Goal: Communication & Community: Answer question/provide support

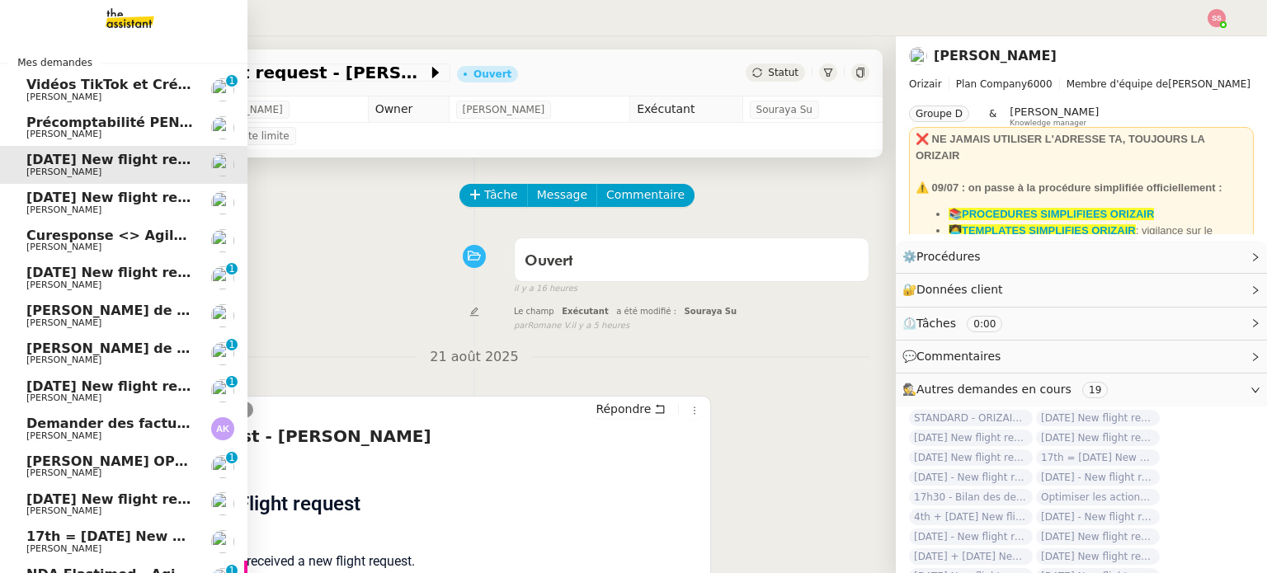
scroll to position [167, 0]
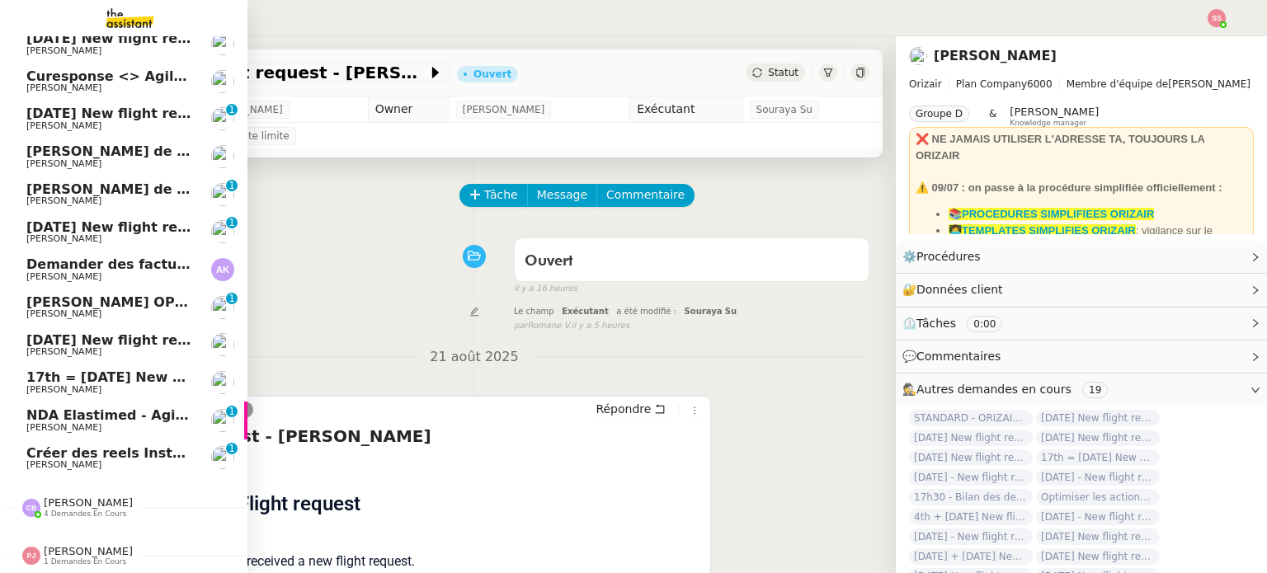
click at [83, 446] on span "Créer des reels Instagram" at bounding box center [123, 454] width 194 height 16
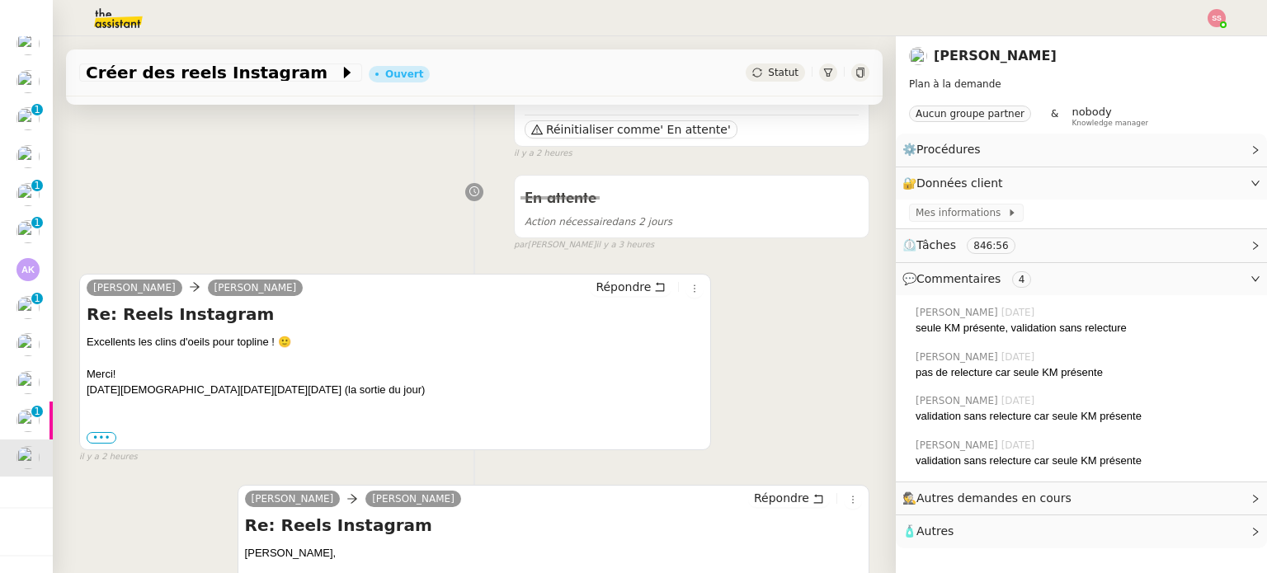
scroll to position [330, 0]
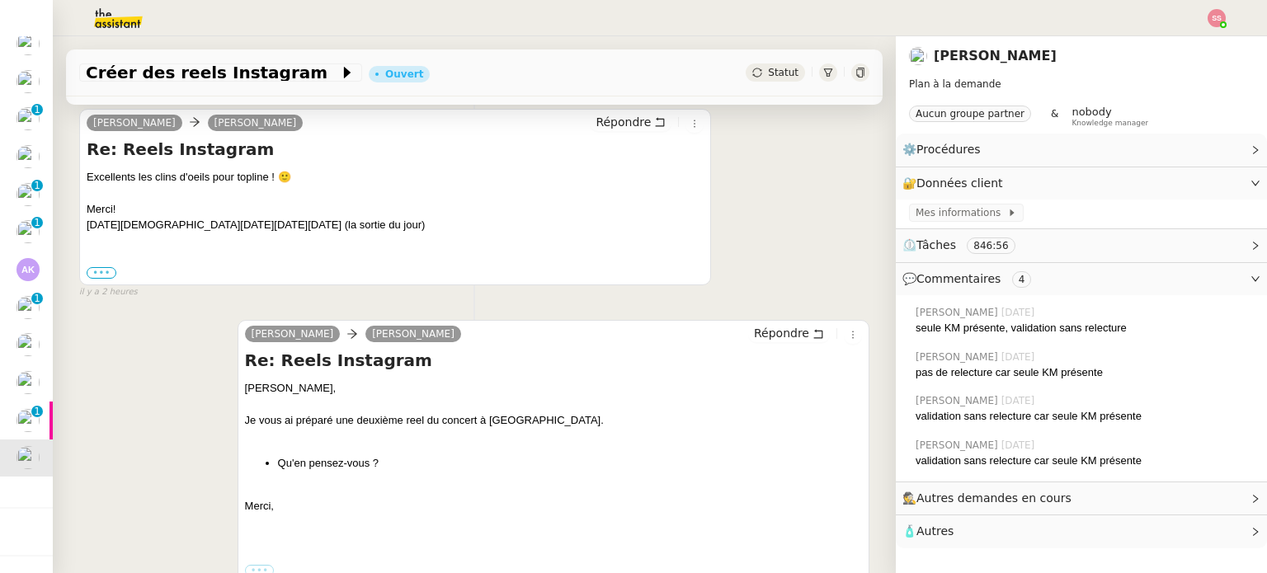
click at [98, 278] on label "•••" at bounding box center [102, 273] width 30 height 12
click at [0, 0] on input "•••" at bounding box center [0, 0] width 0 height 0
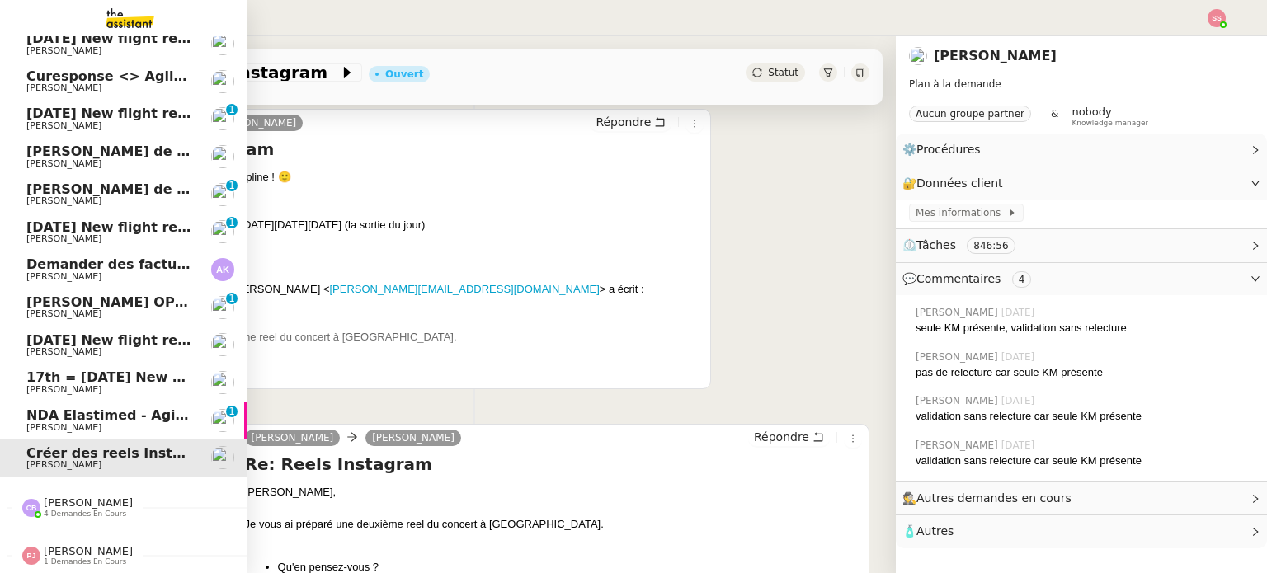
click at [109, 423] on span "[PERSON_NAME]" at bounding box center [109, 428] width 167 height 10
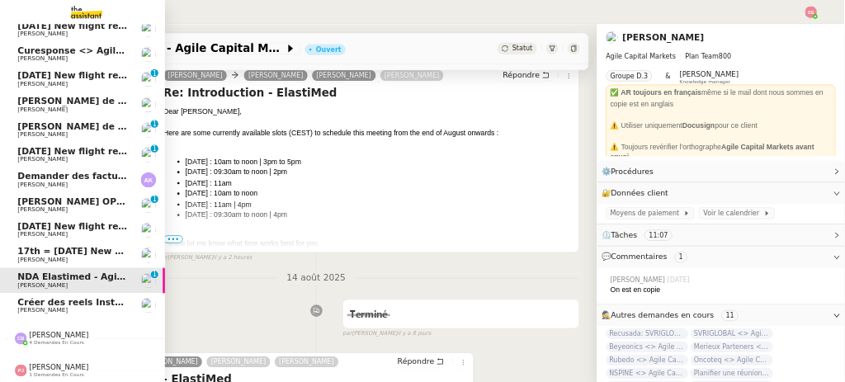
scroll to position [300, 0]
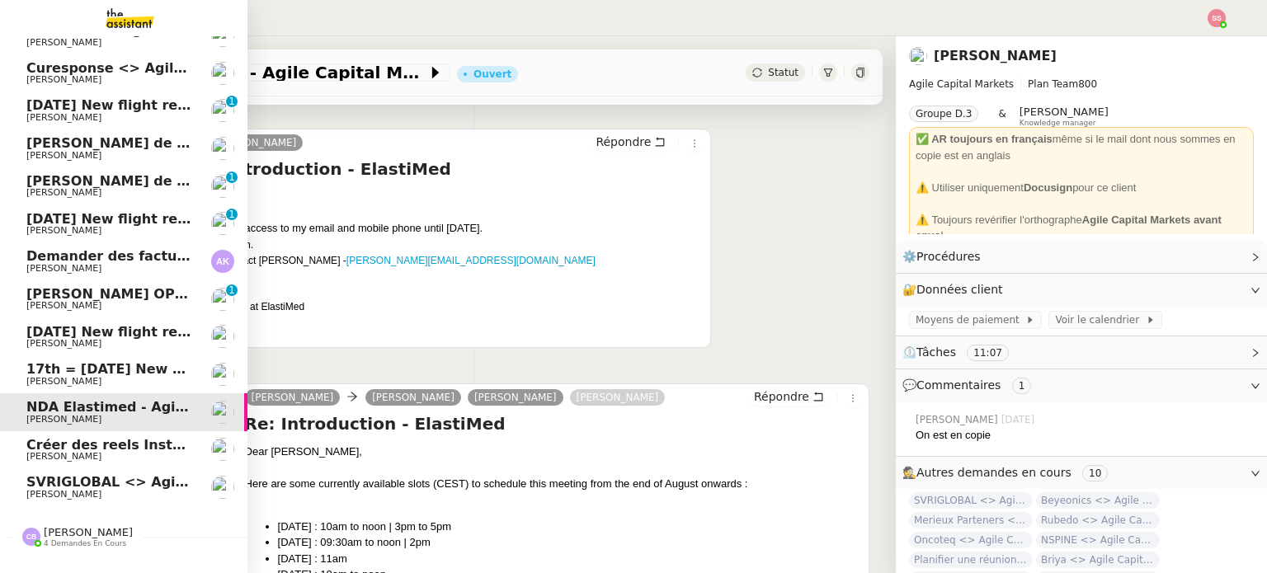
click at [38, 484] on span "SVRIGLOBAL <> Agile Capital Markets" at bounding box center [168, 482] width 284 height 16
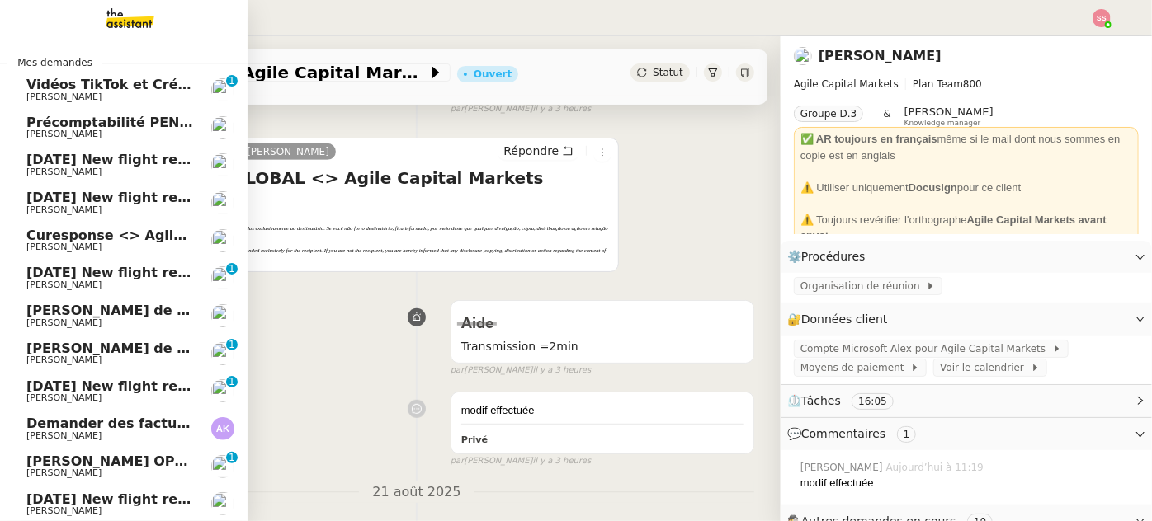
click at [112, 153] on span "[DATE] New flight request - [PERSON_NAME]" at bounding box center [191, 160] width 331 height 16
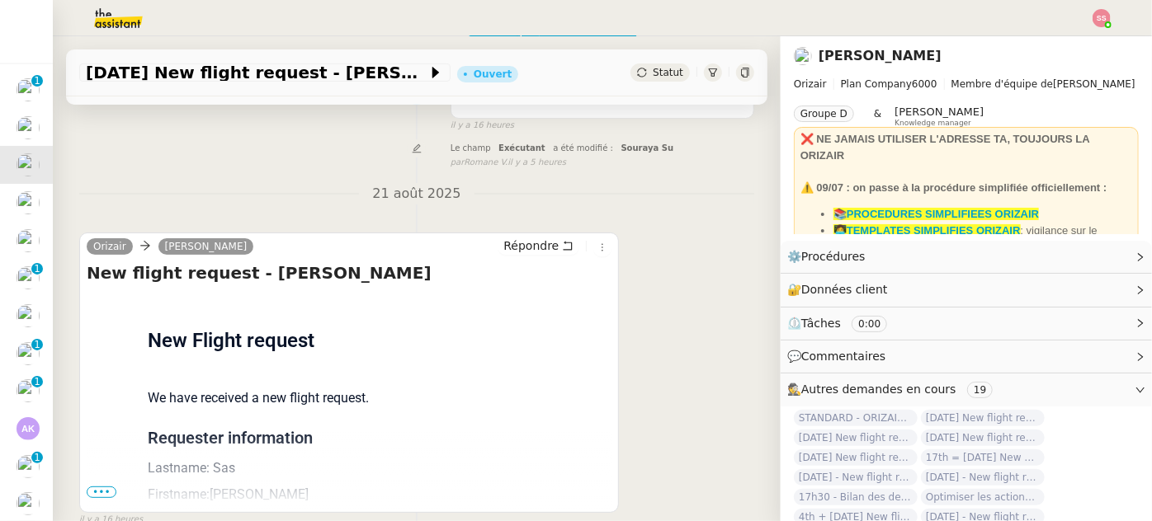
scroll to position [32, 0]
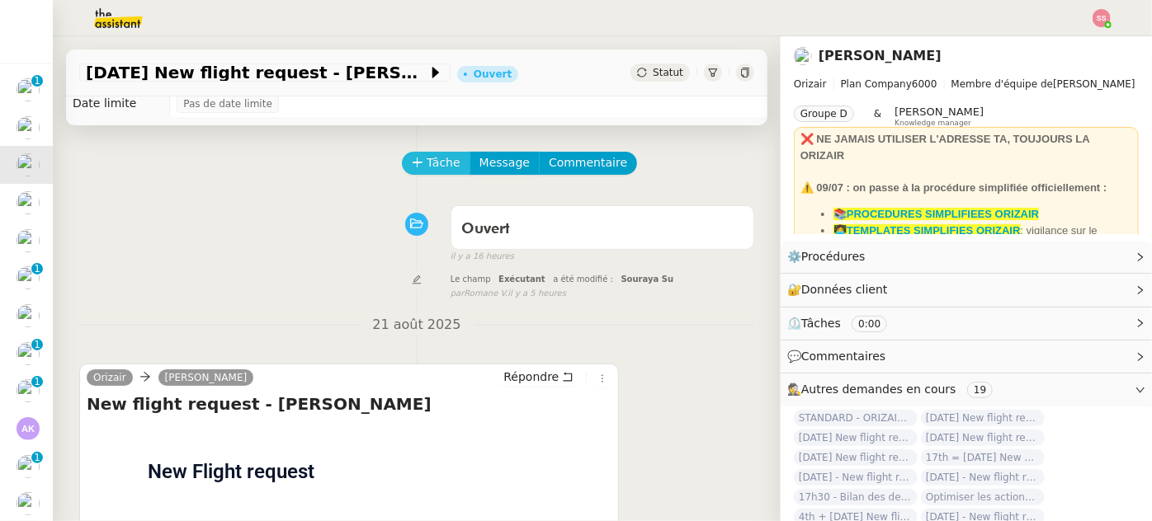
click at [438, 167] on span "Tâche" at bounding box center [444, 162] width 34 height 19
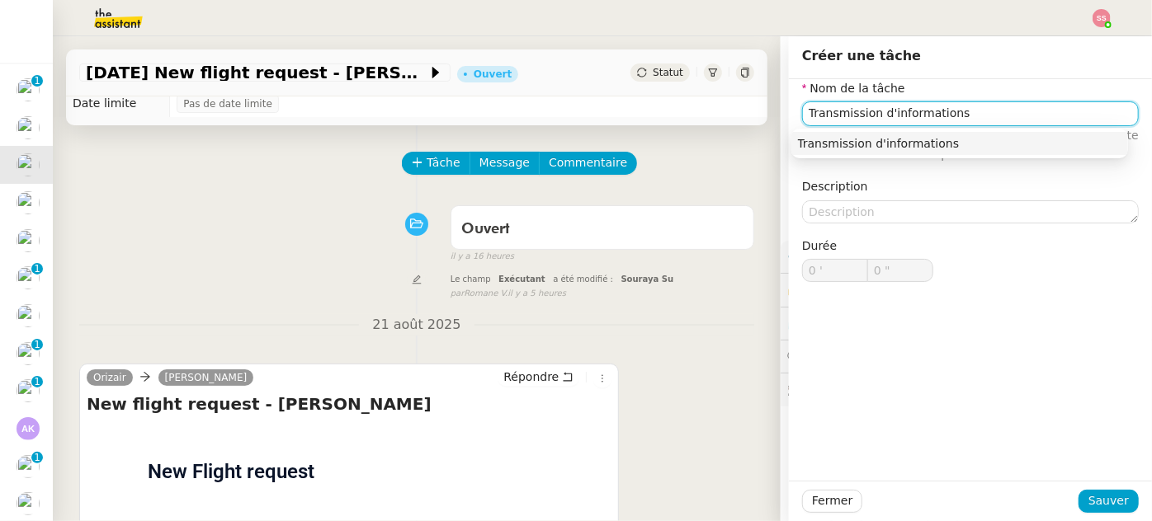
click at [803, 148] on div "Transmission d'informations" at bounding box center [959, 143] width 323 height 15
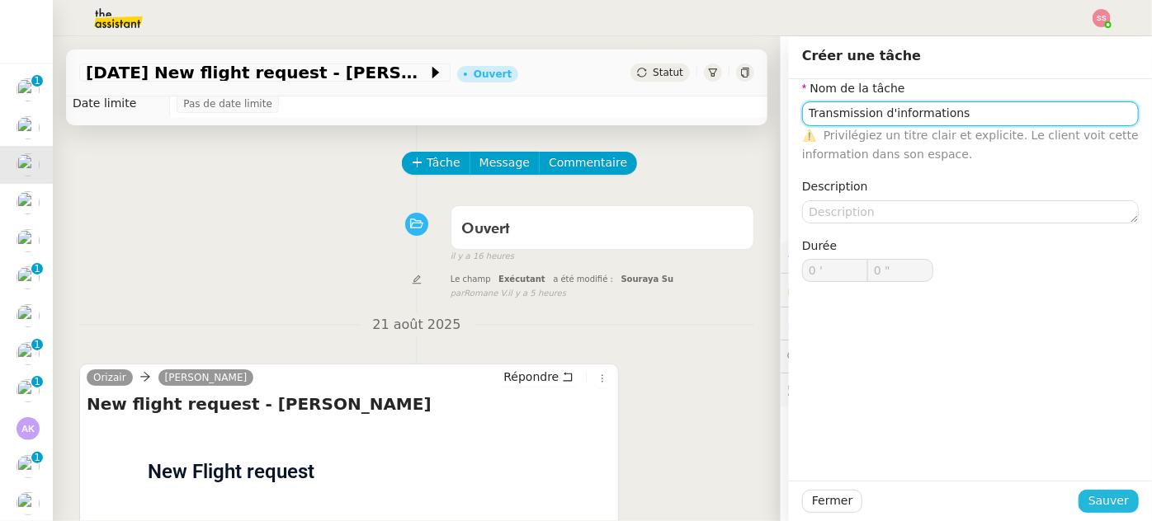
type input "Transmission d'informations"
click at [1088, 496] on span "Sauver" at bounding box center [1108, 501] width 40 height 19
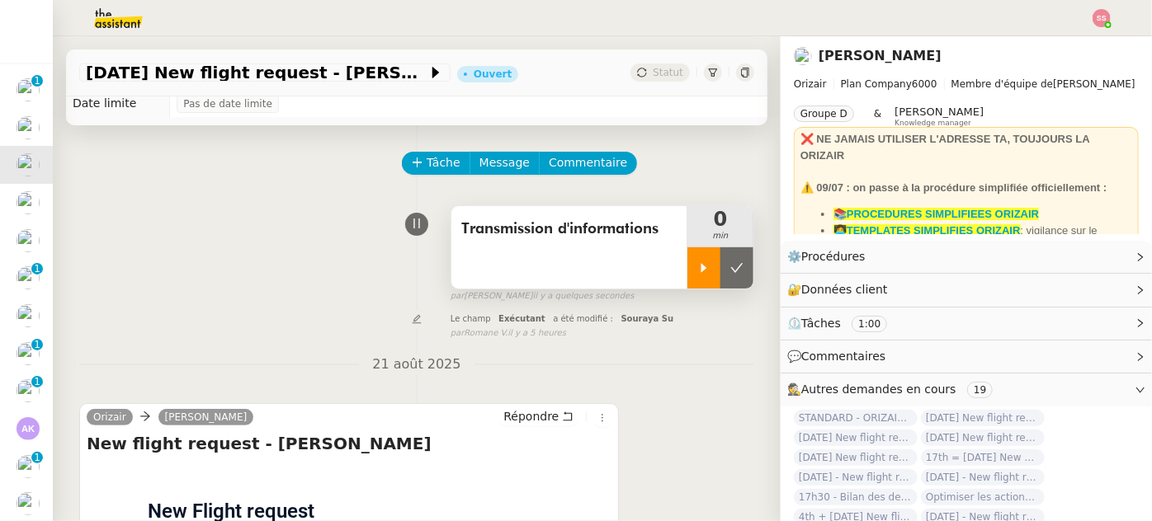
click at [697, 266] on icon at bounding box center [703, 268] width 13 height 13
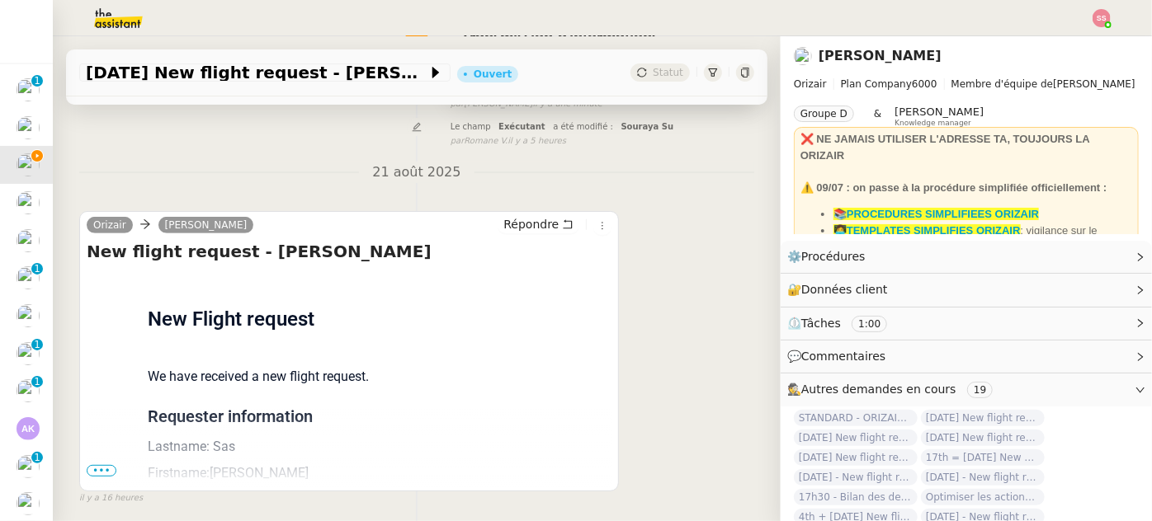
scroll to position [222, 0]
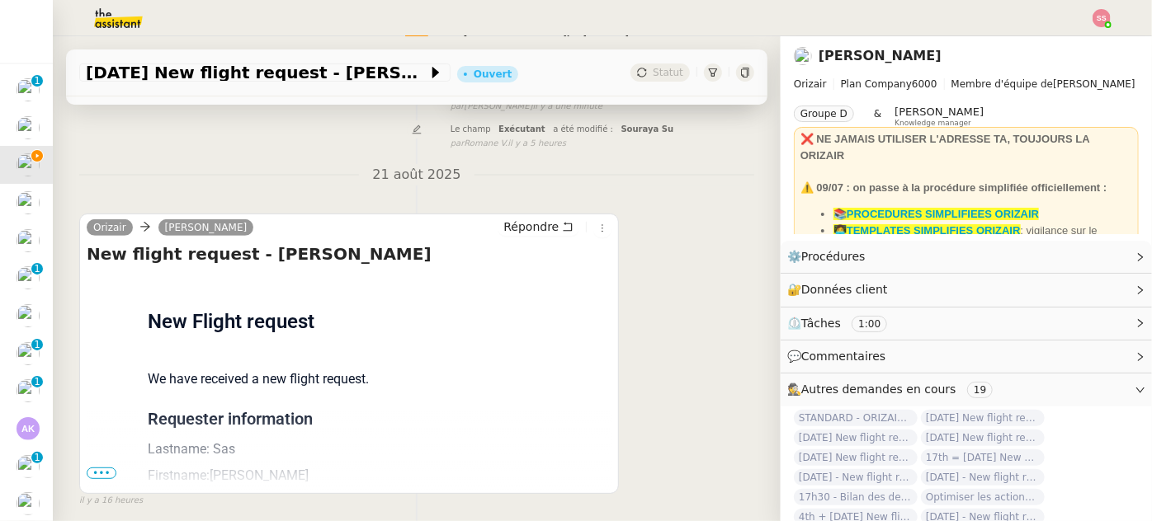
click at [87, 479] on span "•••" at bounding box center [102, 474] width 30 height 12
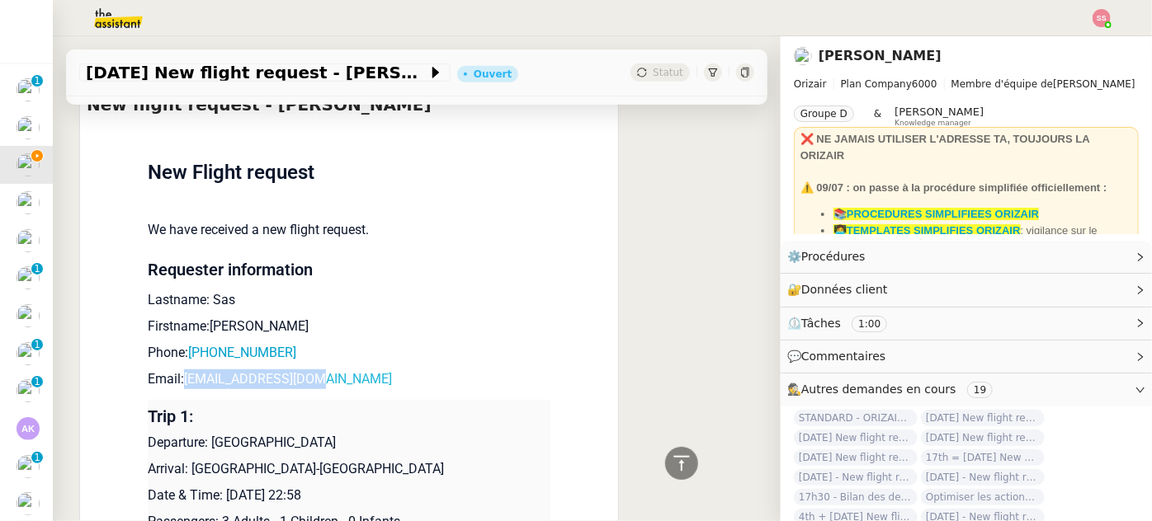
drag, startPoint x: 312, startPoint y: 380, endPoint x: 178, endPoint y: 378, distance: 133.7
click at [178, 378] on p "Email: [EMAIL_ADDRESS][DOMAIN_NAME]" at bounding box center [349, 380] width 403 height 20
copy link "[EMAIL_ADDRESS][DOMAIN_NAME]"
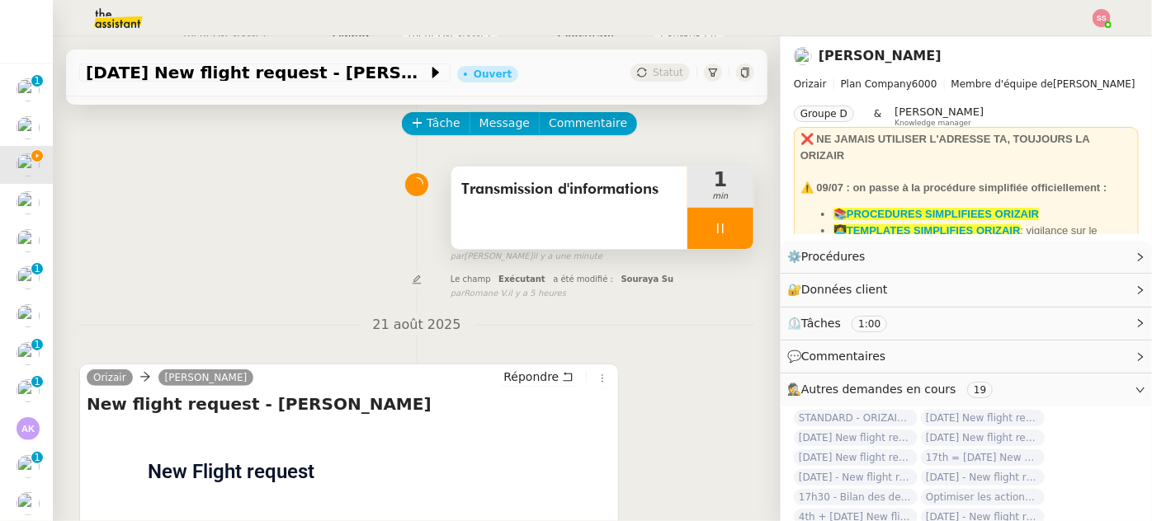
scroll to position [0, 0]
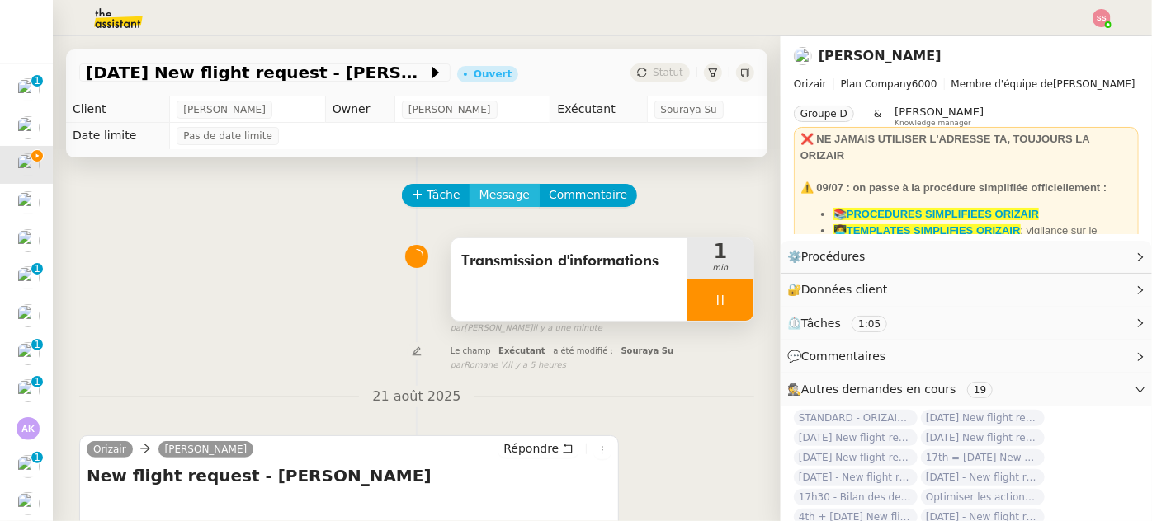
click at [493, 191] on span "Message" at bounding box center [504, 195] width 50 height 19
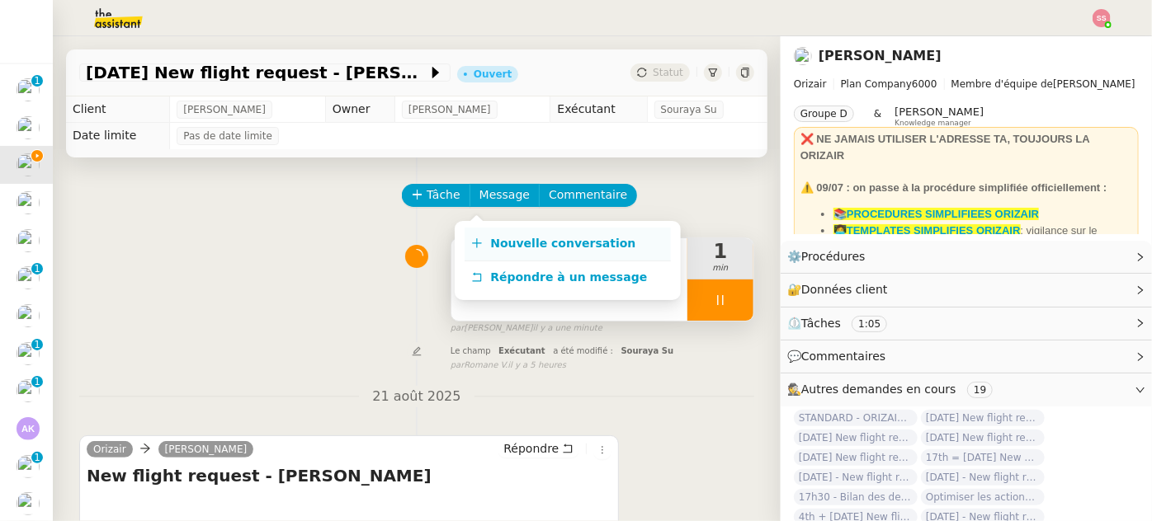
click at [506, 243] on span "Nouvelle conversation" at bounding box center [562, 243] width 145 height 13
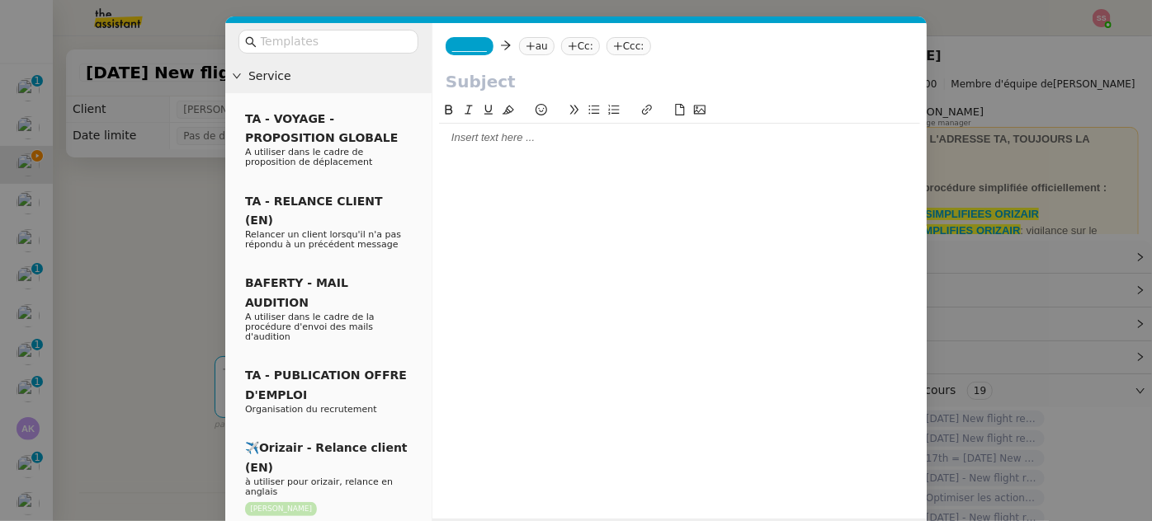
click at [528, 50] on nz-tag "au" at bounding box center [536, 46] width 35 height 18
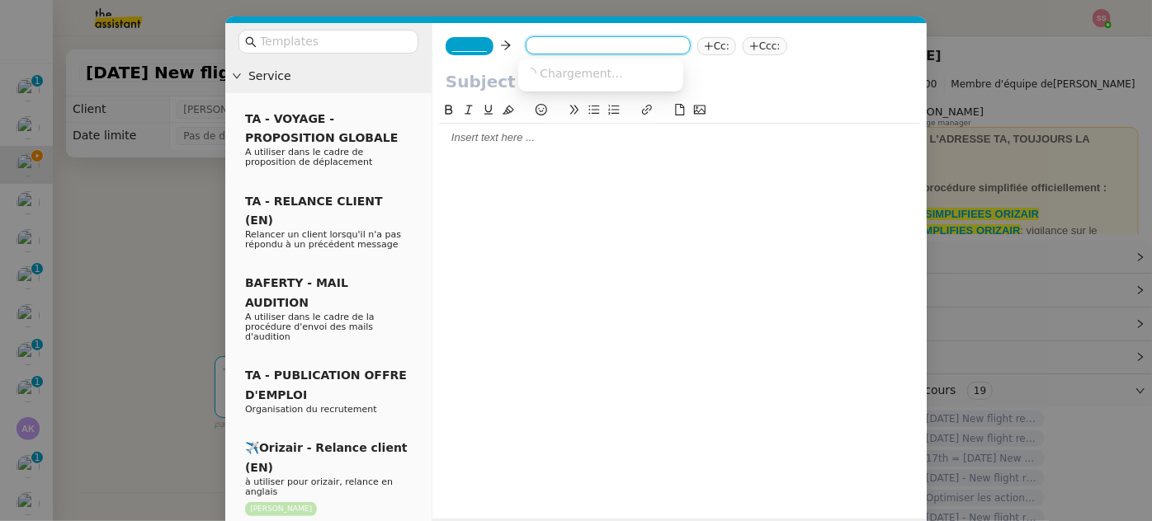
paste input "[EMAIL_ADDRESS][DOMAIN_NAME]"
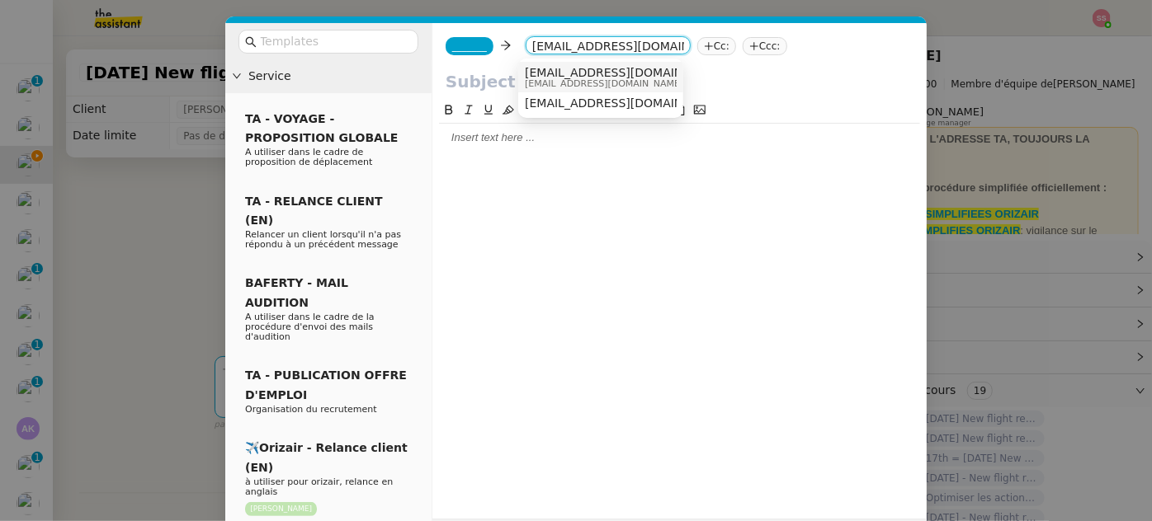
type input "[EMAIL_ADDRESS][DOMAIN_NAME]"
click at [575, 74] on span "[EMAIL_ADDRESS][DOMAIN_NAME]" at bounding box center [626, 72] width 202 height 13
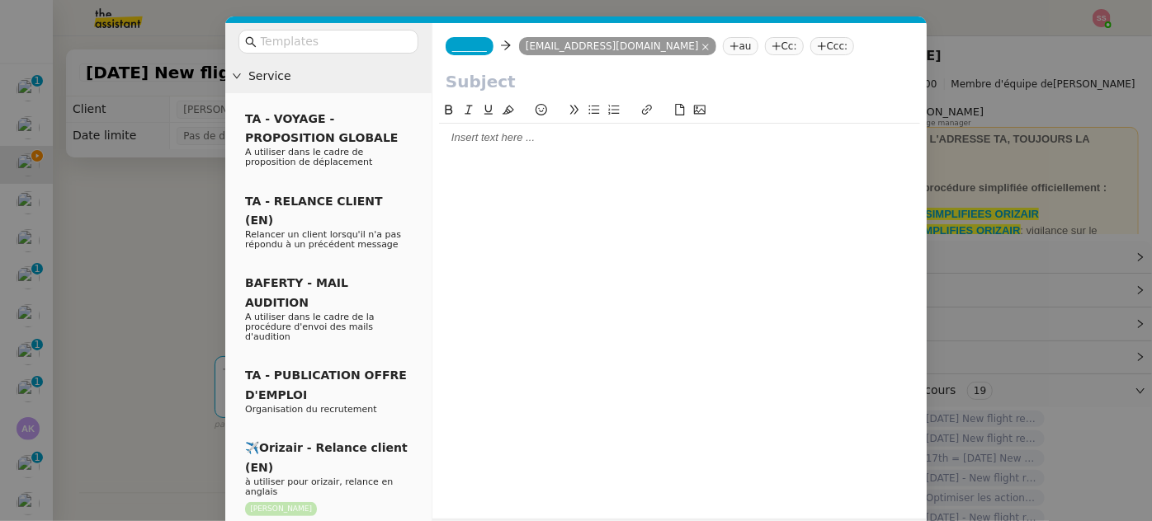
click at [464, 50] on span "_______" at bounding box center [469, 46] width 35 height 12
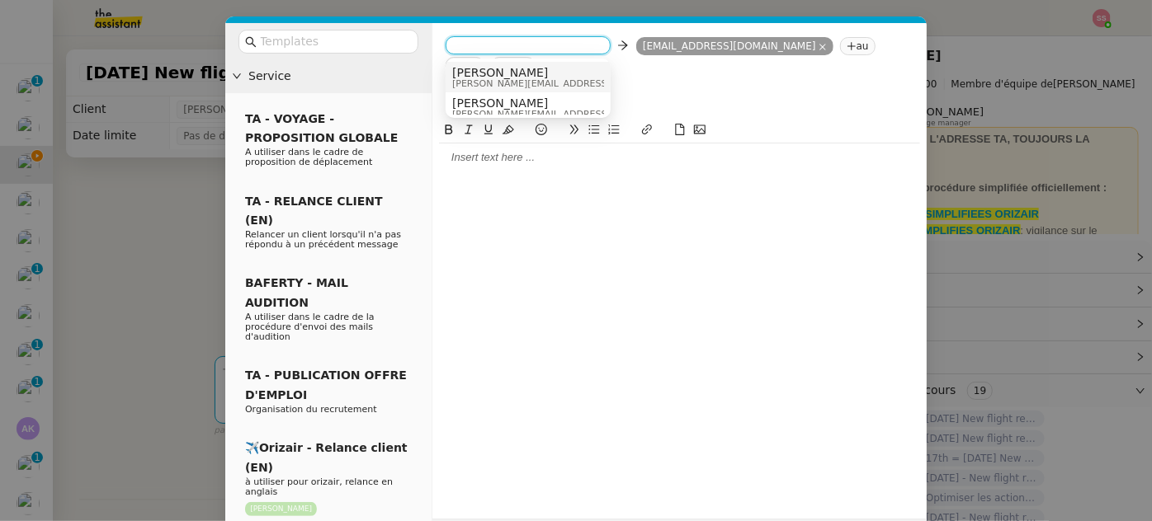
click at [486, 87] on span "[PERSON_NAME][EMAIL_ADDRESS][DOMAIN_NAME]" at bounding box center [569, 83] width 234 height 9
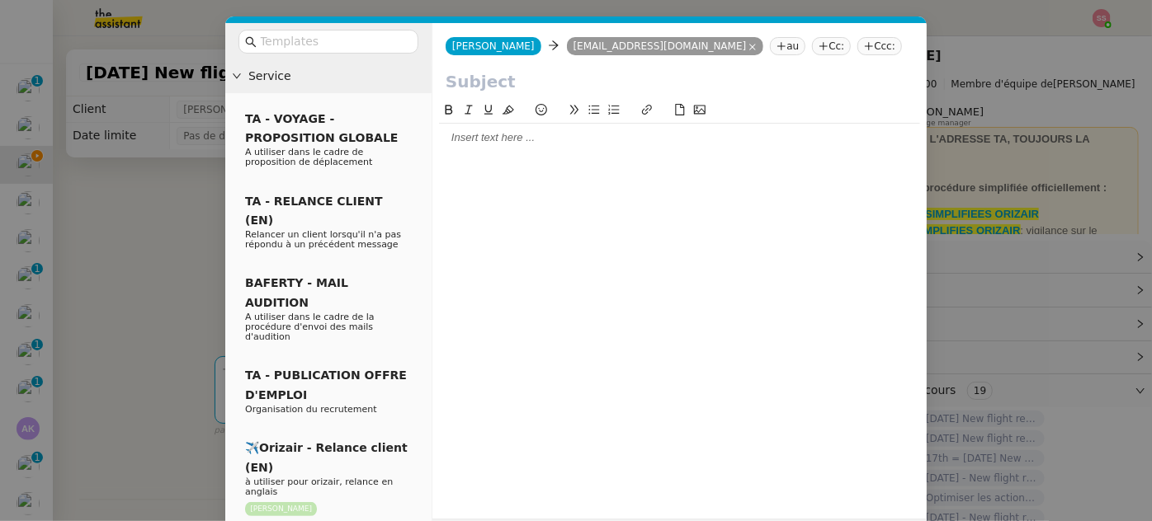
click at [812, 48] on nz-tag "Cc:" at bounding box center [831, 46] width 39 height 18
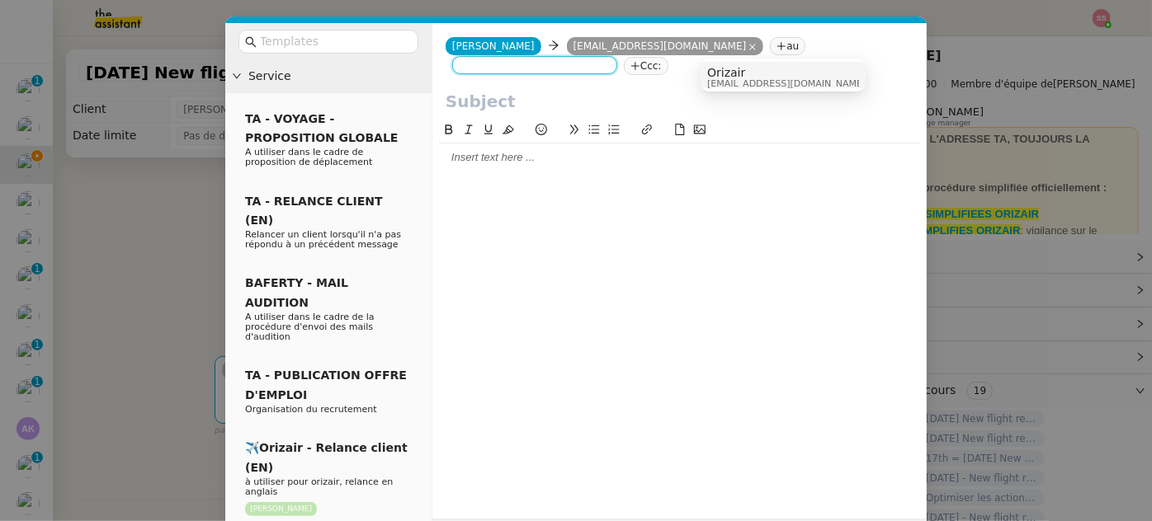
click at [886, 63] on div "[PERSON_NAME] [PERSON_NAME][EMAIL_ADDRESS][DOMAIN_NAME] [EMAIL_ADDRESS][DOMAIN_…" at bounding box center [679, 56] width 494 height 66
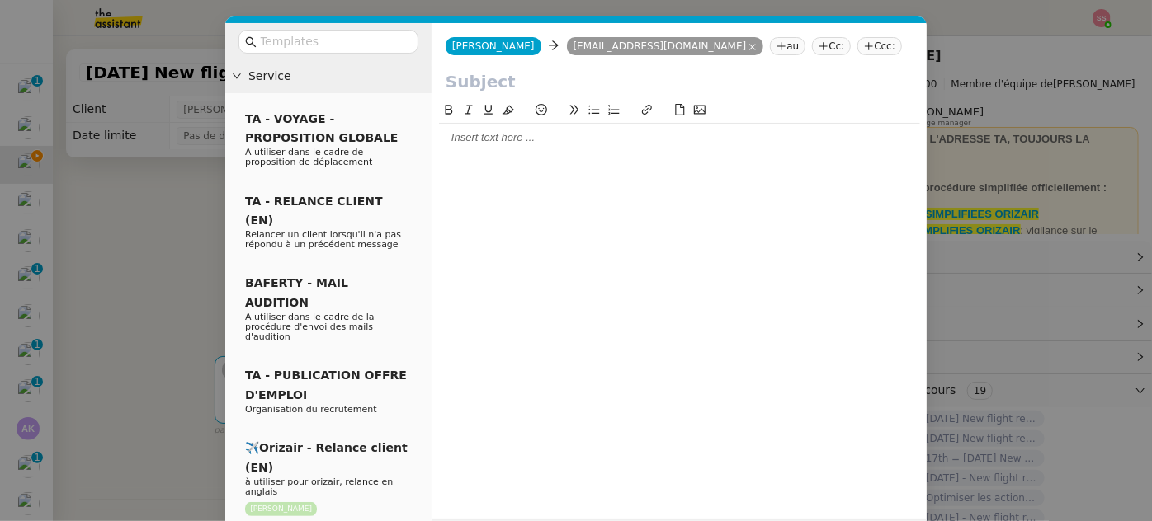
click at [857, 46] on nz-tag "Ccc:" at bounding box center [879, 46] width 45 height 18
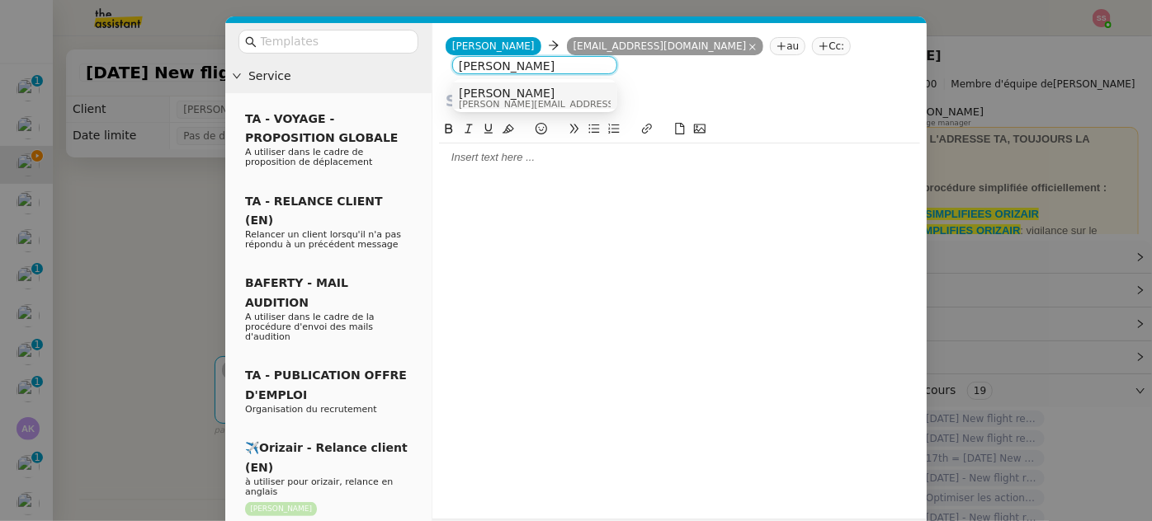
type input "[PERSON_NAME]"
click at [598, 101] on div "[PERSON_NAME] [PERSON_NAME][EMAIL_ADDRESS][DOMAIN_NAME]" at bounding box center [535, 98] width 152 height 22
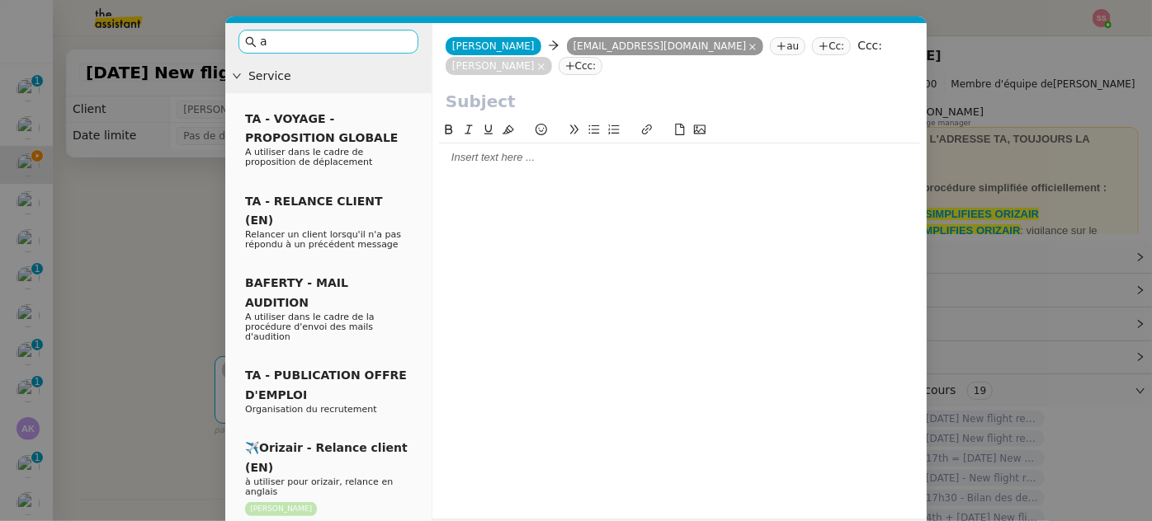
click at [343, 45] on input "a" at bounding box center [334, 41] width 149 height 19
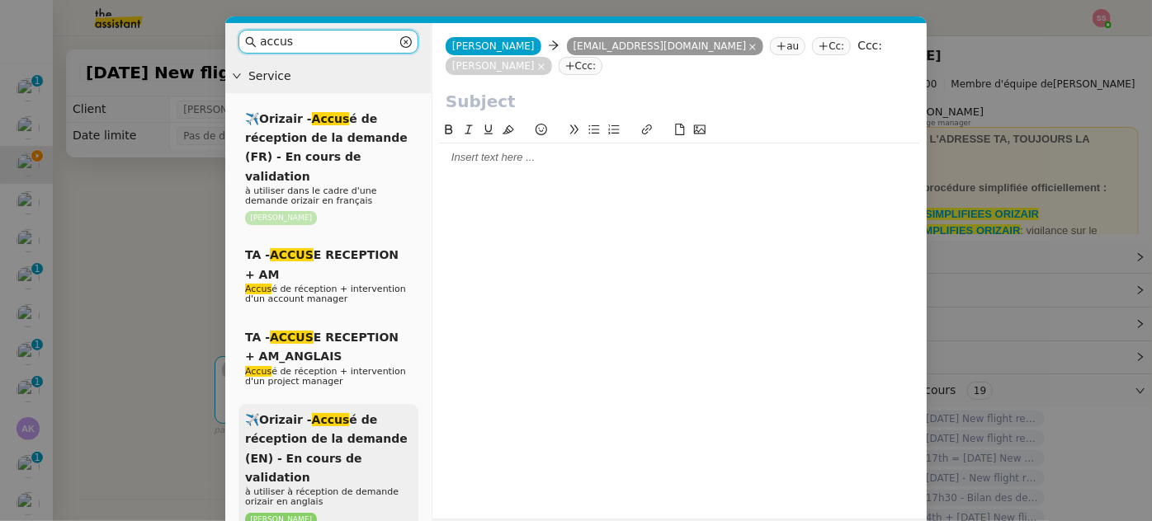
type input "accus"
click at [366, 407] on div "✈️Orizair - Accus é de réception de la demande (EN) - En cours de validation à …" at bounding box center [328, 469] width 180 height 130
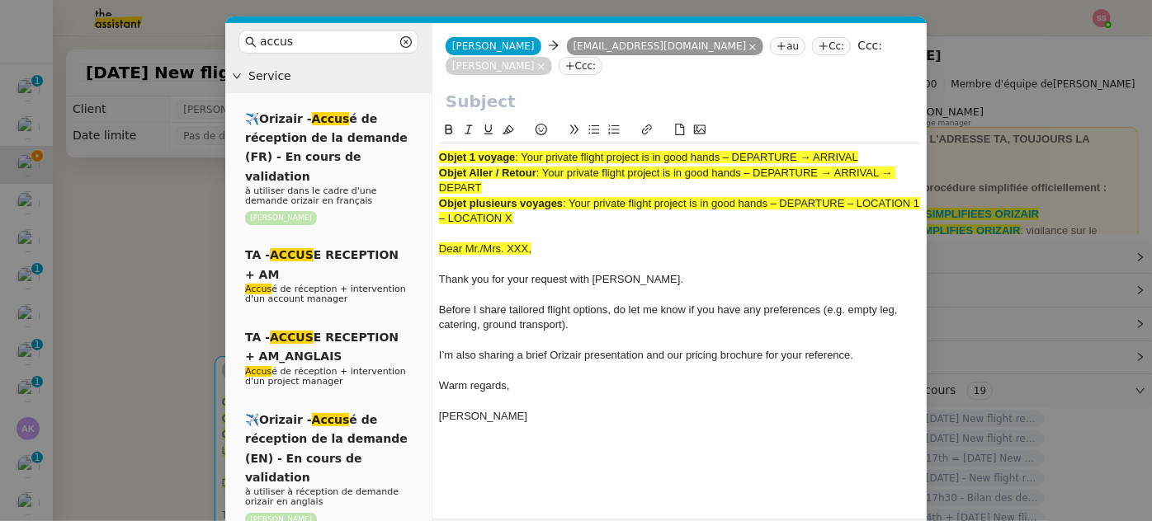
drag, startPoint x: 526, startPoint y: 132, endPoint x: 966, endPoint y: 125, distance: 440.7
click at [966, 125] on nz-modal-container "accus Service ✈️Orizair - Accus é de réception de la demande (FR) - En cours de…" at bounding box center [576, 260] width 1152 height 521
copy span "Your private flight project is in good hands – DEPARTURE → ARRIVAL"
click at [540, 89] on input "text" at bounding box center [680, 101] width 468 height 25
paste input "Your private flight project is in good hands – DEPARTURE → ARRIVAL"
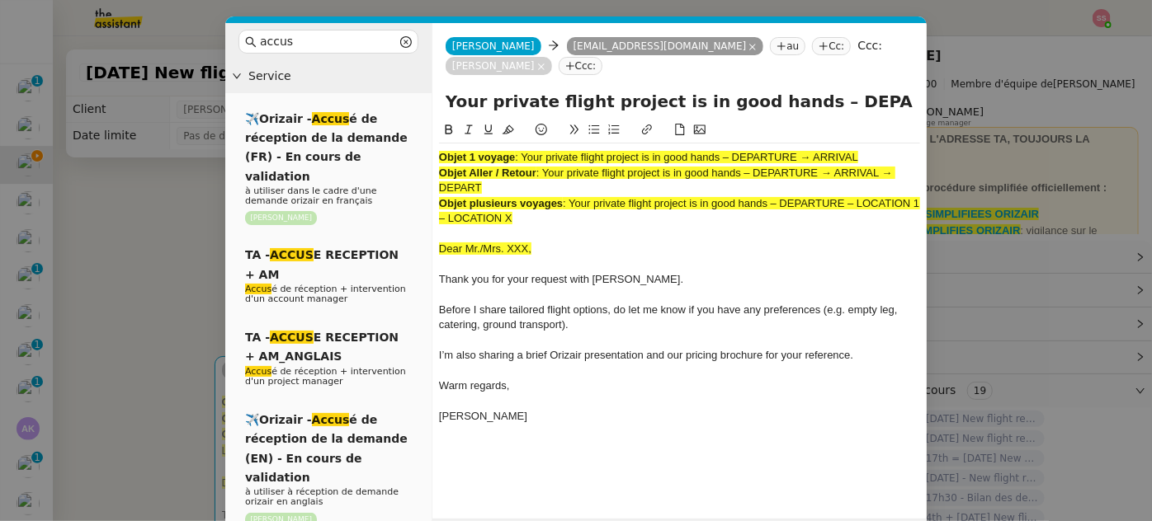
scroll to position [0, 71]
type input "Your private flight project is in good hands – DEPARTURE → ARRIVAL"
drag, startPoint x: 531, startPoint y: 196, endPoint x: 420, endPoint y: 92, distance: 151.8
click at [420, 92] on nz-layout "accus Service ✈️Orizair - Accus é de réception de la demande (FR) - En cours de…" at bounding box center [575, 289] width 701 height 532
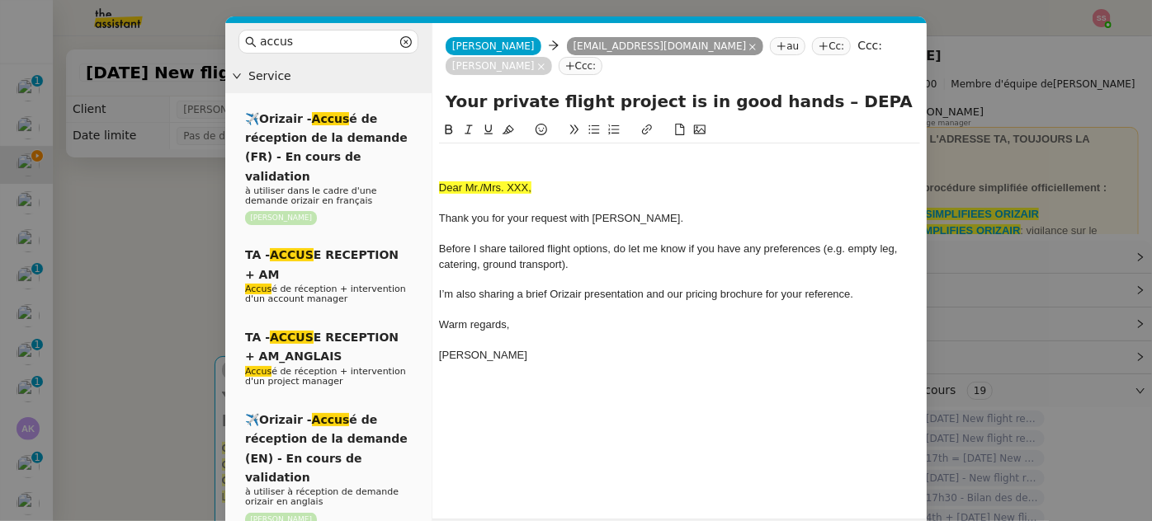
drag, startPoint x: 153, startPoint y: 206, endPoint x: 208, endPoint y: 225, distance: 58.4
click at [153, 207] on nz-modal-container "accus Service ✈️Orizair - Accus é de réception de la demande (FR) - En cours de…" at bounding box center [576, 260] width 1152 height 521
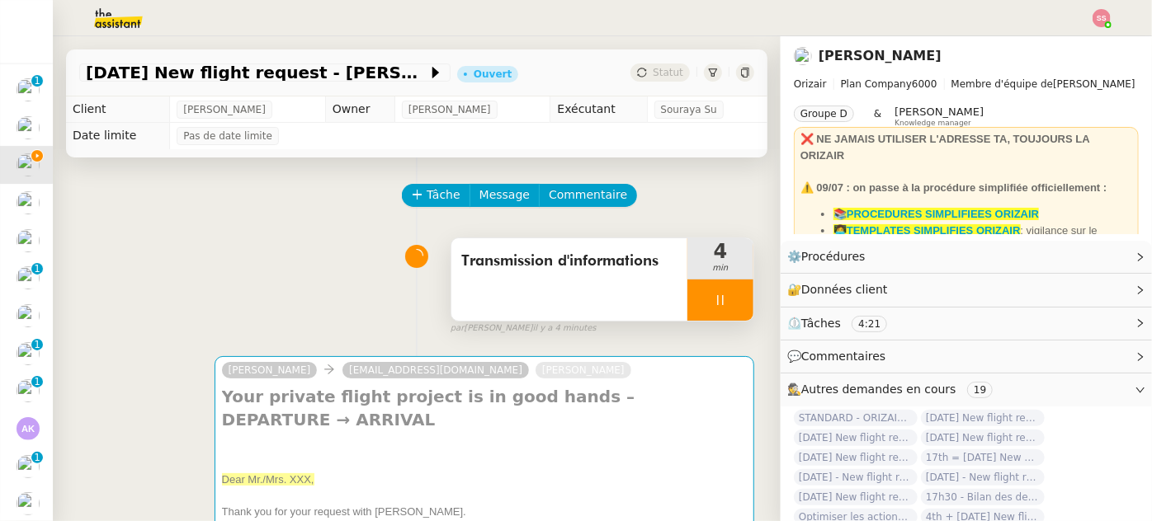
click at [715, 307] on div at bounding box center [720, 300] width 66 height 41
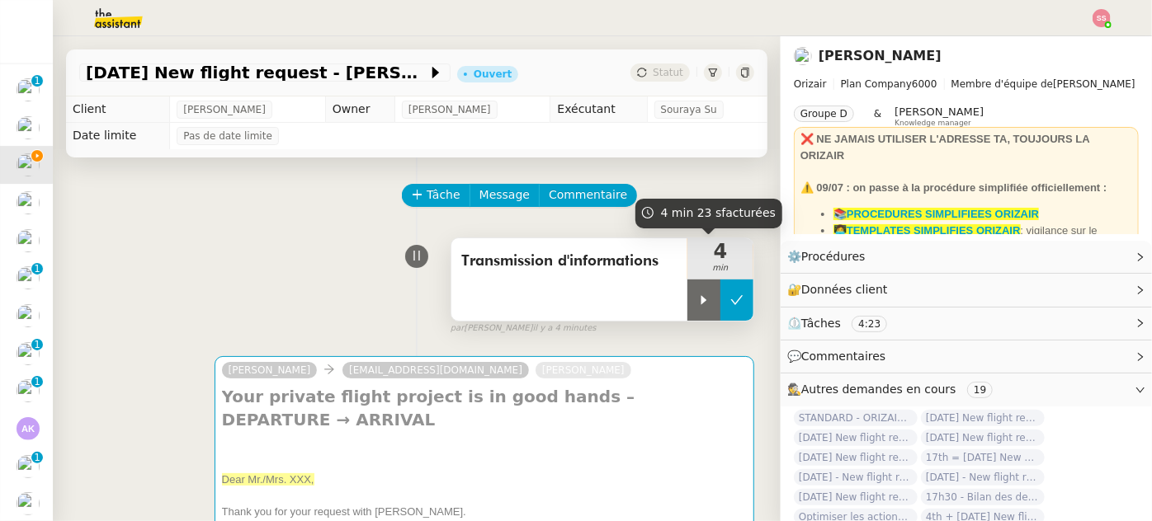
click at [730, 307] on icon at bounding box center [736, 300] width 13 height 13
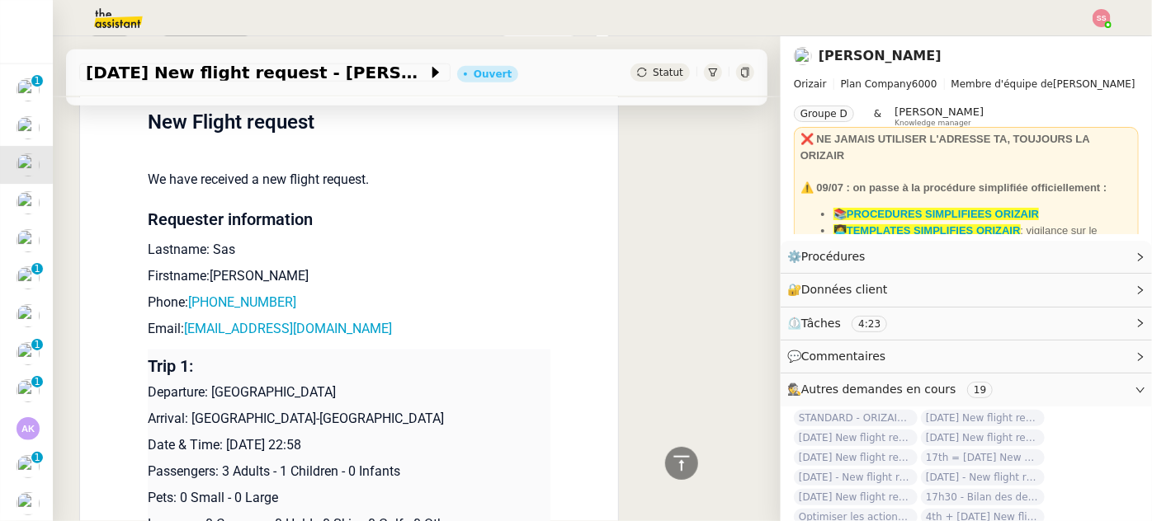
scroll to position [825, 0]
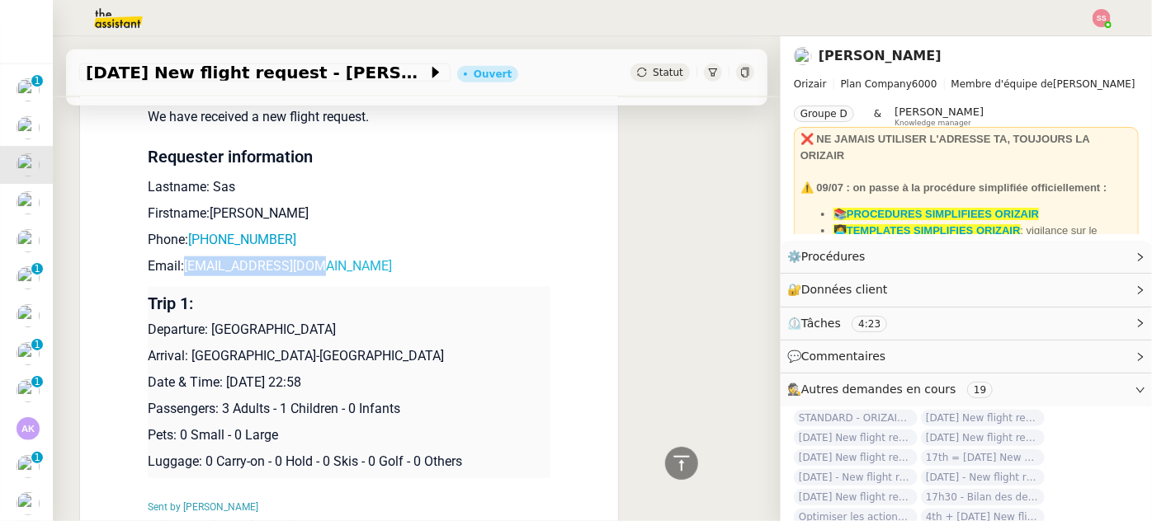
drag, startPoint x: 305, startPoint y: 271, endPoint x: 178, endPoint y: 266, distance: 127.2
click at [178, 266] on p "Email: [EMAIL_ADDRESS][DOMAIN_NAME]" at bounding box center [349, 267] width 403 height 20
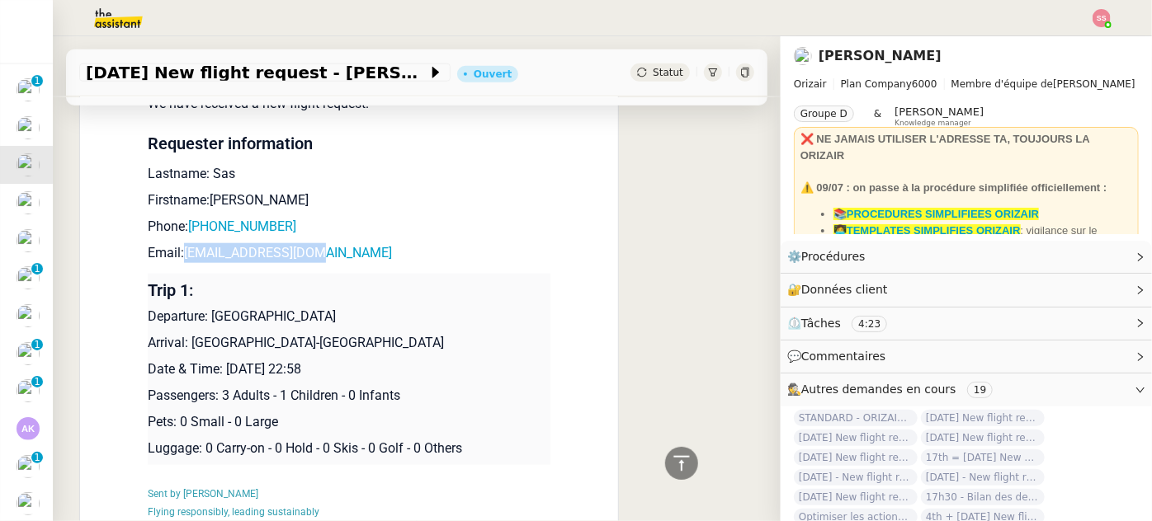
scroll to position [964, 0]
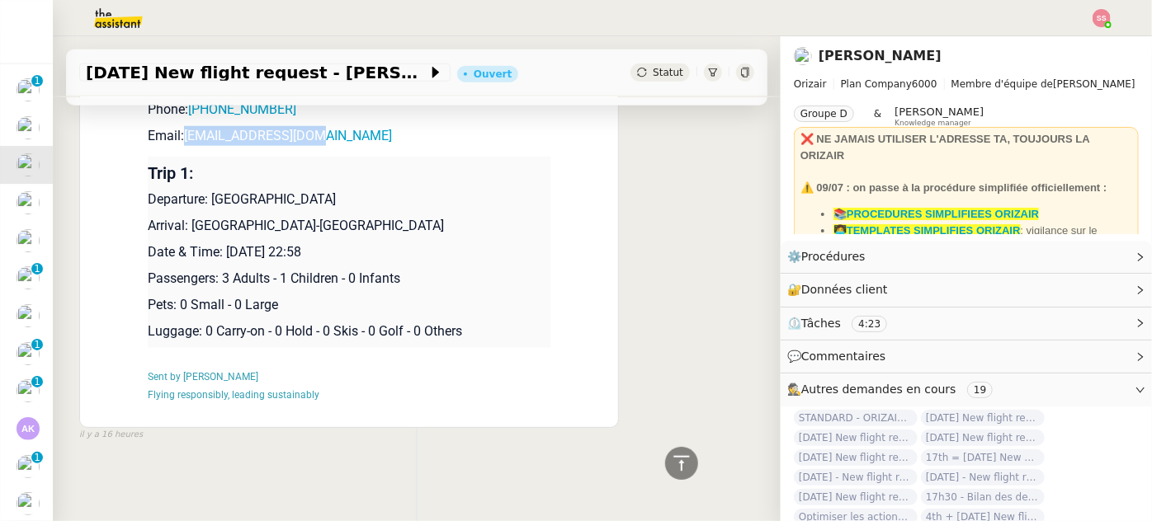
drag, startPoint x: 206, startPoint y: 185, endPoint x: 394, endPoint y: 185, distance: 187.3
click at [394, 190] on p "Departure: [GEOGRAPHIC_DATA]" at bounding box center [349, 200] width 403 height 20
copy p "[GEOGRAPHIC_DATA]"
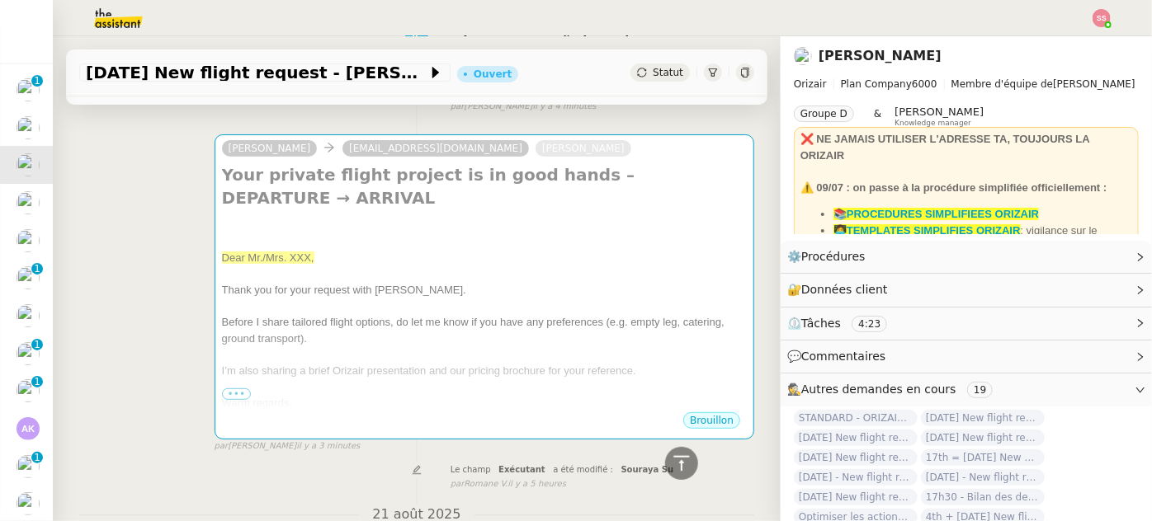
scroll to position [64, 0]
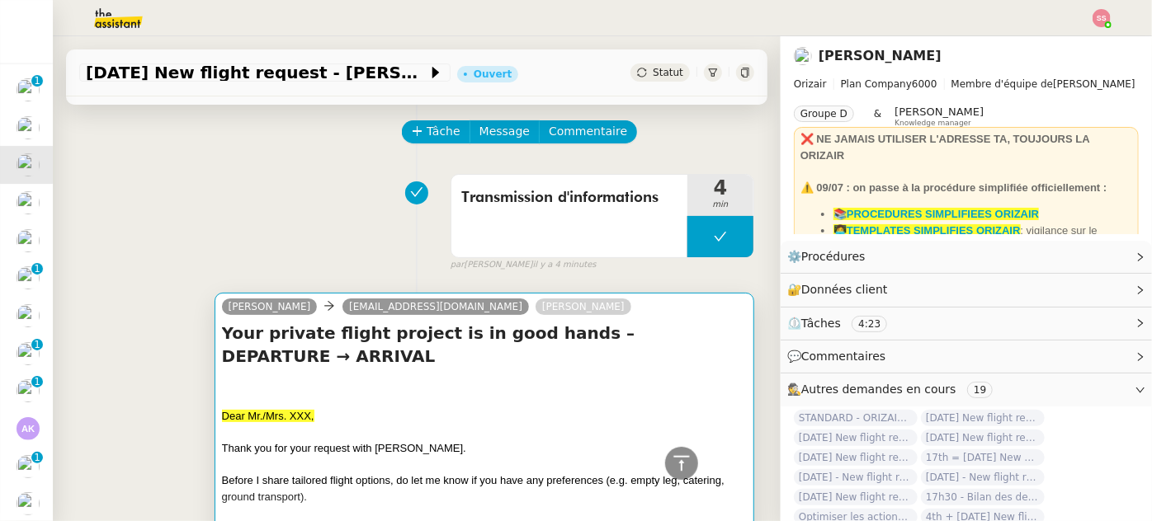
click at [535, 347] on h4 "Your private flight project is in good hands – DEPARTURE → ARRIVAL" at bounding box center [484, 345] width 525 height 46
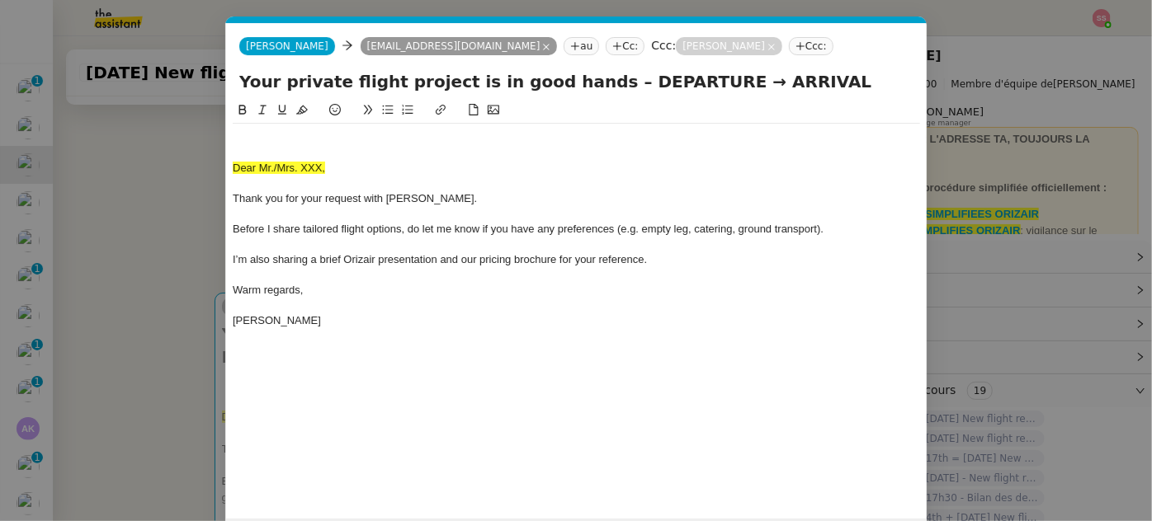
scroll to position [0, 62]
drag, startPoint x: 589, startPoint y: 77, endPoint x: 681, endPoint y: 83, distance: 91.8
click at [681, 83] on input "Your private flight project is in good hands – DEPARTURE → ARRIVAL" at bounding box center [576, 81] width 674 height 25
paste input "[GEOGRAPHIC_DATA]"
type input "Your private flight project is in good hands – [GEOGRAPHIC_DATA] → ARRIVAL"
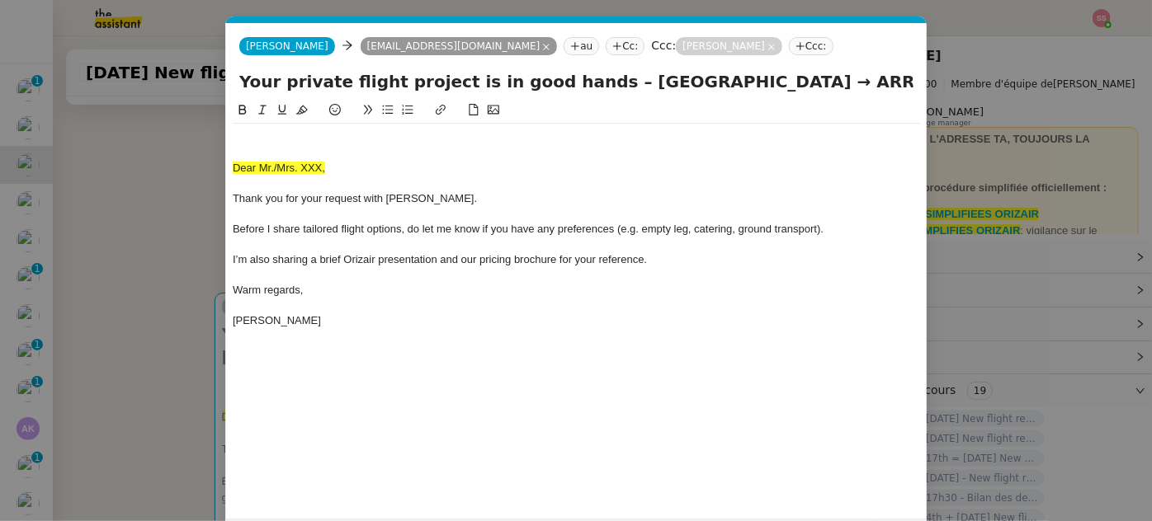
click at [182, 286] on nz-modal-container "accus Service ✈️Orizair - Accus é de réception de la demande (FR) - En cours de…" at bounding box center [576, 260] width 1152 height 521
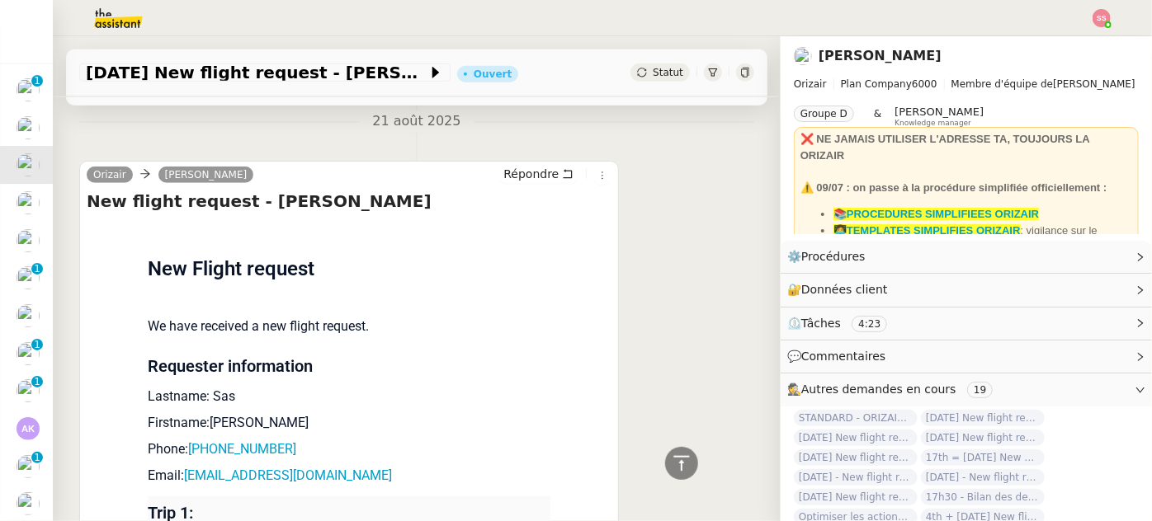
scroll to position [814, 0]
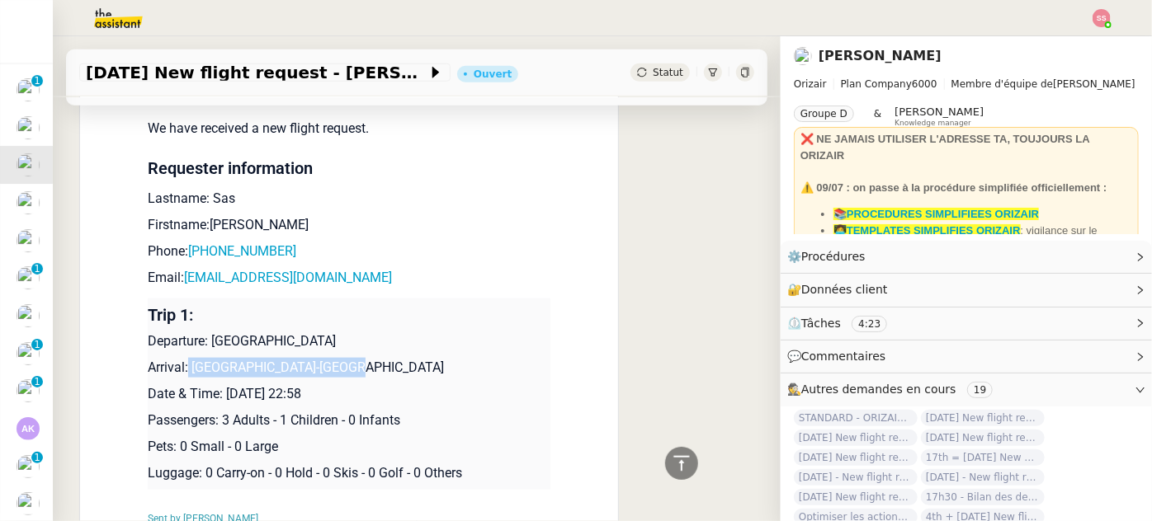
drag, startPoint x: 337, startPoint y: 367, endPoint x: 181, endPoint y: 361, distance: 156.9
click at [181, 361] on p "Arrival: [GEOGRAPHIC_DATA]-[GEOGRAPHIC_DATA]" at bounding box center [349, 368] width 403 height 20
copy p "[GEOGRAPHIC_DATA]-[GEOGRAPHIC_DATA]"
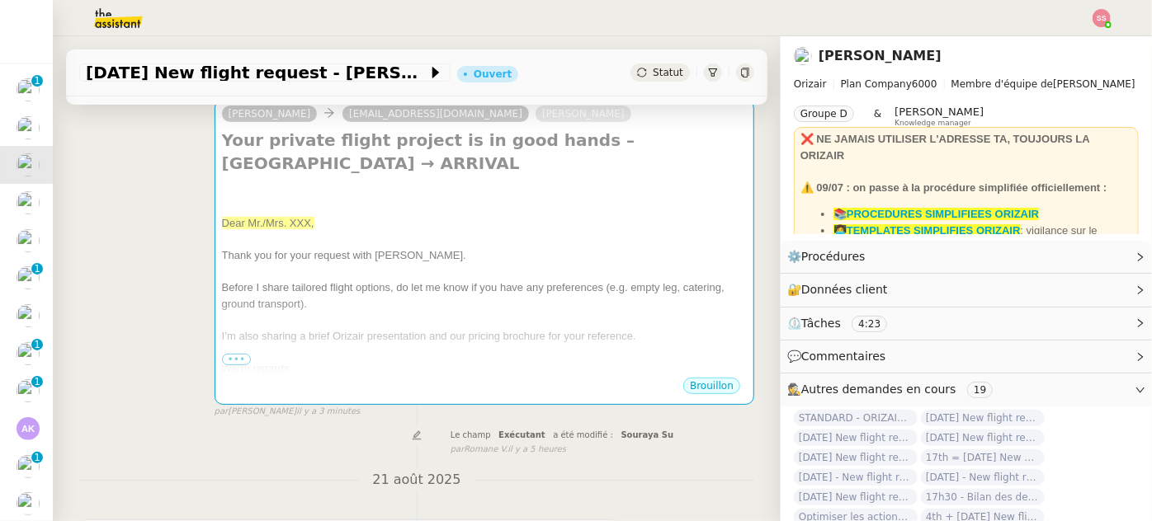
scroll to position [139, 0]
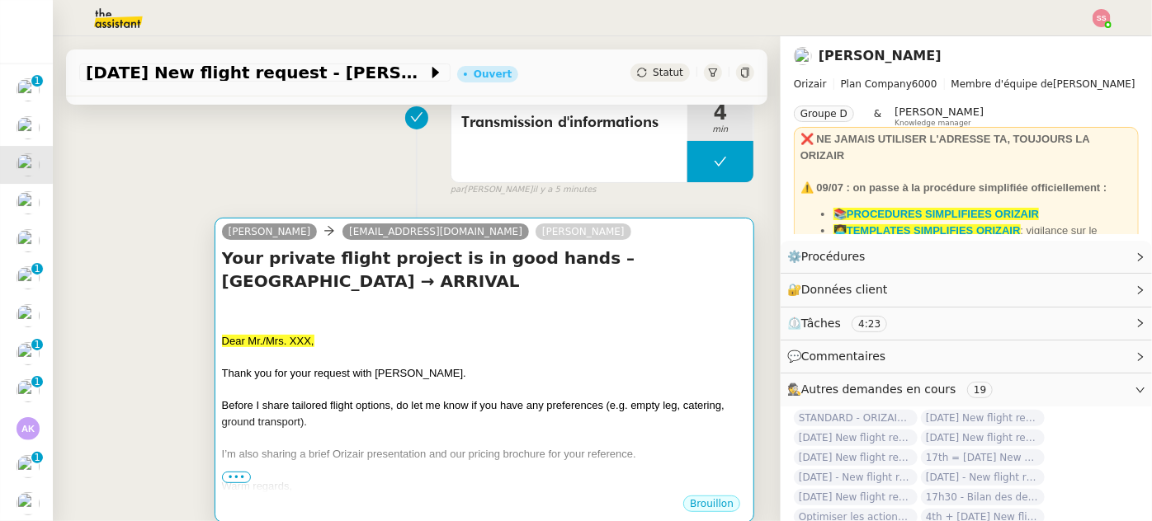
click at [502, 353] on div at bounding box center [484, 358] width 525 height 17
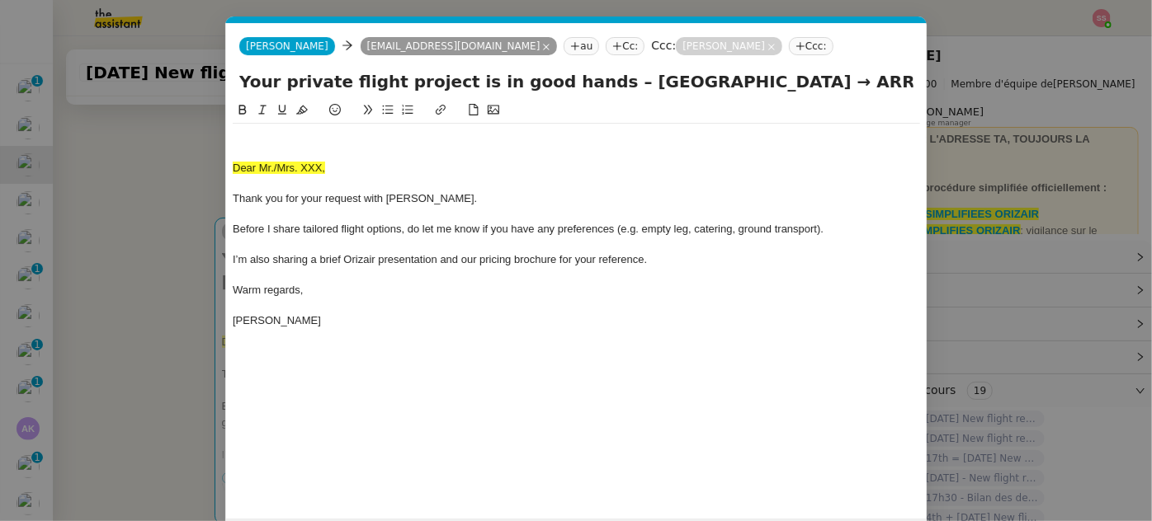
scroll to position [0, 62]
drag, startPoint x: 866, startPoint y: 83, endPoint x: 944, endPoint y: 109, distance: 81.9
click at [944, 109] on nz-modal-container "accus Service ✈️Orizair - Accus é de réception de la demande (FR) - En cours de…" at bounding box center [576, 260] width 1152 height 521
paste input "[GEOGRAPHIC_DATA]-[GEOGRAPHIC_DATA]"
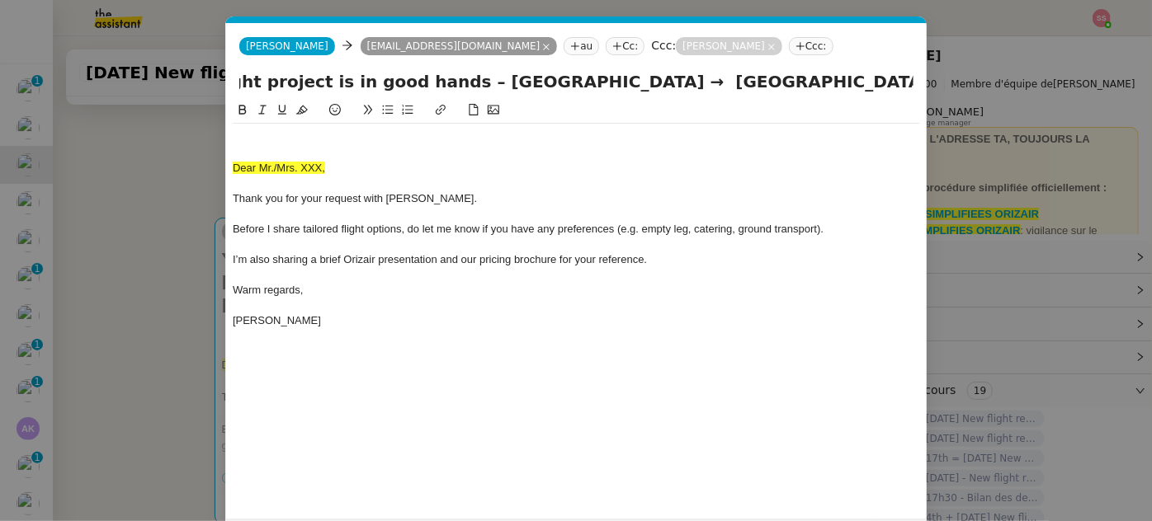
type input "Your private flight project is in good hands – [GEOGRAPHIC_DATA] → [GEOGRAPHIC_…"
click at [279, 136] on div at bounding box center [576, 137] width 687 height 15
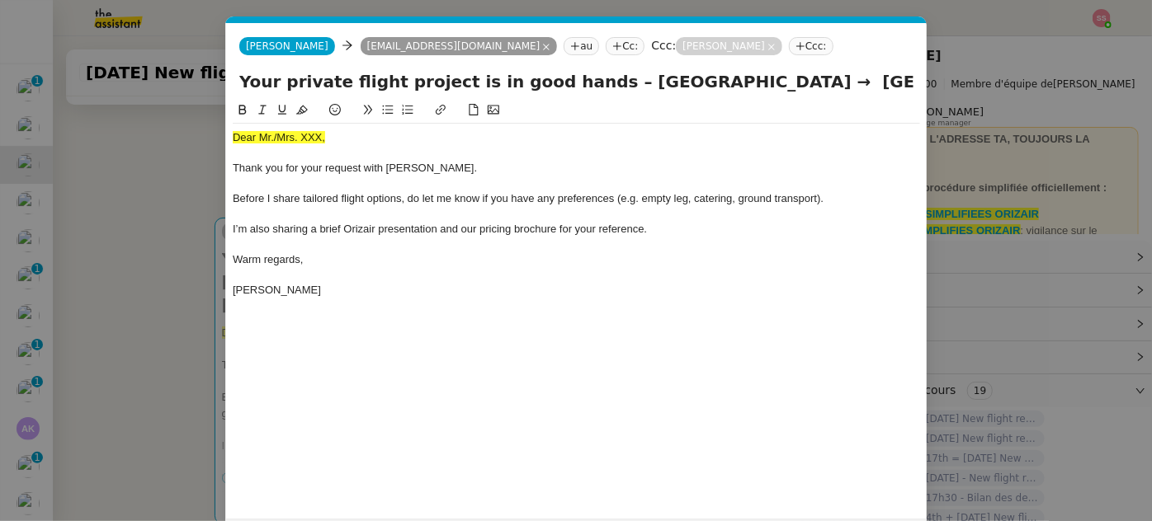
click at [153, 285] on nz-modal-container "accus Service ✈️Orizair - Accus é de réception de la demande (FR) - En cours de…" at bounding box center [576, 260] width 1152 height 521
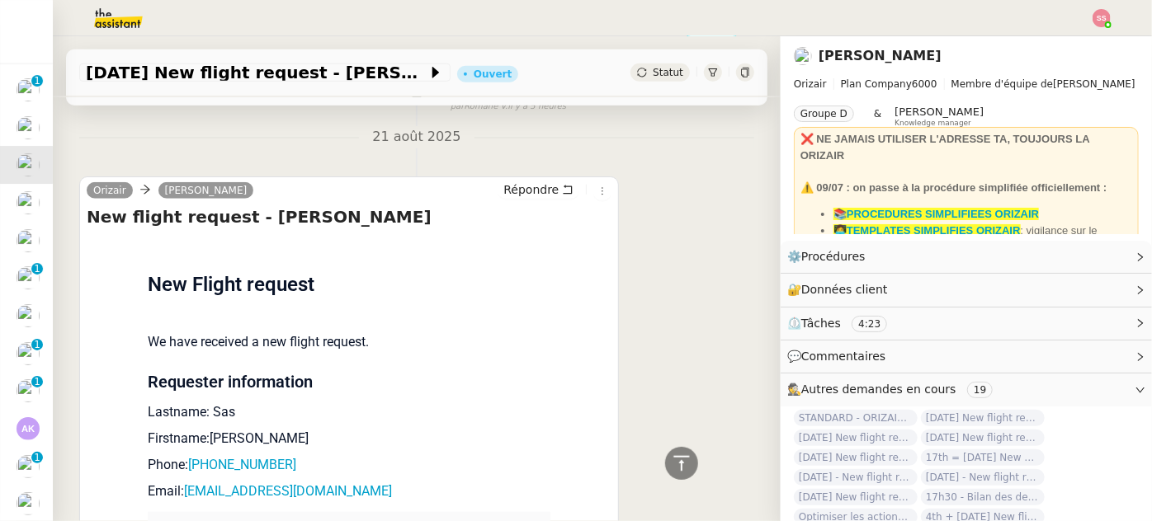
scroll to position [664, 0]
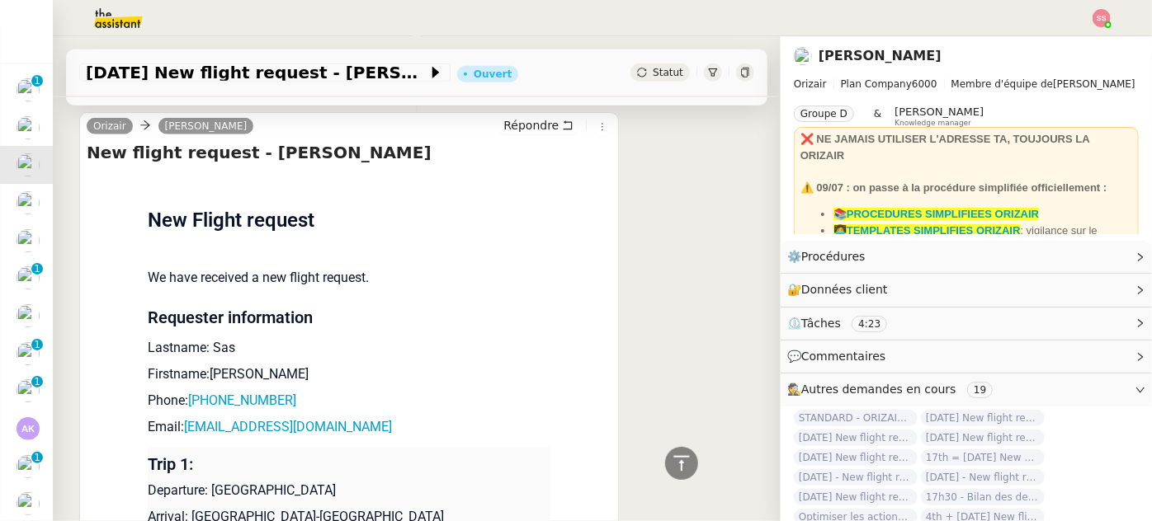
click at [210, 347] on p "Lastname: Sas" at bounding box center [349, 348] width 403 height 20
copy p "Sas"
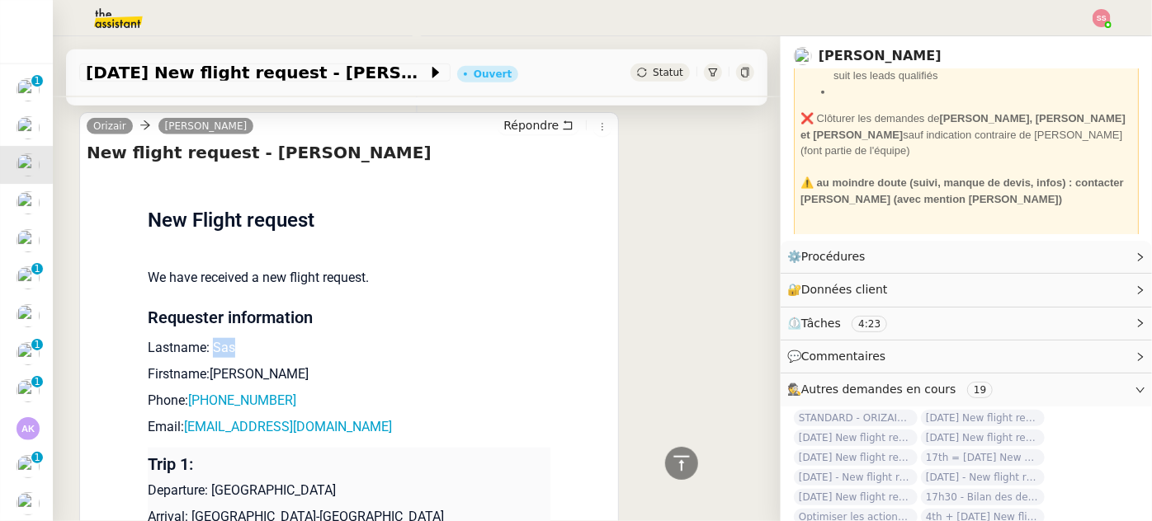
scroll to position [525, 0]
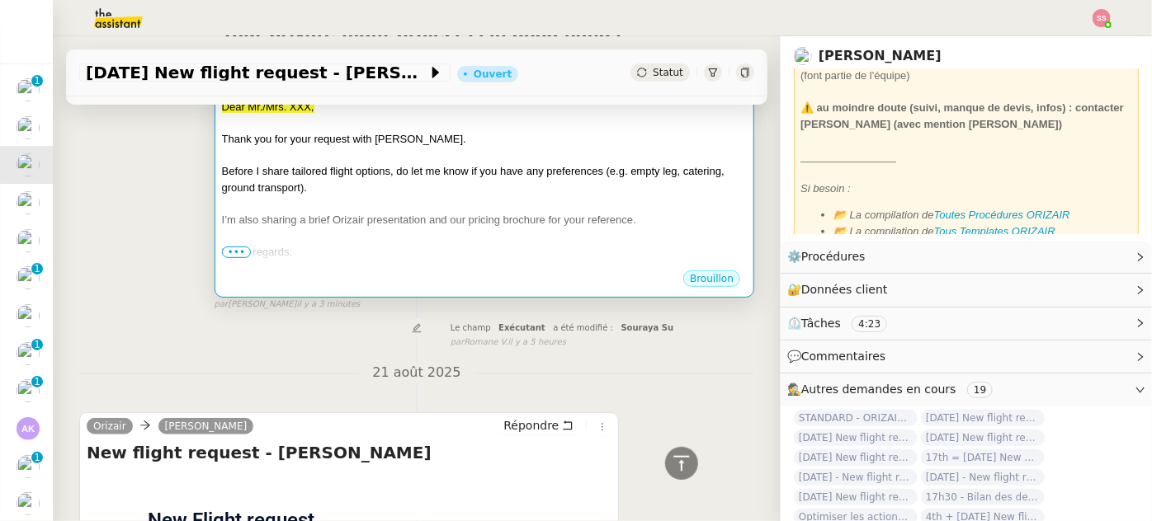
click at [404, 221] on div "Dear Mr./Mrs. XXX, Thank you for your request with [PERSON_NAME]. Before I shar…" at bounding box center [484, 195] width 525 height 193
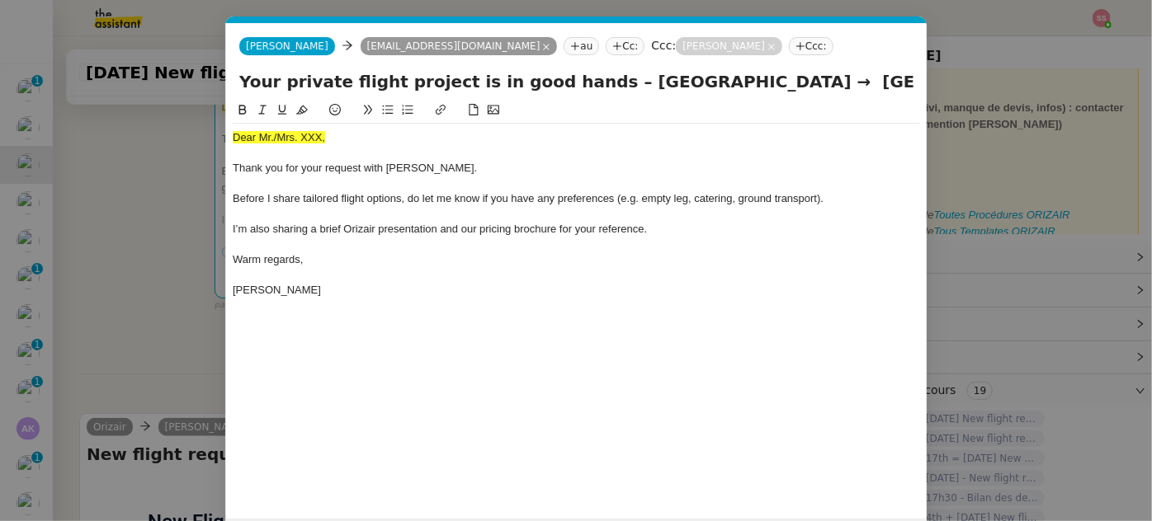
scroll to position [0, 62]
drag, startPoint x: 329, startPoint y: 144, endPoint x: 157, endPoint y: 143, distance: 172.5
click at [156, 143] on nz-modal-container "accus Service ✈️Orizair - Accus é de réception de la demande (FR) - En cours de…" at bounding box center [576, 260] width 1152 height 521
click at [301, 111] on icon at bounding box center [302, 110] width 12 height 12
click at [345, 138] on div "Dear Mr./Mrs. XXX," at bounding box center [576, 137] width 687 height 15
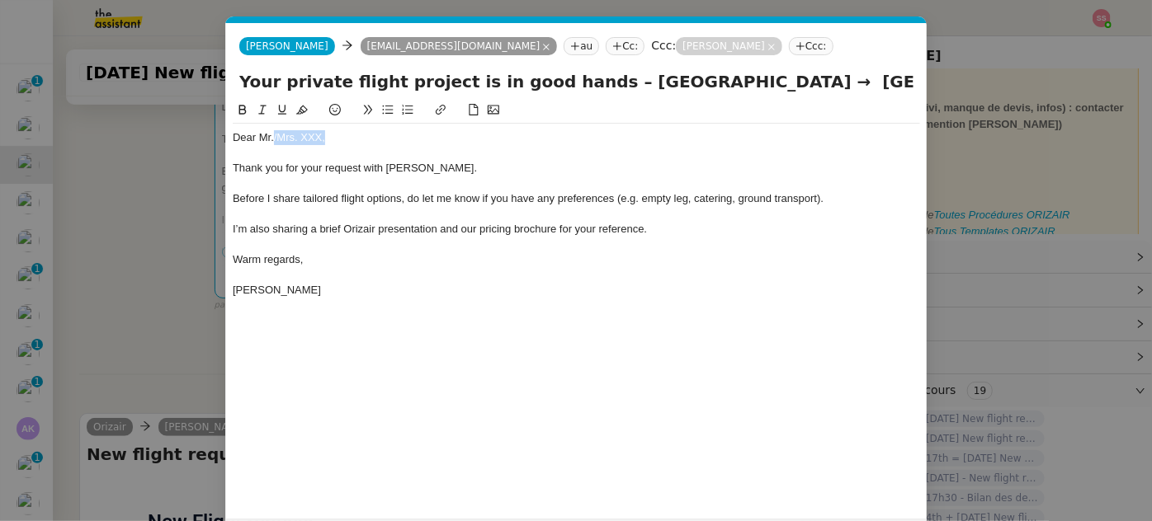
drag, startPoint x: 342, startPoint y: 139, endPoint x: 272, endPoint y: 130, distance: 70.7
click at [272, 130] on div "Dear Mr./Mrs. XXX, Thank you for your request with [PERSON_NAME]. Before I shar…" at bounding box center [576, 214] width 687 height 181
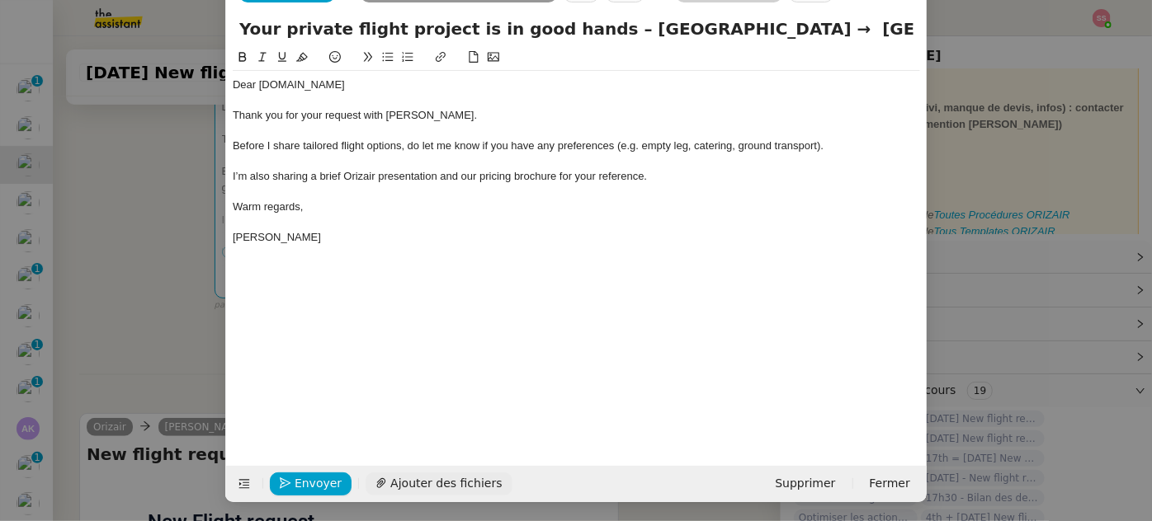
click at [428, 474] on span "Ajouter des fichiers" at bounding box center [445, 483] width 111 height 19
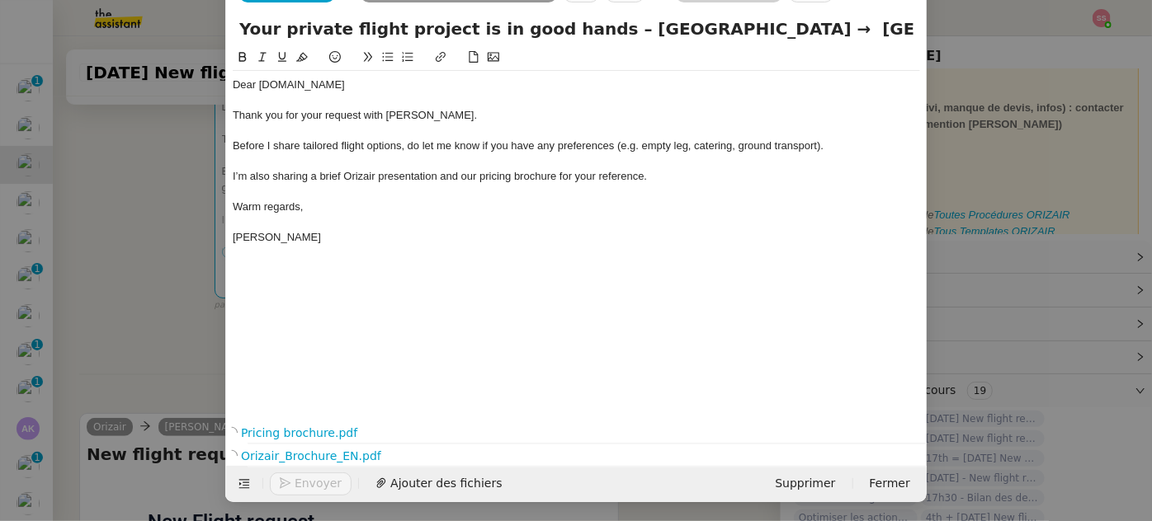
click at [479, 373] on div "Dear [DOMAIN_NAME] Thank you for your request with [PERSON_NAME]. Before I shar…" at bounding box center [576, 221] width 687 height 347
click at [299, 487] on span "Envoyer" at bounding box center [318, 483] width 47 height 19
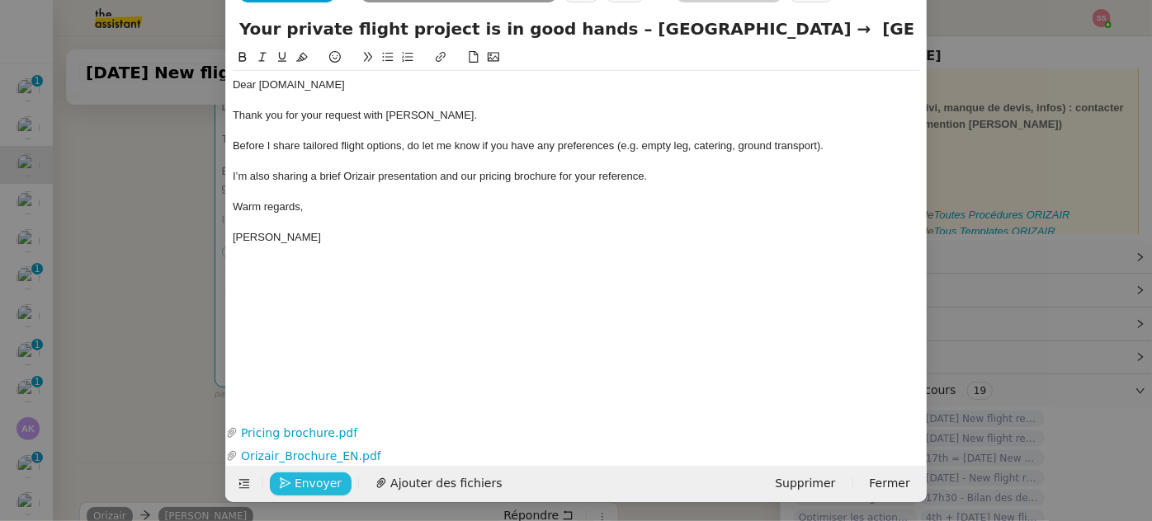
click at [297, 485] on span "Envoyer" at bounding box center [318, 483] width 47 height 19
click at [295, 479] on span "Confirmer l'envoi" at bounding box center [344, 483] width 99 height 19
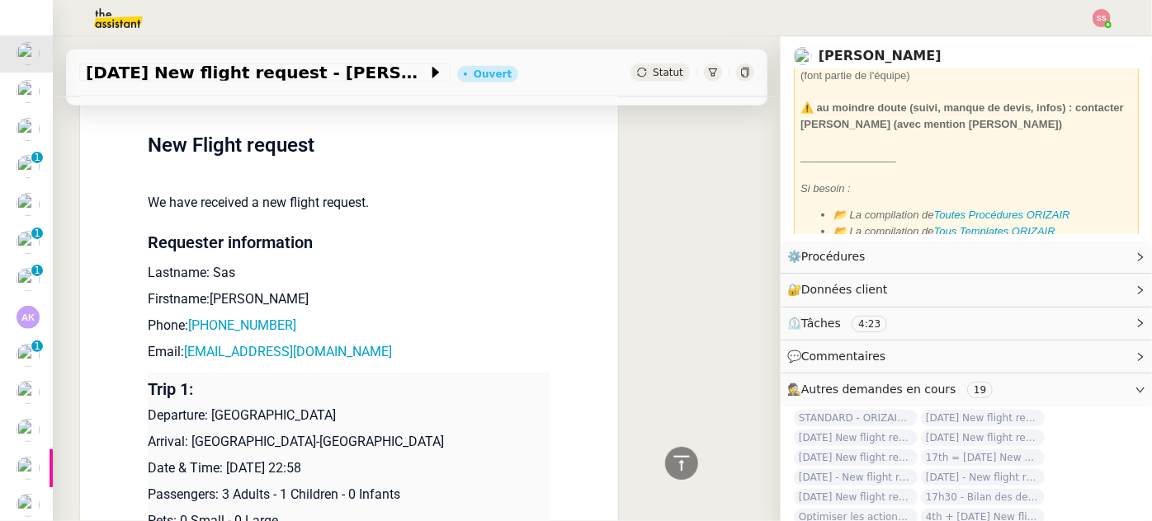
scroll to position [478, 0]
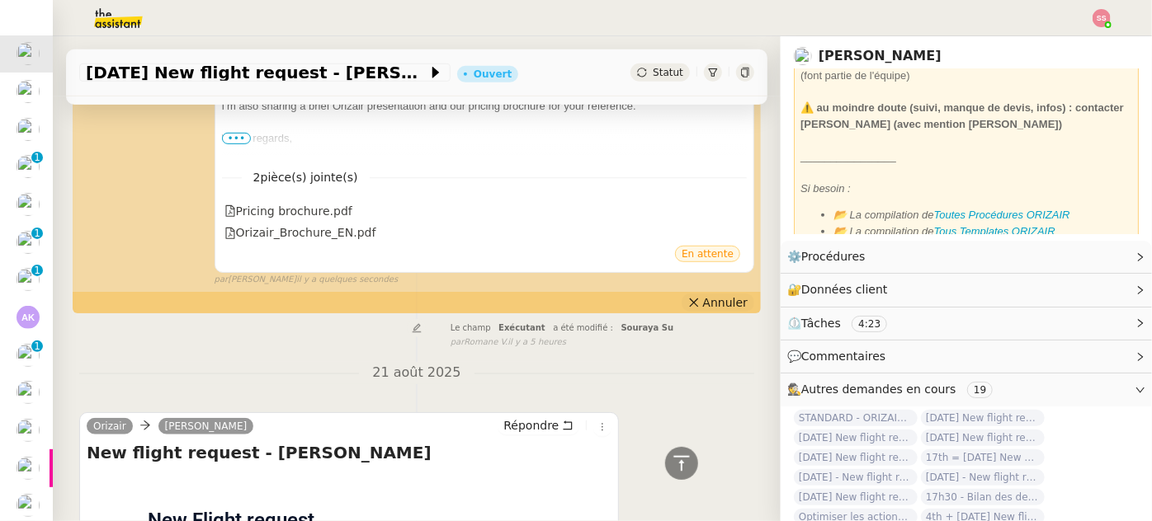
click at [688, 307] on icon at bounding box center [694, 303] width 12 height 12
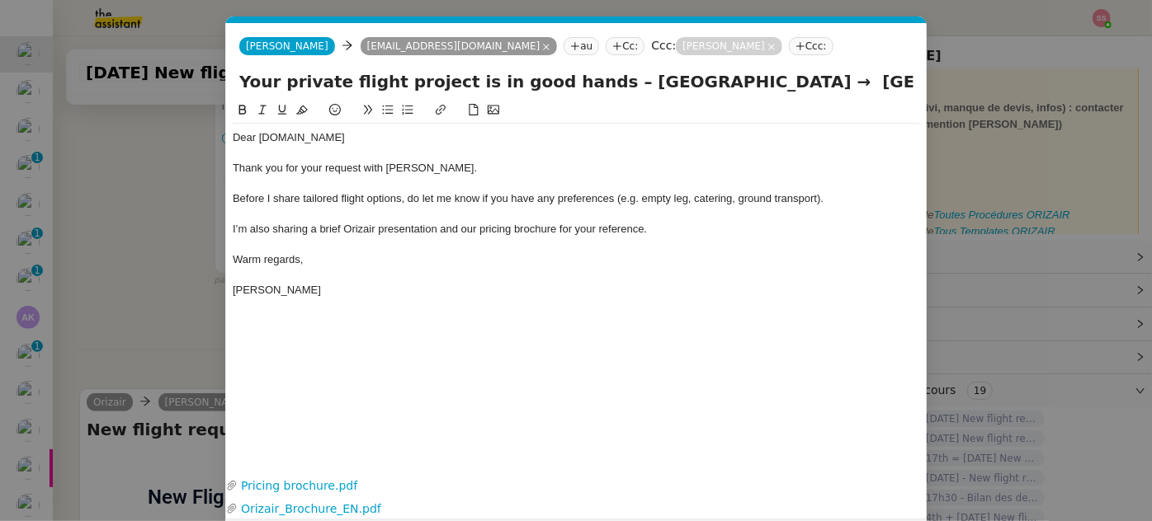
scroll to position [53, 0]
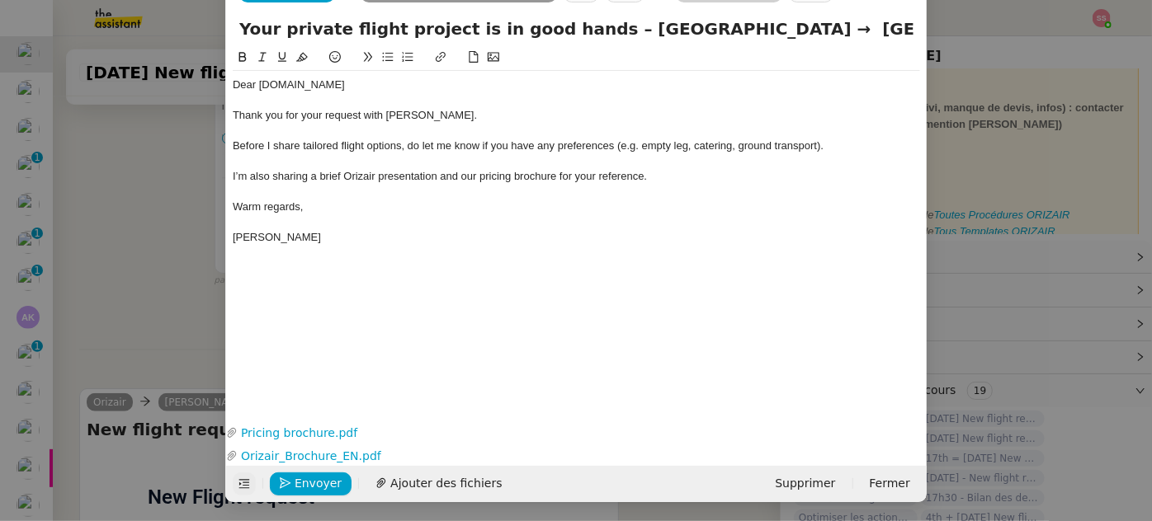
click at [238, 483] on icon at bounding box center [244, 485] width 12 height 12
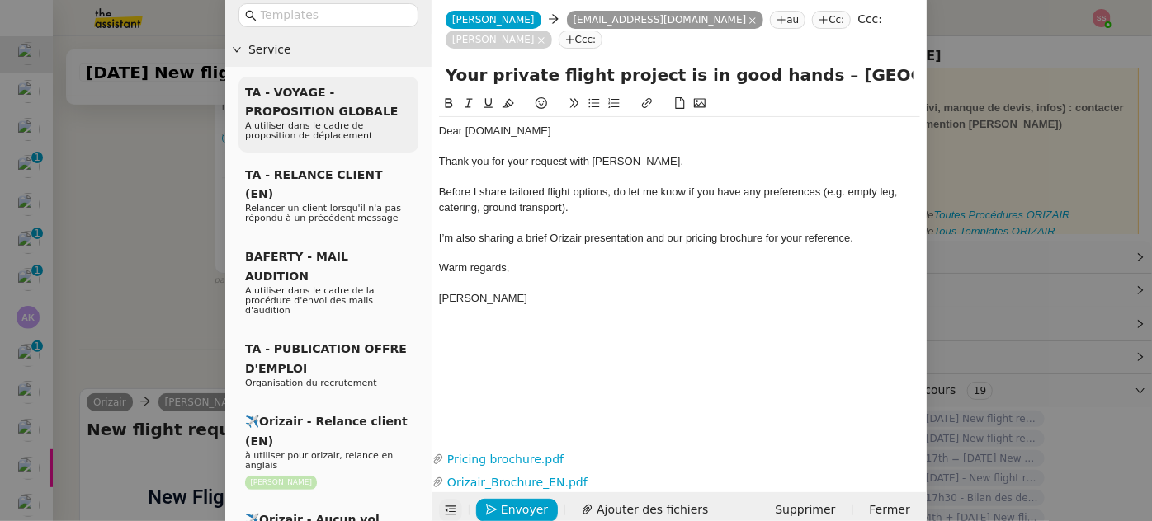
scroll to position [0, 0]
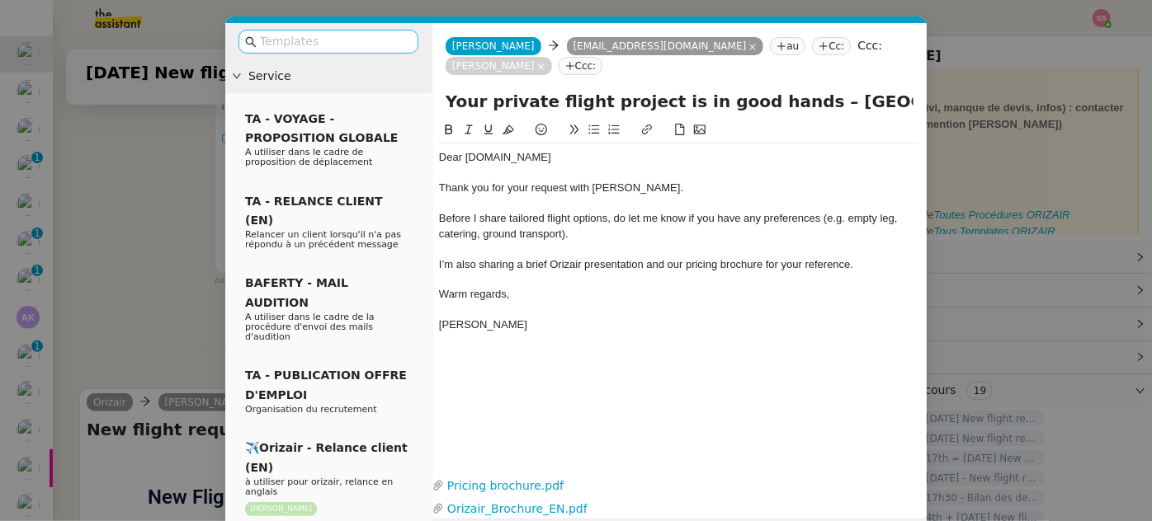
click at [308, 40] on input "text" at bounding box center [334, 41] width 149 height 19
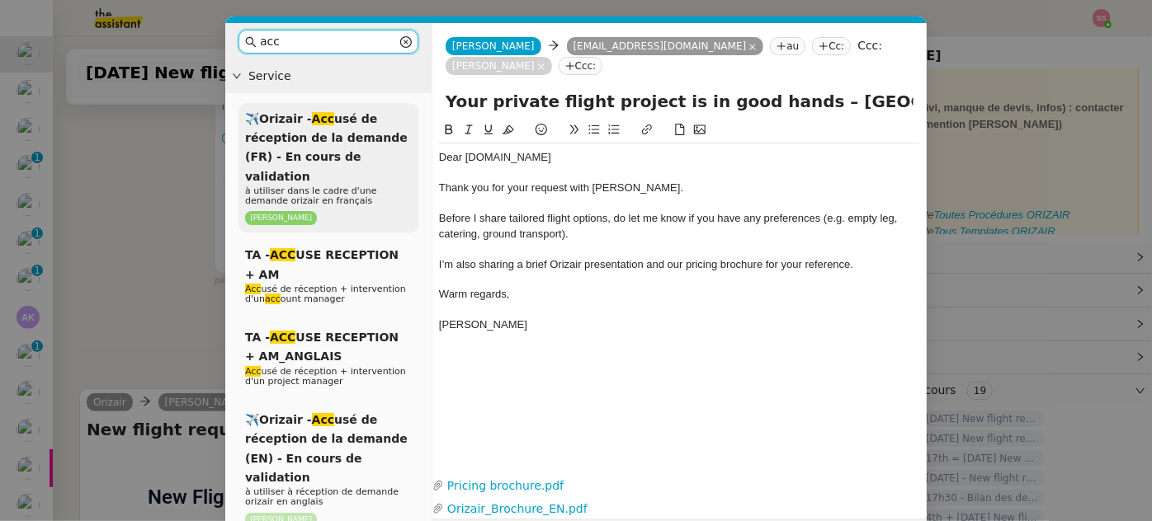
type input "acc"
click at [356, 125] on span "✈️Orizair - Acc usé de réception de la demande (FR) - En cours de validation" at bounding box center [326, 147] width 163 height 71
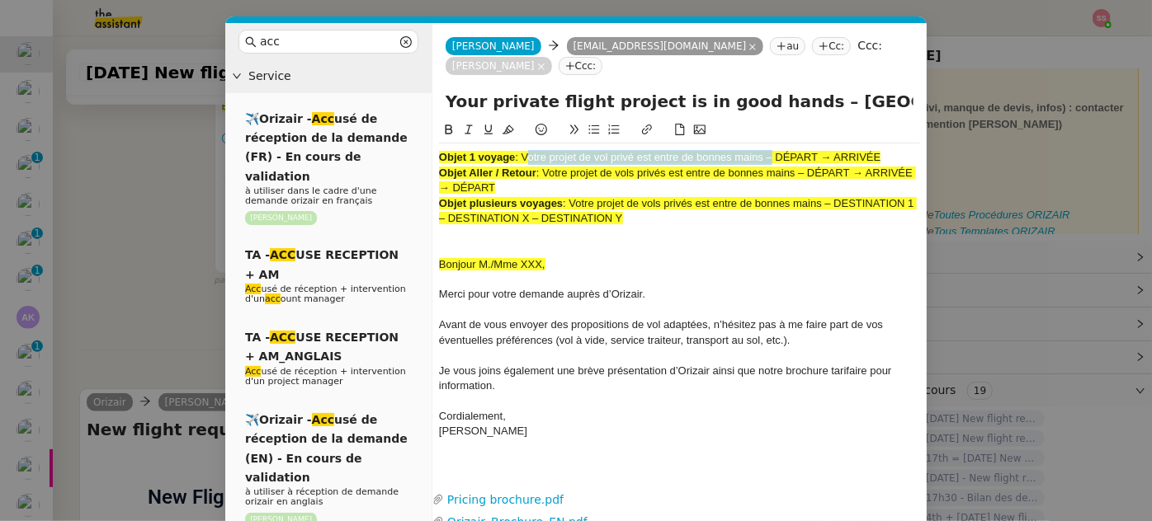
drag, startPoint x: 519, startPoint y: 134, endPoint x: 766, endPoint y: 126, distance: 246.8
click at [766, 144] on div "Objet 1 voyage : Votre projet de vol privé est entre de bonnes mains – DÉPART →…" at bounding box center [679, 303] width 481 height 318
copy span "Votre projet de vol privé est entre de bonnes mains"
drag, startPoint x: 776, startPoint y: 75, endPoint x: 402, endPoint y: 80, distance: 374.6
click at [402, 80] on nz-layout "acc Service ✈️Orizair - Acc usé de réception de la demande (FR) - En cours de v…" at bounding box center [575, 296] width 701 height 546
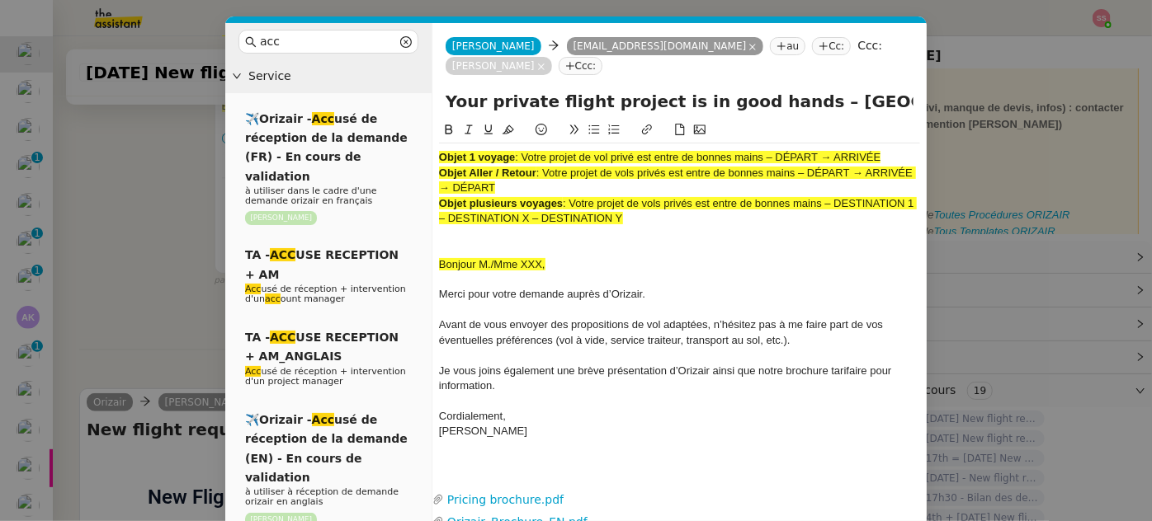
paste input "Votre projet de vol privé est entre de bonnes main"
type input "Votre projet de vol privé est entre de bonnes mains – [GEOGRAPHIC_DATA] → [GEOG…"
drag, startPoint x: 618, startPoint y: 192, endPoint x: 392, endPoint y: 98, distance: 244.9
click at [392, 98] on nz-layout "acc Service ✈️Orizair - Acc usé de réception de la demande (FR) - En cours de v…" at bounding box center [575, 296] width 701 height 546
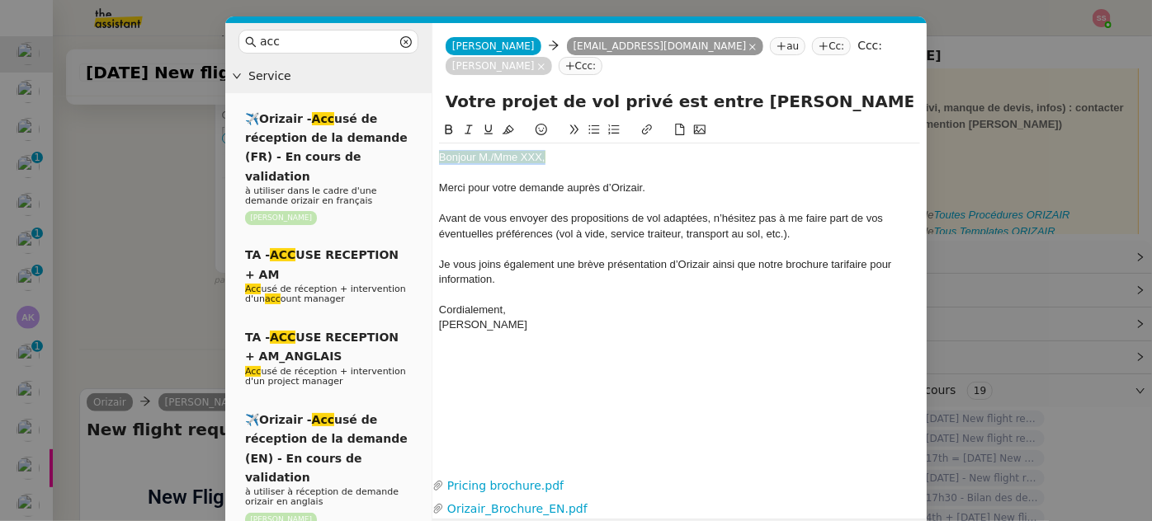
drag, startPoint x: 566, startPoint y: 130, endPoint x: 469, endPoint y: 105, distance: 99.9
click at [420, 127] on nz-layout "acc Service ✈️Orizair - Acc usé de réception de la demande (FR) - En cours de v…" at bounding box center [575, 289] width 701 height 532
click at [512, 120] on button at bounding box center [508, 129] width 20 height 19
click at [554, 150] on div "Bonjour M./Mme XXX," at bounding box center [679, 157] width 481 height 15
drag, startPoint x: 519, startPoint y: 134, endPoint x: 490, endPoint y: 131, distance: 29.1
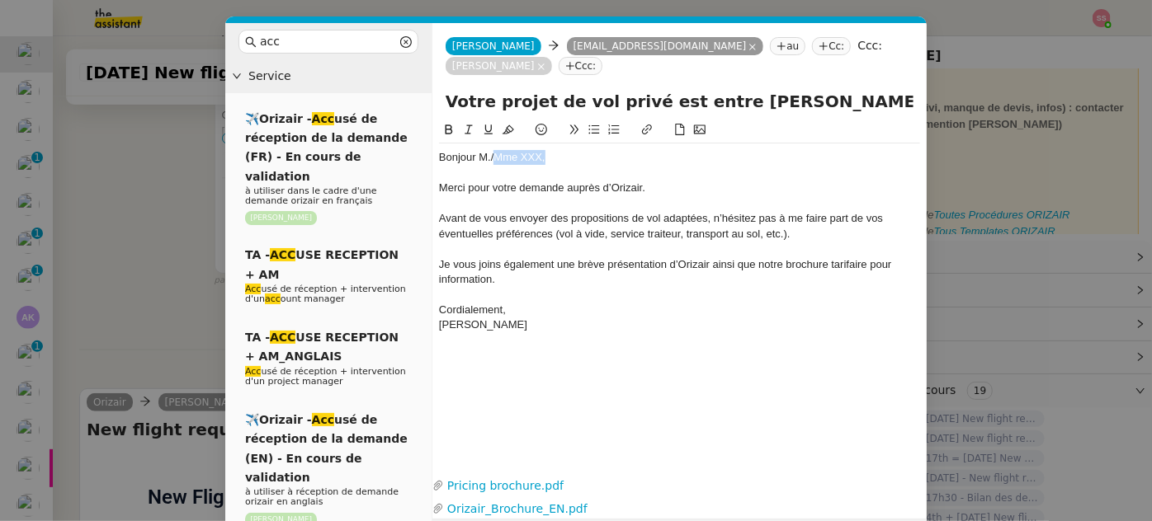
click at [490, 150] on div "Bonjour M./Mme XXX," at bounding box center [679, 157] width 481 height 15
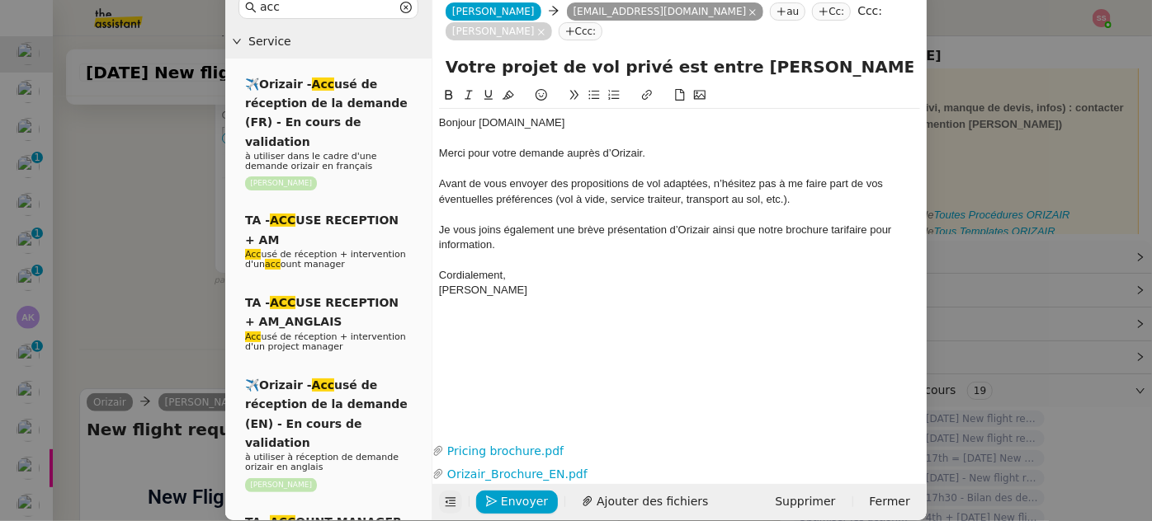
scroll to position [53, 0]
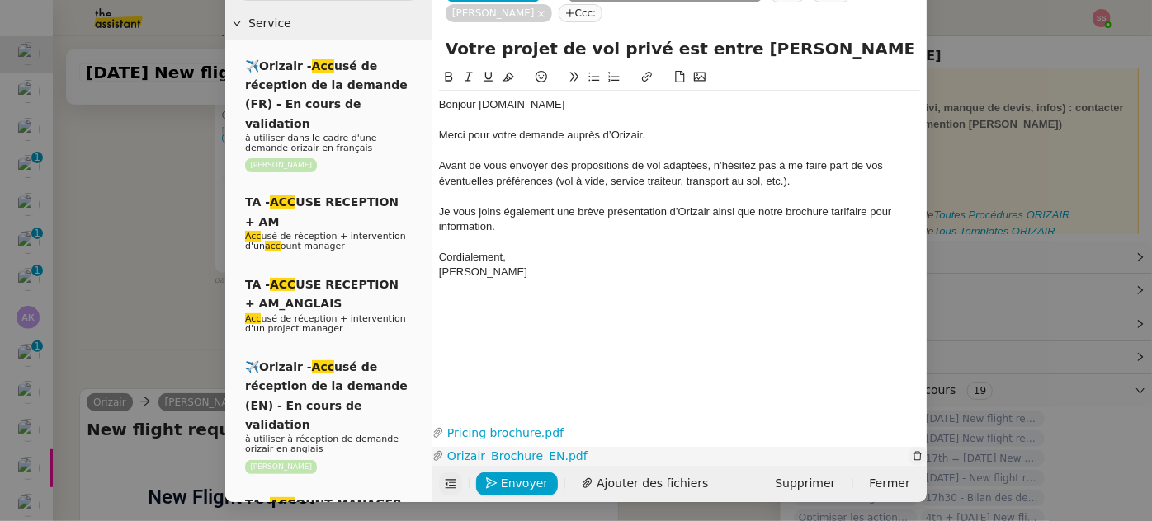
click at [908, 460] on button "button" at bounding box center [917, 456] width 18 height 19
click at [913, 452] on icon "button" at bounding box center [917, 453] width 8 height 9
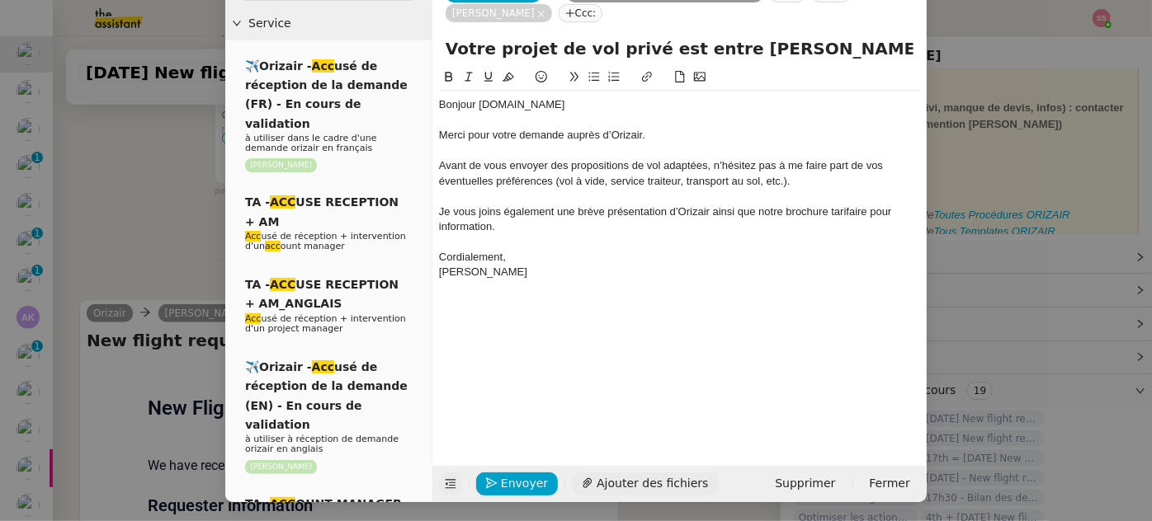
click at [597, 477] on span "Ajouter des fichiers" at bounding box center [652, 483] width 111 height 19
click at [520, 476] on span "Envoyer" at bounding box center [524, 483] width 47 height 19
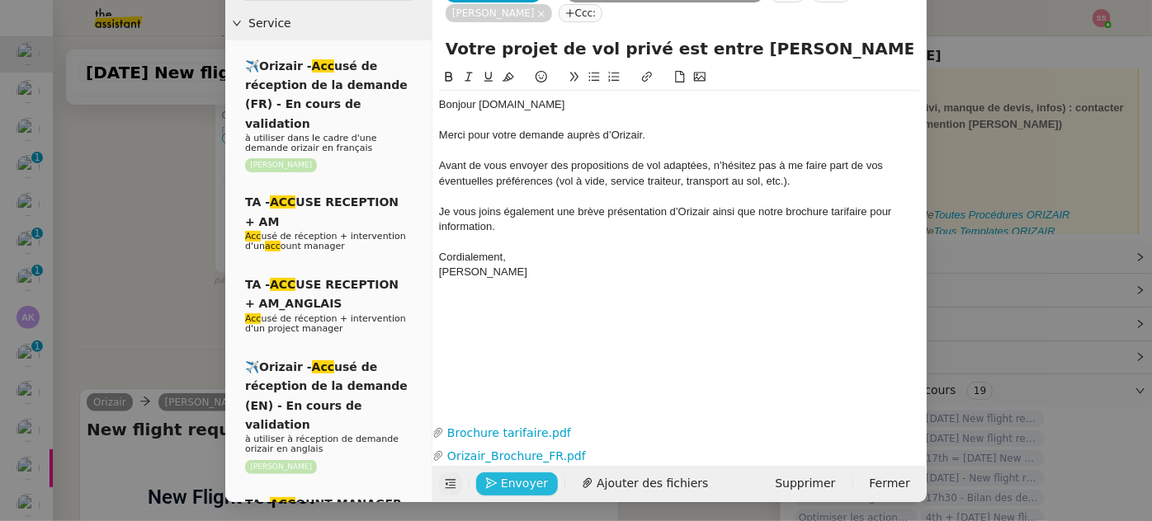
click at [520, 476] on span "Envoyer" at bounding box center [524, 483] width 47 height 19
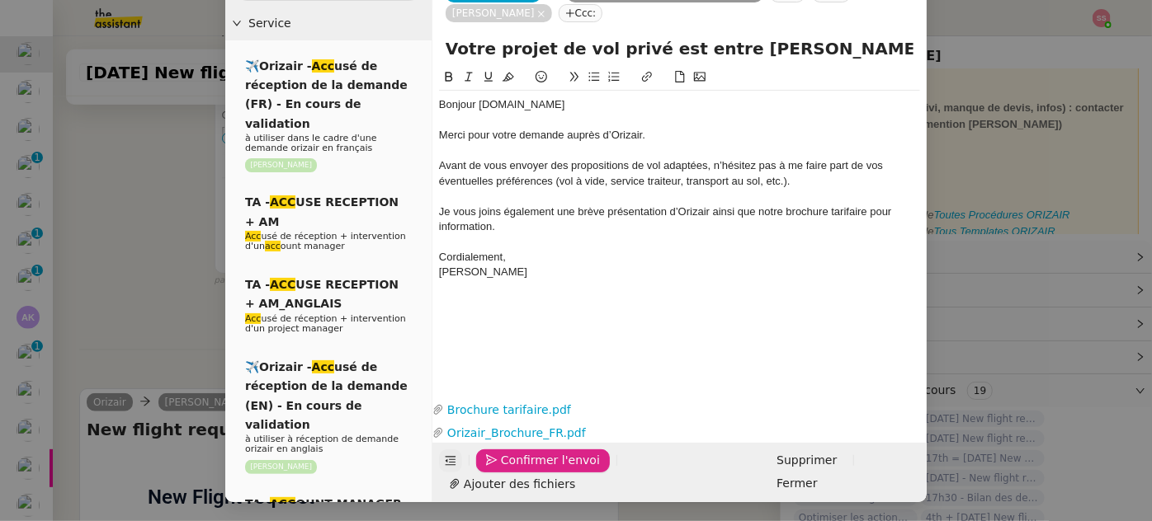
click at [517, 470] on span "Confirmer l'envoi" at bounding box center [550, 460] width 99 height 19
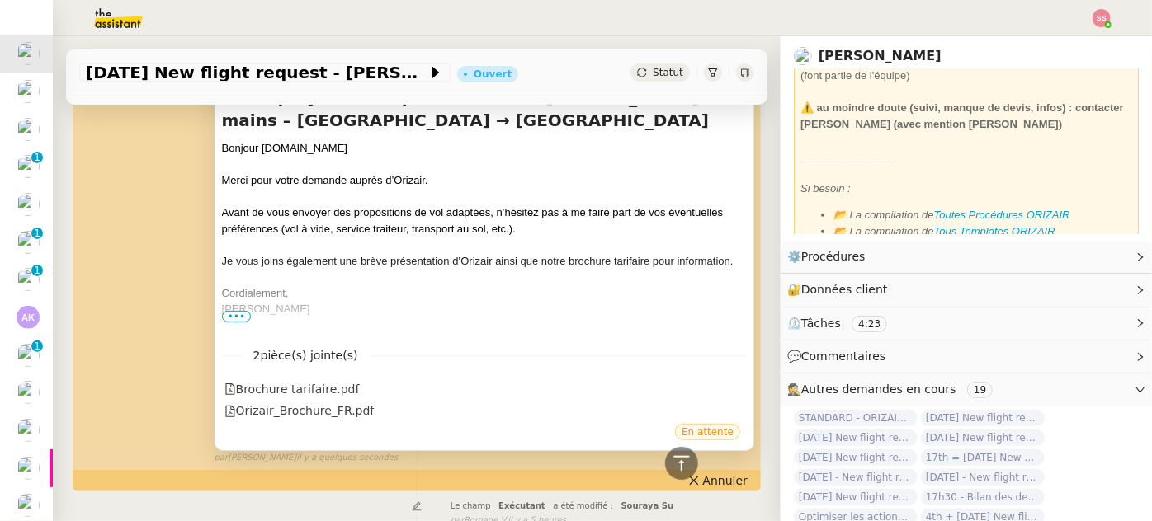
scroll to position [149, 0]
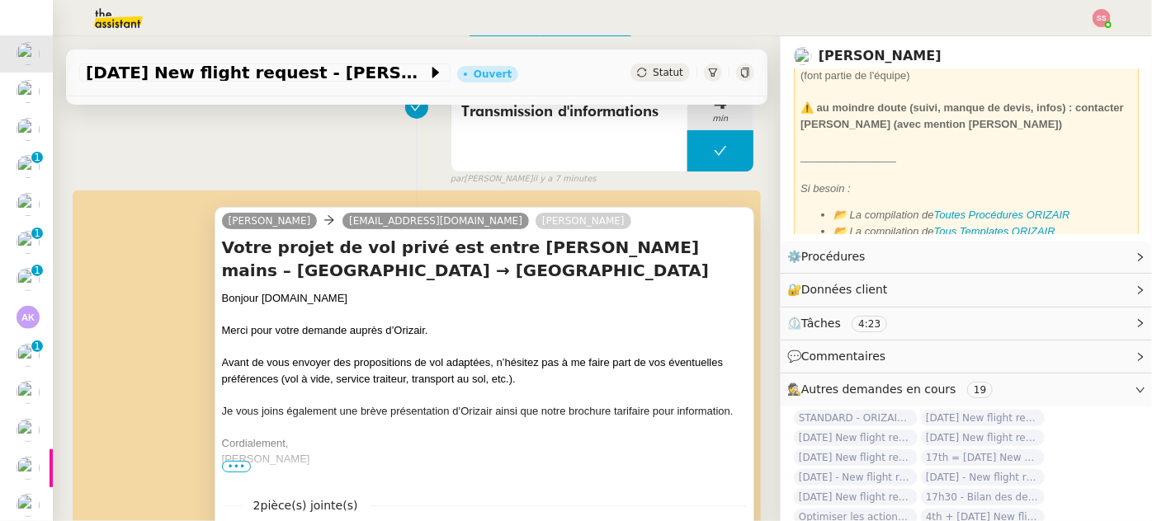
drag, startPoint x: 398, startPoint y: 272, endPoint x: 574, endPoint y: 279, distance: 176.7
click at [574, 279] on h4 "Votre projet de vol privé est entre de bonnes mains – [GEOGRAPHIC_DATA] → [GEOG…" at bounding box center [484, 259] width 525 height 46
copy h4 "[GEOGRAPHIC_DATA]-[GEOGRAPHIC_DATA]"
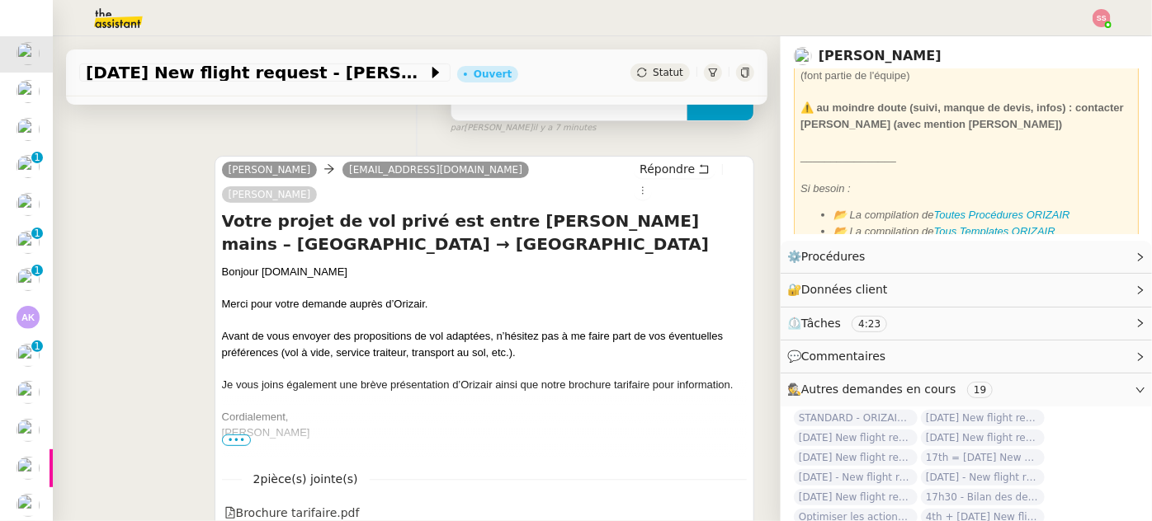
scroll to position [278, 0]
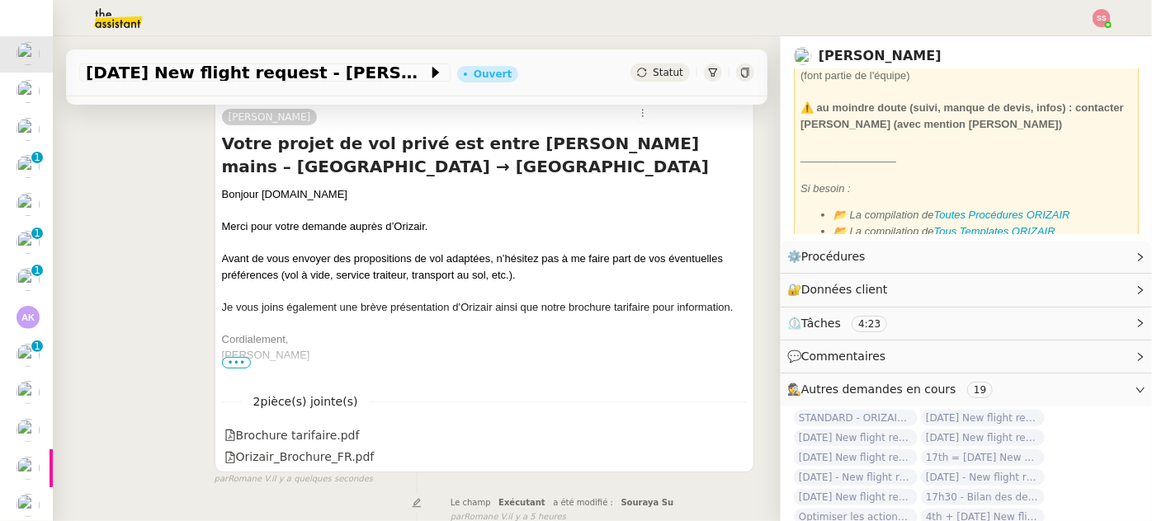
click at [633, 79] on div "Statut" at bounding box center [659, 73] width 59 height 18
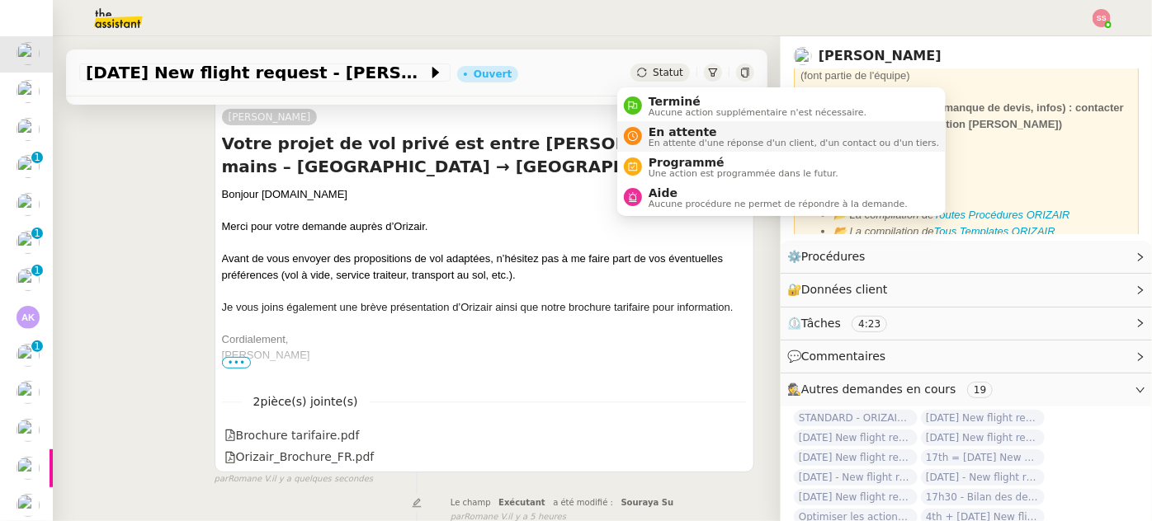
click at [644, 134] on div "En attente En attente d'une réponse d'un client, d'un contact ou d'un tiers." at bounding box center [790, 136] width 297 height 22
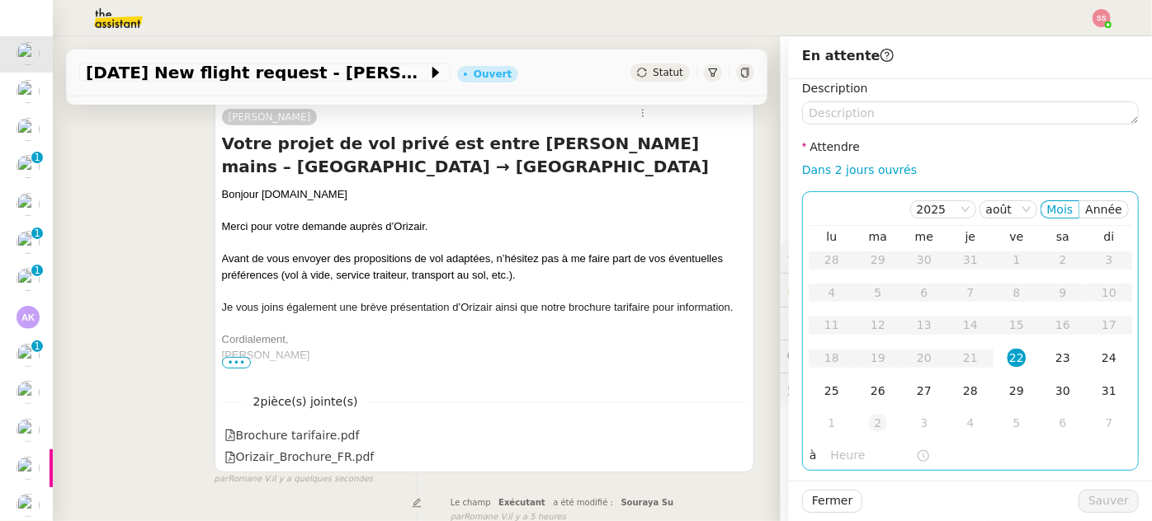
drag, startPoint x: 819, startPoint y: 391, endPoint x: 861, endPoint y: 413, distance: 48.3
click at [823, 390] on div "25" at bounding box center [832, 391] width 18 height 18
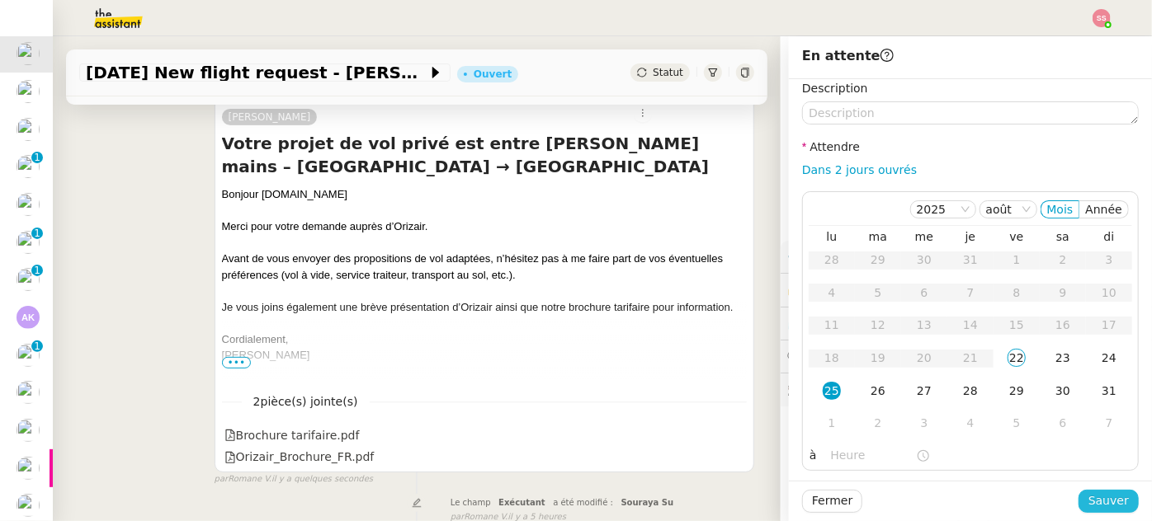
click at [1110, 510] on span "Sauver" at bounding box center [1108, 501] width 40 height 19
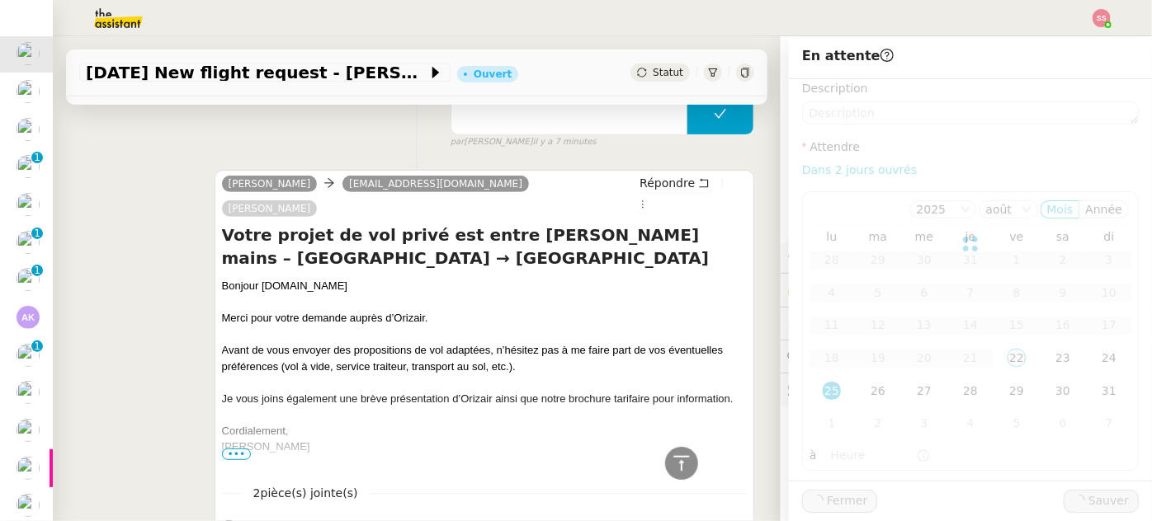
scroll to position [370, 0]
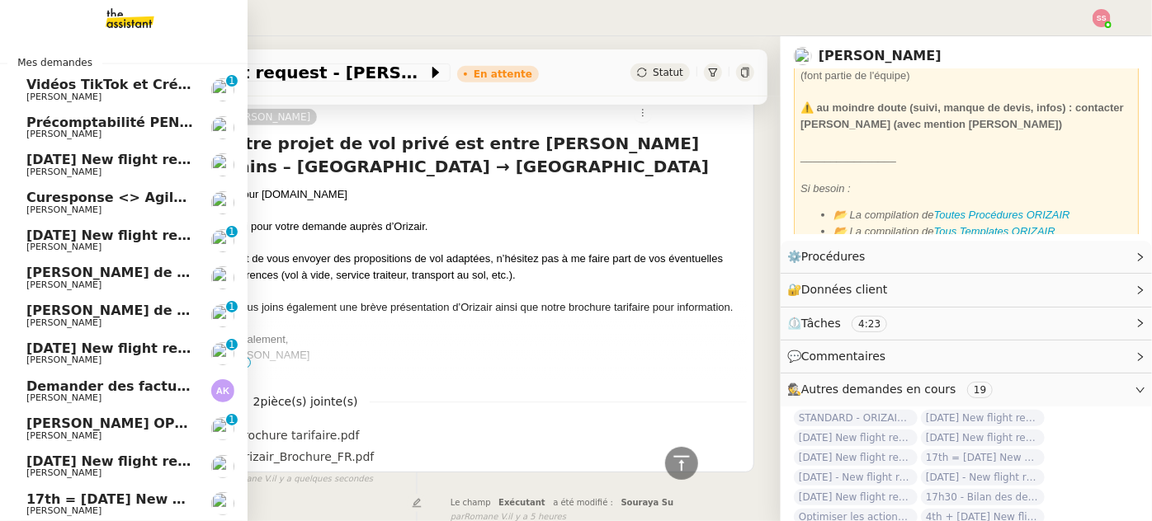
click at [128, 163] on span "[DATE] New flight request - [PERSON_NAME]" at bounding box center [191, 160] width 331 height 16
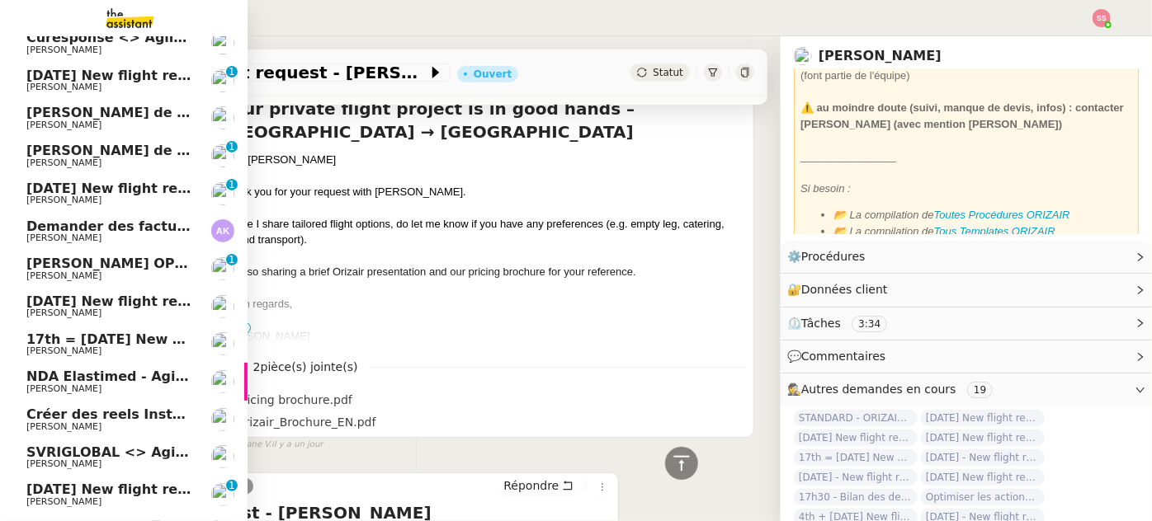
scroll to position [224, 0]
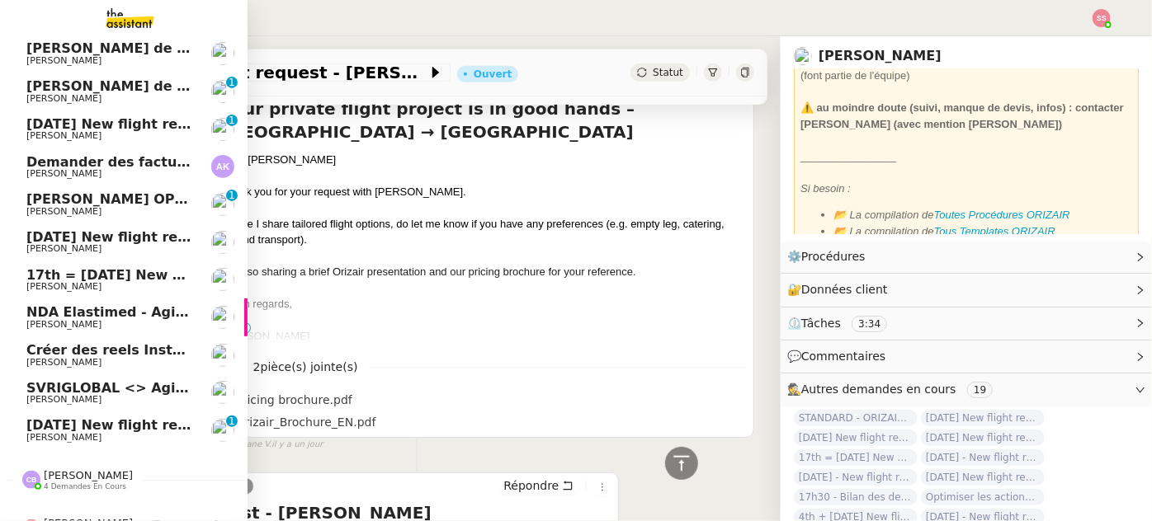
click at [77, 414] on link "[DATE] New flight request - [PERSON_NAME] [PERSON_NAME] 0 1 2 3 4 5 6 7 8 9" at bounding box center [124, 431] width 248 height 38
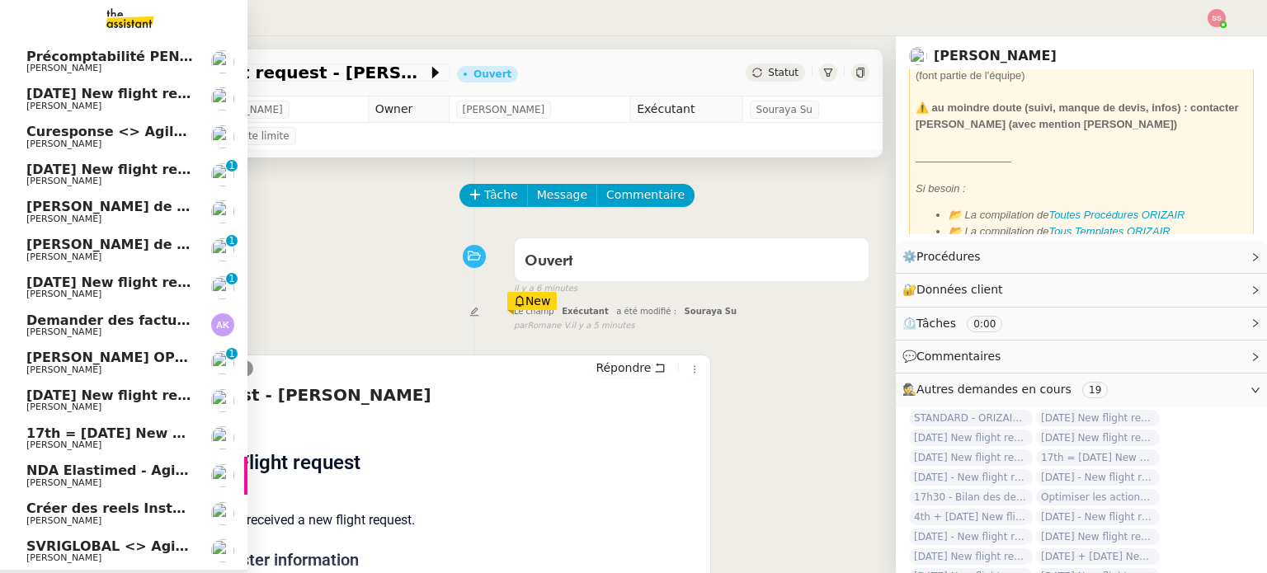
scroll to position [40, 0]
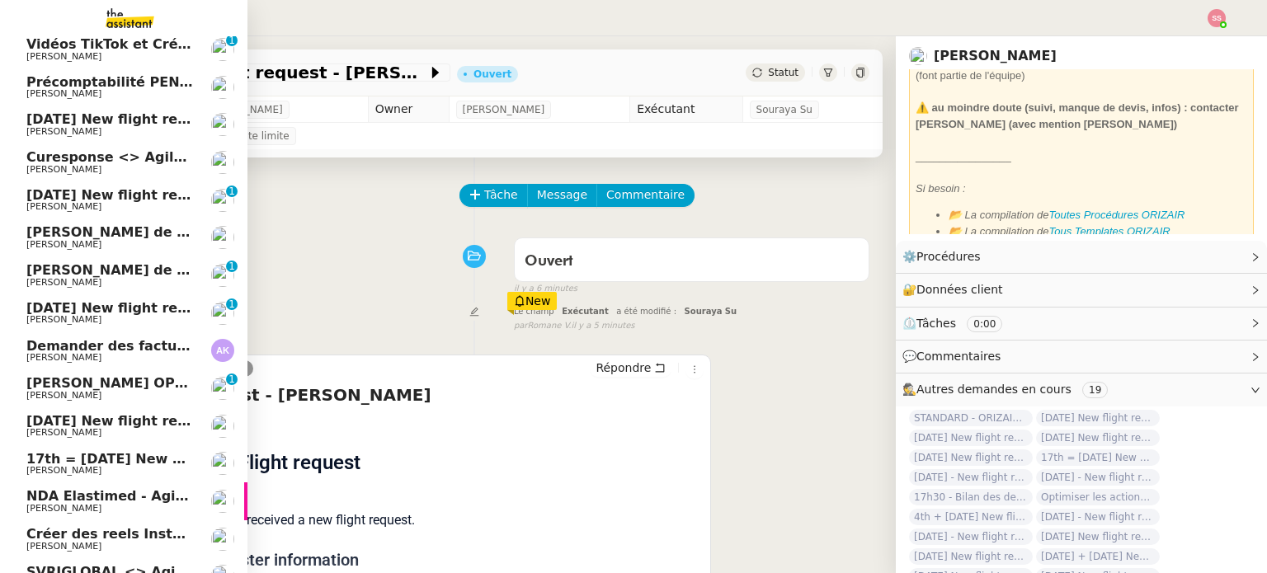
click at [119, 119] on span "[DATE] New flight request - [PERSON_NAME]" at bounding box center [191, 119] width 331 height 16
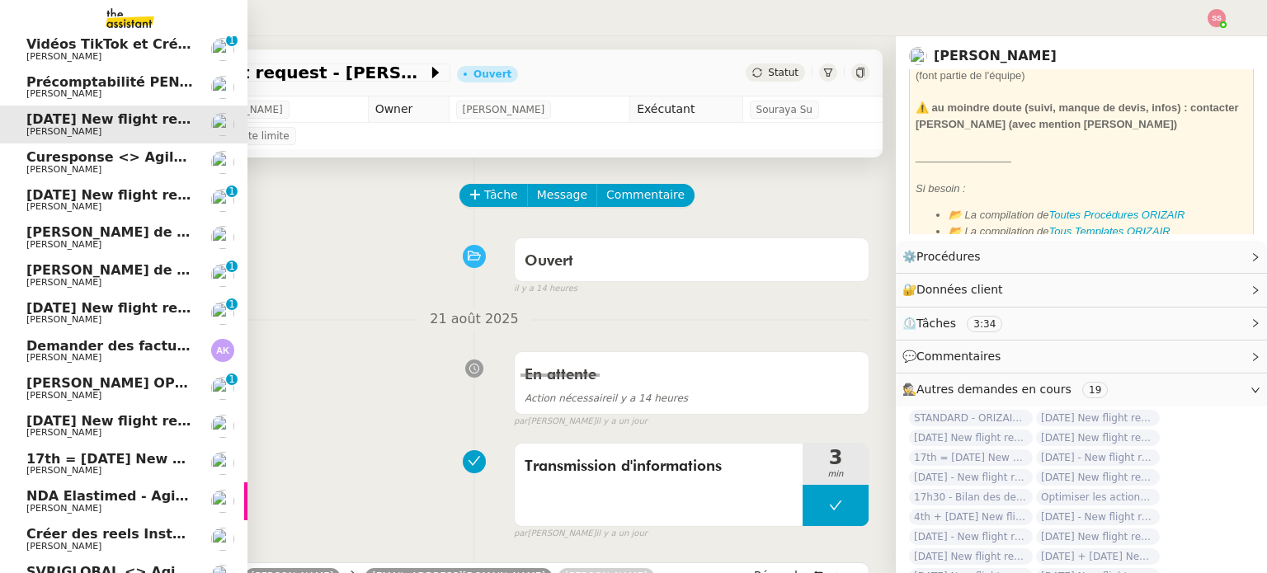
click at [125, 194] on span "[DATE] New flight request - [PERSON_NAME]" at bounding box center [191, 195] width 331 height 16
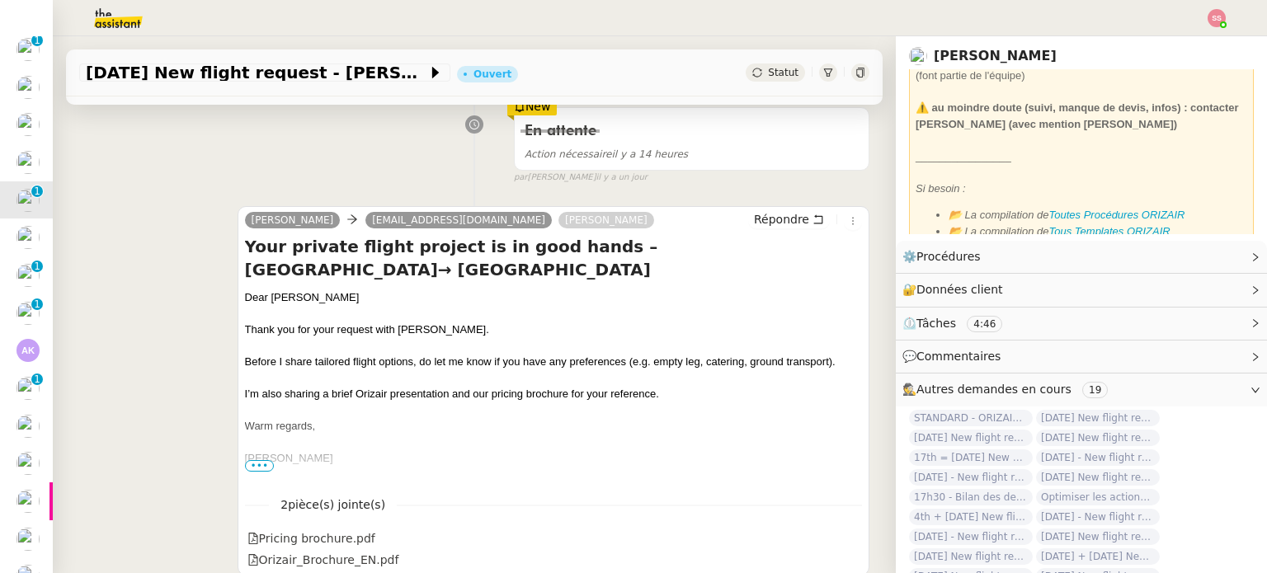
scroll to position [248, 0]
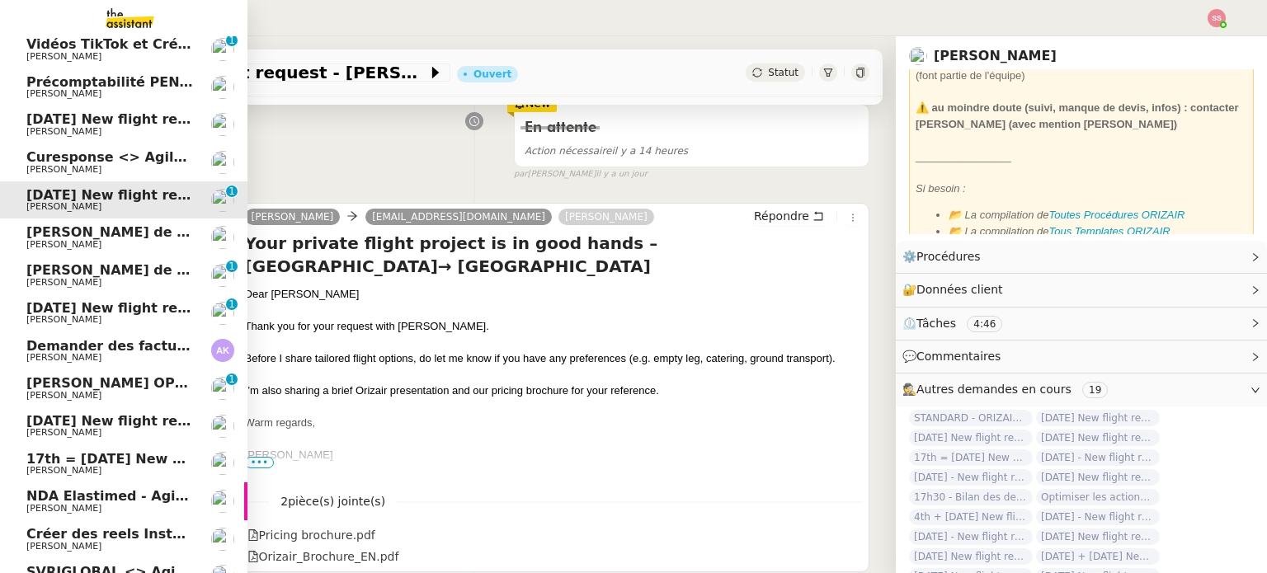
click at [48, 129] on span "[PERSON_NAME]" at bounding box center [63, 131] width 75 height 11
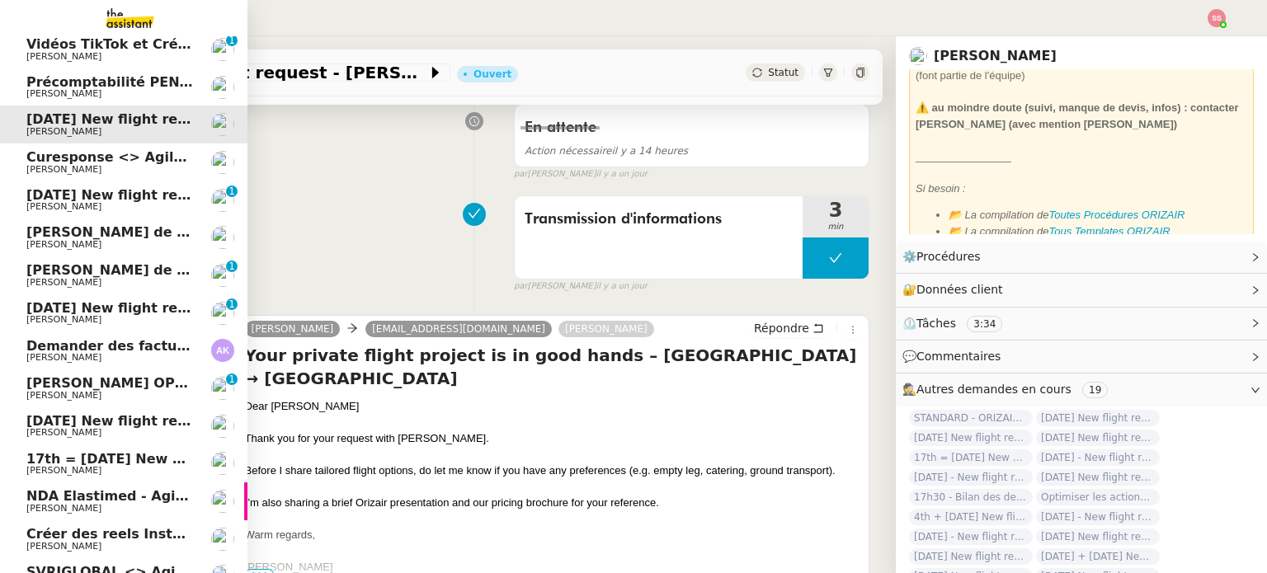
click at [152, 308] on span "[DATE] New flight request - [PERSON_NAME]" at bounding box center [191, 308] width 331 height 16
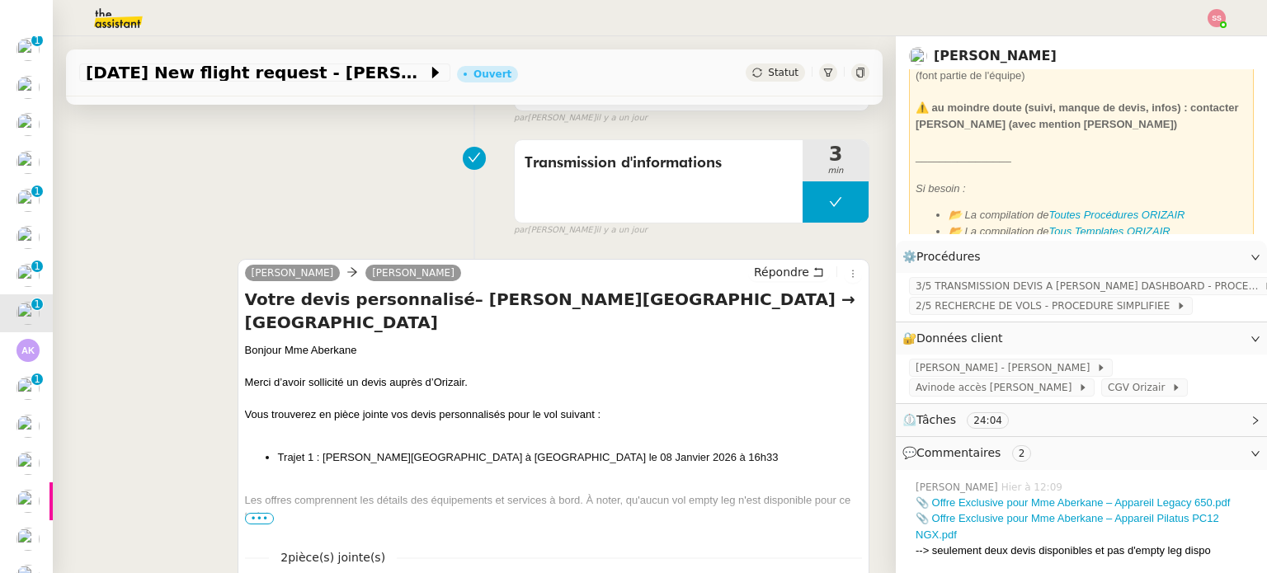
scroll to position [330, 0]
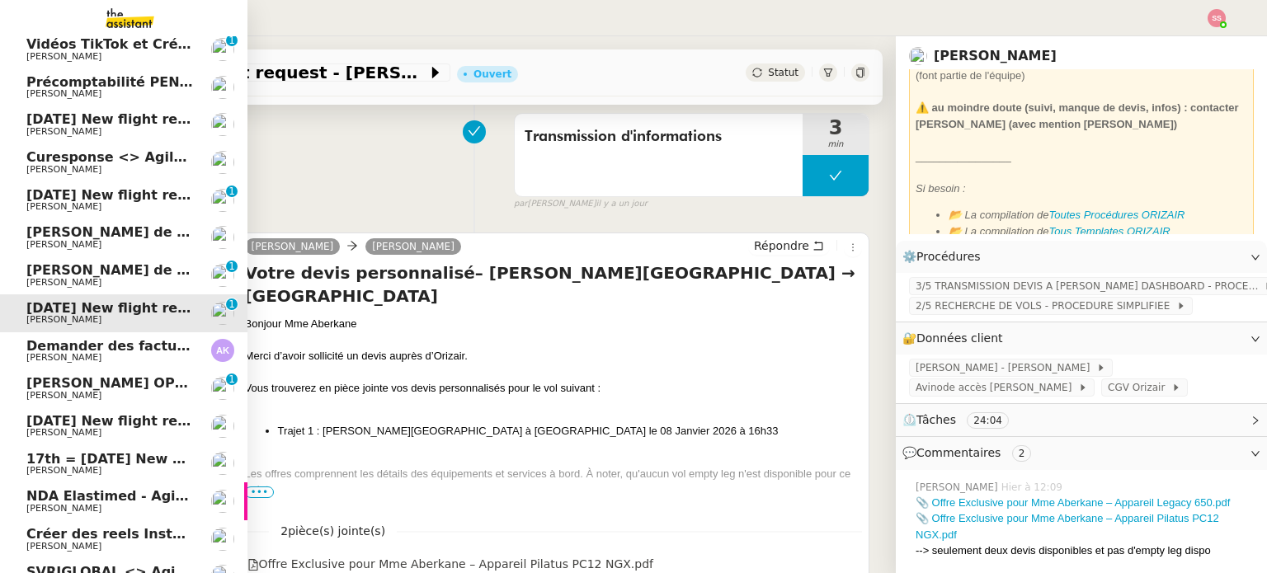
click at [78, 425] on span "[DATE] New flight request - [PERSON_NAME]" at bounding box center [191, 421] width 331 height 16
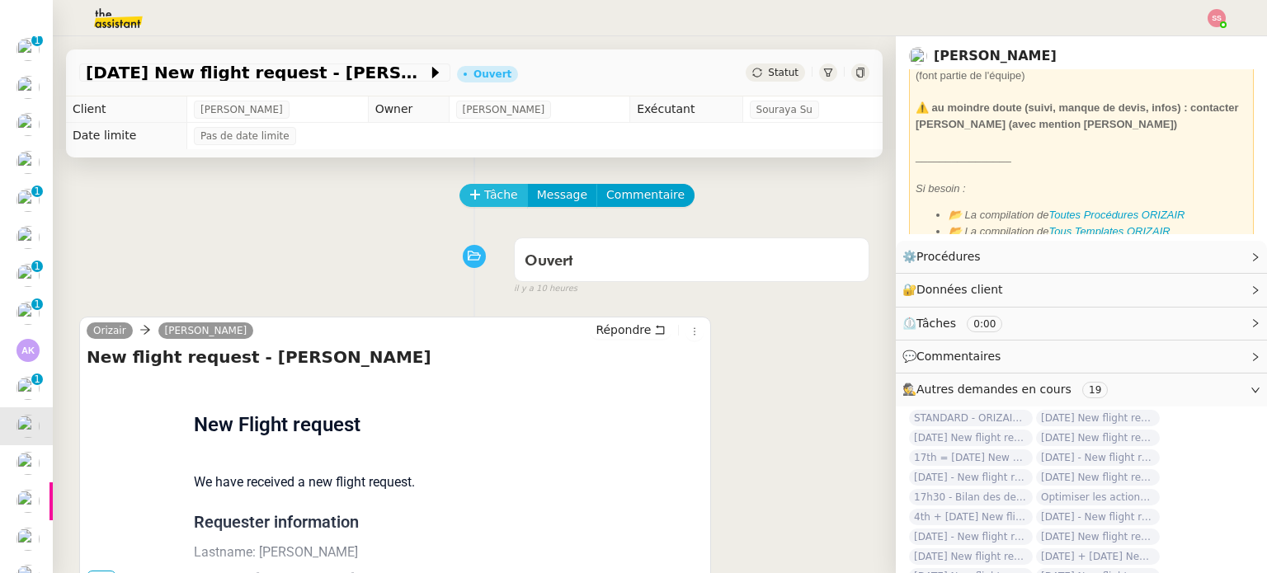
click at [484, 197] on span "Tâche" at bounding box center [501, 195] width 34 height 19
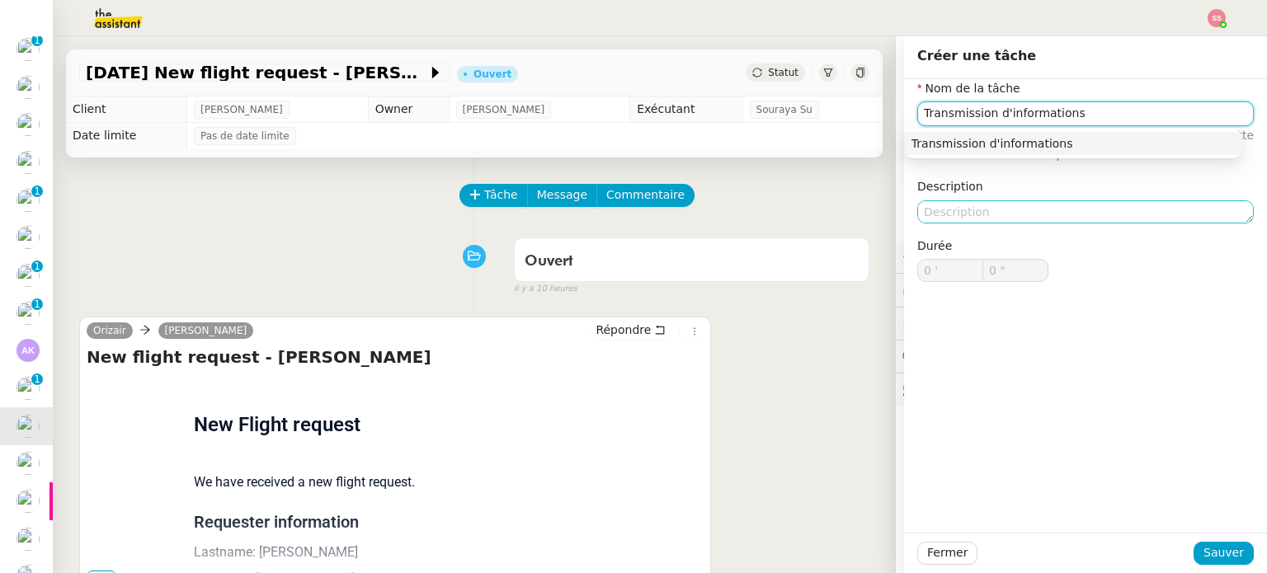
drag, startPoint x: 1066, startPoint y: 139, endPoint x: 1098, endPoint y: 201, distance: 69.0
click at [1066, 139] on div "Transmission d'informations" at bounding box center [1073, 143] width 323 height 15
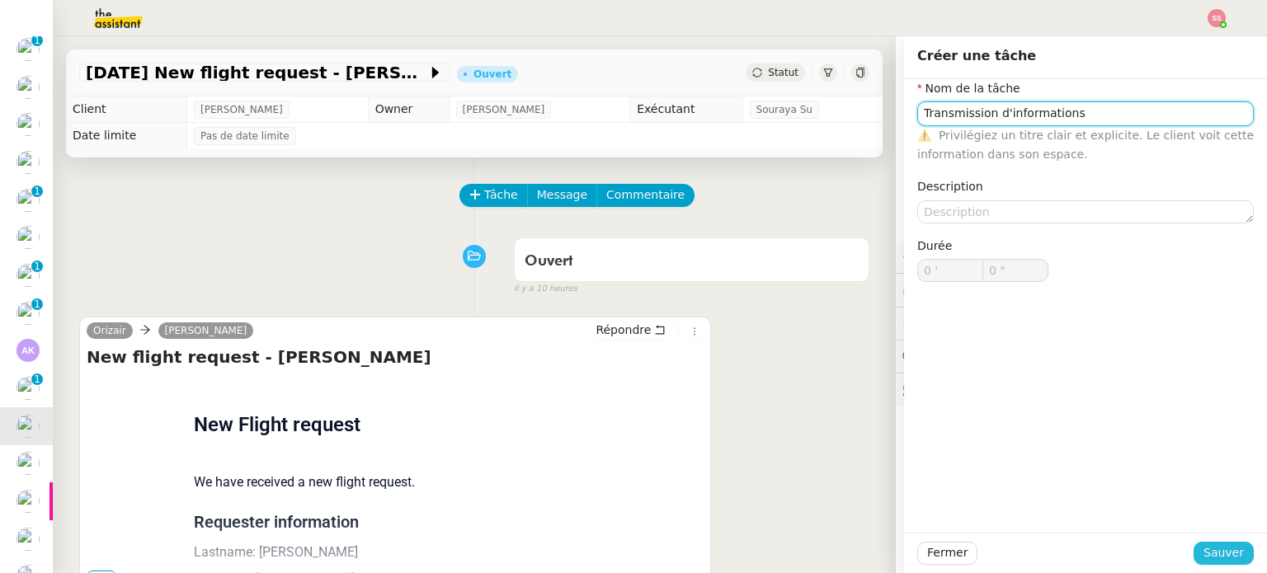
type input "Transmission d'informations"
click at [1204, 557] on span "Sauver" at bounding box center [1224, 553] width 40 height 19
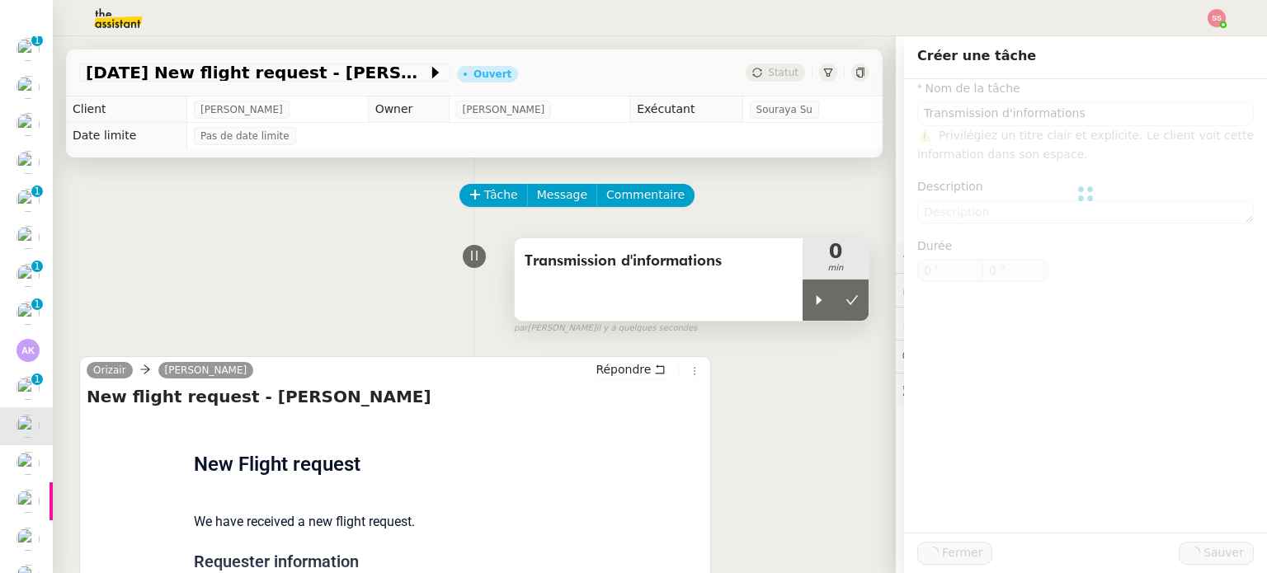
click at [803, 321] on div at bounding box center [819, 300] width 33 height 41
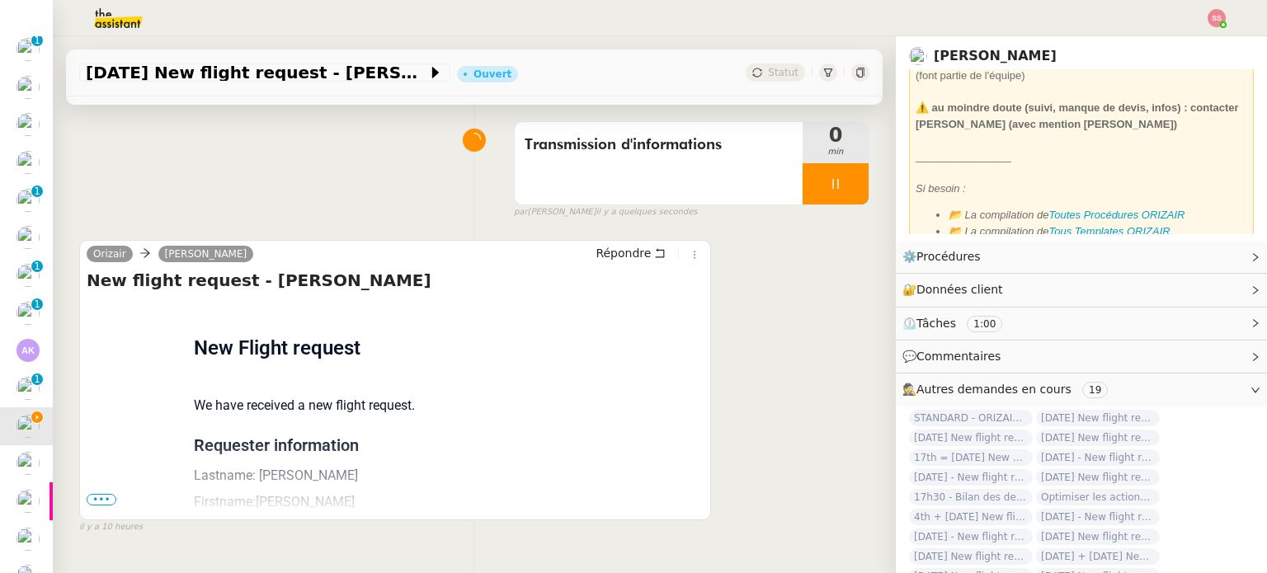
scroll to position [221, 0]
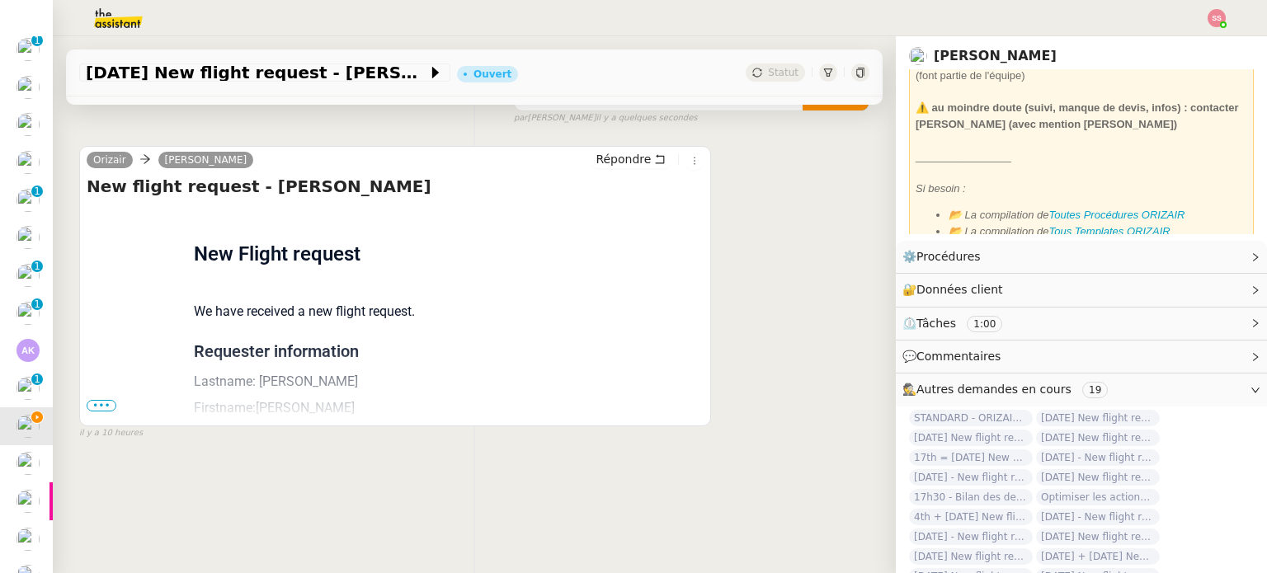
click at [103, 400] on span "•••" at bounding box center [102, 406] width 30 height 12
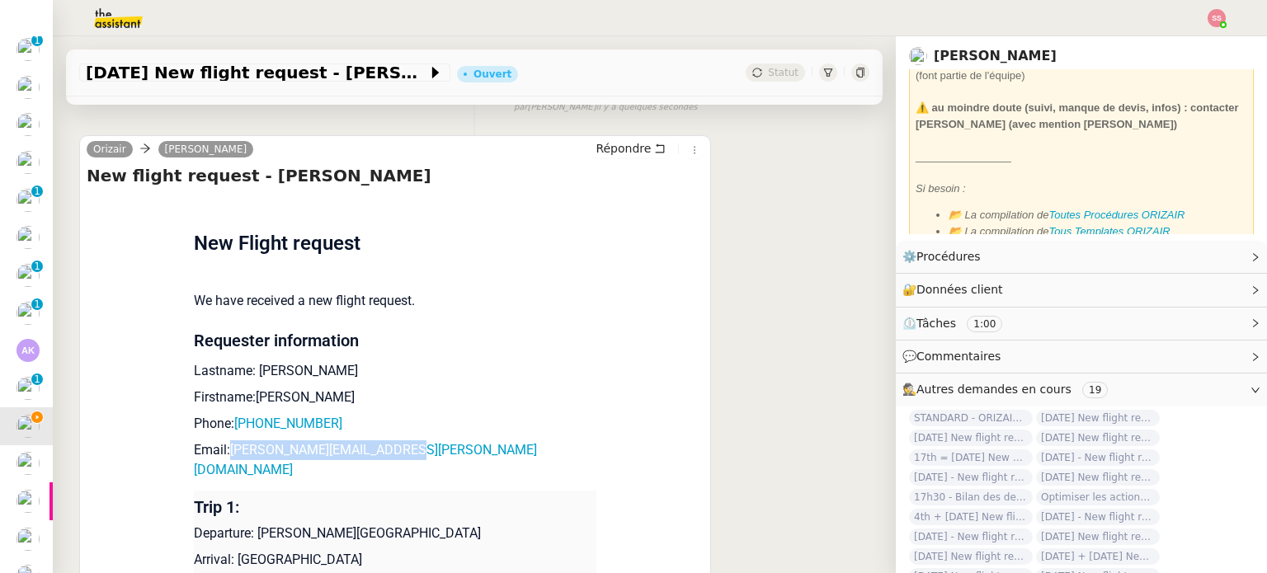
drag, startPoint x: 408, startPoint y: 451, endPoint x: 221, endPoint y: 451, distance: 187.3
click at [221, 451] on p "Email: [PERSON_NAME][EMAIL_ADDRESS][DOMAIN_NAME]" at bounding box center [395, 451] width 403 height 20
copy link "[PERSON_NAME][EMAIL_ADDRESS][DOMAIN_NAME]"
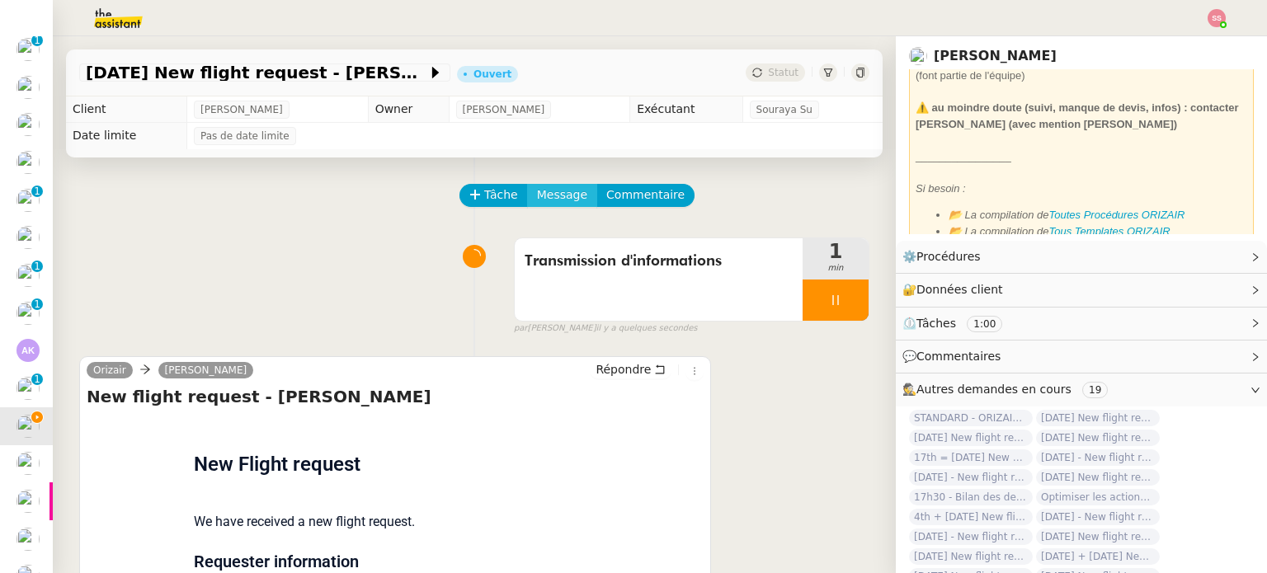
click at [554, 200] on span "Message" at bounding box center [562, 195] width 50 height 19
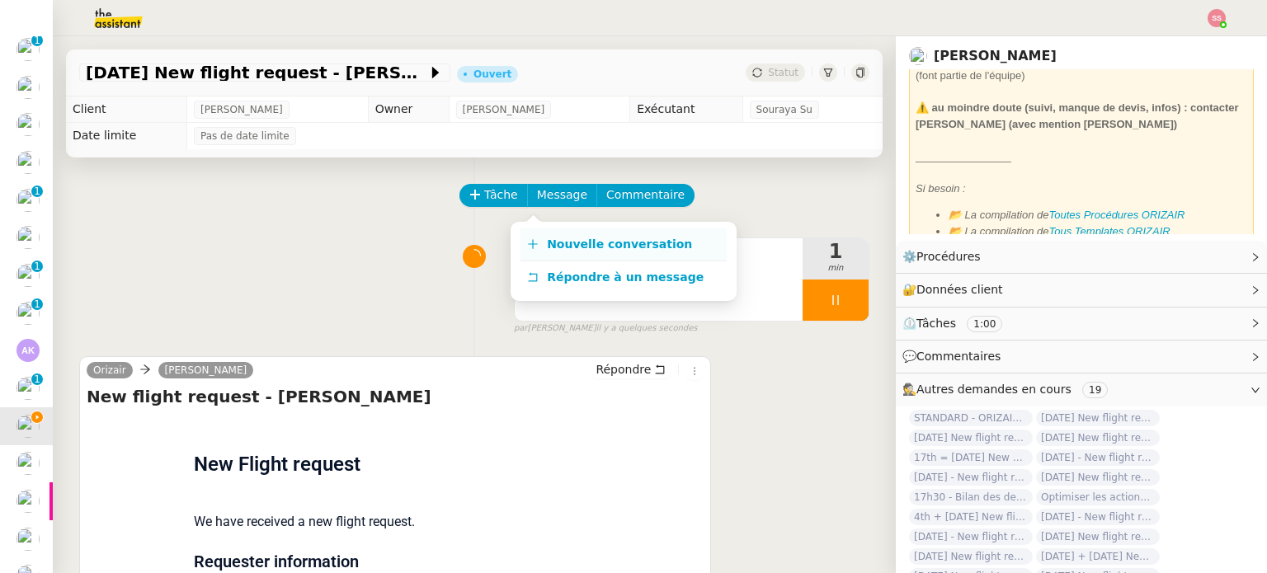
click at [561, 234] on link "Nouvelle conversation" at bounding box center [624, 245] width 206 height 33
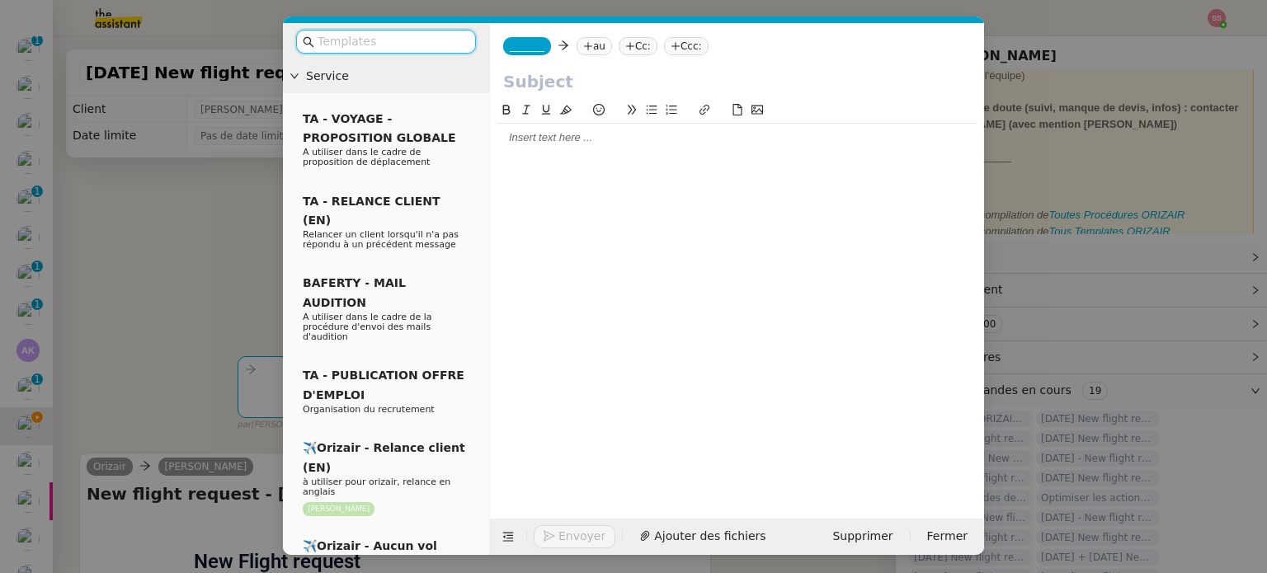
click at [594, 38] on nz-tag "au" at bounding box center [594, 46] width 35 height 18
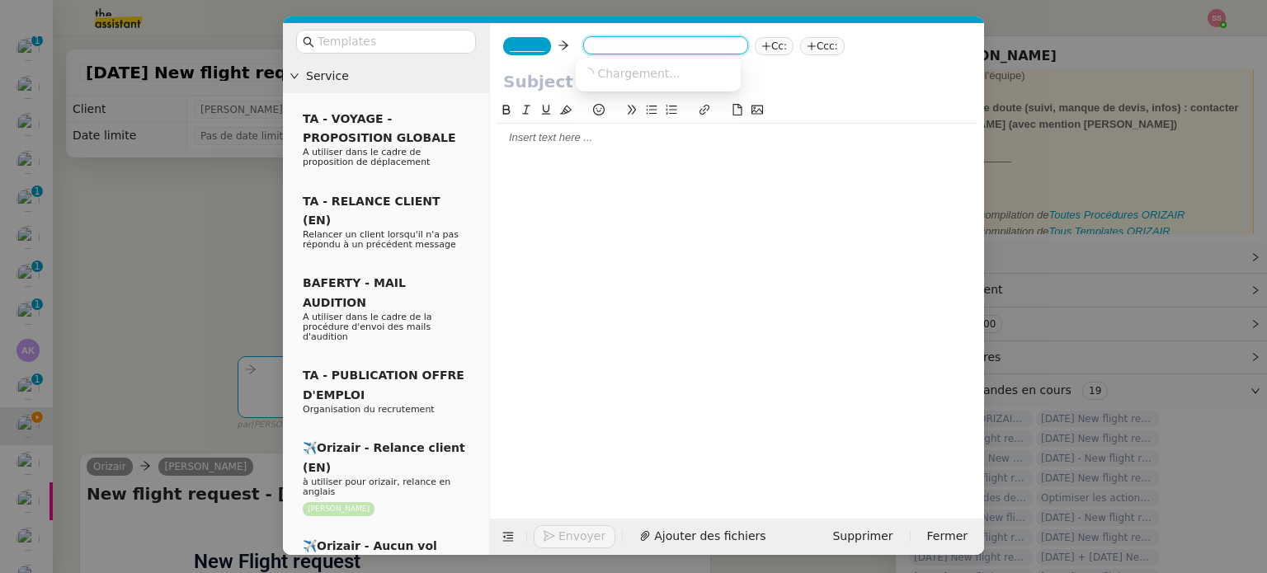
paste input "[PERSON_NAME][EMAIL_ADDRESS][DOMAIN_NAME]"
type input "[PERSON_NAME][EMAIL_ADDRESS][DOMAIN_NAME]"
click at [617, 66] on span "[PERSON_NAME][EMAIL_ADDRESS][DOMAIN_NAME]" at bounding box center [732, 72] width 298 height 13
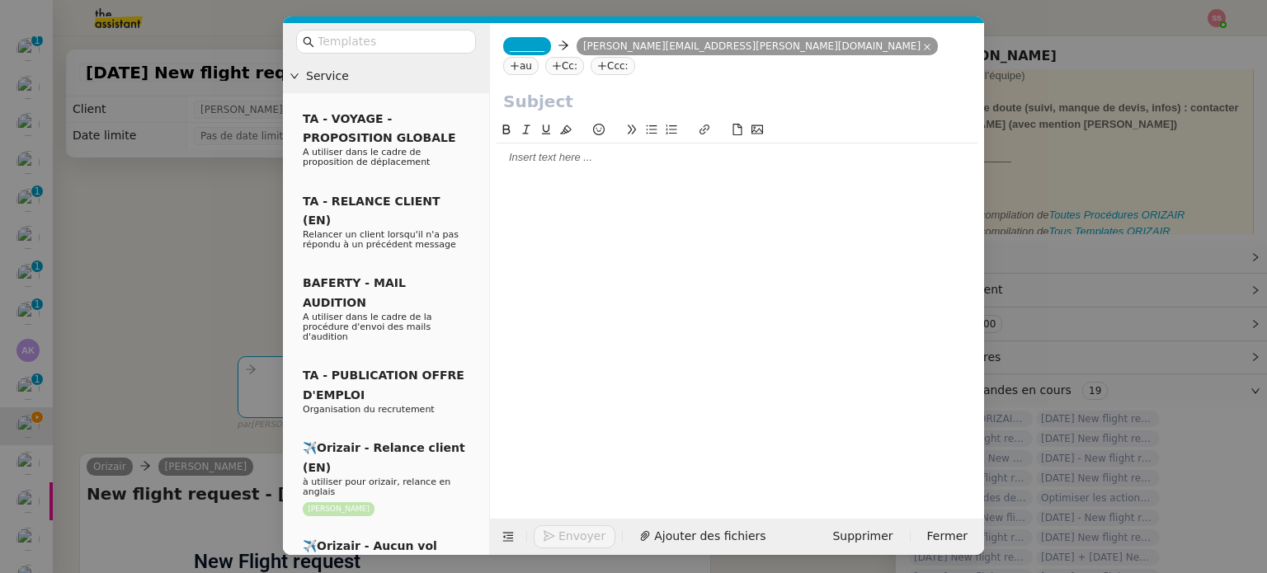
click at [530, 42] on span "_______" at bounding box center [527, 46] width 35 height 12
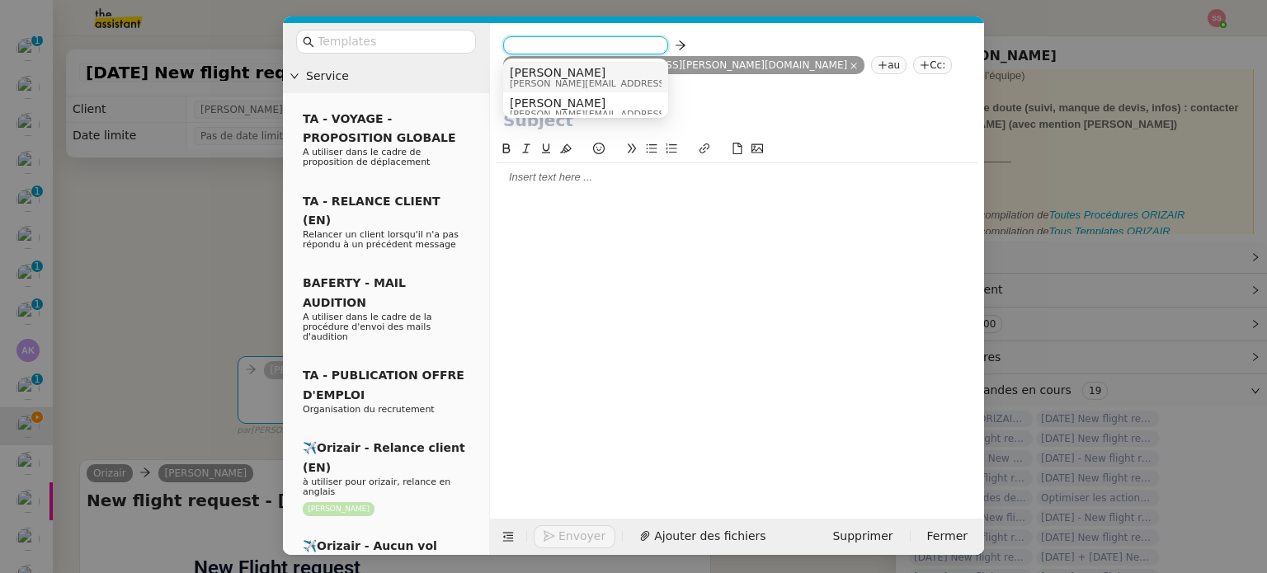
click at [559, 71] on span "[PERSON_NAME]" at bounding box center [627, 72] width 234 height 13
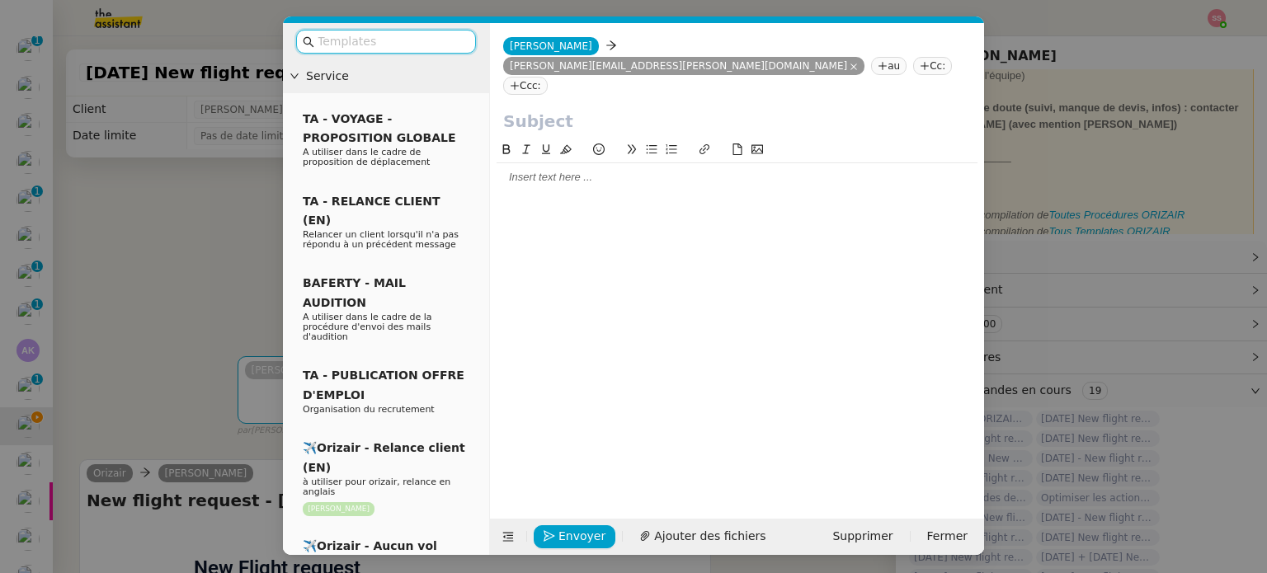
click at [426, 50] on input "text" at bounding box center [392, 41] width 149 height 19
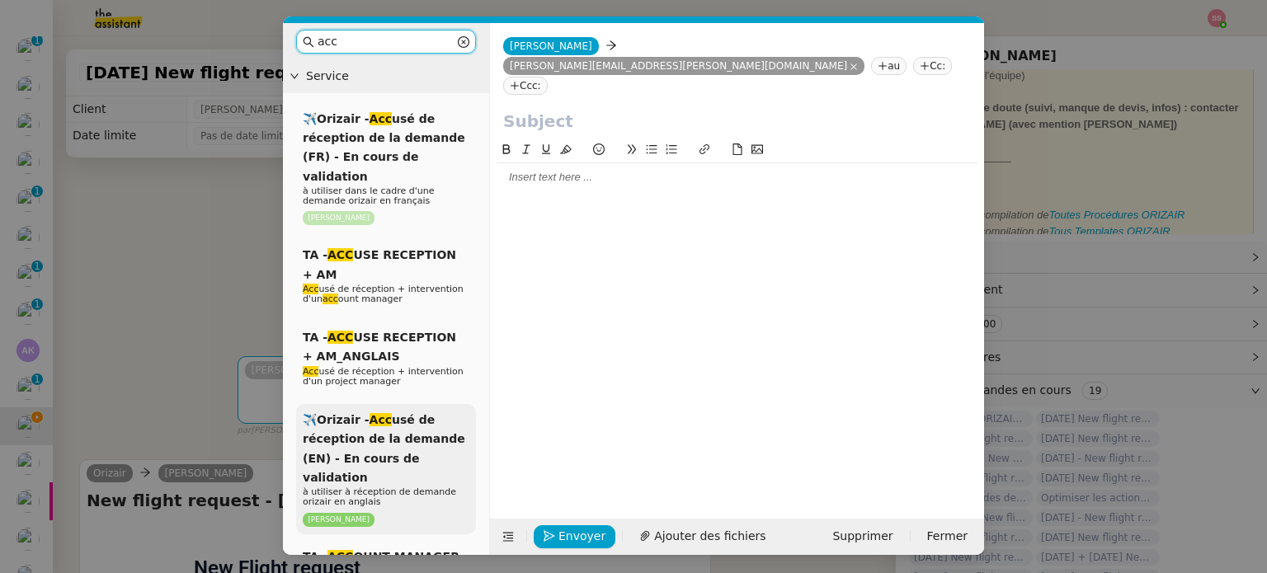
type input "acc"
click at [425, 412] on div "✈️Orizair - Acc usé de réception de la demande (EN) - En cours de validation à …" at bounding box center [386, 469] width 180 height 130
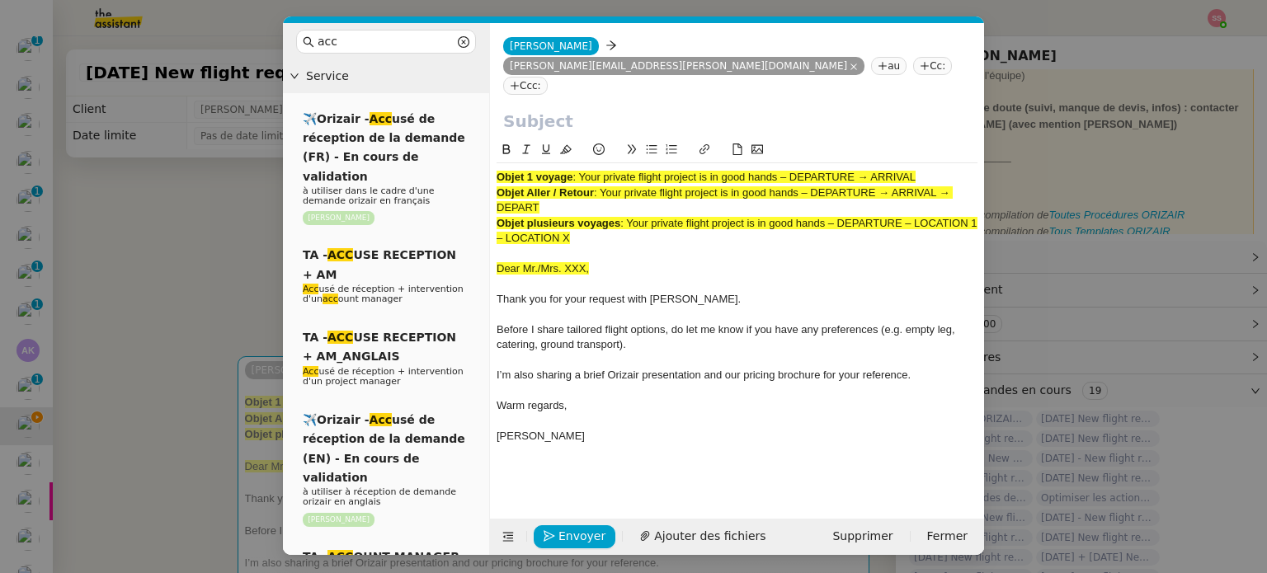
drag, startPoint x: 581, startPoint y: 137, endPoint x: 966, endPoint y: 134, distance: 385.3
click at [981, 138] on nz-spin "Objet 1 voyage : Your private flight project is in good hands – DEPARTURE → ARR…" at bounding box center [737, 310] width 494 height 380
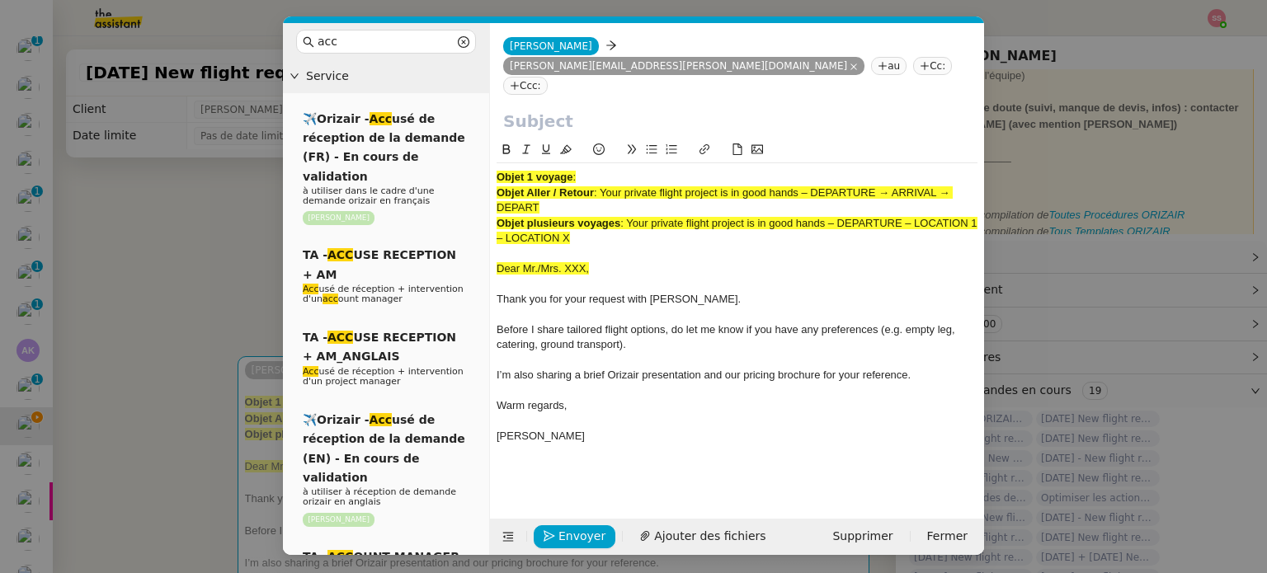
click at [698, 89] on input "text" at bounding box center [737, 101] width 468 height 25
paste input "Your private flight project is in good hands – DEPARTURE → ARRIVAL"
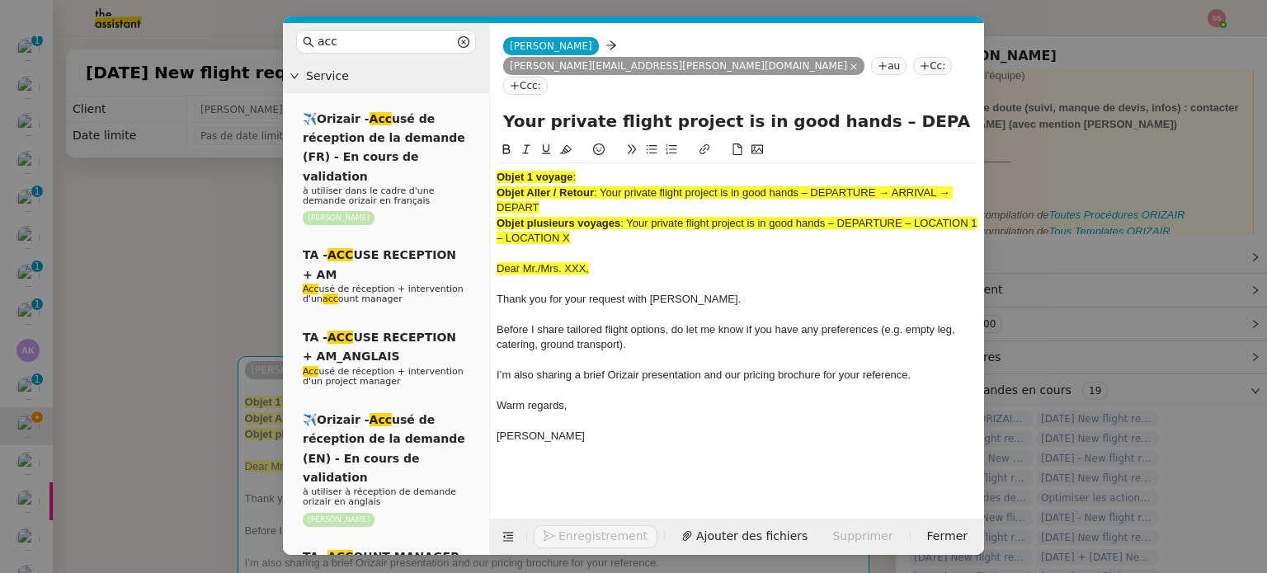
scroll to position [0, 71]
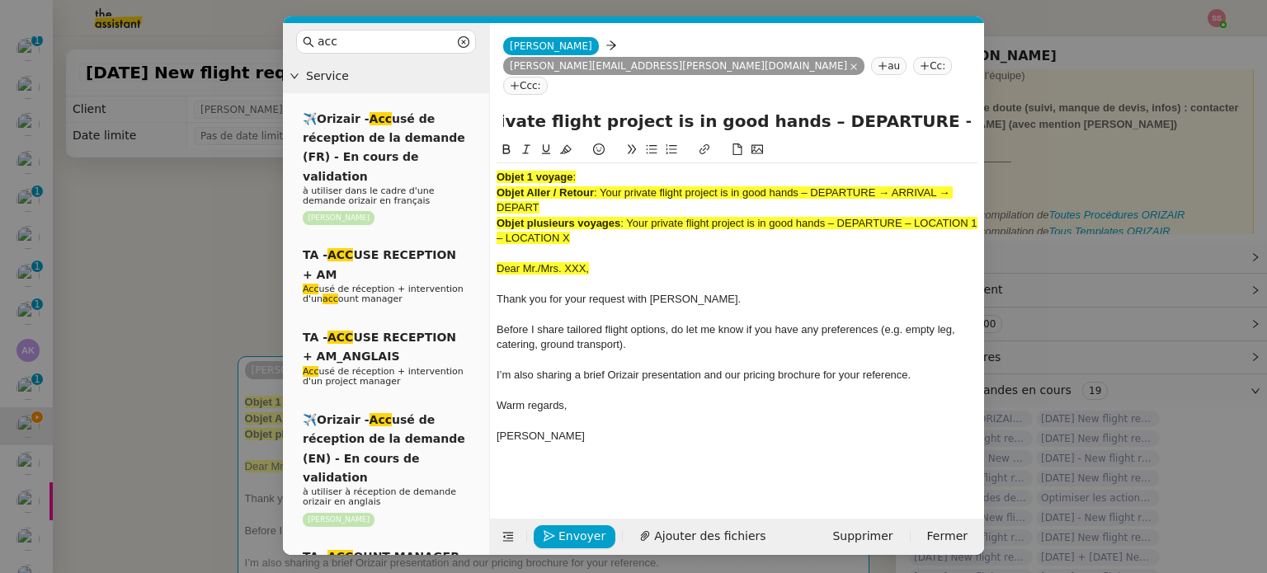
type input "Your private flight project is in good hands – DEPARTURE → ARRIVAL"
click at [593, 57] on nz-tag "Ccc:" at bounding box center [571, 66] width 45 height 18
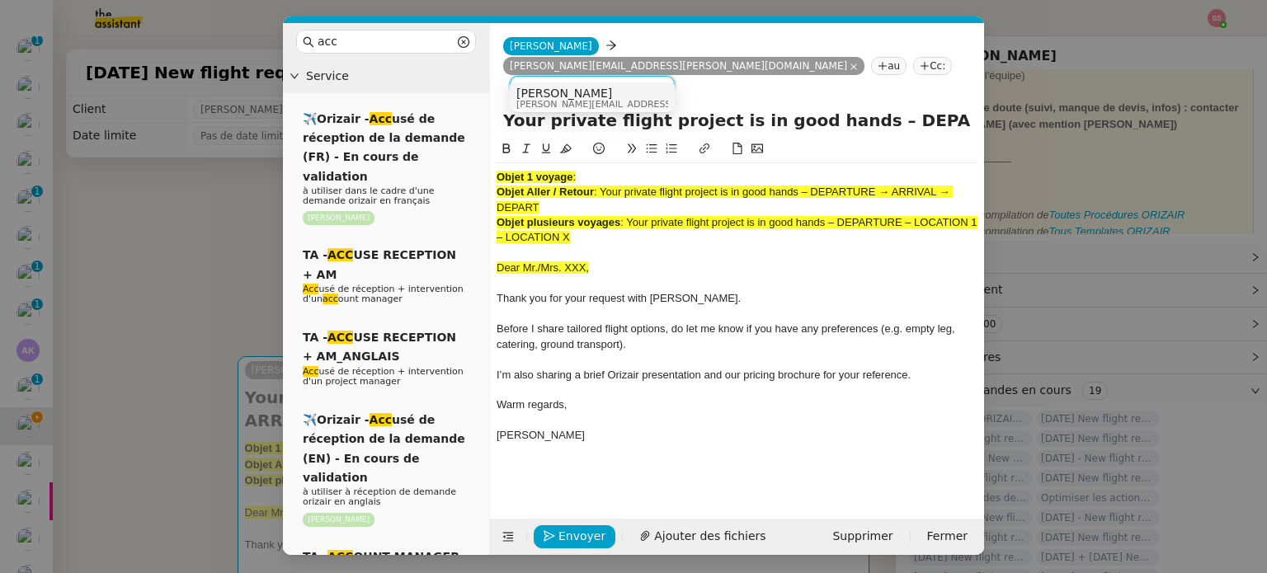
type input "[PERSON_NAME]"
click at [632, 99] on div "[PERSON_NAME] [PERSON_NAME][EMAIL_ADDRESS][DOMAIN_NAME]" at bounding box center [593, 98] width 152 height 22
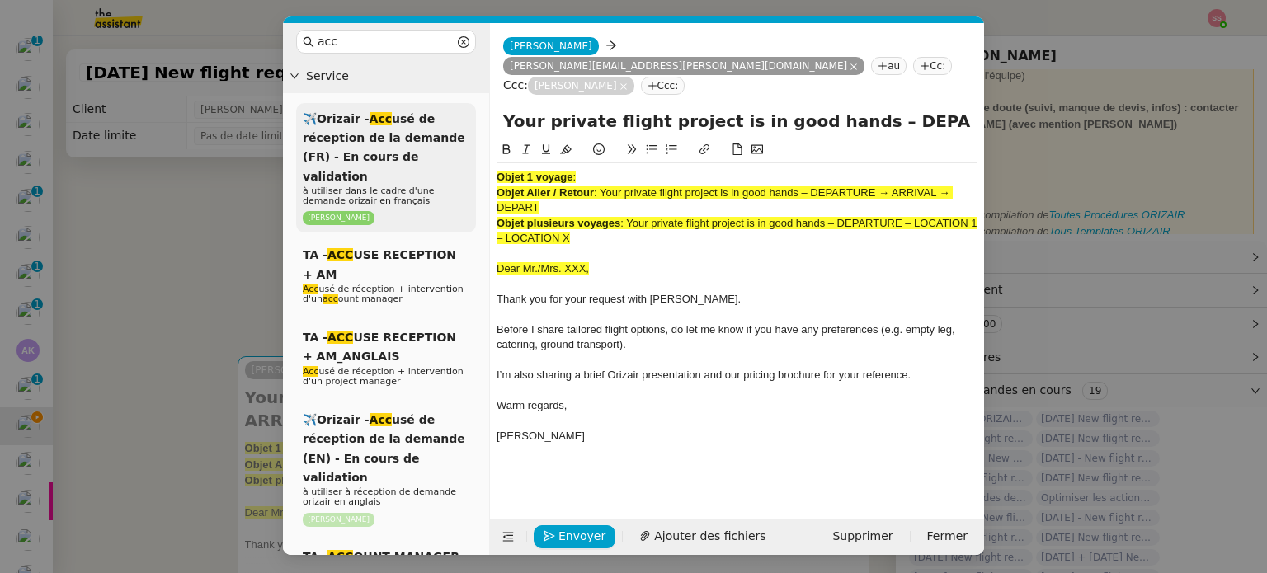
drag, startPoint x: 587, startPoint y: 221, endPoint x: 465, endPoint y: 138, distance: 147.8
click at [465, 138] on nz-layout "acc Service ✈️Orizair - Acc usé de réception de la demande (FR) - En cours de v…" at bounding box center [633, 289] width 701 height 532
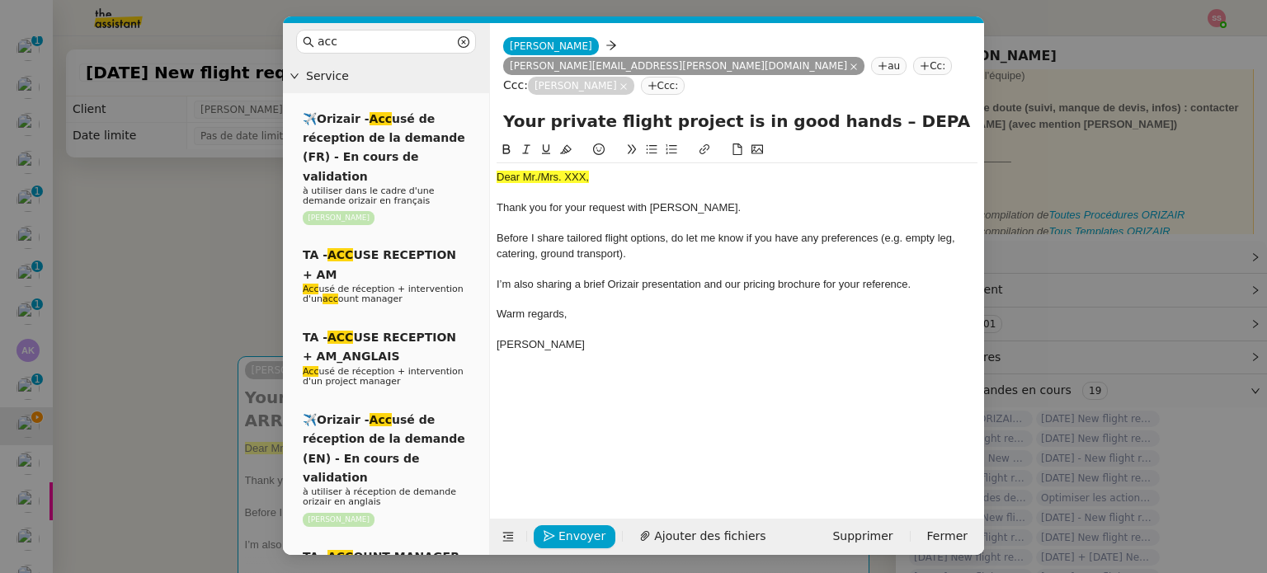
click at [199, 249] on nz-modal-container "acc Service ✈️Orizair - Acc usé de réception de la demande (FR) - En cours de v…" at bounding box center [633, 286] width 1267 height 573
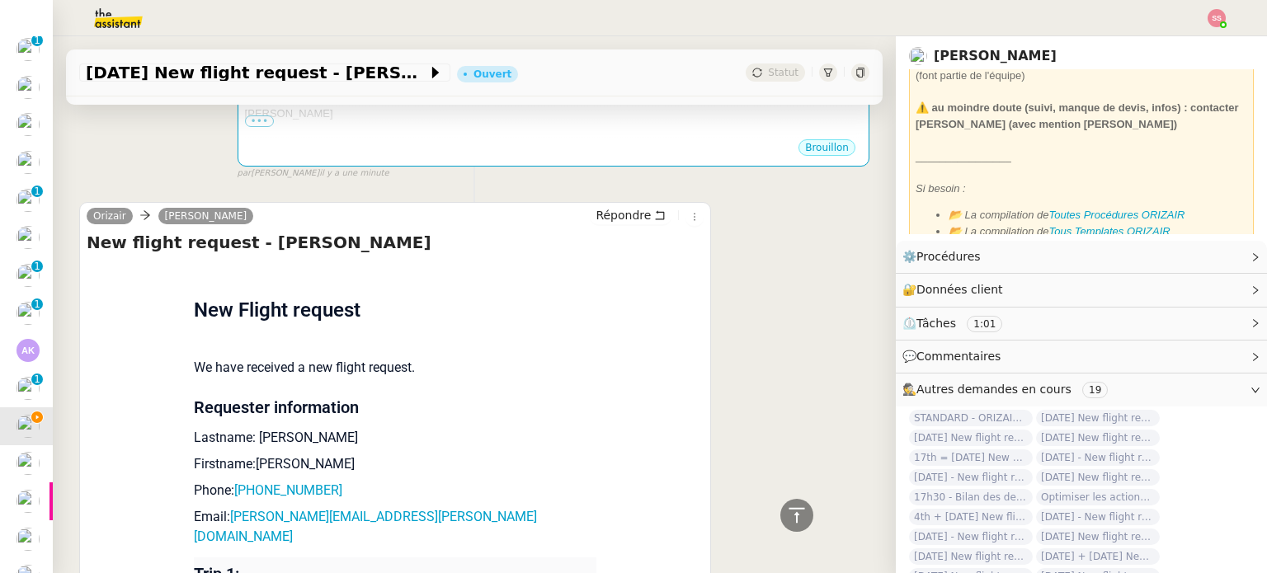
scroll to position [660, 0]
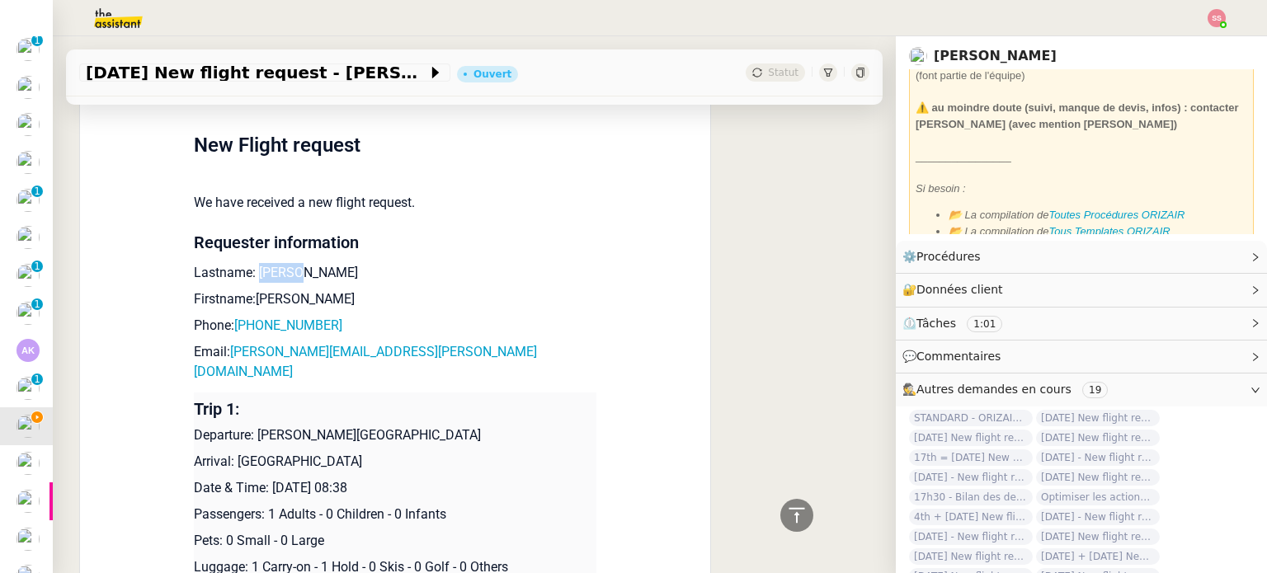
drag, startPoint x: 247, startPoint y: 257, endPoint x: 286, endPoint y: 251, distance: 40.0
click at [286, 263] on p "Lastname: [PERSON_NAME]" at bounding box center [395, 273] width 403 height 20
copy p "Yasick"
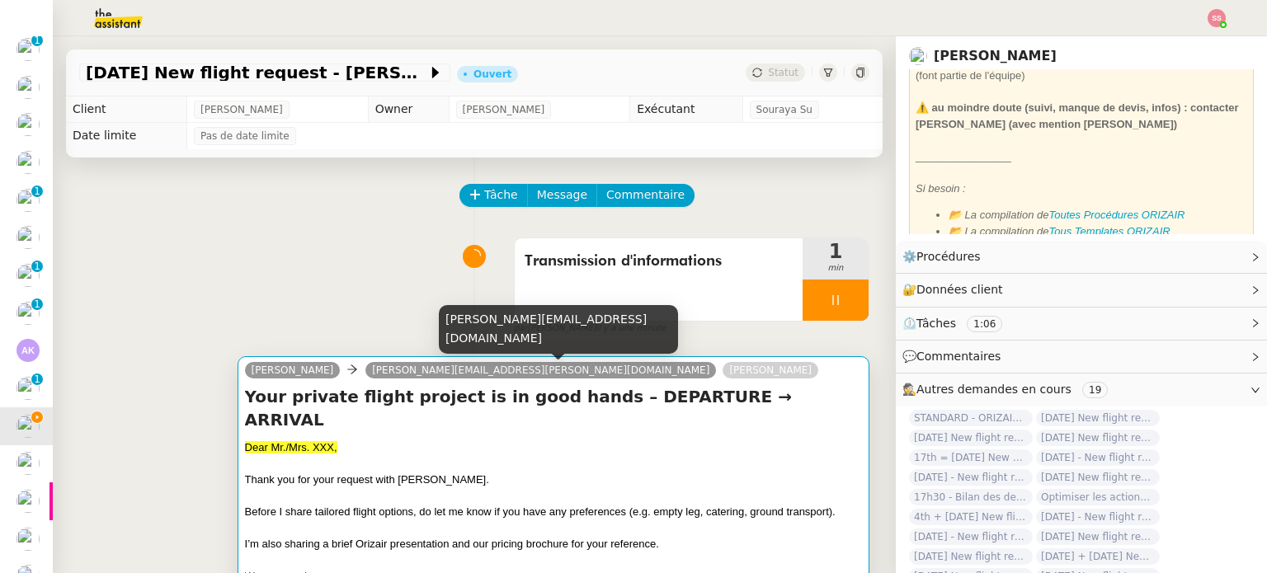
scroll to position [83, 0]
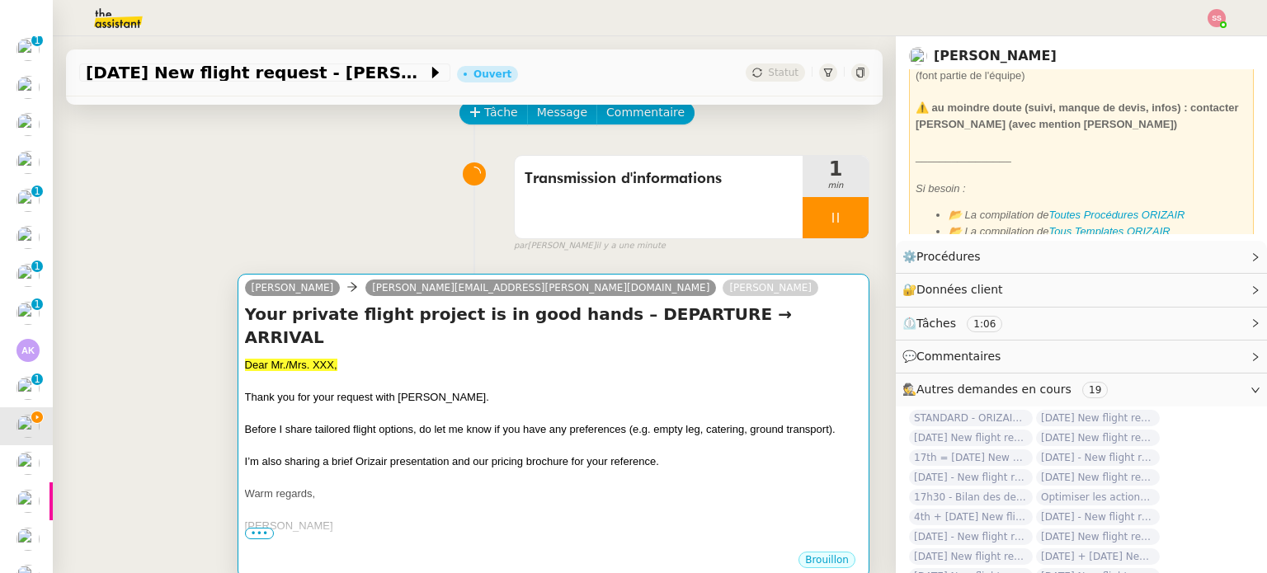
click at [383, 320] on h4 "Your private flight project is in good hands – DEPARTURE → ARRIVAL" at bounding box center [553, 326] width 617 height 46
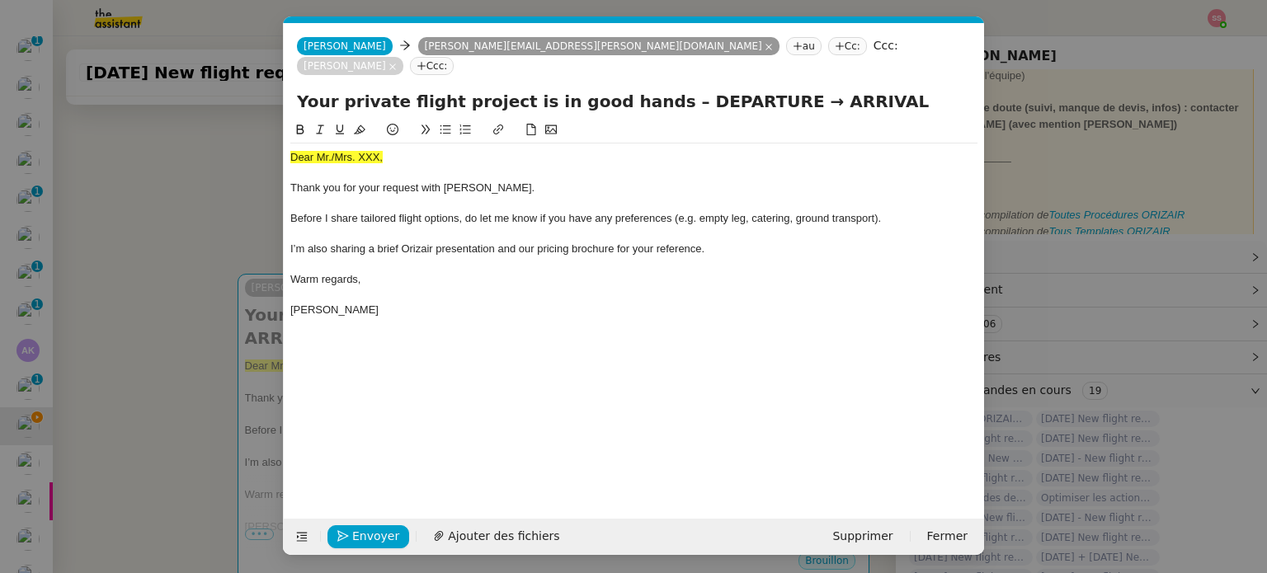
scroll to position [0, 50]
click at [345, 166] on div at bounding box center [633, 173] width 687 height 15
click at [347, 151] on span "Dear Mr./Mrs. XXX," at bounding box center [336, 157] width 92 height 12
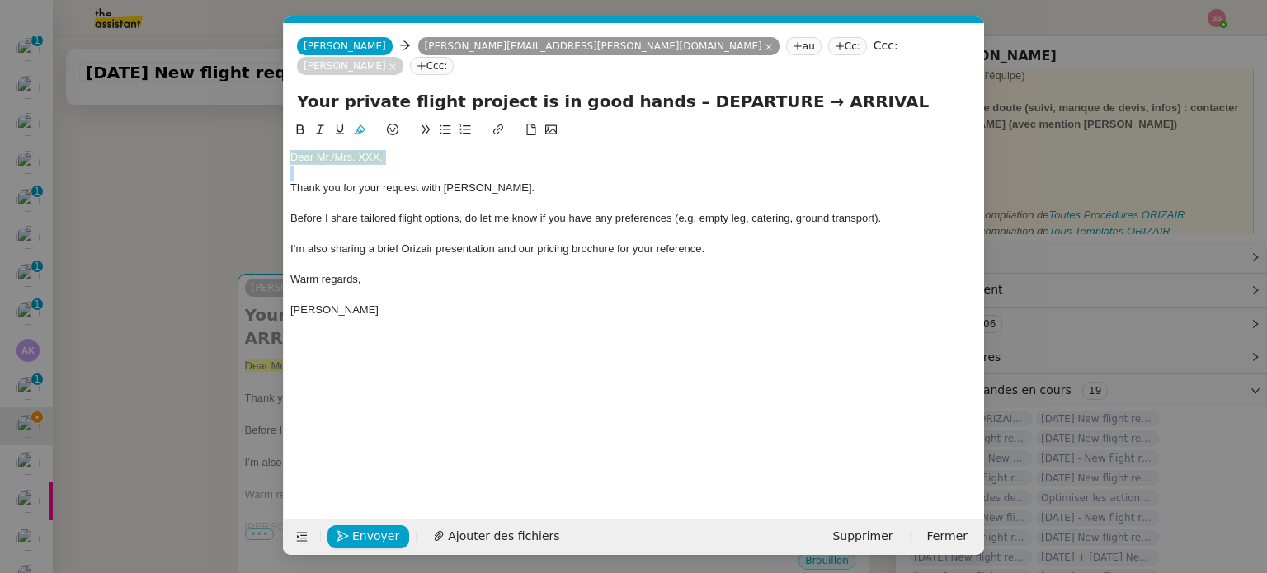
click at [357, 125] on icon at bounding box center [360, 129] width 12 height 9
click at [389, 150] on div "Dear Mr./Mrs. XXX," at bounding box center [633, 157] width 687 height 15
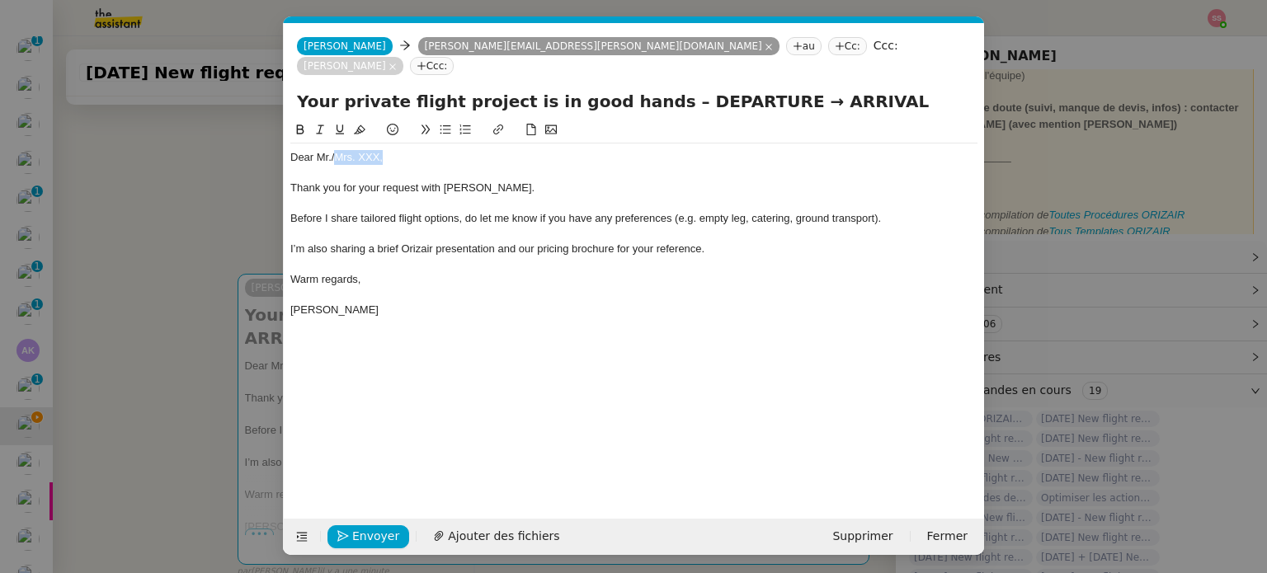
drag, startPoint x: 398, startPoint y: 137, endPoint x: 333, endPoint y: 131, distance: 64.6
click at [333, 150] on div "Dear Mr./Mrs. XXX," at bounding box center [633, 157] width 687 height 15
click at [497, 521] on div "Envoyer Ajouter des fichiers Supprimer Fermer" at bounding box center [634, 537] width 701 height 36
click at [496, 527] on span "Ajouter des fichiers" at bounding box center [503, 536] width 111 height 19
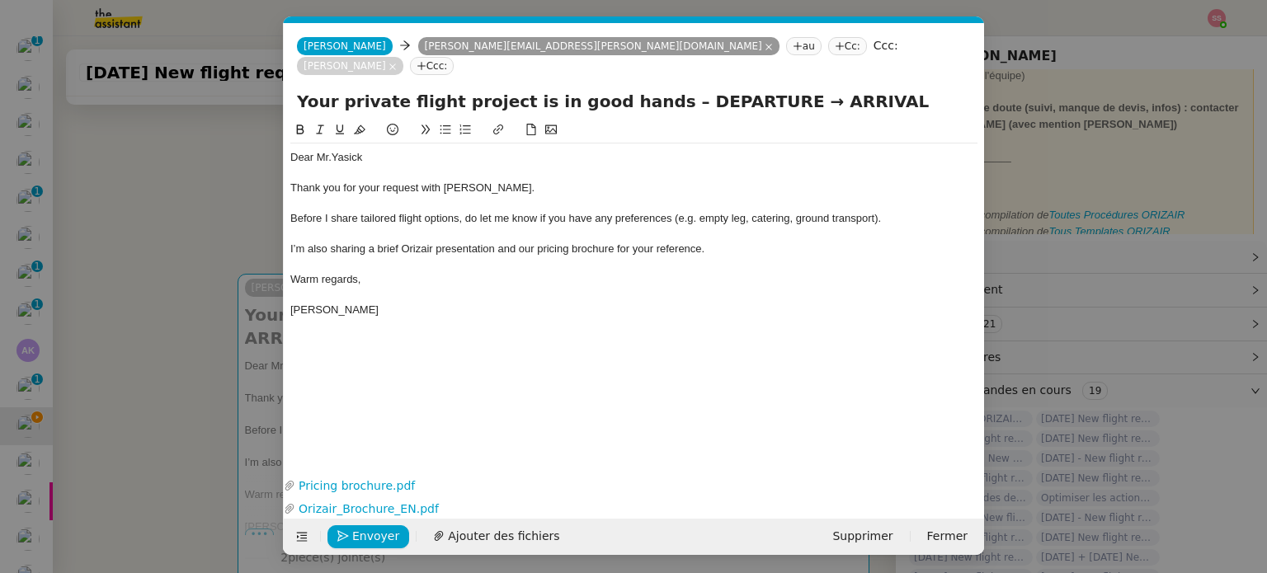
click at [84, 329] on nz-modal-container "acc Service ✈️Orizair - Acc usé de réception de la demande (FR) - En cours de v…" at bounding box center [633, 286] width 1267 height 573
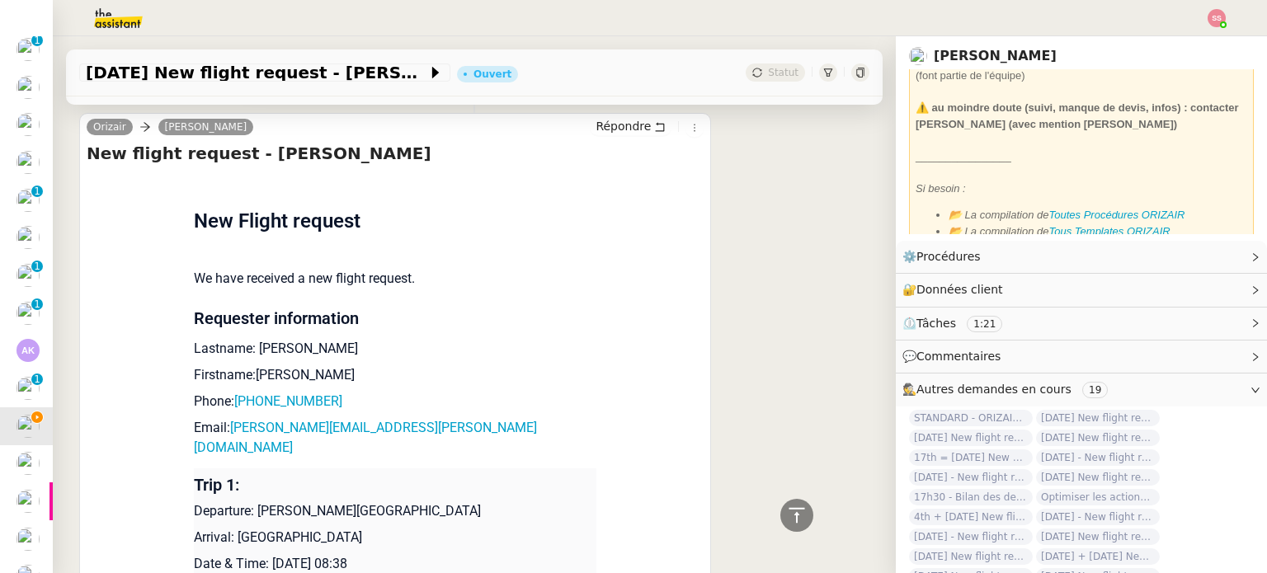
scroll to position [825, 0]
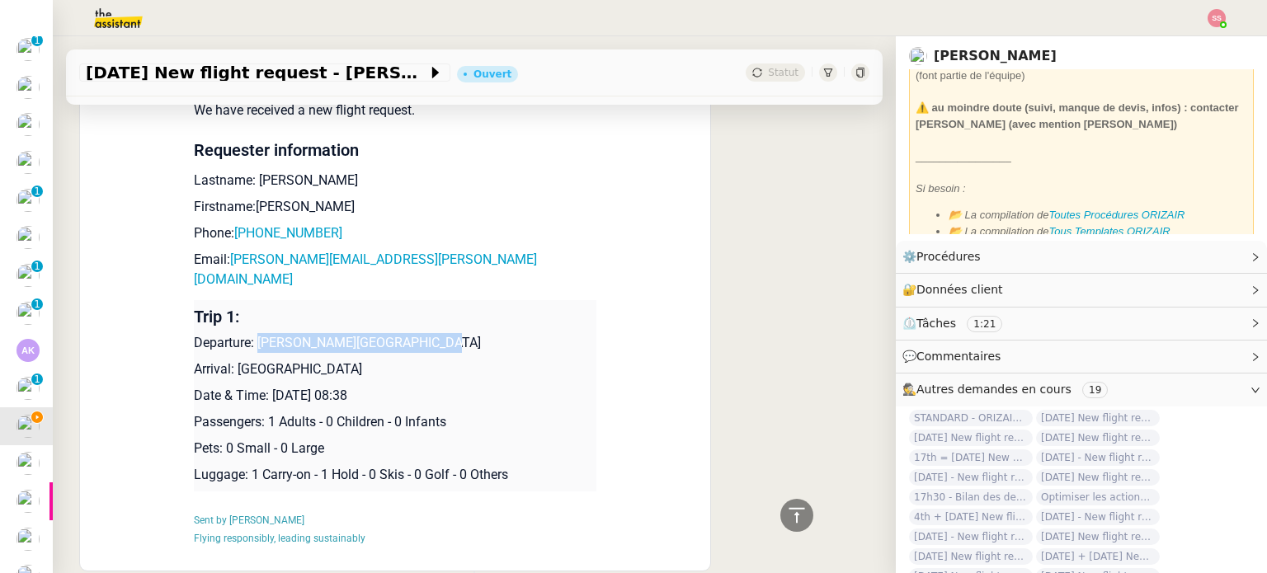
drag, startPoint x: 251, startPoint y: 306, endPoint x: 454, endPoint y: 301, distance: 203.0
click at [449, 314] on p "Departure: [GEOGRAPHIC_DATA]" at bounding box center [395, 324] width 403 height 20
copy p "[GEOGRAPHIC_DATA]"
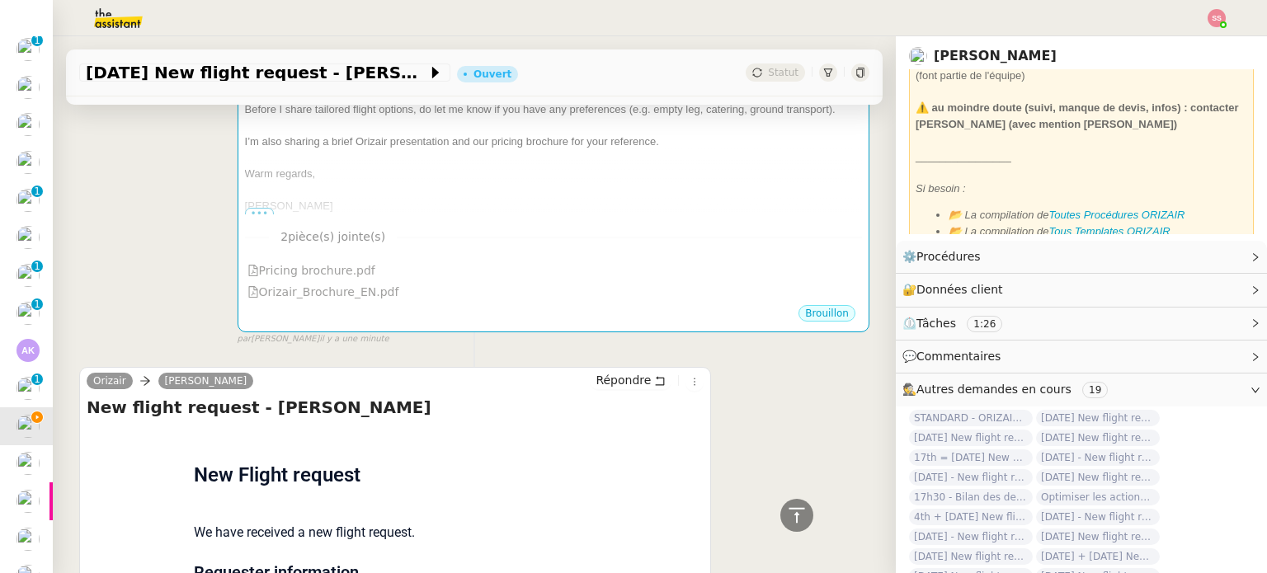
scroll to position [330, 0]
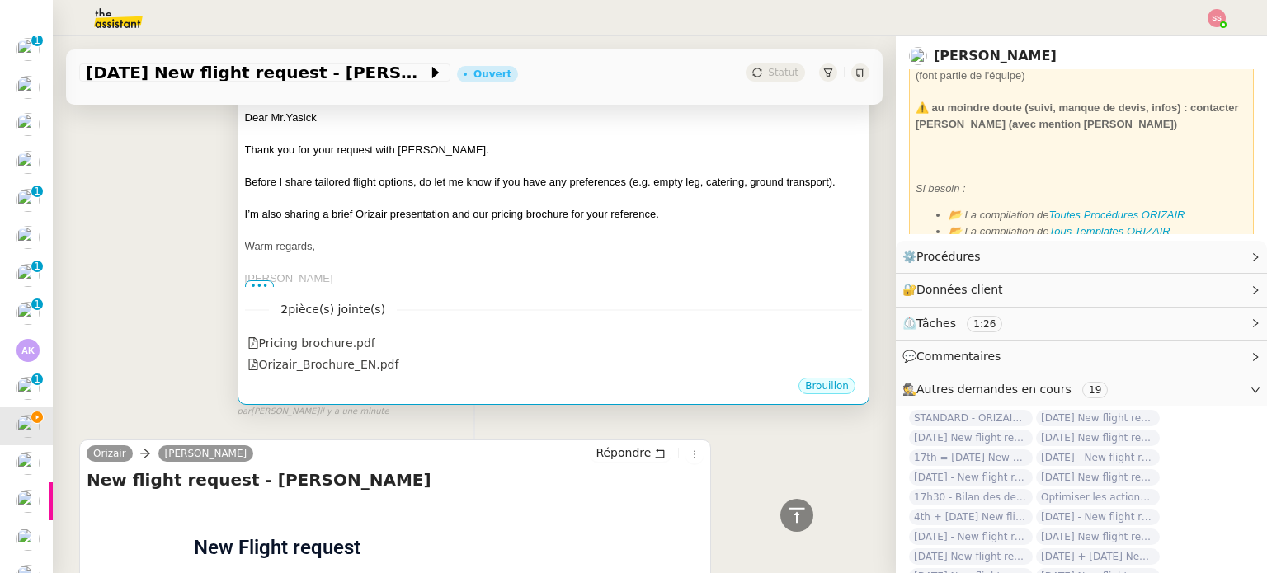
click at [602, 255] on div at bounding box center [553, 263] width 617 height 17
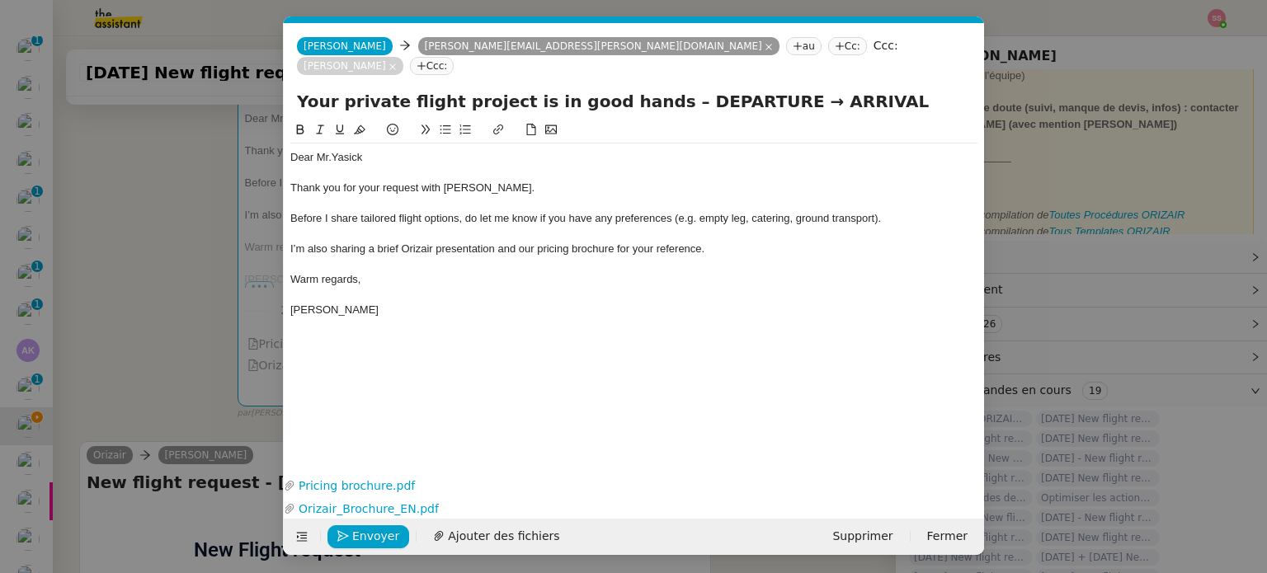
scroll to position [0, 50]
drag, startPoint x: 735, startPoint y: 79, endPoint x: 647, endPoint y: 80, distance: 88.3
click at [647, 89] on input "Your private flight project is in good hands – DEPARTURE → ARRIVAL" at bounding box center [634, 101] width 674 height 25
paste input "[GEOGRAPHIC_DATA]"
type input "Your private flight project is in good hands – [GEOGRAPHIC_DATA] → ARRIVAL"
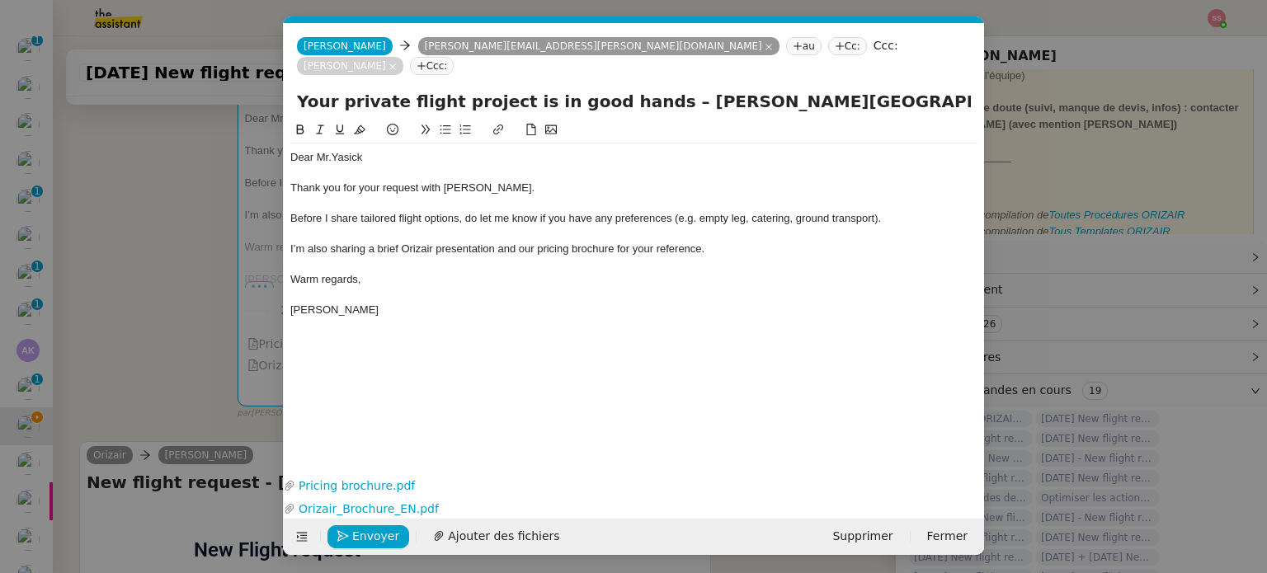
click at [143, 260] on nz-modal-container "acc Service ✈️Orizair - Acc usé de réception de la demande (FR) - En cours de v…" at bounding box center [633, 286] width 1267 height 573
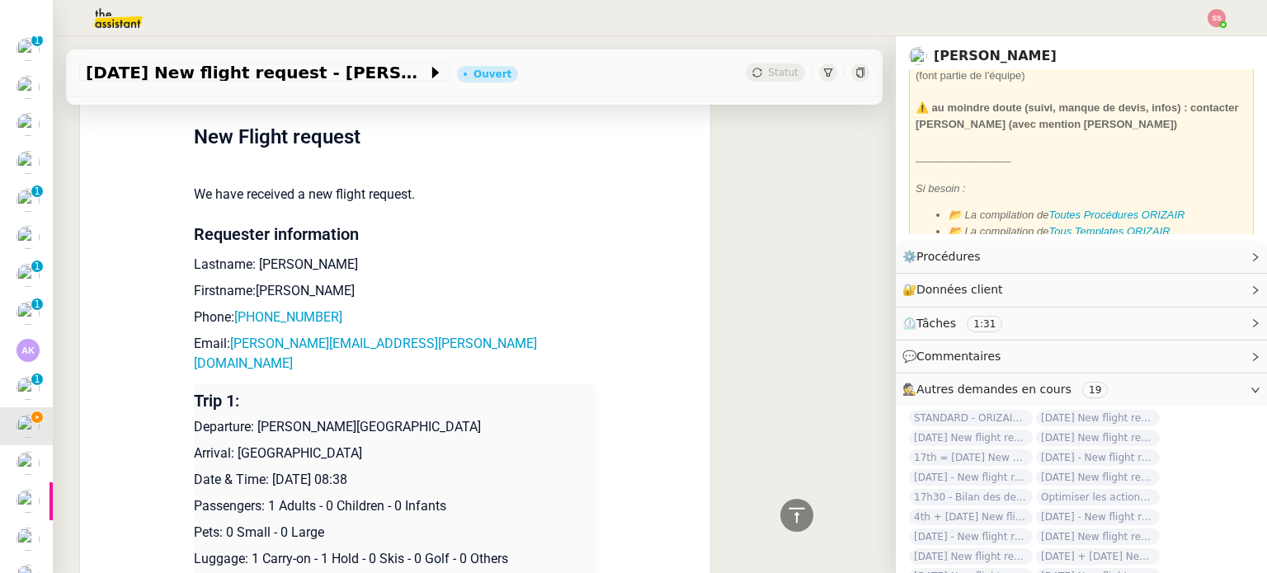
scroll to position [742, 0]
drag, startPoint x: 399, startPoint y: 441, endPoint x: 234, endPoint y: 429, distance: 165.5
click at [234, 429] on p "Arrival: [GEOGRAPHIC_DATA]" at bounding box center [395, 433] width 403 height 20
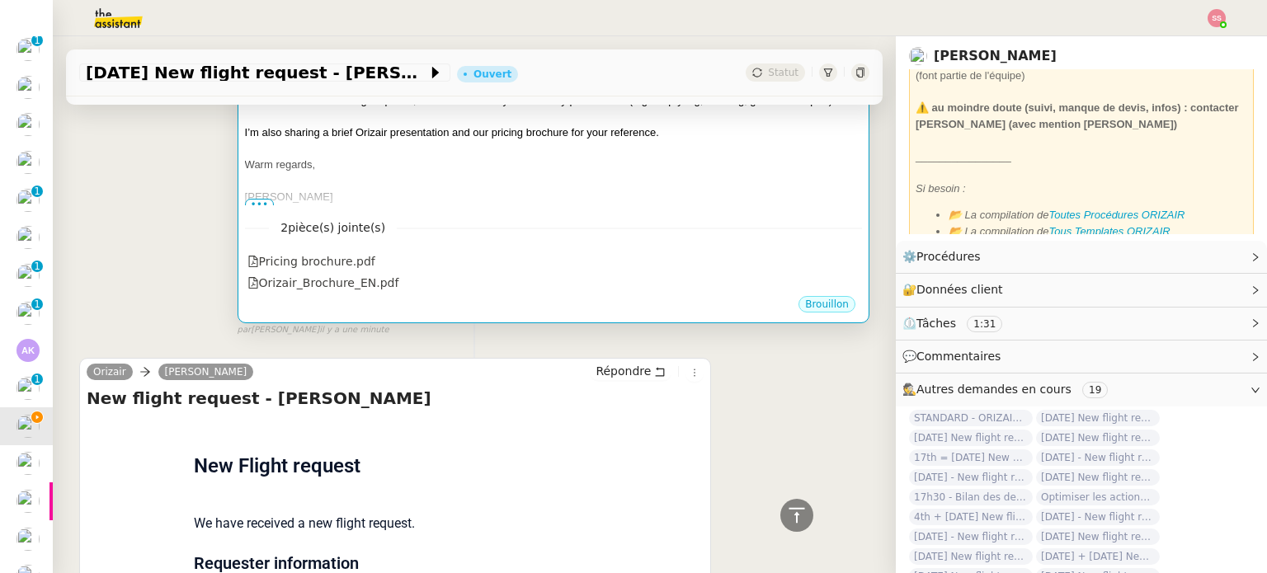
click at [585, 234] on nz-divider "2 pièce(s) jointe(s)" at bounding box center [553, 228] width 617 height 19
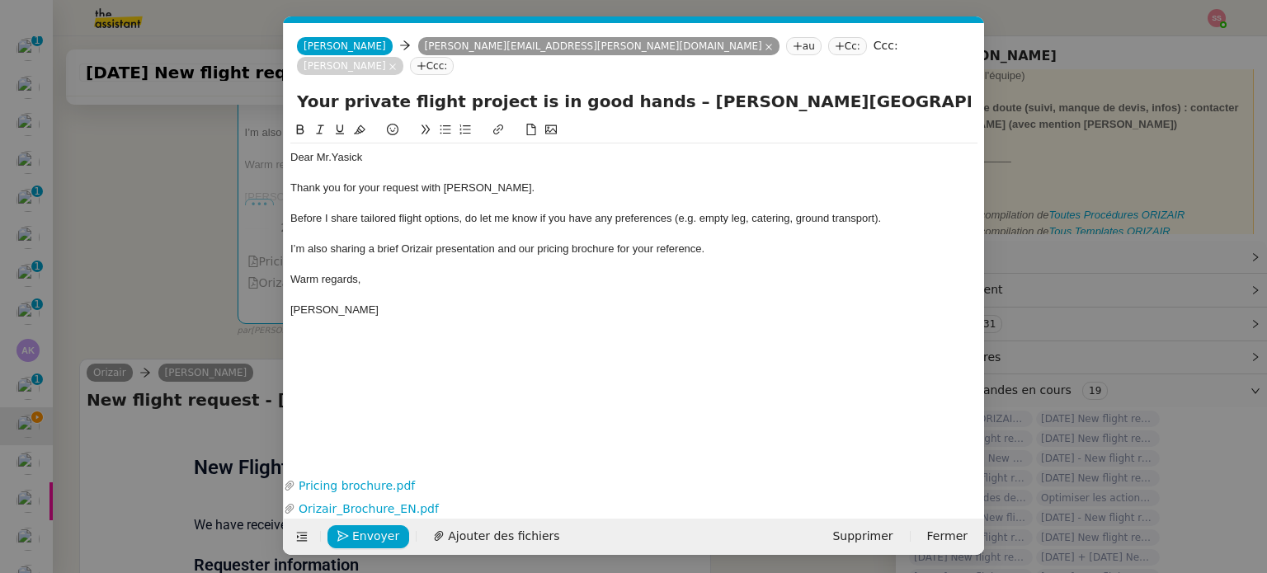
scroll to position [0, 50]
drag, startPoint x: 885, startPoint y: 79, endPoint x: 1007, endPoint y: 93, distance: 122.9
click at [1007, 93] on nz-modal-container "acc Service ✈️Orizair - Acc usé de réception de la demande (FR) - En cours de v…" at bounding box center [633, 286] width 1267 height 573
paste input "[GEOGRAPHIC_DATA]"
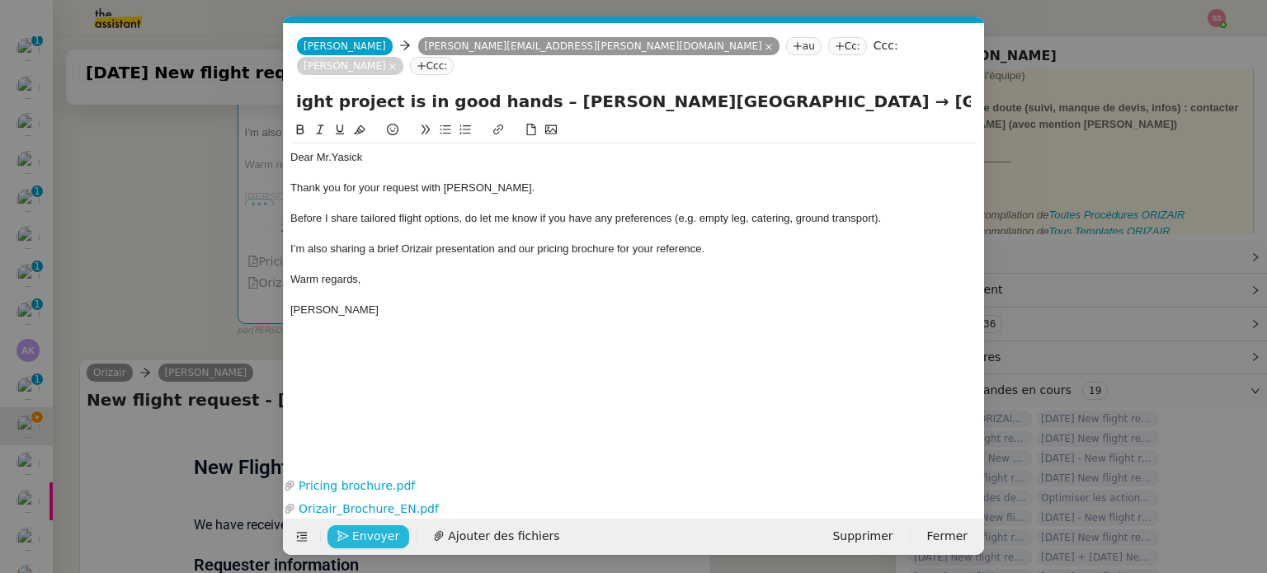
type input "Your private flight project is in good hands – [GEOGRAPHIC_DATA] → [GEOGRAPHIC_…"
click at [376, 535] on span "Envoyer" at bounding box center [375, 536] width 47 height 19
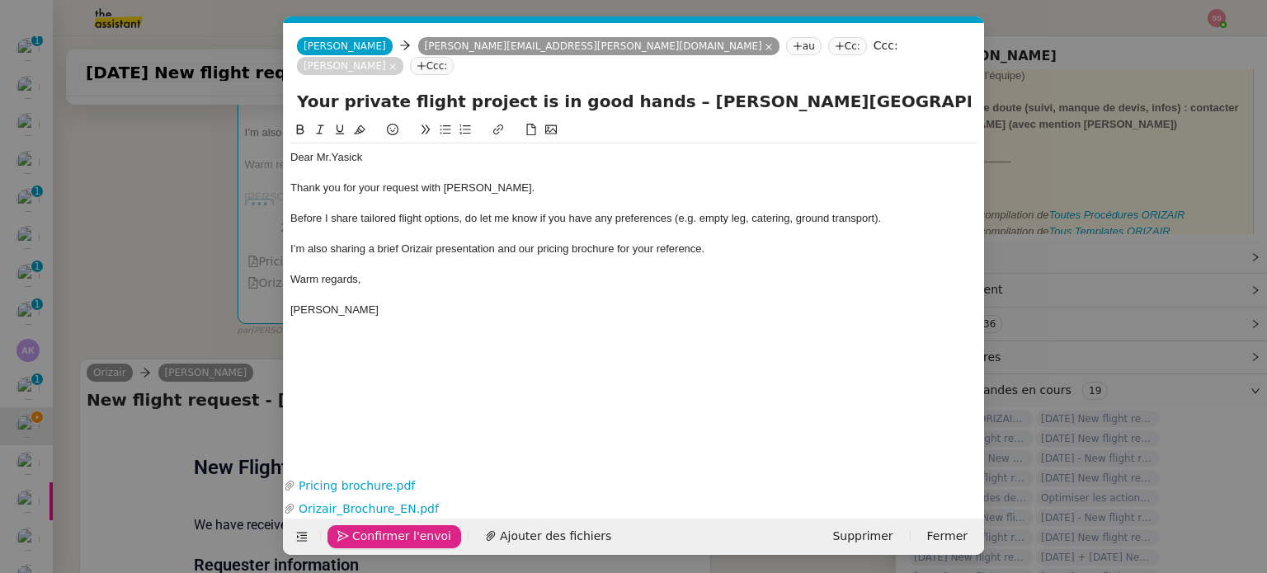
click at [376, 535] on span "Confirmer l'envoi" at bounding box center [401, 536] width 99 height 19
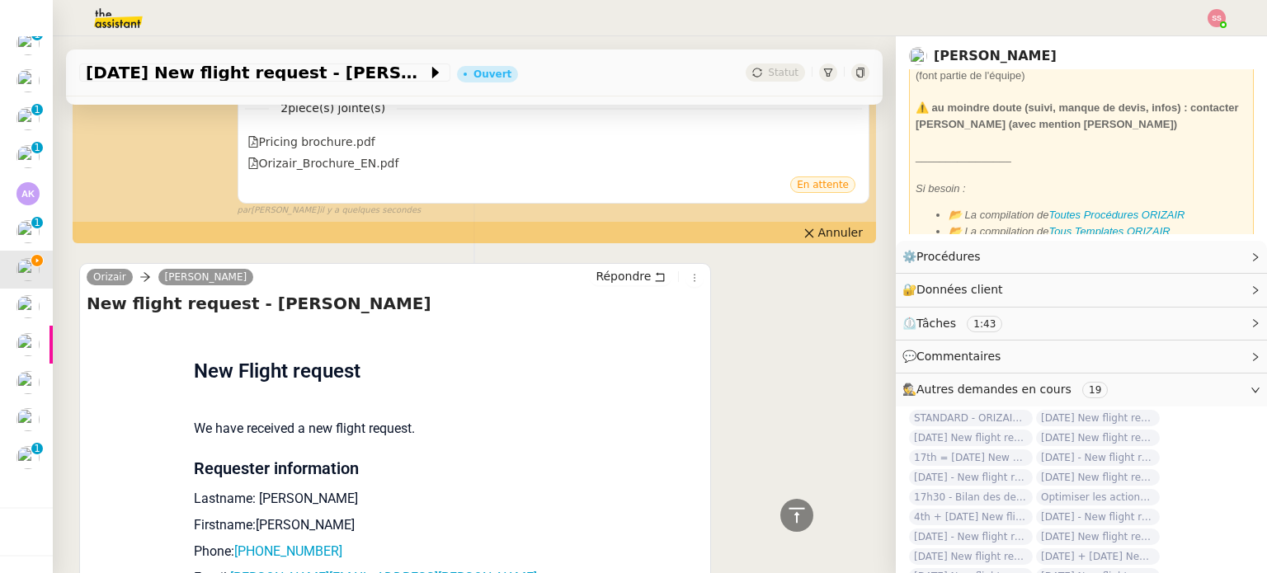
scroll to position [742, 0]
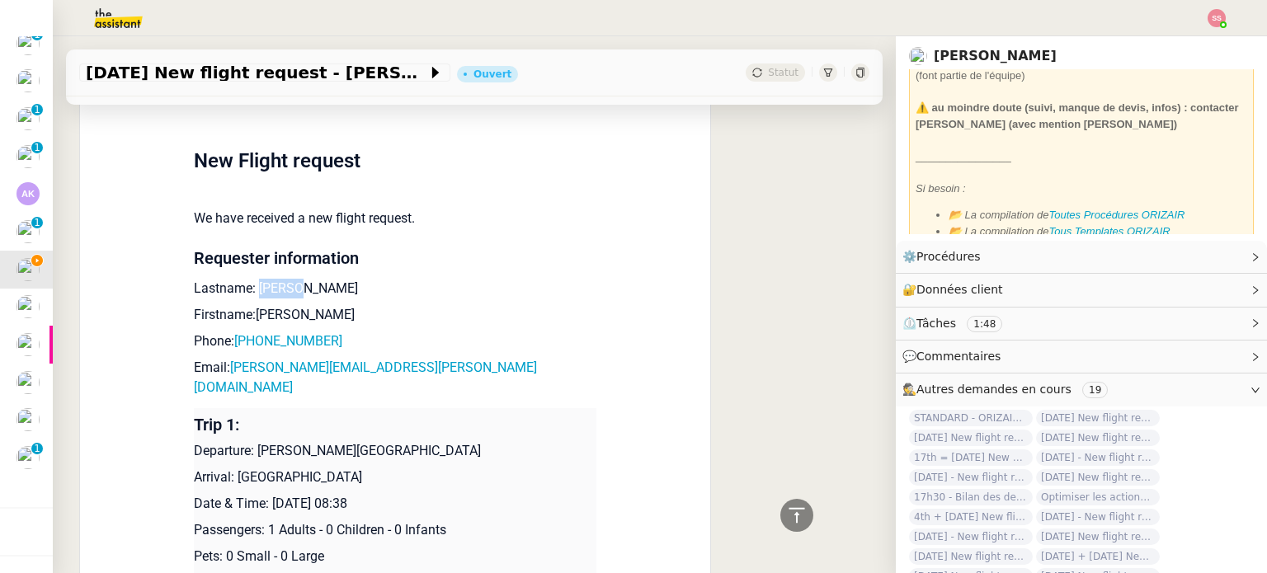
drag, startPoint x: 290, startPoint y: 299, endPoint x: 248, endPoint y: 295, distance: 42.3
click at [248, 295] on p "Lastname: [PERSON_NAME]" at bounding box center [395, 289] width 403 height 20
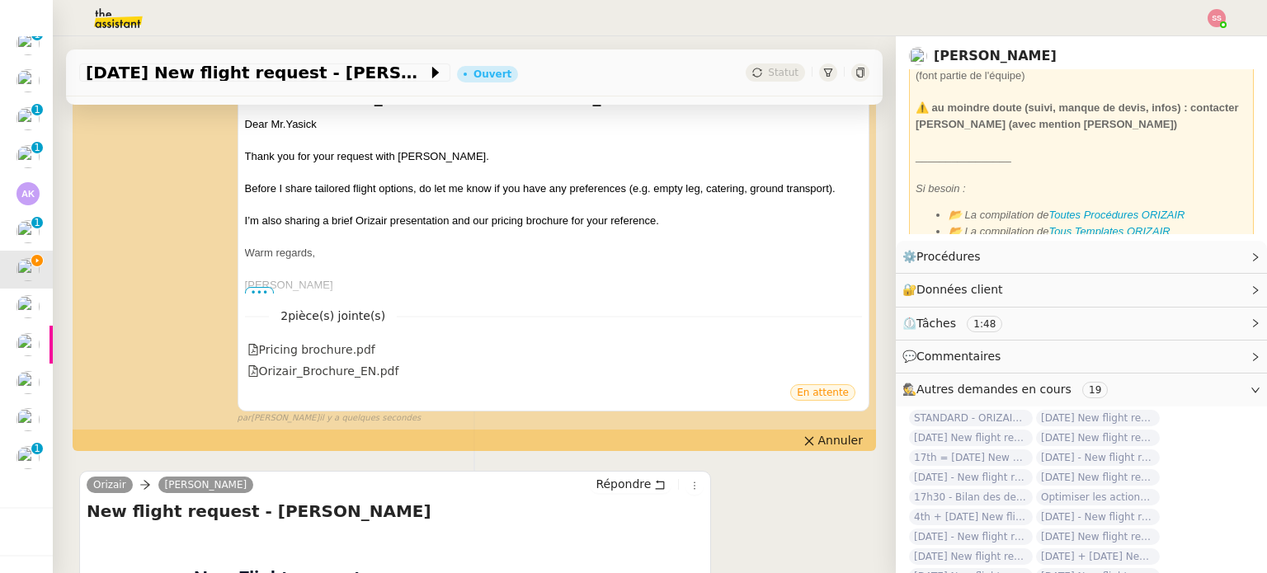
scroll to position [329, 0]
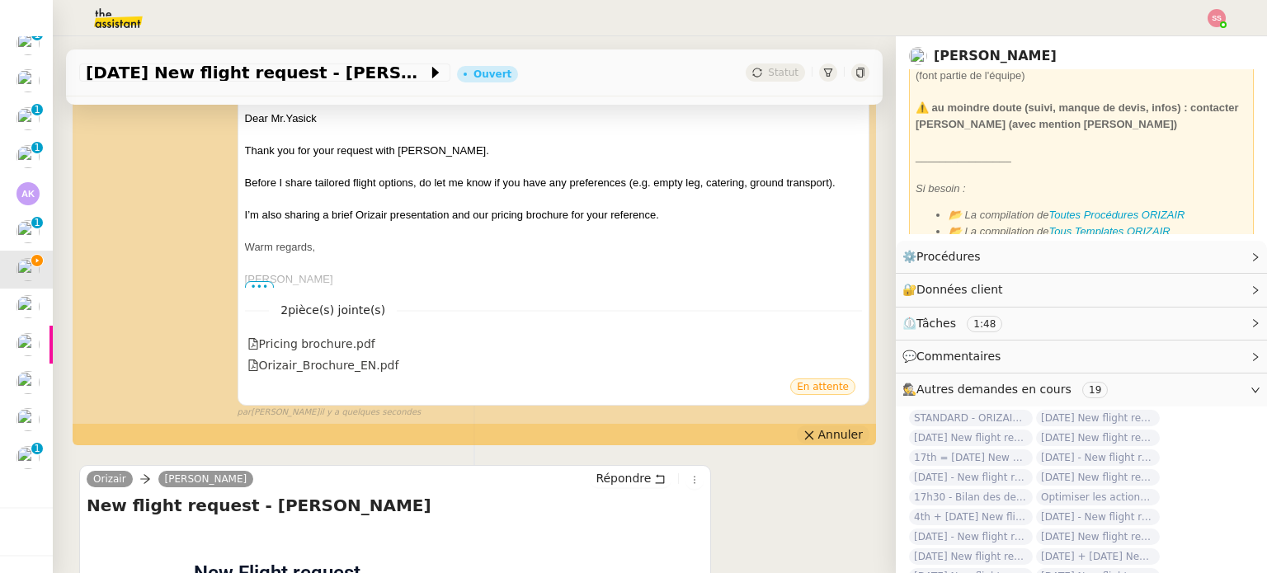
click at [819, 441] on span "Annuler" at bounding box center [841, 435] width 45 height 17
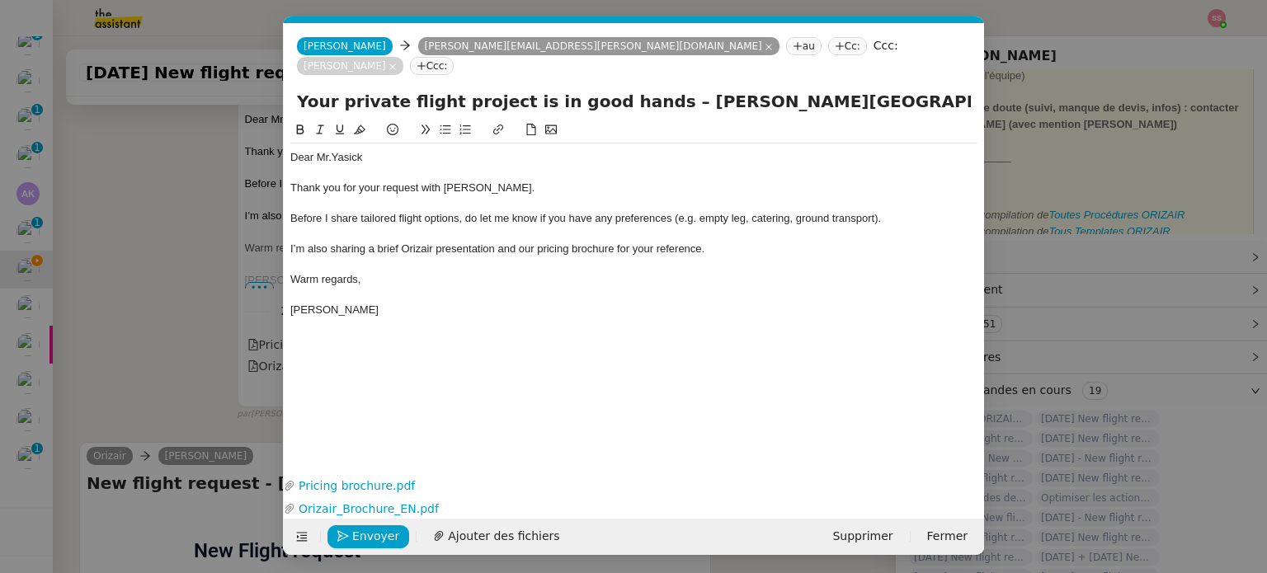
scroll to position [0, 35]
click at [328, 150] on div "Dear Mr.Yasick" at bounding box center [633, 157] width 687 height 15
click at [370, 536] on span "Envoyer" at bounding box center [375, 536] width 47 height 19
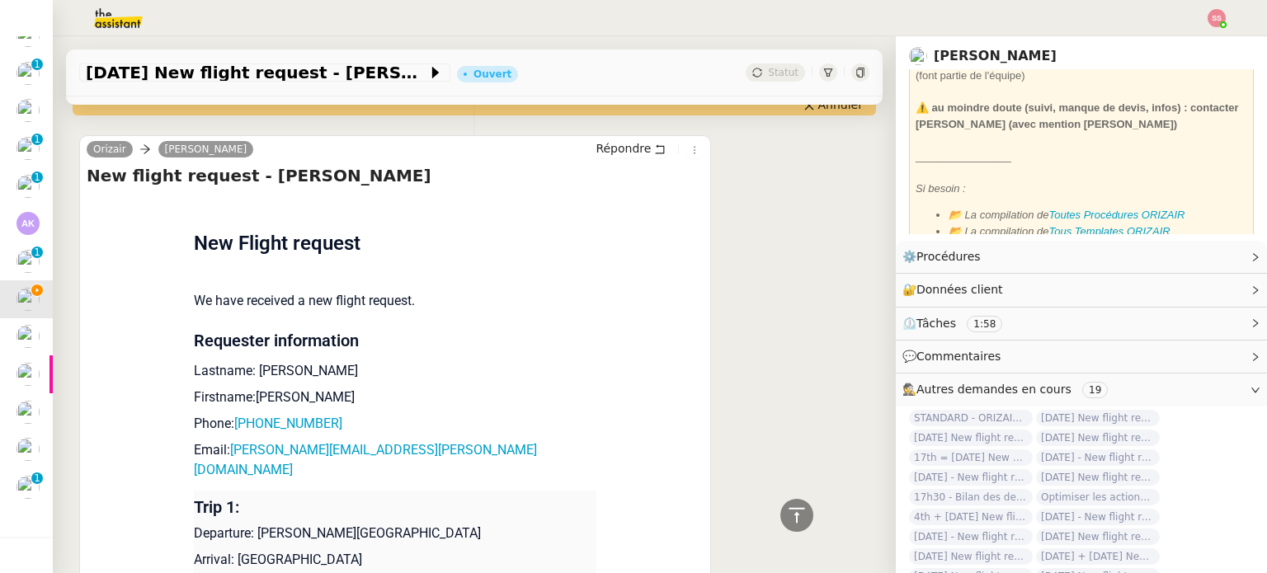
scroll to position [243, 0]
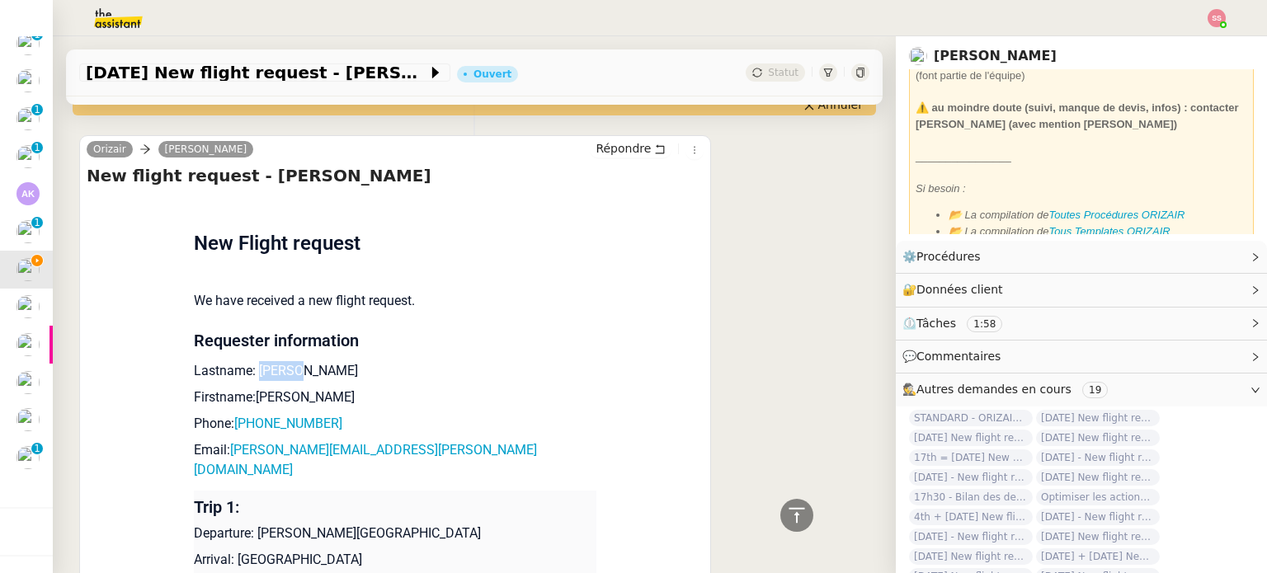
drag, startPoint x: 284, startPoint y: 372, endPoint x: 248, endPoint y: 369, distance: 35.6
click at [248, 369] on p "Lastname: [PERSON_NAME]" at bounding box center [395, 371] width 403 height 20
drag, startPoint x: 304, startPoint y: 400, endPoint x: 245, endPoint y: 400, distance: 58.6
click at [245, 400] on p "Firstname:[PERSON_NAME]" at bounding box center [395, 398] width 403 height 20
drag, startPoint x: 338, startPoint y: 434, endPoint x: 241, endPoint y: 422, distance: 98.0
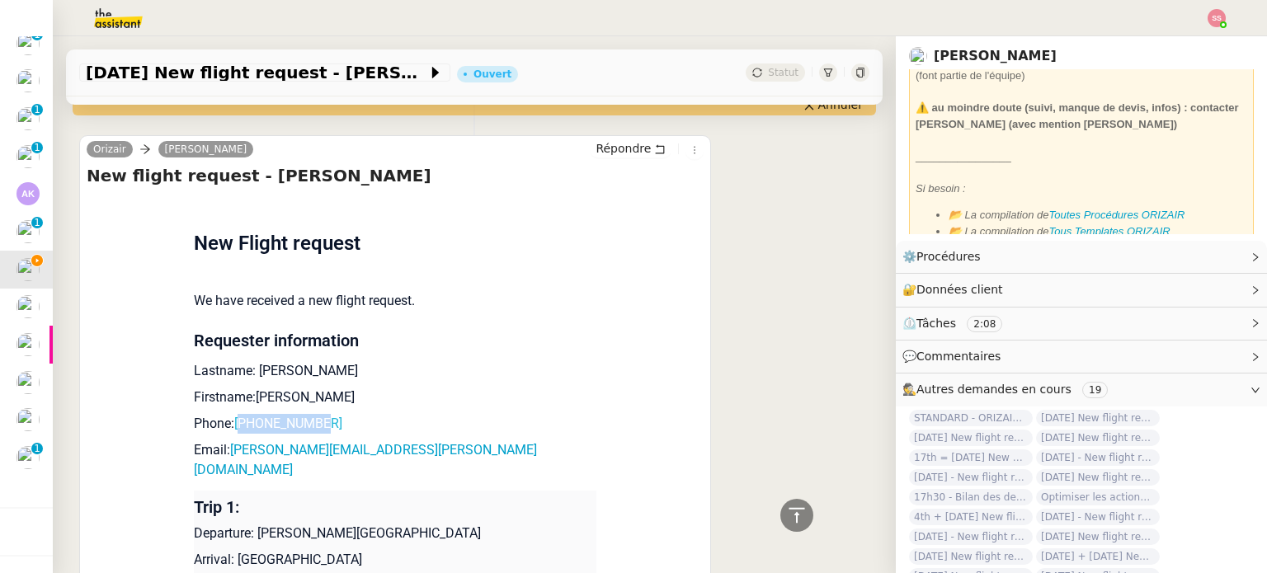
click at [241, 422] on p "Phone: [PHONE_NUMBER]" at bounding box center [395, 424] width 403 height 20
drag, startPoint x: 391, startPoint y: 460, endPoint x: 226, endPoint y: 454, distance: 165.1
click at [226, 454] on p "Email: [PERSON_NAME][EMAIL_ADDRESS][DOMAIN_NAME]" at bounding box center [395, 451] width 403 height 20
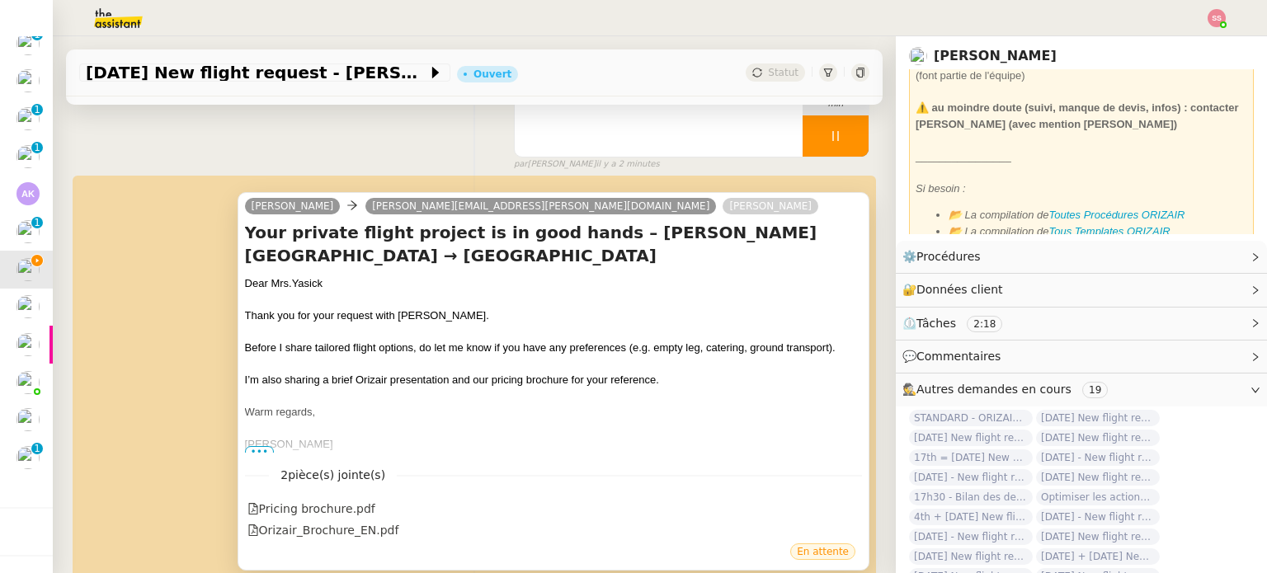
scroll to position [0, 0]
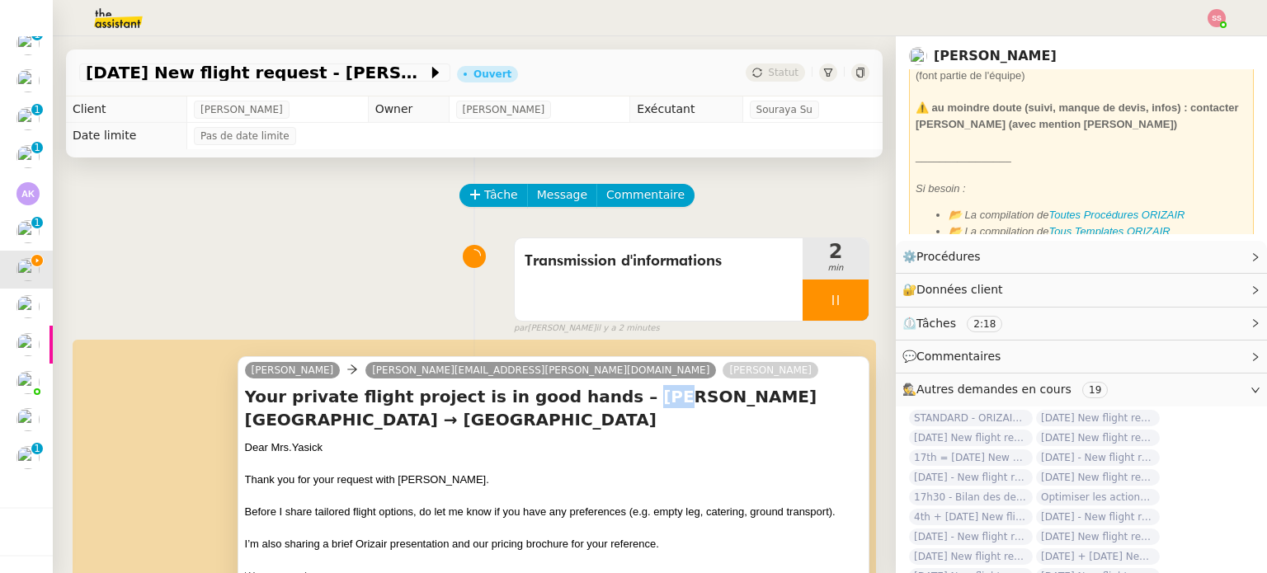
drag, startPoint x: 606, startPoint y: 402, endPoint x: 578, endPoint y: 408, distance: 29.6
click at [578, 408] on h4 "Your private flight project is in good hands – [GEOGRAPHIC_DATA] → [GEOGRAPHIC_…" at bounding box center [553, 408] width 617 height 46
click at [585, 412] on h4 "Your private flight project is in good hands – [GEOGRAPHIC_DATA] → [GEOGRAPHIC_…" at bounding box center [553, 408] width 617 height 46
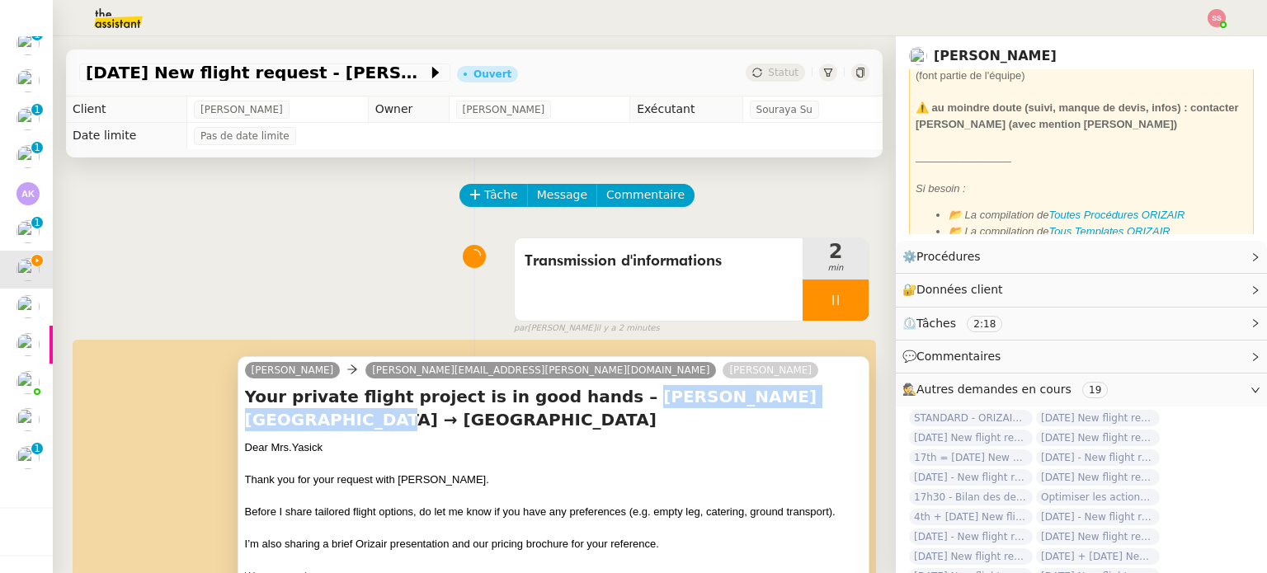
drag, startPoint x: 576, startPoint y: 402, endPoint x: 786, endPoint y: 402, distance: 209.6
click at [786, 402] on h4 "Your private flight project is in good hands – [GEOGRAPHIC_DATA] → [GEOGRAPHIC_…" at bounding box center [553, 408] width 617 height 46
drag, startPoint x: 446, startPoint y: 427, endPoint x: 241, endPoint y: 429, distance: 205.5
click at [245, 429] on h4 "Your private flight project is in good hands – [GEOGRAPHIC_DATA] → [GEOGRAPHIC_…" at bounding box center [553, 408] width 617 height 46
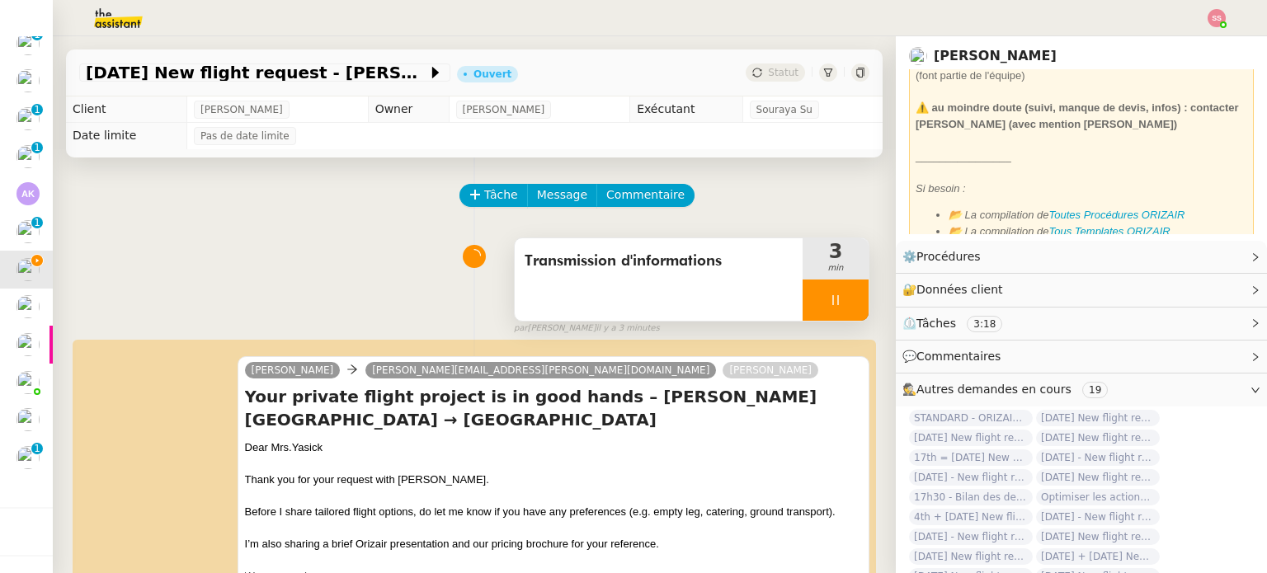
click at [834, 300] on div at bounding box center [836, 300] width 66 height 41
click at [847, 300] on icon at bounding box center [853, 299] width 12 height 9
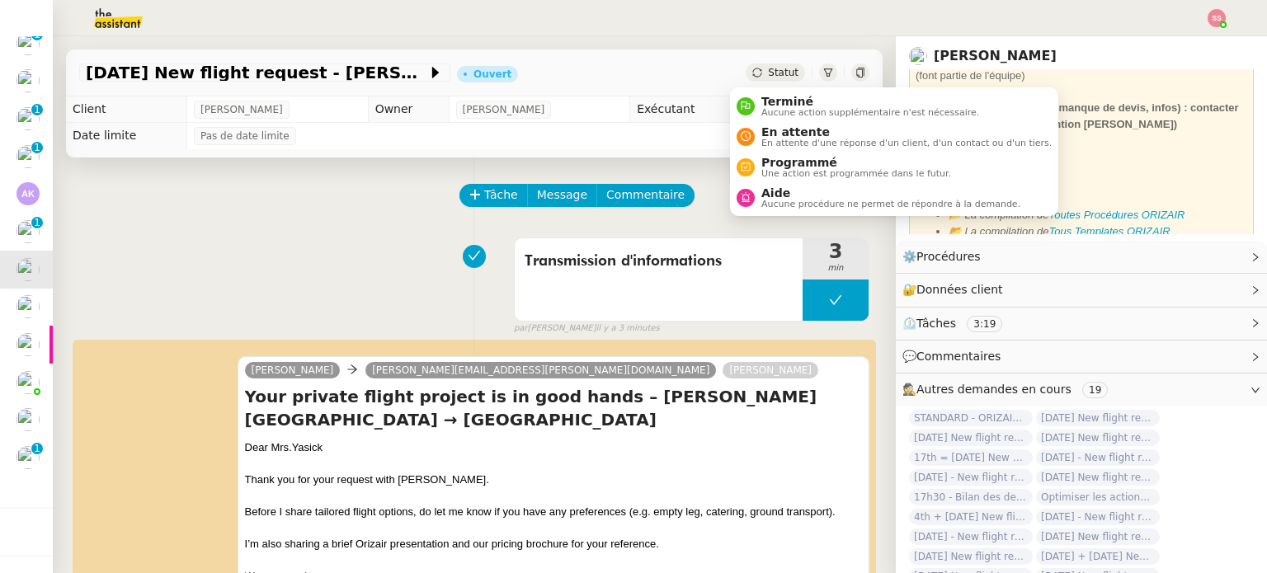
click at [768, 76] on span "Statut" at bounding box center [783, 73] width 31 height 12
click at [787, 126] on span "En attente" at bounding box center [907, 131] width 290 height 13
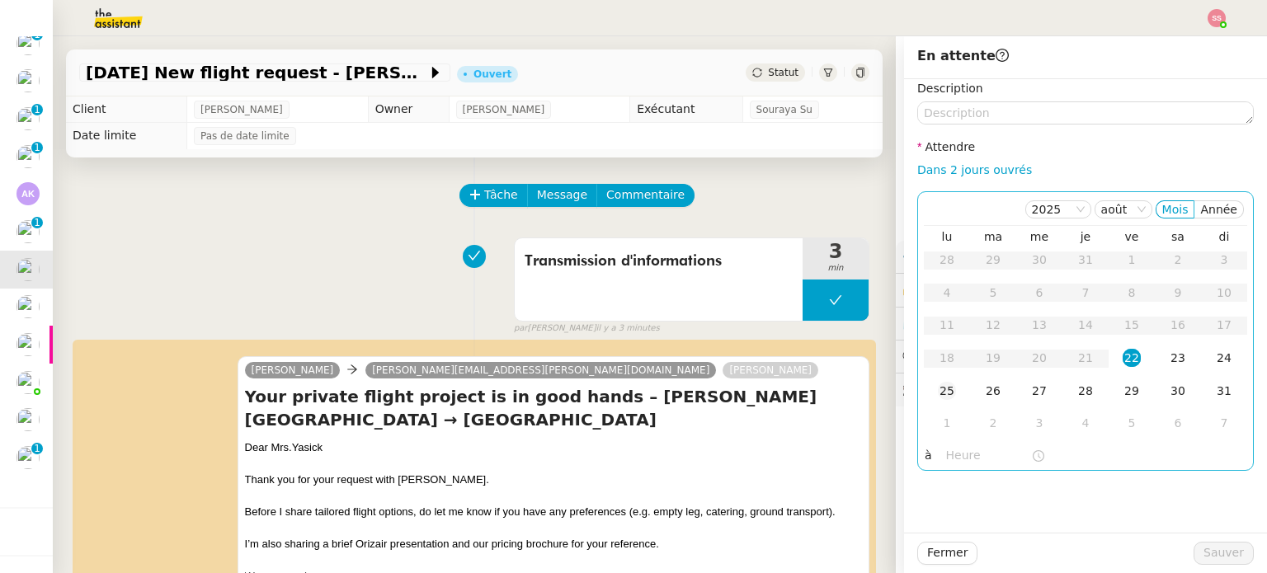
click at [947, 390] on td "25" at bounding box center [947, 391] width 46 height 33
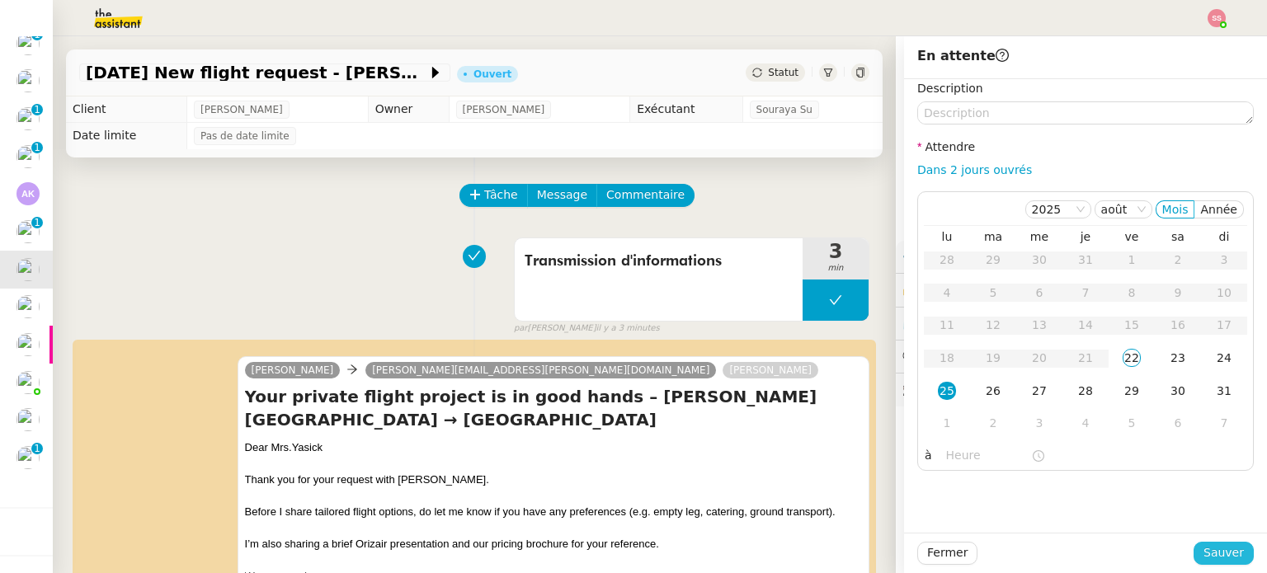
click at [1219, 550] on span "Sauver" at bounding box center [1224, 553] width 40 height 19
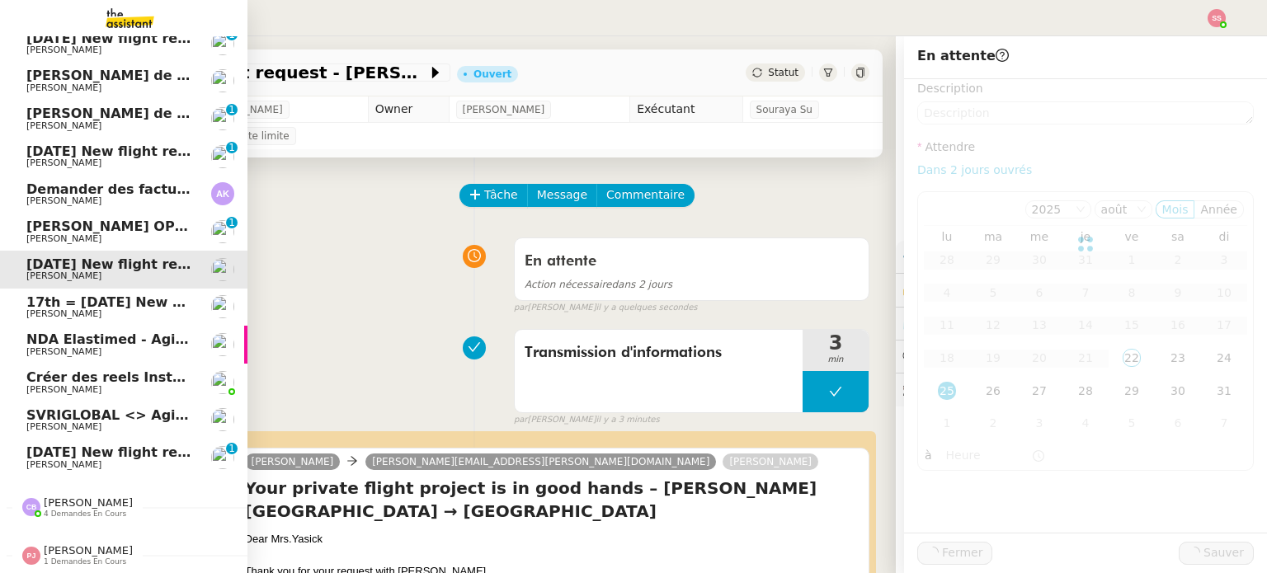
scroll to position [205, 0]
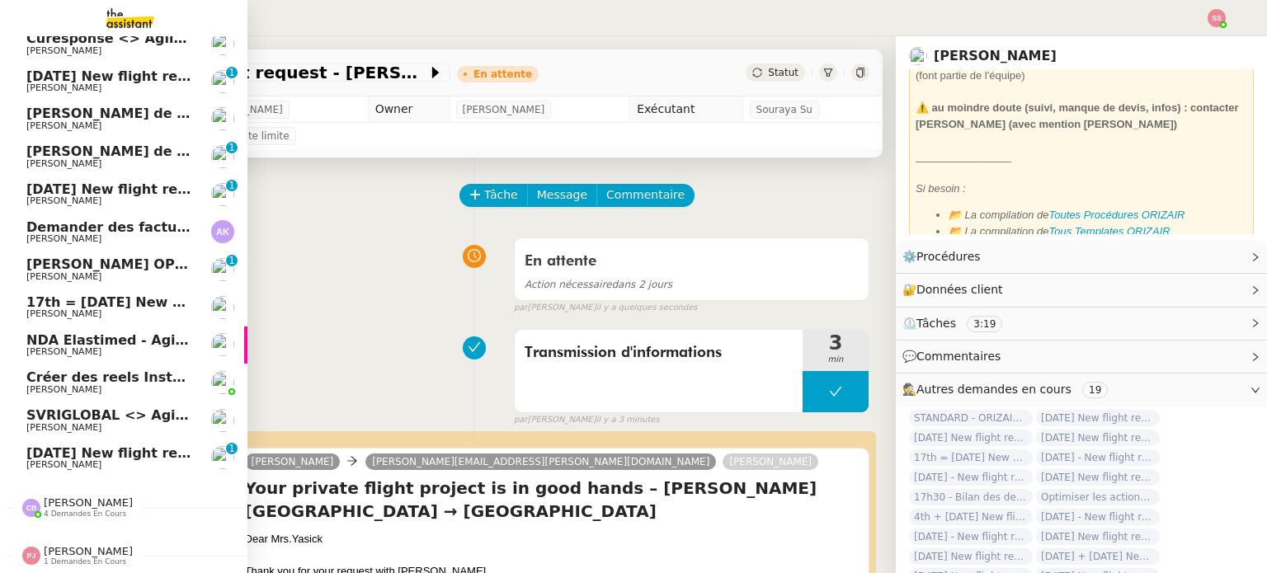
click at [93, 309] on span "[PERSON_NAME]" at bounding box center [109, 314] width 167 height 10
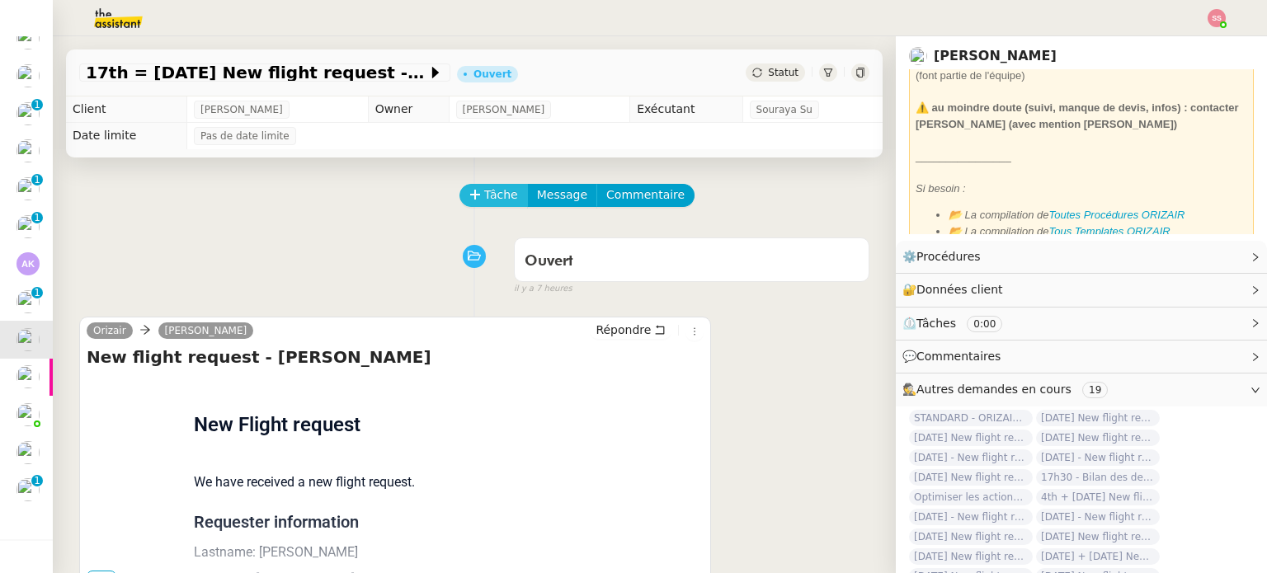
click at [488, 191] on span "Tâche" at bounding box center [501, 195] width 34 height 19
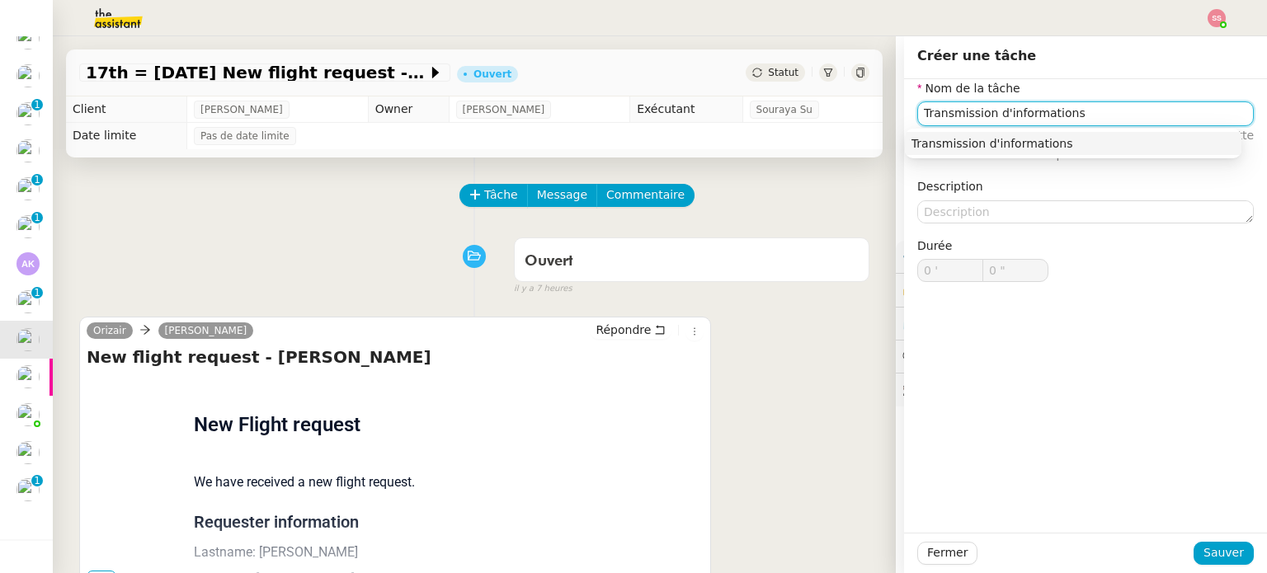
drag, startPoint x: 1116, startPoint y: 151, endPoint x: 1122, endPoint y: 158, distance: 9.9
click at [1116, 152] on nz-auto-option "Transmission d'informations" at bounding box center [1073, 143] width 337 height 23
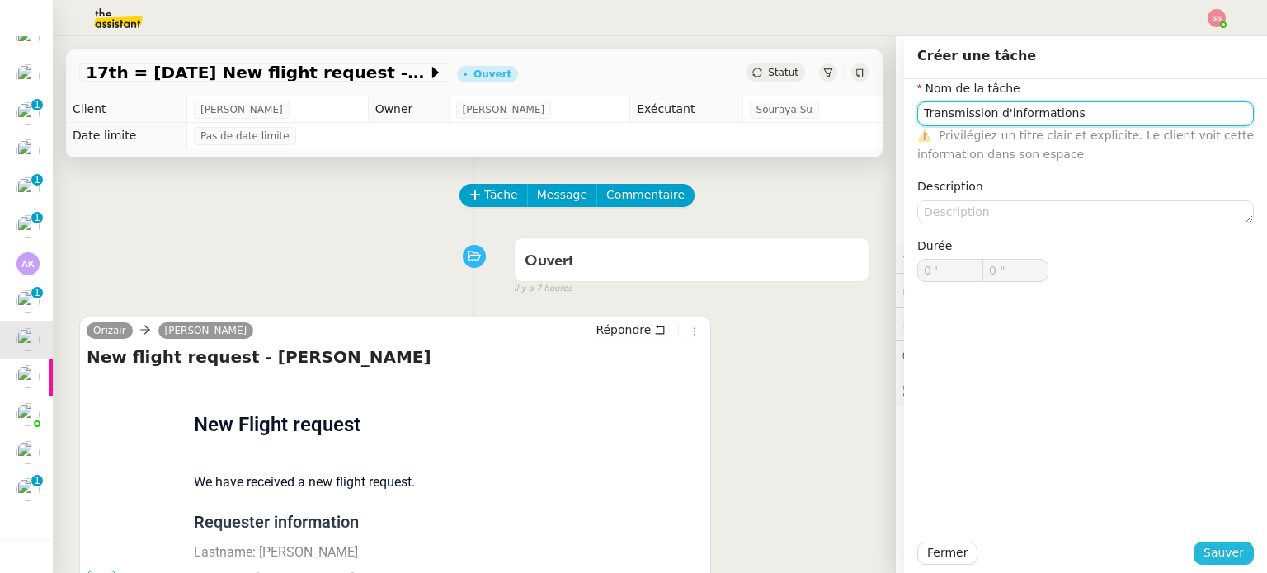
type input "Transmission d'informations"
click at [1211, 556] on span "Sauver" at bounding box center [1224, 553] width 40 height 19
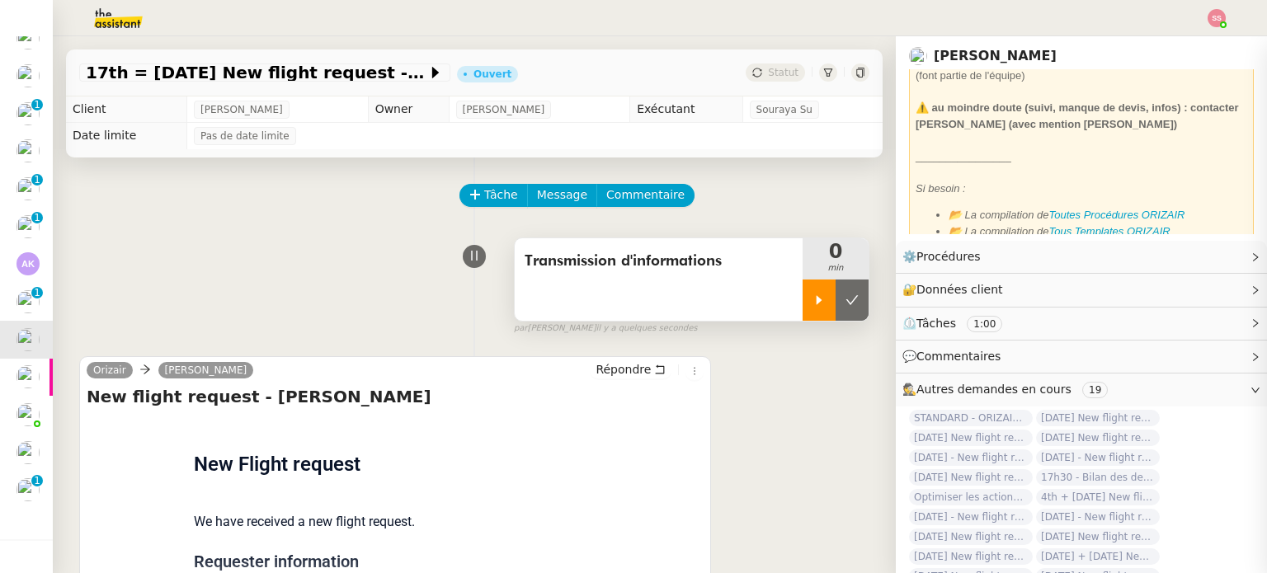
click at [803, 304] on div at bounding box center [819, 300] width 33 height 41
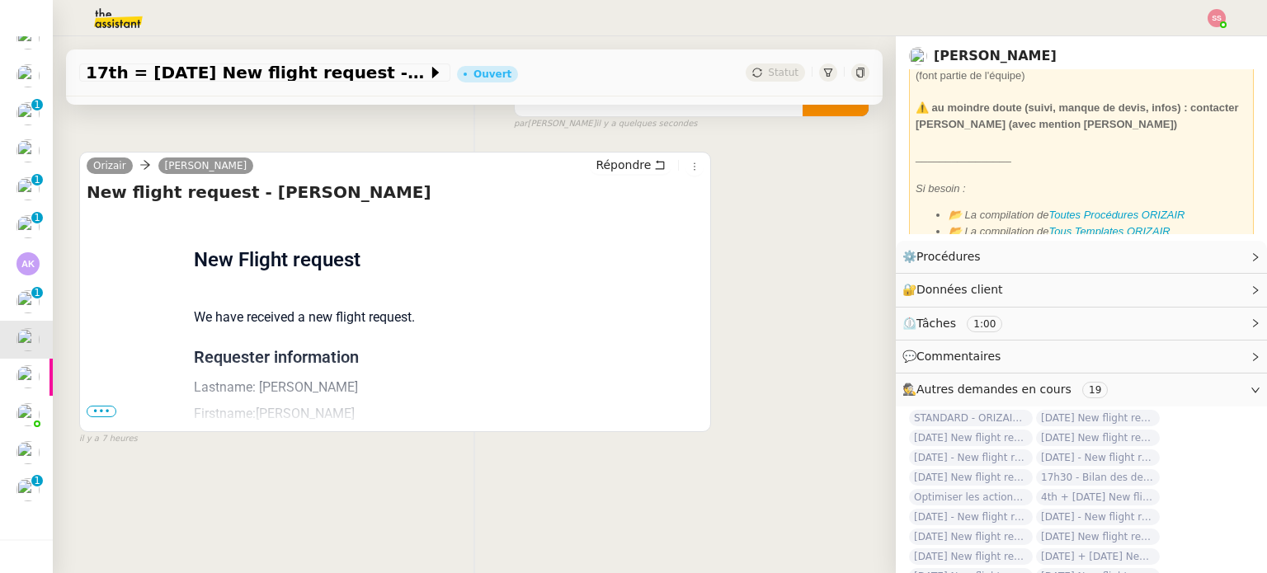
scroll to position [221, 0]
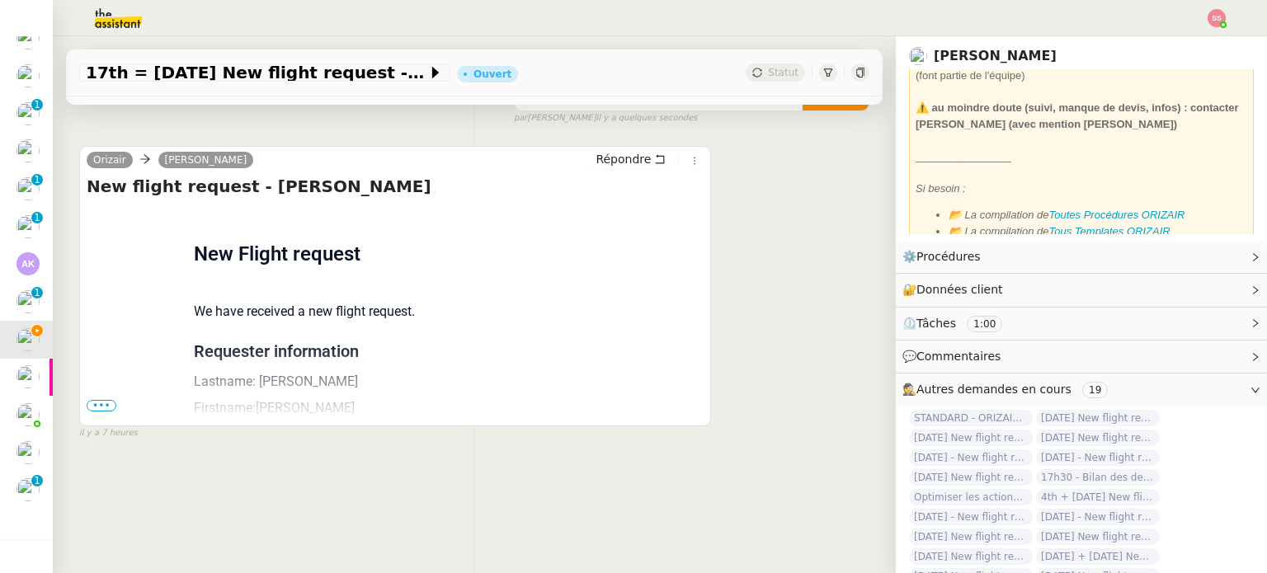
click at [104, 400] on span "•••" at bounding box center [102, 406] width 30 height 12
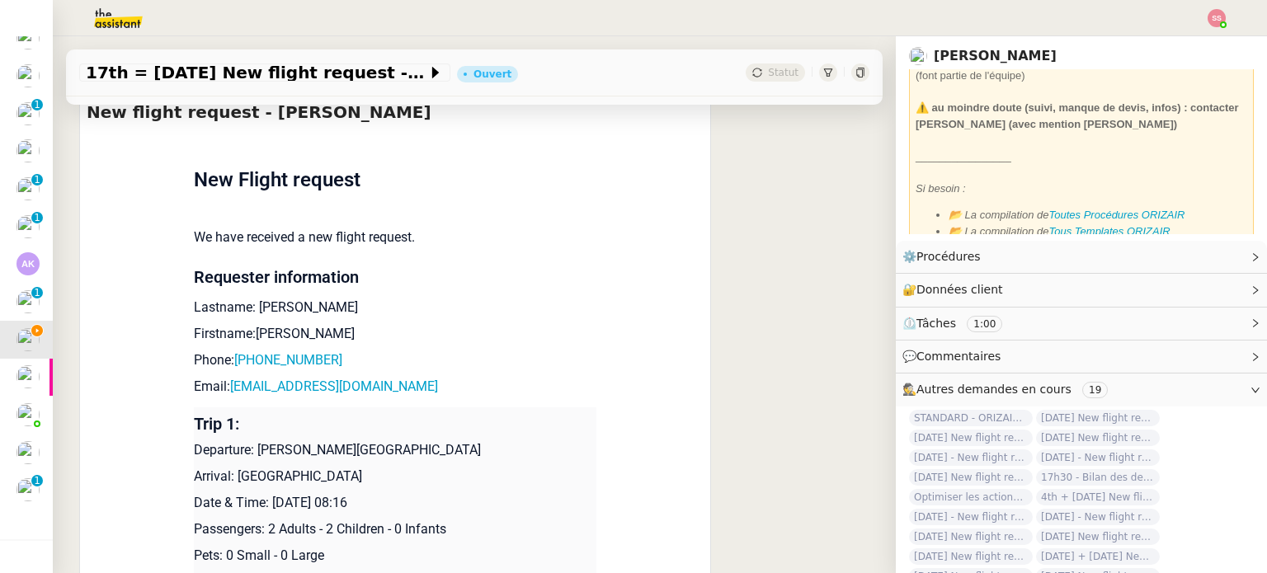
scroll to position [386, 0]
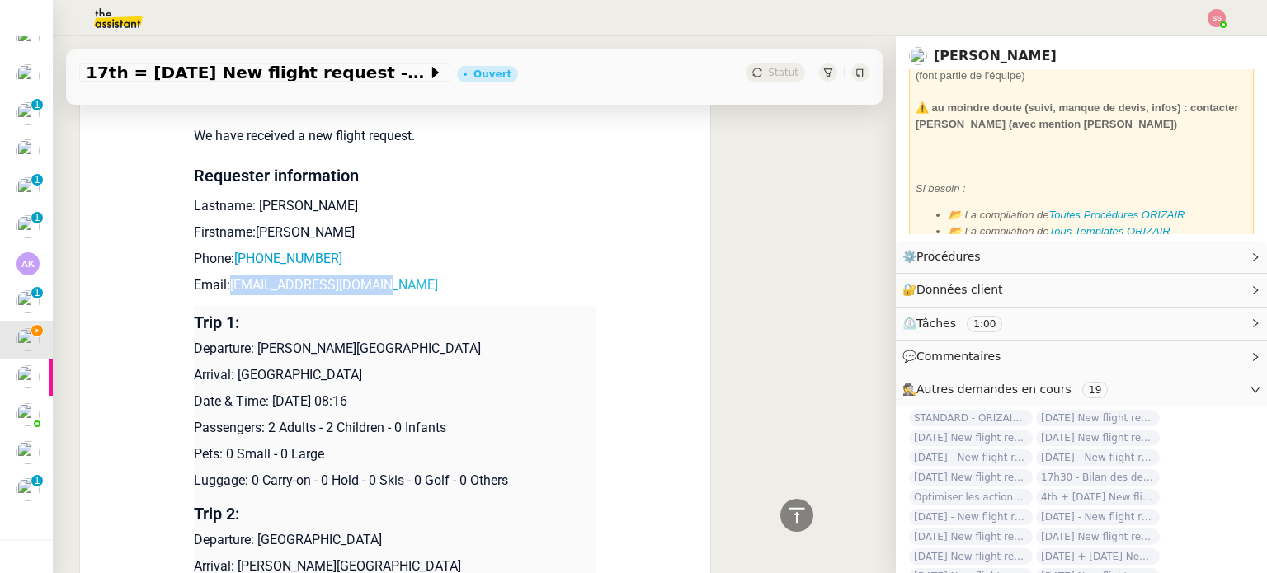
drag, startPoint x: 379, startPoint y: 285, endPoint x: 226, endPoint y: 290, distance: 152.8
click at [226, 290] on p "Email: [EMAIL_ADDRESS][DOMAIN_NAME]" at bounding box center [395, 286] width 403 height 20
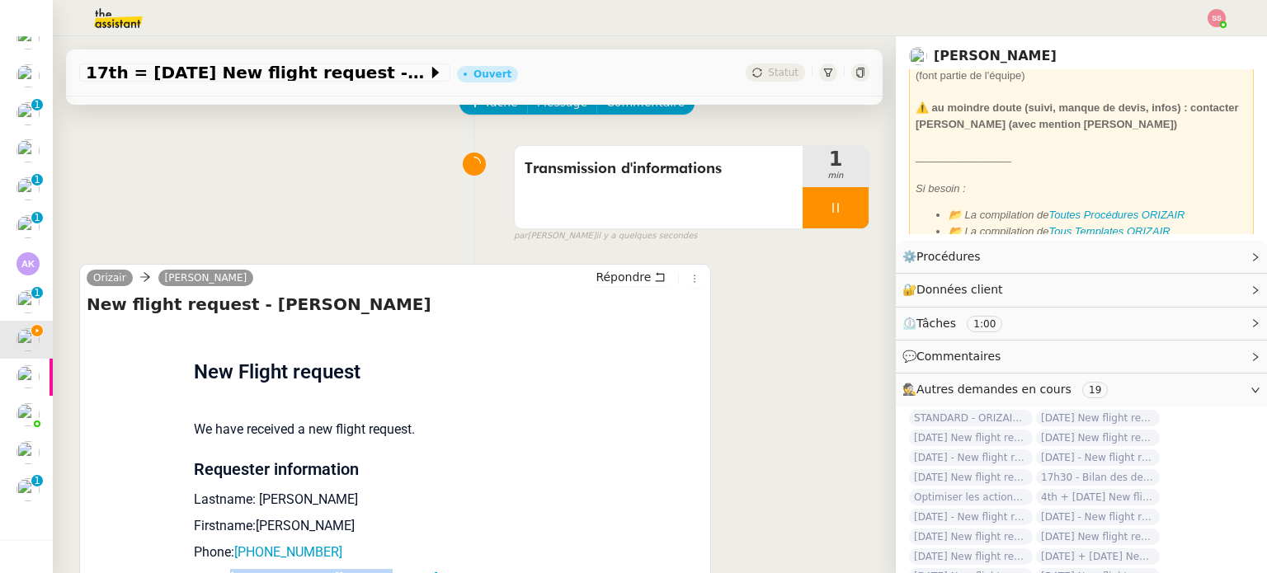
scroll to position [0, 0]
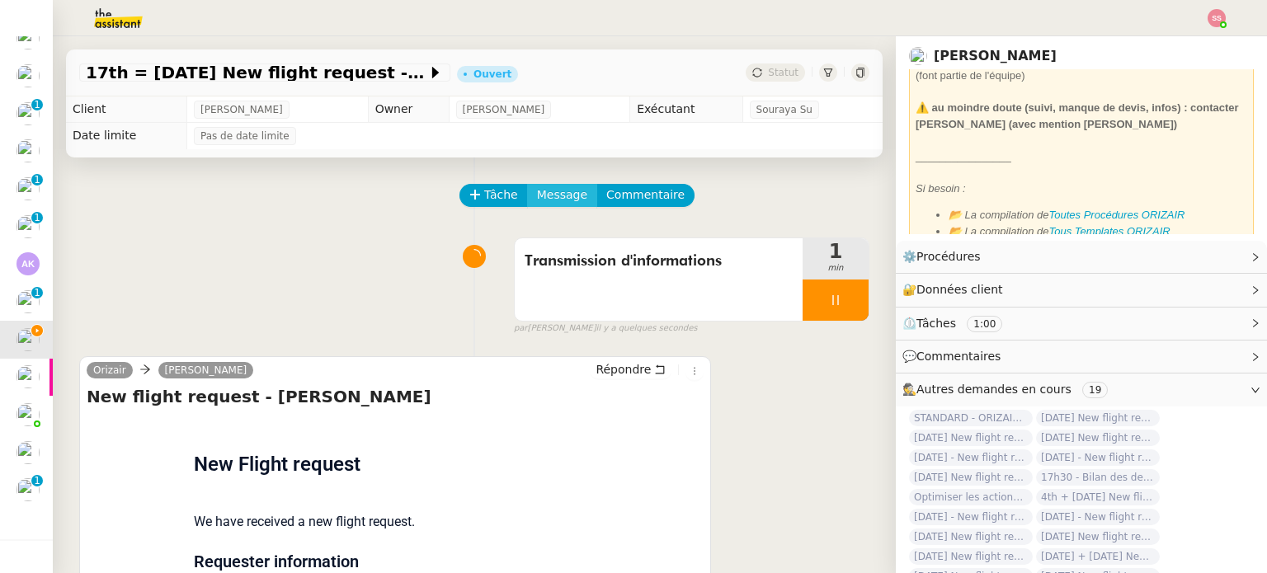
click at [543, 194] on span "Message" at bounding box center [562, 195] width 50 height 19
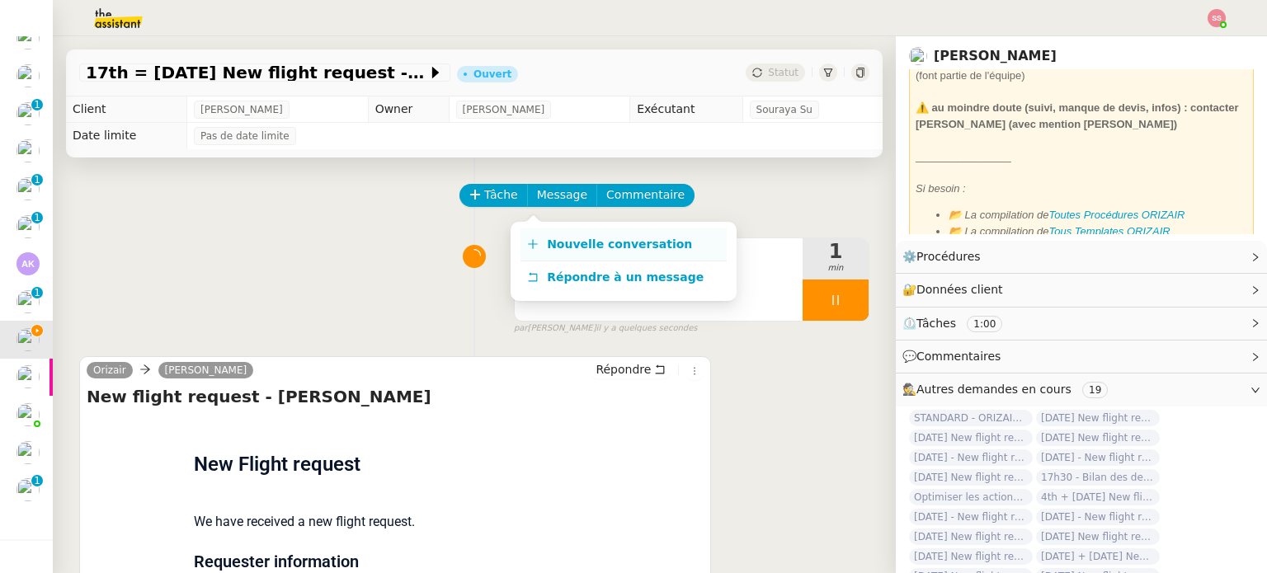
click at [574, 234] on link "Nouvelle conversation" at bounding box center [624, 245] width 206 height 33
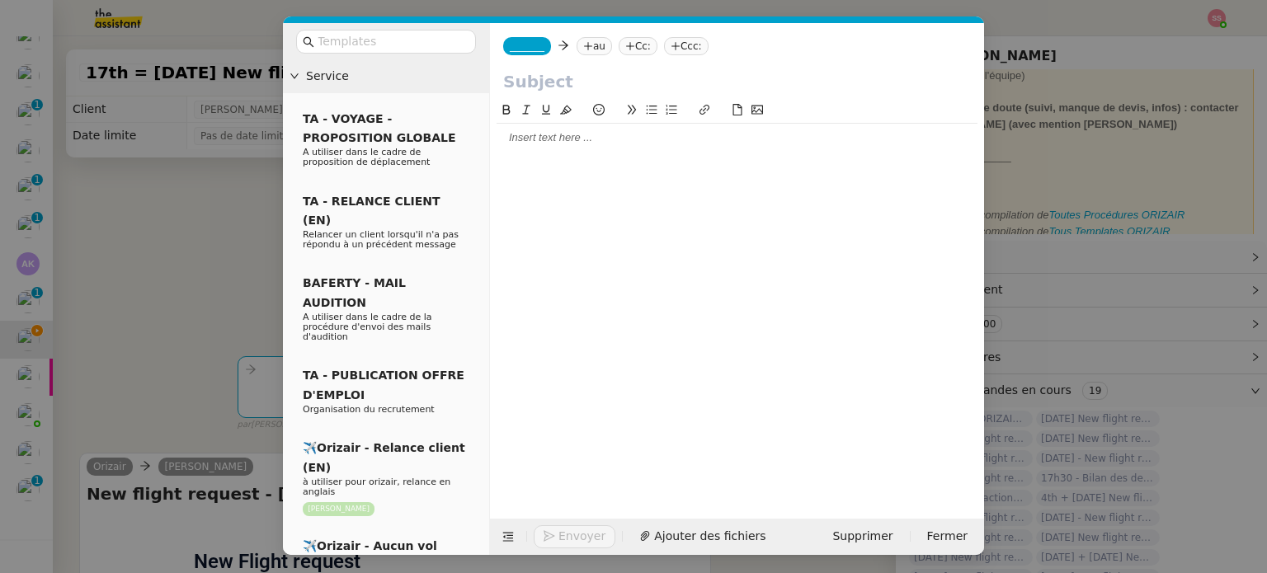
click at [577, 49] on nz-tag "au" at bounding box center [594, 46] width 35 height 18
paste input "[EMAIL_ADDRESS][DOMAIN_NAME]"
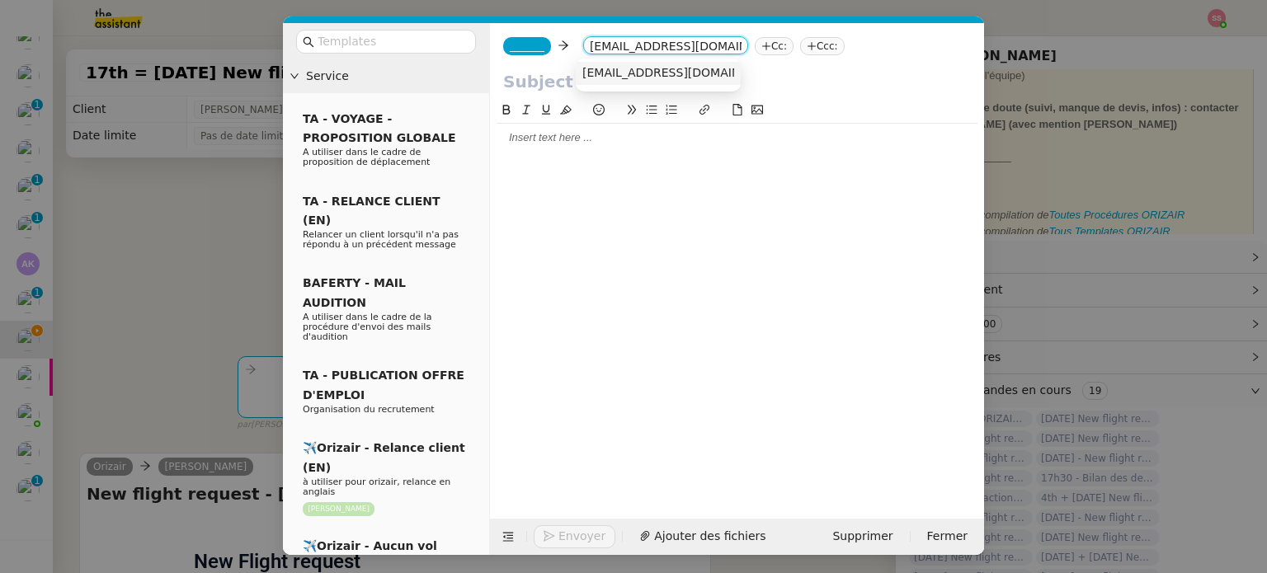
type input "[EMAIL_ADDRESS][DOMAIN_NAME]"
click at [623, 77] on span "[EMAIL_ADDRESS][DOMAIN_NAME]" at bounding box center [684, 72] width 202 height 13
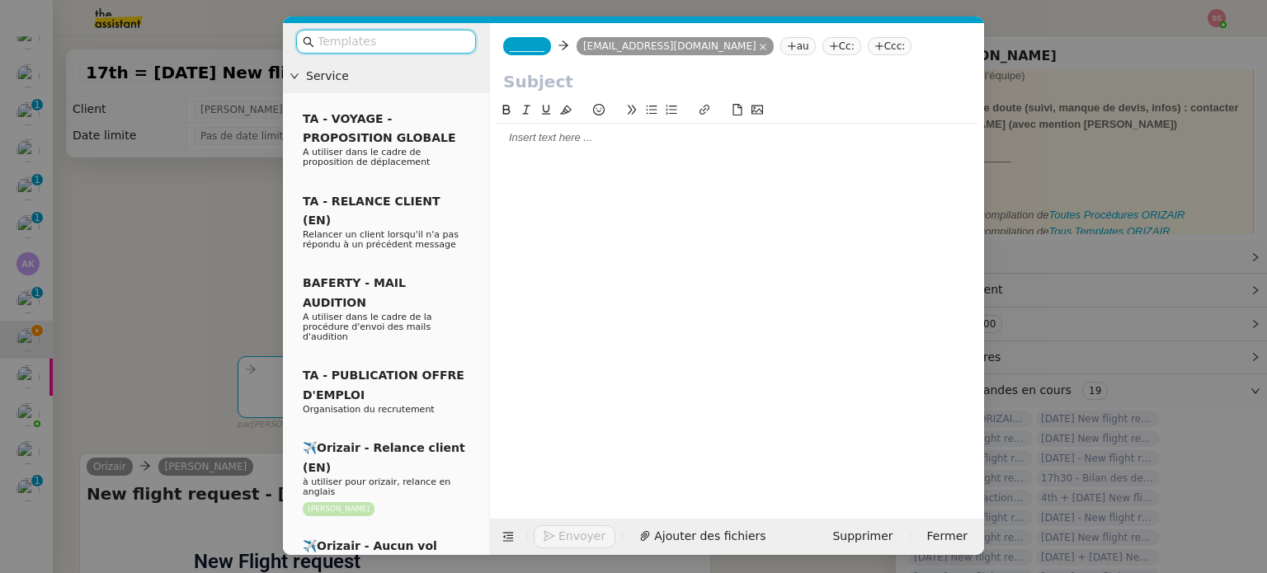
click at [436, 47] on input "text" at bounding box center [392, 41] width 149 height 19
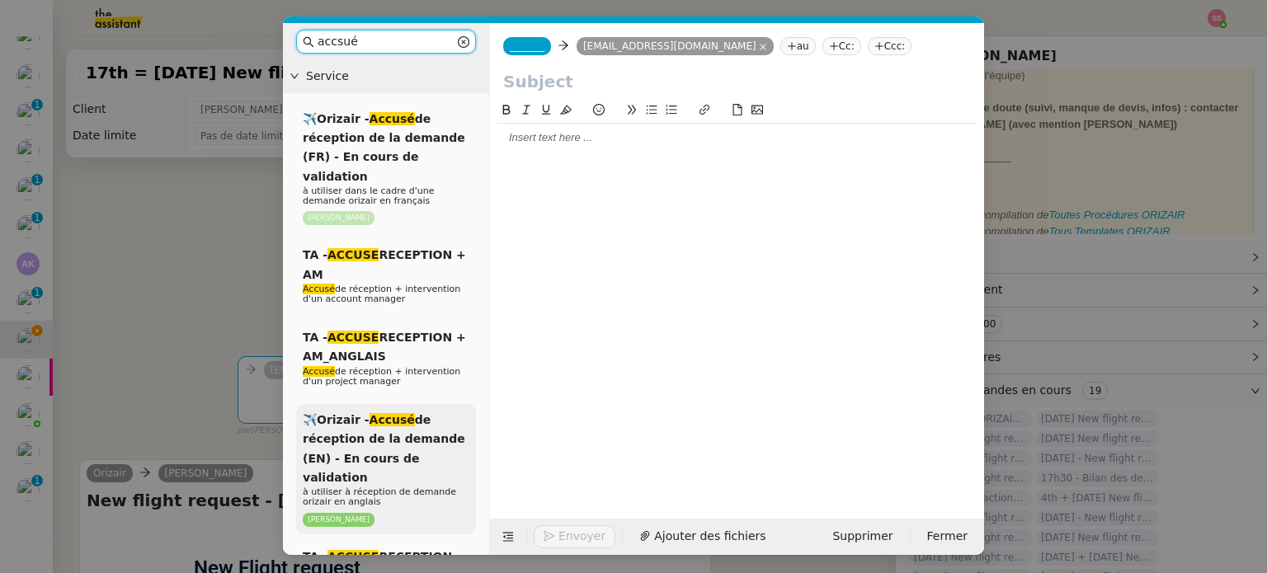
type input "accsué"
click at [408, 419] on span "✈️Orizair - Accusé de réception de la demande (EN) - En cours de validation" at bounding box center [384, 448] width 163 height 71
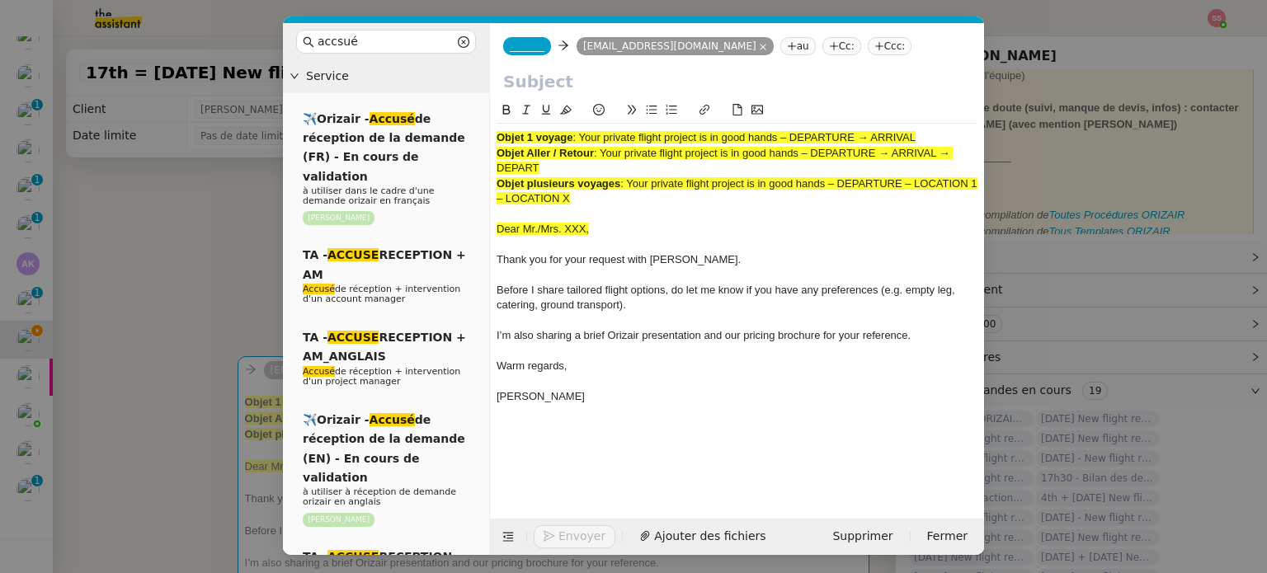
drag, startPoint x: 582, startPoint y: 140, endPoint x: 948, endPoint y: 128, distance: 366.6
click at [948, 128] on div "Objet 1 voyage : Your private flight project is in good hands – DEPARTURE → ARR…" at bounding box center [737, 275] width 481 height 303
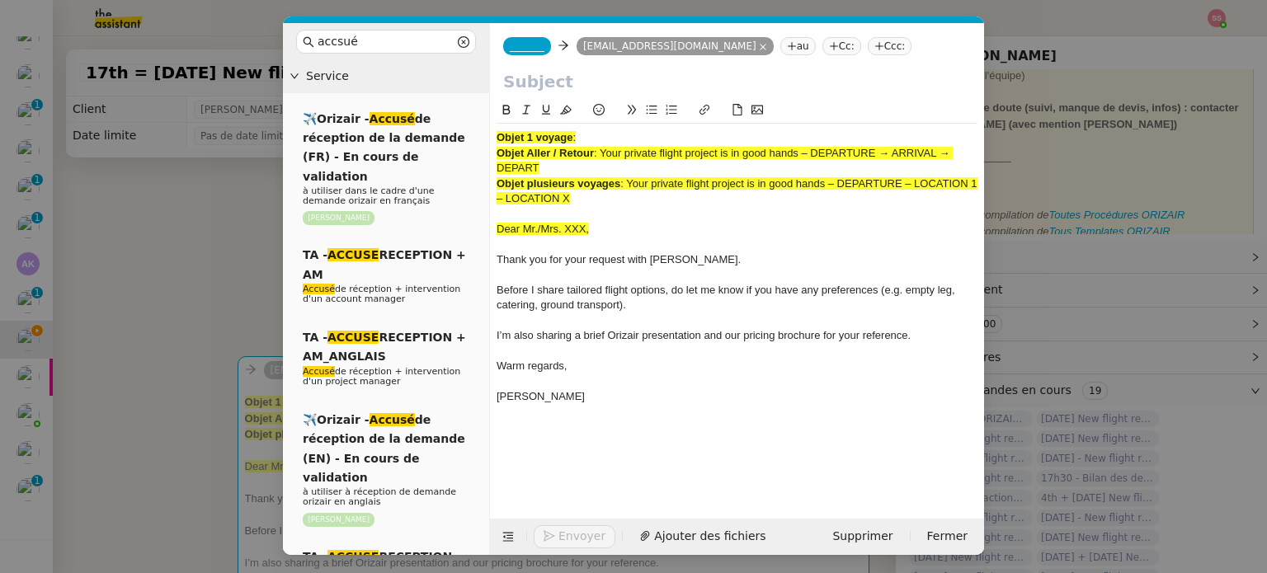
click at [667, 91] on input "text" at bounding box center [737, 81] width 468 height 25
paste input "Your private flight project is in good hands – DEPARTURE → ARRIVAL"
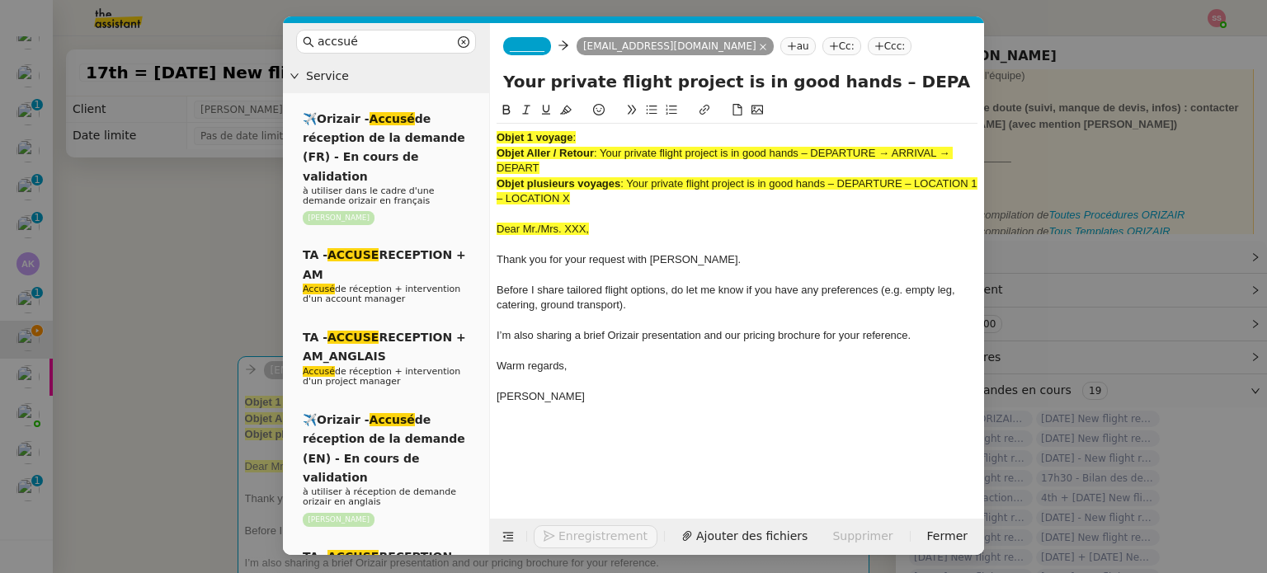
scroll to position [0, 71]
type input "Your private flight project is in good hands – DEPARTURE → ARRIVAL"
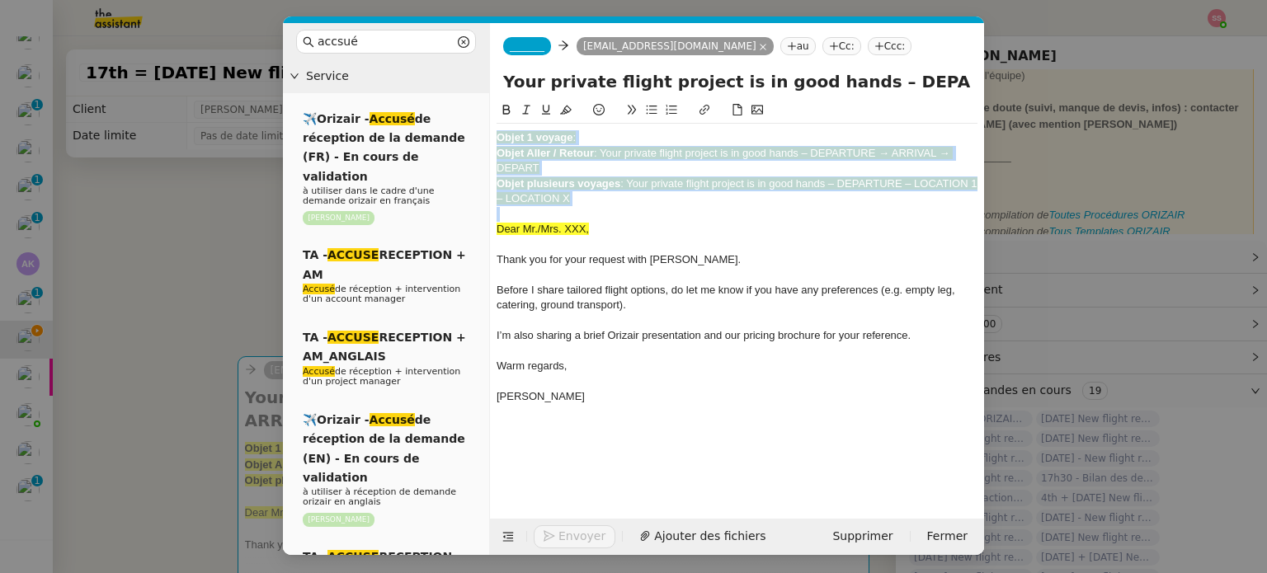
drag, startPoint x: 602, startPoint y: 211, endPoint x: 488, endPoint y: 89, distance: 167.0
click at [488, 89] on nz-layout "accsué Service ✈️Orizair - Accusé de réception de la demande (FR) - En cours de…" at bounding box center [633, 289] width 701 height 532
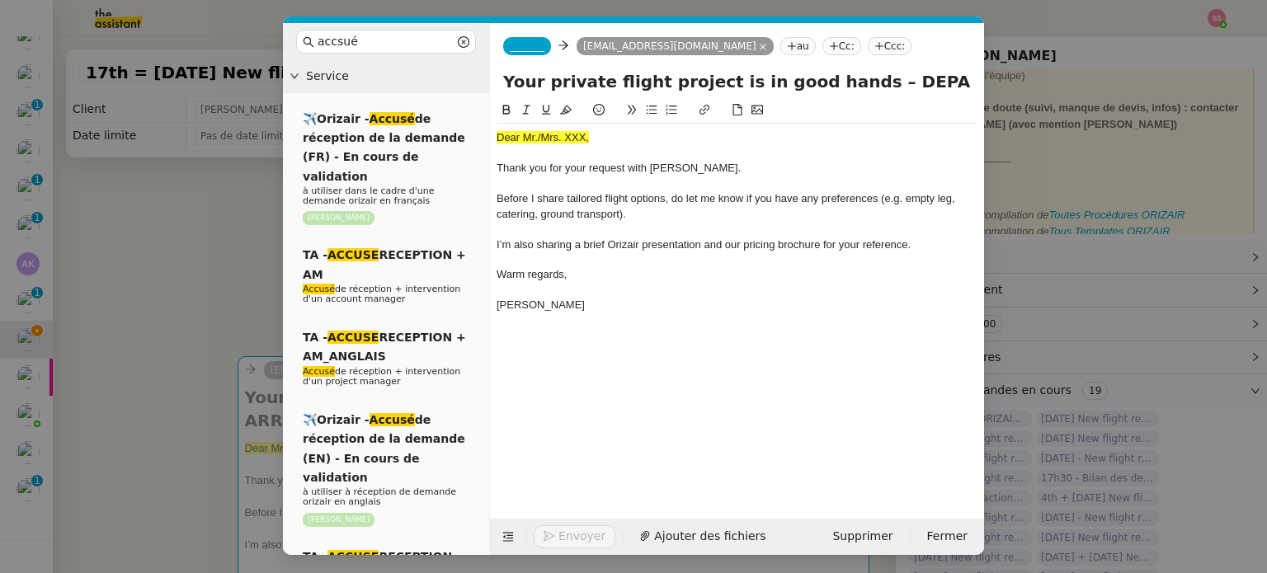
click at [228, 276] on nz-modal-container "accsué Service ✈️Orizair - Accusé de réception de la demande (FR) - En cours de…" at bounding box center [633, 286] width 1267 height 573
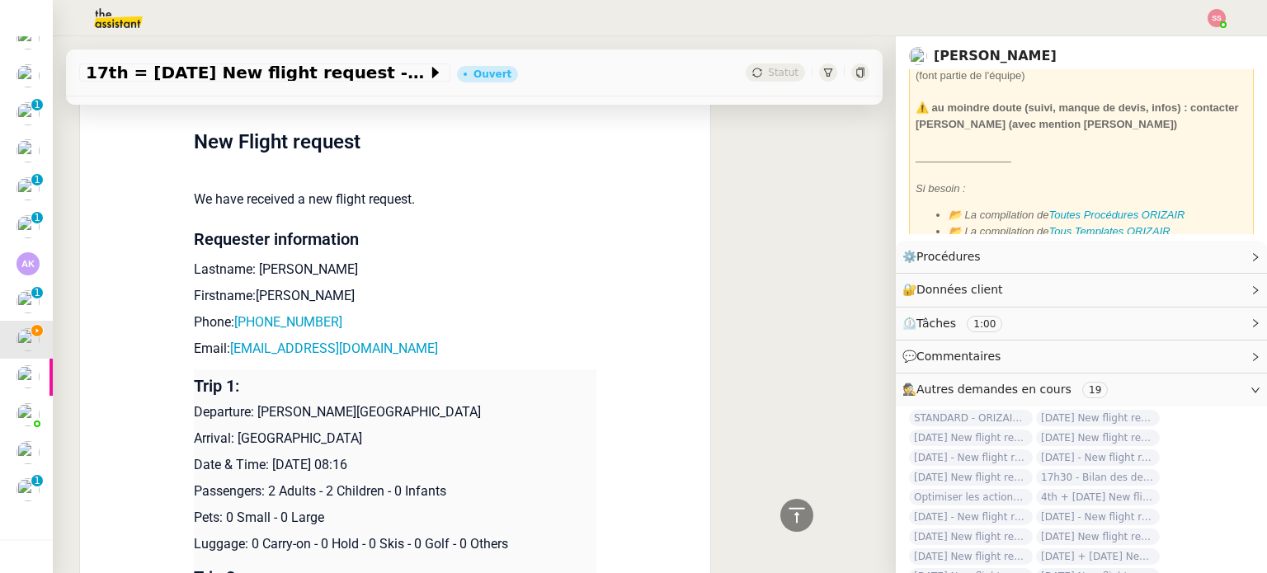
scroll to position [660, 0]
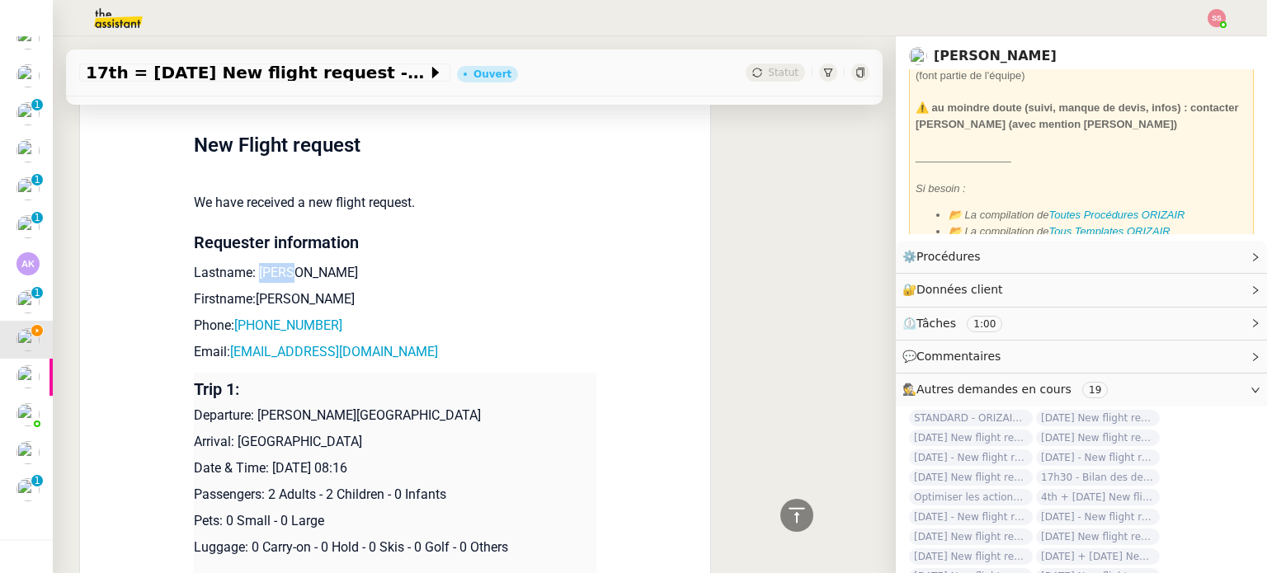
drag, startPoint x: 300, startPoint y: 255, endPoint x: 248, endPoint y: 246, distance: 53.6
click at [248, 263] on p "Lastname: [PERSON_NAME]" at bounding box center [395, 273] width 403 height 20
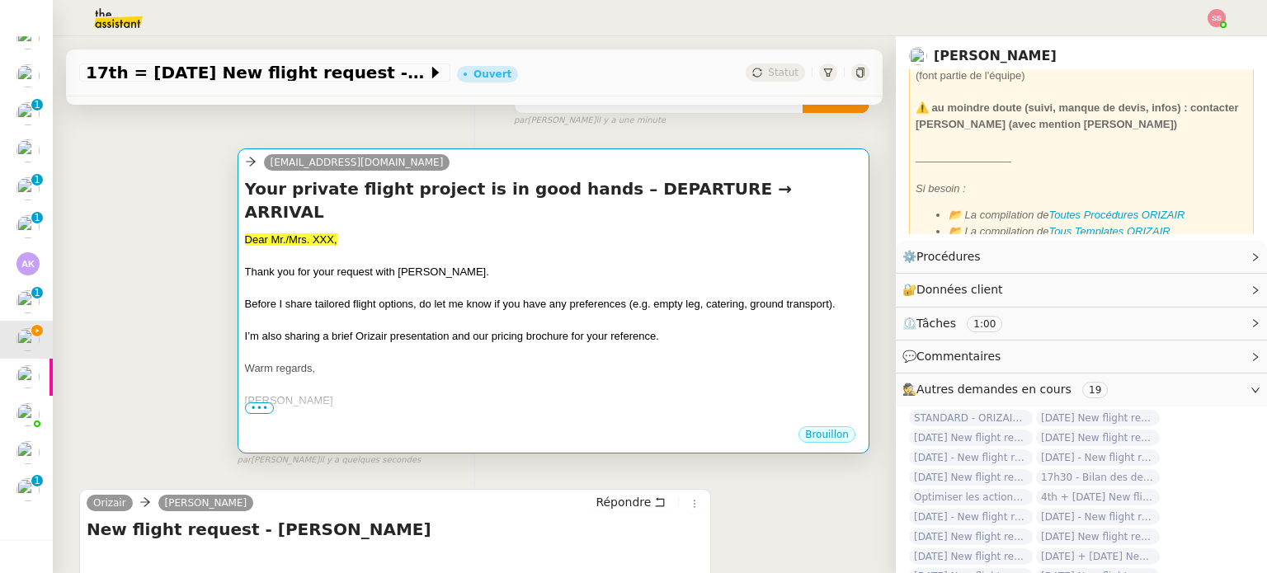
scroll to position [165, 0]
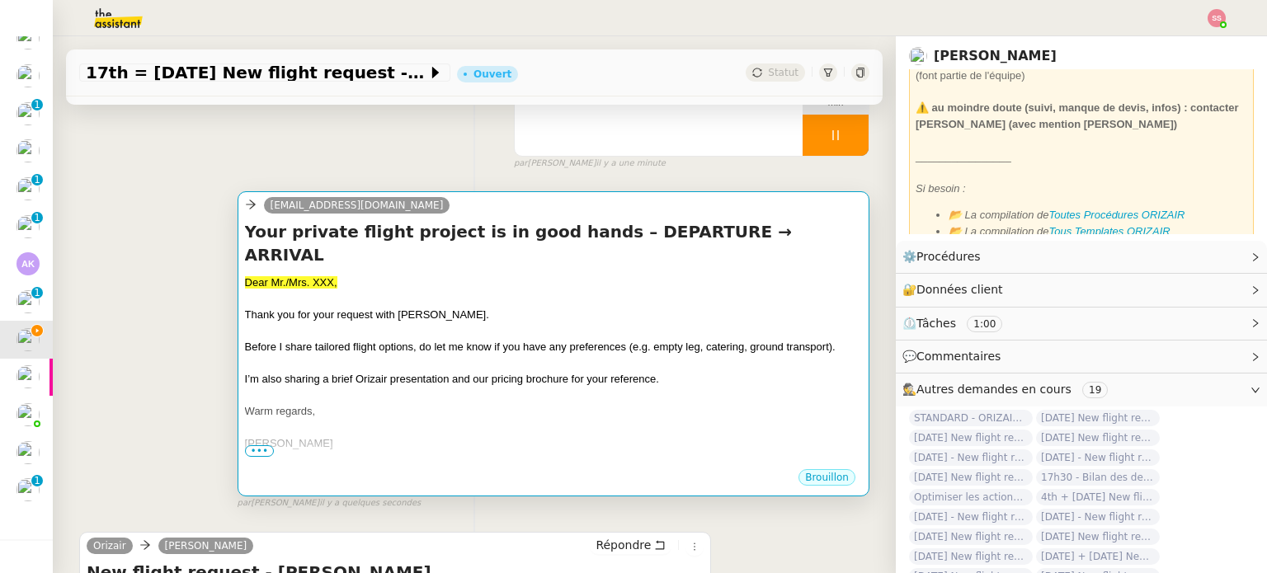
click at [464, 307] on div "Thank you for your request with [PERSON_NAME]." at bounding box center [553, 315] width 617 height 17
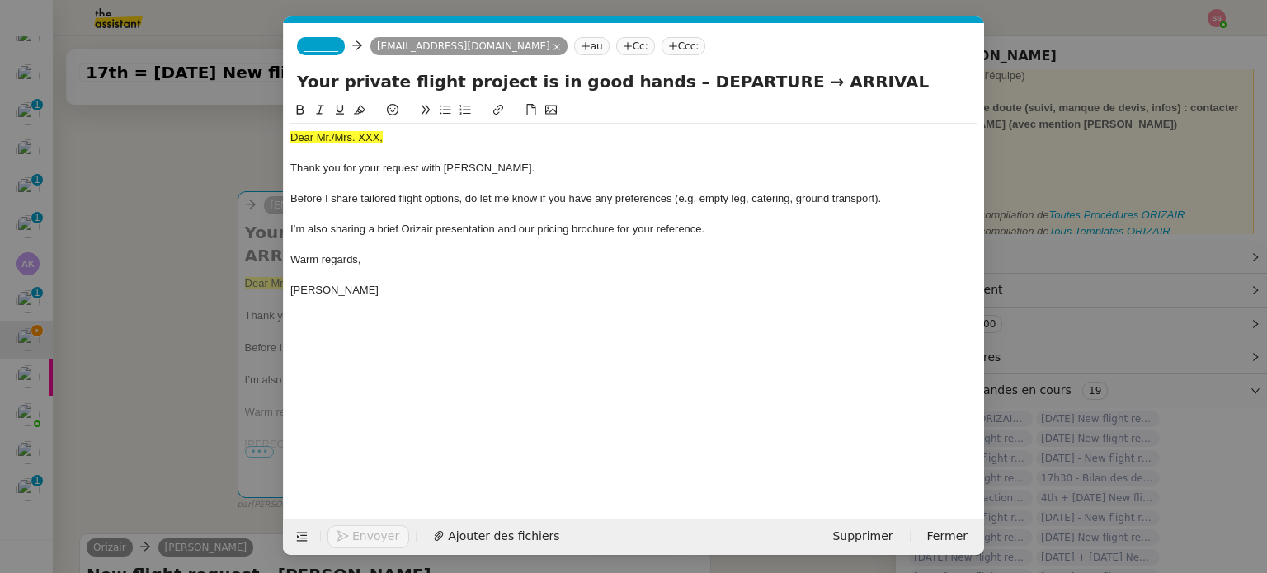
scroll to position [0, 68]
click at [353, 135] on span "Dear Mr./Mrs. XXX," at bounding box center [336, 137] width 92 height 12
click at [264, 243] on nz-modal-container "accsué Service ✈️Orizair - Accusé de réception de la demande (FR) - En cours de…" at bounding box center [633, 286] width 1267 height 573
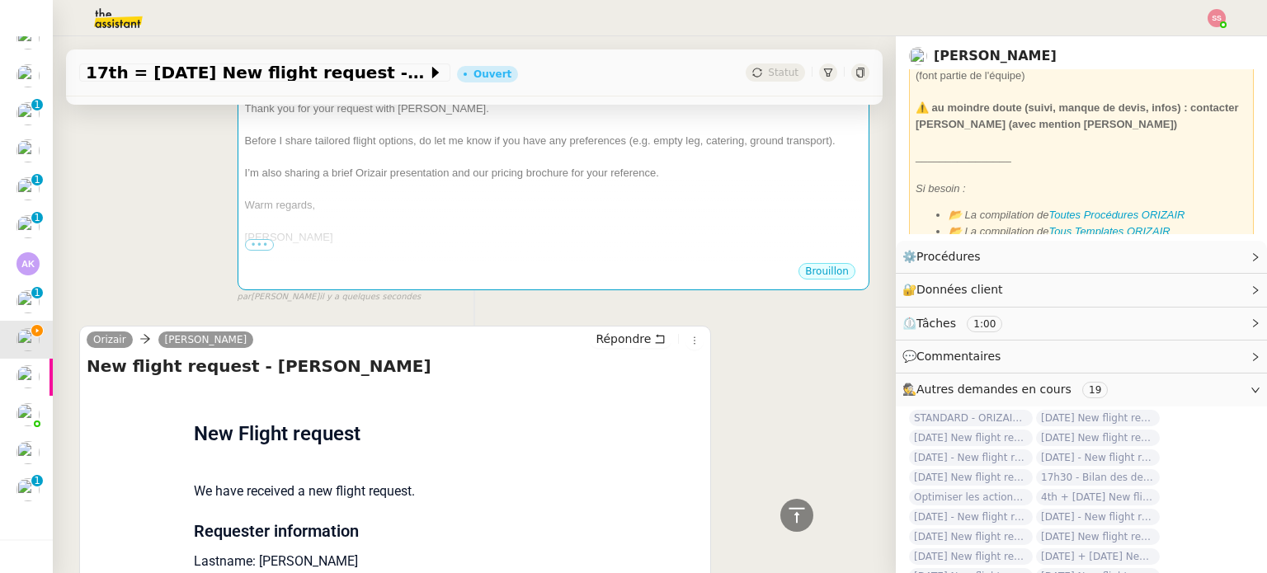
scroll to position [248, 0]
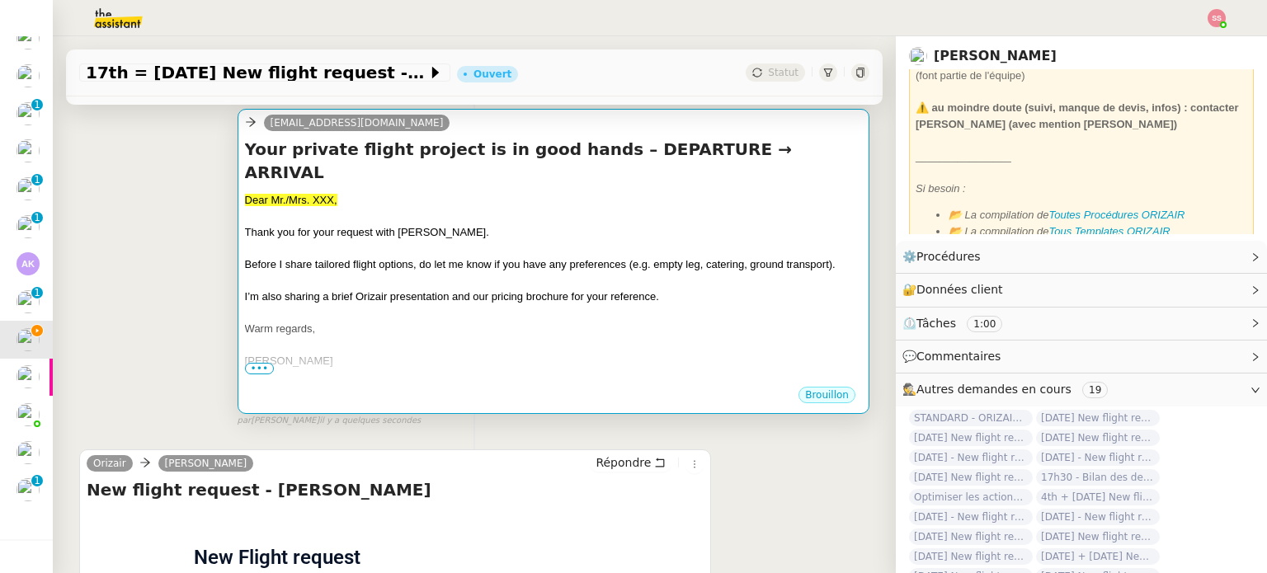
click at [379, 289] on div "I’m also sharing a brief Orizair presentation and our pricing brochure for your…" at bounding box center [553, 297] width 617 height 17
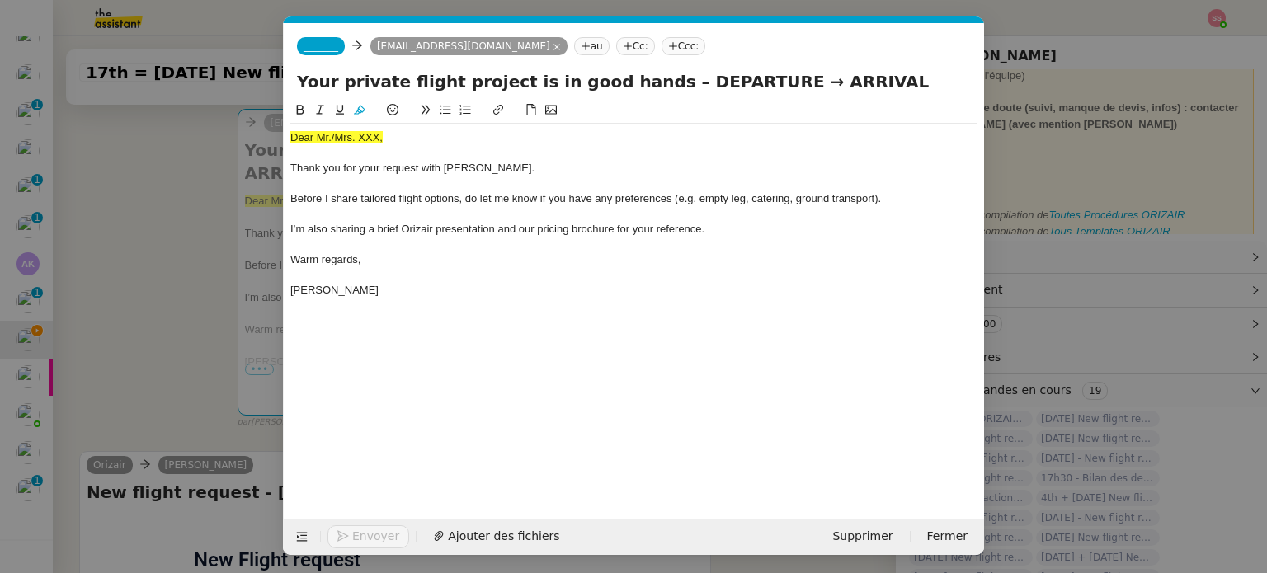
scroll to position [0, 68]
click at [355, 142] on span "Dear Mr./Mrs. XXX," at bounding box center [336, 137] width 92 height 12
click at [361, 114] on icon at bounding box center [360, 110] width 12 height 9
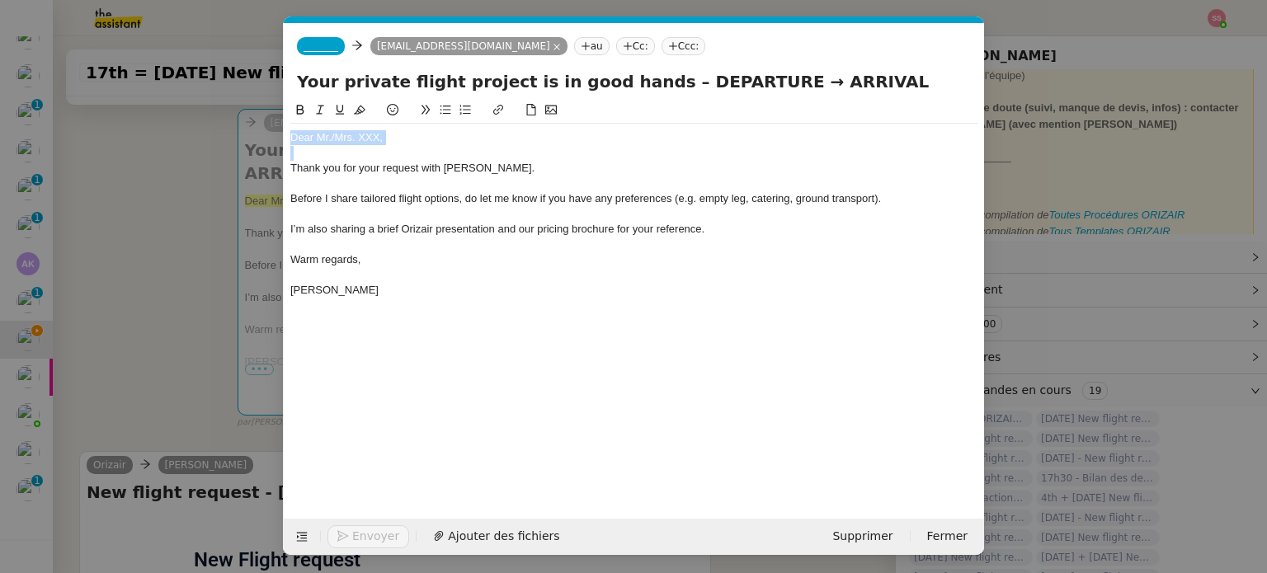
click at [405, 146] on div at bounding box center [633, 153] width 687 height 15
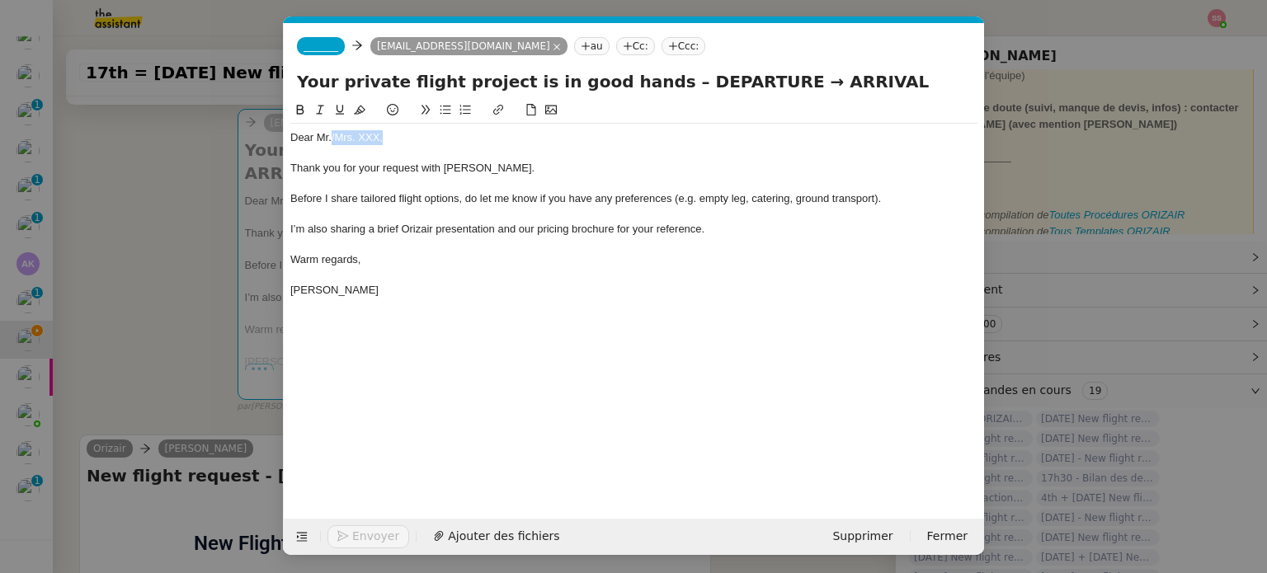
drag, startPoint x: 402, startPoint y: 142, endPoint x: 333, endPoint y: 131, distance: 70.1
click at [333, 131] on div "Dear Mr./Mrs. XXX," at bounding box center [633, 137] width 687 height 15
click at [502, 528] on span "Ajouter des fichiers" at bounding box center [545, 536] width 111 height 19
click at [323, 50] on span "_______" at bounding box center [321, 46] width 35 height 12
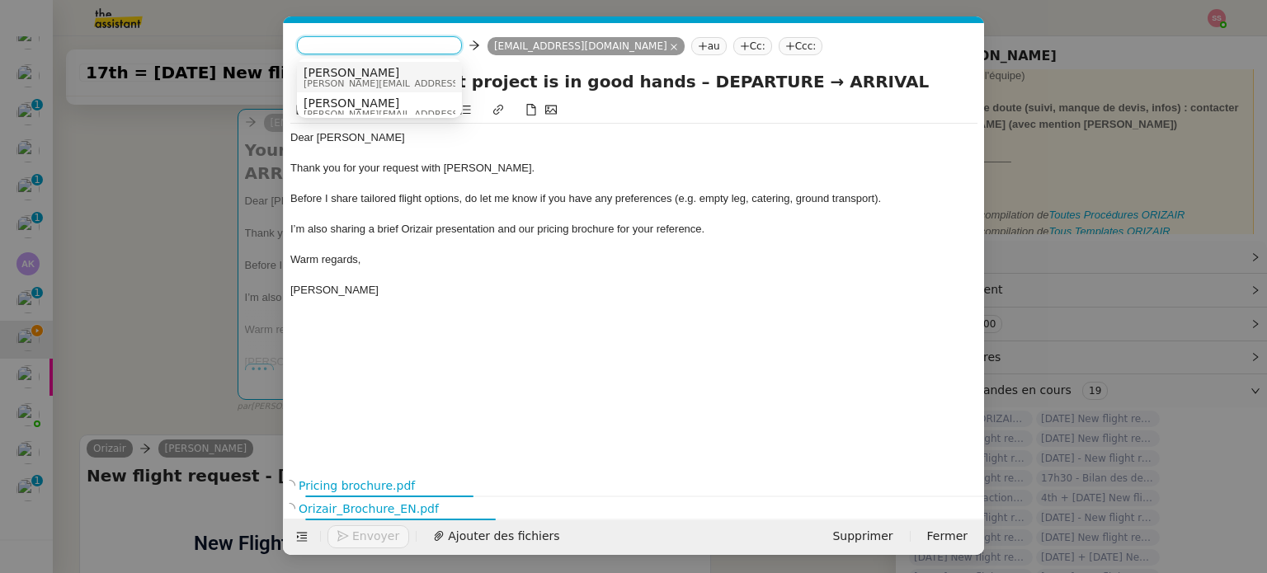
click at [391, 76] on span "[PERSON_NAME]" at bounding box center [421, 72] width 234 height 13
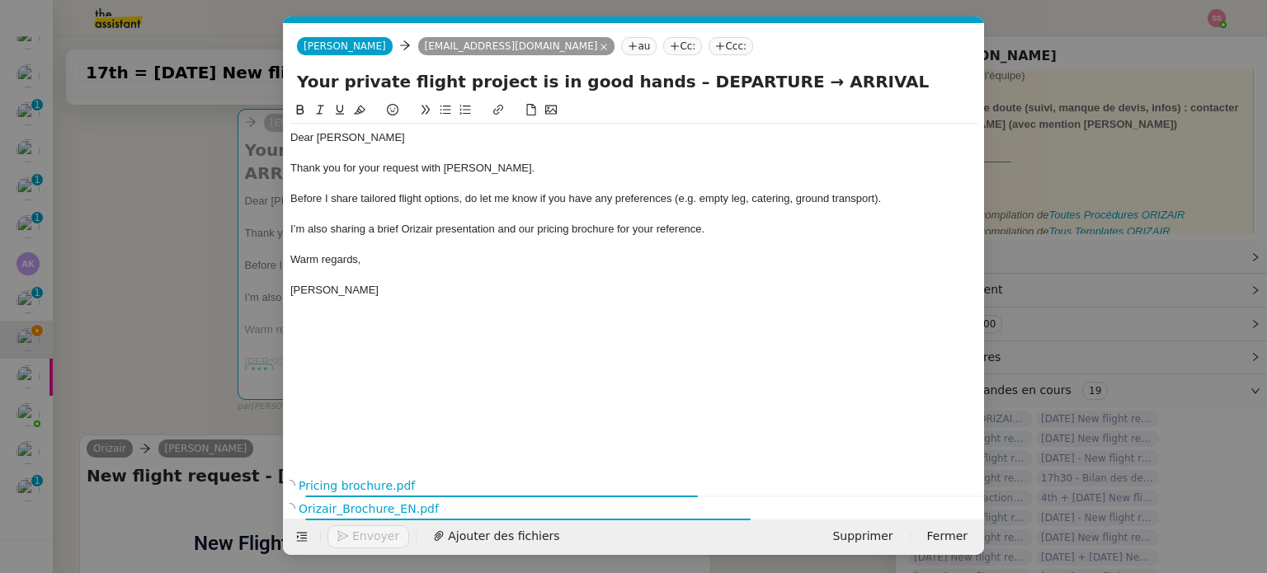
click at [709, 45] on nz-tag "Ccc:" at bounding box center [731, 46] width 45 height 18
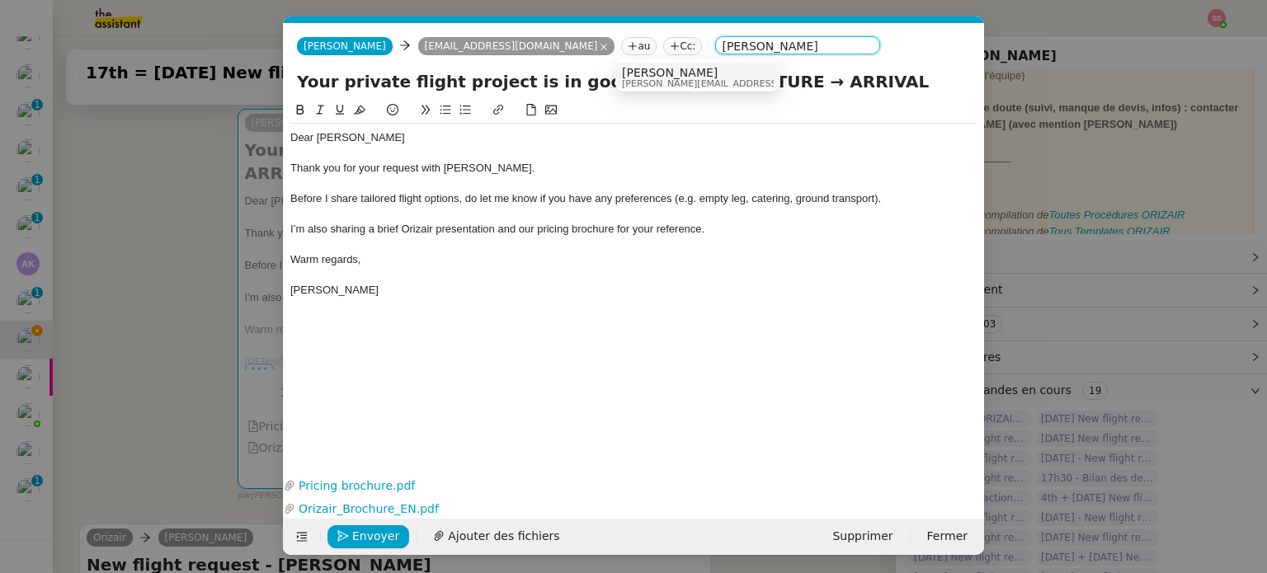
type input "[PERSON_NAME]"
click at [702, 75] on div "[PERSON_NAME] [PERSON_NAME][EMAIL_ADDRESS][DOMAIN_NAME]" at bounding box center [745, 77] width 247 height 22
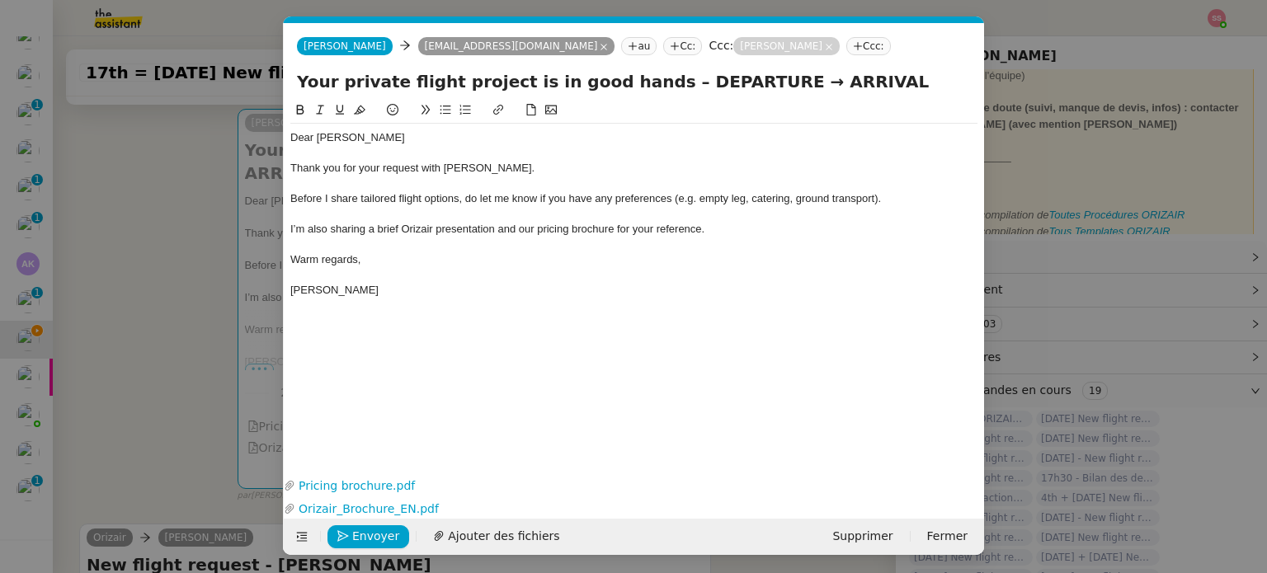
click at [582, 313] on div "Dear [PERSON_NAME] Thank you for your request with [PERSON_NAME]. Before I shar…" at bounding box center [633, 274] width 687 height 347
click at [844, 81] on input "Your private flight project is in good hands – DEPARTURE → ARRIVAL" at bounding box center [634, 81] width 674 height 25
drag, startPoint x: 762, startPoint y: 83, endPoint x: 746, endPoint y: 82, distance: 16.6
click at [746, 82] on input "Your private flight project is in good hands – DEPARTURE → ARRIVAL" at bounding box center [634, 81] width 674 height 25
click at [856, 75] on input "Your private flight project is in good hands – DEPARTURE → ARRIVAL" at bounding box center [634, 81] width 674 height 25
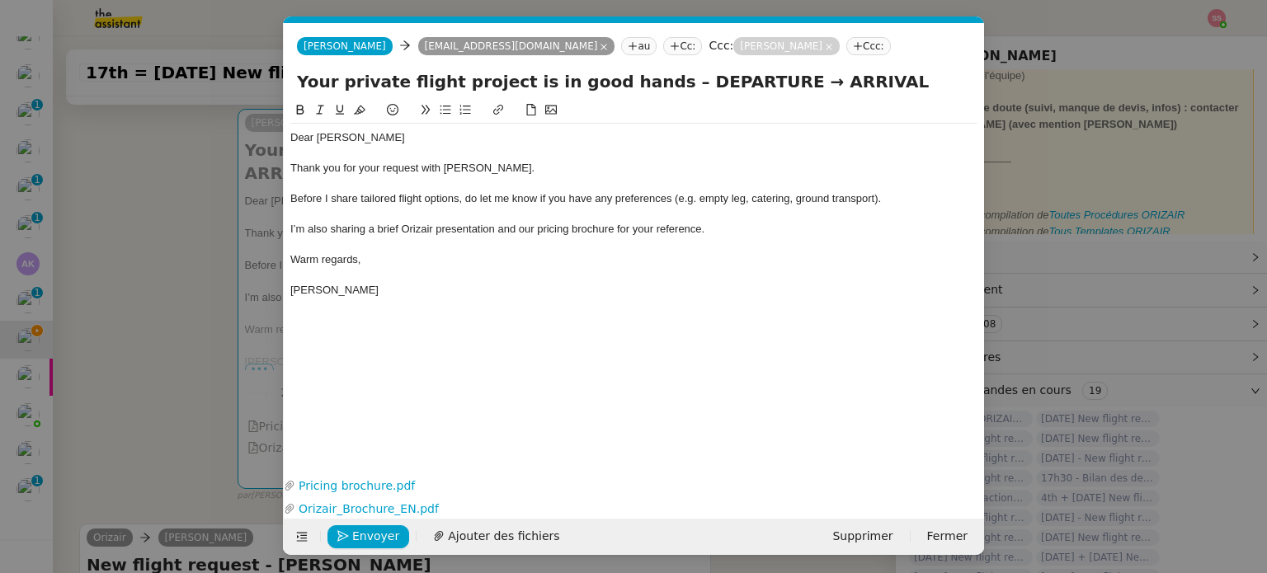
paste input "→"
drag, startPoint x: 835, startPoint y: 82, endPoint x: 767, endPoint y: 77, distance: 67.8
click at [767, 77] on input "Your private flight project is in good hands – DEPARTURE → ARRIVAL →" at bounding box center [634, 81] width 674 height 25
type input "Your private flight project is in good hands – DEPARTURE → [GEOGRAPHIC_DATA]→"
drag, startPoint x: 168, startPoint y: 276, endPoint x: 304, endPoint y: 309, distance: 139.3
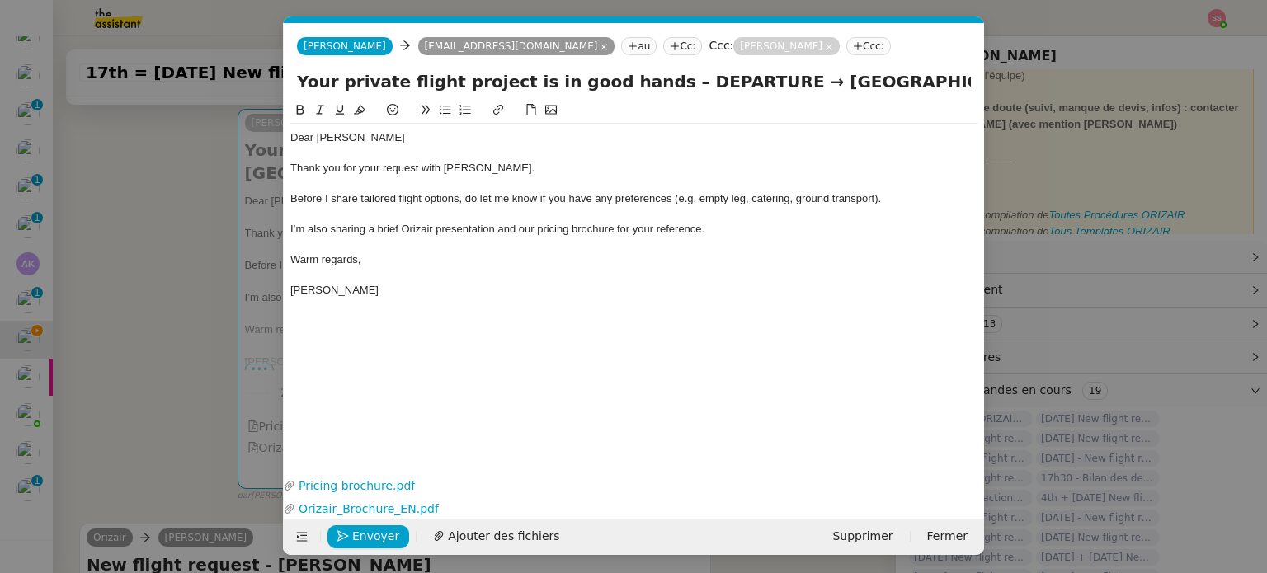
click at [169, 276] on nz-modal-container "accsué Service ✈️Orizair - Accusé de réception de la demande (FR) - En cours de…" at bounding box center [633, 286] width 1267 height 573
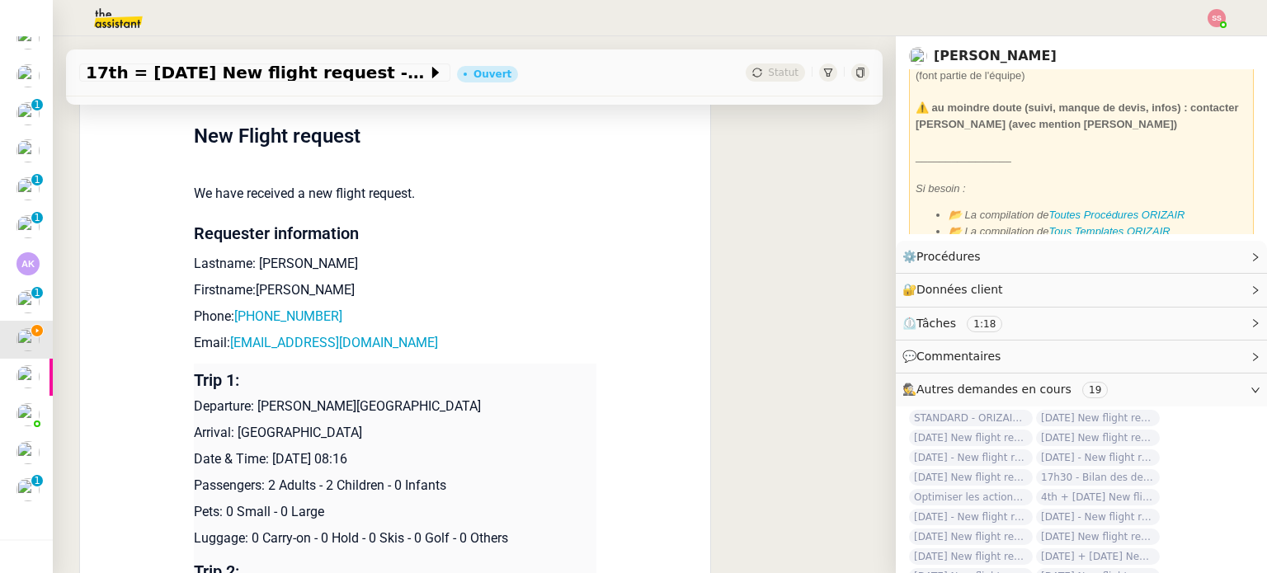
scroll to position [127, 0]
drag, startPoint x: 248, startPoint y: 389, endPoint x: 434, endPoint y: 385, distance: 186.5
click at [434, 397] on p "Departure: [PERSON_NAME][GEOGRAPHIC_DATA]" at bounding box center [395, 407] width 403 height 20
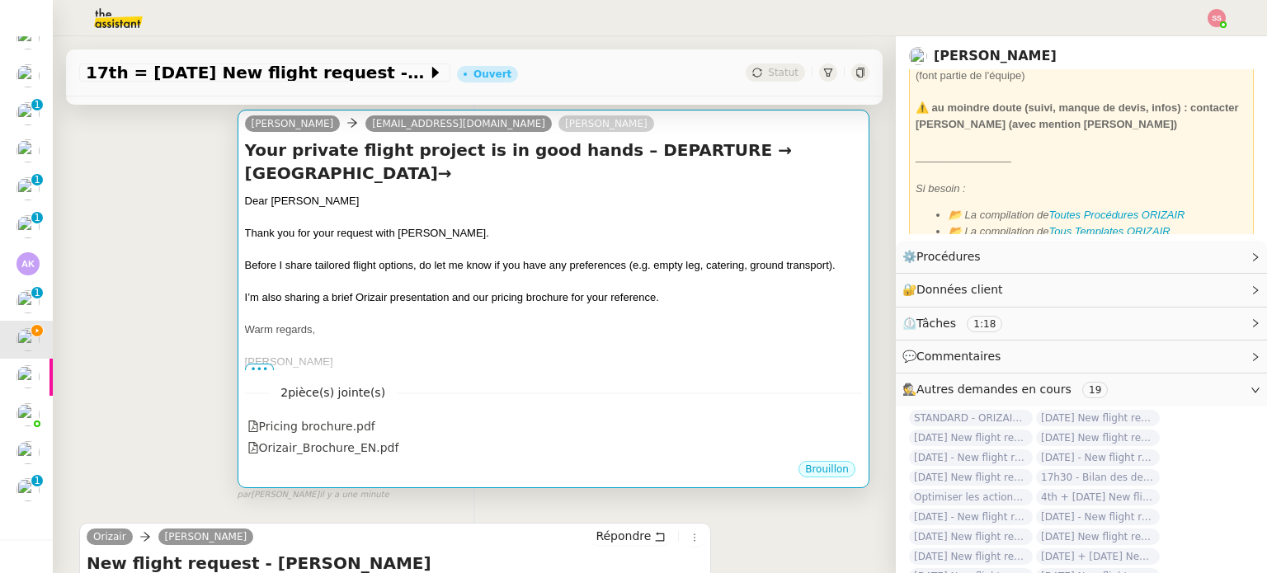
scroll to position [0, 0]
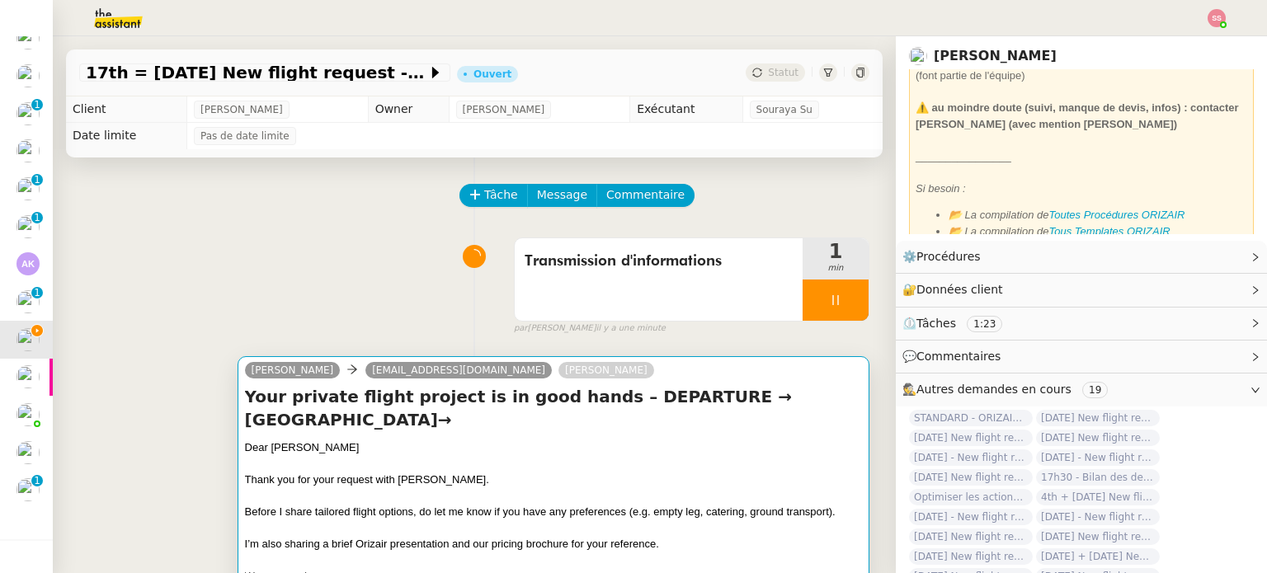
click at [569, 440] on div "Dear [PERSON_NAME]" at bounding box center [553, 448] width 617 height 17
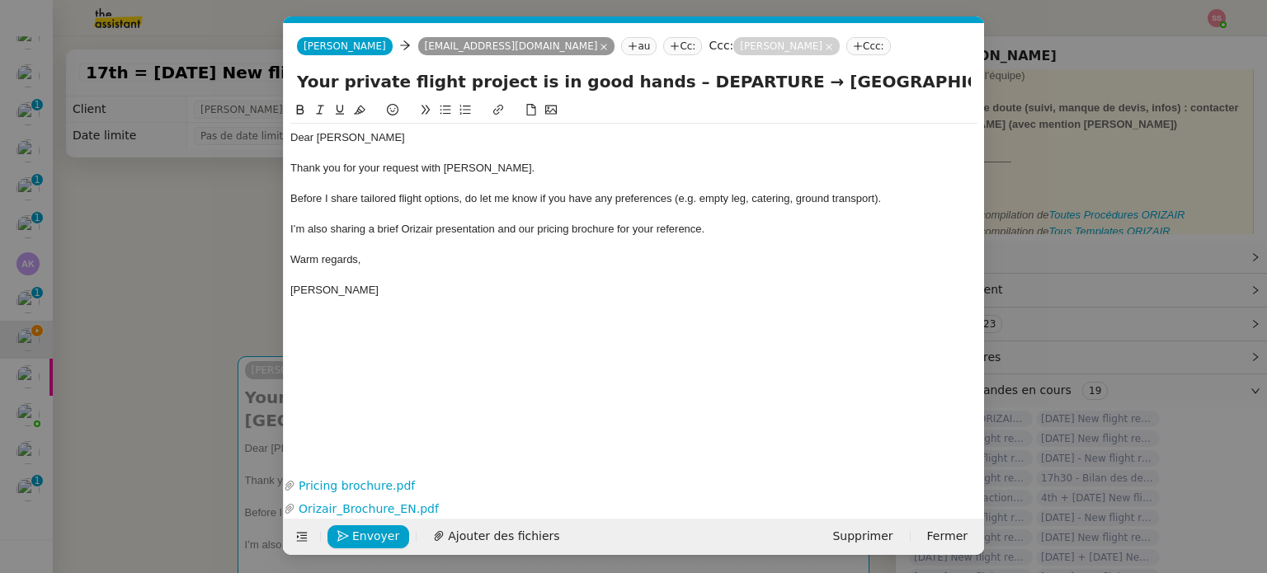
scroll to position [0, 68]
drag, startPoint x: 644, startPoint y: 83, endPoint x: 740, endPoint y: 84, distance: 96.6
click at [740, 84] on input "Your private flight project is in good hands – DEPARTURE → [GEOGRAPHIC_DATA]→" at bounding box center [634, 81] width 674 height 25
paste input "[PERSON_NAME][GEOGRAPHIC_DATA]"
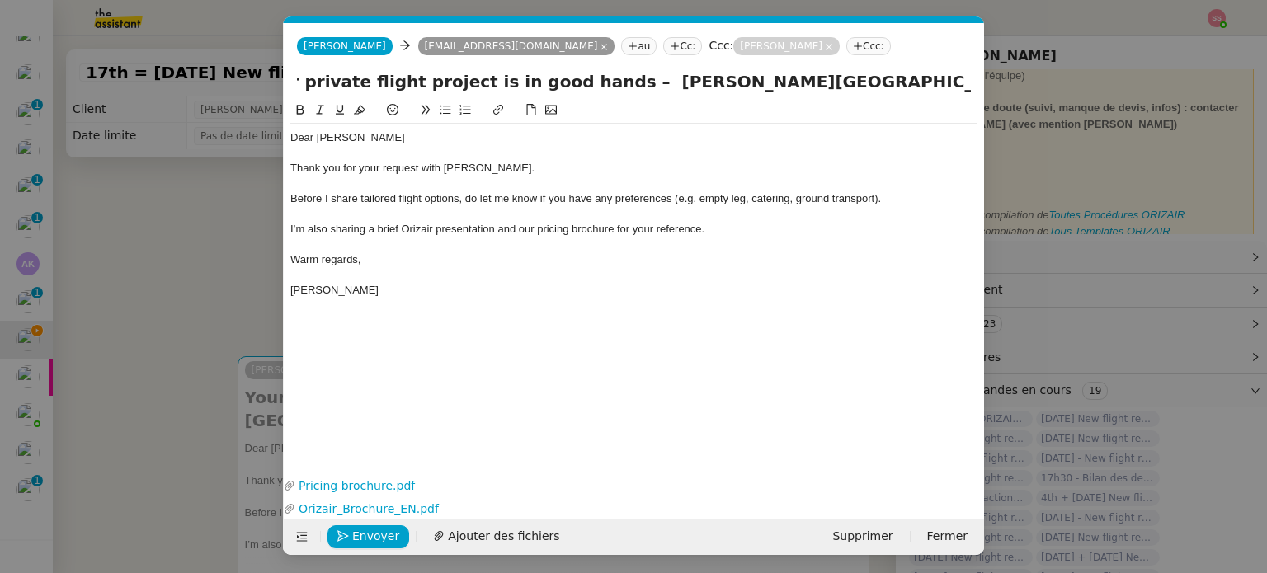
drag, startPoint x: 915, startPoint y: 83, endPoint x: 1058, endPoint y: 95, distance: 143.3
click at [1058, 95] on nz-modal-container "accsué Service ✈️Orizair - Accusé de réception de la demande (FR) - En cours de…" at bounding box center [633, 286] width 1267 height 573
click at [966, 82] on input "Your private flight project is in good hands – [PERSON_NAME][GEOGRAPHIC_DATA] →…" at bounding box center [634, 81] width 674 height 25
paste input "[PERSON_NAME][GEOGRAPHIC_DATA]"
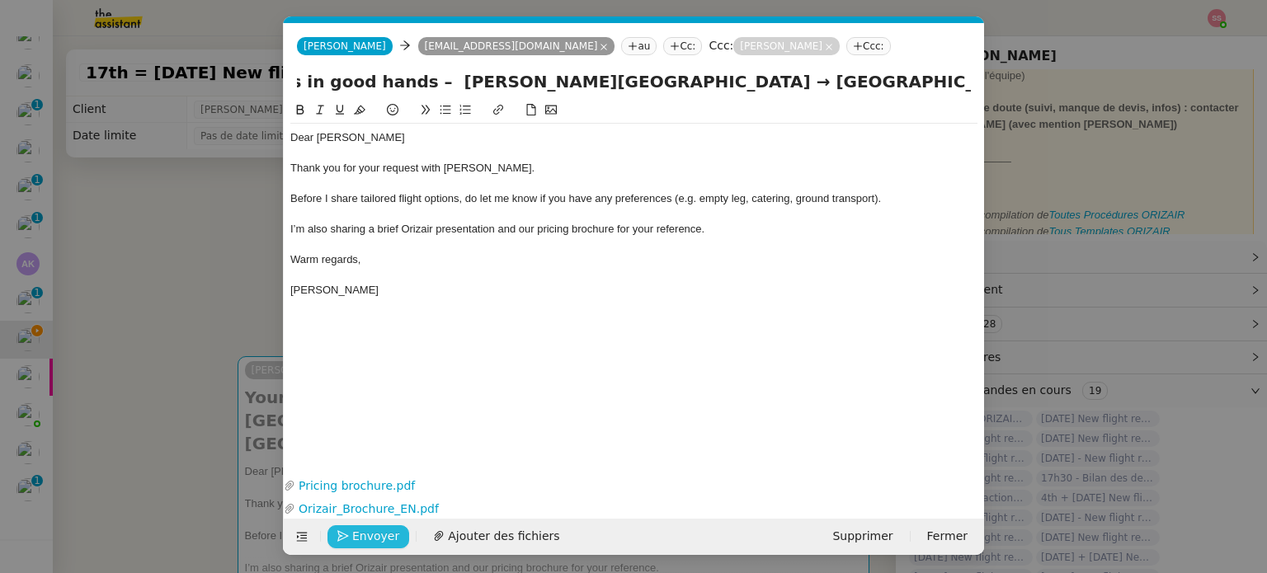
type input "Your private flight project is in good hands – [PERSON_NAME][GEOGRAPHIC_DATA] →…"
click at [353, 540] on span "Envoyer" at bounding box center [375, 536] width 47 height 19
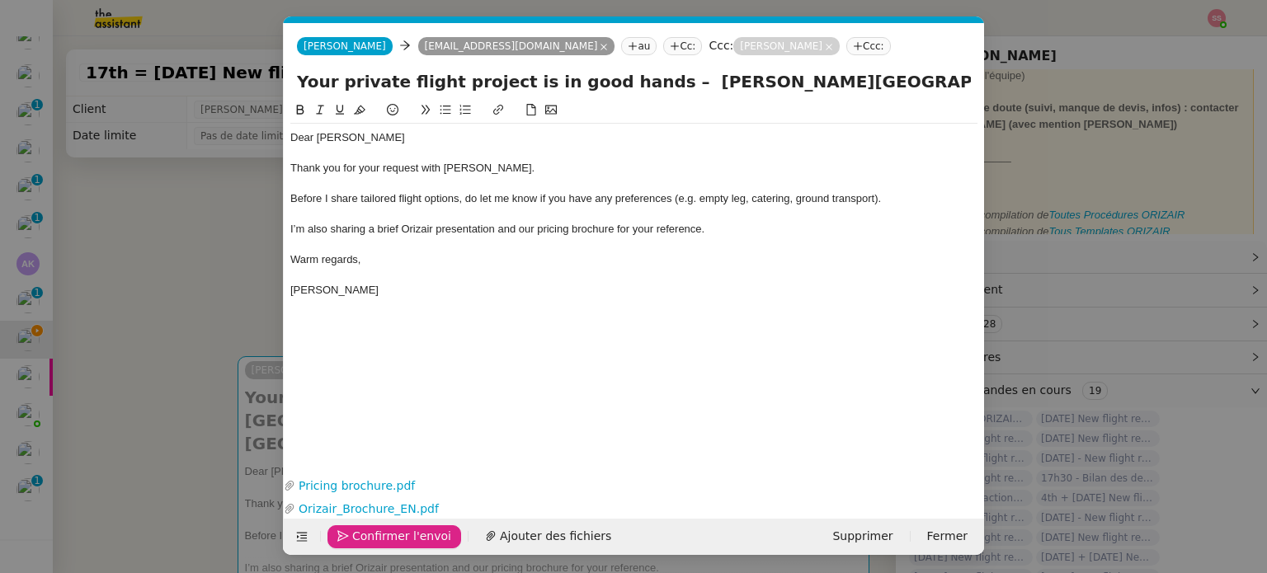
click at [361, 539] on span "Confirmer l'envoi" at bounding box center [401, 536] width 99 height 19
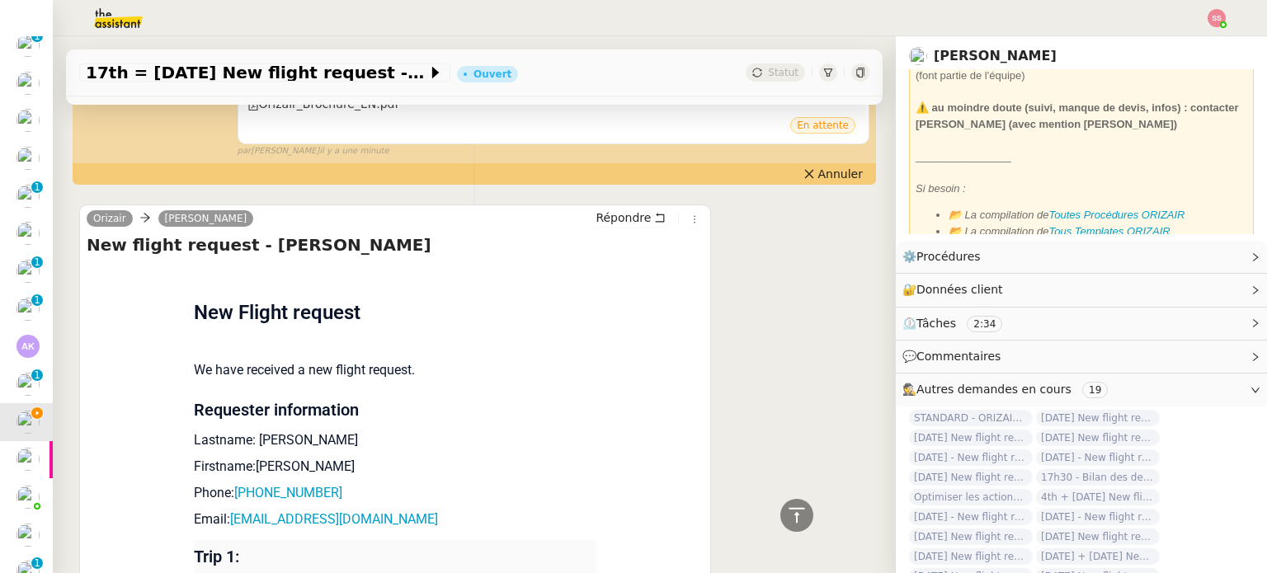
scroll to position [825, 0]
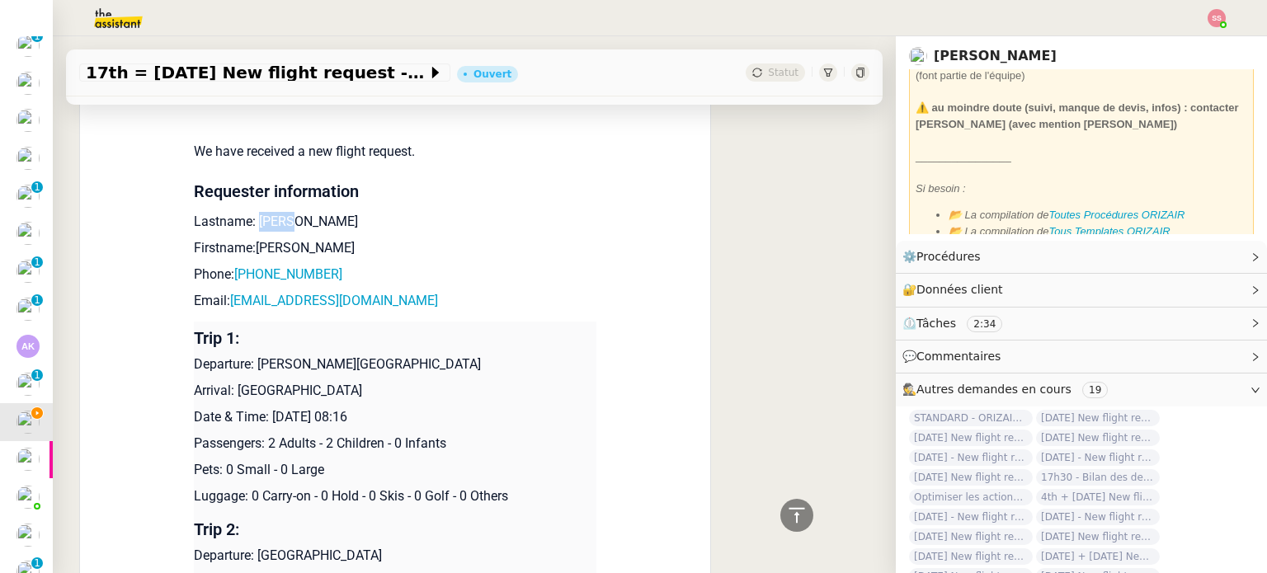
drag, startPoint x: 295, startPoint y: 211, endPoint x: 248, endPoint y: 212, distance: 46.2
click at [248, 212] on p "Lastname: [PERSON_NAME]" at bounding box center [395, 222] width 403 height 20
drag, startPoint x: 290, startPoint y: 234, endPoint x: 245, endPoint y: 232, distance: 44.6
click at [245, 238] on p "Firstname:[PERSON_NAME]" at bounding box center [395, 248] width 403 height 20
drag, startPoint x: 333, startPoint y: 260, endPoint x: 236, endPoint y: 261, distance: 96.5
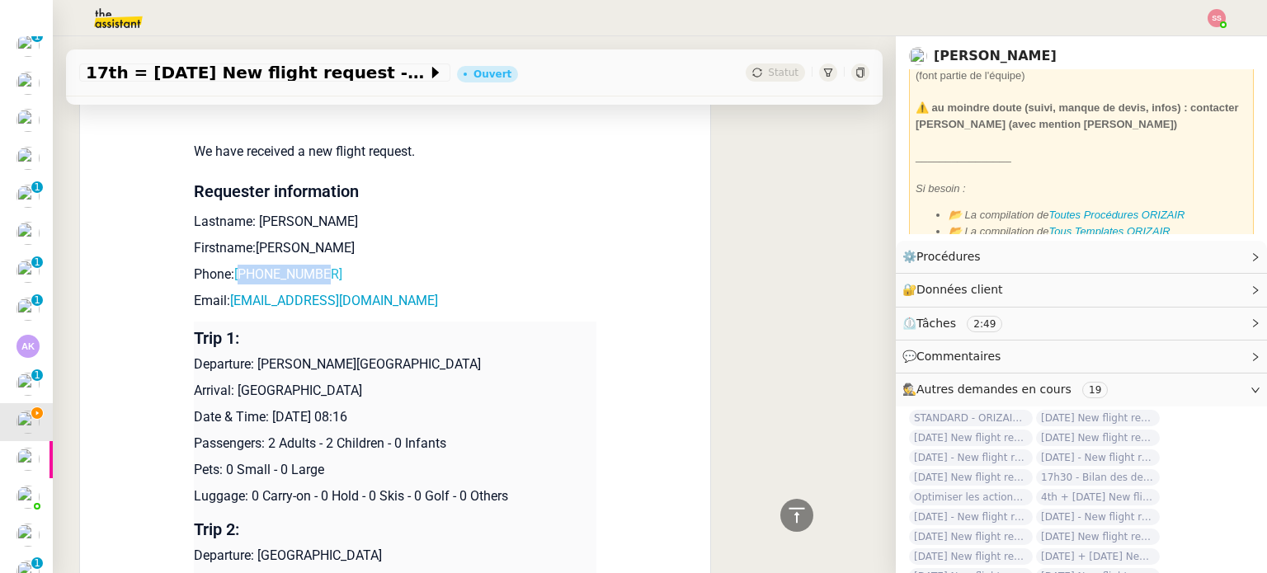
click at [236, 265] on p "Phone: [PHONE_NUMBER]" at bounding box center [395, 275] width 403 height 20
drag, startPoint x: 379, startPoint y: 291, endPoint x: 222, endPoint y: 288, distance: 156.8
click at [222, 291] on p "Email: [EMAIL_ADDRESS][DOMAIN_NAME]" at bounding box center [395, 301] width 403 height 20
drag, startPoint x: 432, startPoint y: 358, endPoint x: 253, endPoint y: 356, distance: 179.1
click at [253, 356] on p "Departure: [PERSON_NAME][GEOGRAPHIC_DATA]" at bounding box center [395, 365] width 403 height 20
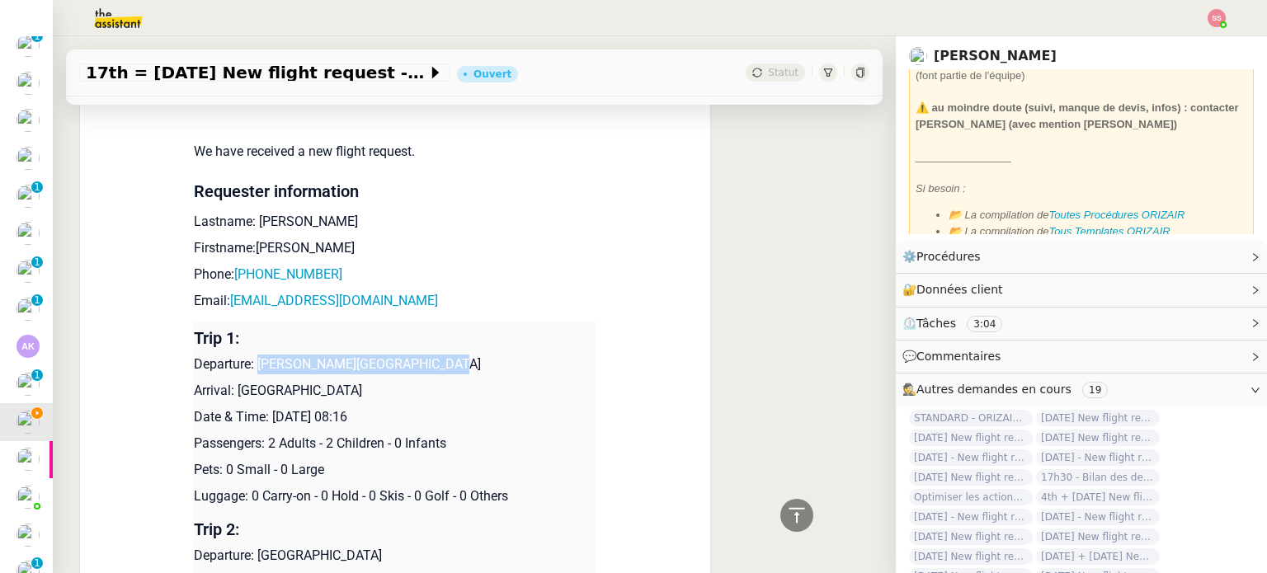
drag, startPoint x: 375, startPoint y: 378, endPoint x: 226, endPoint y: 376, distance: 148.5
click at [226, 381] on p "Arrival: [GEOGRAPHIC_DATA]" at bounding box center [395, 391] width 403 height 20
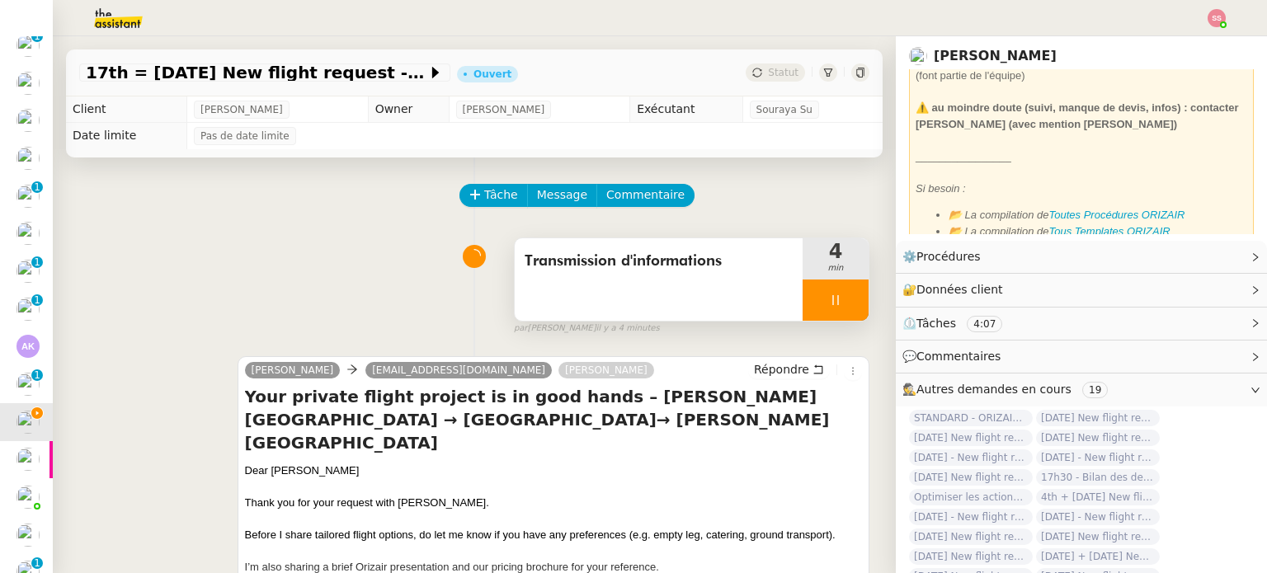
scroll to position [165, 0]
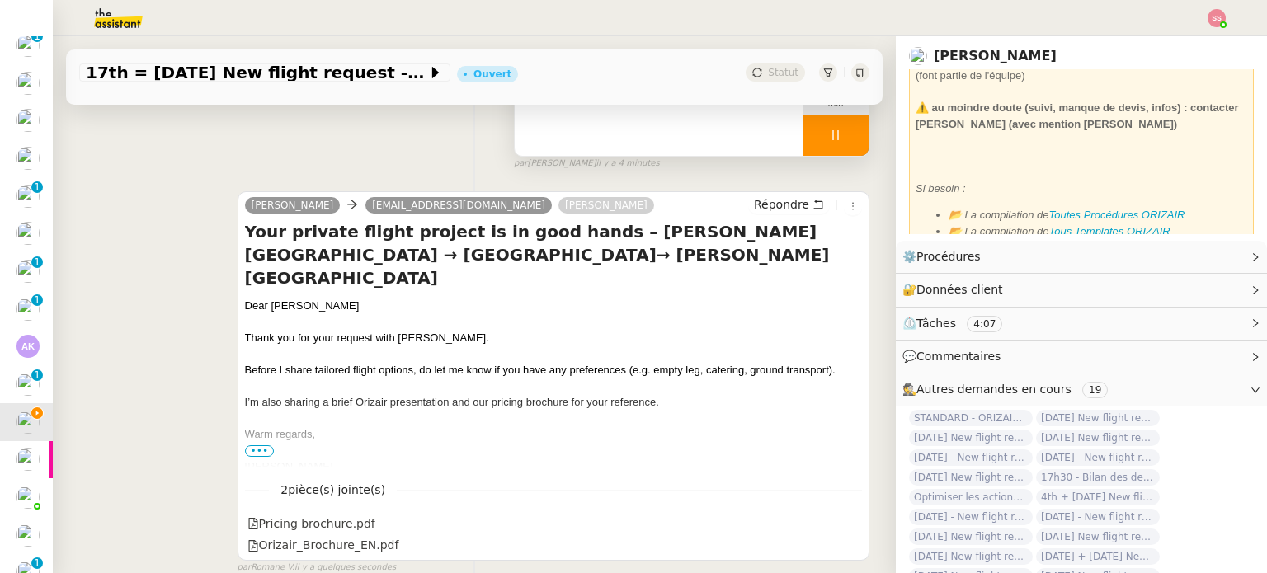
click at [842, 142] on div at bounding box center [836, 135] width 66 height 41
click at [842, 142] on button at bounding box center [852, 135] width 33 height 41
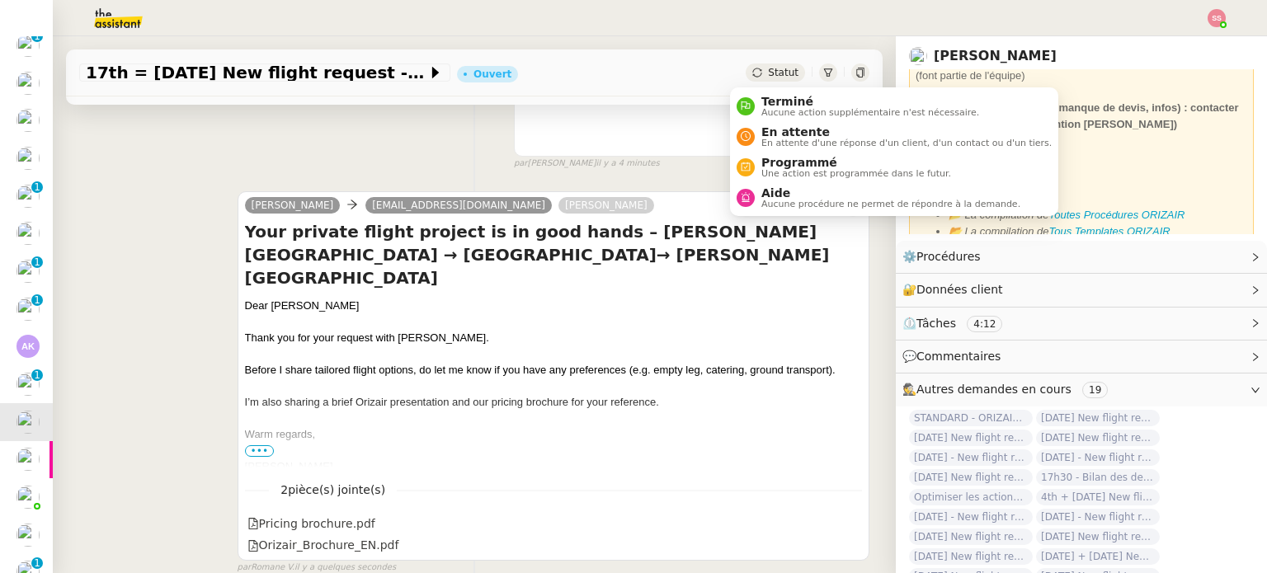
click at [758, 64] on div "Statut" at bounding box center [775, 73] width 59 height 18
click at [759, 130] on div "En attente En attente d'une réponse d'un client, d'un contact ou d'un tiers." at bounding box center [903, 136] width 297 height 22
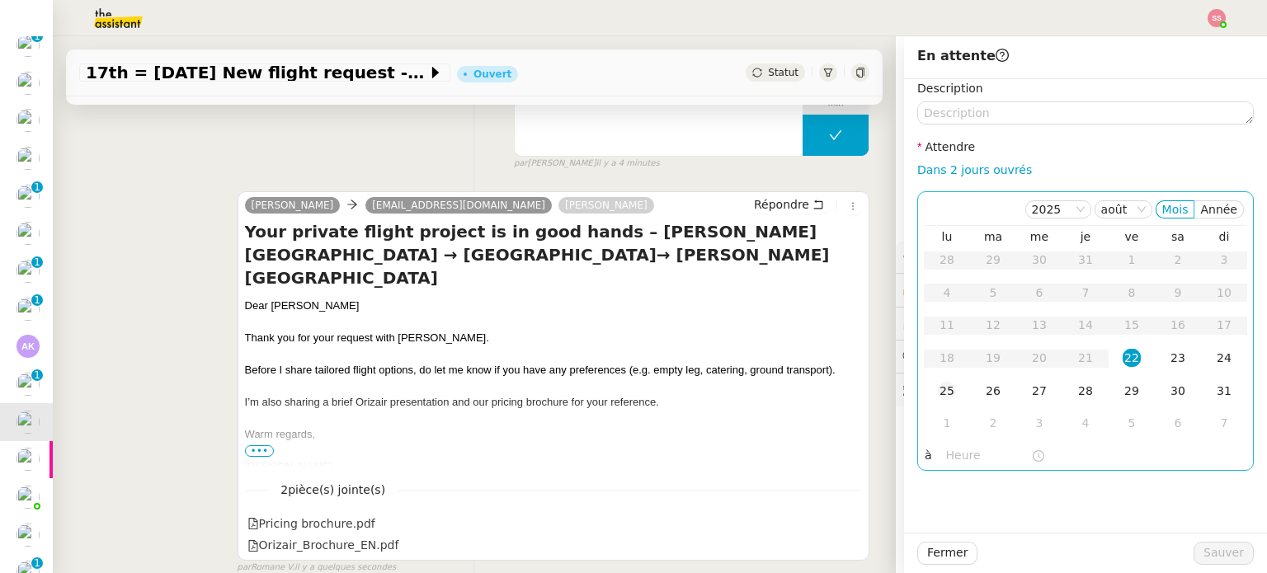
click at [938, 386] on div "25" at bounding box center [947, 391] width 18 height 18
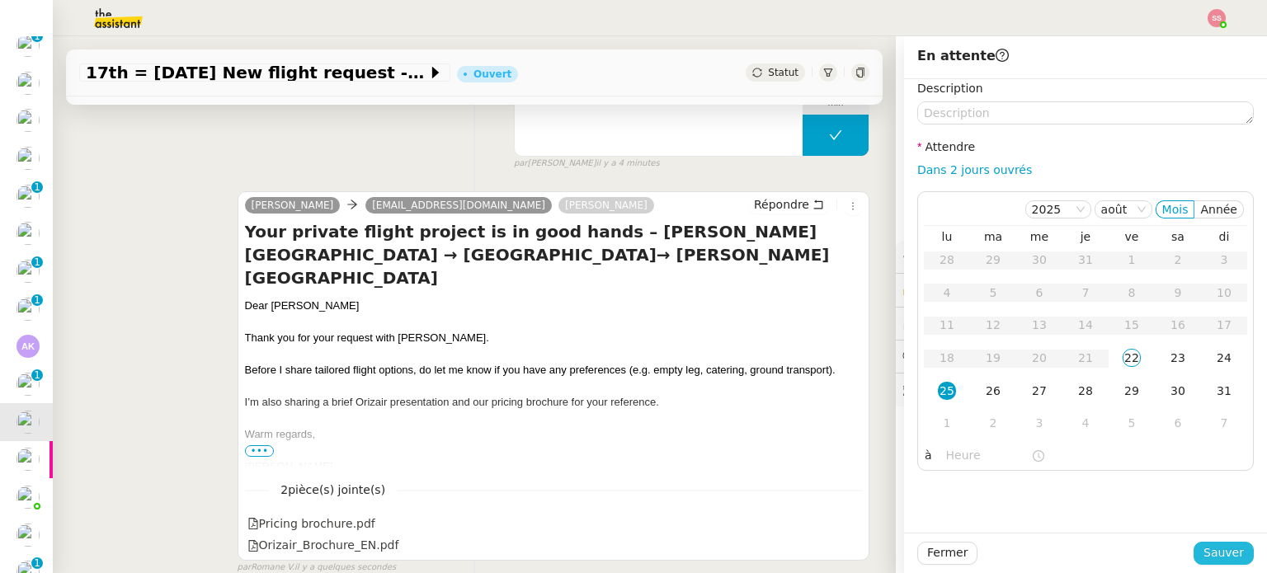
click at [1225, 557] on span "Sauver" at bounding box center [1224, 553] width 40 height 19
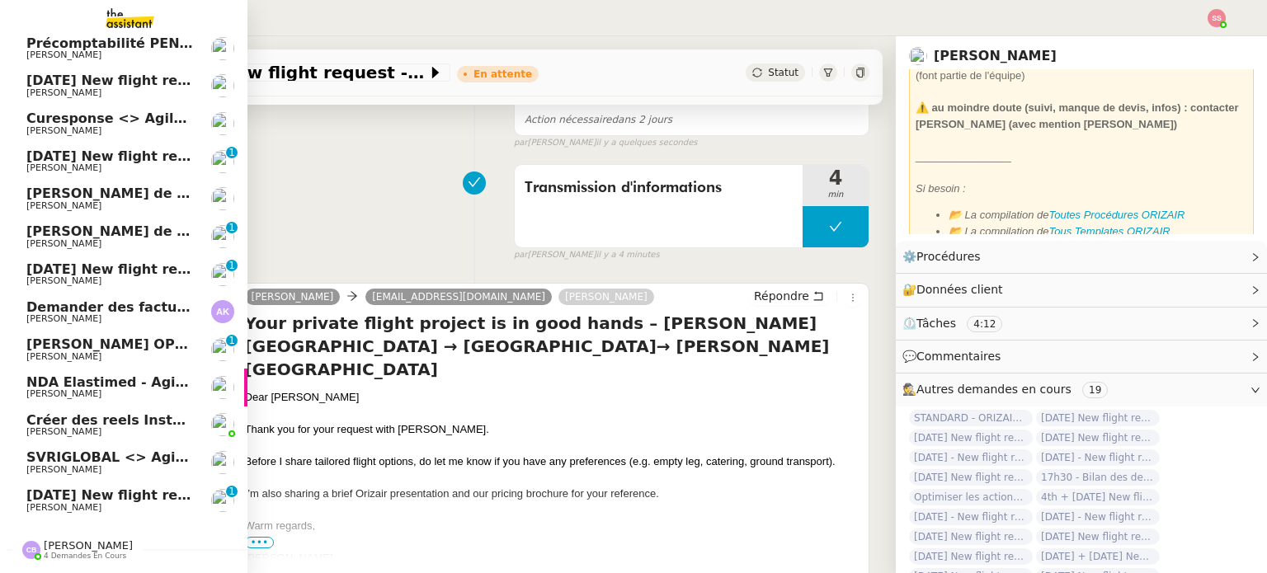
scroll to position [130, 0]
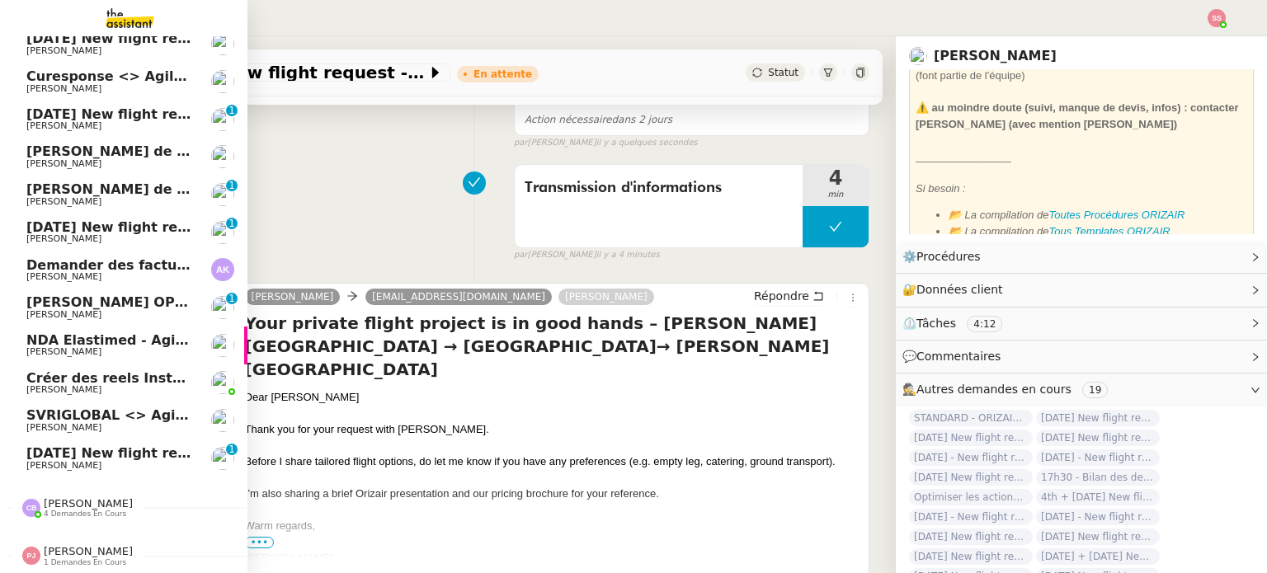
click at [92, 449] on span "[DATE] New flight request - [PERSON_NAME]" at bounding box center [191, 454] width 331 height 16
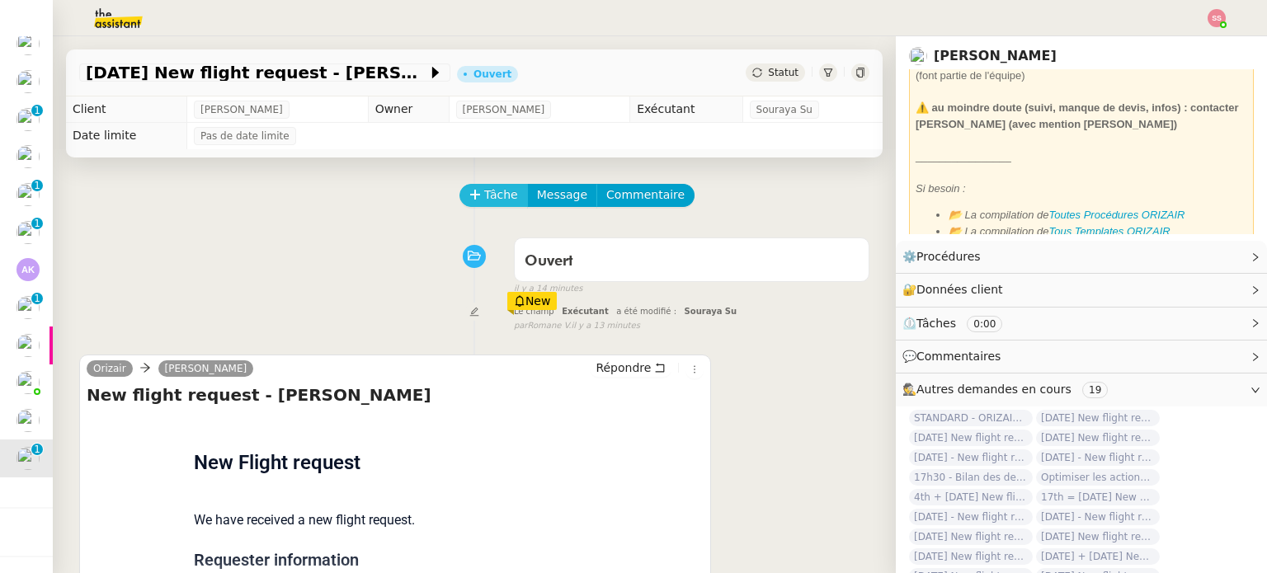
click at [486, 201] on span "Tâche" at bounding box center [501, 195] width 34 height 19
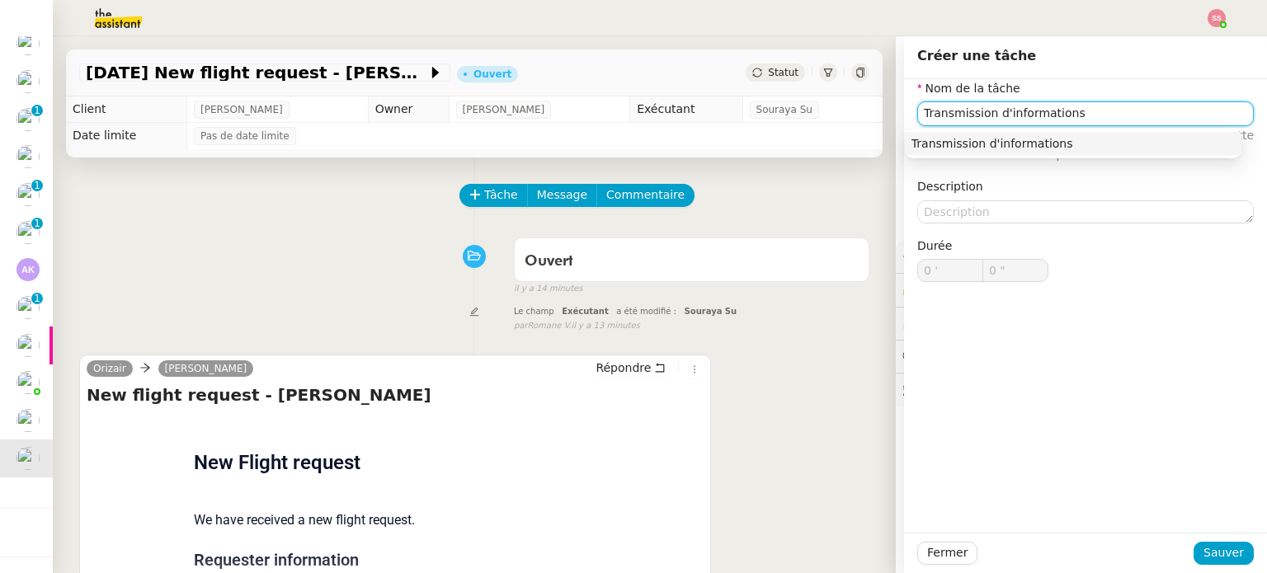
click at [1011, 141] on div "Transmission d'informations" at bounding box center [1073, 143] width 323 height 15
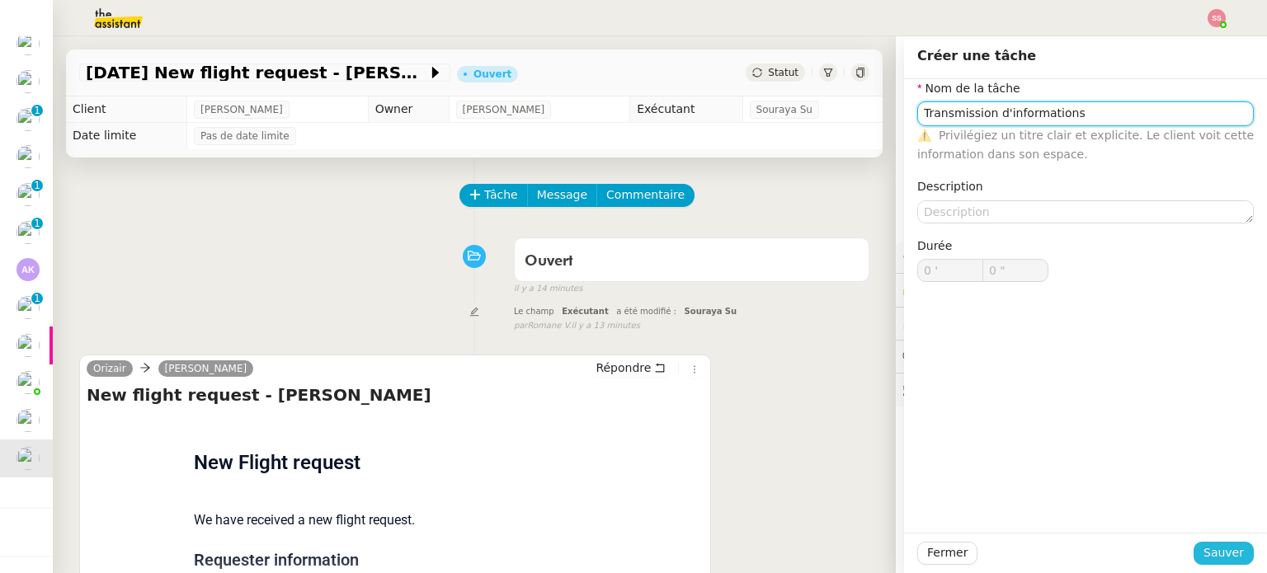
type input "Transmission d'informations"
click at [1225, 550] on span "Sauver" at bounding box center [1224, 553] width 40 height 19
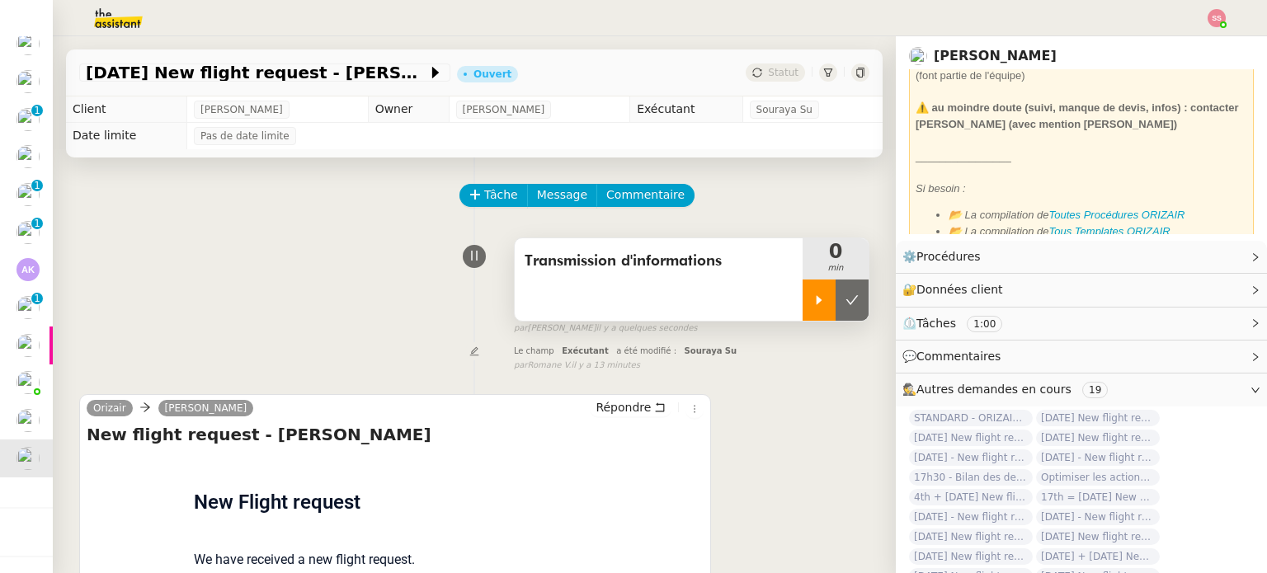
click at [809, 317] on div at bounding box center [819, 300] width 33 height 41
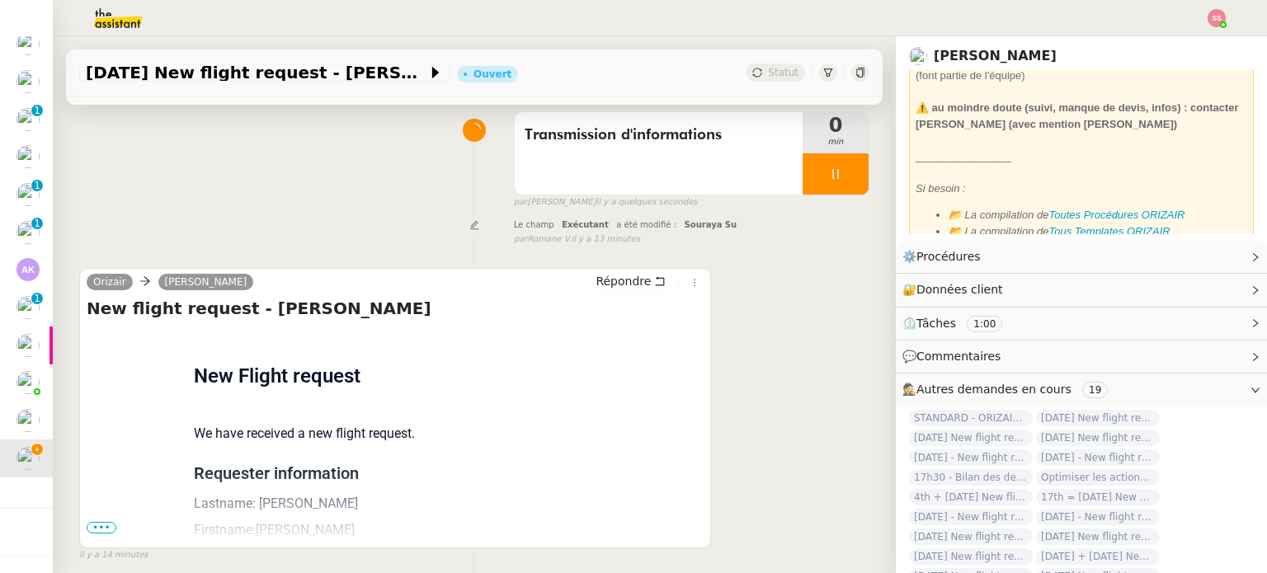
scroll to position [221, 0]
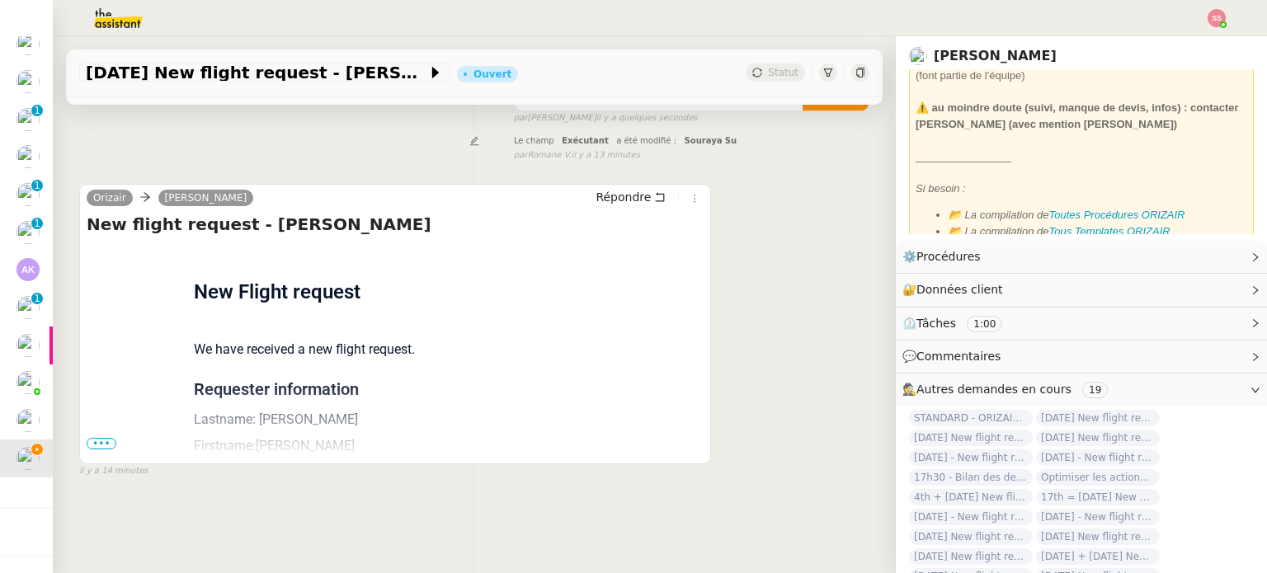
click at [107, 438] on span "•••" at bounding box center [102, 444] width 30 height 12
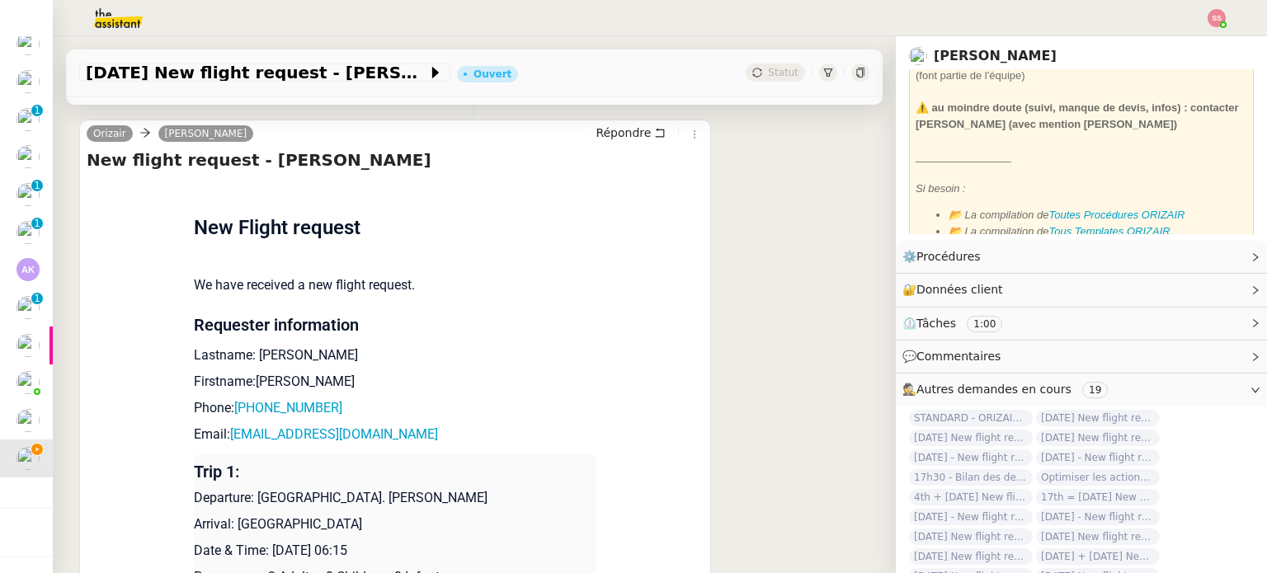
scroll to position [304, 0]
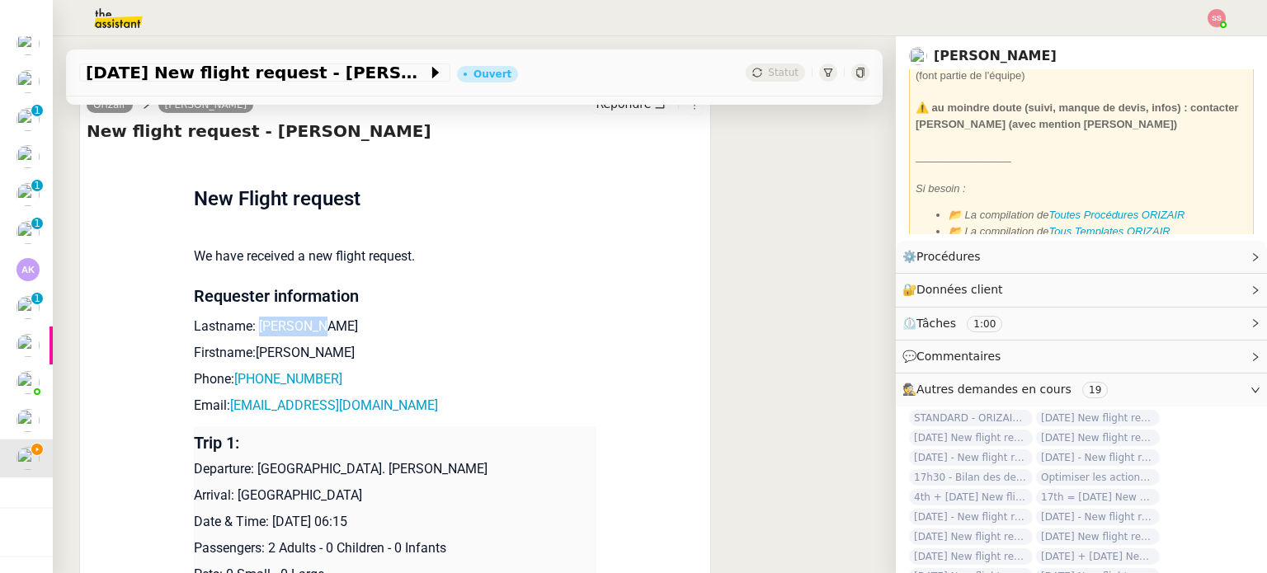
drag, startPoint x: 307, startPoint y: 333, endPoint x: 250, endPoint y: 333, distance: 56.9
click at [250, 333] on p "Lastname: [PERSON_NAME]" at bounding box center [395, 327] width 403 height 20
drag, startPoint x: 420, startPoint y: 417, endPoint x: 224, endPoint y: 411, distance: 195.6
click at [224, 411] on p "Email: [EMAIL_ADDRESS][DOMAIN_NAME]" at bounding box center [395, 406] width 403 height 20
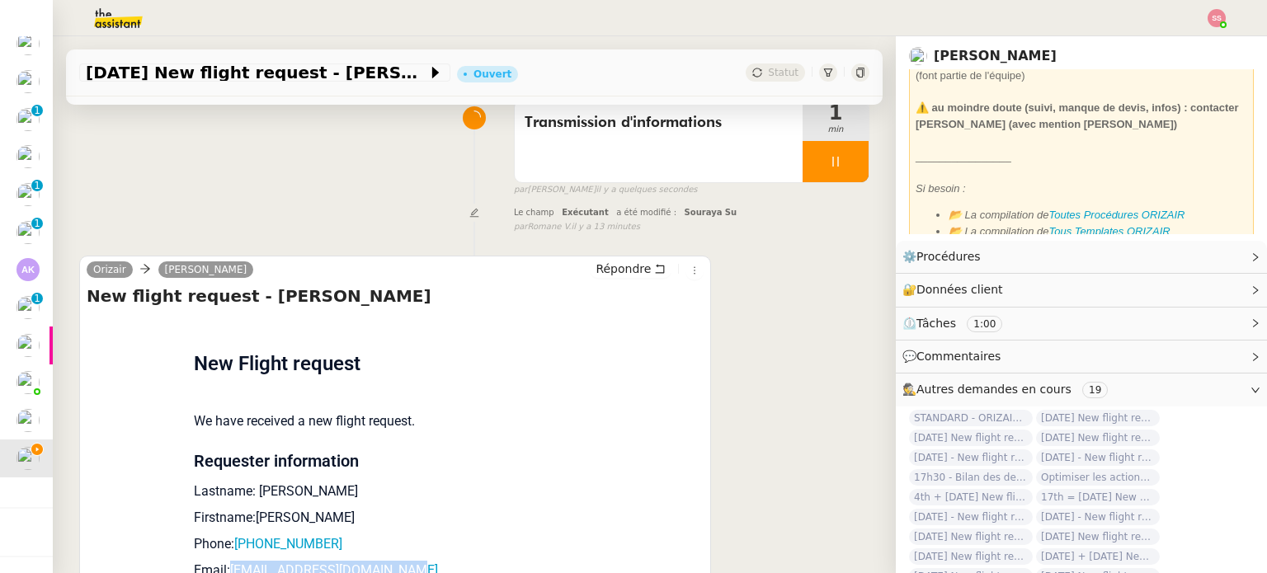
scroll to position [0, 0]
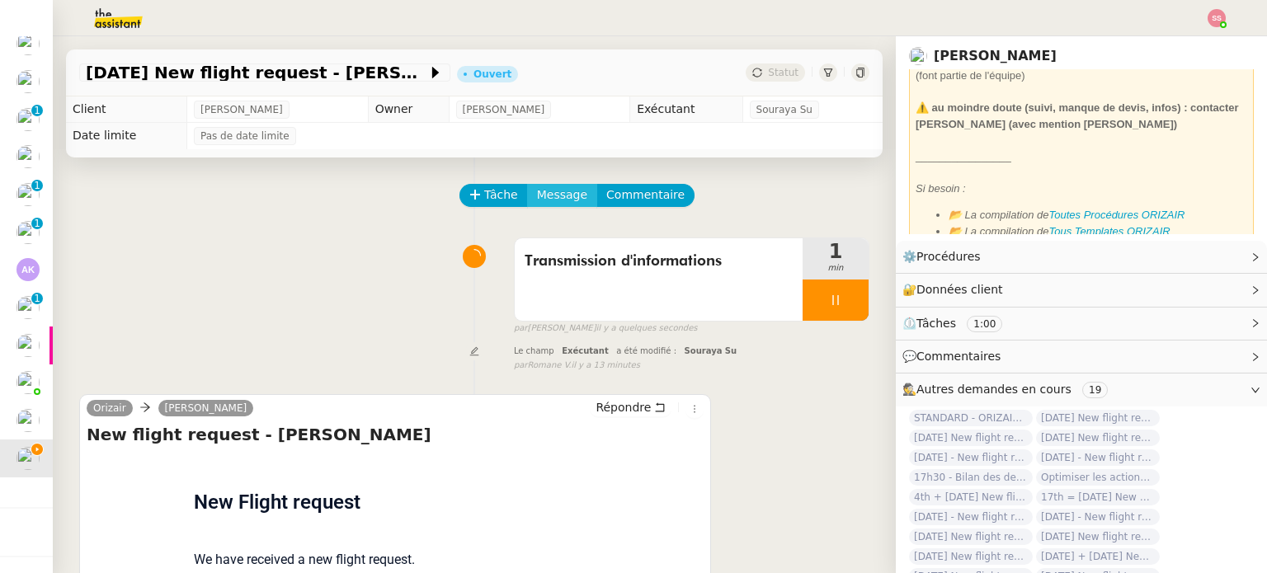
click at [541, 205] on span "Message" at bounding box center [562, 195] width 50 height 19
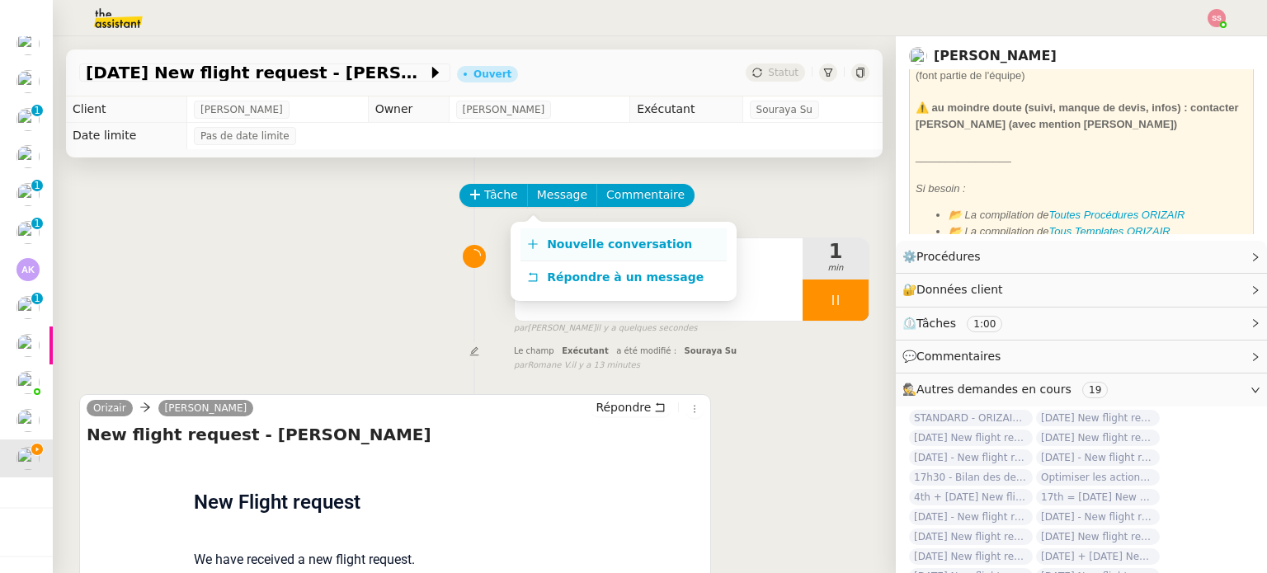
click at [554, 234] on link "Nouvelle conversation" at bounding box center [624, 245] width 206 height 33
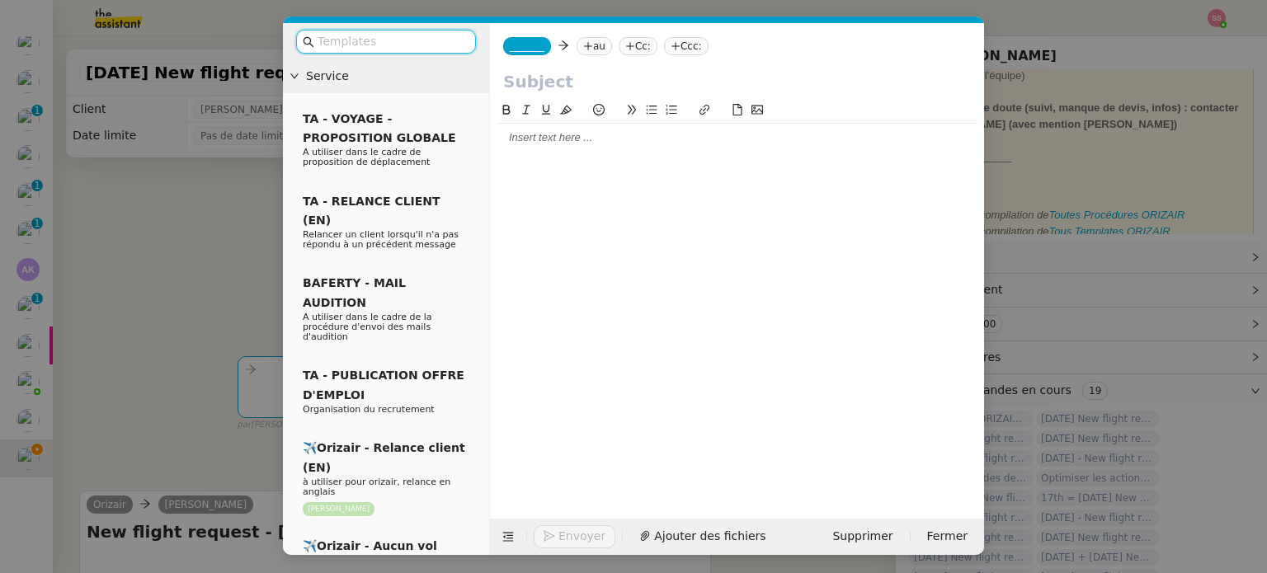
click at [597, 41] on nz-tag "au" at bounding box center [594, 46] width 35 height 18
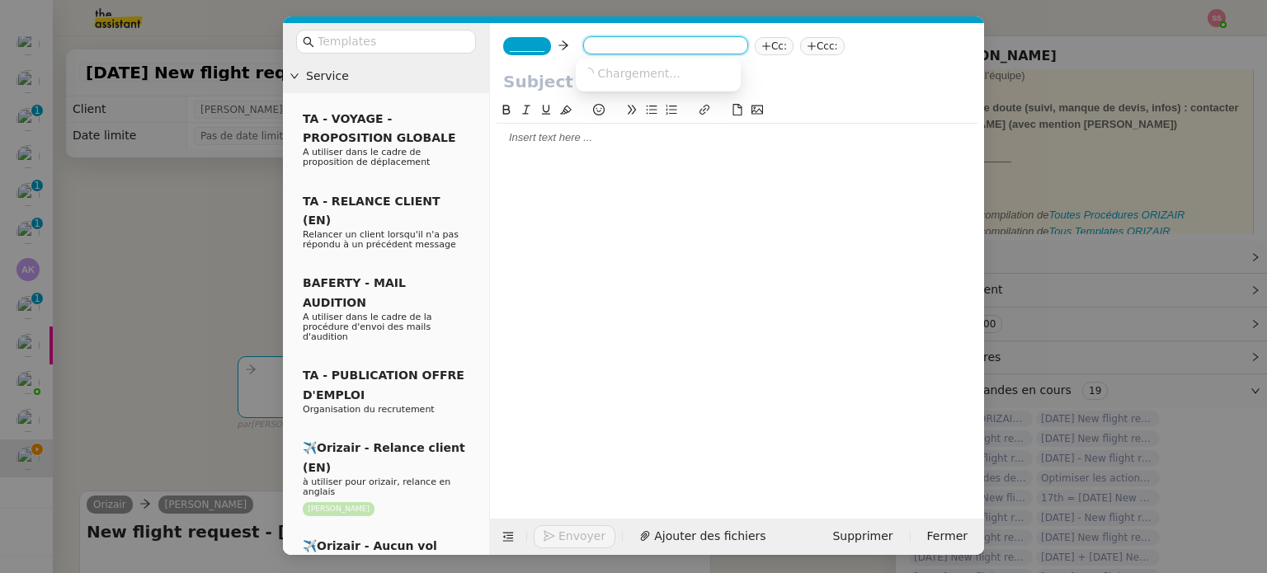
paste input "[EMAIL_ADDRESS][DOMAIN_NAME]"
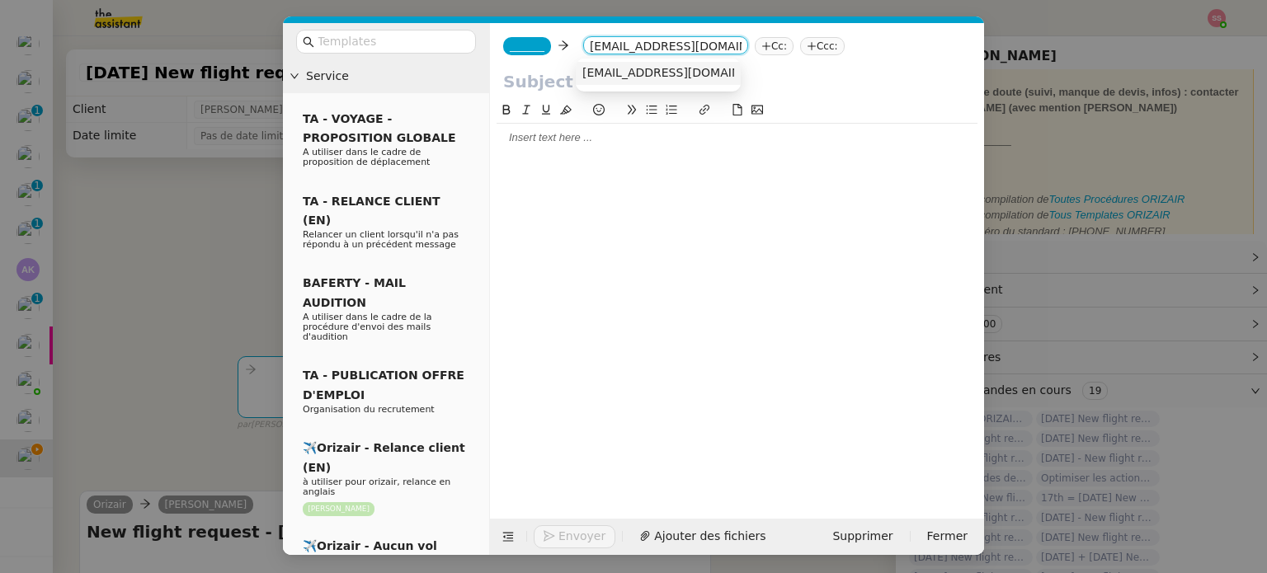
type input "[EMAIL_ADDRESS][DOMAIN_NAME]"
click at [630, 78] on span "[EMAIL_ADDRESS][DOMAIN_NAME]" at bounding box center [684, 72] width 202 height 13
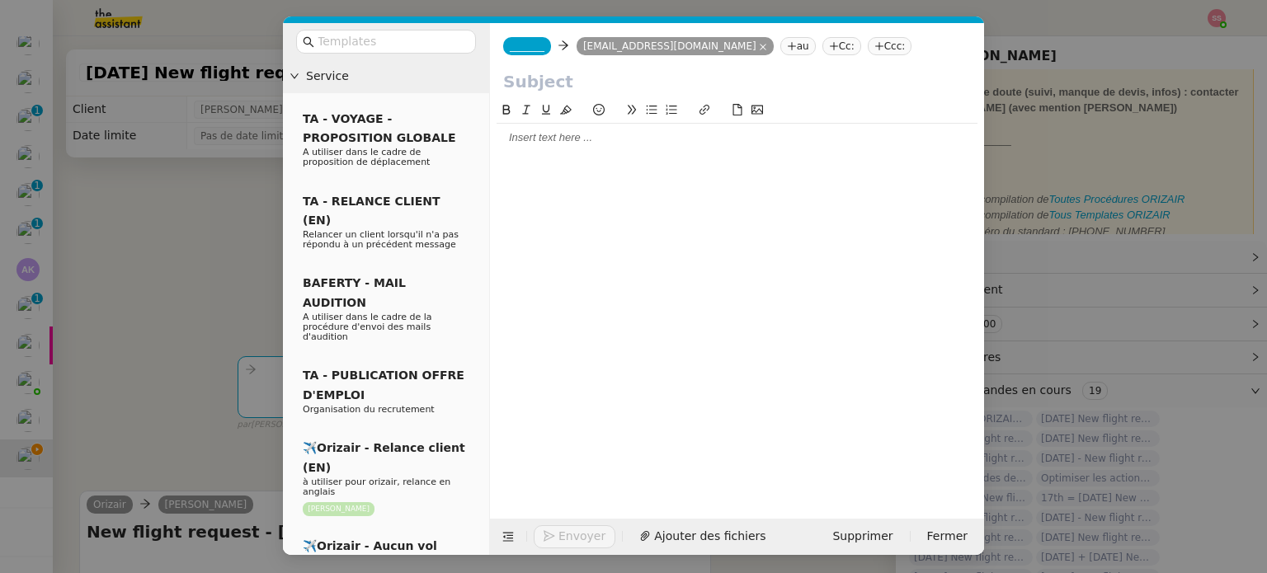
click at [868, 46] on nz-tag "Ccc:" at bounding box center [890, 46] width 45 height 18
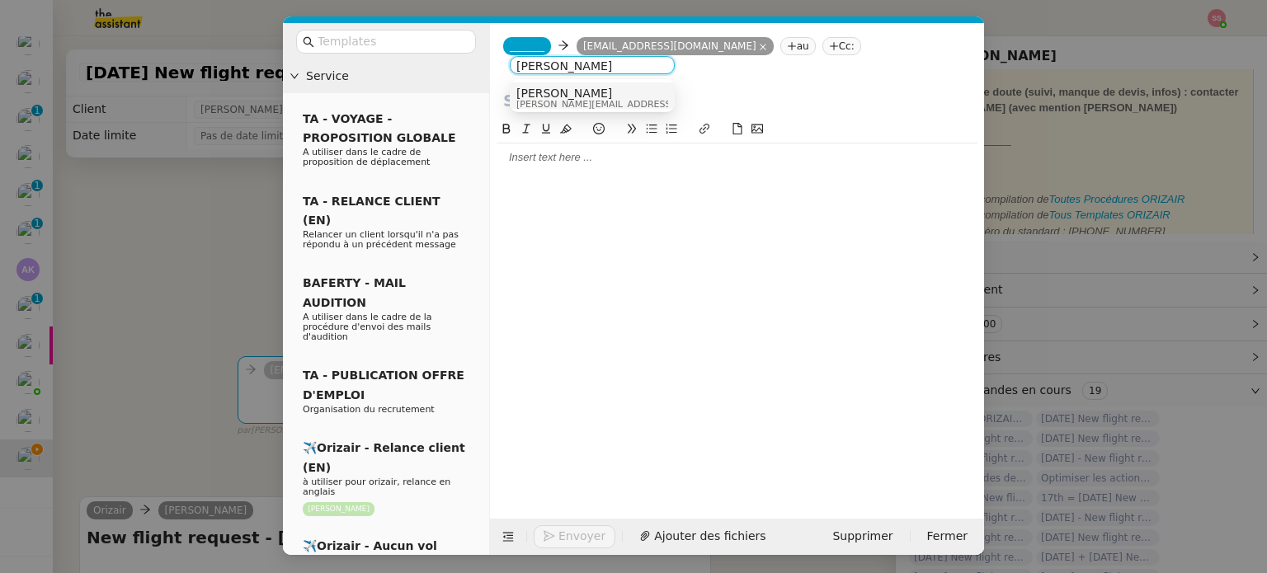
type input "[PERSON_NAME]"
drag, startPoint x: 633, startPoint y: 90, endPoint x: 578, endPoint y: 70, distance: 58.7
click at [633, 91] on div "[PERSON_NAME] [PERSON_NAME][EMAIL_ADDRESS][DOMAIN_NAME]" at bounding box center [593, 98] width 152 height 22
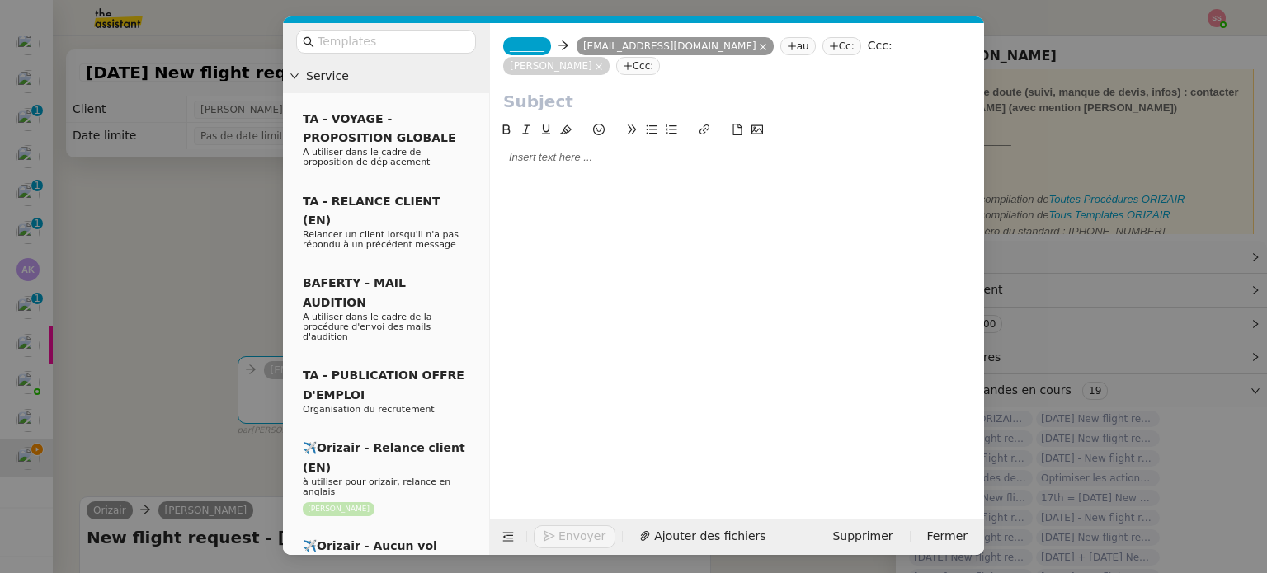
click at [517, 55] on div "_______ [EMAIL_ADDRESS][DOMAIN_NAME] [EMAIL_ADDRESS][DOMAIN_NAME] au Cc: Ccc: […" at bounding box center [737, 56] width 494 height 66
click at [522, 52] on span "_______" at bounding box center [527, 46] width 35 height 12
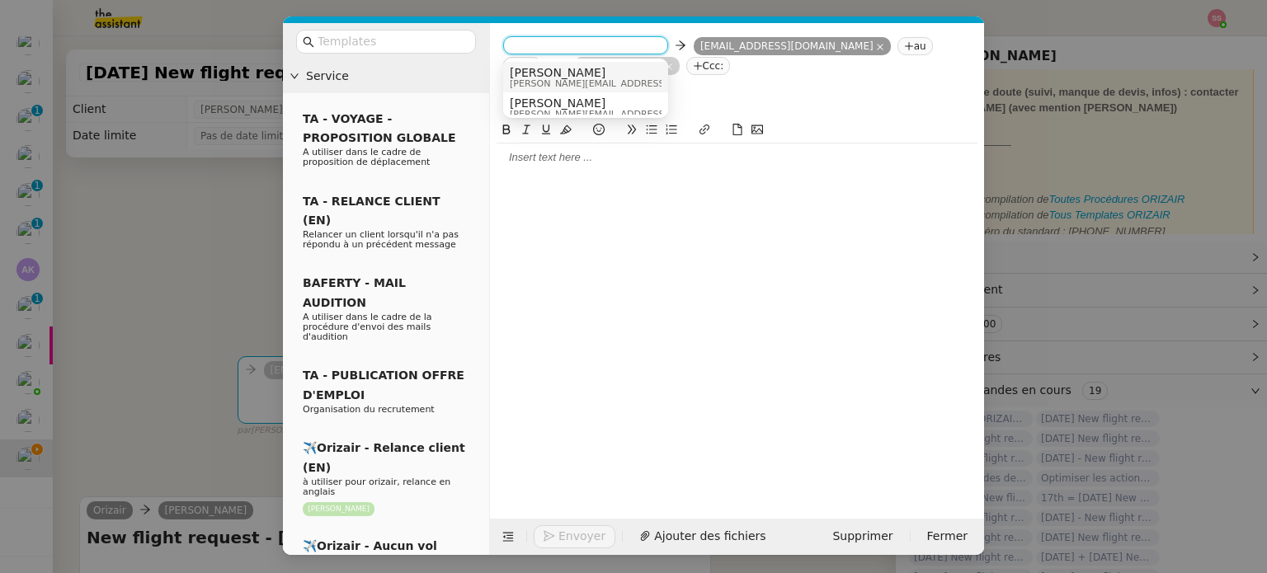
click at [540, 79] on span "[PERSON_NAME][EMAIL_ADDRESS][DOMAIN_NAME]" at bounding box center [627, 83] width 234 height 9
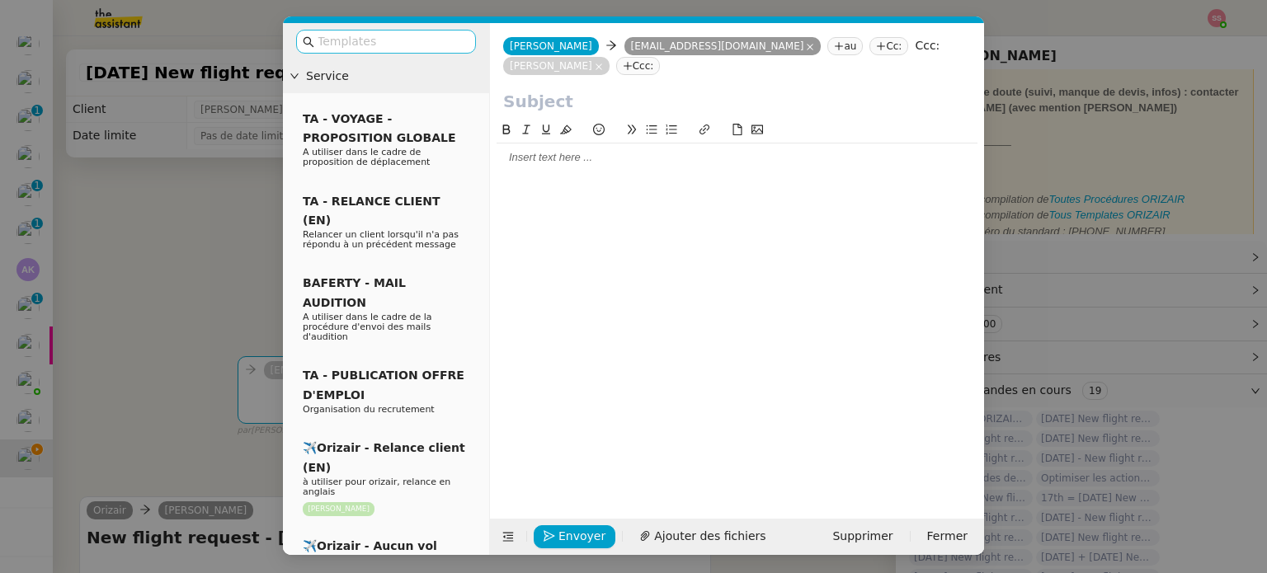
click at [376, 40] on input "text" at bounding box center [392, 41] width 149 height 19
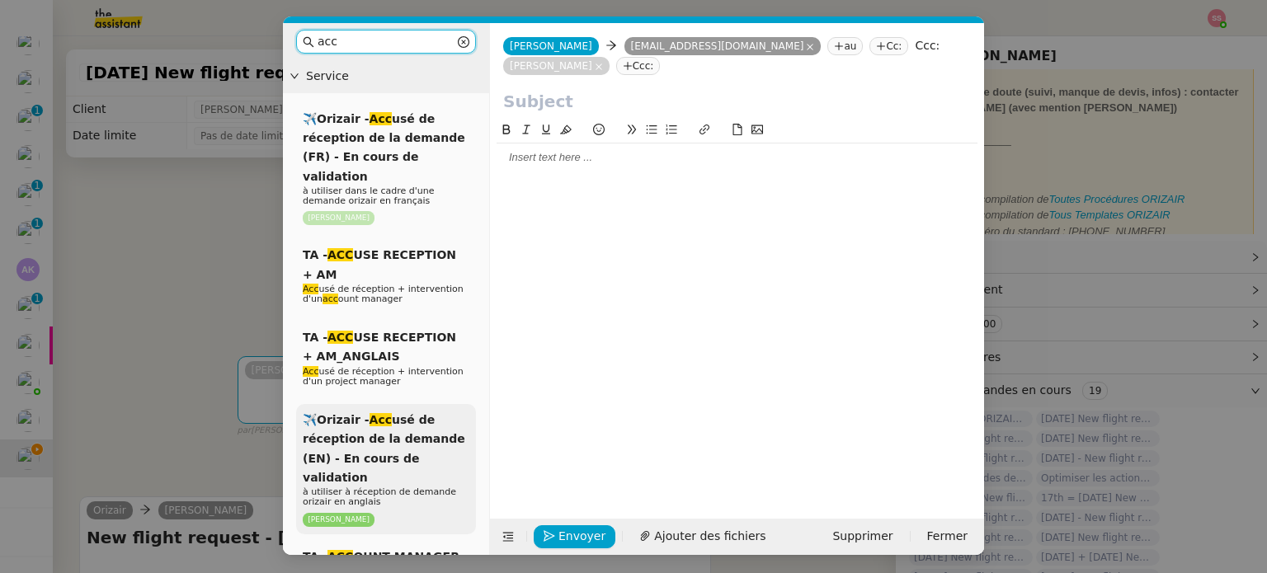
type input "acc"
click at [422, 444] on span "✈️Orizair - Acc usé de réception de la demande (EN) - En cours de validation" at bounding box center [384, 448] width 163 height 71
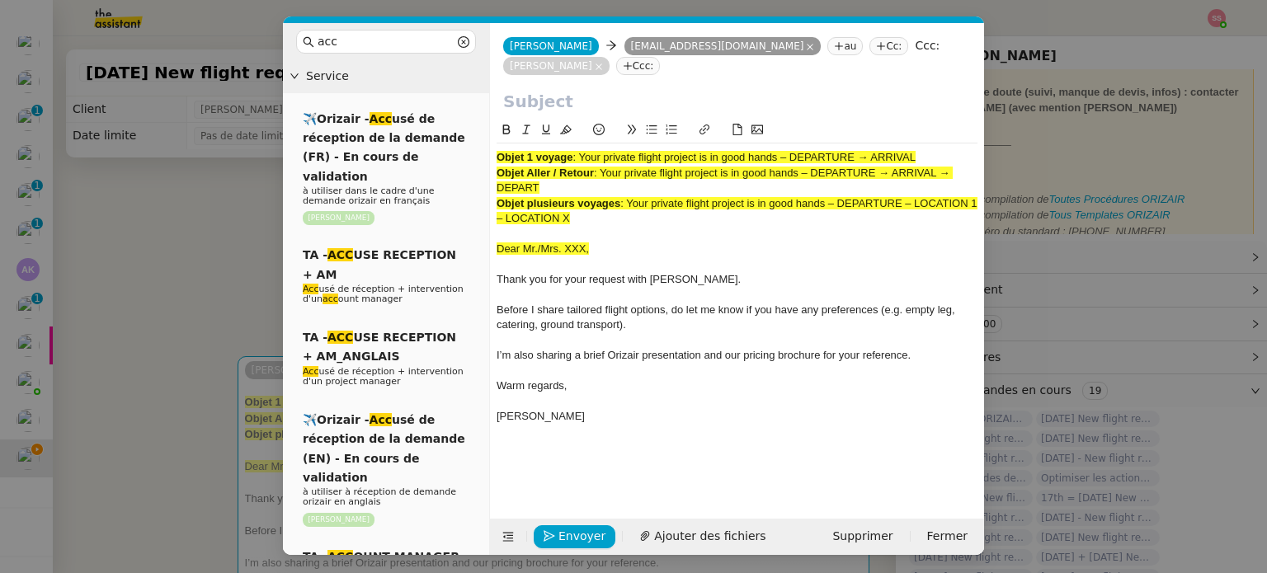
drag, startPoint x: 582, startPoint y: 158, endPoint x: 1125, endPoint y: 151, distance: 543.8
click at [1125, 151] on nz-modal-container "acc Service ✈️Orizair - Acc usé de réception de la demande (FR) - En cours de v…" at bounding box center [633, 286] width 1267 height 573
click at [776, 106] on input "text" at bounding box center [737, 101] width 468 height 25
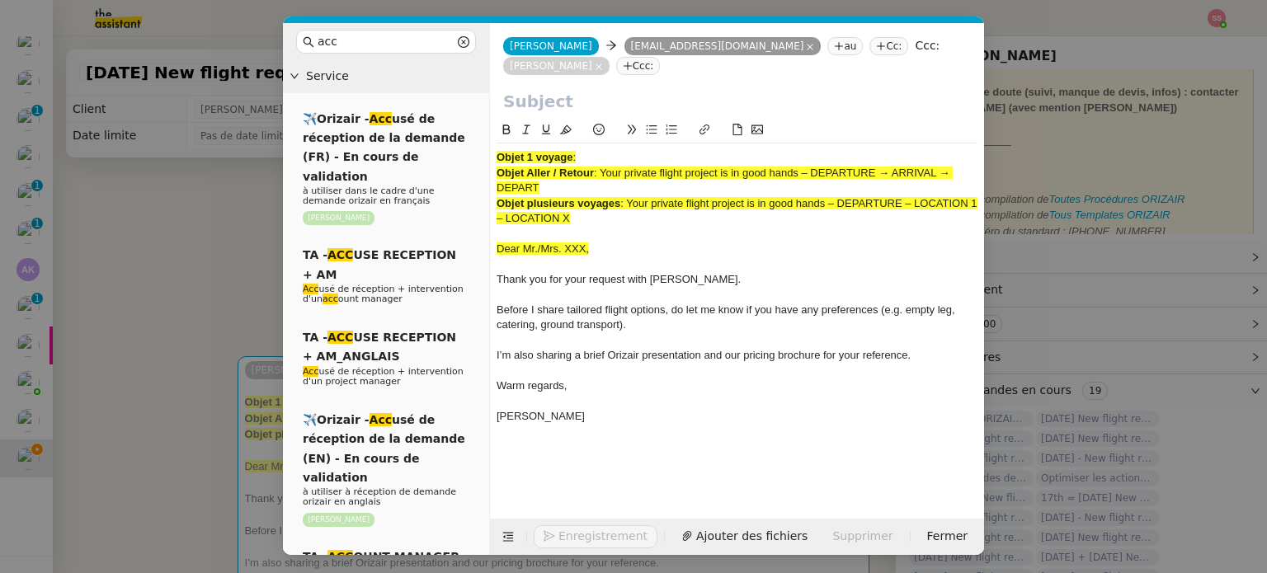
paste input "Your private flight project is in good hands – DEPARTURE → ARRIVAL"
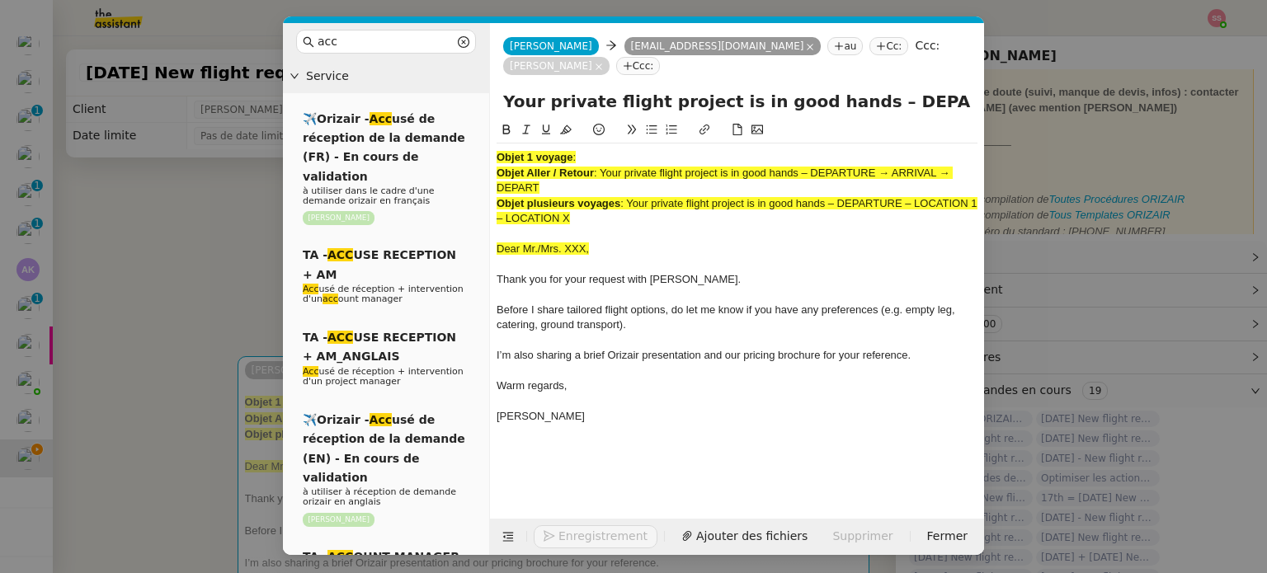
scroll to position [0, 71]
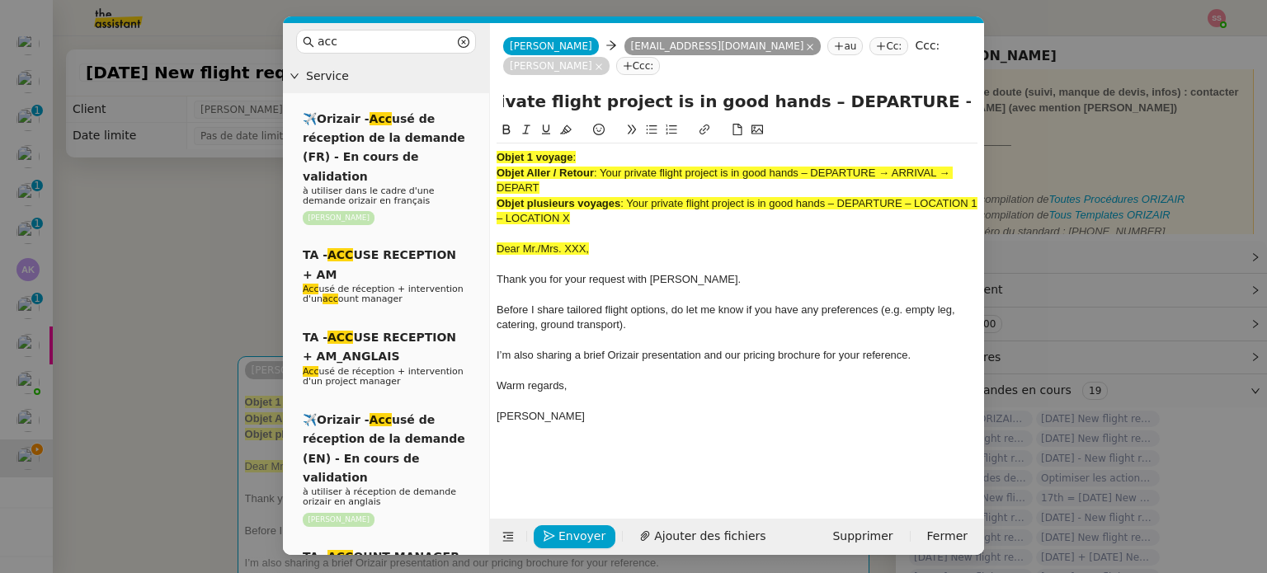
type input "Your private flight project is in good hands – DEPARTURE → ARRIVAL"
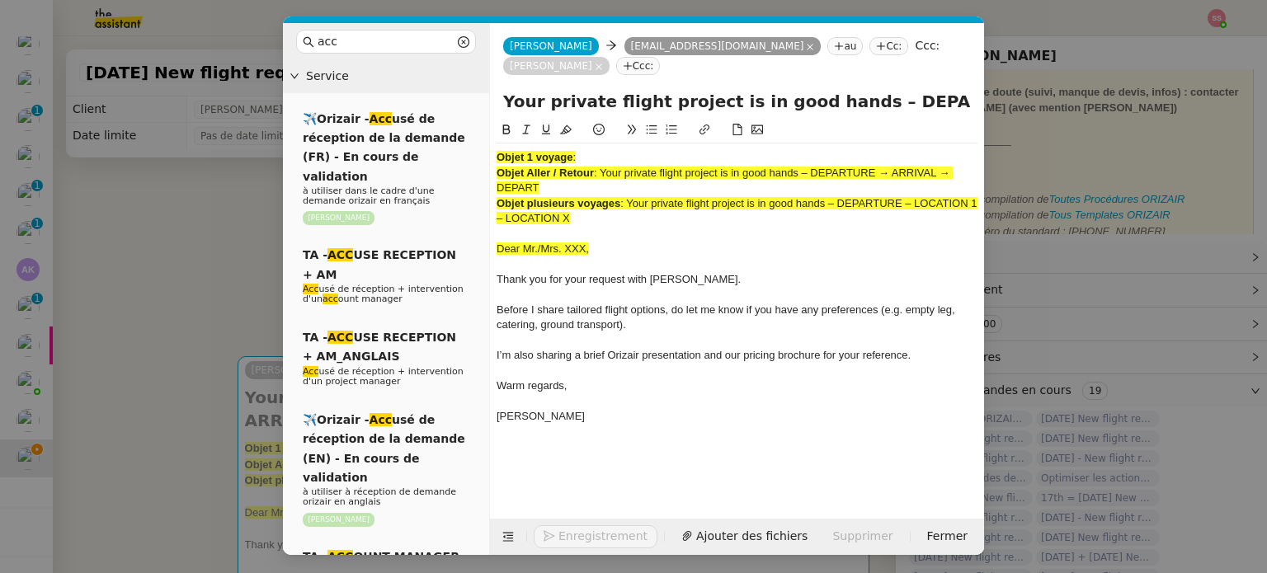
drag, startPoint x: 636, startPoint y: 221, endPoint x: 262, endPoint y: 116, distance: 388.4
click at [262, 116] on nz-modal-container "acc Service ✈️Orizair - Acc usé de réception de la demande (FR) - En cours de v…" at bounding box center [633, 286] width 1267 height 573
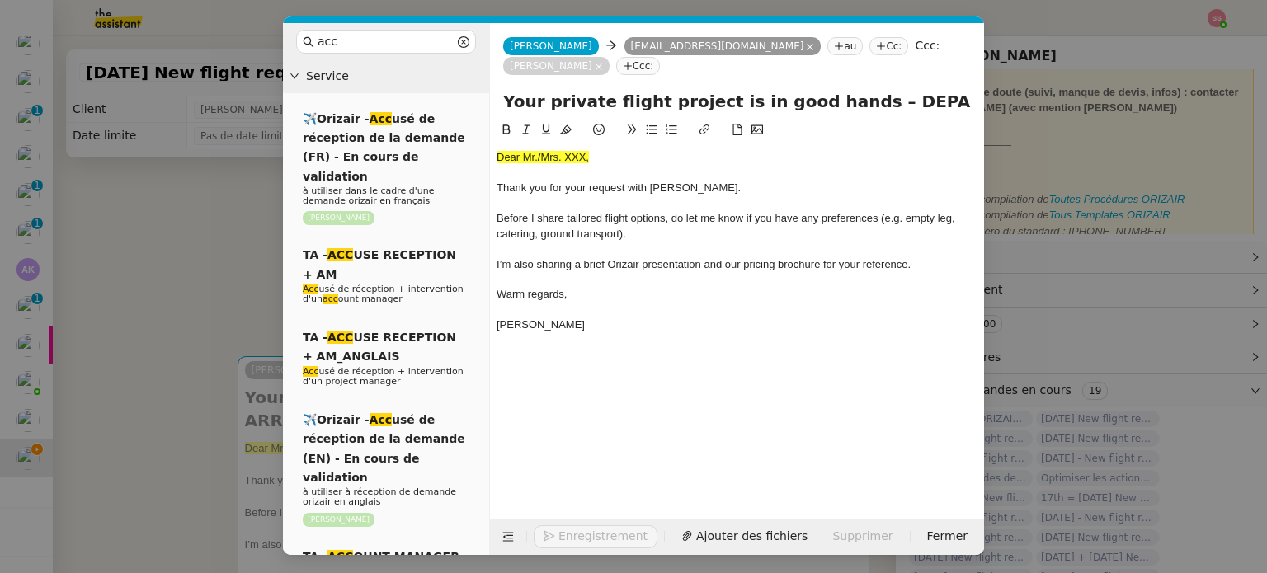
click at [124, 319] on nz-modal-container "acc Service ✈️Orizair - Acc usé de réception de la demande (FR) - En cours de v…" at bounding box center [633, 286] width 1267 height 573
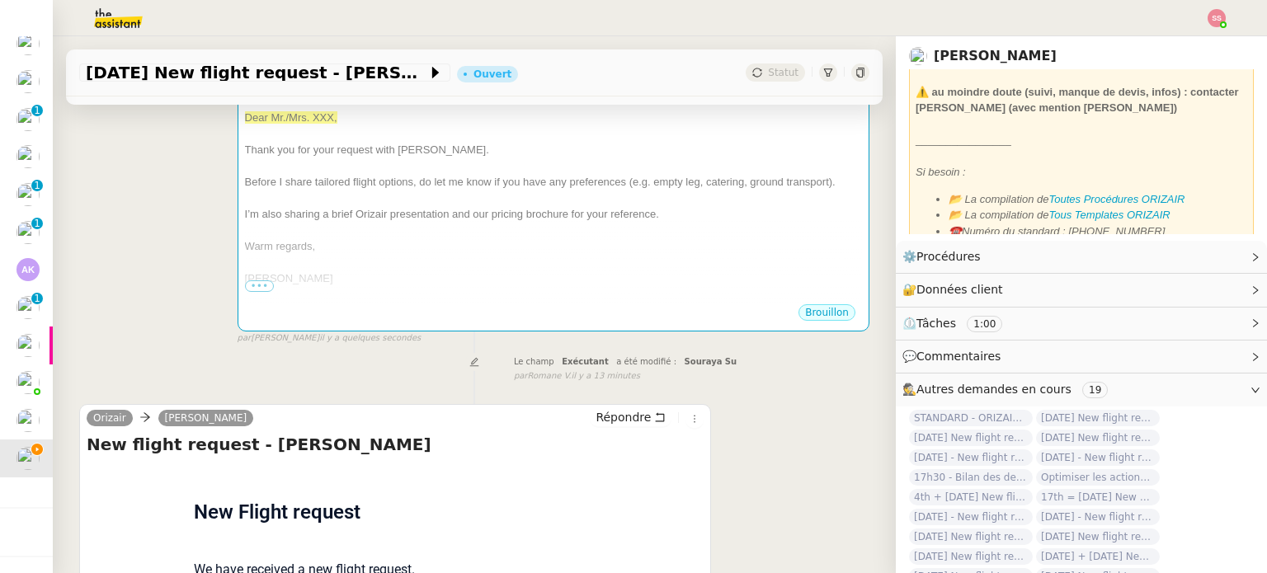
scroll to position [660, 0]
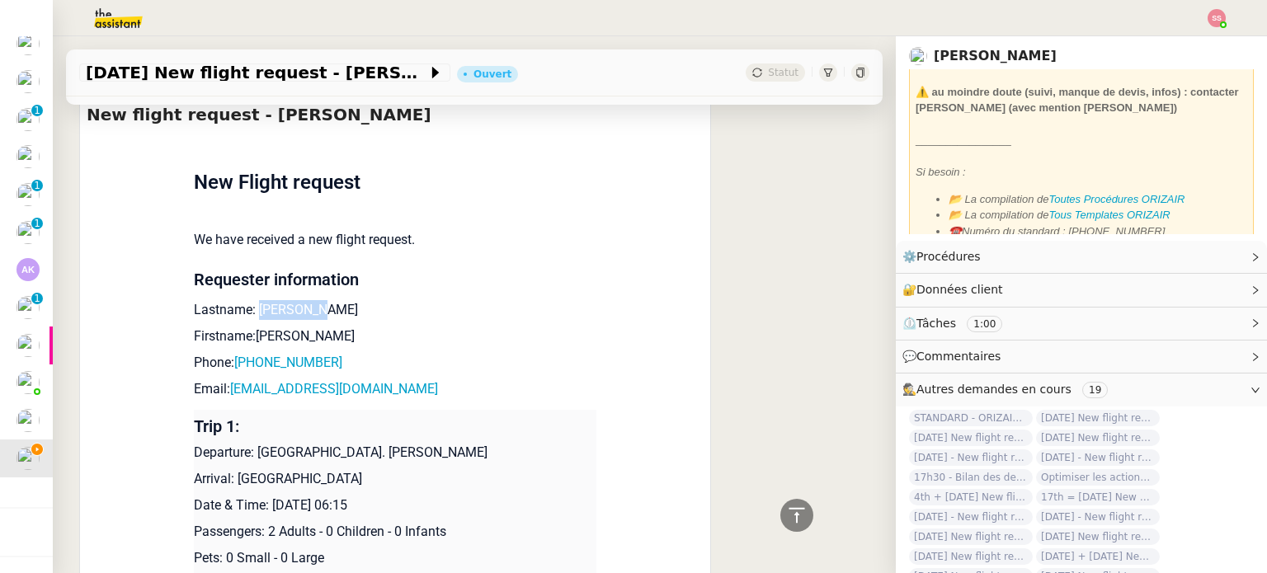
drag, startPoint x: 304, startPoint y: 296, endPoint x: 249, endPoint y: 291, distance: 54.7
click at [249, 300] on p "Lastname: [PERSON_NAME]" at bounding box center [395, 310] width 403 height 20
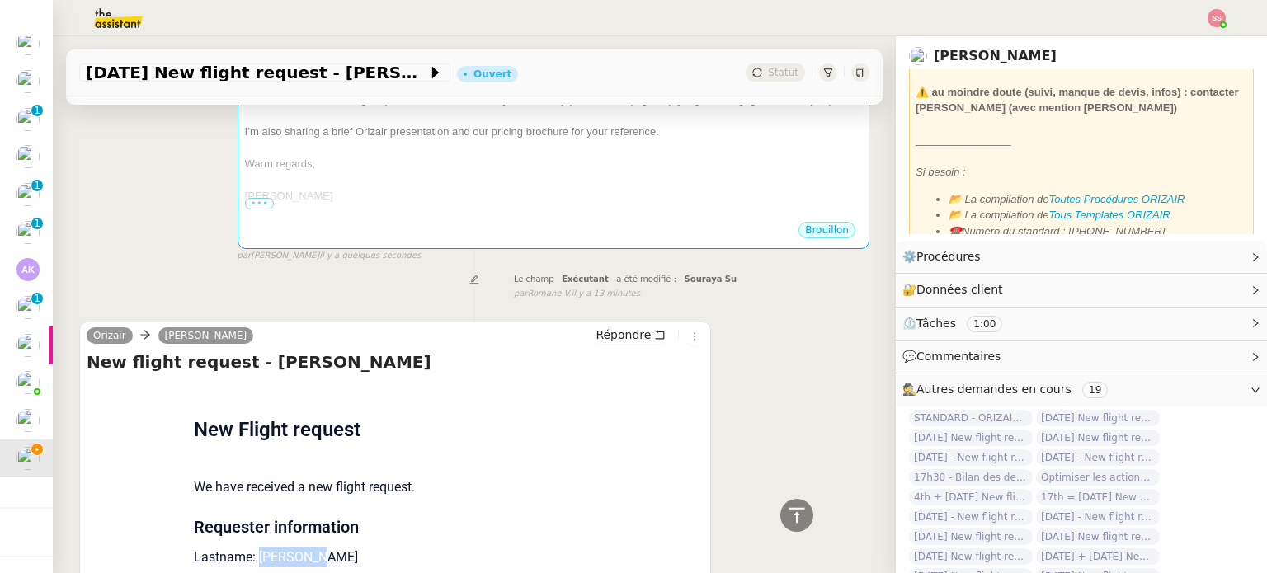
scroll to position [248, 0]
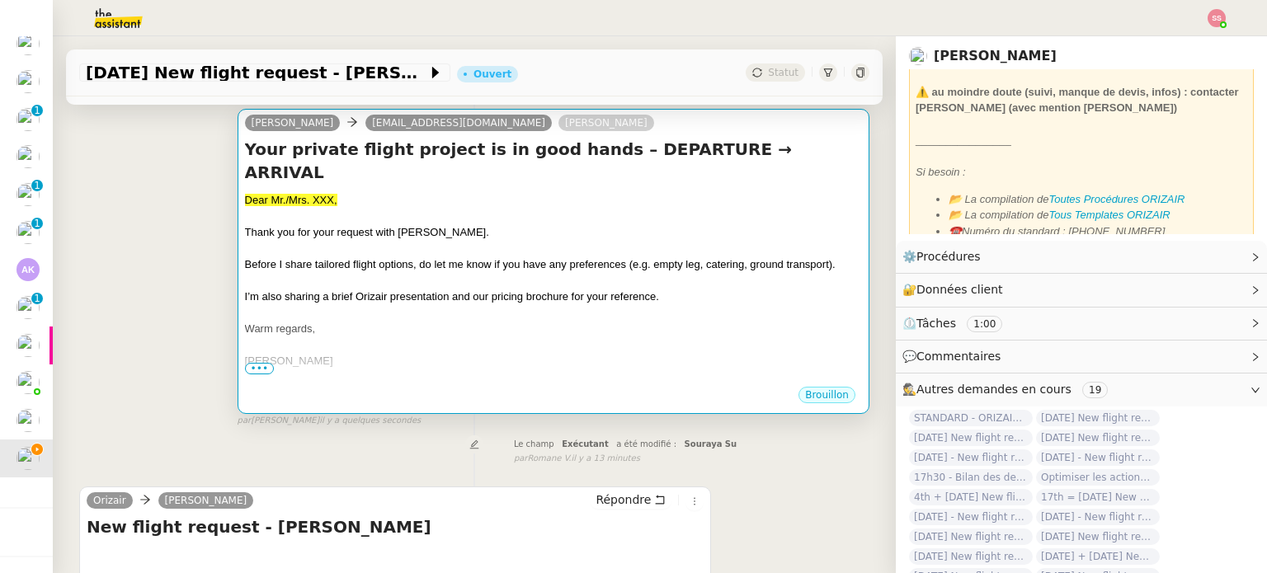
click at [585, 258] on span "Before I share tailored flight options, do let me know if you have any preferen…" at bounding box center [540, 264] width 591 height 12
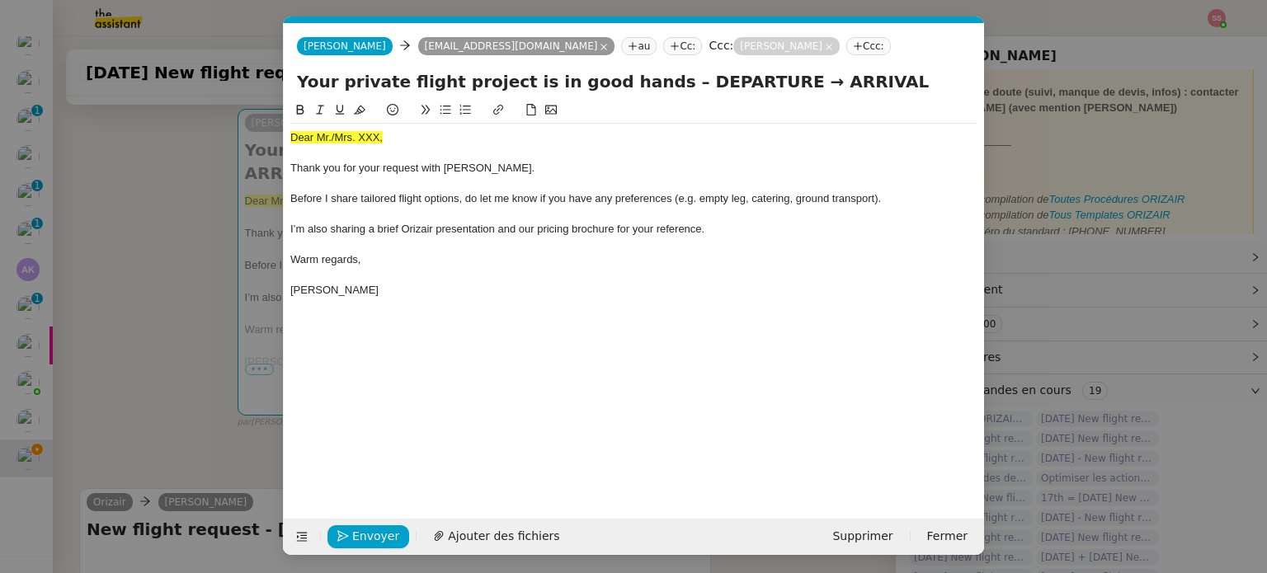
scroll to position [0, 50]
drag, startPoint x: 413, startPoint y: 144, endPoint x: 244, endPoint y: 139, distance: 168.4
click at [244, 139] on nz-modal-container "acc Service ✈️Orizair - Acc usé de réception de la demande (FR) - En cours de v…" at bounding box center [633, 286] width 1267 height 573
click at [357, 110] on icon at bounding box center [360, 110] width 12 height 9
click at [410, 141] on div "Dear Mr./Mrs. XXX," at bounding box center [633, 137] width 687 height 15
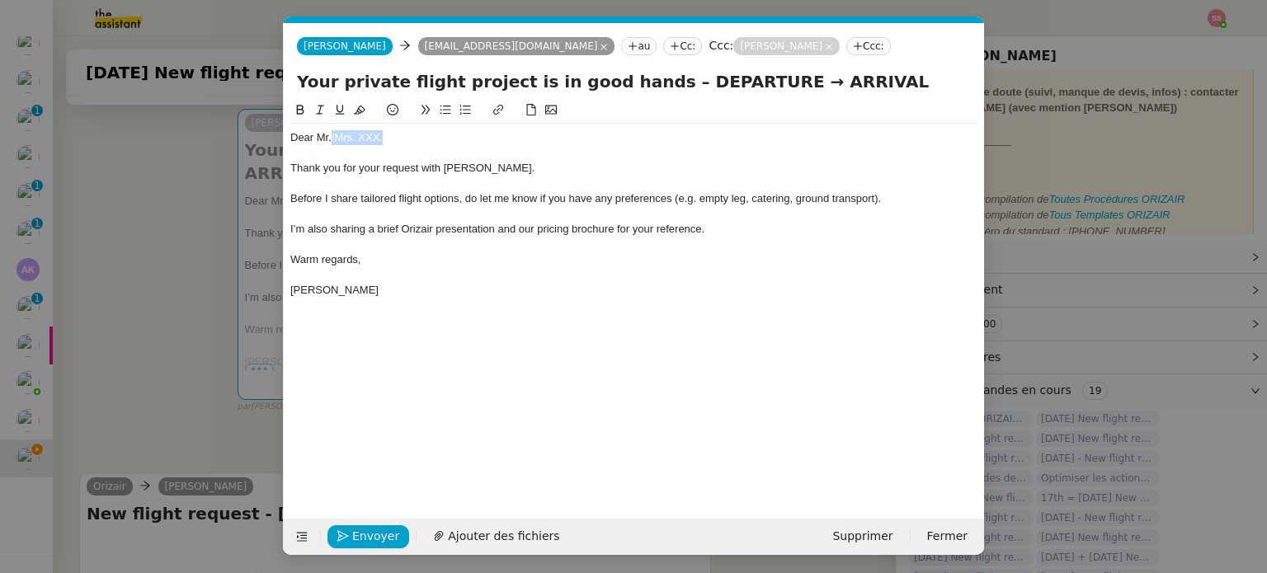
drag, startPoint x: 380, startPoint y: 138, endPoint x: 330, endPoint y: 137, distance: 49.5
click at [330, 137] on div "Dear Mr./Mrs. XXX," at bounding box center [633, 137] width 687 height 15
click at [504, 537] on span "Ajouter des fichiers" at bounding box center [503, 536] width 111 height 19
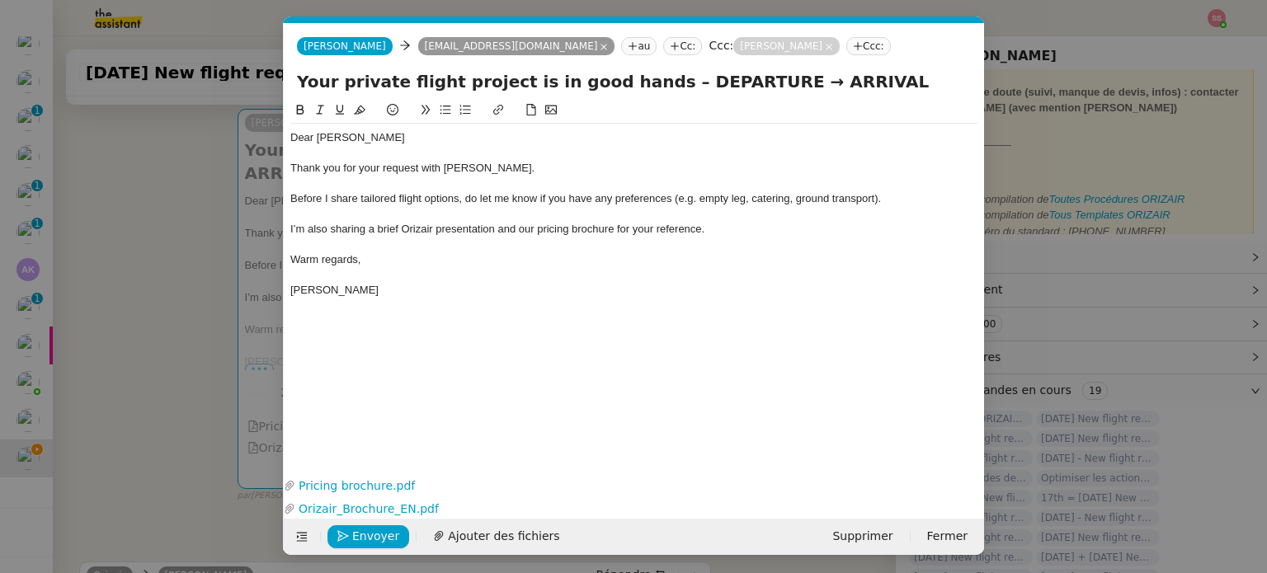
click at [218, 297] on nz-modal-container "acc Service ✈️Orizair - Acc usé de réception de la demande (FR) - En cours de v…" at bounding box center [633, 286] width 1267 height 573
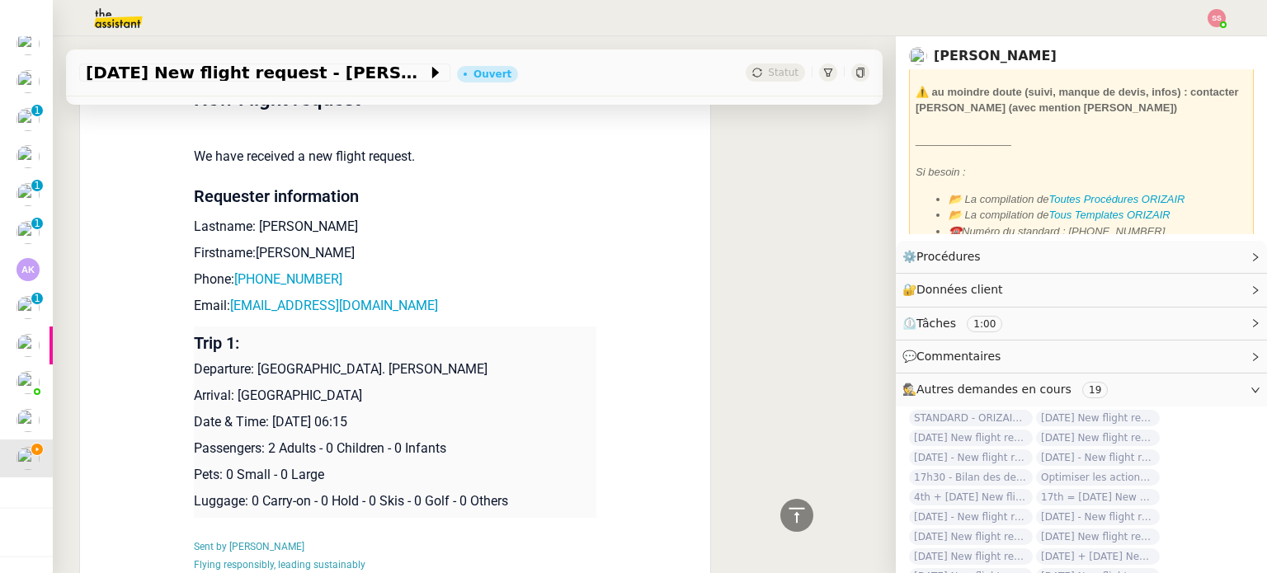
scroll to position [840, 0]
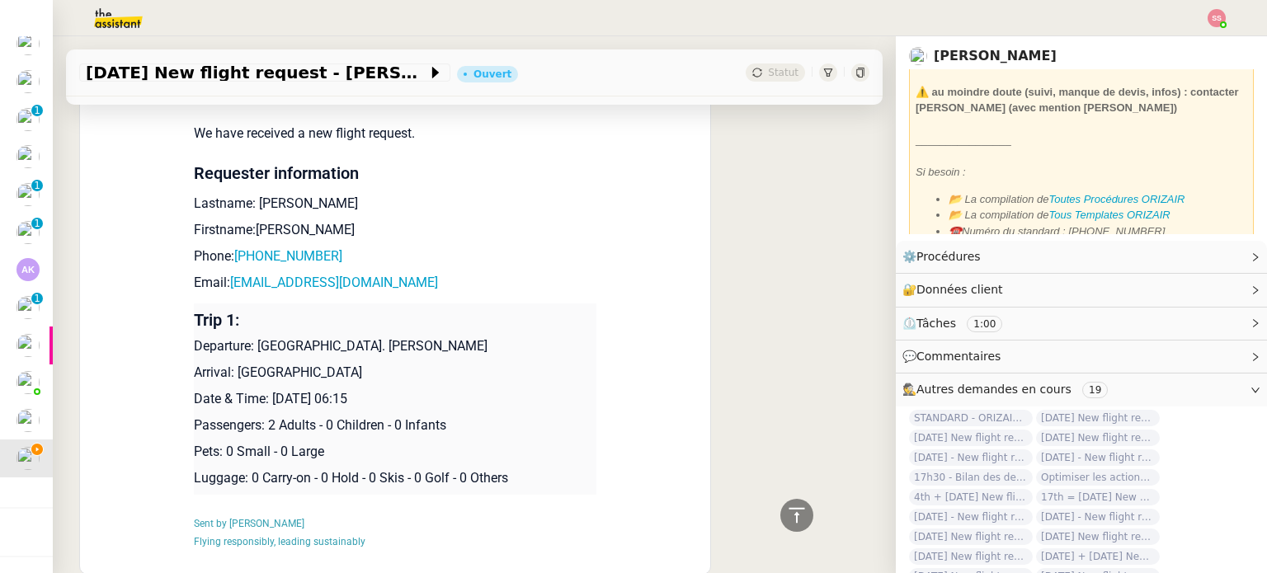
drag, startPoint x: 253, startPoint y: 322, endPoint x: 581, endPoint y: 315, distance: 327.6
click at [581, 315] on td "Trip 1: Departure: [GEOGRAPHIC_DATA]. [PERSON_NAME]: [GEOGRAPHIC_DATA] Date & T…" at bounding box center [395, 399] width 403 height 191
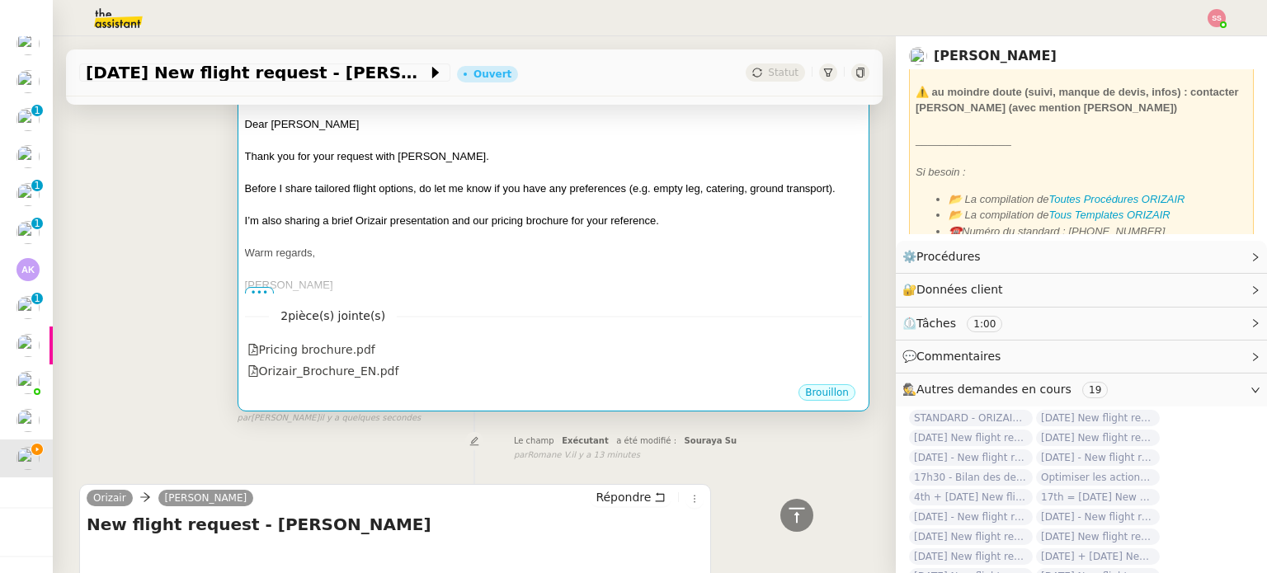
scroll to position [262, 0]
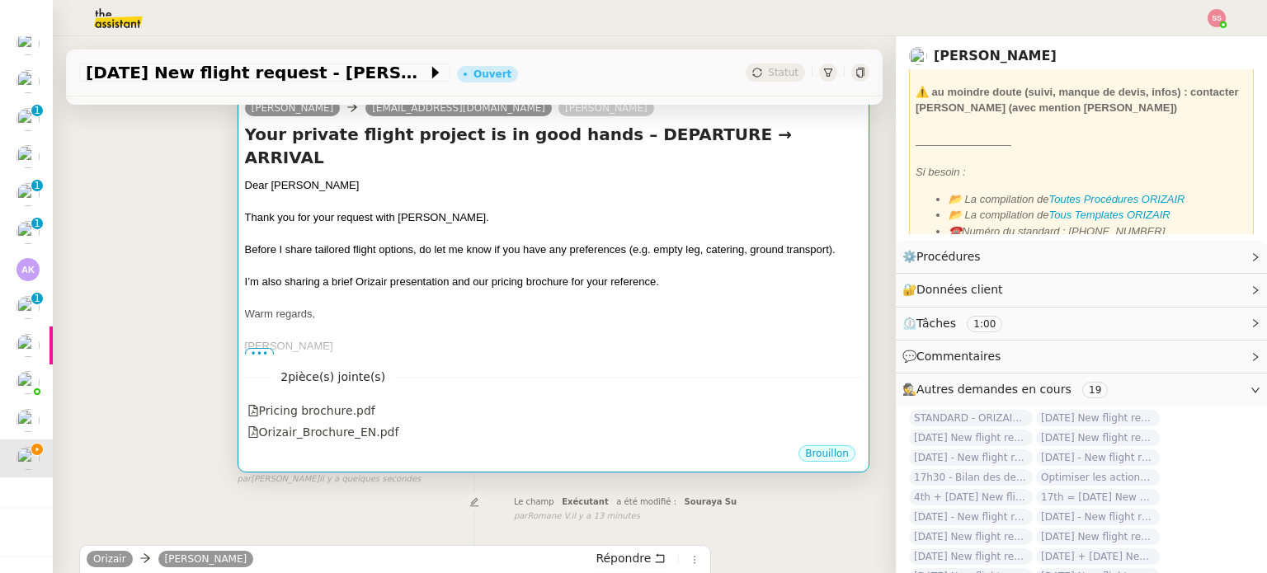
click at [591, 338] on div "[PERSON_NAME]" at bounding box center [553, 346] width 617 height 17
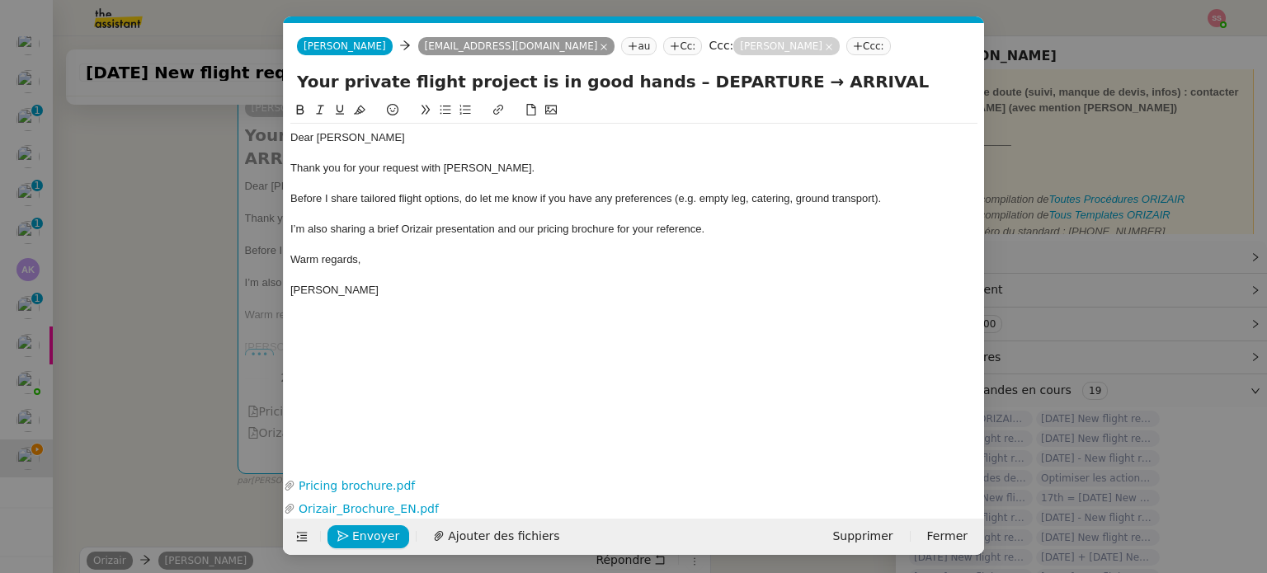
scroll to position [0, 50]
drag, startPoint x: 739, startPoint y: 80, endPoint x: 644, endPoint y: 86, distance: 95.9
click at [644, 86] on input "Your private flight project is in good hands – DEPARTURE → ARRIVAL" at bounding box center [634, 81] width 674 height 25
paste input "[GEOGRAPHIC_DATA]. [PERSON_NAME]"
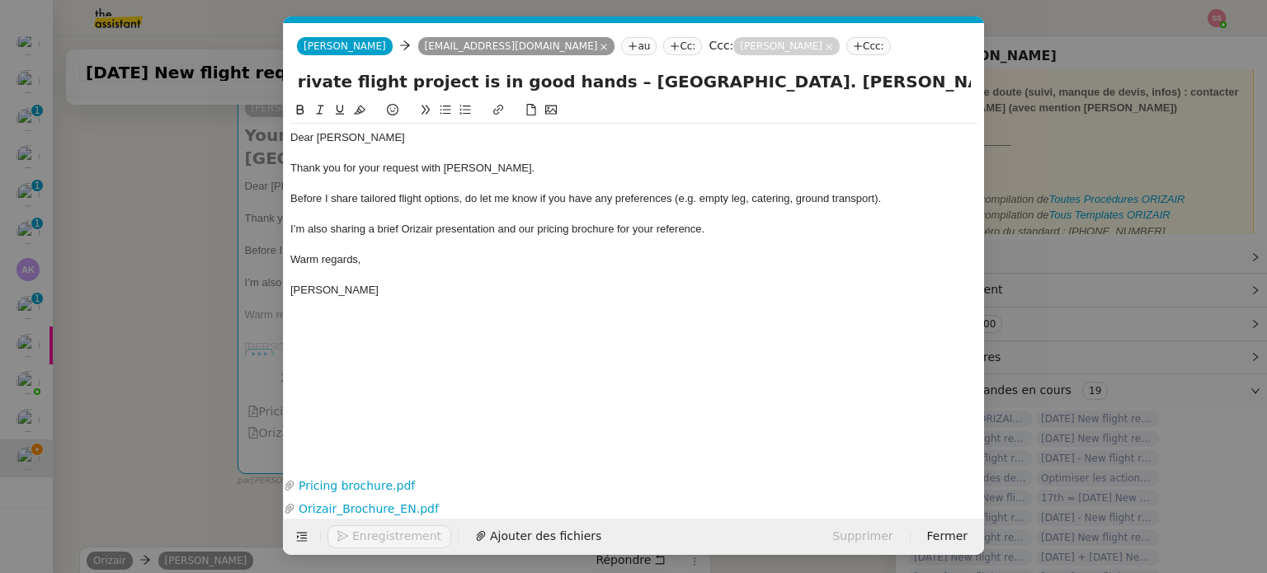
type input "Your private flight project is in good hands – [GEOGRAPHIC_DATA]. [PERSON_NAME]…"
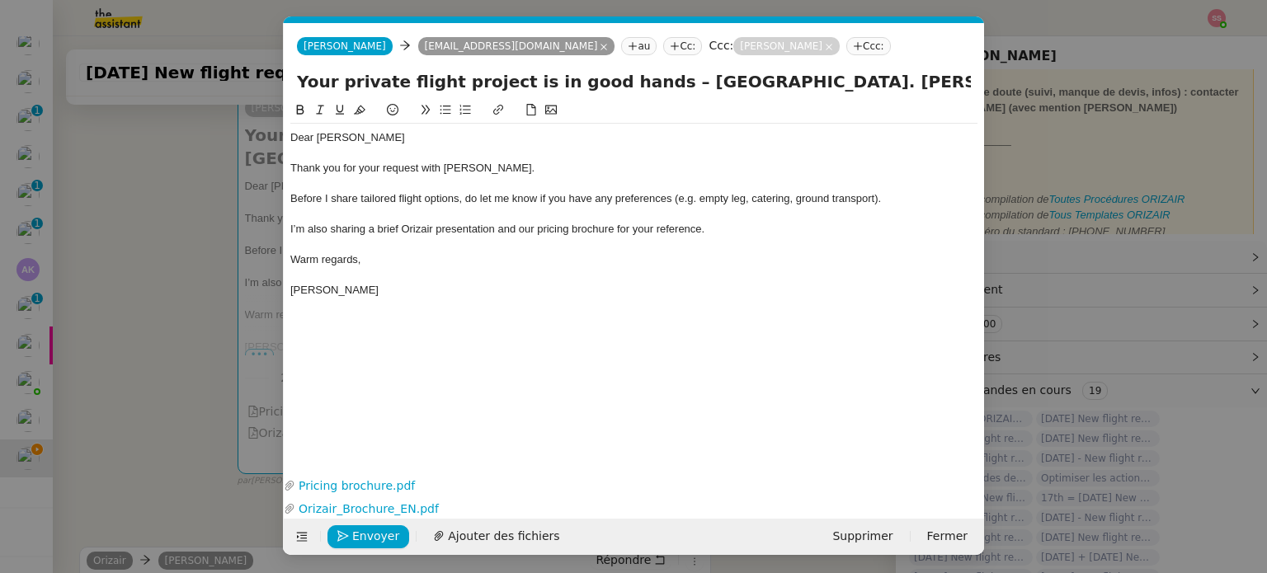
click at [860, 85] on input "Your private flight project is in good hands – [GEOGRAPHIC_DATA]. [PERSON_NAME]…" at bounding box center [634, 81] width 674 height 25
drag, startPoint x: 896, startPoint y: 83, endPoint x: 1031, endPoint y: 92, distance: 134.8
click at [1031, 92] on nz-modal-container "acc Service ✈️Orizair - Acc usé de réception de la demande (FR) - En cours de v…" at bounding box center [633, 286] width 1267 height 573
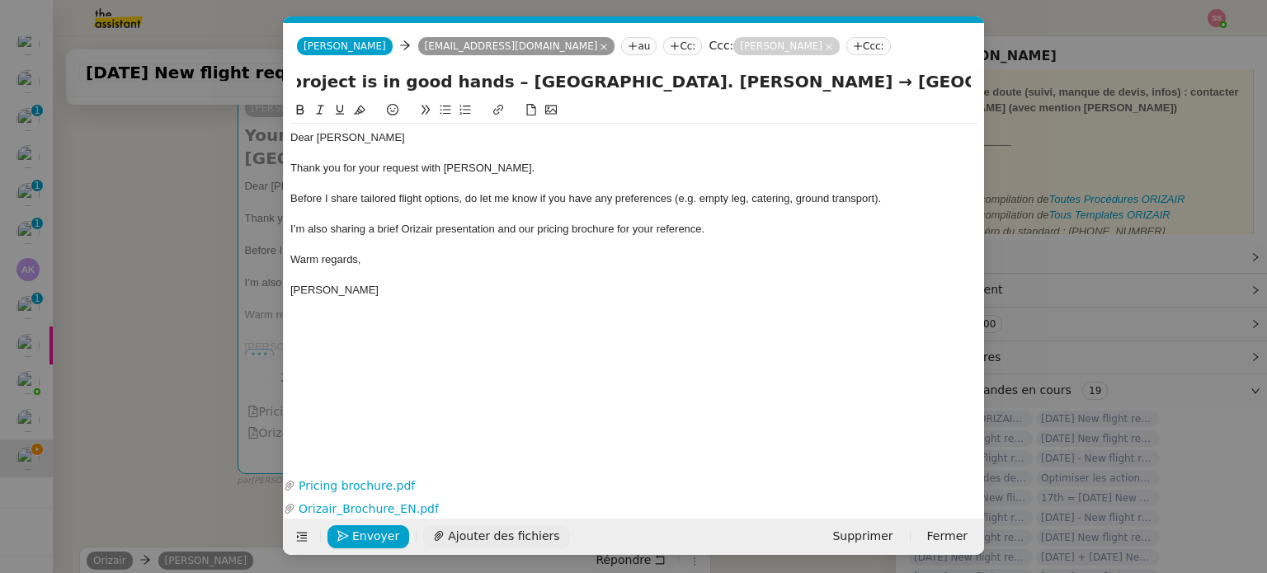
type input "Your private flight project is in good hands – [GEOGRAPHIC_DATA]. [PERSON_NAME]…"
click at [518, 526] on button "Ajouter des fichiers" at bounding box center [496, 537] width 146 height 23
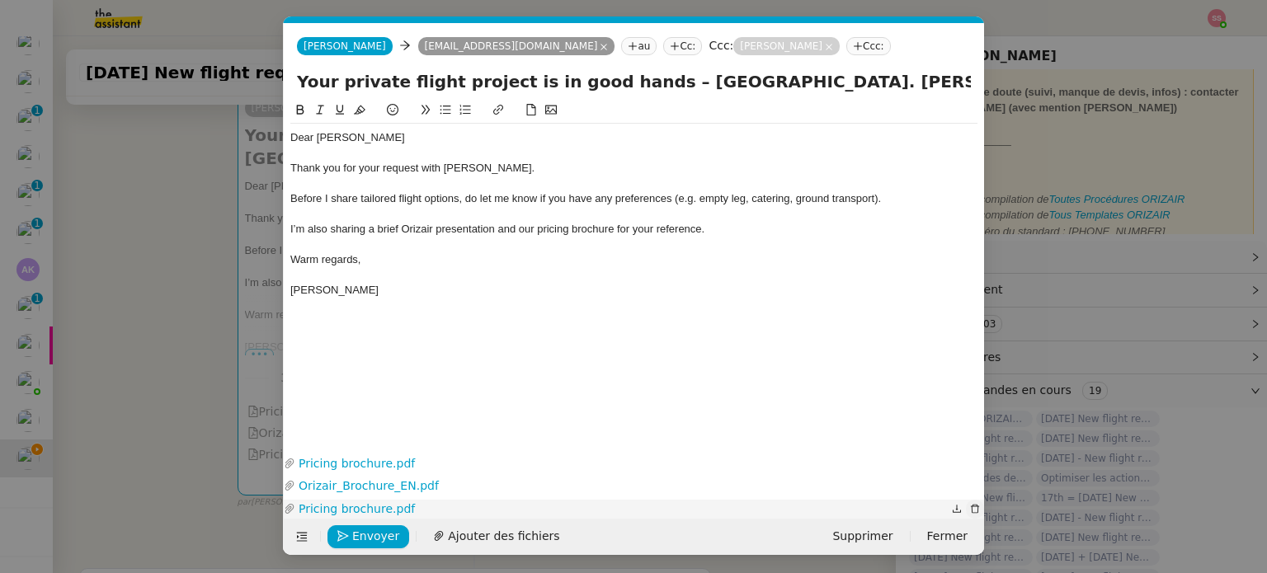
click at [977, 509] on icon "button" at bounding box center [975, 509] width 10 height 10
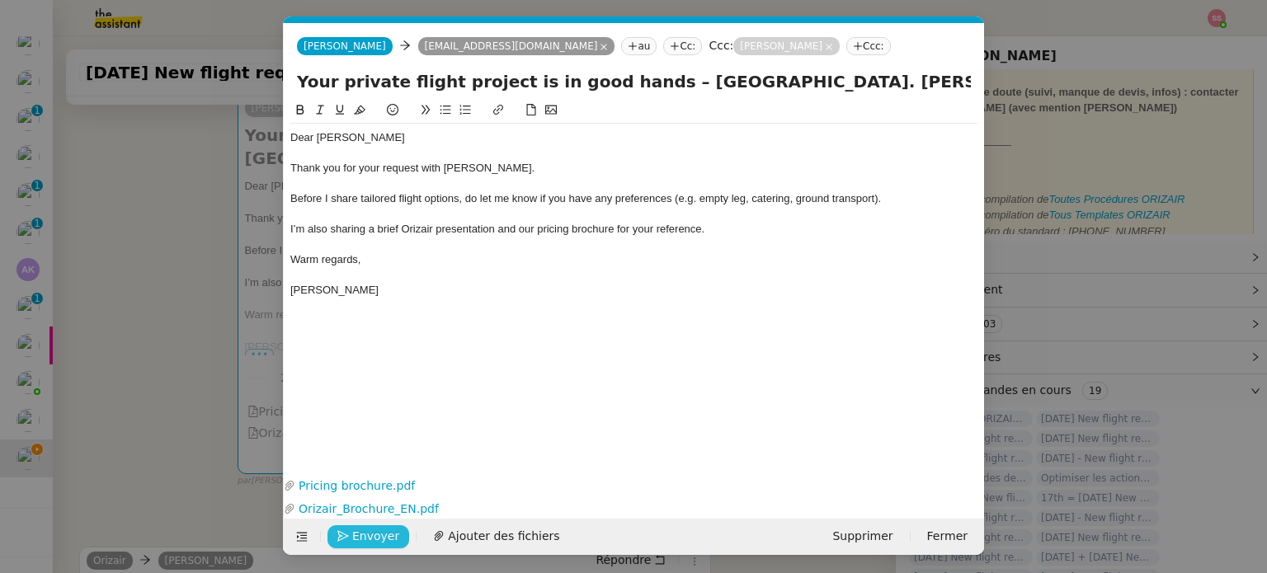
click at [379, 540] on span "Envoyer" at bounding box center [375, 536] width 47 height 19
click at [379, 540] on span "Confirmer l'envoi" at bounding box center [401, 536] width 99 height 19
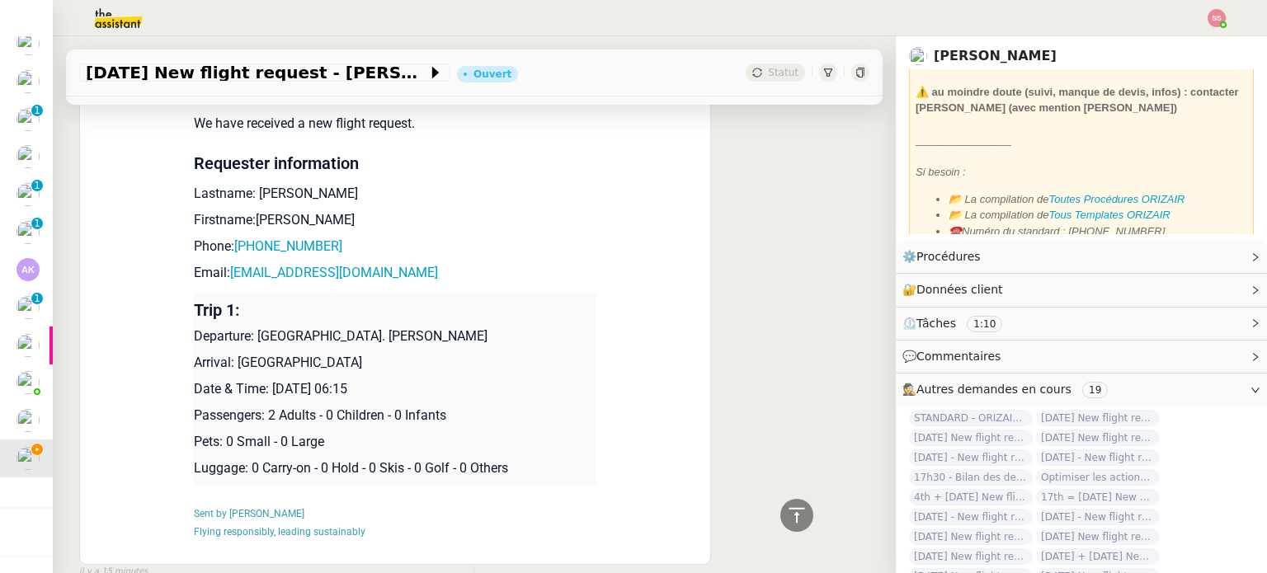
scroll to position [167, 0]
drag, startPoint x: 317, startPoint y: 207, endPoint x: 262, endPoint y: 201, distance: 55.7
click at [262, 201] on td "New Flight request We have received a new flight request. Requester information…" at bounding box center [395, 289] width 403 height 543
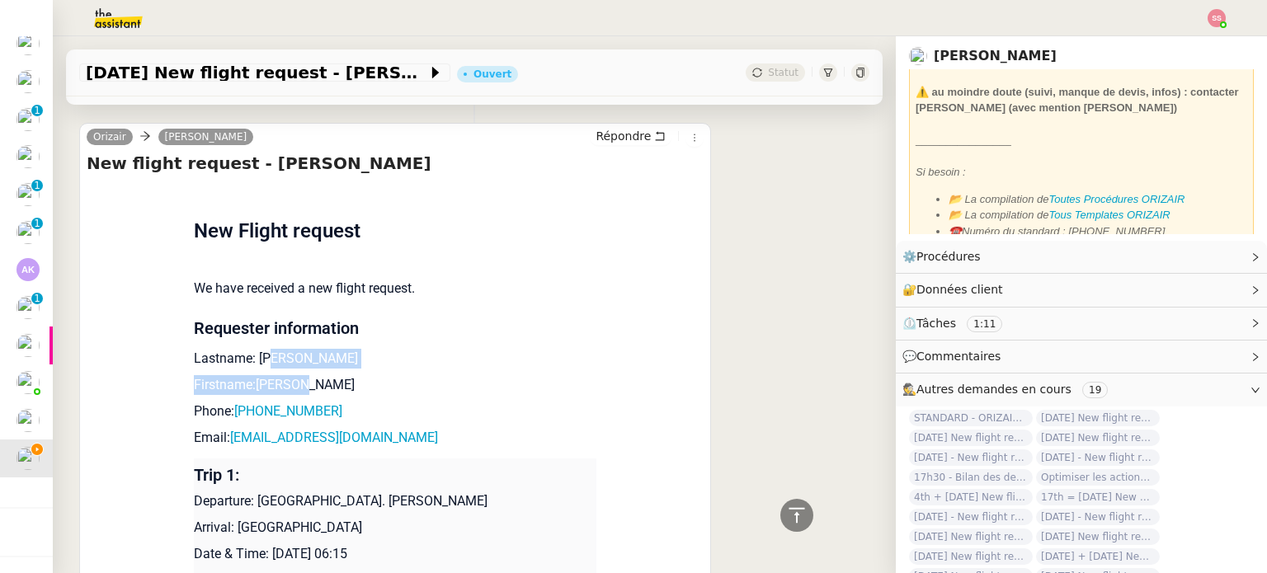
scroll to position [462, 0]
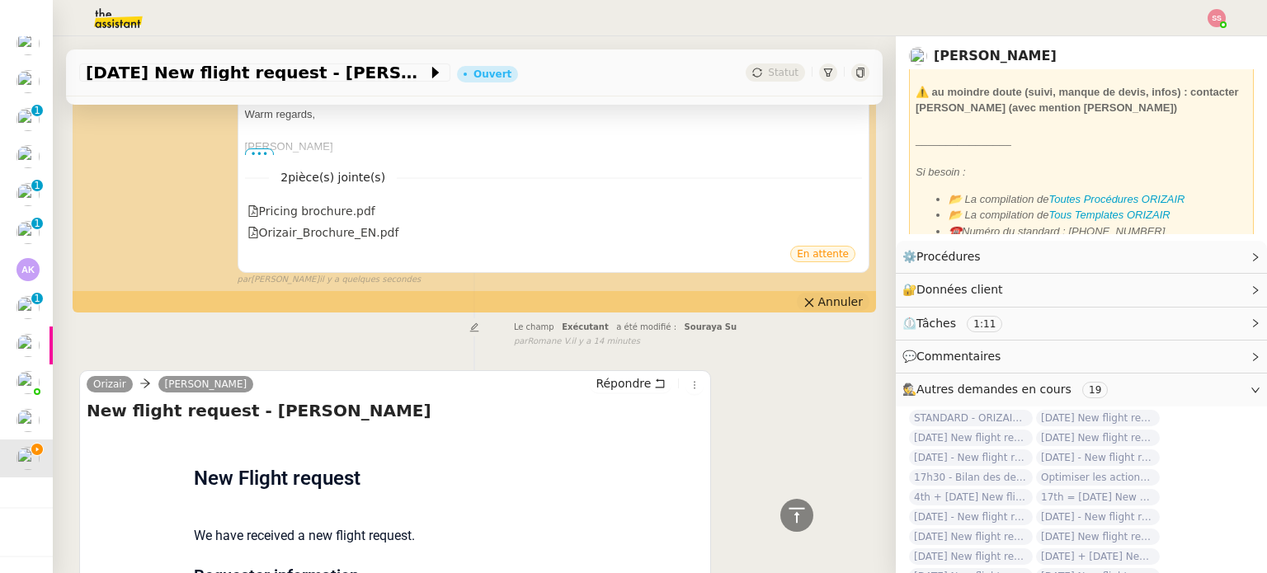
click at [837, 301] on span "Annuler" at bounding box center [841, 302] width 45 height 17
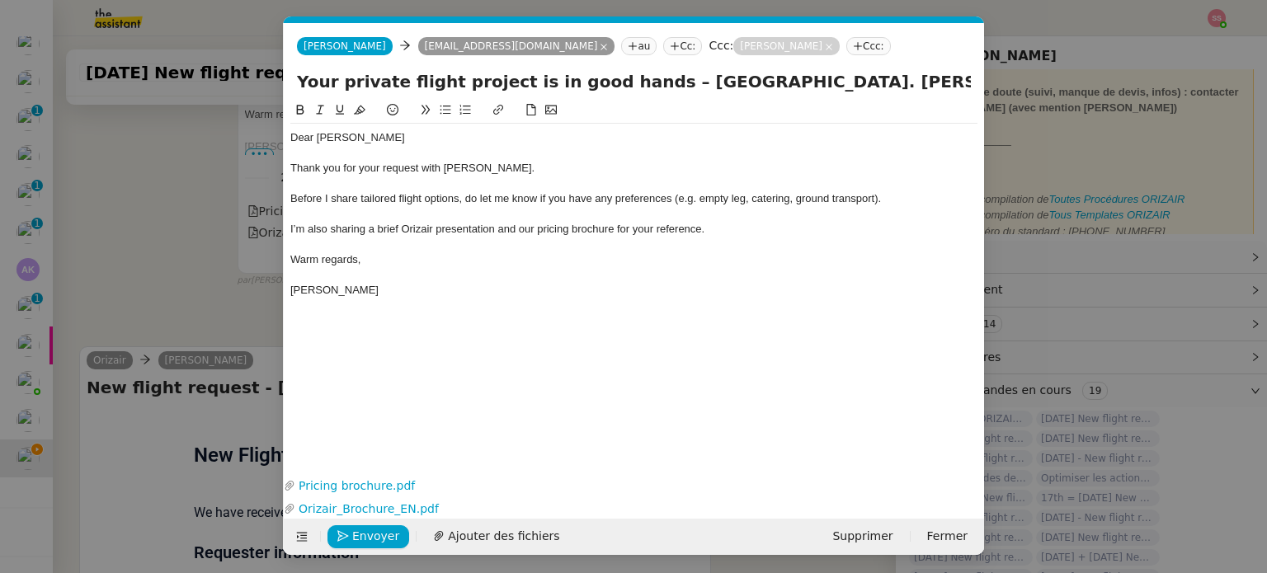
scroll to position [0, 35]
click at [326, 139] on div "Dear [PERSON_NAME]" at bounding box center [633, 137] width 687 height 15
click at [382, 544] on span "Envoyer" at bounding box center [375, 536] width 47 height 19
click at [382, 544] on span "Confirmer l'envoi" at bounding box center [401, 536] width 99 height 19
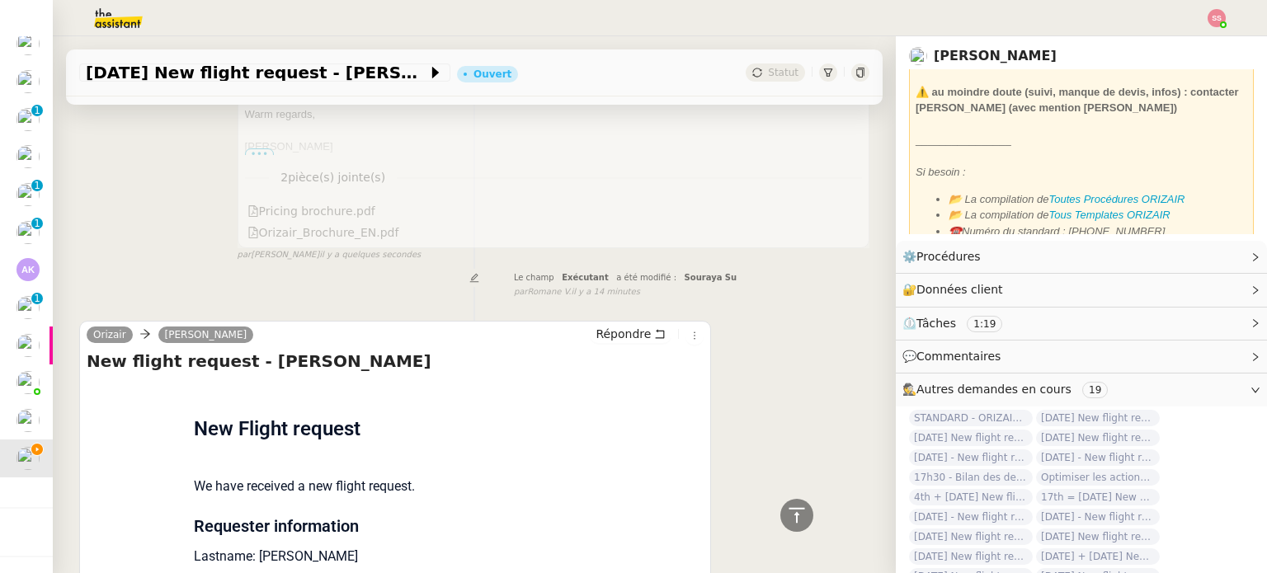
scroll to position [792, 0]
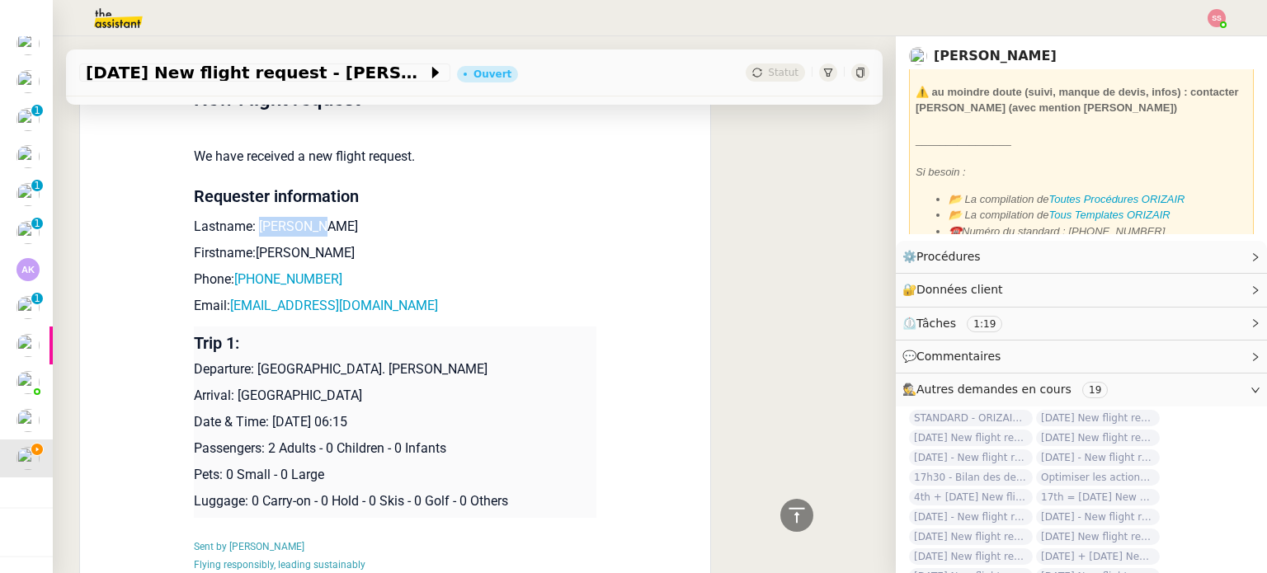
drag, startPoint x: 320, startPoint y: 235, endPoint x: 249, endPoint y: 230, distance: 71.1
click at [249, 230] on p "Lastname: [PERSON_NAME]" at bounding box center [395, 227] width 403 height 20
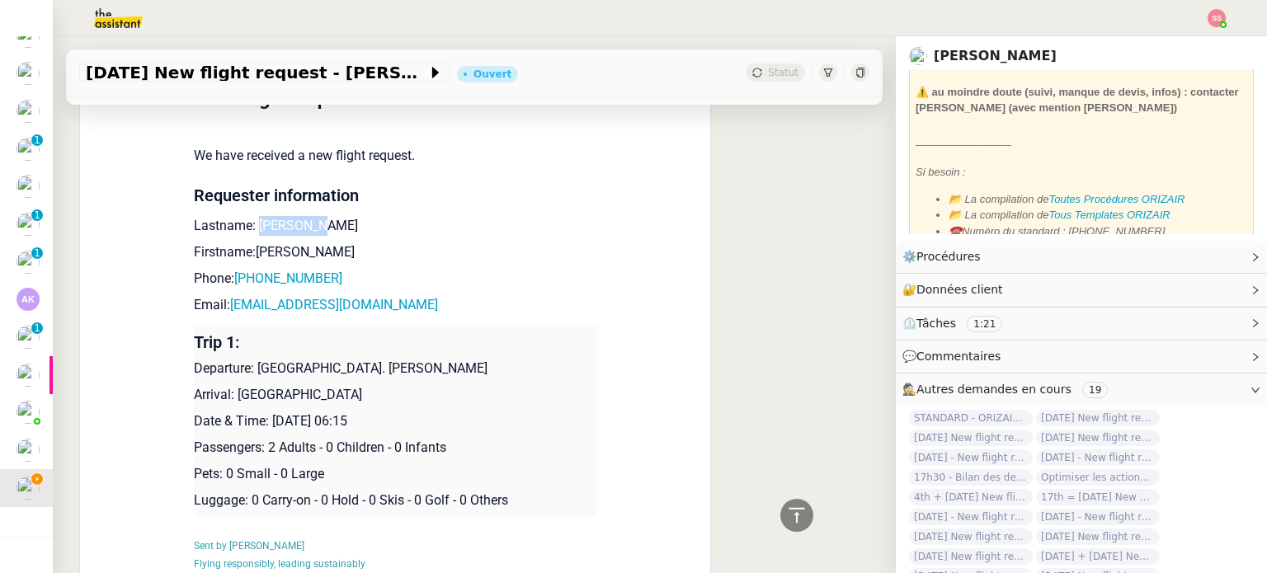
scroll to position [167, 0]
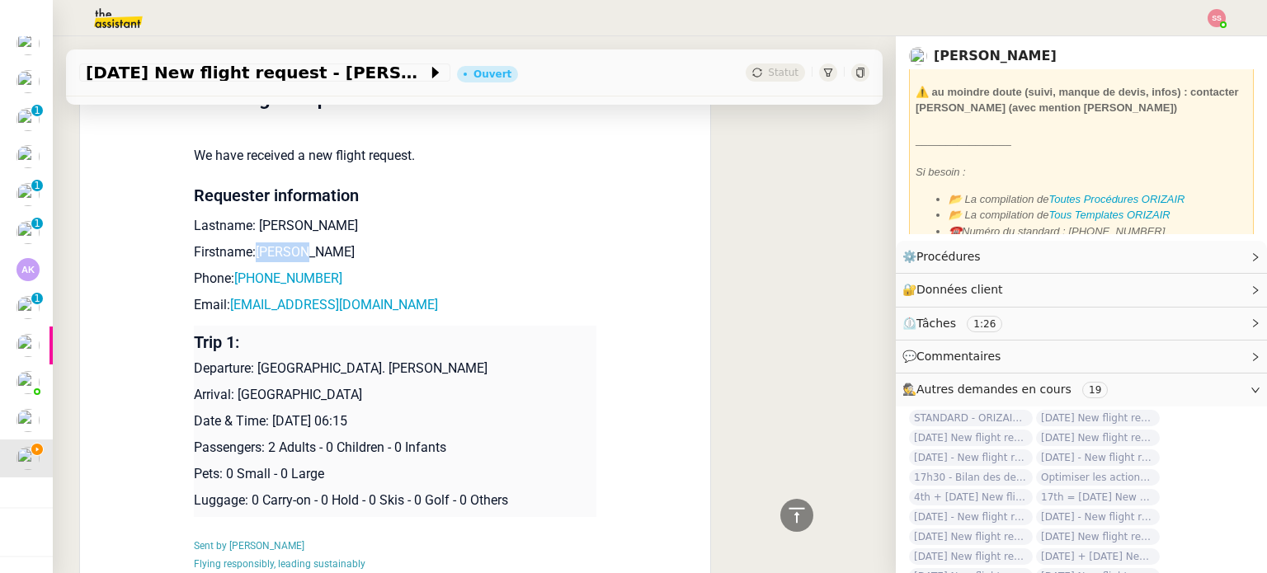
drag, startPoint x: 290, startPoint y: 249, endPoint x: 245, endPoint y: 250, distance: 45.4
click at [245, 250] on p "Firstname:[PERSON_NAME]" at bounding box center [395, 253] width 403 height 20
drag, startPoint x: 318, startPoint y: 283, endPoint x: 241, endPoint y: 278, distance: 77.7
click at [241, 278] on p "Phone: [PHONE_NUMBER]" at bounding box center [395, 279] width 403 height 20
drag, startPoint x: 399, startPoint y: 303, endPoint x: 224, endPoint y: 316, distance: 176.2
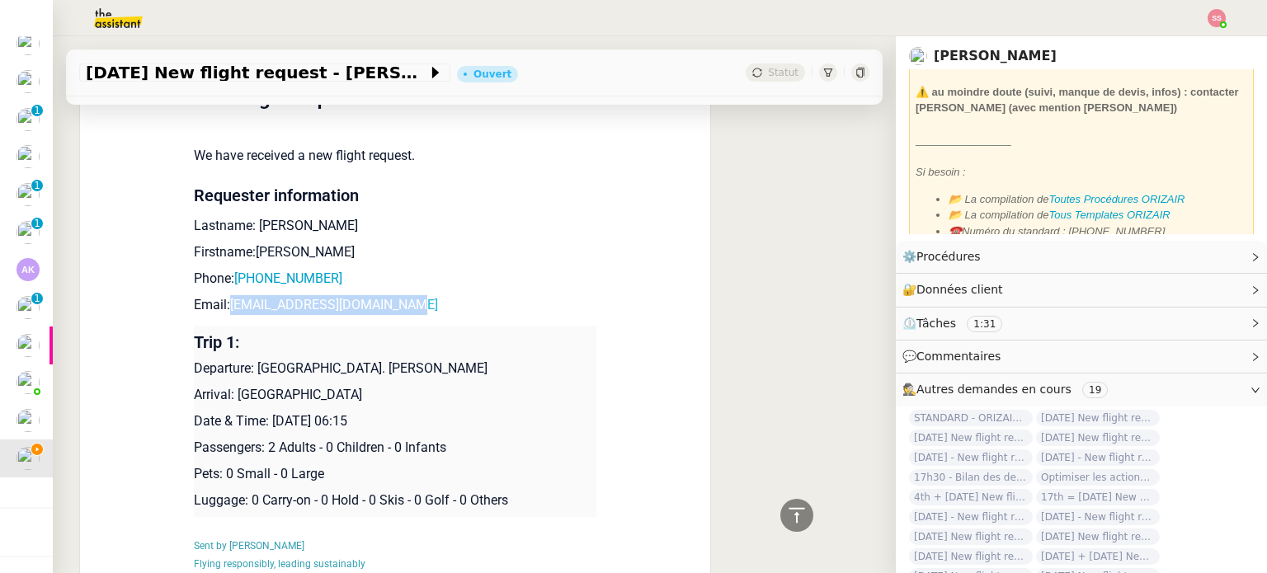
click at [224, 315] on p "Email: [EMAIL_ADDRESS][DOMAIN_NAME]" at bounding box center [395, 305] width 403 height 20
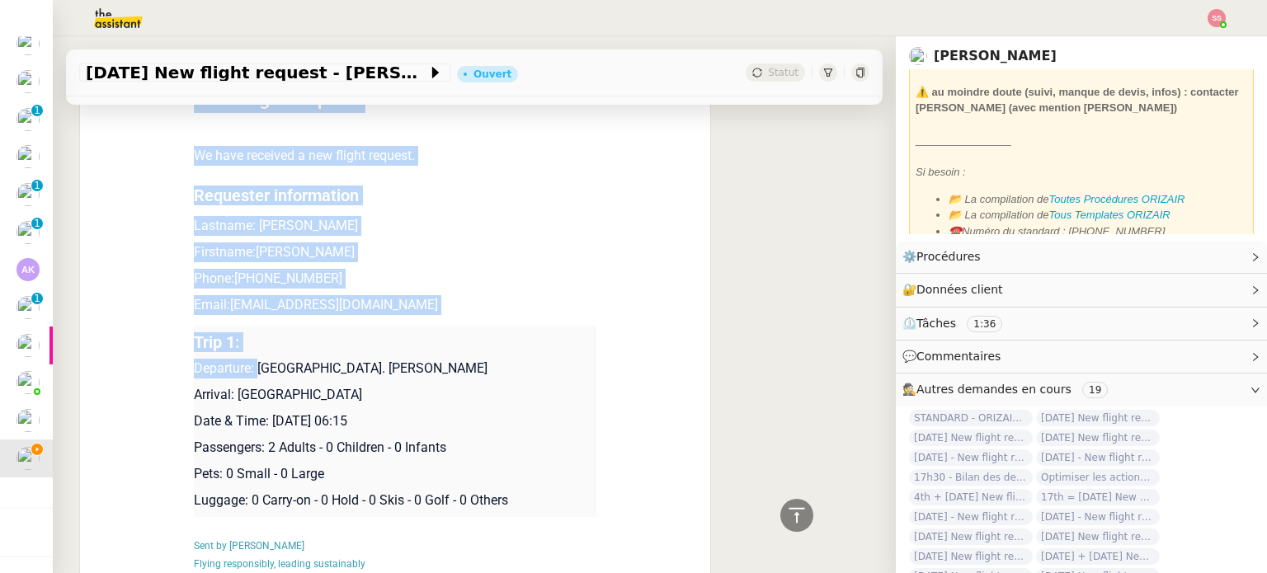
drag, startPoint x: 251, startPoint y: 372, endPoint x: 589, endPoint y: 361, distance: 338.5
click at [589, 361] on div "Flight request created by [PERSON_NAME] New Flight request We have received a n…" at bounding box center [395, 321] width 617 height 543
click at [474, 432] on p "Date & Time: [DATE] 06:15" at bounding box center [395, 422] width 403 height 20
drag, startPoint x: 540, startPoint y: 370, endPoint x: 248, endPoint y: 375, distance: 291.3
click at [248, 375] on p "Departure: [GEOGRAPHIC_DATA]. [PERSON_NAME]" at bounding box center [395, 369] width 403 height 20
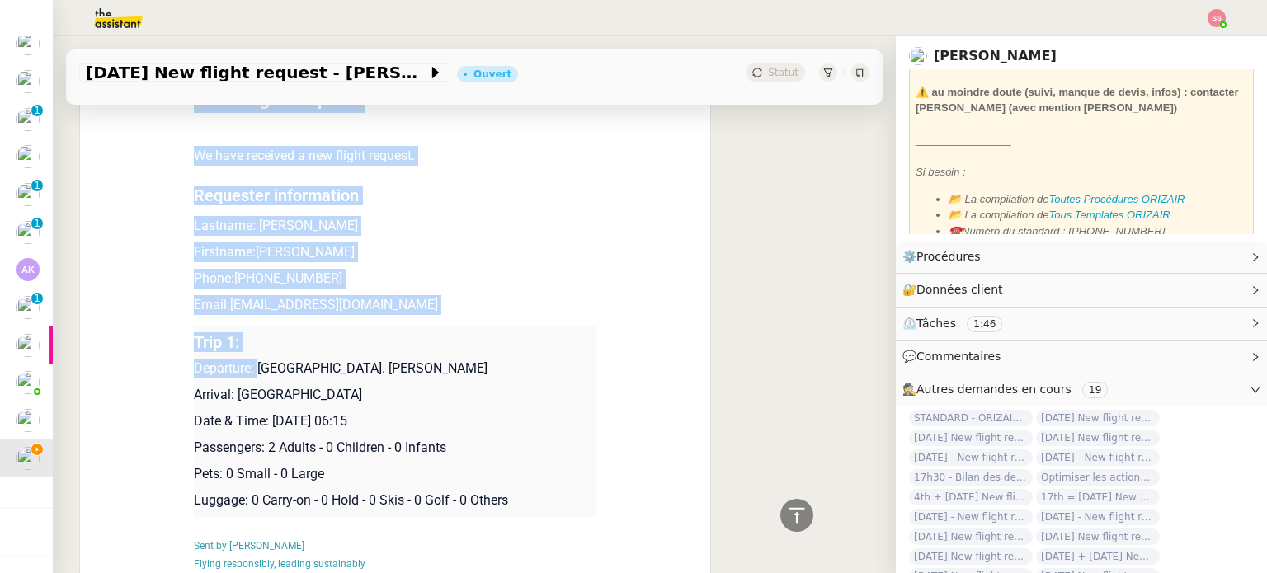
drag, startPoint x: 356, startPoint y: 402, endPoint x: 224, endPoint y: 394, distance: 132.3
click at [224, 394] on p "Arrival: [GEOGRAPHIC_DATA]" at bounding box center [395, 395] width 403 height 20
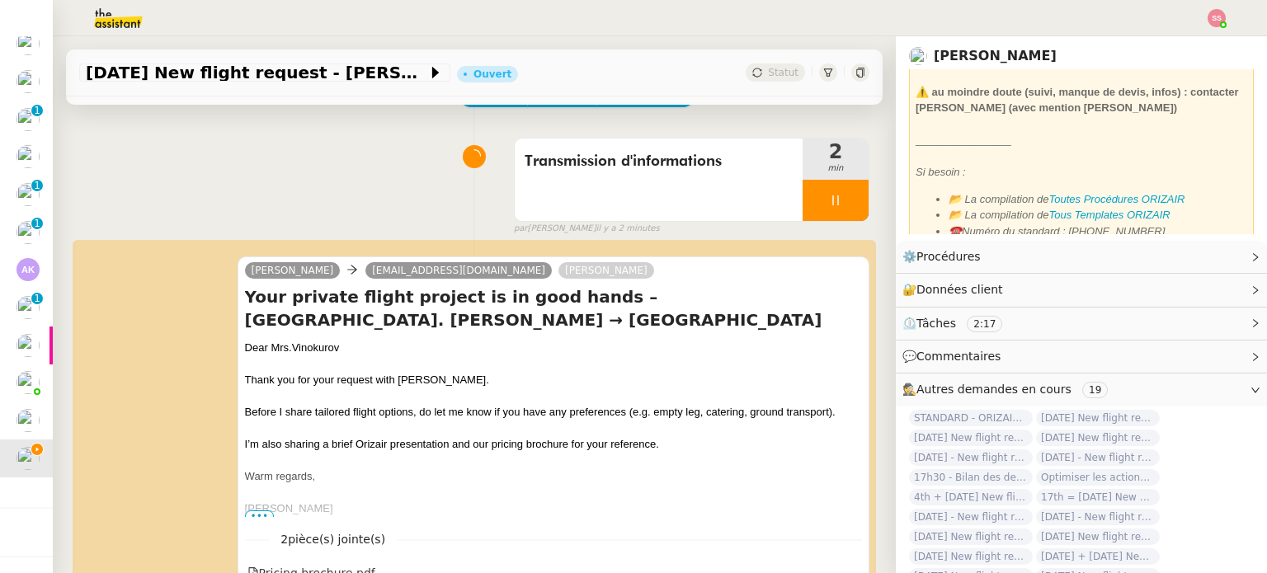
scroll to position [0, 0]
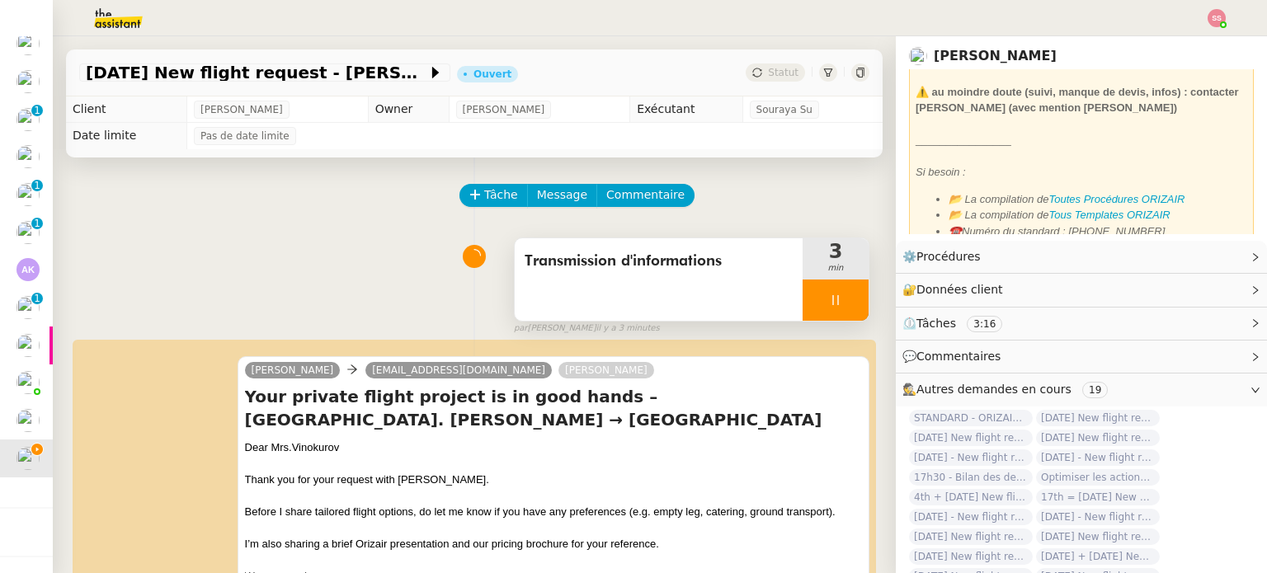
click at [828, 295] on div at bounding box center [836, 300] width 66 height 41
click at [842, 303] on button at bounding box center [852, 300] width 33 height 41
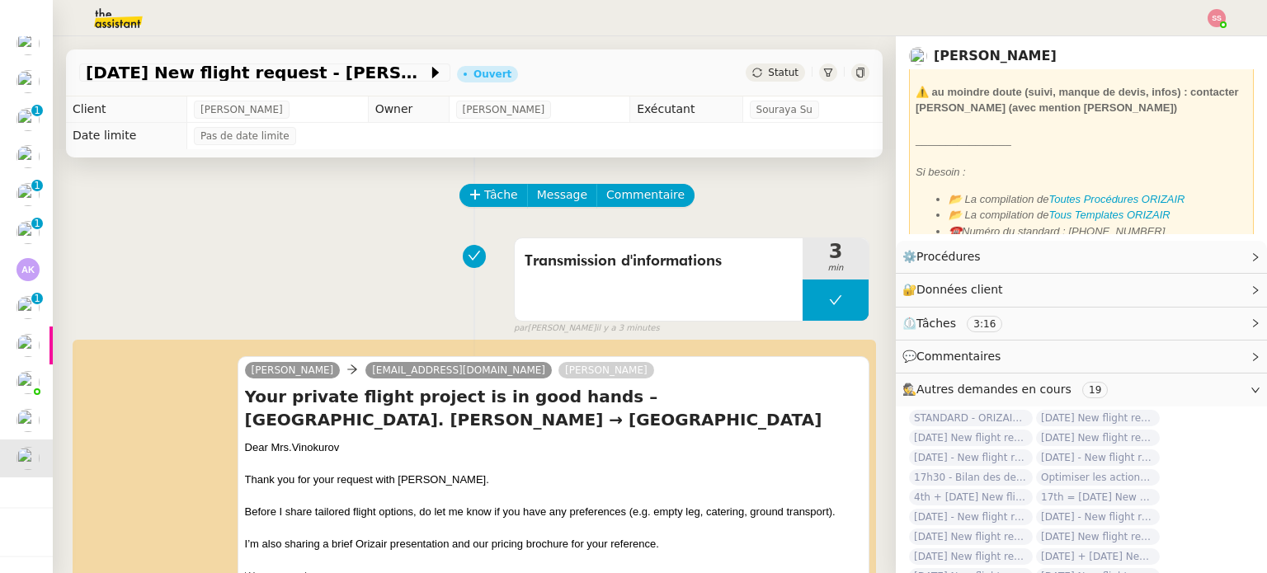
click at [768, 78] on span "Statut" at bounding box center [783, 73] width 31 height 12
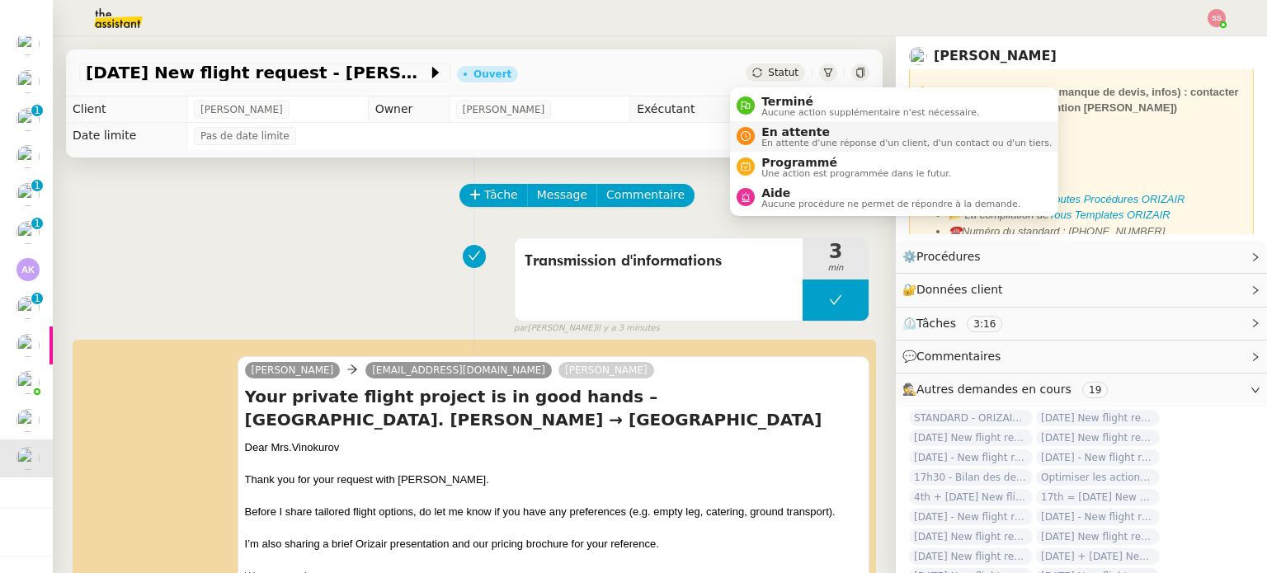
click at [753, 134] on nz-avatar at bounding box center [746, 136] width 18 height 18
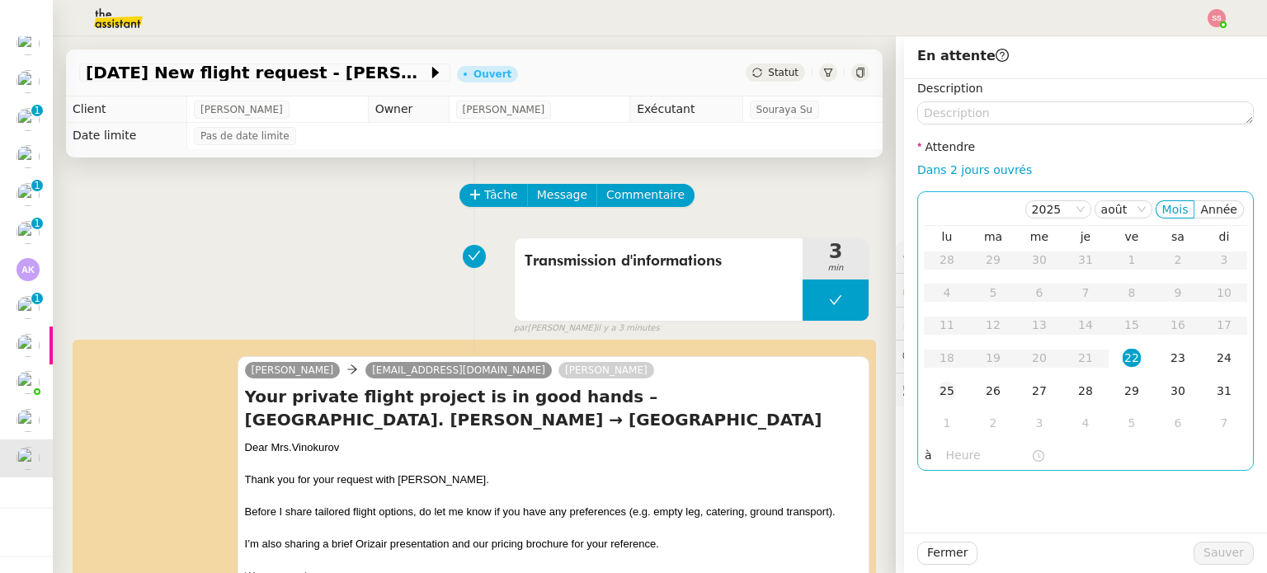
click at [941, 389] on div "25" at bounding box center [947, 391] width 18 height 18
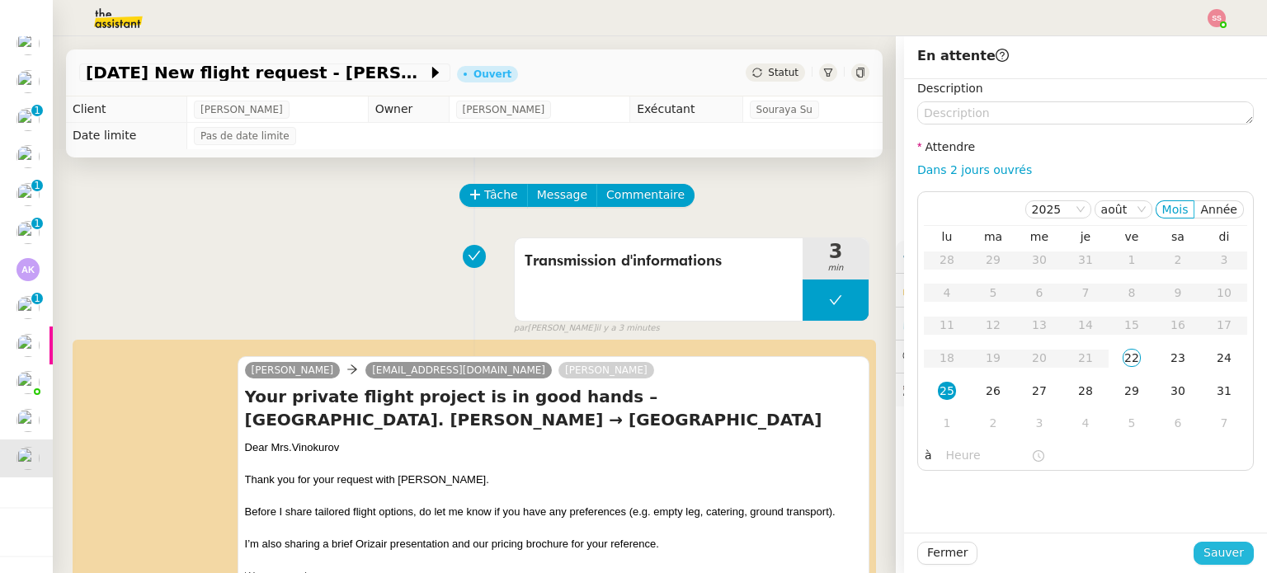
click at [1224, 549] on span "Sauver" at bounding box center [1224, 553] width 40 height 19
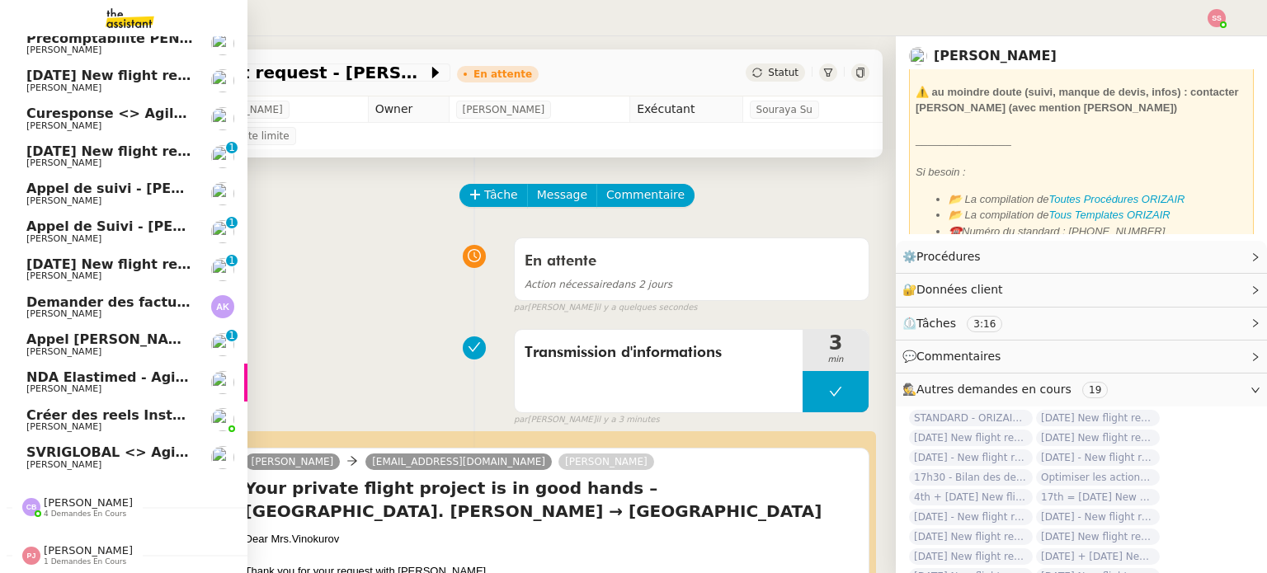
scroll to position [48, 0]
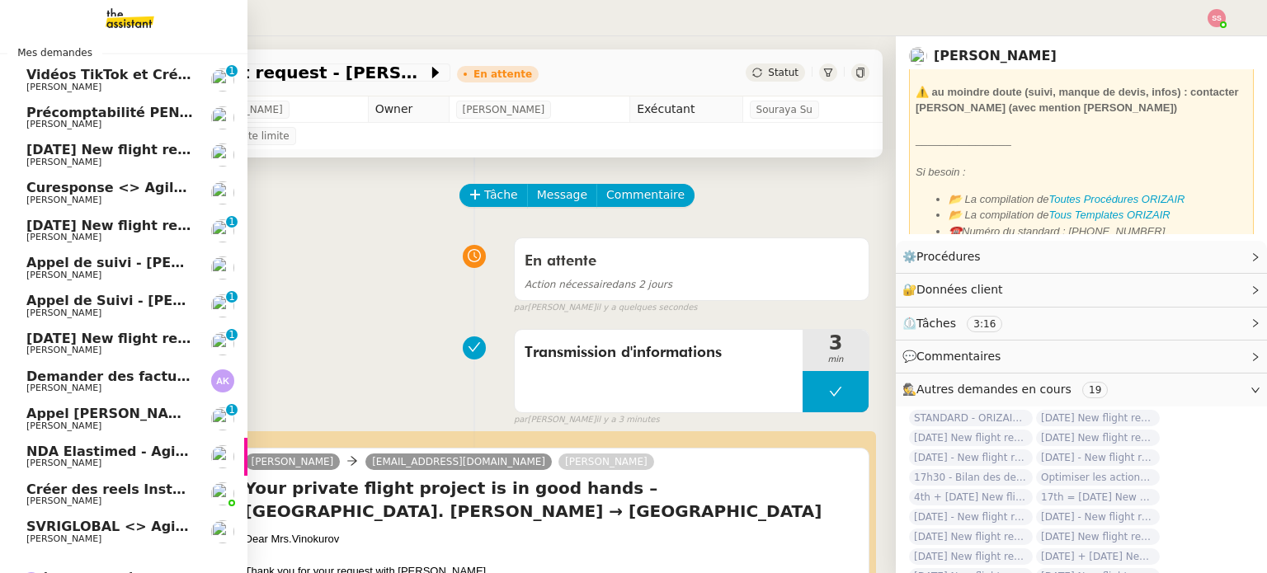
click at [134, 164] on span "[PERSON_NAME]" at bounding box center [109, 163] width 167 height 10
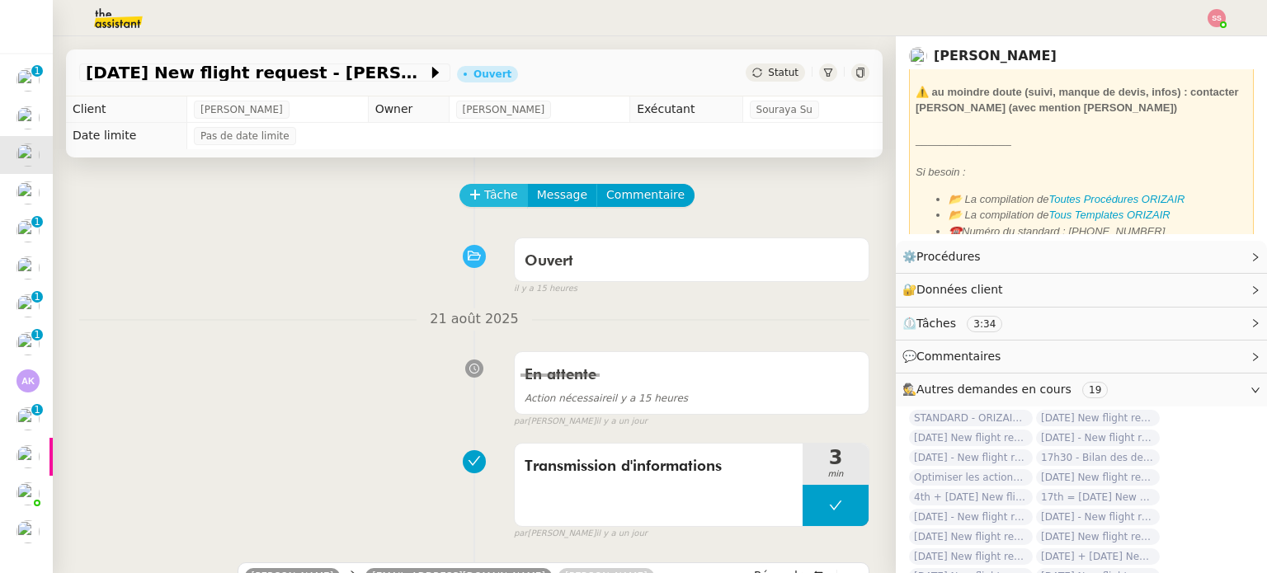
click at [484, 205] on span "Tâche" at bounding box center [501, 195] width 34 height 19
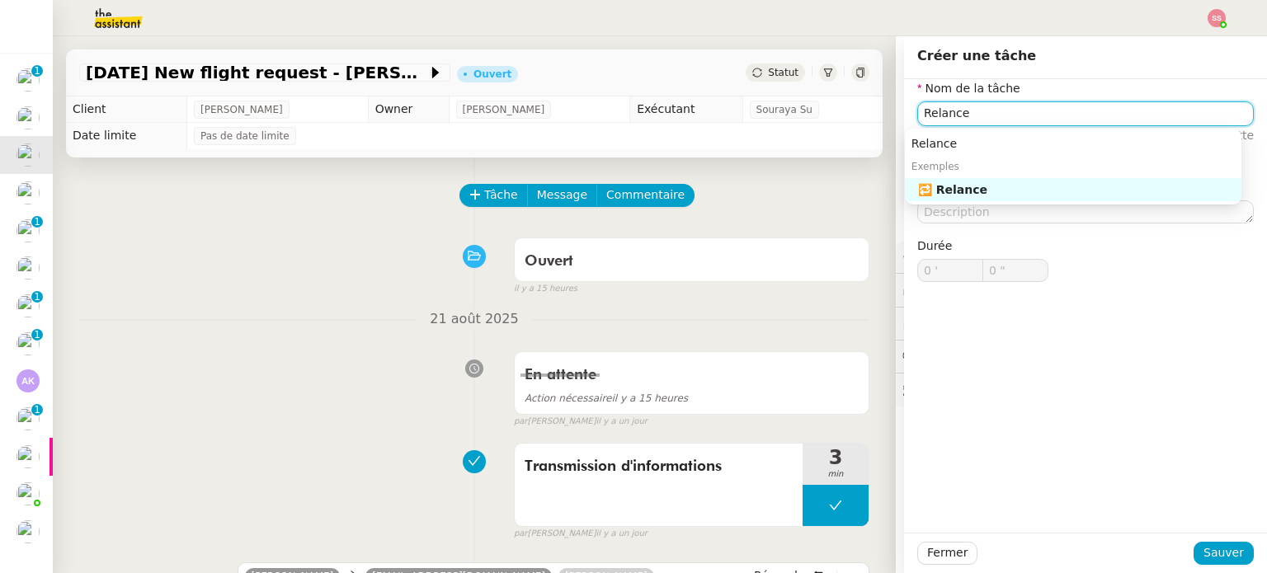
click at [1011, 196] on div "🔁 Relance" at bounding box center [1076, 189] width 317 height 15
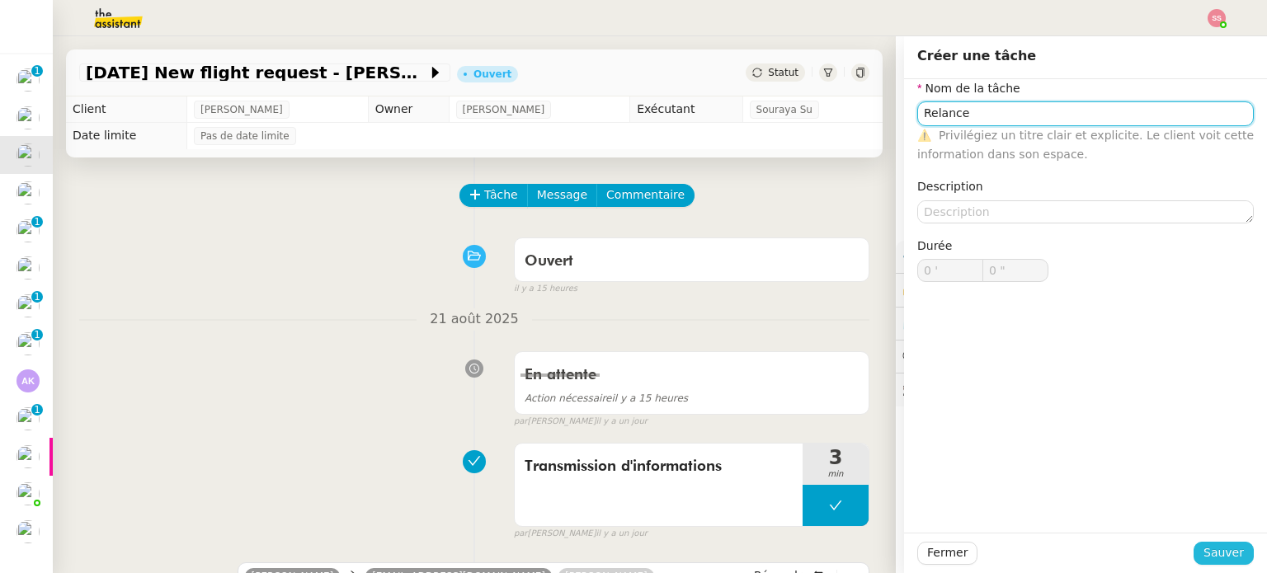
type input "Relance"
click at [1215, 555] on span "Sauver" at bounding box center [1224, 553] width 40 height 19
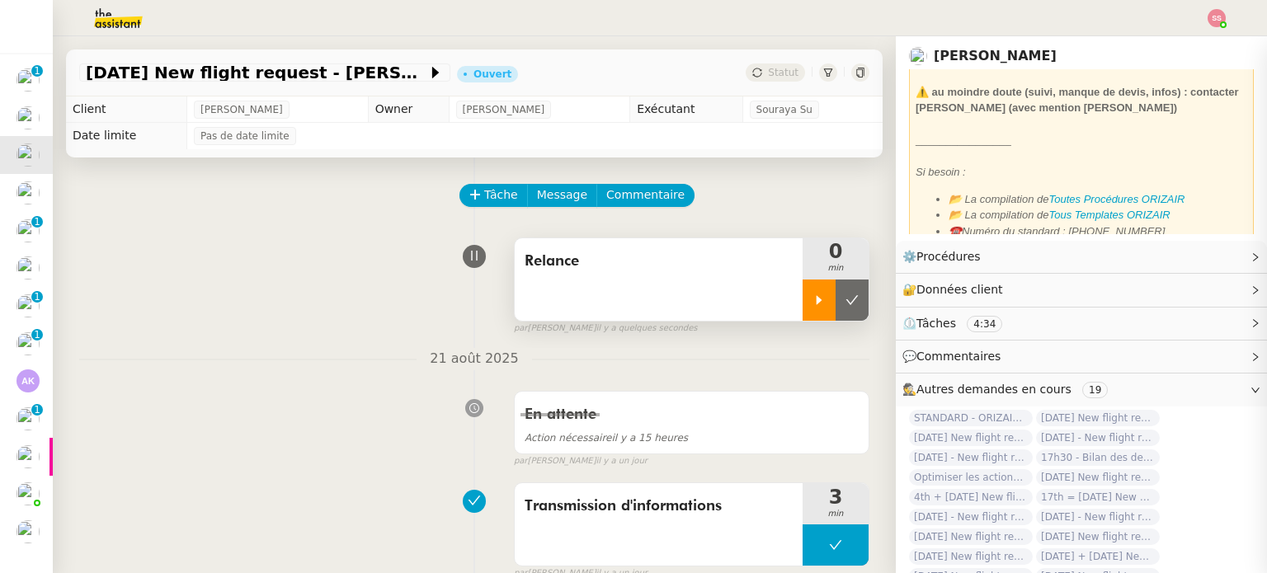
click at [813, 301] on icon at bounding box center [819, 300] width 13 height 13
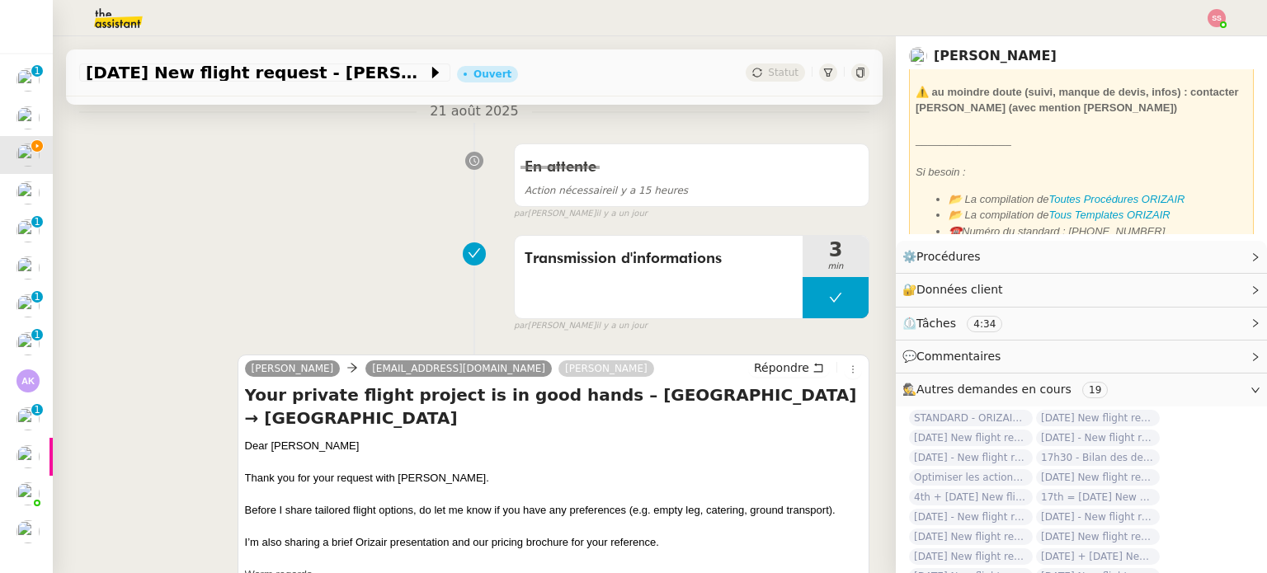
scroll to position [330, 0]
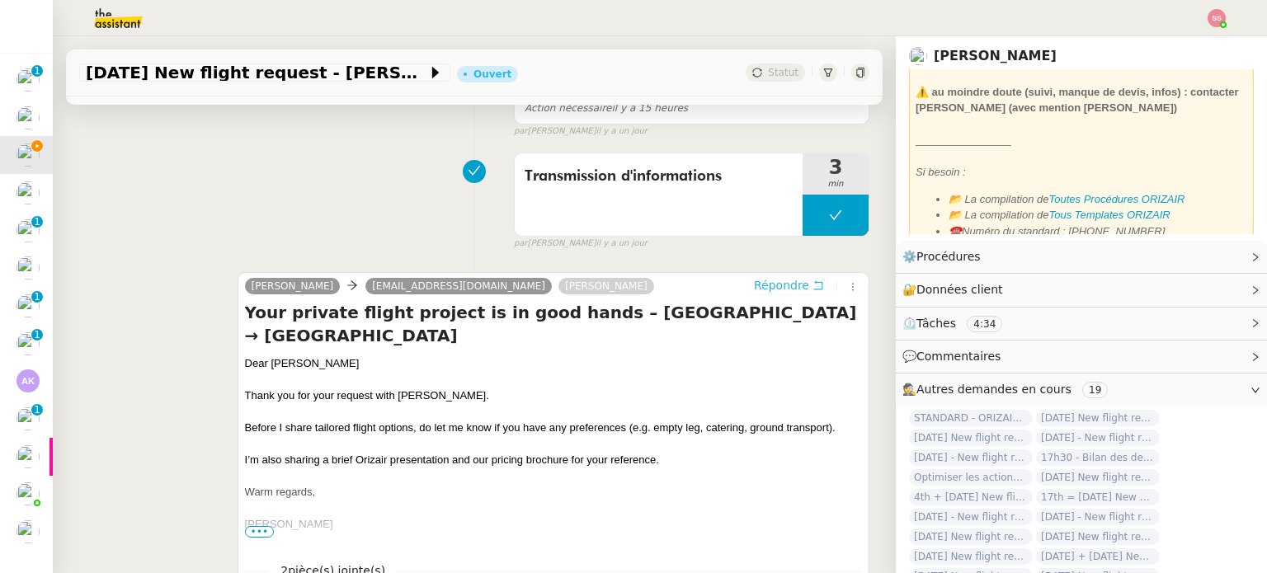
click at [756, 282] on span "Répondre" at bounding box center [781, 285] width 55 height 17
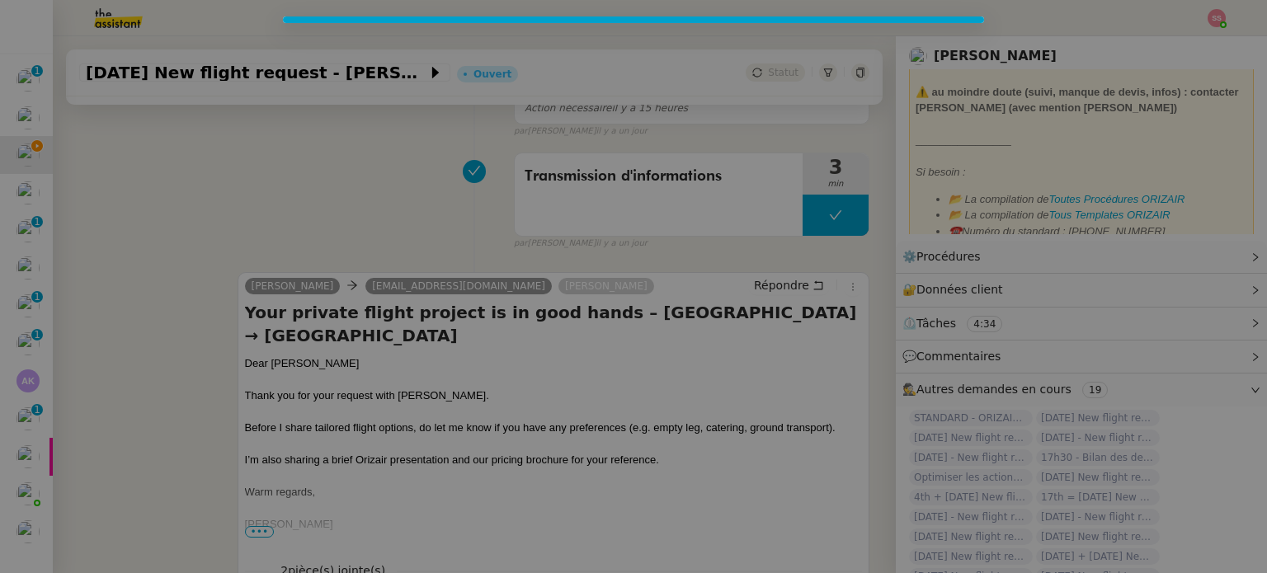
scroll to position [456, 0]
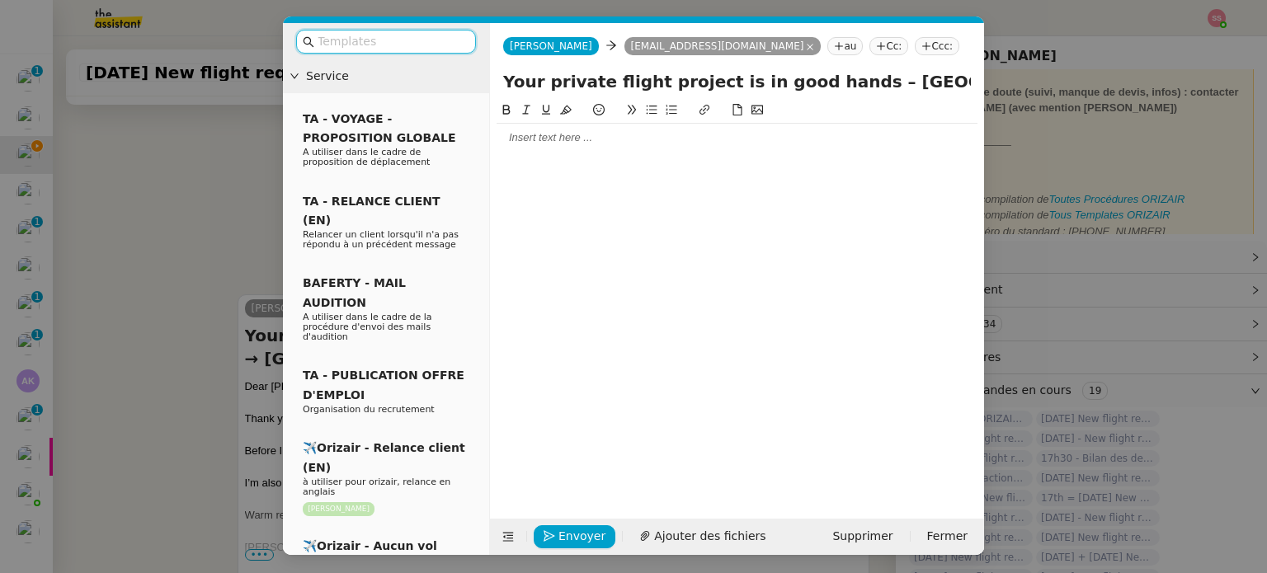
click at [915, 43] on nz-tag "Ccc:" at bounding box center [937, 46] width 45 height 18
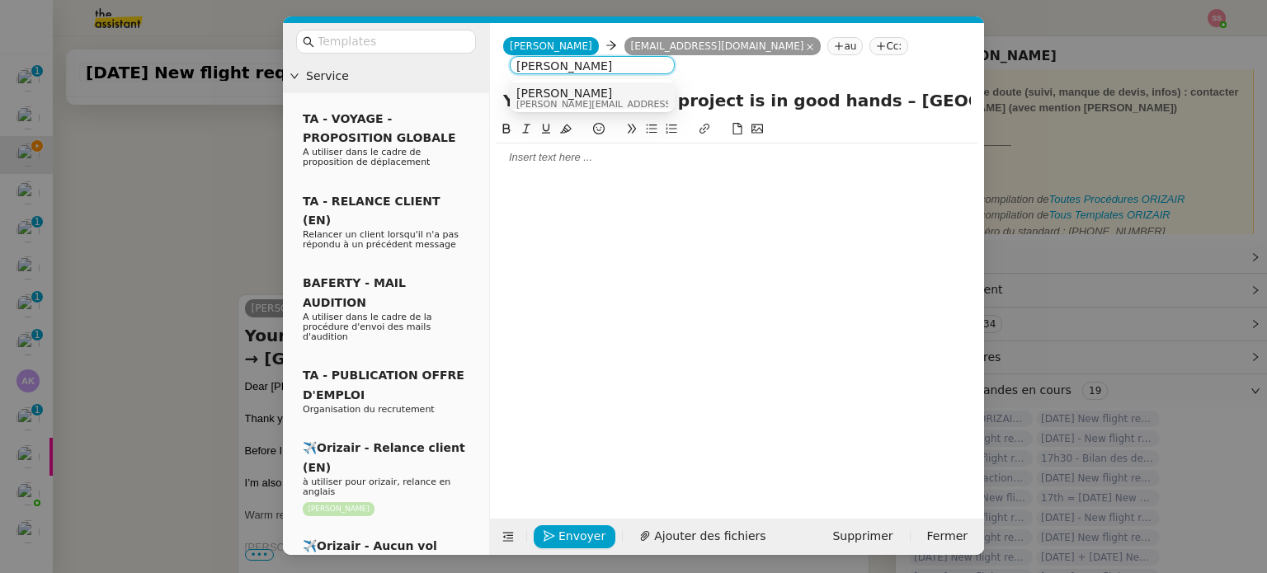
type input "[PERSON_NAME]"
click at [590, 97] on div "[PERSON_NAME] [PERSON_NAME][EMAIL_ADDRESS][DOMAIN_NAME]" at bounding box center [640, 98] width 247 height 22
click at [396, 30] on nz-input-group at bounding box center [386, 42] width 180 height 24
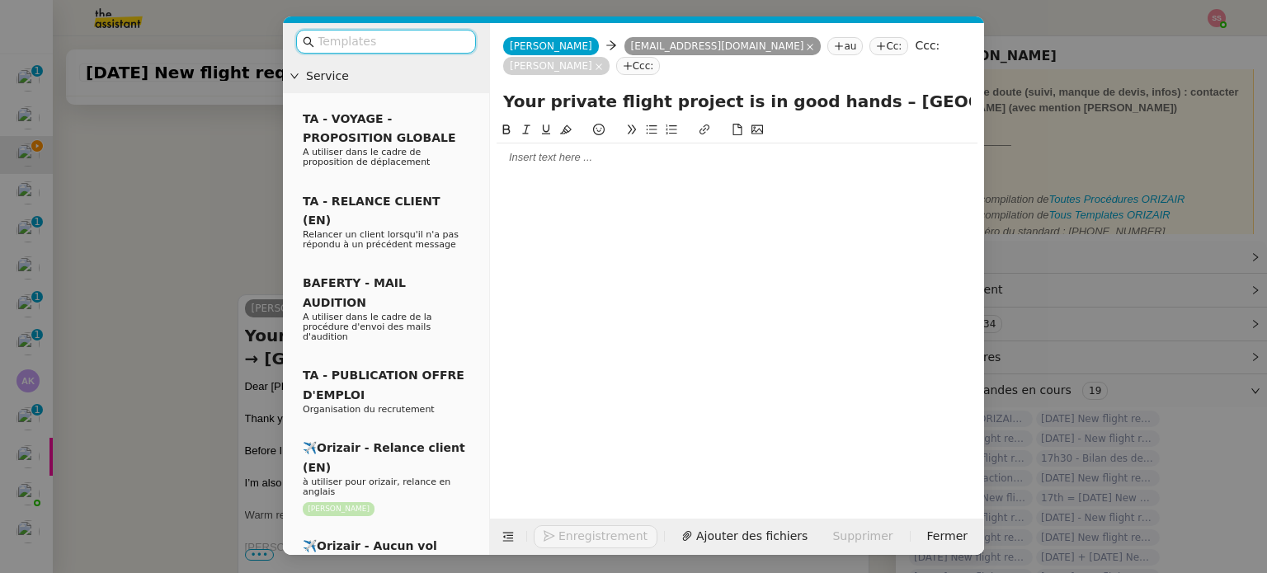
click at [397, 32] on input "text" at bounding box center [392, 41] width 149 height 19
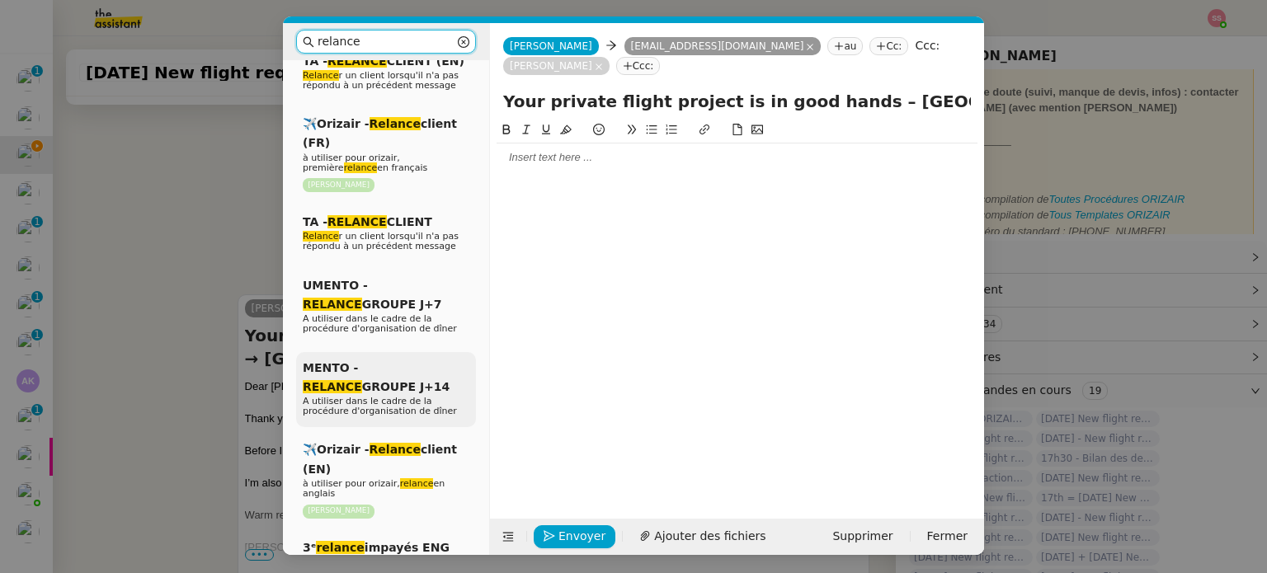
scroll to position [165, 0]
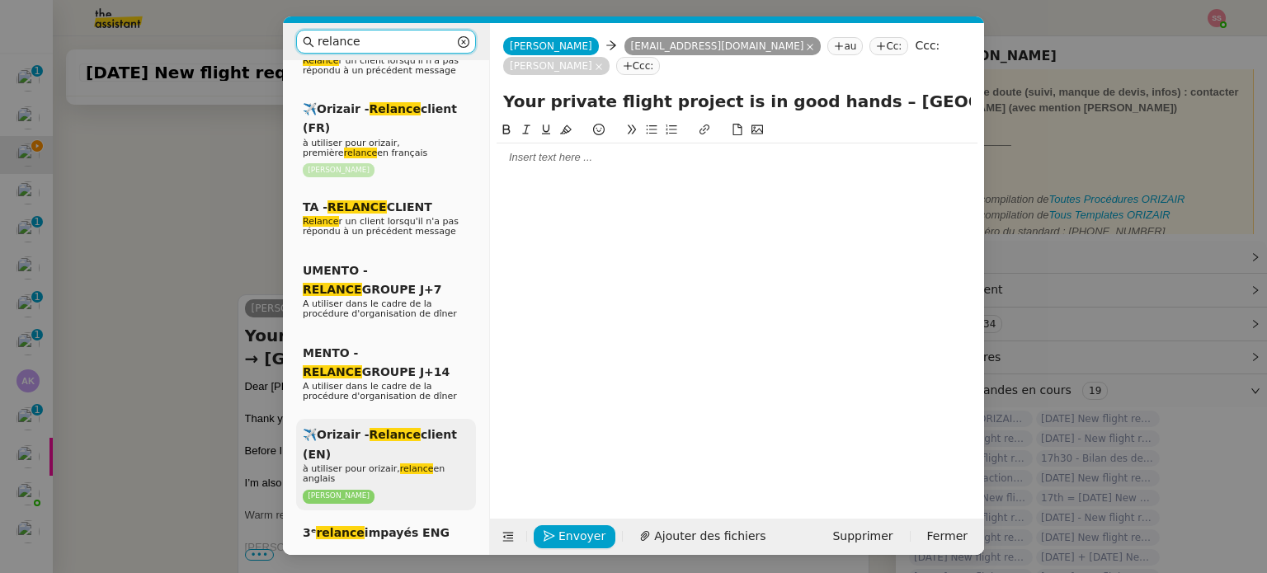
type input "relance"
click at [390, 441] on div "✈️Orizair - Relance client (EN) à utiliser pour orizair, relance en anglais [PE…" at bounding box center [386, 465] width 180 height 92
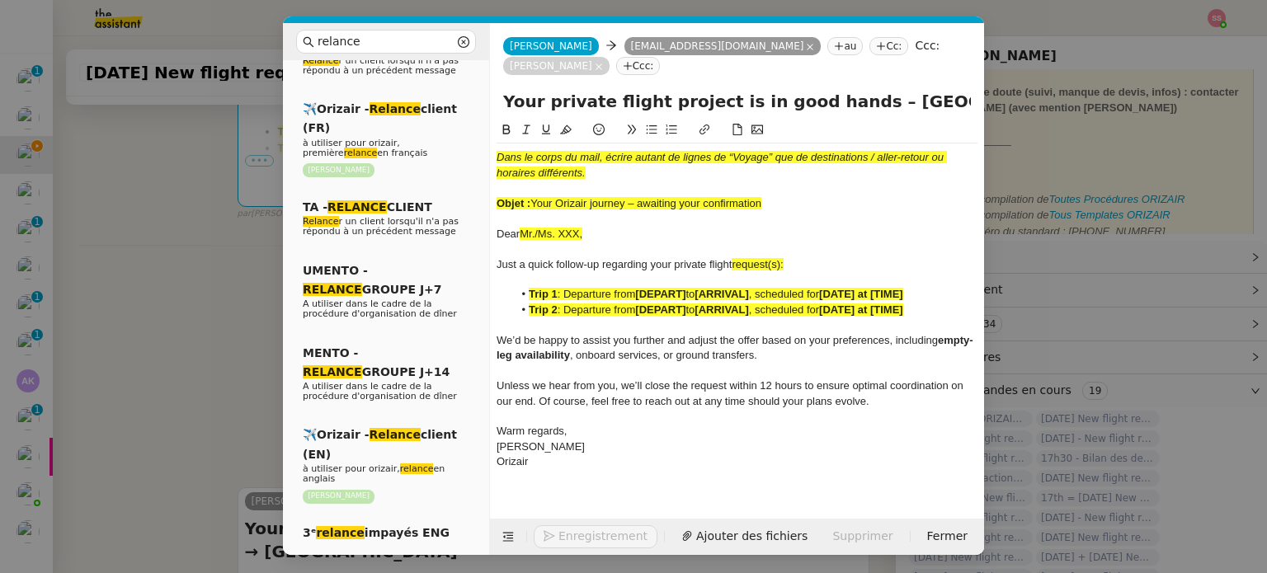
scroll to position [673, 0]
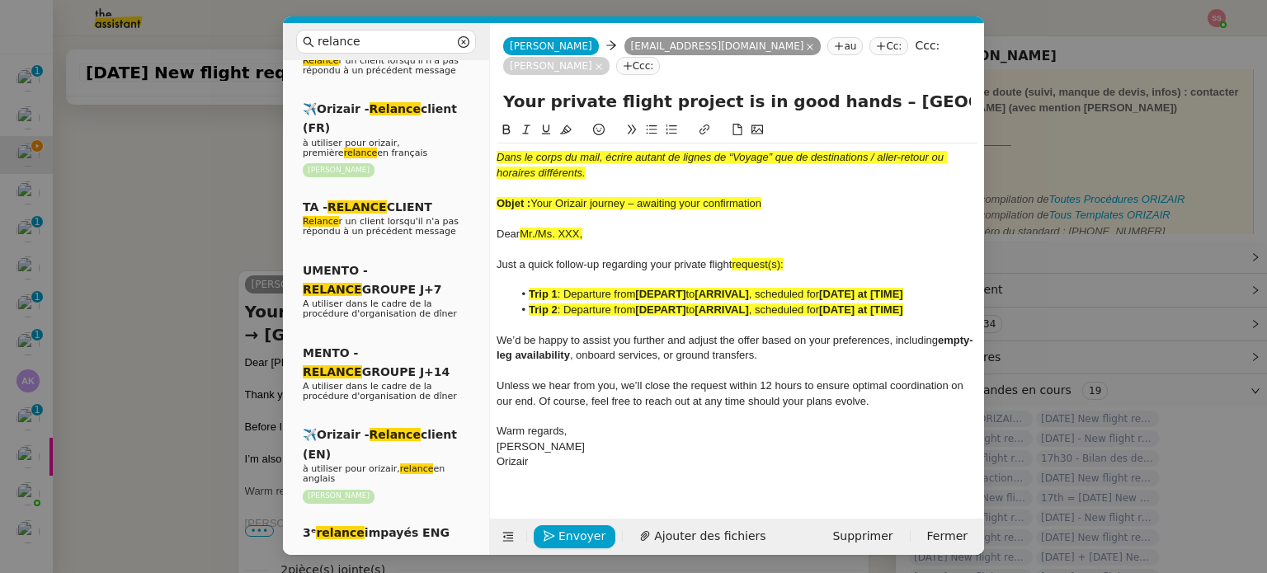
drag, startPoint x: 535, startPoint y: 179, endPoint x: 855, endPoint y: 181, distance: 319.3
click at [855, 196] on div "Objet : Your Orizair journey – awaiting your confirmation" at bounding box center [737, 203] width 481 height 15
drag, startPoint x: 823, startPoint y: 78, endPoint x: 470, endPoint y: 75, distance: 352.3
click at [463, 71] on nz-layout "relance Service Relance Bon de Commande LBP A utiliser dans le cadre de la proc…" at bounding box center [633, 289] width 701 height 532
paste input "Orizair journey – awaiting your confirmation"
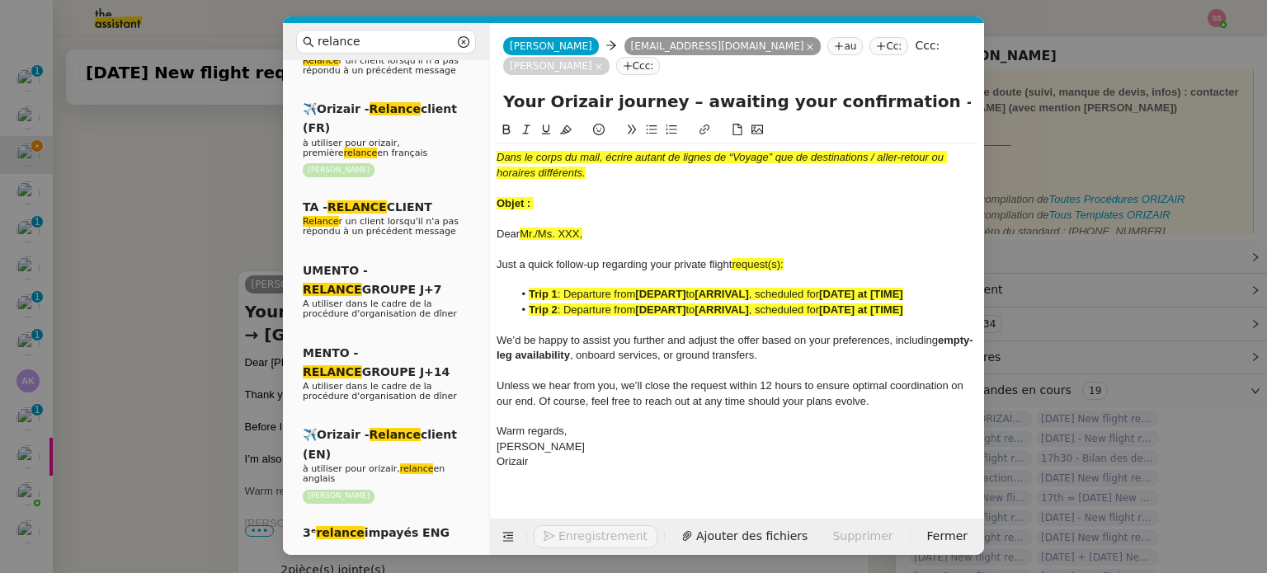
type input "Your Orizair journey – awaiting your confirmation – [GEOGRAPHIC_DATA] → [GEOGRA…"
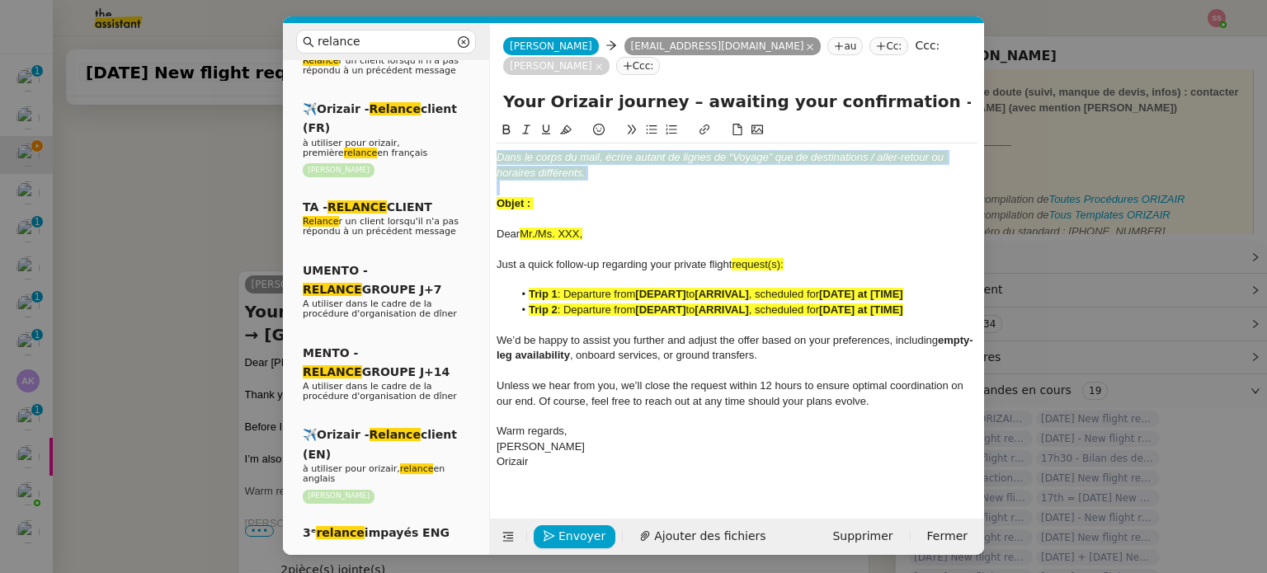
drag, startPoint x: 528, startPoint y: 158, endPoint x: 500, endPoint y: 132, distance: 38.0
click at [500, 144] on div "Dans le corps du mail, écrire autant de lignes de “Voyage” que de destinations …" at bounding box center [737, 310] width 481 height 333
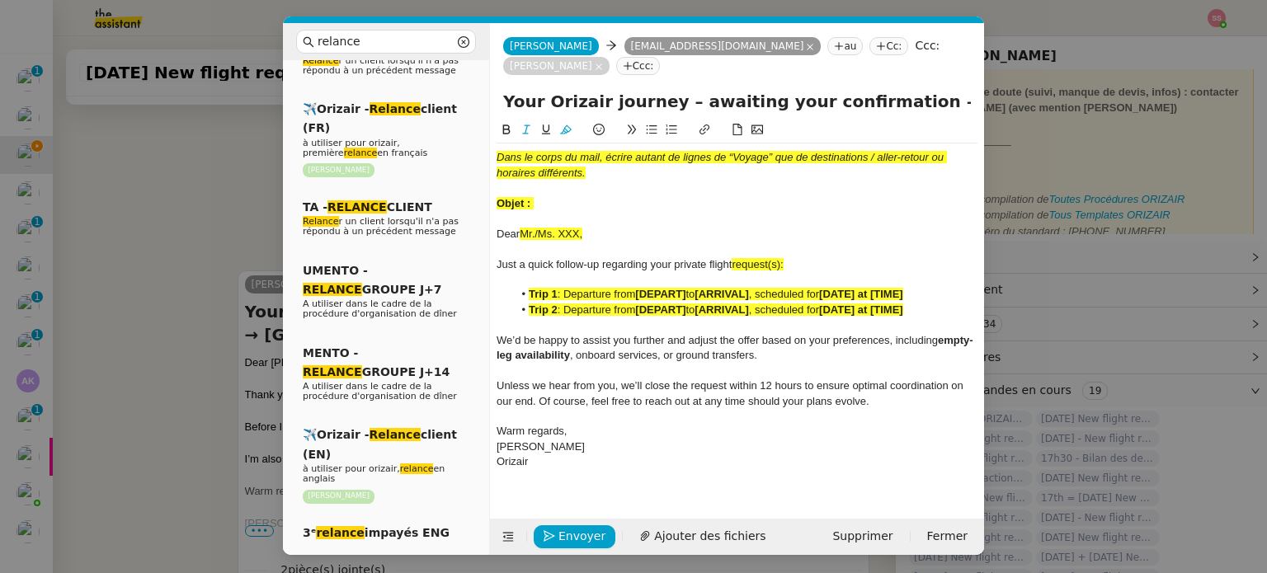
click at [552, 196] on div "Objet :" at bounding box center [737, 203] width 481 height 15
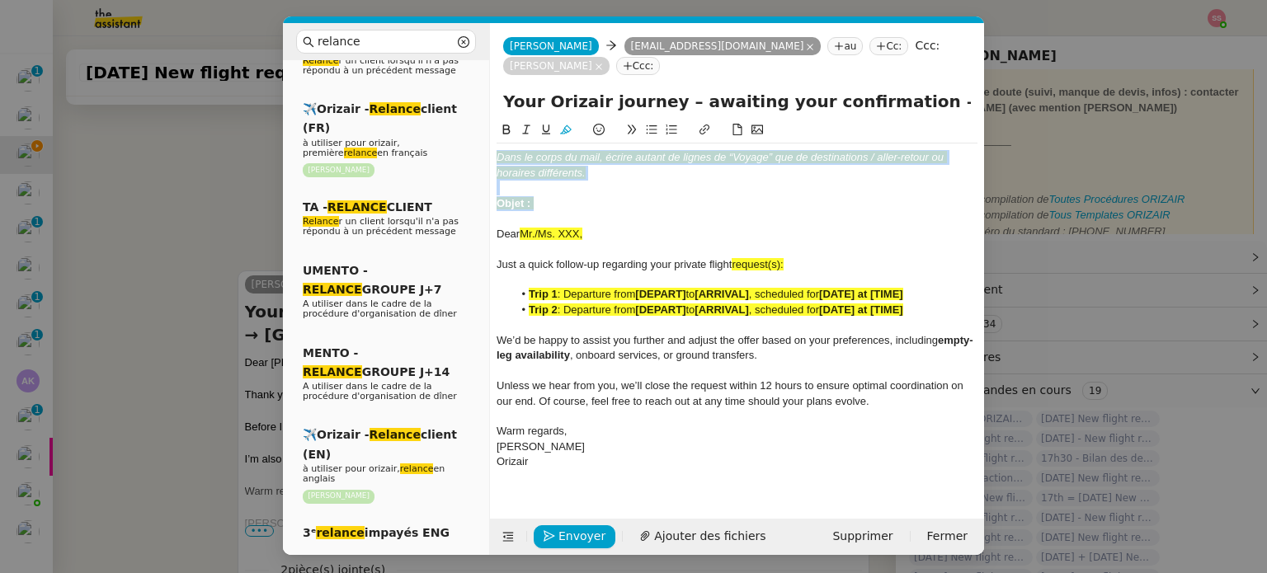
drag, startPoint x: 540, startPoint y: 183, endPoint x: 488, endPoint y: 134, distance: 71.8
click at [488, 134] on nz-layout "relance Service Relance Bon de Commande LBP A utiliser dans le cadre de la proc…" at bounding box center [633, 289] width 701 height 532
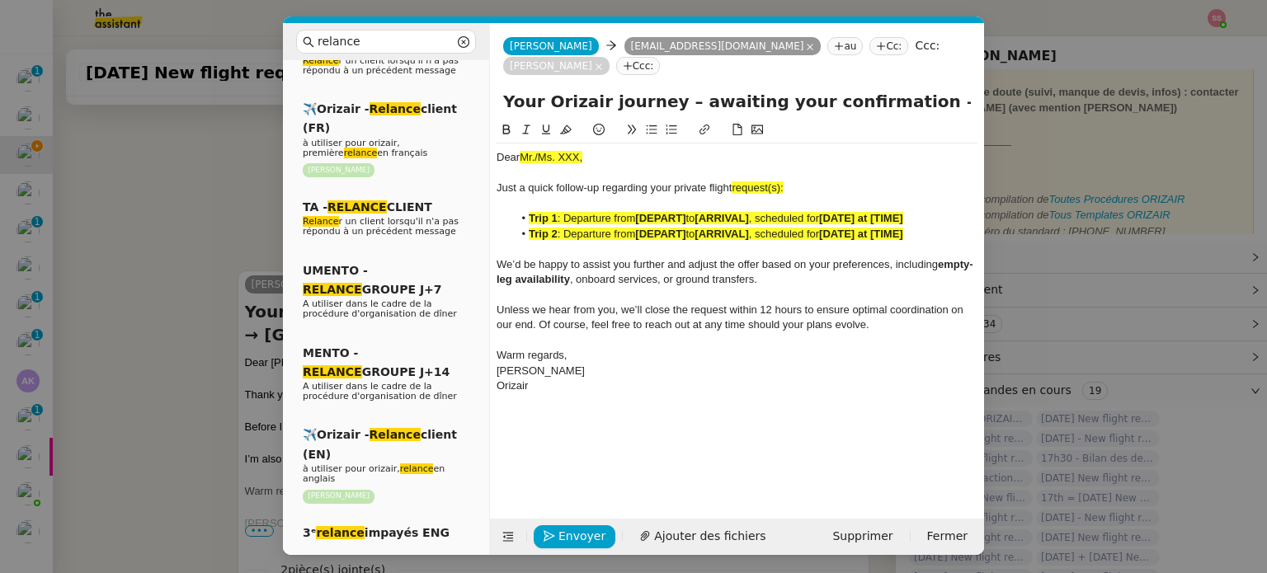
click at [211, 243] on nz-modal-container "relance Service Relance Bon de Commande LBP A utiliser dans le cadre de la proc…" at bounding box center [633, 286] width 1267 height 573
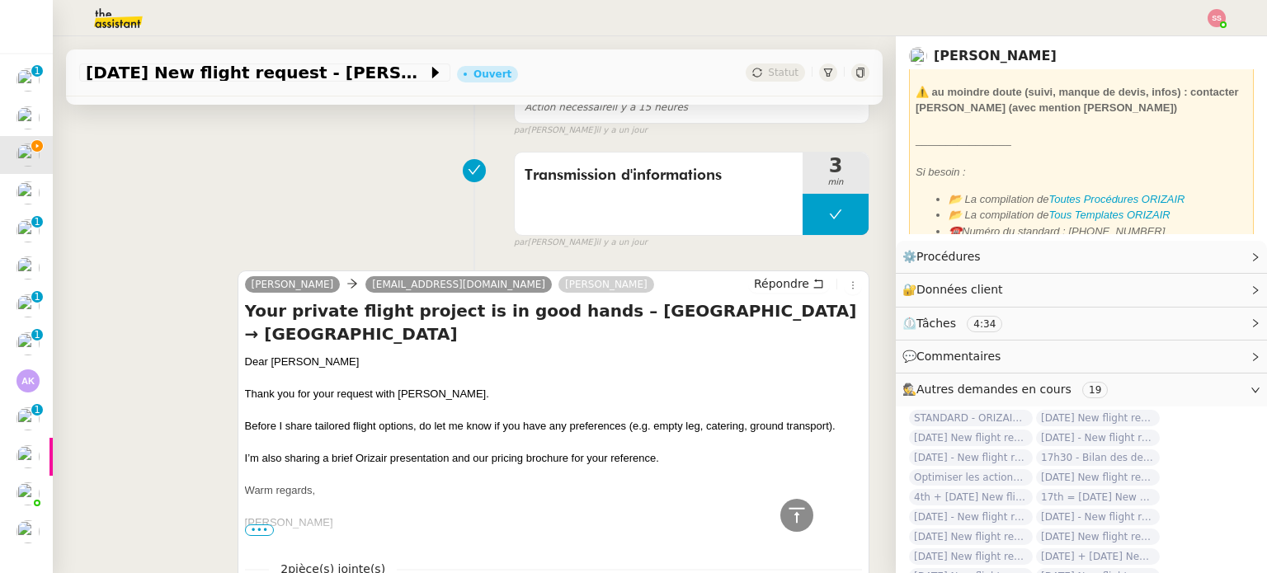
scroll to position [671, 0]
click at [277, 355] on div "Dear [PERSON_NAME]" at bounding box center [553, 363] width 617 height 17
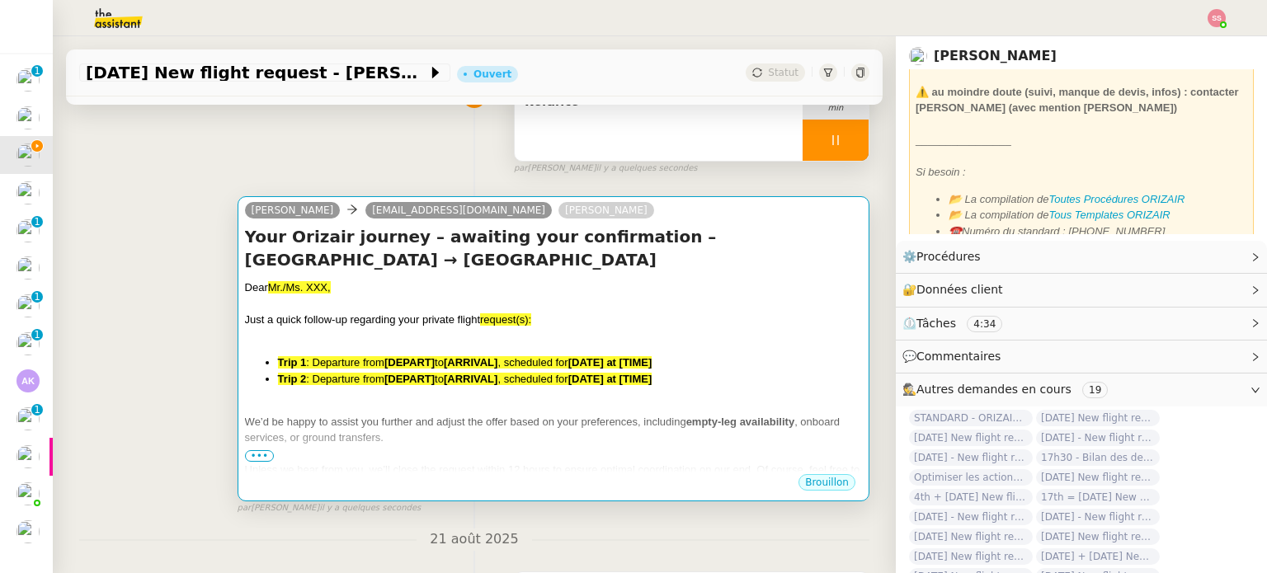
scroll to position [93, 0]
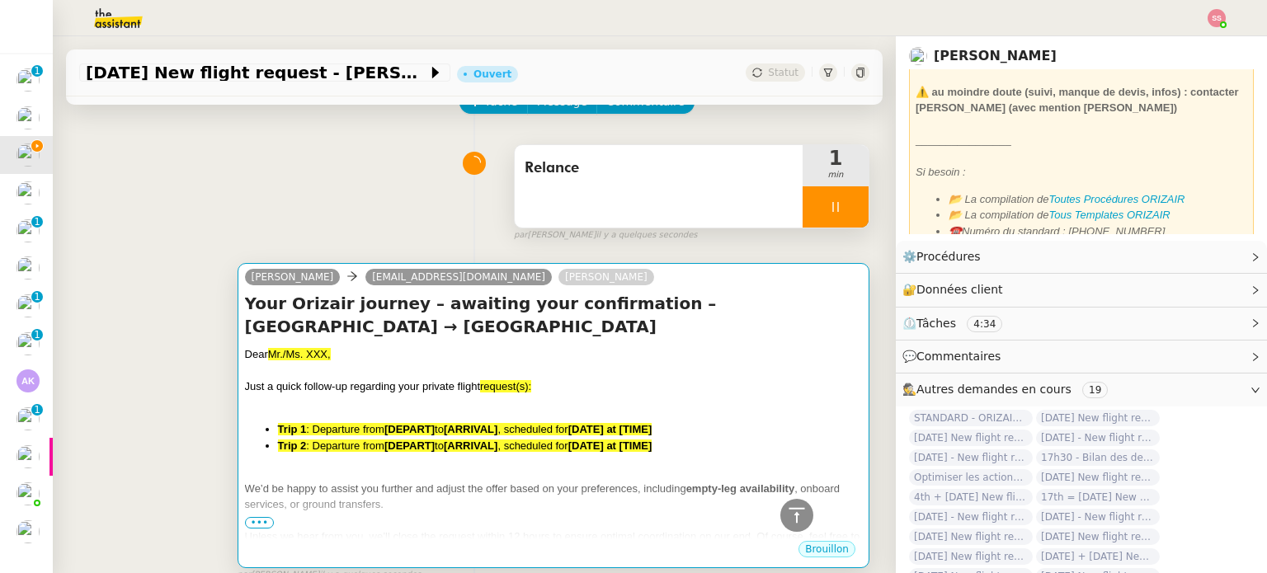
click at [456, 379] on div "Just a quick follow-up regarding your private flight request(s):" at bounding box center [553, 387] width 617 height 17
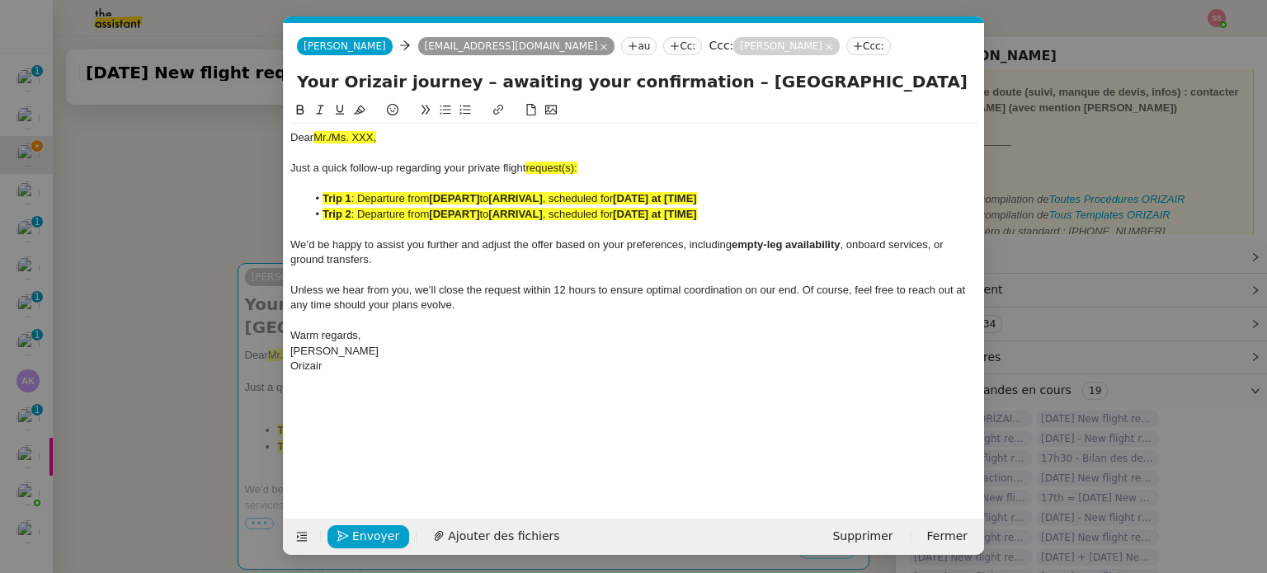
scroll to position [0, 71]
click at [352, 137] on span "Mr./Ms. XXX," at bounding box center [345, 137] width 63 height 12
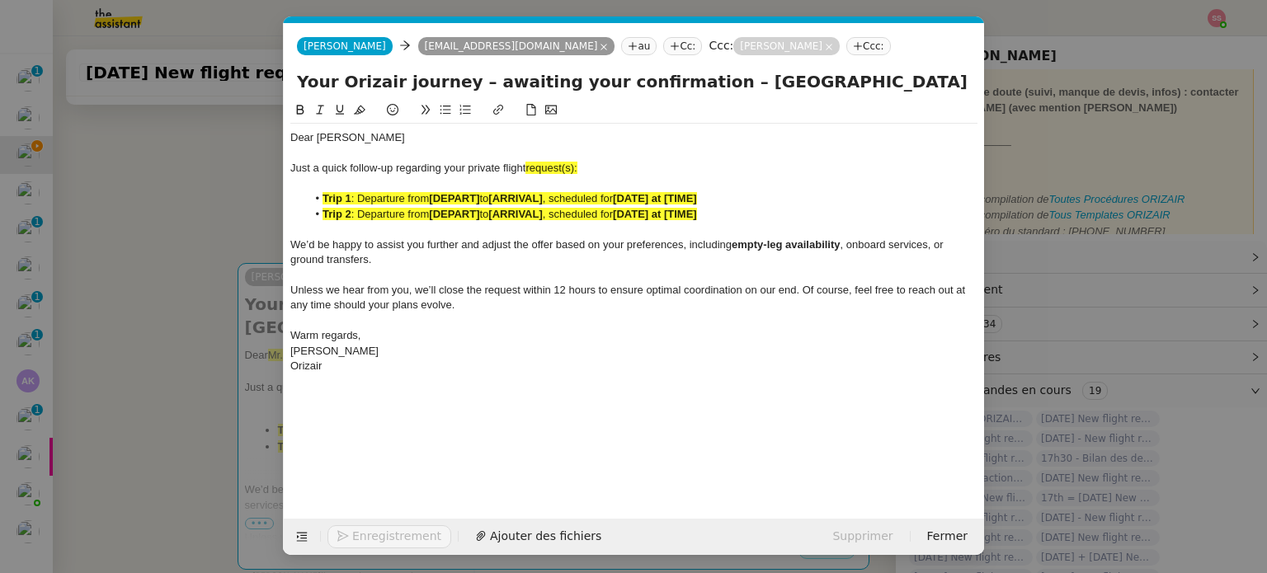
drag, startPoint x: 196, startPoint y: 184, endPoint x: 196, endPoint y: 205, distance: 21.5
click at [196, 185] on nz-modal-container "relance Service Relance Bon de Commande LBP A utiliser dans le cadre de la proc…" at bounding box center [633, 286] width 1267 height 573
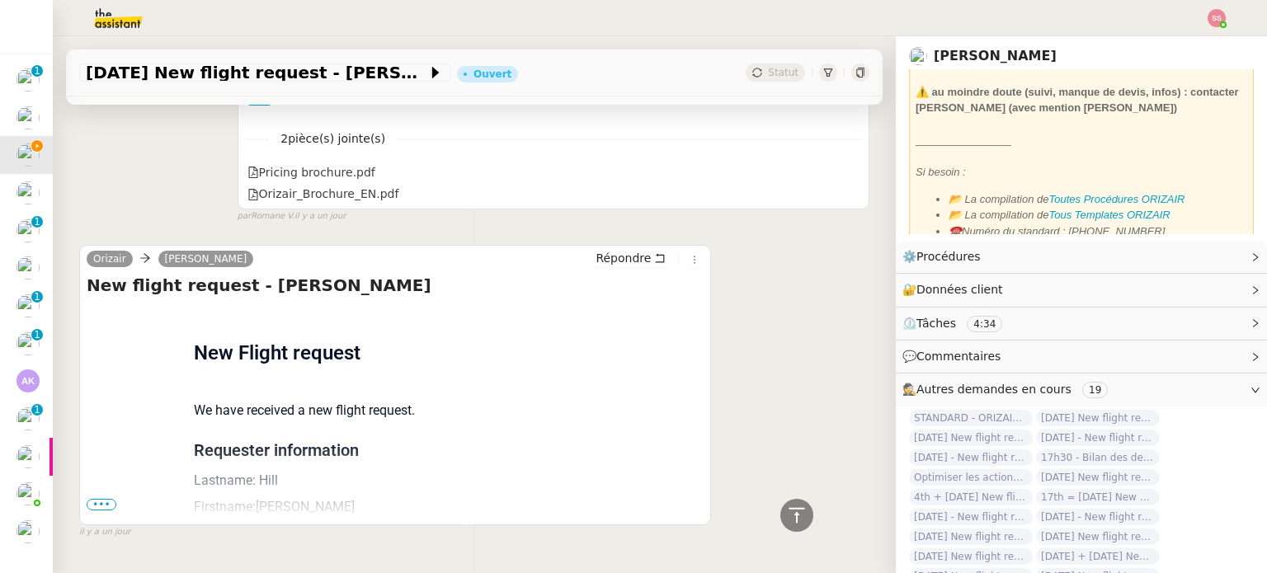
scroll to position [1152, 0]
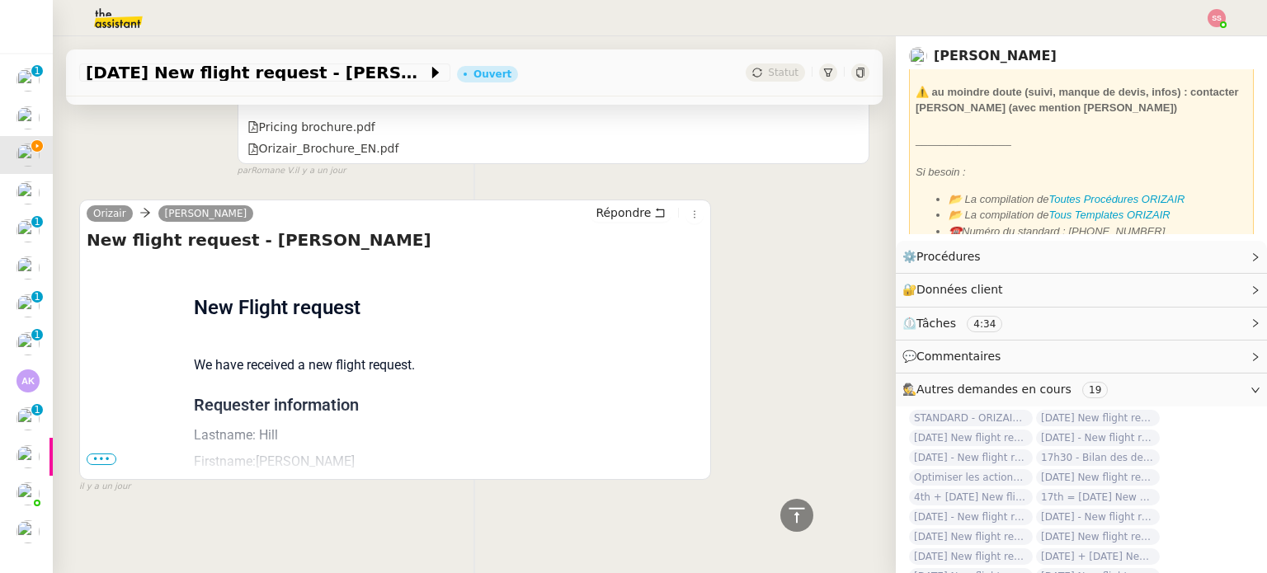
click at [109, 454] on span "•••" at bounding box center [102, 460] width 30 height 12
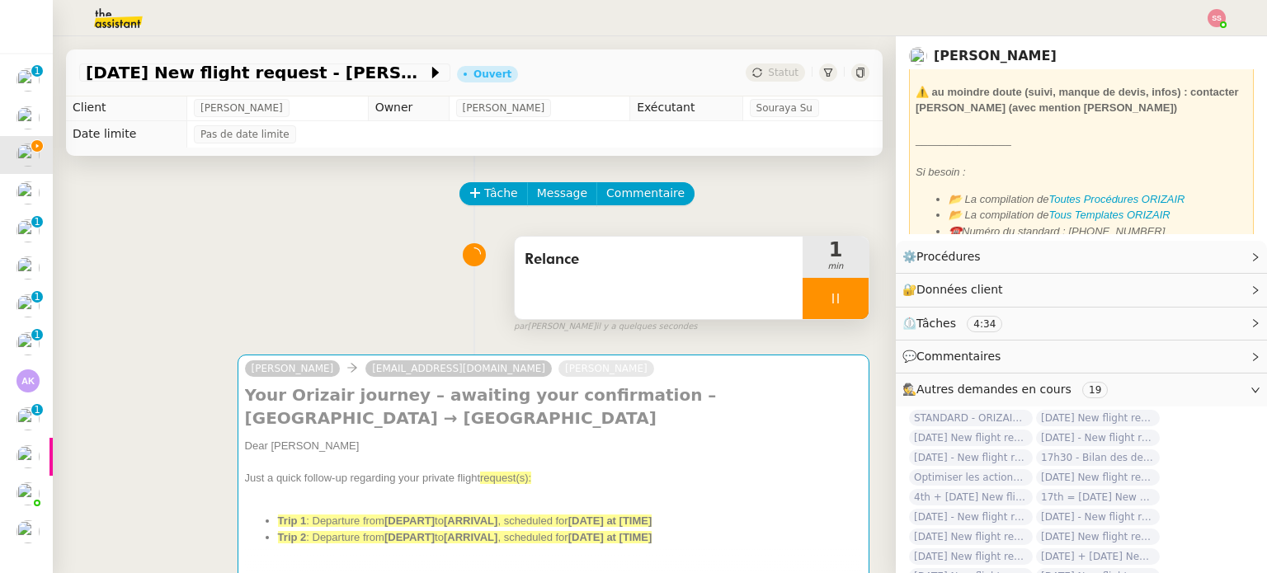
scroll to position [0, 0]
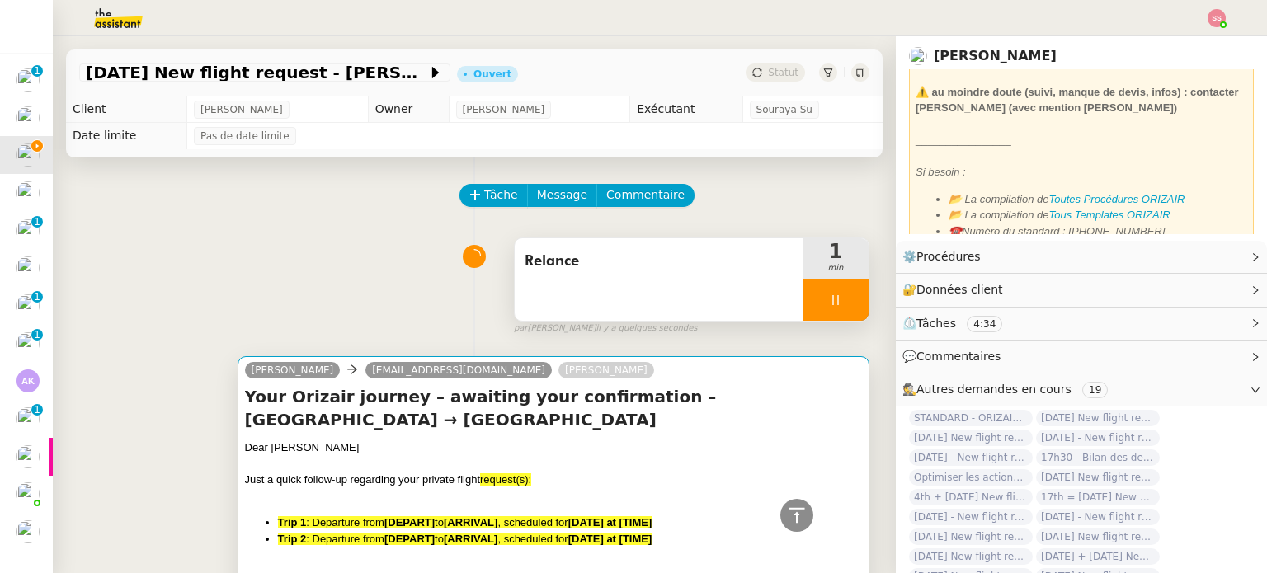
click at [496, 440] on div "Dear [PERSON_NAME]" at bounding box center [553, 448] width 617 height 17
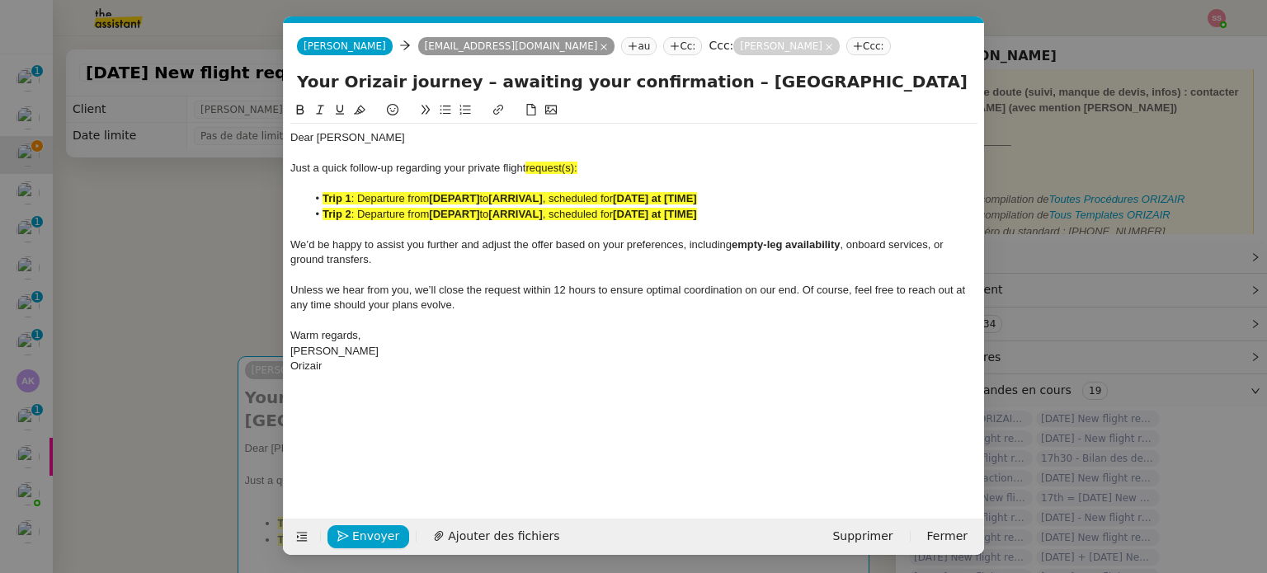
scroll to position [0, 71]
click at [622, 170] on div "Just a quick follow-up regarding your private flight request(s):" at bounding box center [633, 168] width 687 height 15
drag, startPoint x: 584, startPoint y: 164, endPoint x: 528, endPoint y: 166, distance: 56.1
click at [528, 166] on div "Just a quick follow-up regarding your private flight request:" at bounding box center [633, 168] width 687 height 15
click at [361, 111] on icon at bounding box center [360, 110] width 12 height 12
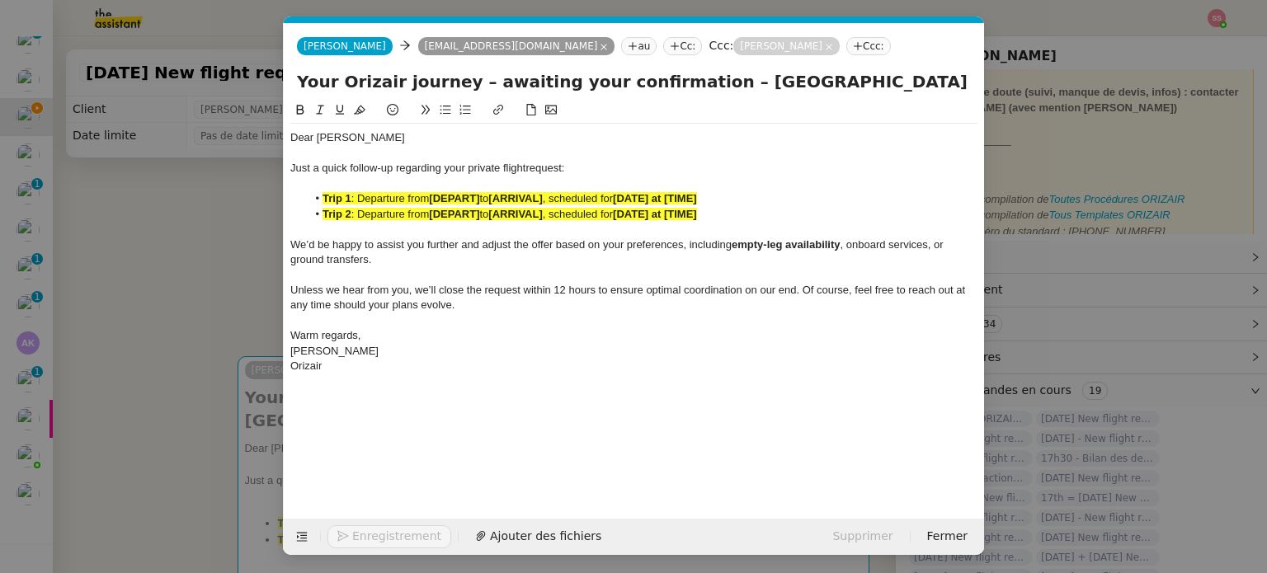
click at [405, 216] on span ": Departure from" at bounding box center [390, 214] width 78 height 12
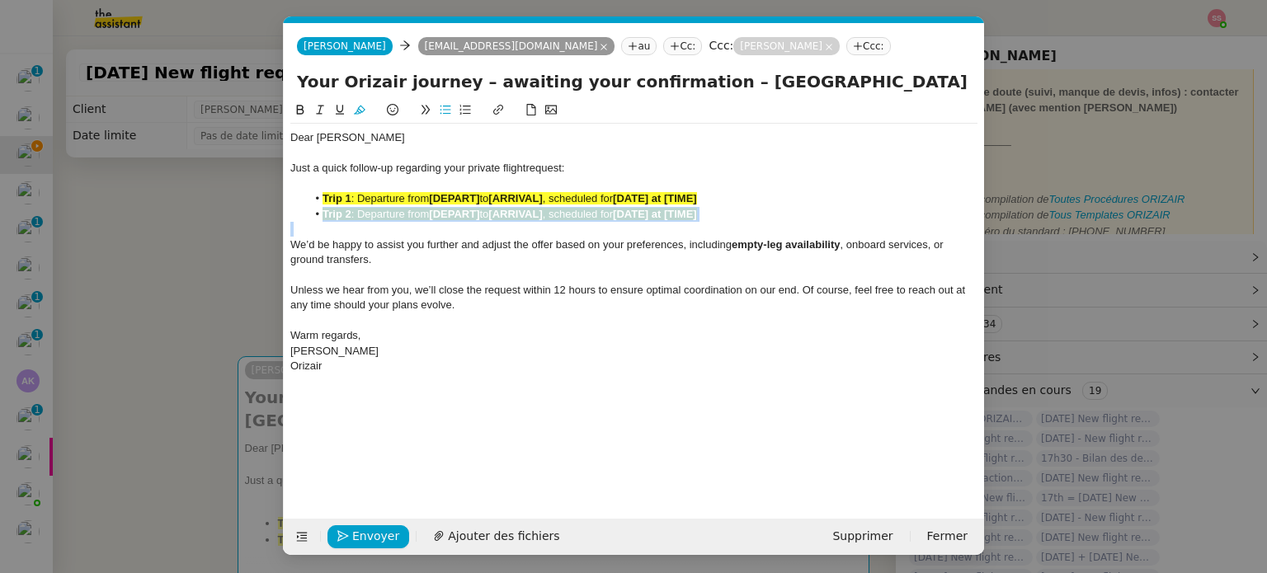
click at [405, 216] on span ": Departure from" at bounding box center [390, 214] width 78 height 12
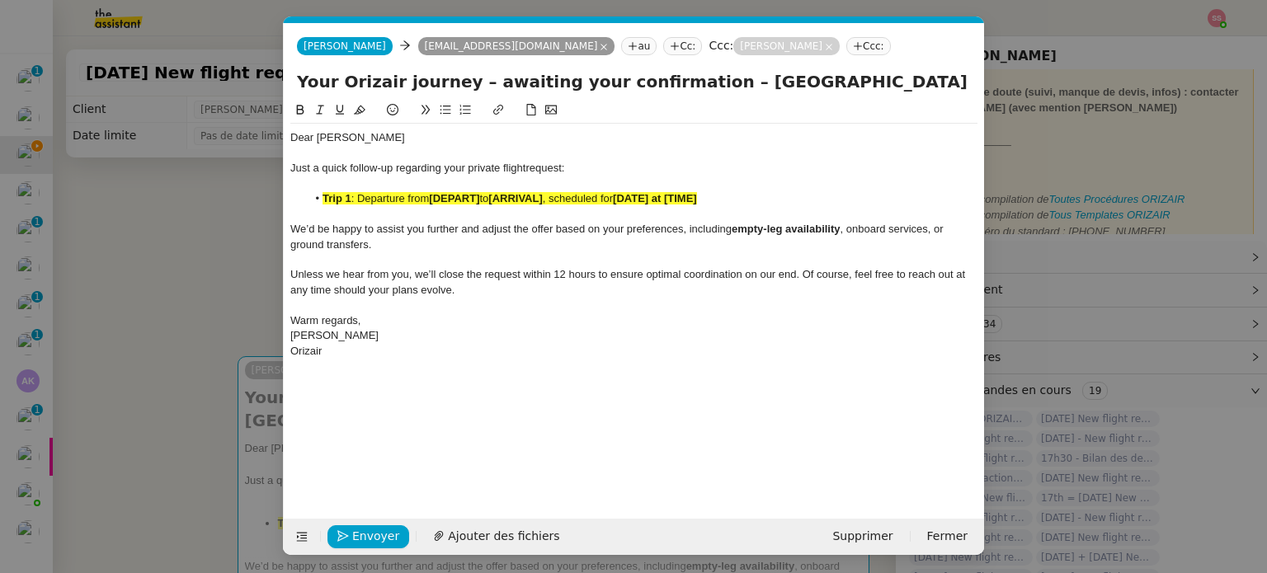
click at [408, 191] on div at bounding box center [633, 184] width 687 height 15
click at [405, 194] on span ": Departure from" at bounding box center [390, 198] width 78 height 12
click at [355, 105] on button at bounding box center [360, 110] width 20 height 19
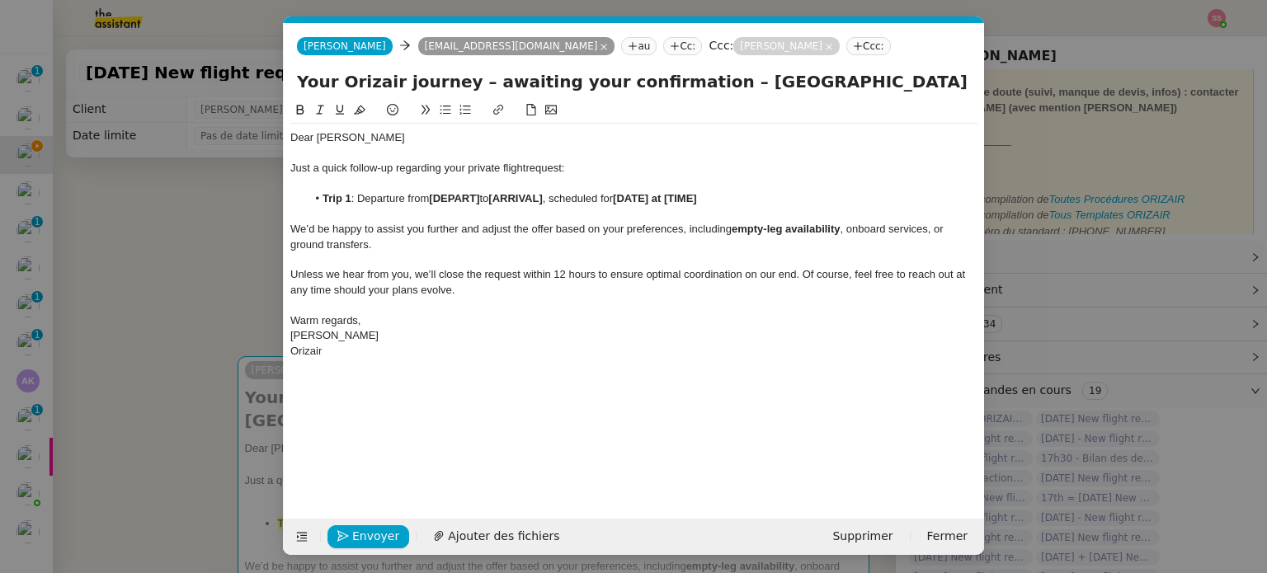
click at [392, 226] on span "We’d be happy to assist you further and adjust the offer based on your preferen…" at bounding box center [510, 229] width 441 height 12
click at [162, 286] on nz-modal-container "relance Service Relance Bon de Commande LBP A utiliser dans le cadre de la proc…" at bounding box center [633, 286] width 1267 height 573
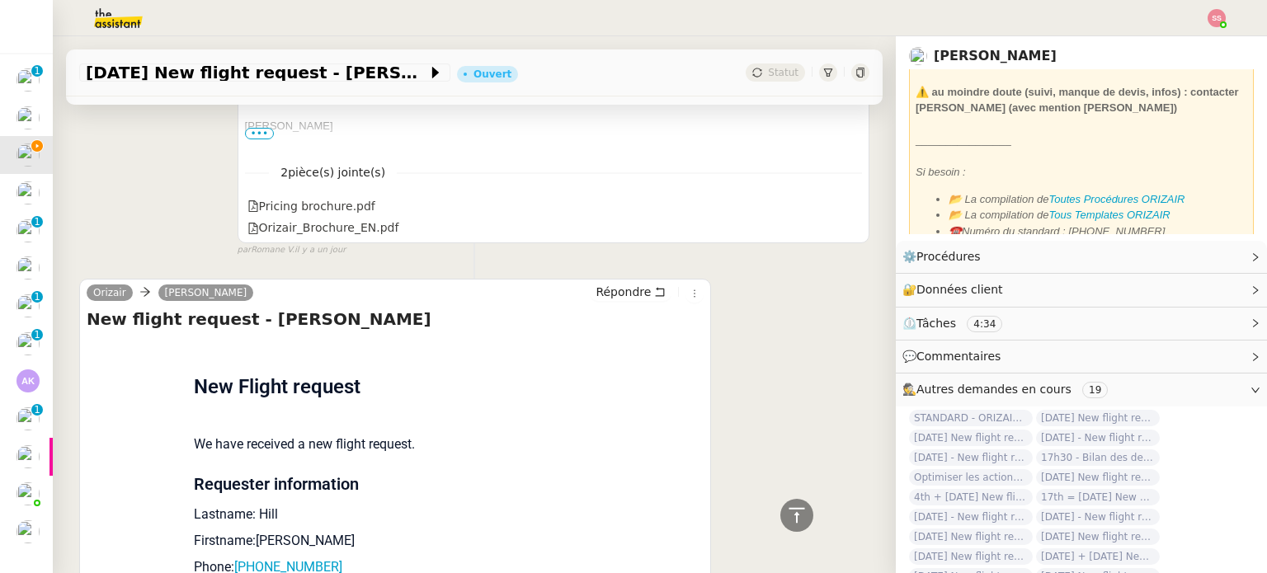
scroll to position [1320, 0]
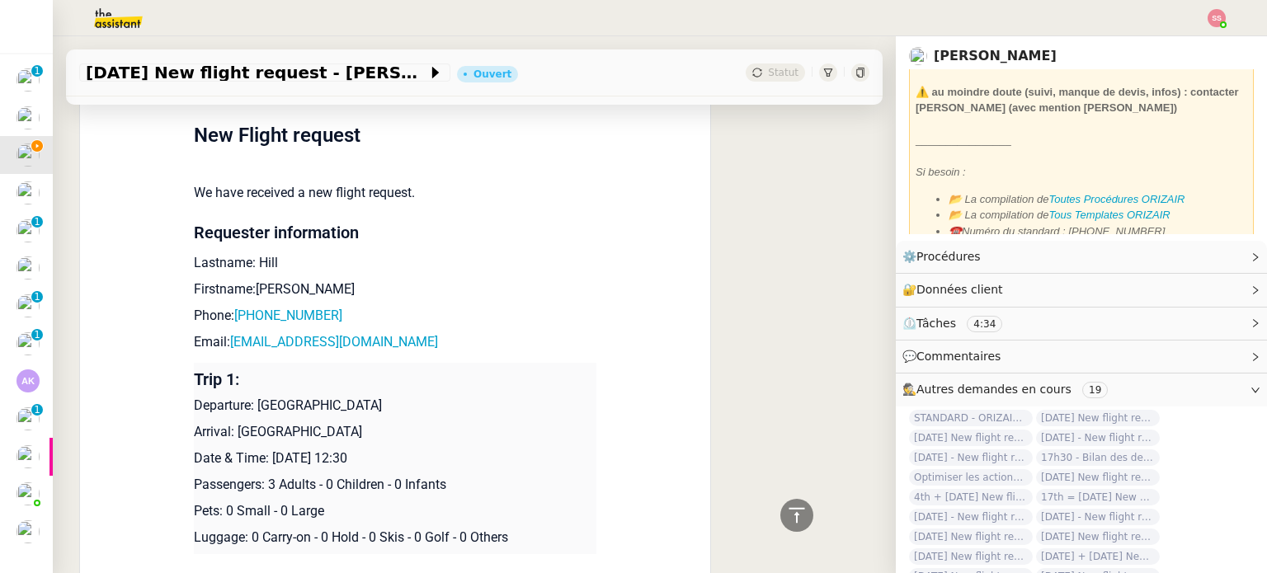
drag, startPoint x: 264, startPoint y: 398, endPoint x: 386, endPoint y: 395, distance: 122.1
click at [386, 396] on p "Departure: [GEOGRAPHIC_DATA]" at bounding box center [395, 406] width 403 height 20
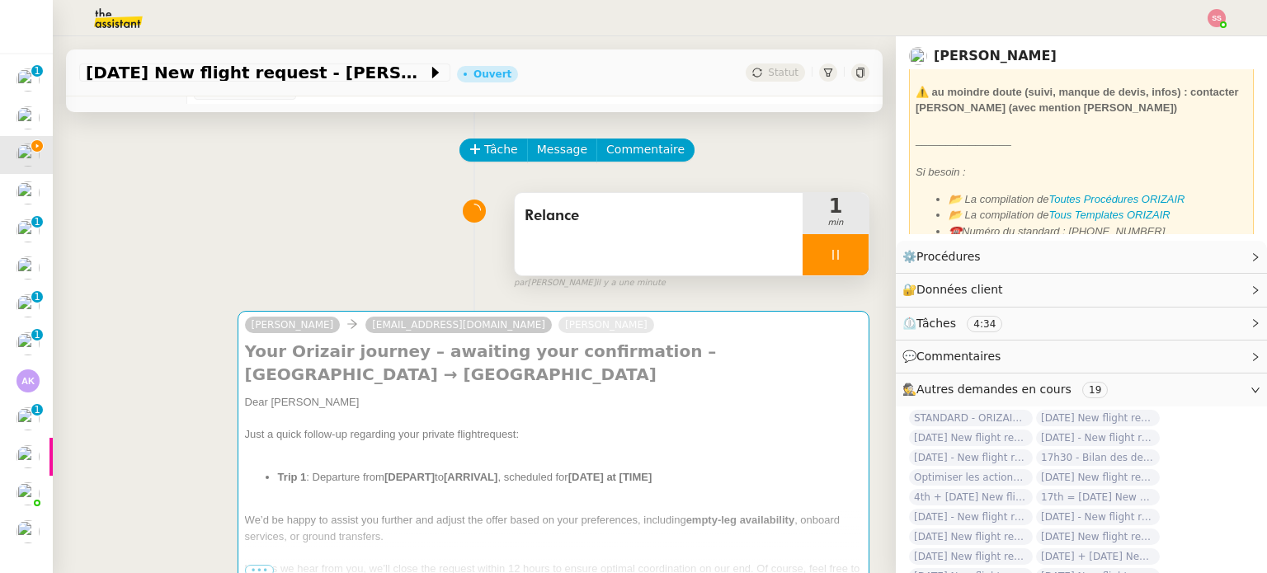
scroll to position [0, 0]
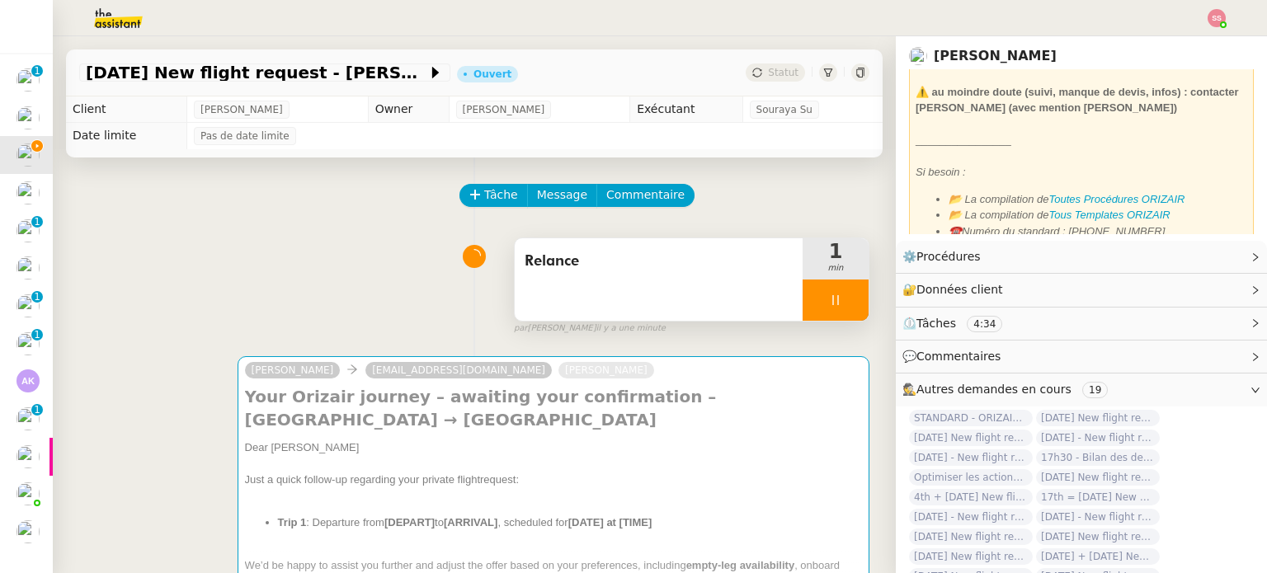
click at [538, 356] on div "[PERSON_NAME] [PERSON_NAME][EMAIL_ADDRESS][DOMAIN_NAME] [PERSON_NAME] Your Oriz…" at bounding box center [474, 509] width 790 height 334
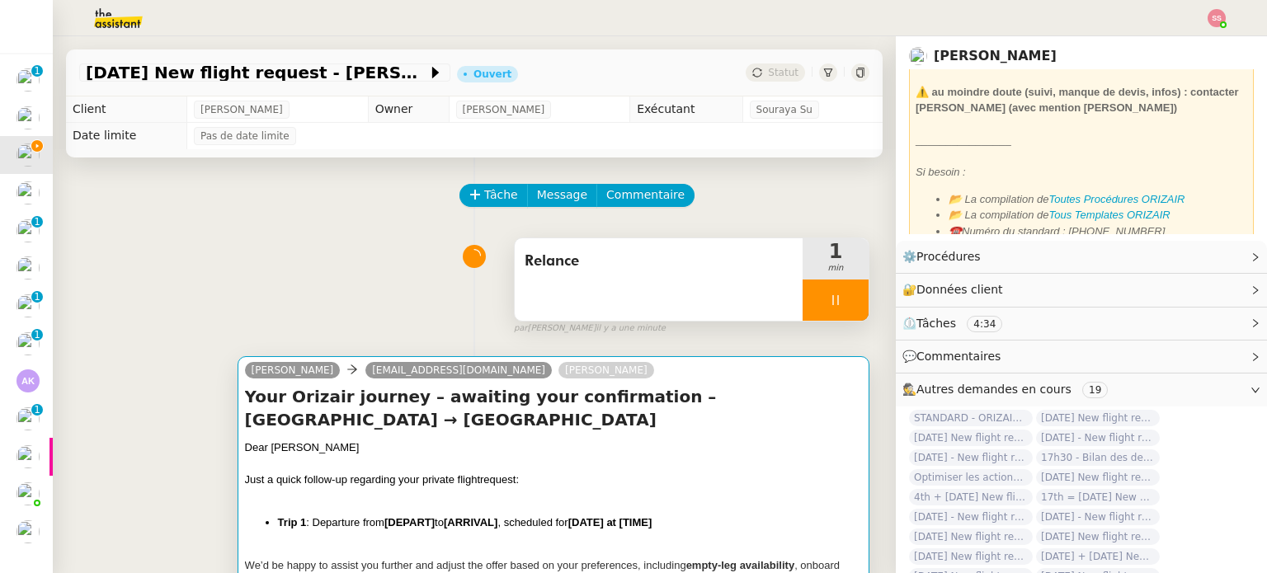
click at [492, 408] on h4 "Your Orizair journey – awaiting your confirmation – [GEOGRAPHIC_DATA] → [GEOGRA…" at bounding box center [553, 408] width 617 height 46
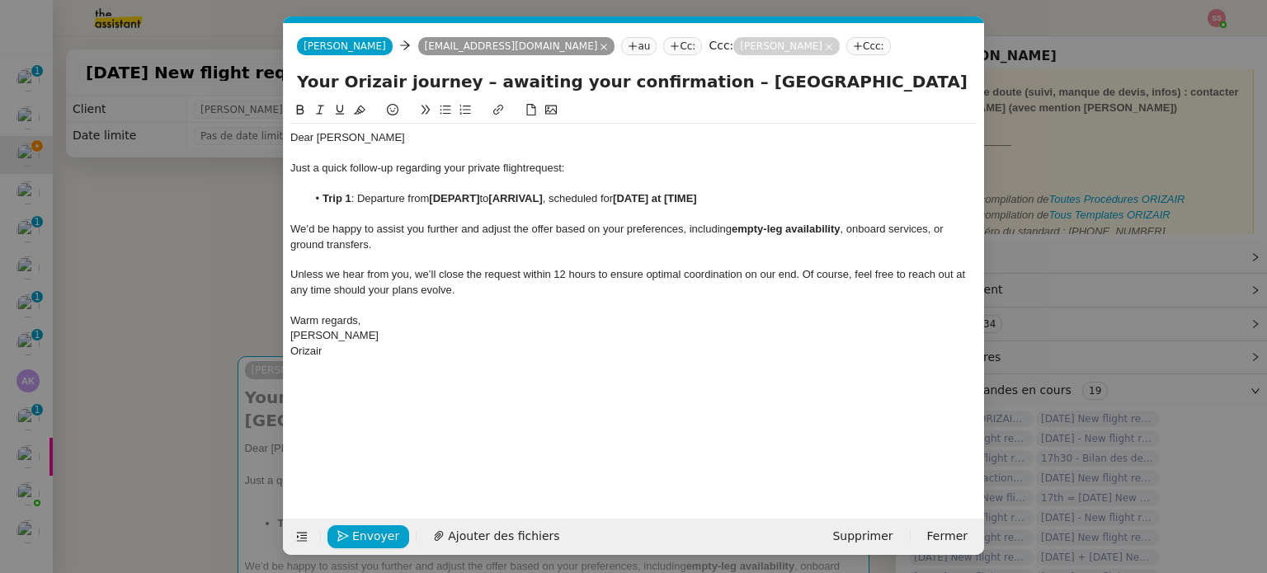
scroll to position [0, 71]
drag, startPoint x: 484, startPoint y: 200, endPoint x: 432, endPoint y: 196, distance: 53.0
click at [432, 196] on li "Trip 1 : Departure from [DEPART] to [ARRIVAL] , scheduled for [DATE] at [TIME]" at bounding box center [643, 198] width 672 height 15
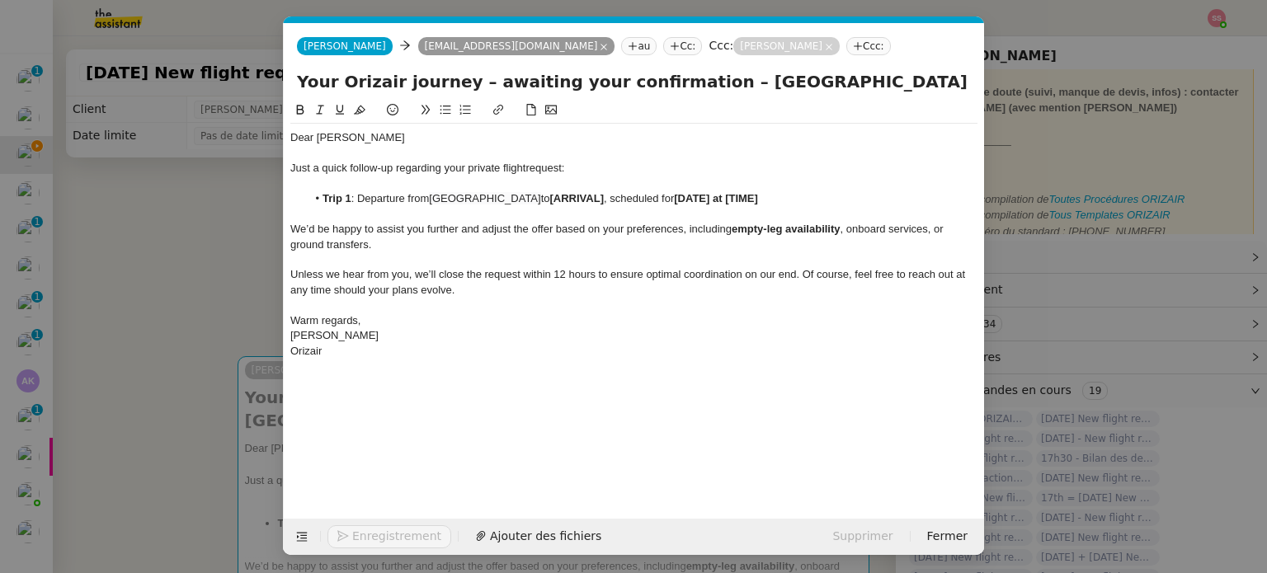
drag, startPoint x: 102, startPoint y: 313, endPoint x: 190, endPoint y: 323, distance: 88.0
click at [104, 313] on nz-modal-container "relance Service Relance Bon de Commande LBP A utiliser dans le cadre de la proc…" at bounding box center [633, 286] width 1267 height 573
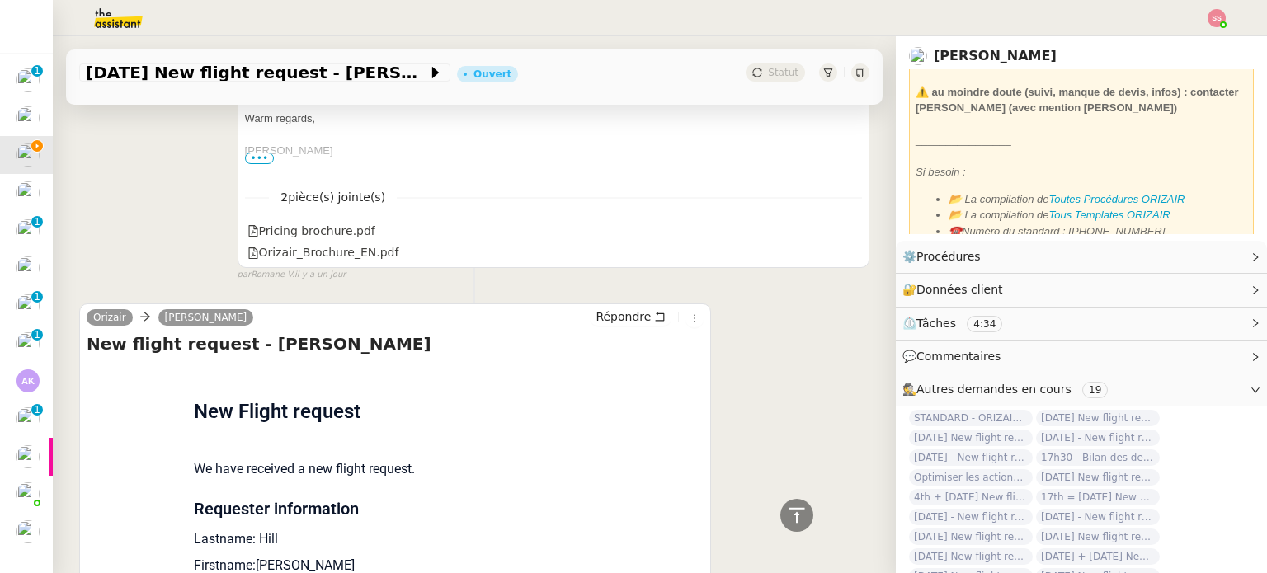
scroll to position [1155, 0]
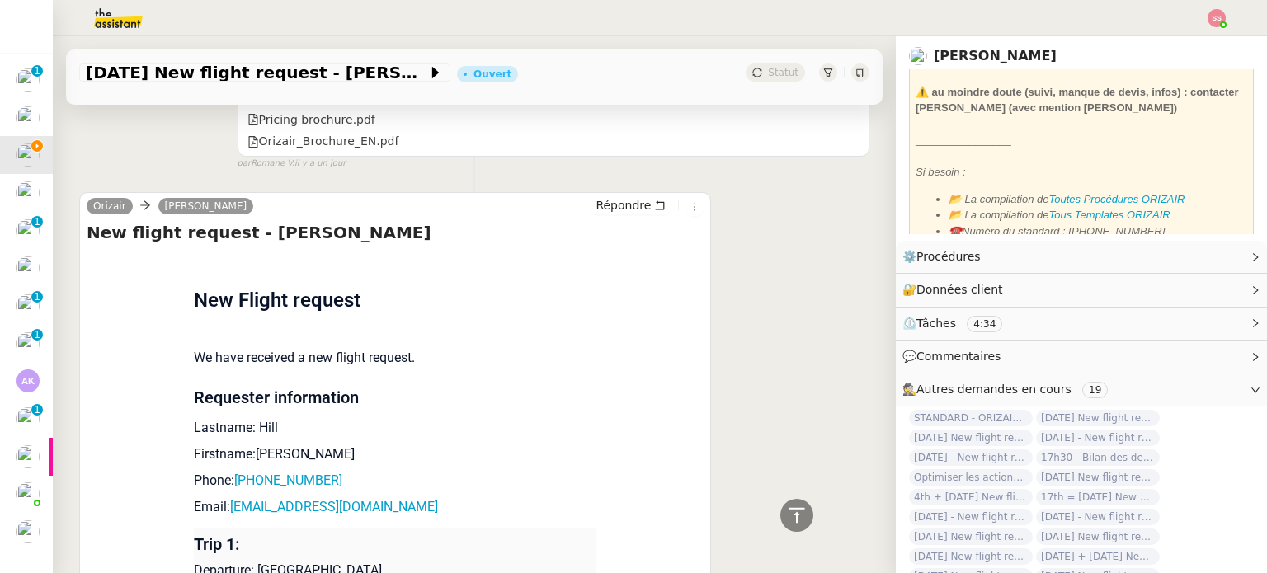
click at [302, 451] on p "Firstname:[PERSON_NAME]" at bounding box center [395, 455] width 403 height 20
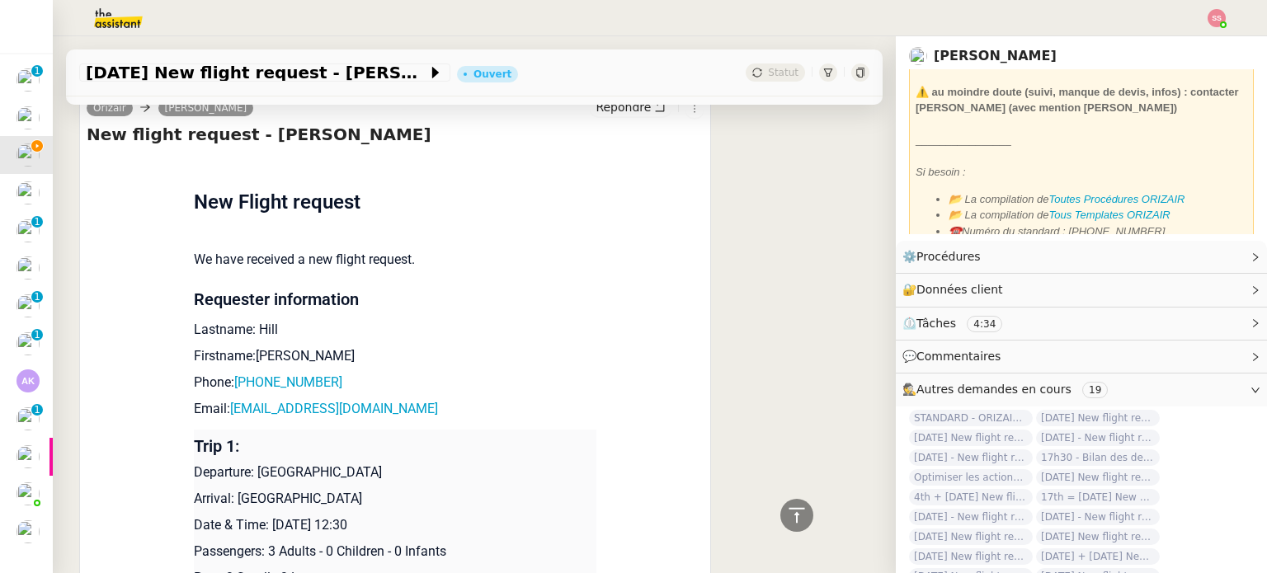
scroll to position [1403, 0]
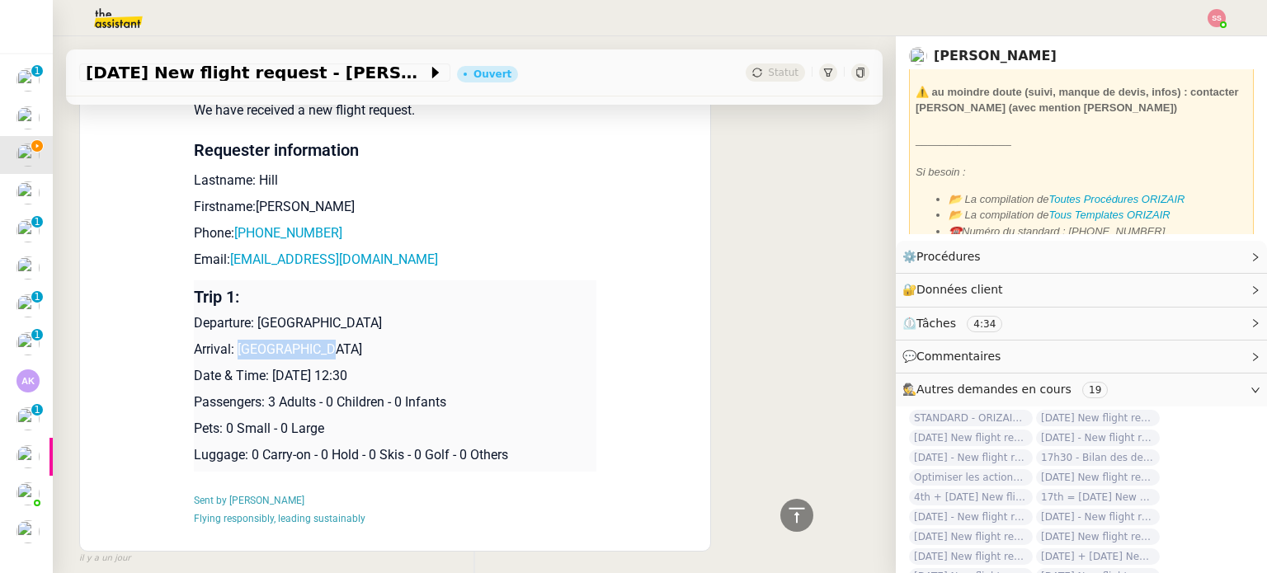
drag, startPoint x: 302, startPoint y: 349, endPoint x: 230, endPoint y: 345, distance: 71.9
click at [230, 345] on p "Arrival: [GEOGRAPHIC_DATA]" at bounding box center [395, 350] width 403 height 20
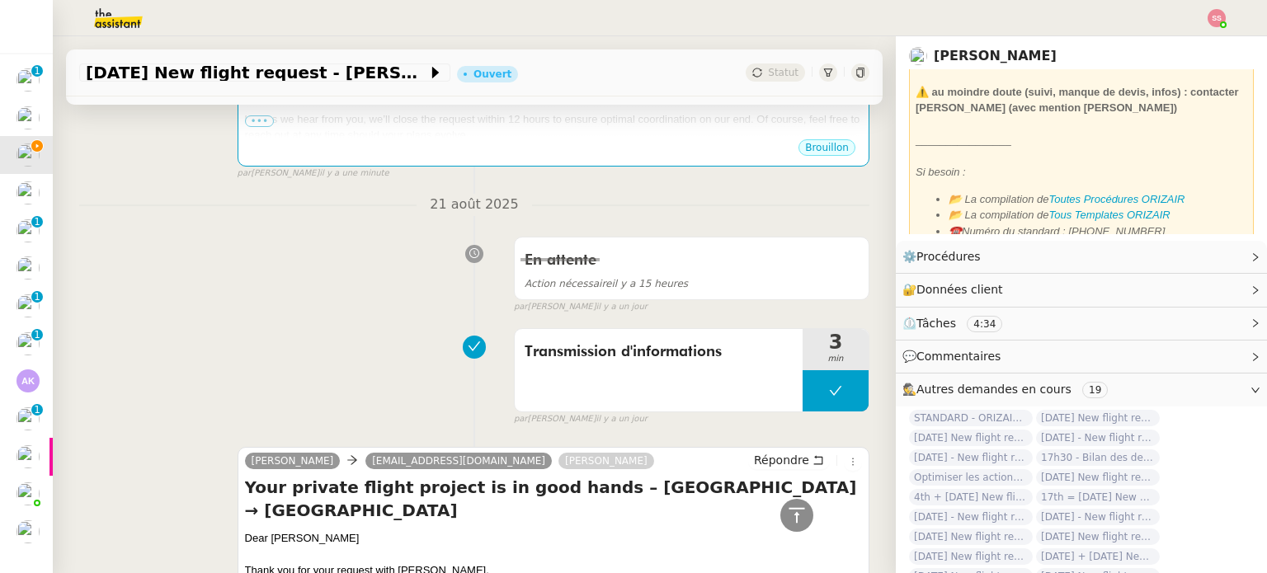
scroll to position [0, 0]
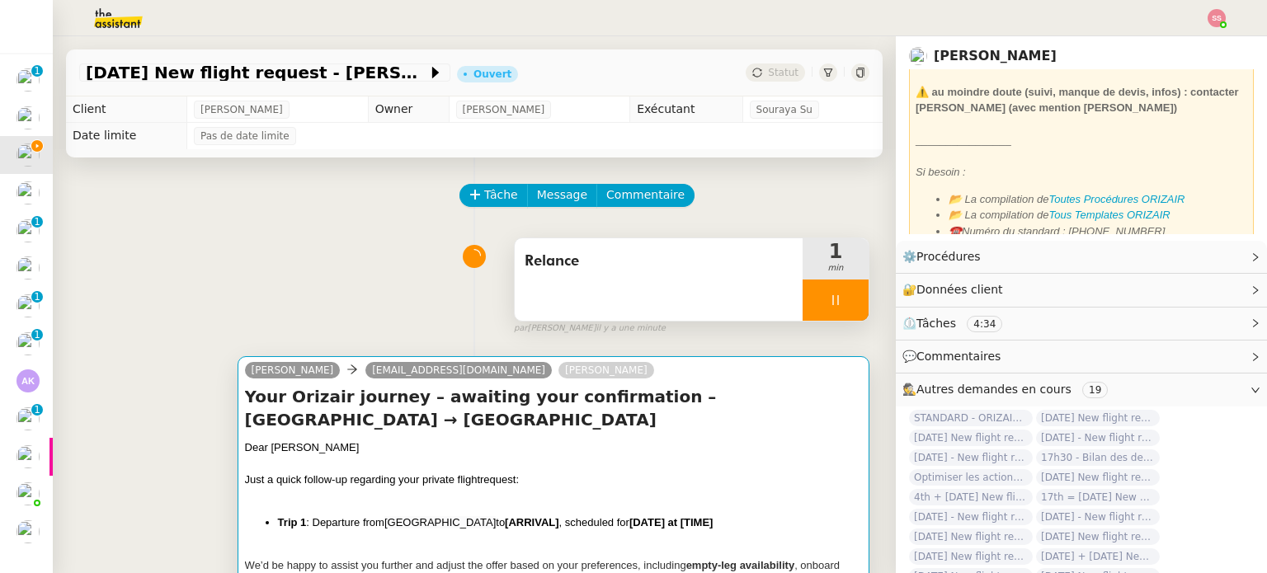
click at [533, 440] on div "Dear [PERSON_NAME]" at bounding box center [553, 448] width 617 height 17
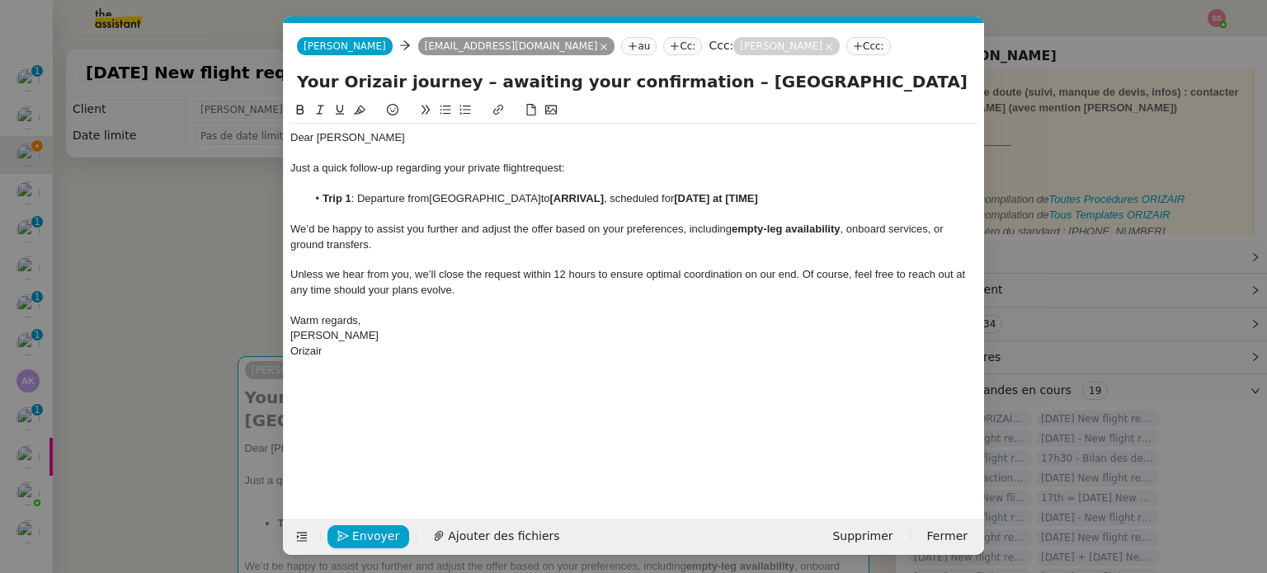
scroll to position [0, 71]
drag, startPoint x: 592, startPoint y: 191, endPoint x: 575, endPoint y: 197, distance: 18.5
click at [575, 197] on div "Dear [PERSON_NAME] Just a quick follow-up regarding your private flight request…" at bounding box center [633, 245] width 687 height 242
click at [594, 196] on li "Trip 1 : Departure from [GEOGRAPHIC_DATA] to [ARRIVAL] , scheduled for [DATE] a…" at bounding box center [643, 198] width 672 height 15
drag, startPoint x: 593, startPoint y: 196, endPoint x: 538, endPoint y: 197, distance: 55.3
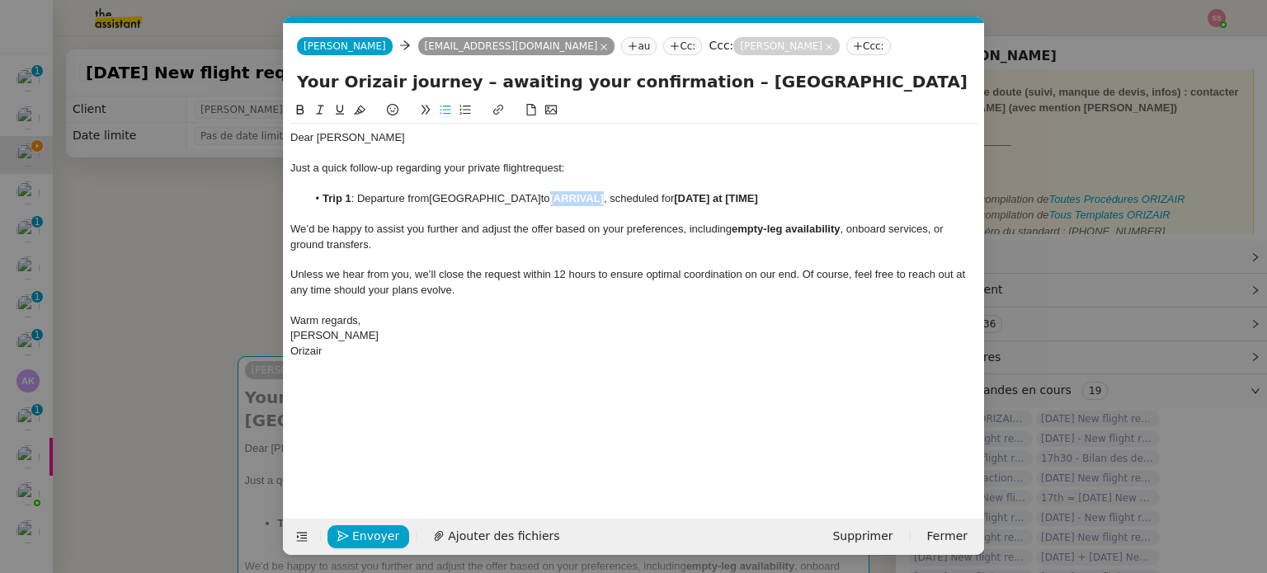
click at [538, 197] on li "Trip 1 : Departure from [GEOGRAPHIC_DATA] to [ARRIVAL] , scheduled for [DATE] a…" at bounding box center [643, 198] width 672 height 15
click at [224, 307] on nz-modal-container "relance Service Relance Bon de Commande LBP A utiliser dans le cadre de la proc…" at bounding box center [633, 286] width 1267 height 573
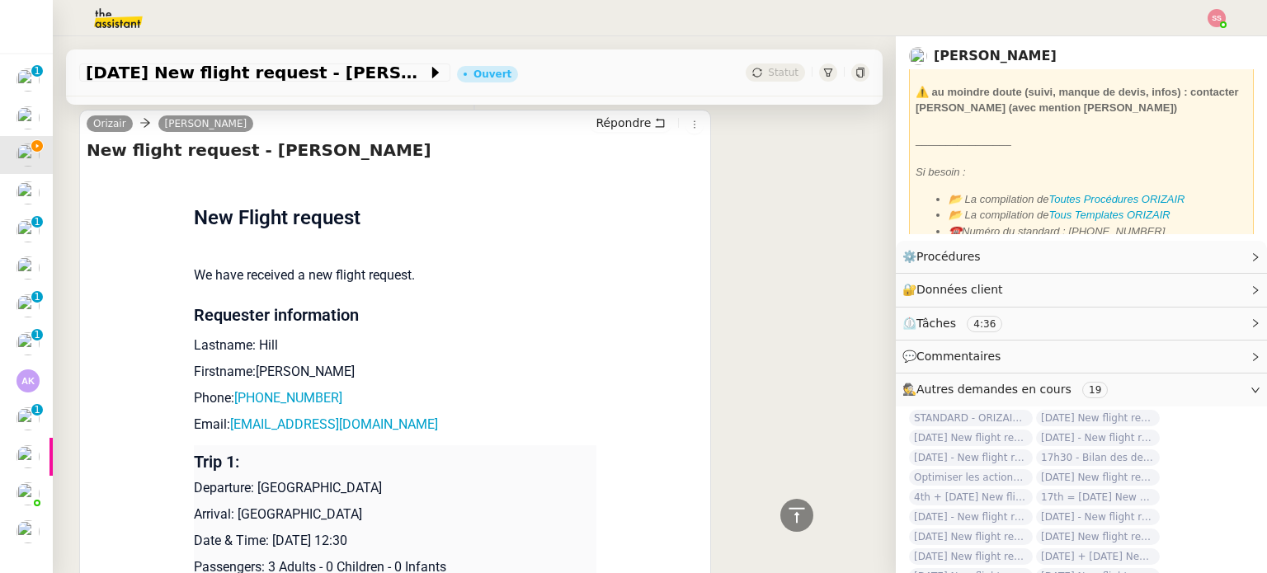
scroll to position [1479, 0]
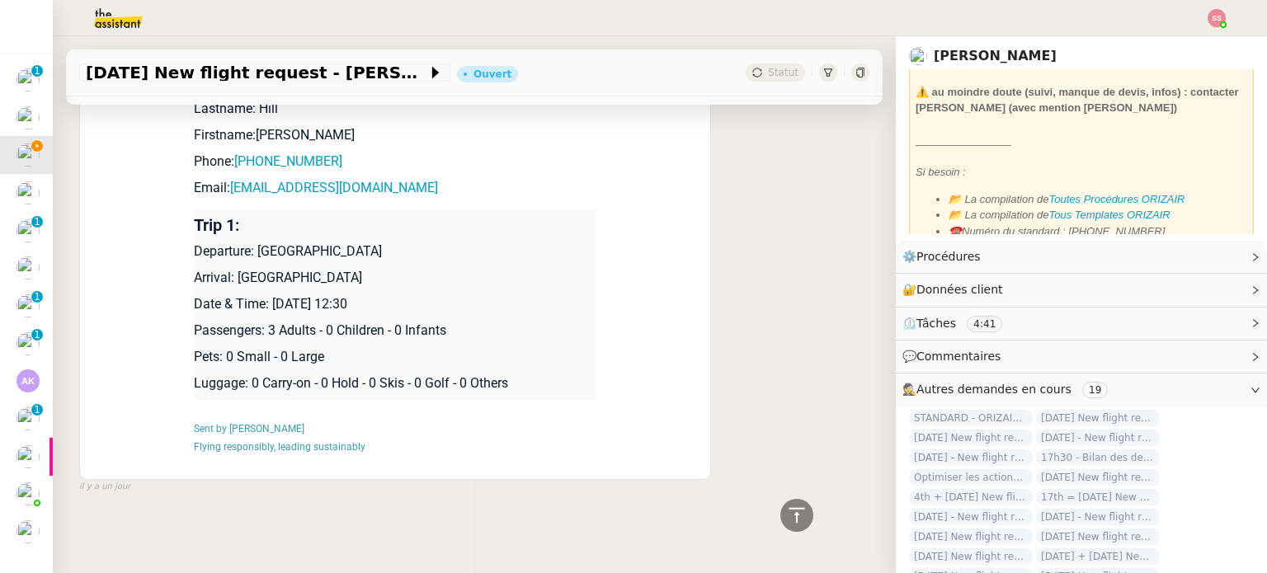
drag, startPoint x: 264, startPoint y: 299, endPoint x: 484, endPoint y: 295, distance: 220.3
click at [484, 295] on p "Date & Time: [DATE] 12:30" at bounding box center [395, 305] width 403 height 20
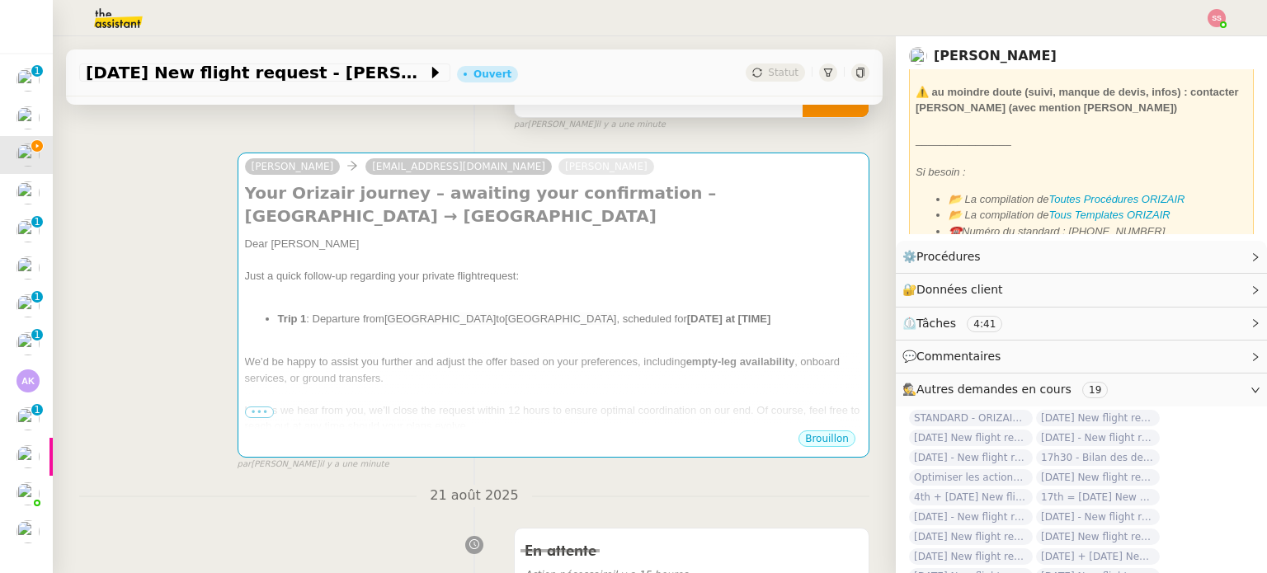
scroll to position [76, 0]
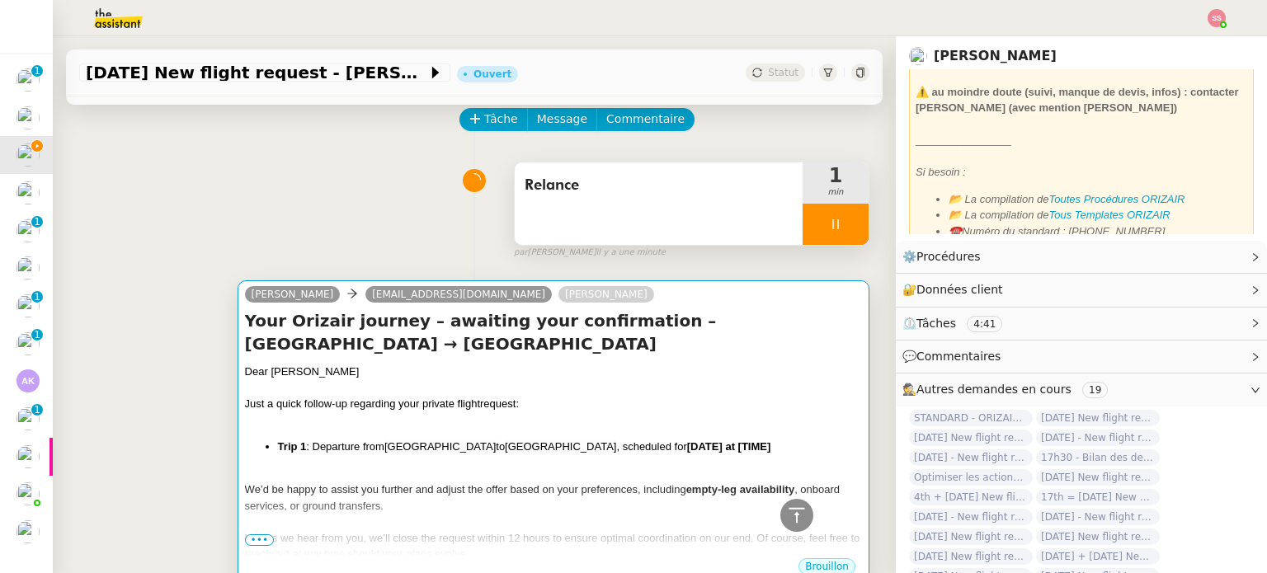
click at [605, 409] on div "Dear [PERSON_NAME] Just a quick follow-up regarding your private flight request…" at bounding box center [553, 495] width 617 height 263
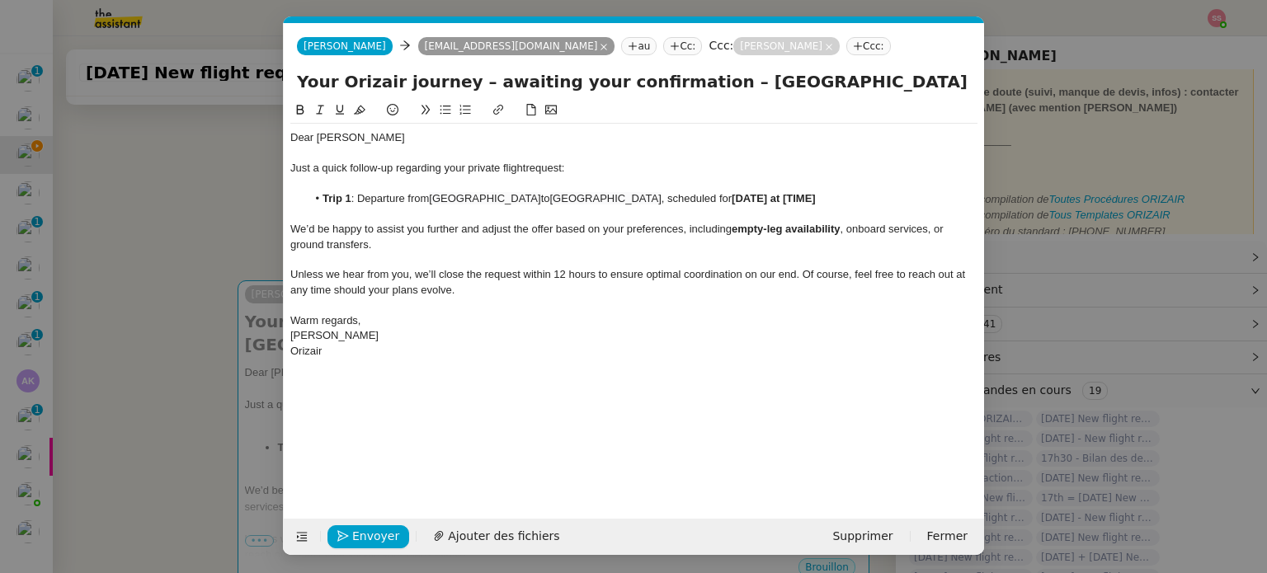
scroll to position [0, 71]
drag, startPoint x: 782, startPoint y: 203, endPoint x: 668, endPoint y: 199, distance: 114.8
click at [668, 199] on li "Trip 1 : Departure from [GEOGRAPHIC_DATA] to [GEOGRAPHIC_DATA] , scheduled for …" at bounding box center [643, 198] width 672 height 15
click at [370, 538] on span "Envoyer" at bounding box center [375, 536] width 47 height 19
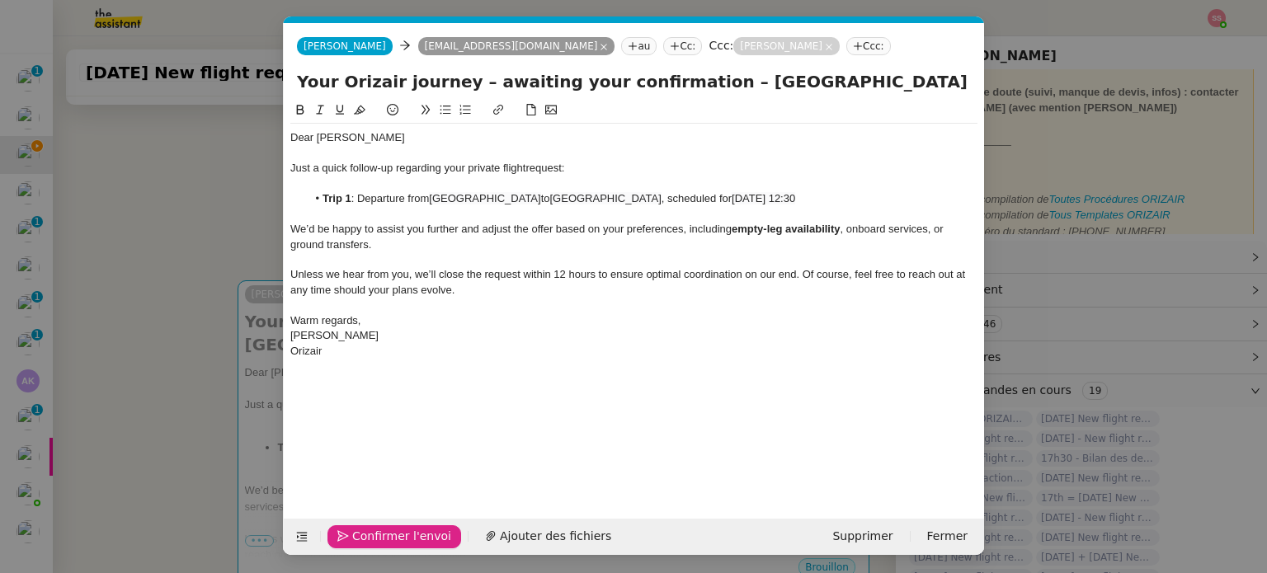
click at [370, 538] on span "Confirmer l'envoi" at bounding box center [401, 536] width 99 height 19
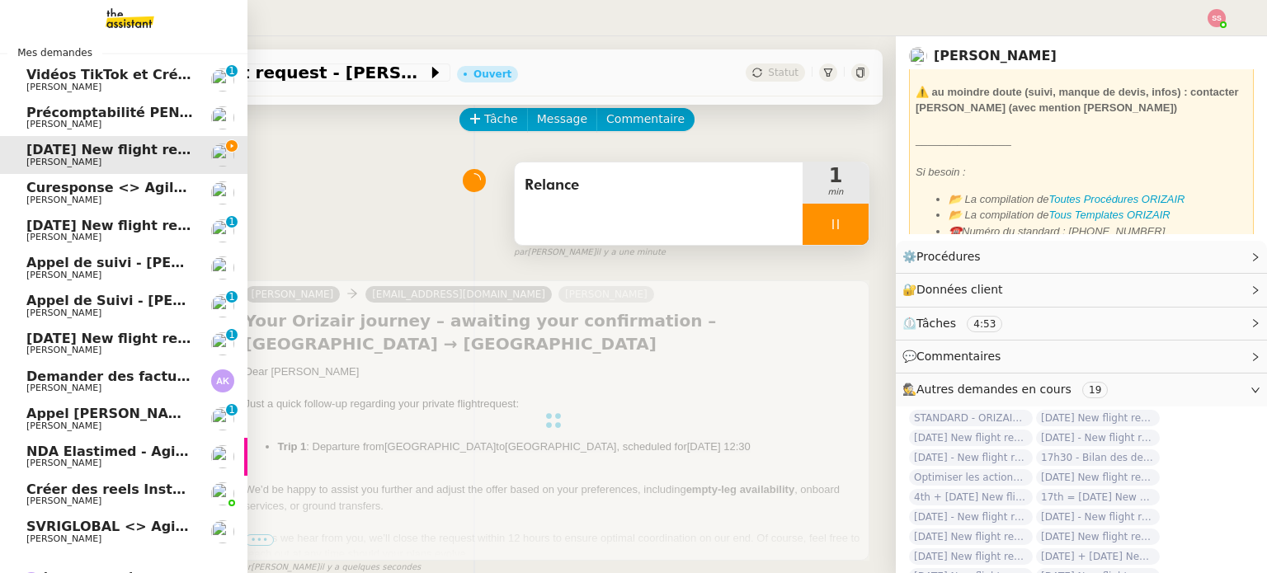
click at [110, 81] on span "Vidéos TikTok et Créatives META - août 2025" at bounding box center [191, 75] width 331 height 16
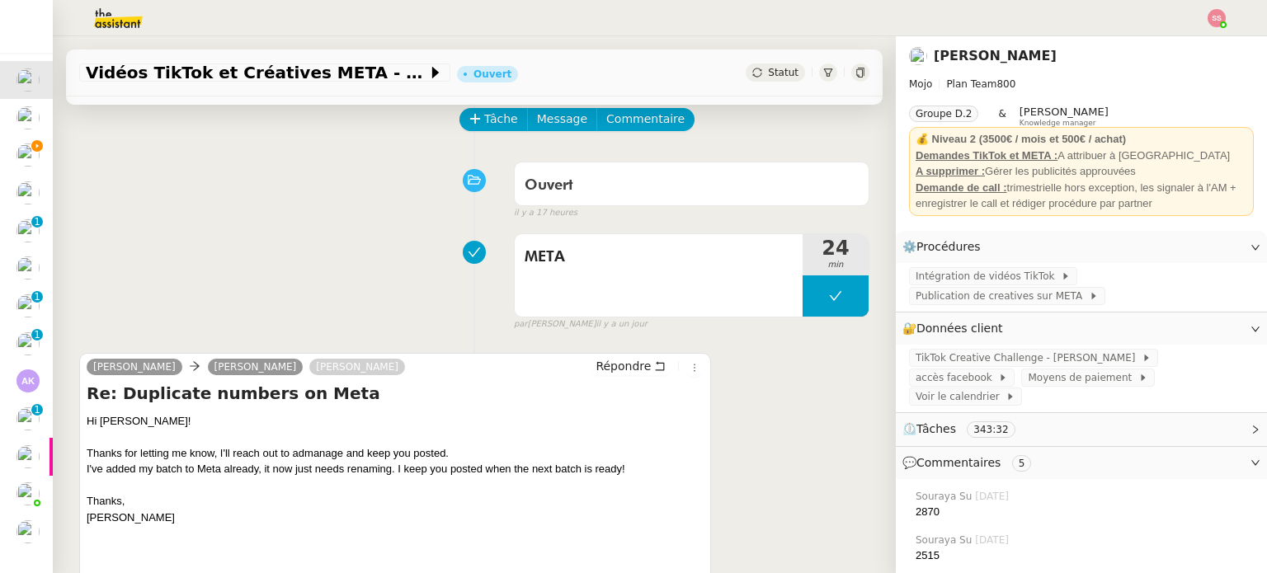
scroll to position [571, 0]
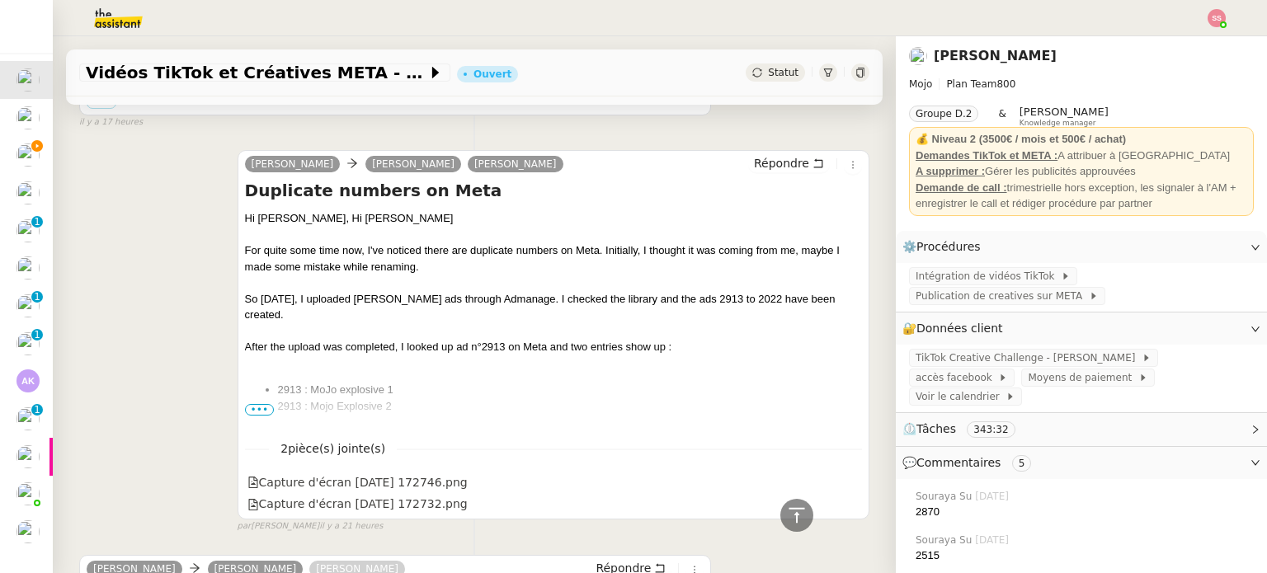
click at [247, 406] on span "•••" at bounding box center [260, 410] width 30 height 12
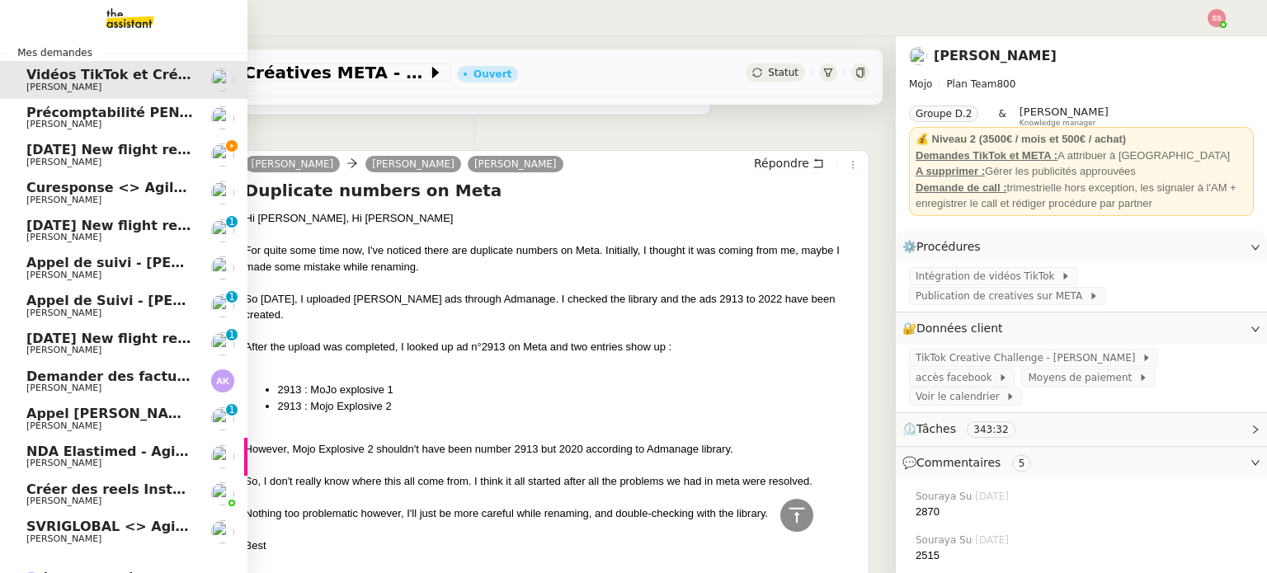
click at [50, 148] on span "[DATE] New flight request - [PERSON_NAME]" at bounding box center [191, 150] width 331 height 16
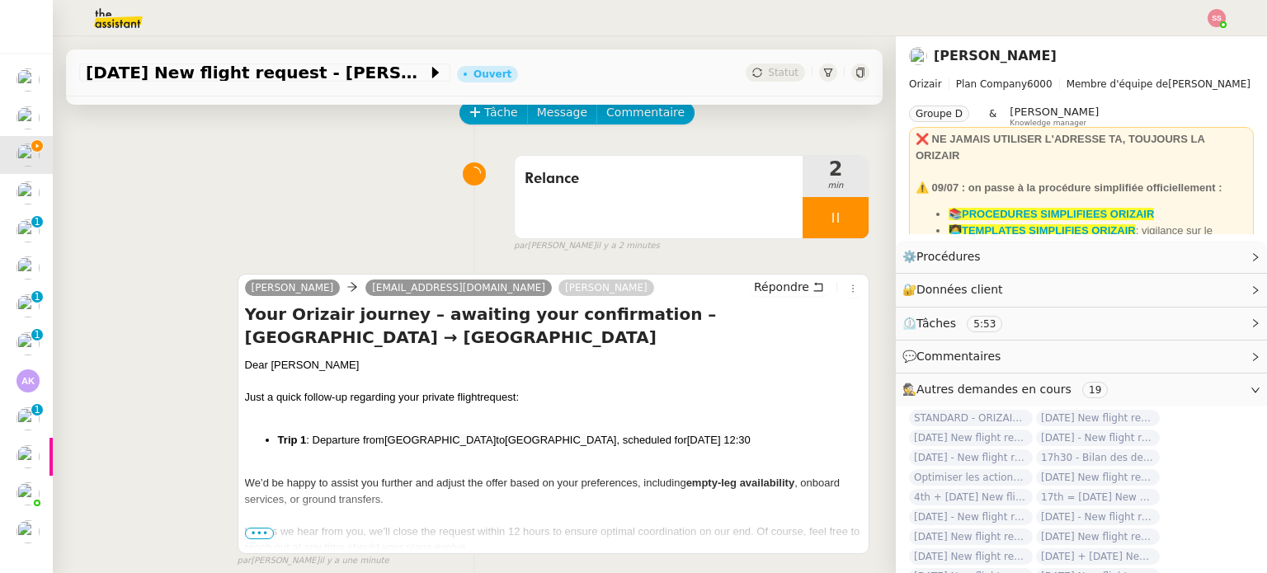
scroll to position [165, 0]
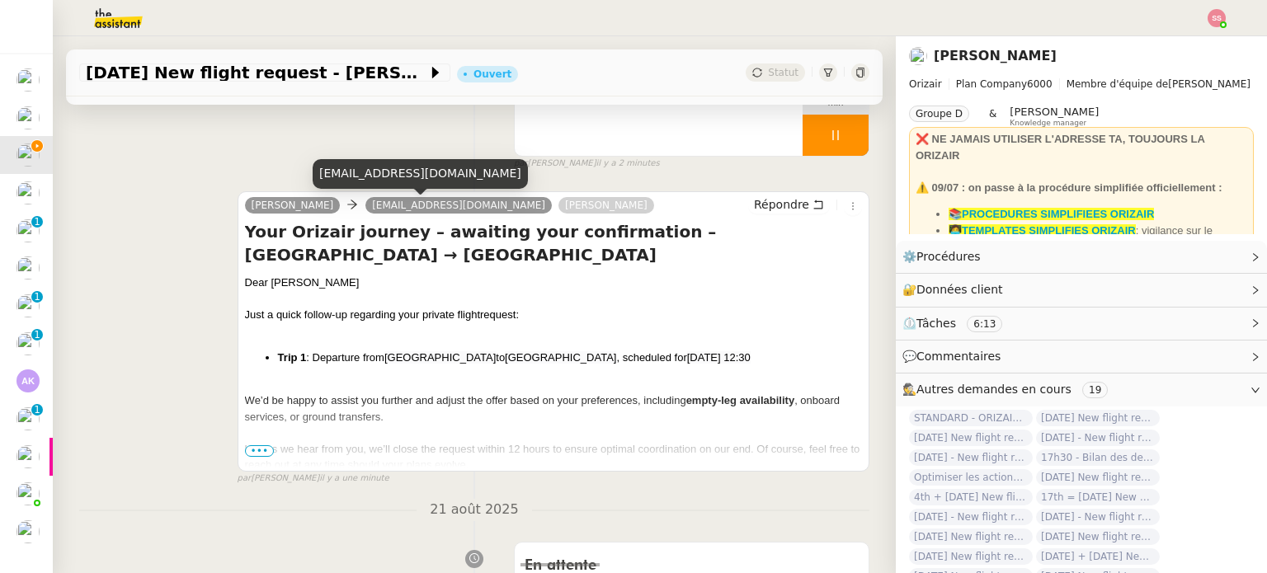
click at [372, 205] on span "[EMAIL_ADDRESS][DOMAIN_NAME]" at bounding box center [458, 206] width 173 height 12
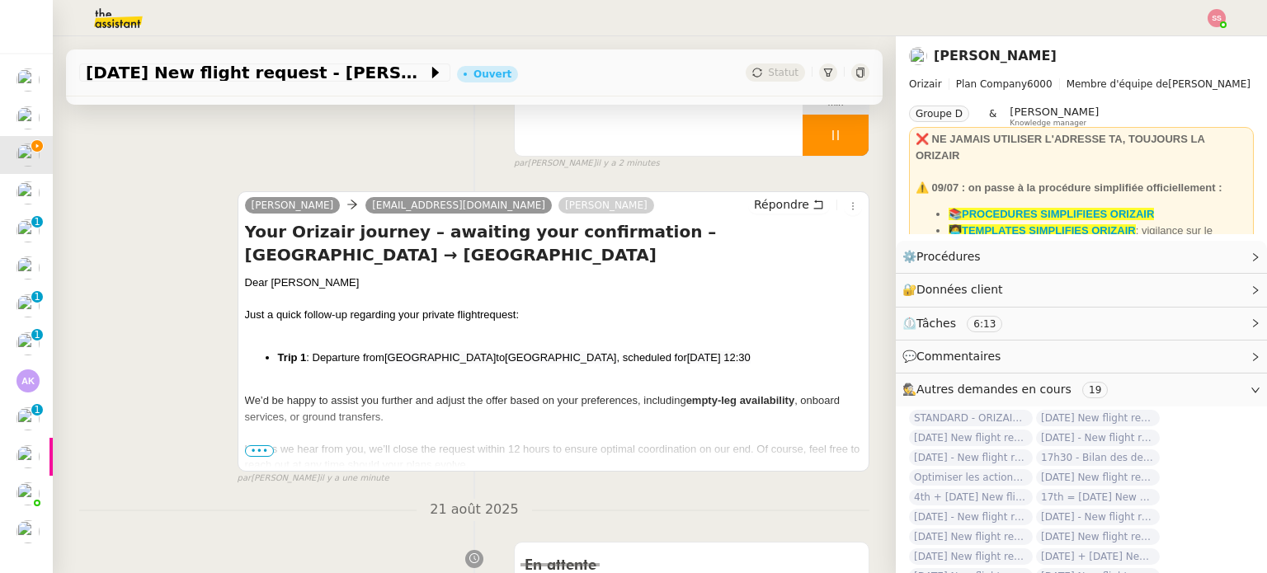
click at [473, 122] on div "Relance 2 min false par [PERSON_NAME] il y a 2 minutes" at bounding box center [474, 118] width 790 height 106
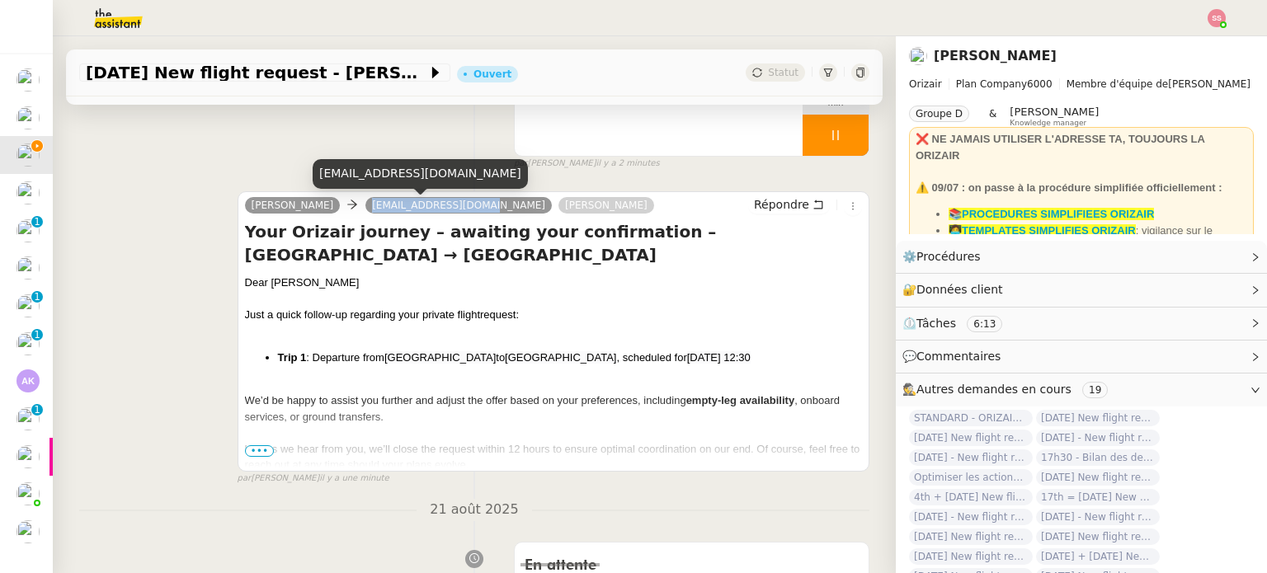
drag, startPoint x: 427, startPoint y: 206, endPoint x: 330, endPoint y: 208, distance: 97.4
click at [366, 208] on nz-tag "[EMAIL_ADDRESS][DOMAIN_NAME]" at bounding box center [459, 205] width 186 height 17
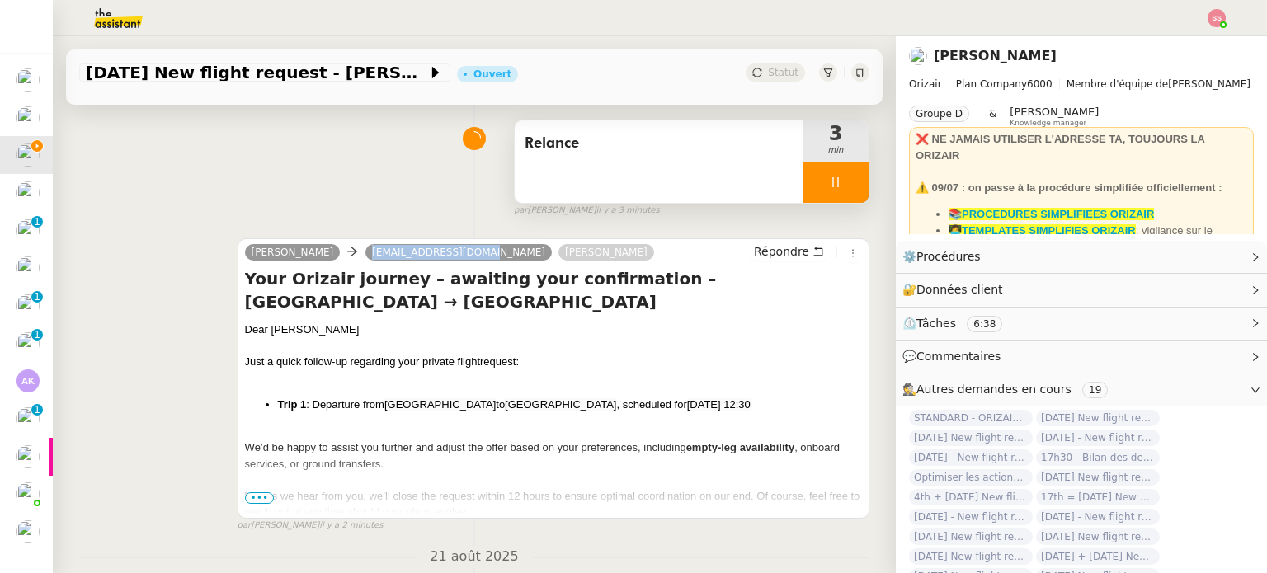
scroll to position [0, 0]
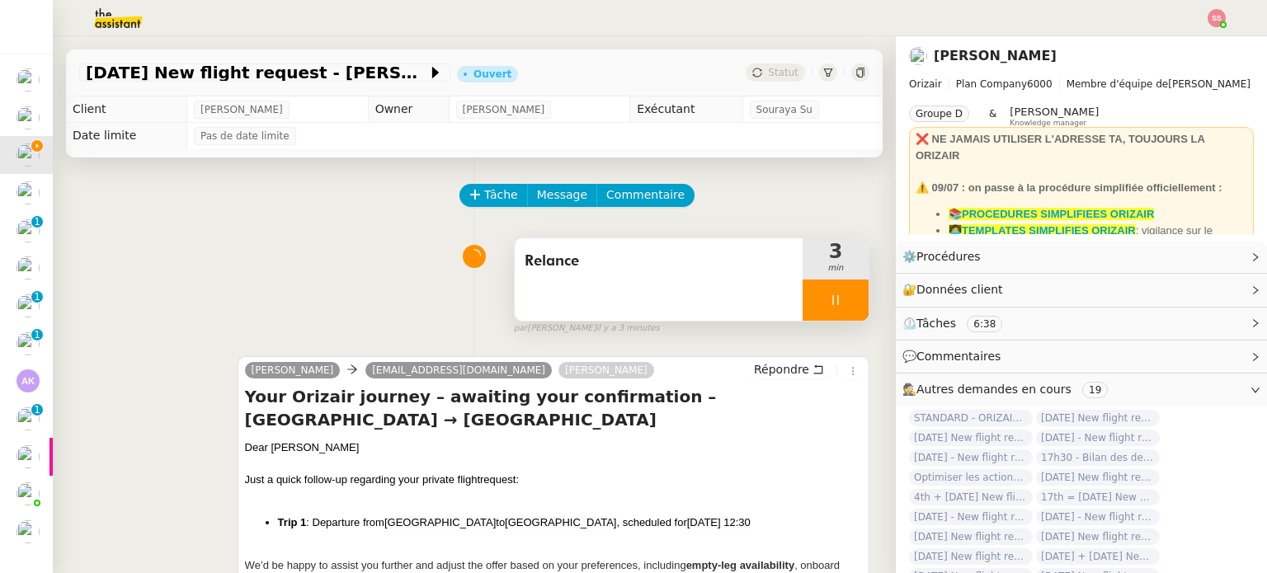
click at [824, 303] on div at bounding box center [836, 300] width 66 height 41
drag, startPoint x: 835, startPoint y: 304, endPoint x: 832, endPoint y: 262, distance: 43.0
click at [846, 304] on icon at bounding box center [852, 300] width 13 height 13
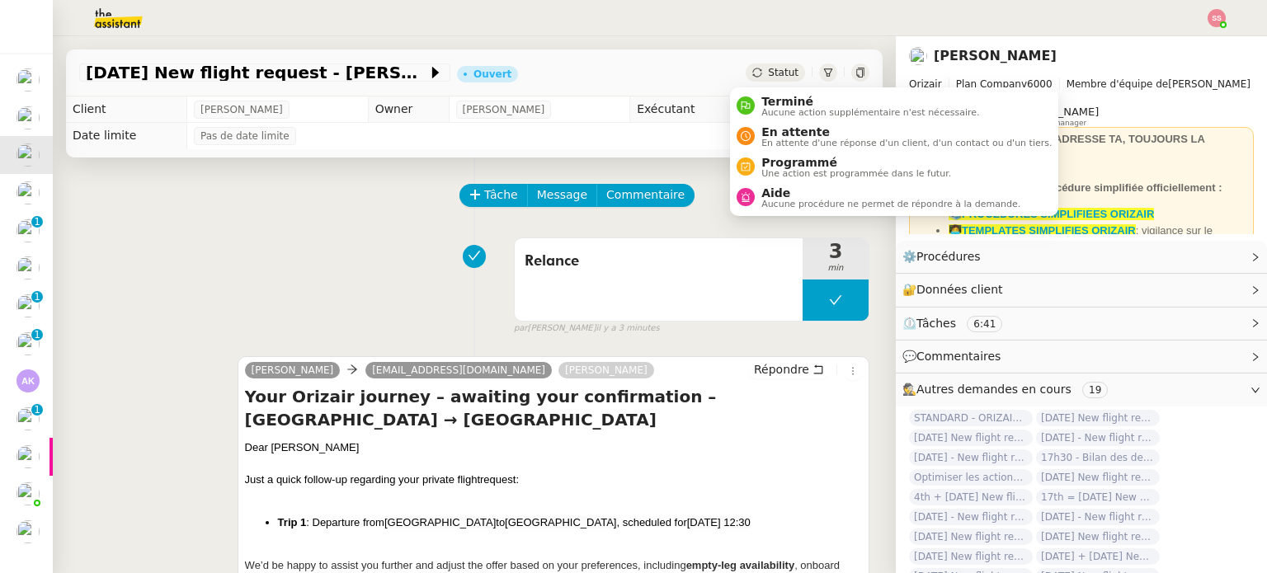
click at [749, 69] on div "Statut" at bounding box center [775, 73] width 59 height 18
click at [786, 130] on span "En attente" at bounding box center [907, 131] width 290 height 13
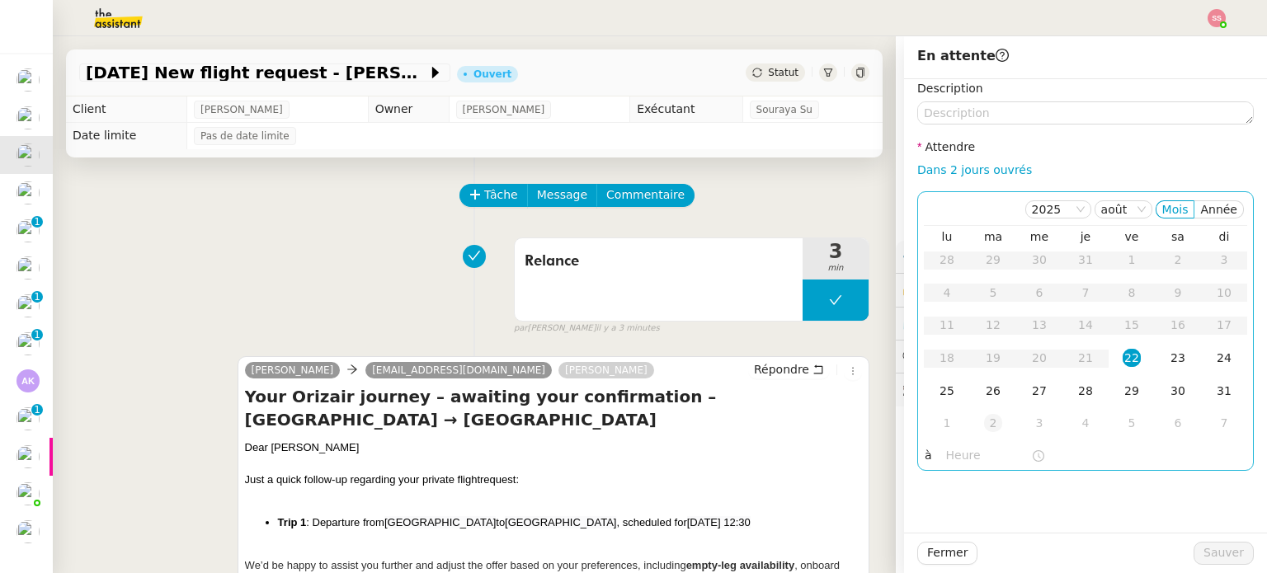
drag, startPoint x: 942, startPoint y: 394, endPoint x: 965, endPoint y: 408, distance: 27.0
click at [943, 394] on div "25" at bounding box center [947, 391] width 18 height 18
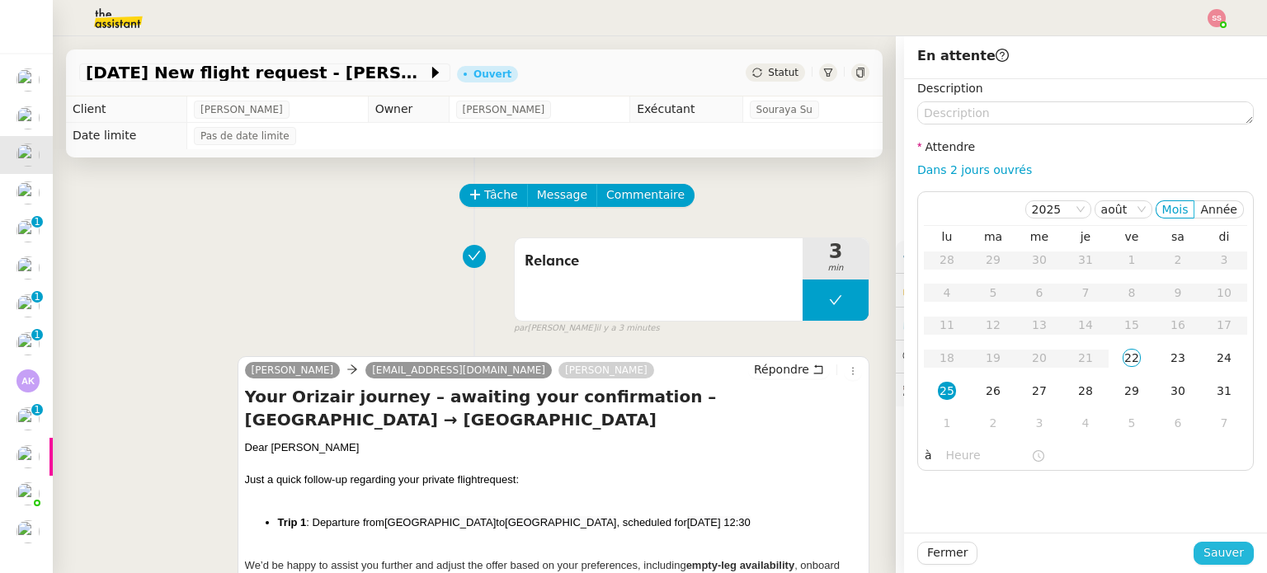
click at [1204, 545] on span "Sauver" at bounding box center [1224, 553] width 40 height 19
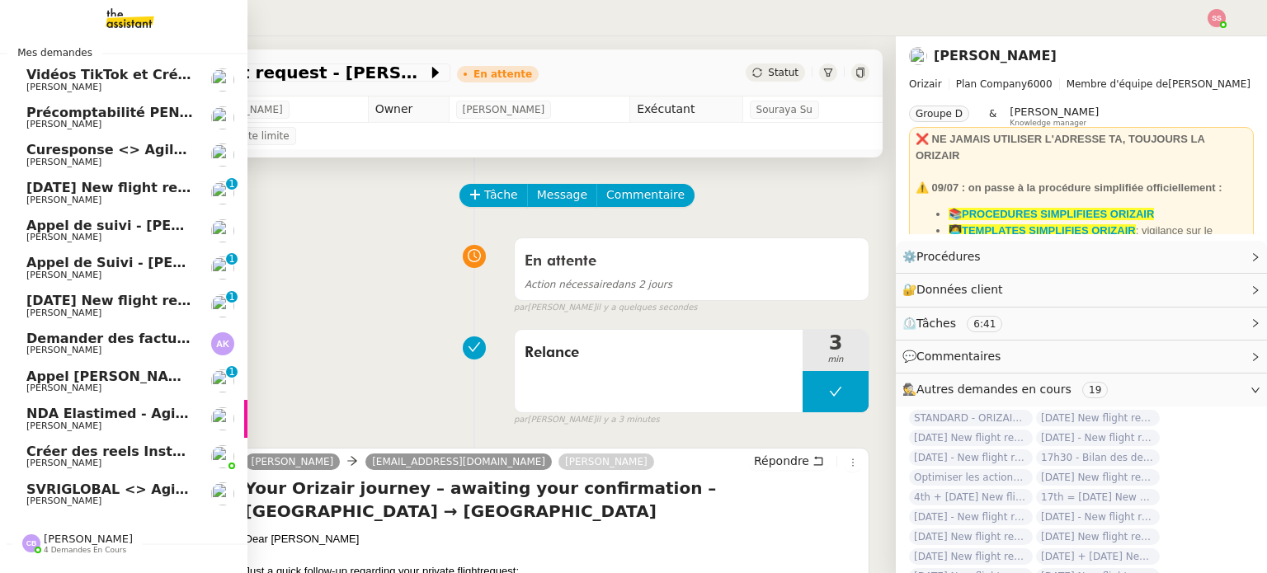
click at [105, 187] on span "[DATE] New flight request - [PERSON_NAME]" at bounding box center [191, 188] width 331 height 16
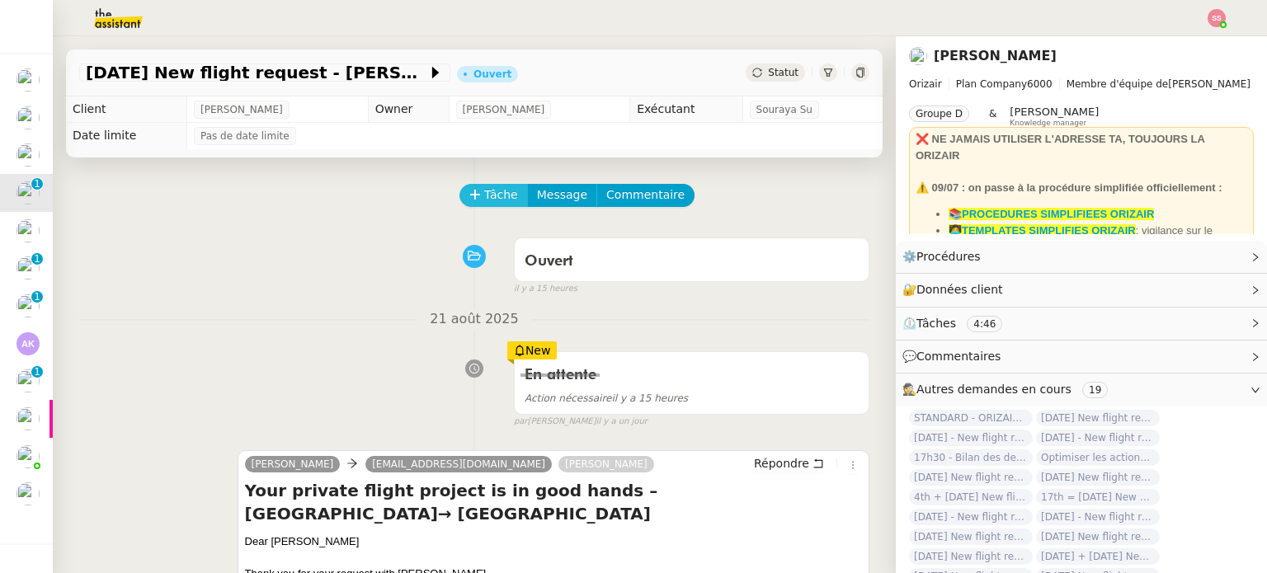
click at [471, 201] on button "Tâche" at bounding box center [494, 195] width 68 height 23
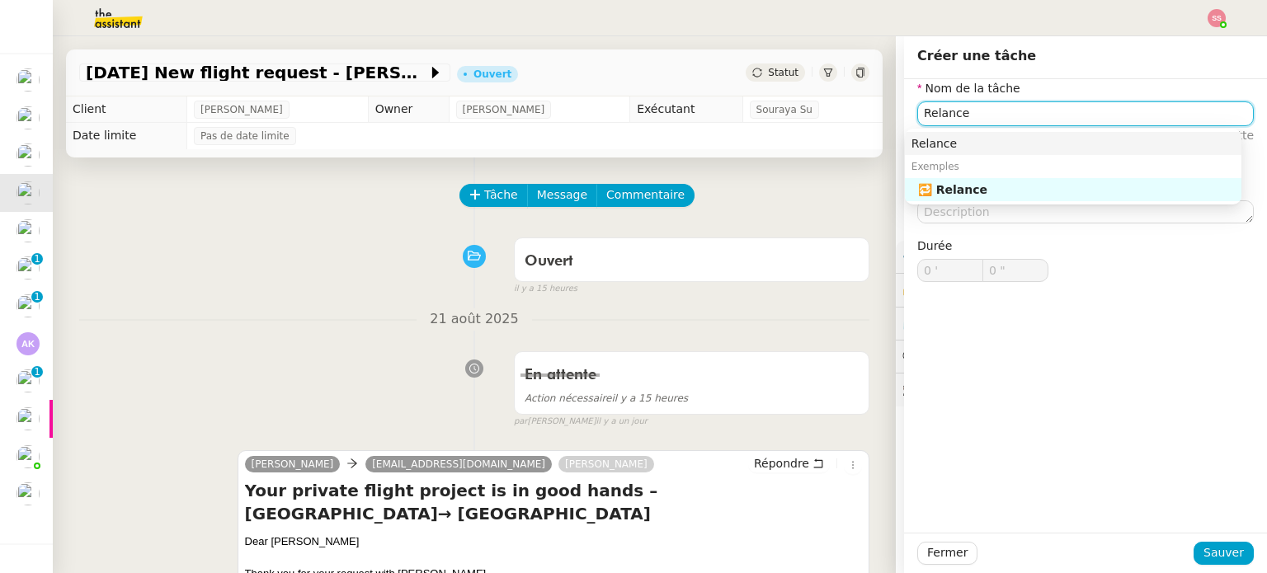
click at [931, 136] on div "Relance" at bounding box center [1073, 143] width 323 height 15
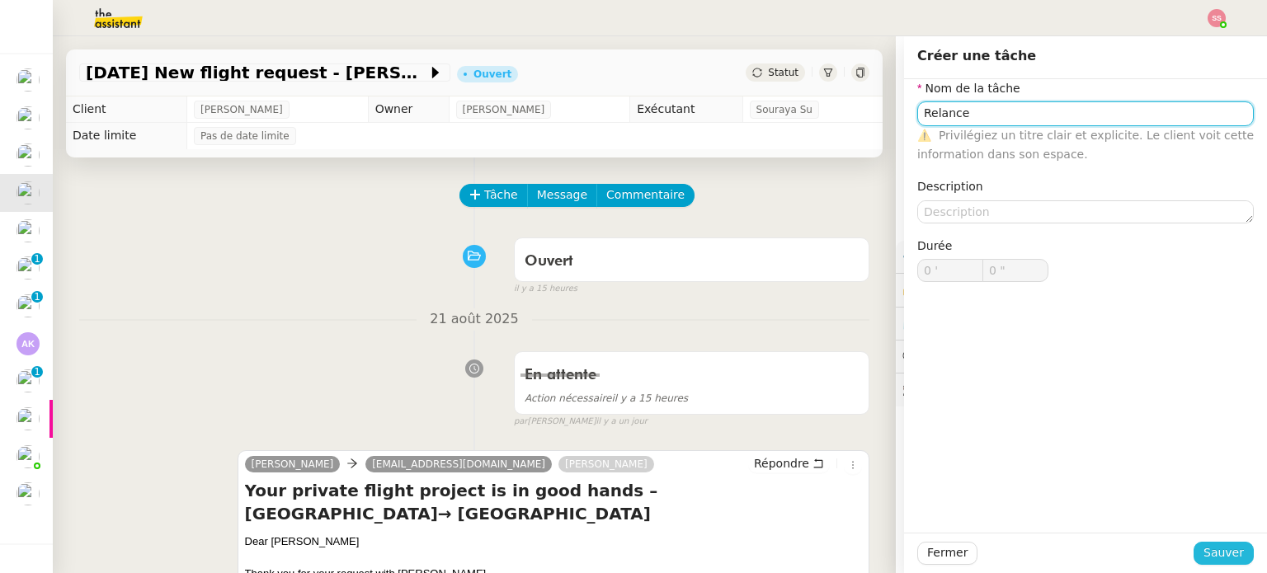
type input "Relance"
click at [1204, 549] on span "Sauver" at bounding box center [1224, 553] width 40 height 19
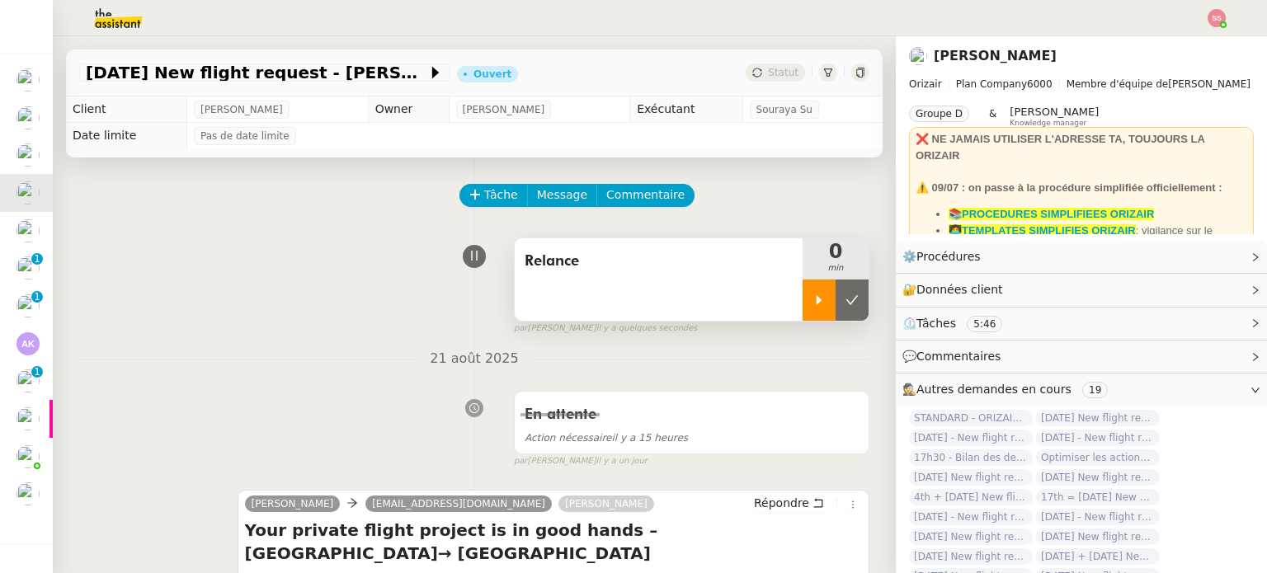
click at [813, 307] on icon at bounding box center [819, 300] width 13 height 13
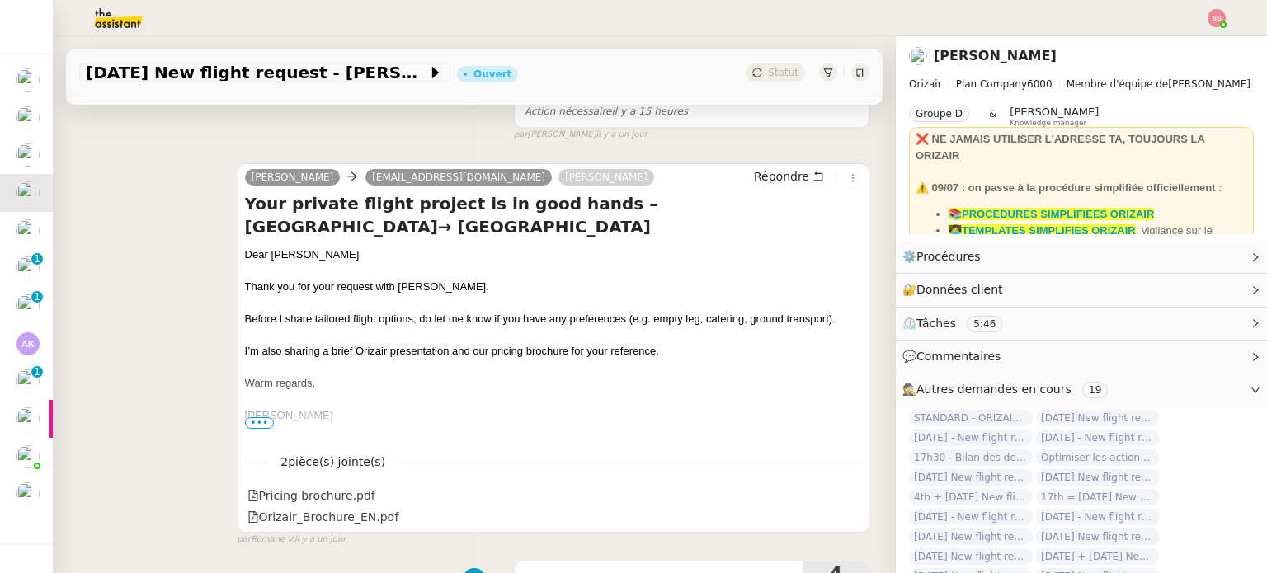
scroll to position [330, 0]
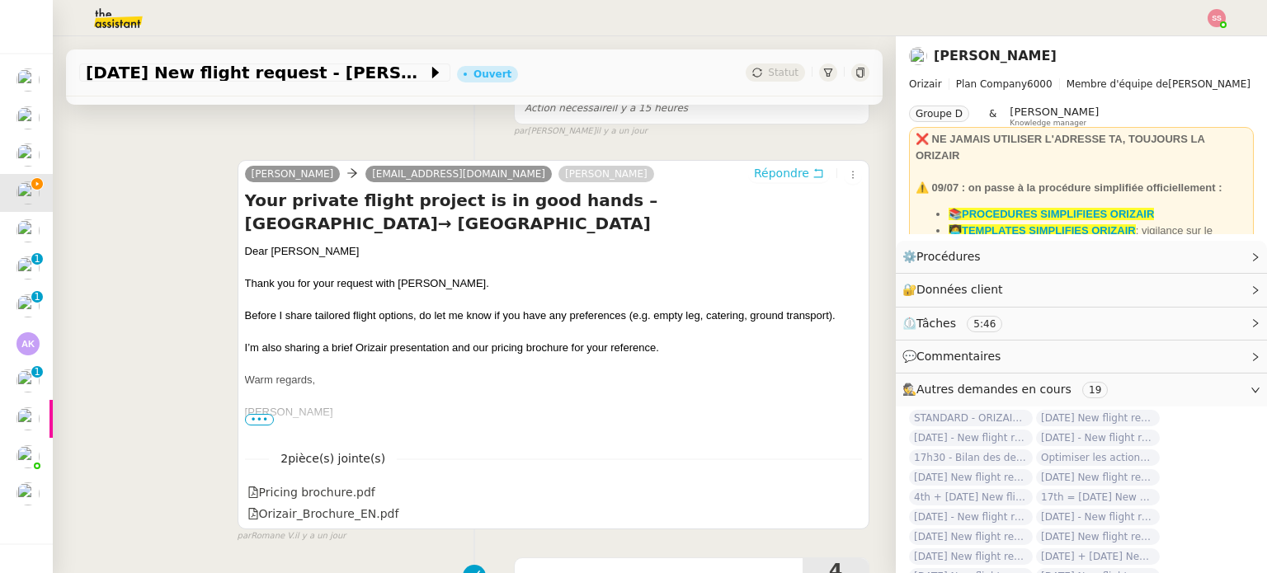
click at [767, 180] on span "Répondre" at bounding box center [781, 173] width 55 height 17
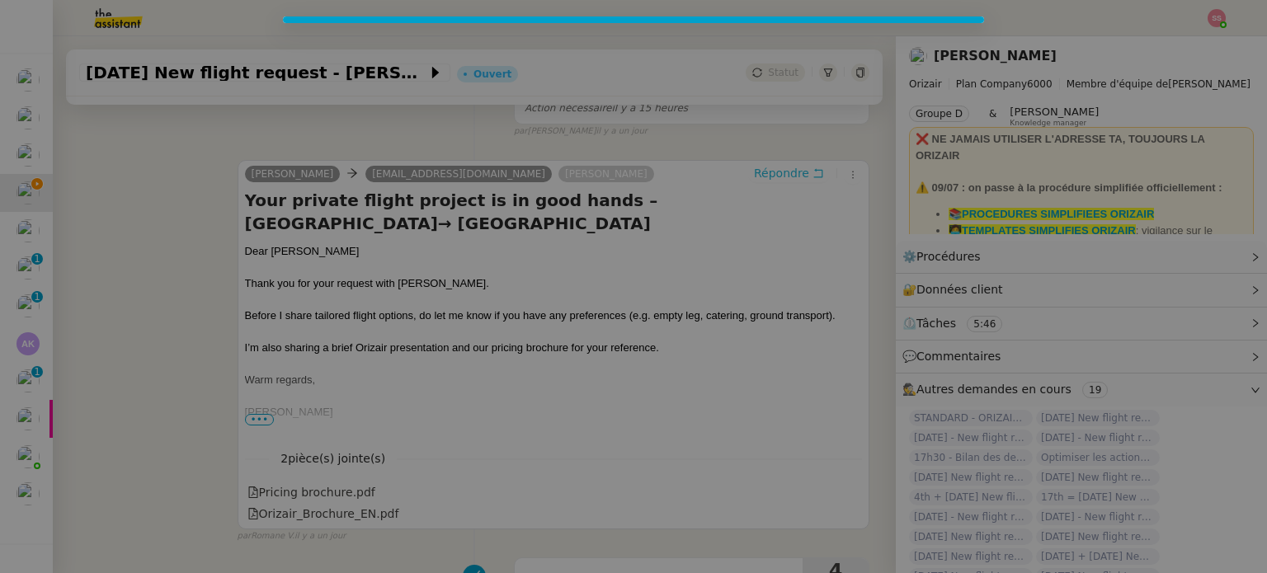
scroll to position [456, 0]
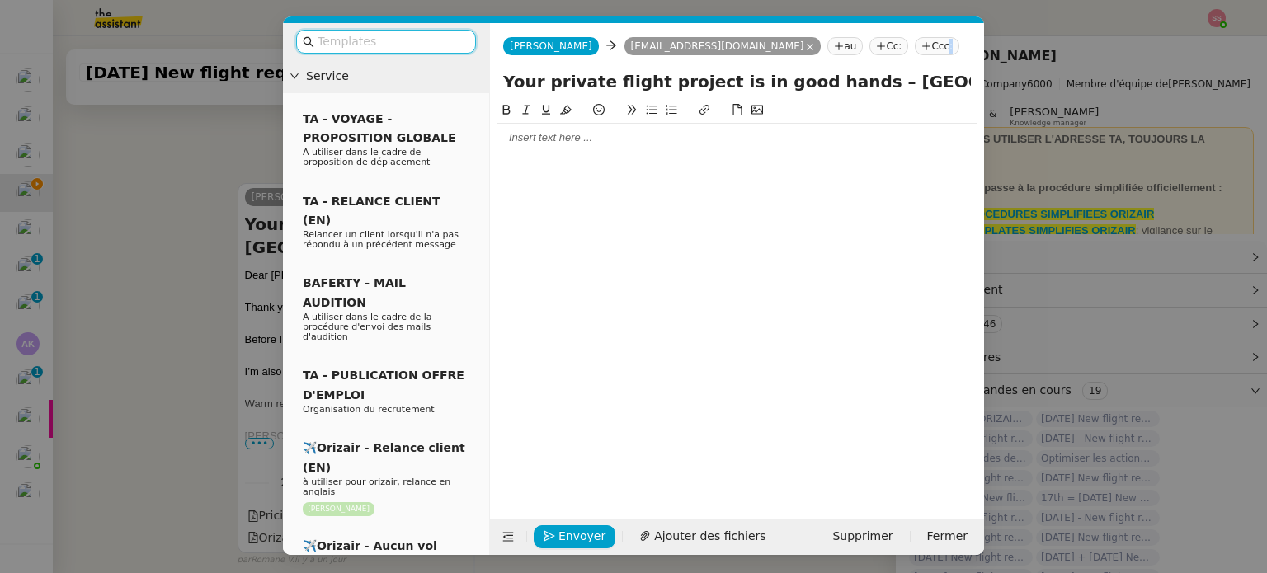
click at [915, 46] on nz-tag "Ccc:" at bounding box center [937, 46] width 45 height 18
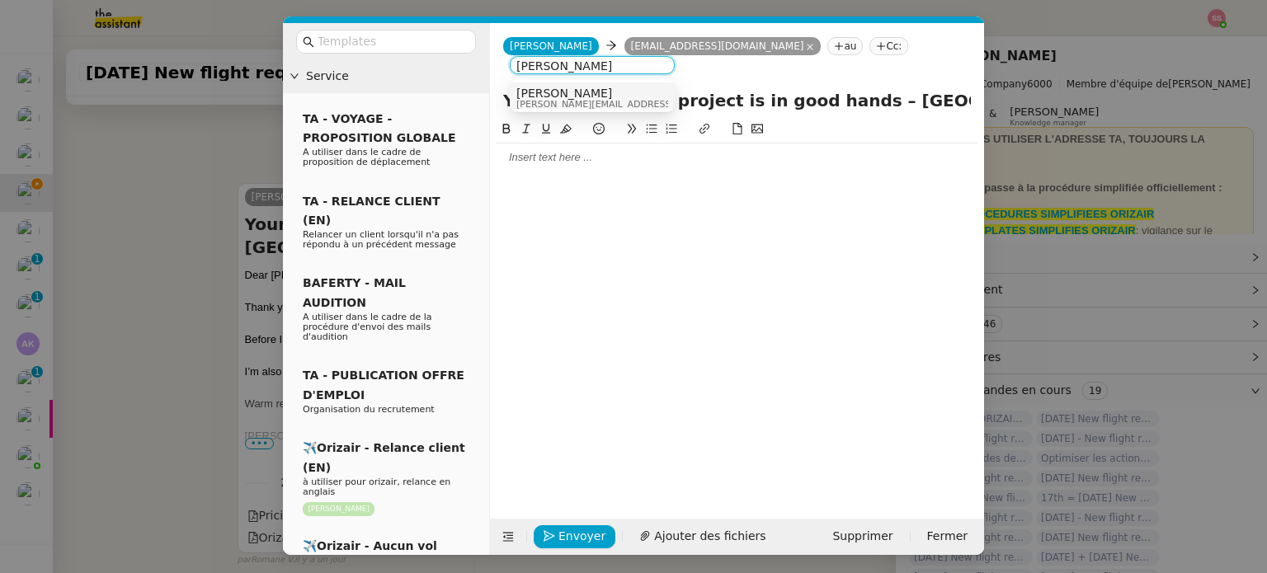
type input "[PERSON_NAME]"
click at [633, 95] on div "[PERSON_NAME] [PERSON_NAME][EMAIL_ADDRESS][DOMAIN_NAME]" at bounding box center [593, 98] width 152 height 22
click at [434, 42] on input "text" at bounding box center [392, 41] width 149 height 19
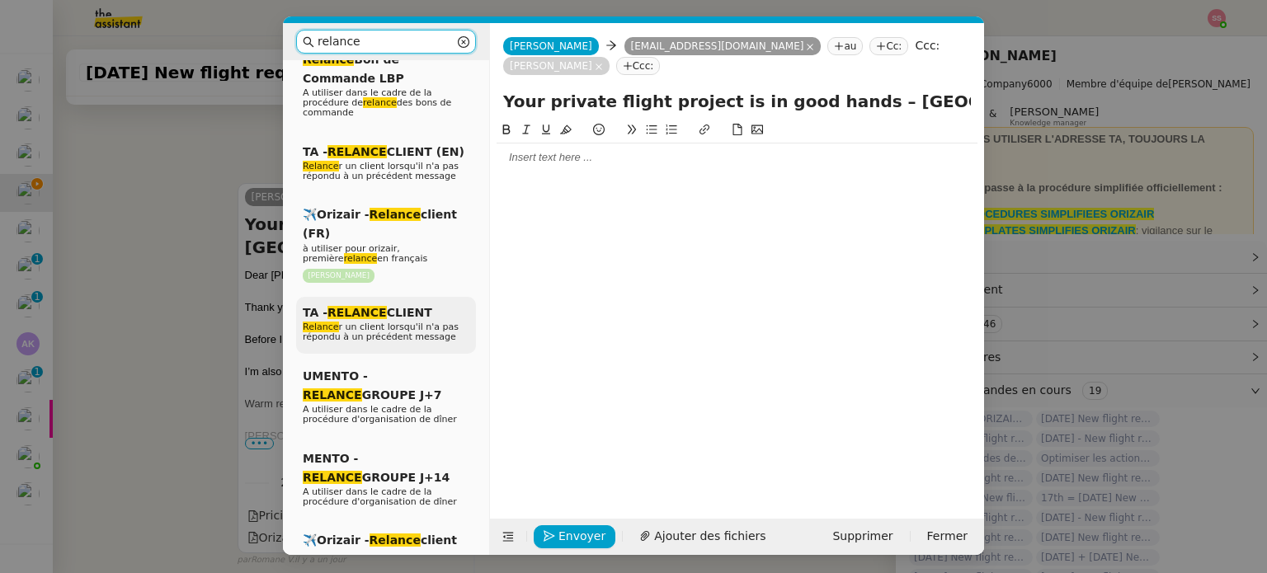
scroll to position [83, 0]
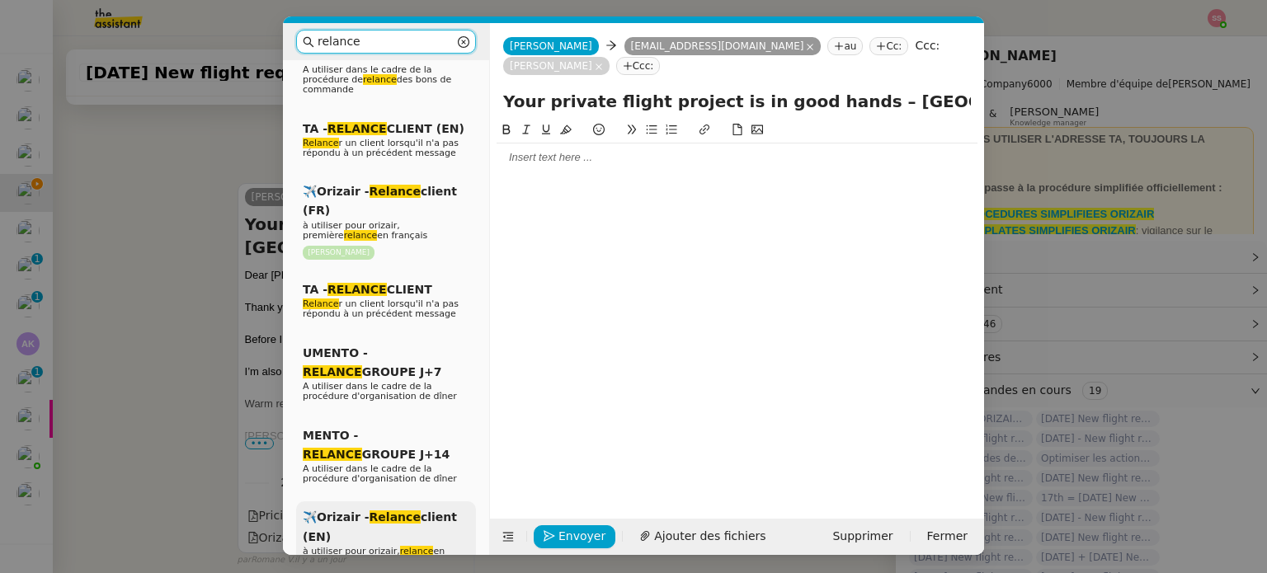
type input "relance"
click at [392, 519] on div "✈️Orizair - Relance client (EN) à utiliser pour orizair, relance en anglais [PE…" at bounding box center [386, 548] width 180 height 92
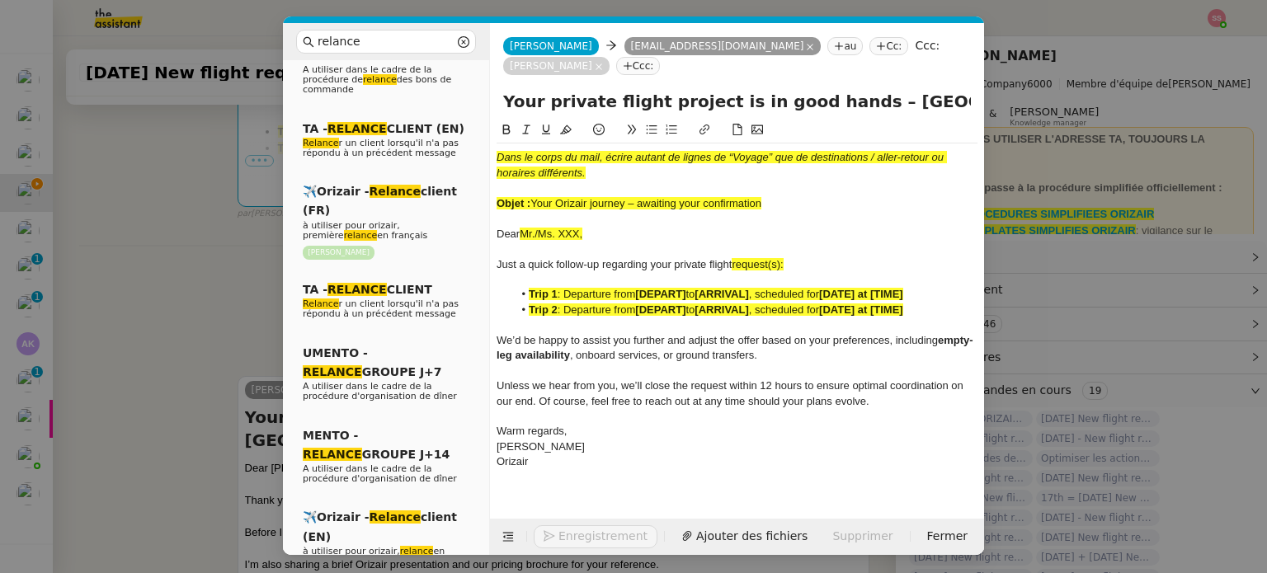
scroll to position [673, 0]
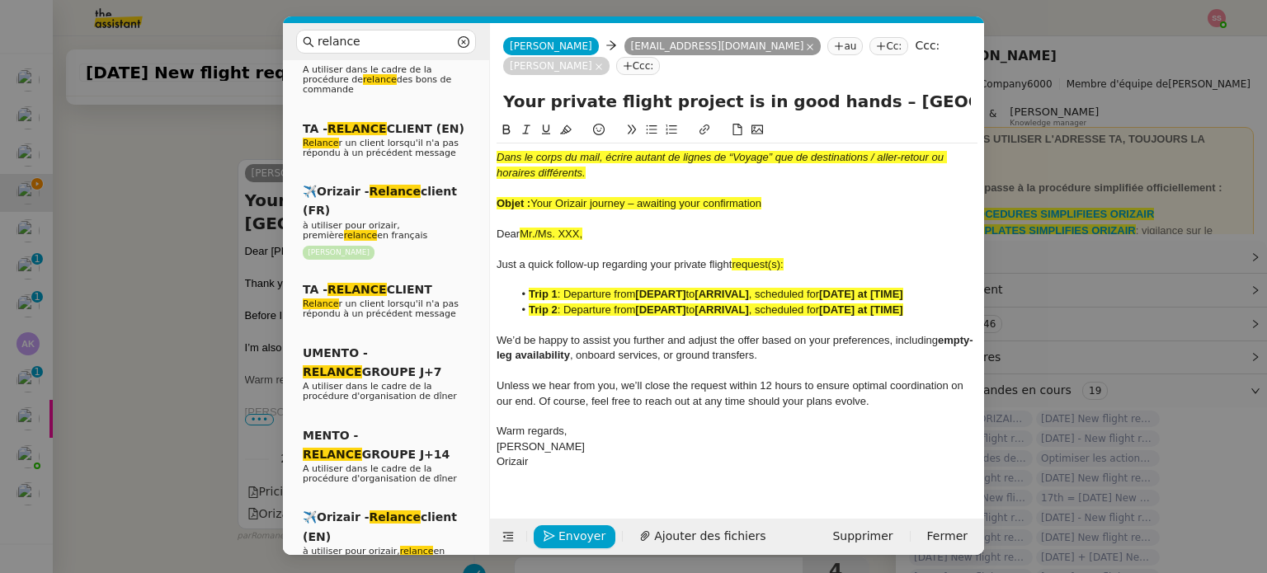
drag, startPoint x: 530, startPoint y: 183, endPoint x: 790, endPoint y: 189, distance: 260.0
click at [790, 196] on div "Objet : Your Orizair journey – awaiting your confirmation" at bounding box center [737, 203] width 481 height 15
drag, startPoint x: 837, startPoint y: 81, endPoint x: 484, endPoint y: 81, distance: 353.1
click at [484, 80] on nz-layout "relance Service Relance Bon de Commande LBP A utiliser dans le cadre de la proc…" at bounding box center [633, 289] width 701 height 532
paste input "Your Orizair journey – awaiting your confirmation"
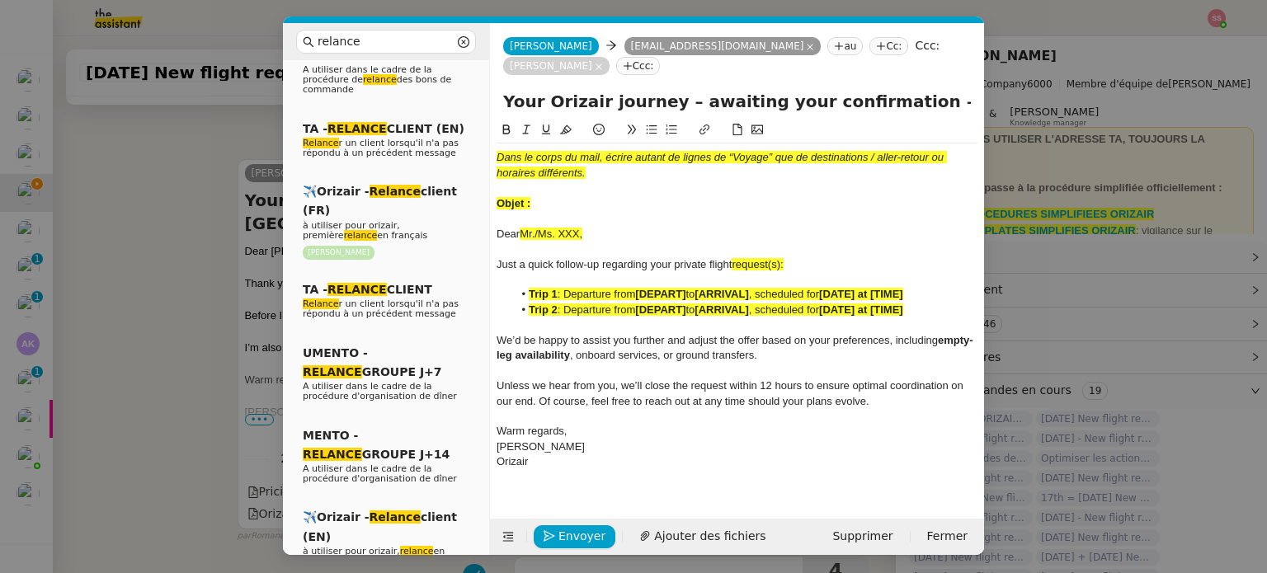
type input "Your Orizair journey – awaiting your confirmation – [GEOGRAPHIC_DATA]→ [GEOGRAP…"
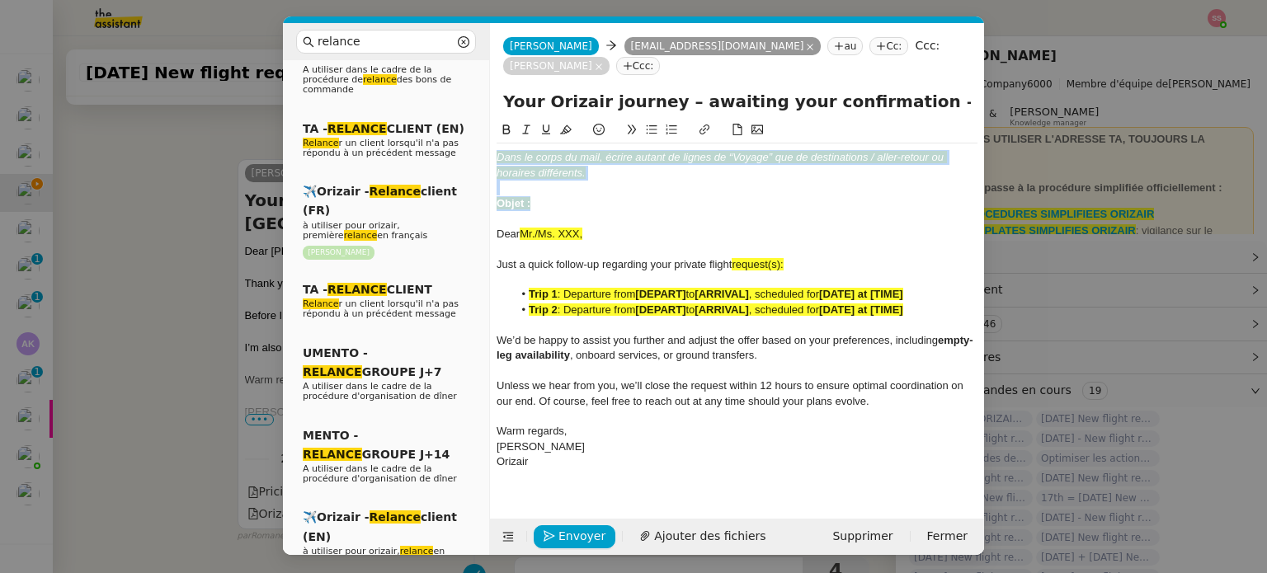
drag, startPoint x: 541, startPoint y: 175, endPoint x: 481, endPoint y: 110, distance: 88.8
click at [481, 110] on nz-layout "relance Service Relance Bon de Commande LBP A utiliser dans le cadre de la proc…" at bounding box center [633, 289] width 701 height 532
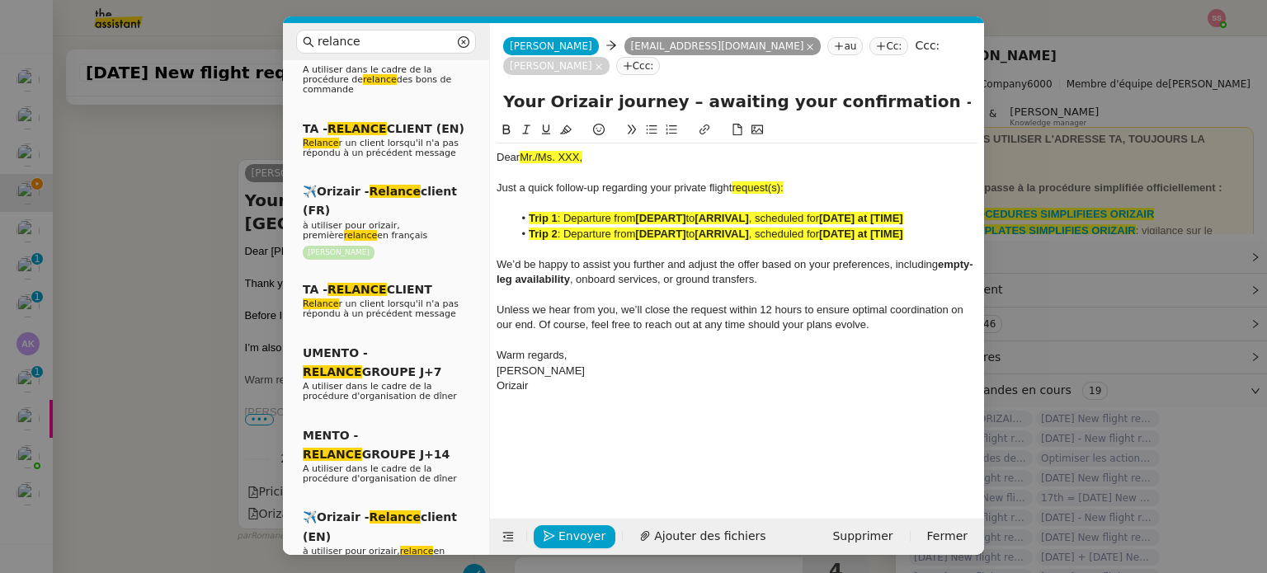
scroll to position [0, 66]
drag, startPoint x: 747, startPoint y: 83, endPoint x: 1136, endPoint y: 118, distance: 391.1
click at [1136, 118] on nz-modal-container "relance Service Relance Bon de Commande LBP A utiliser dans le cadre de la proc…" at bounding box center [633, 286] width 1267 height 573
click at [858, 228] on strong "[DATE] at [TIME]" at bounding box center [861, 234] width 84 height 12
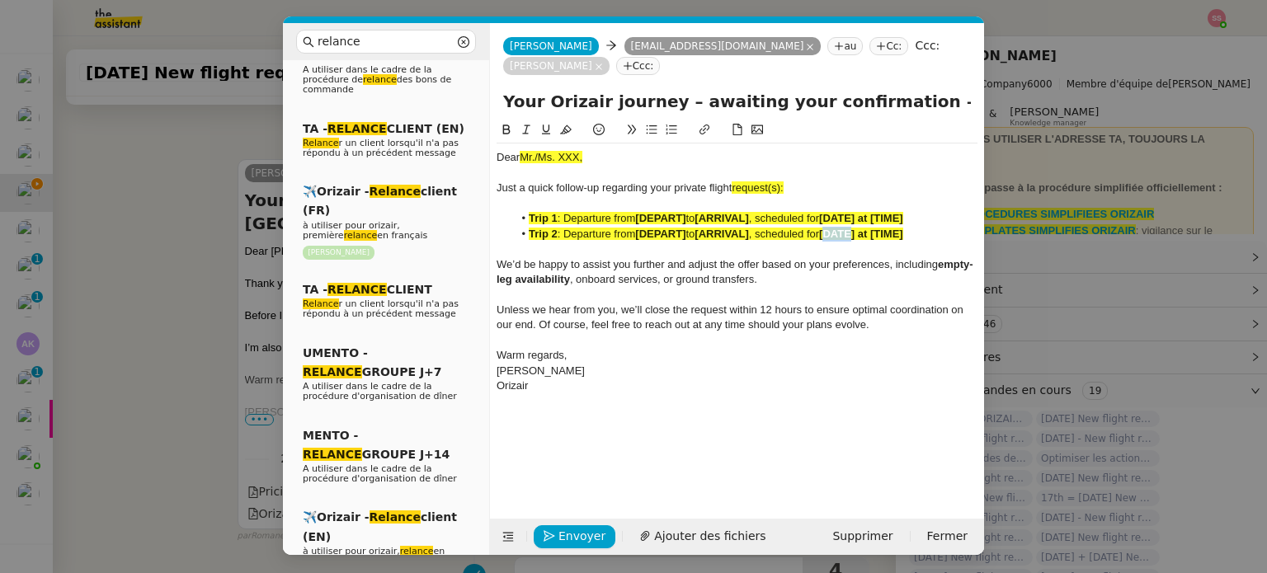
click at [858, 228] on strong "[DATE] at [TIME]" at bounding box center [861, 234] width 84 height 12
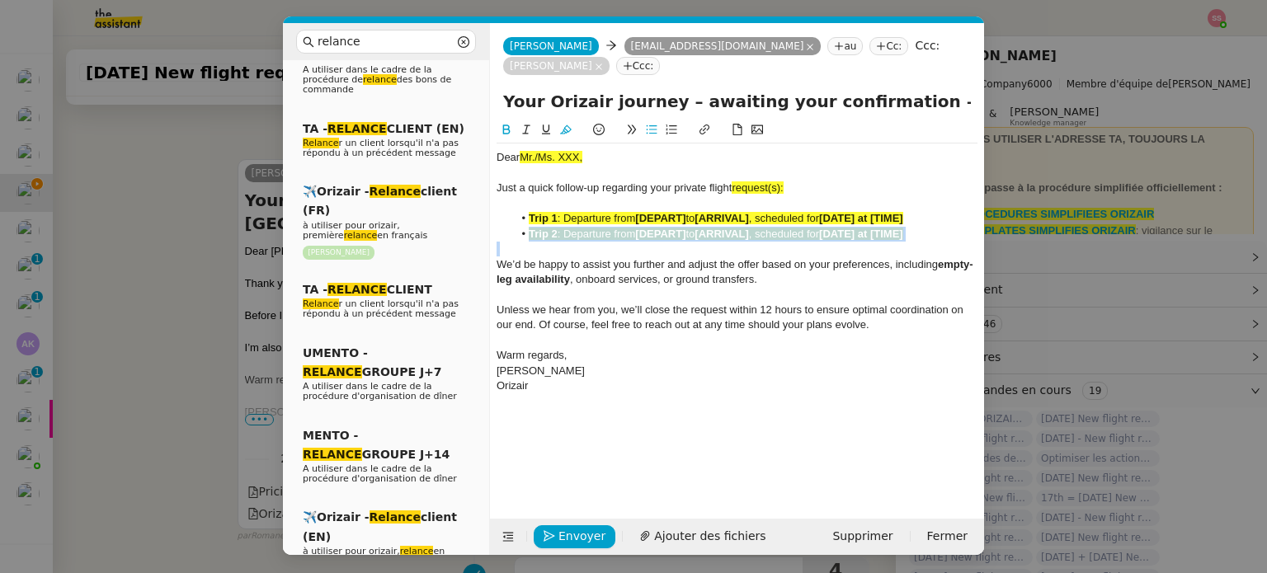
click at [858, 228] on strong "[DATE] at [TIME]" at bounding box center [861, 234] width 84 height 12
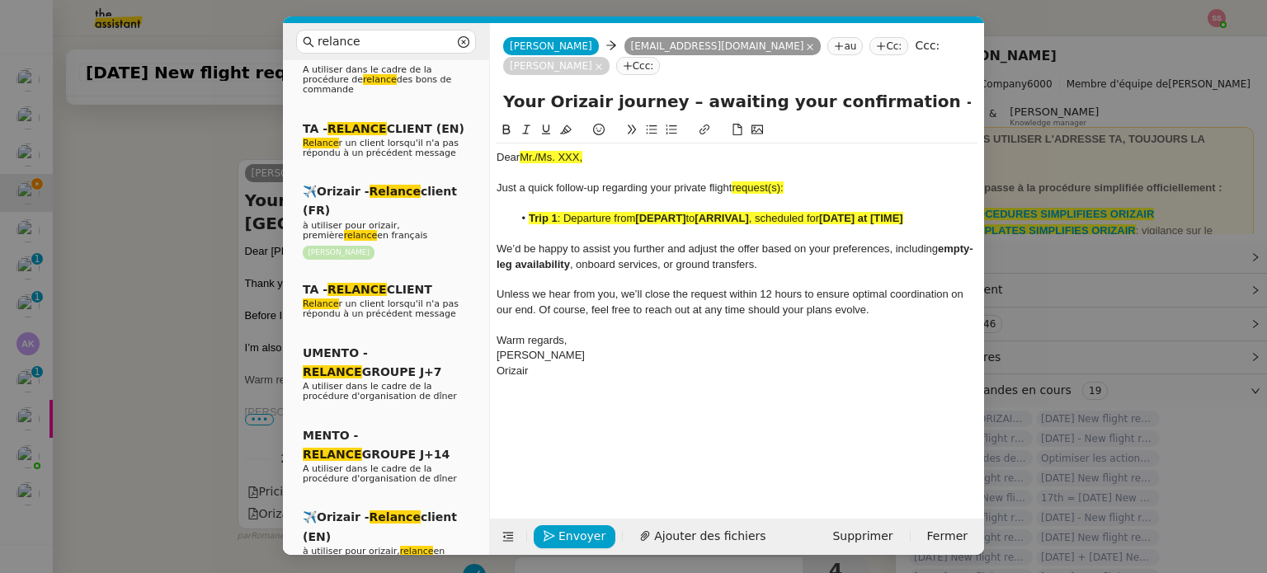
click at [781, 182] on span "request(s):" at bounding box center [757, 188] width 51 height 12
drag, startPoint x: 797, startPoint y: 167, endPoint x: 769, endPoint y: 167, distance: 28.1
click at [769, 181] on div "Just a quick follow-up regarding your private flight request(s):" at bounding box center [737, 188] width 481 height 15
drag, startPoint x: 776, startPoint y: 164, endPoint x: 733, endPoint y: 167, distance: 43.0
click at [733, 181] on div "Just a quick follow-up regarding your private flight request" at bounding box center [737, 188] width 481 height 15
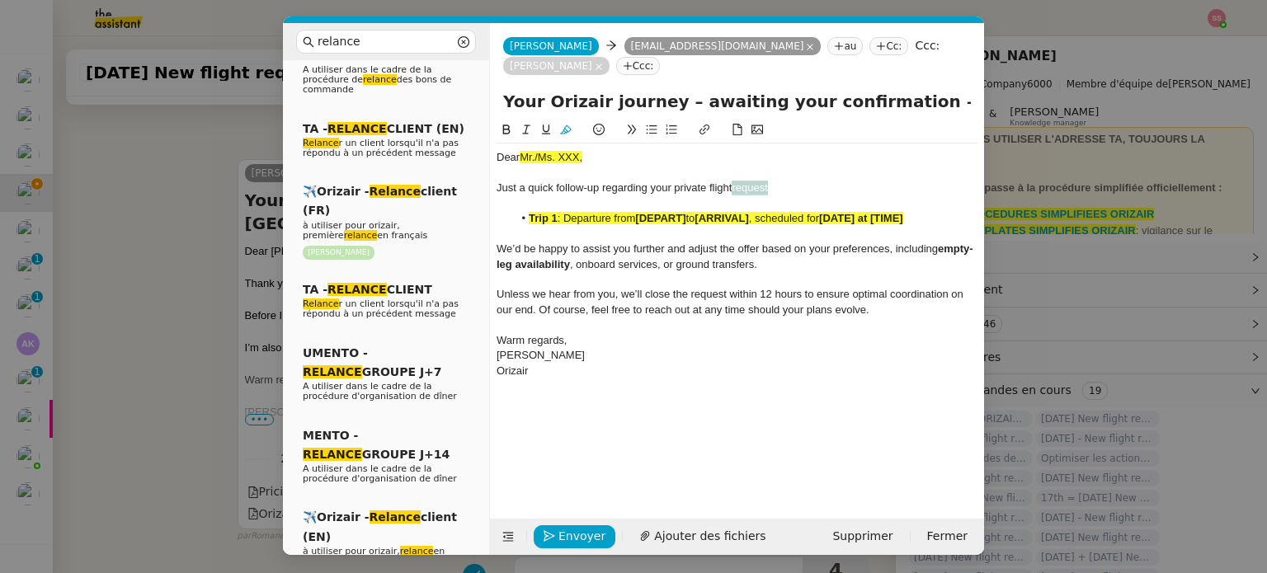
drag, startPoint x: 863, startPoint y: 164, endPoint x: 776, endPoint y: 179, distance: 87.9
click at [862, 181] on div "Just a quick follow-up regarding your private flight request" at bounding box center [737, 188] width 481 height 15
click at [776, 196] on div at bounding box center [737, 203] width 481 height 15
drag, startPoint x: 763, startPoint y: 167, endPoint x: 735, endPoint y: 167, distance: 28.1
click at [735, 181] on div "Just a quick follow-up regarding your private flight request" at bounding box center [737, 188] width 481 height 15
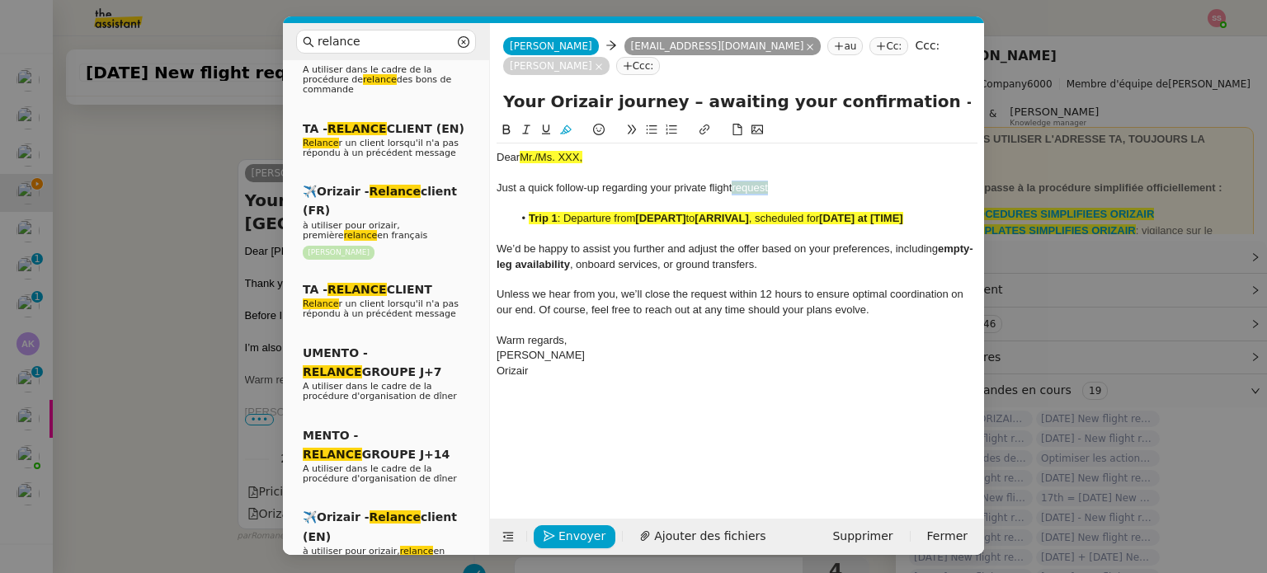
click at [554, 120] on button at bounding box center [546, 129] width 20 height 19
click at [809, 181] on div "Just a quick follow-up regarding your private flight request" at bounding box center [737, 188] width 481 height 15
drag, startPoint x: 759, startPoint y: 171, endPoint x: 734, endPoint y: 168, distance: 24.9
click at [734, 181] on div "Just a quick follow-up regarding your private flight request" at bounding box center [737, 188] width 481 height 15
click at [570, 124] on icon at bounding box center [566, 130] width 12 height 12
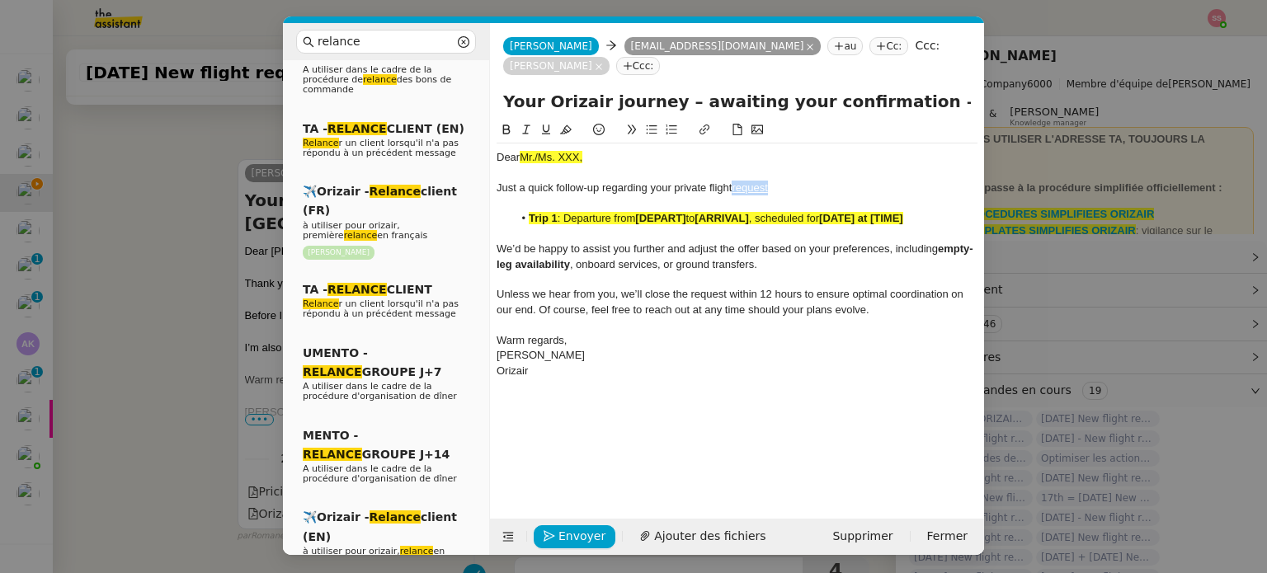
click at [545, 124] on icon at bounding box center [546, 130] width 12 height 12
click at [809, 181] on div "Just a quick follow-up regarding your private flight request" at bounding box center [737, 188] width 481 height 15
drag, startPoint x: 769, startPoint y: 167, endPoint x: 734, endPoint y: 167, distance: 35.5
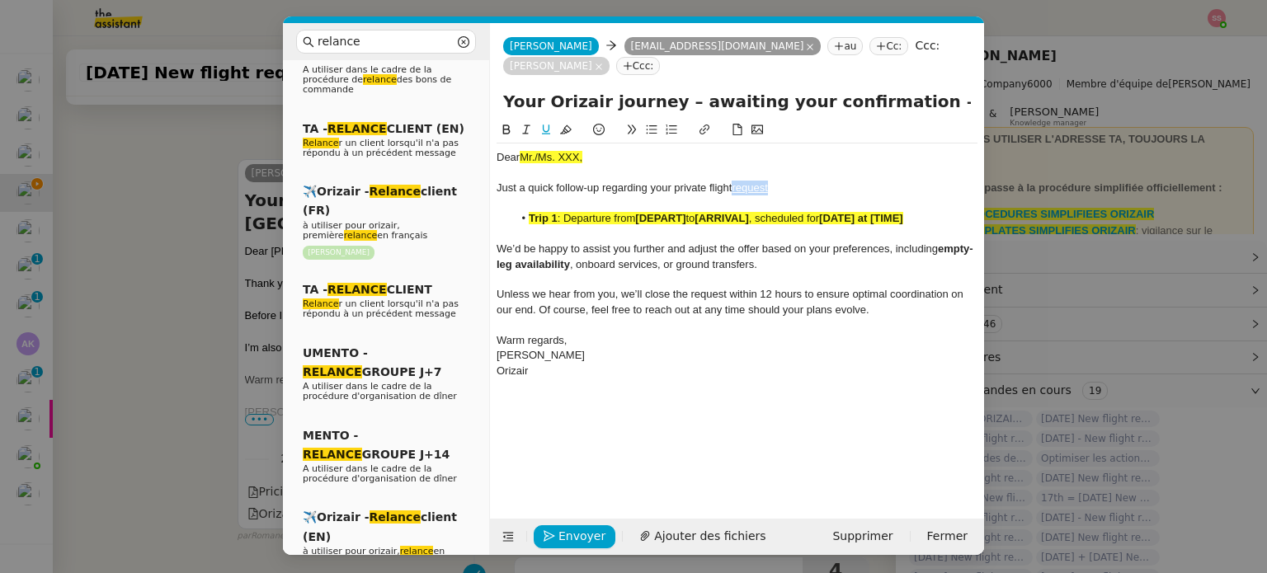
click at [734, 181] on div "Just a quick follow-up regarding your private flight request" at bounding box center [737, 188] width 481 height 15
click at [550, 124] on icon at bounding box center [546, 130] width 12 height 12
click at [583, 212] on span ": Departure from" at bounding box center [597, 218] width 78 height 12
click at [584, 212] on span ": Departure from" at bounding box center [597, 218] width 78 height 12
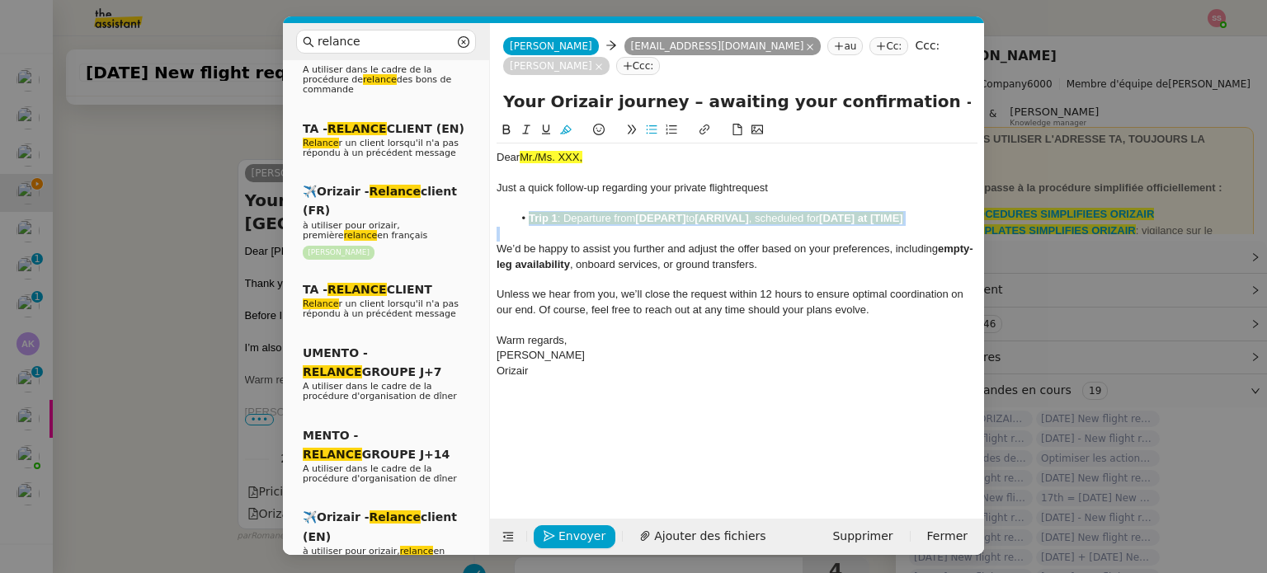
click at [584, 212] on span ": Departure from" at bounding box center [597, 218] width 78 height 12
click at [570, 124] on icon at bounding box center [566, 130] width 12 height 12
click at [202, 314] on nz-modal-container "relance Service Relance Bon de Commande LBP A utiliser dans le cadre de la proc…" at bounding box center [633, 286] width 1267 height 573
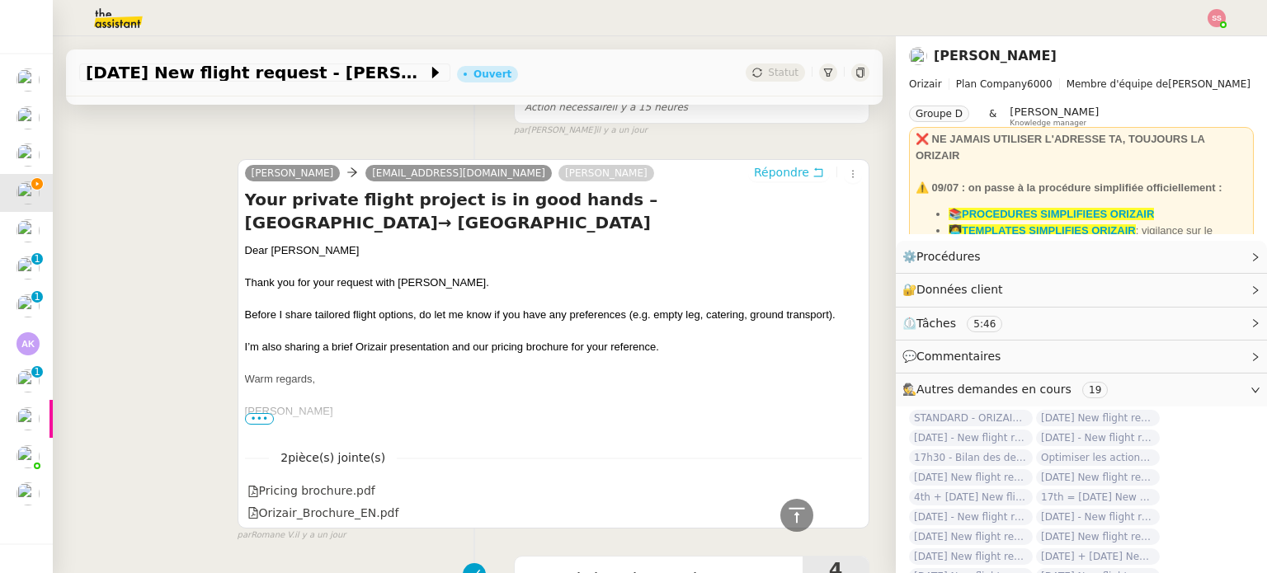
scroll to position [671, 0]
click at [274, 243] on div "Dear [PERSON_NAME]" at bounding box center [553, 251] width 617 height 17
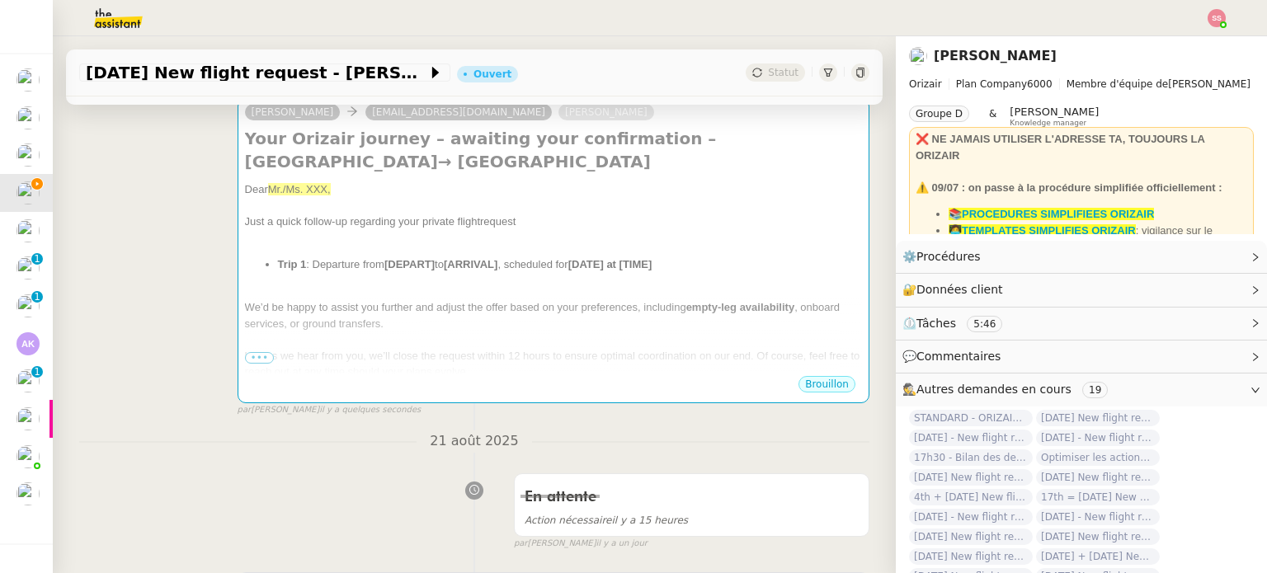
scroll to position [0, 0]
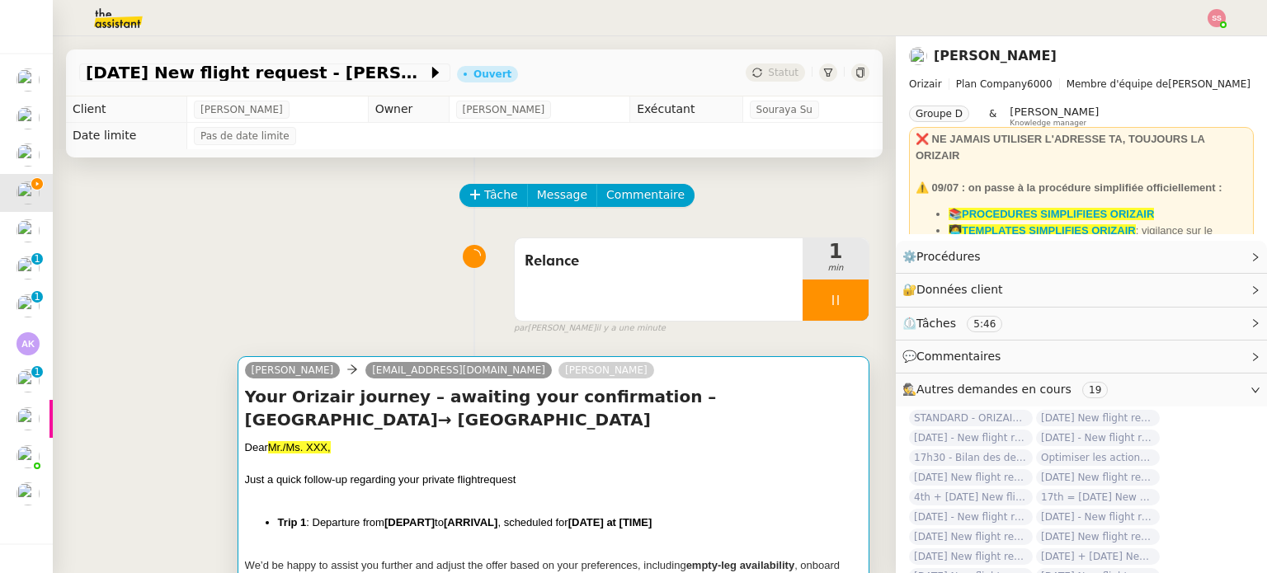
click at [451, 456] on div at bounding box center [553, 464] width 617 height 17
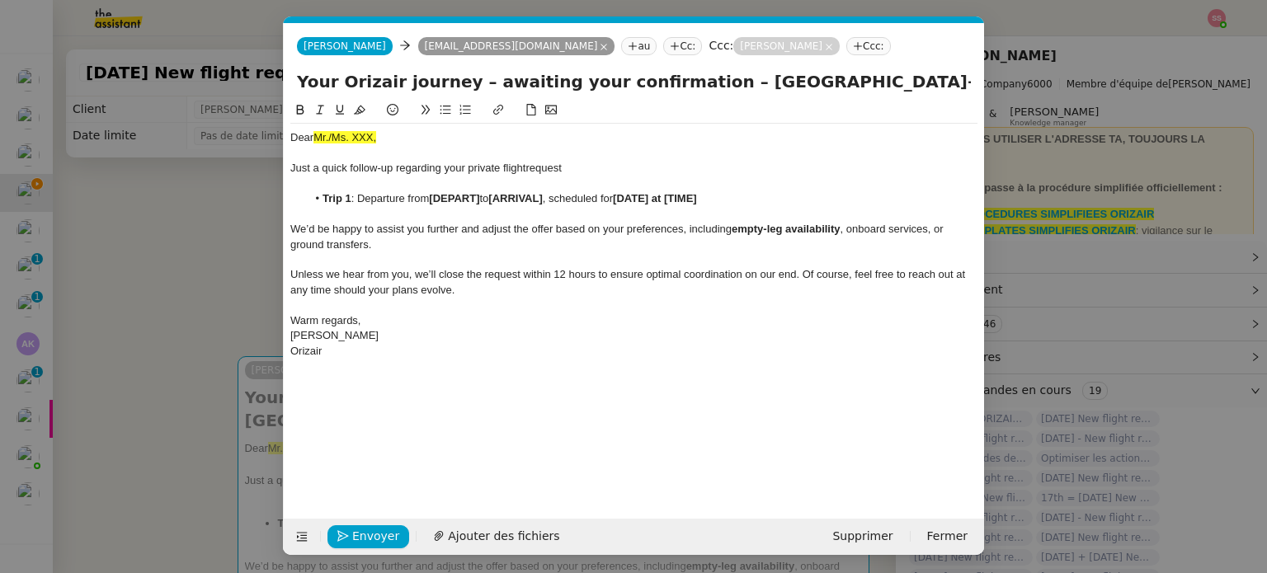
scroll to position [0, 71]
click at [351, 148] on div at bounding box center [633, 153] width 687 height 15
click at [354, 137] on span "Mr./Ms. XXX," at bounding box center [345, 137] width 63 height 12
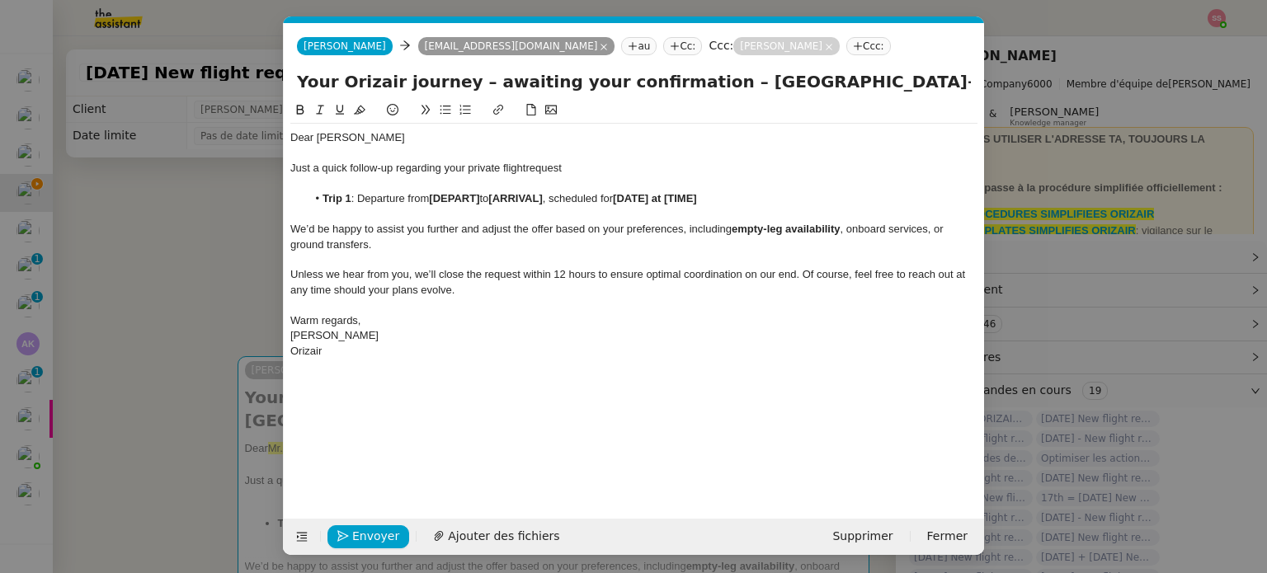
scroll to position [0, 0]
click at [194, 308] on nz-modal-container "relance Service Relance Bon de Commande LBP A utiliser dans le cadre de la proc…" at bounding box center [633, 286] width 1267 height 573
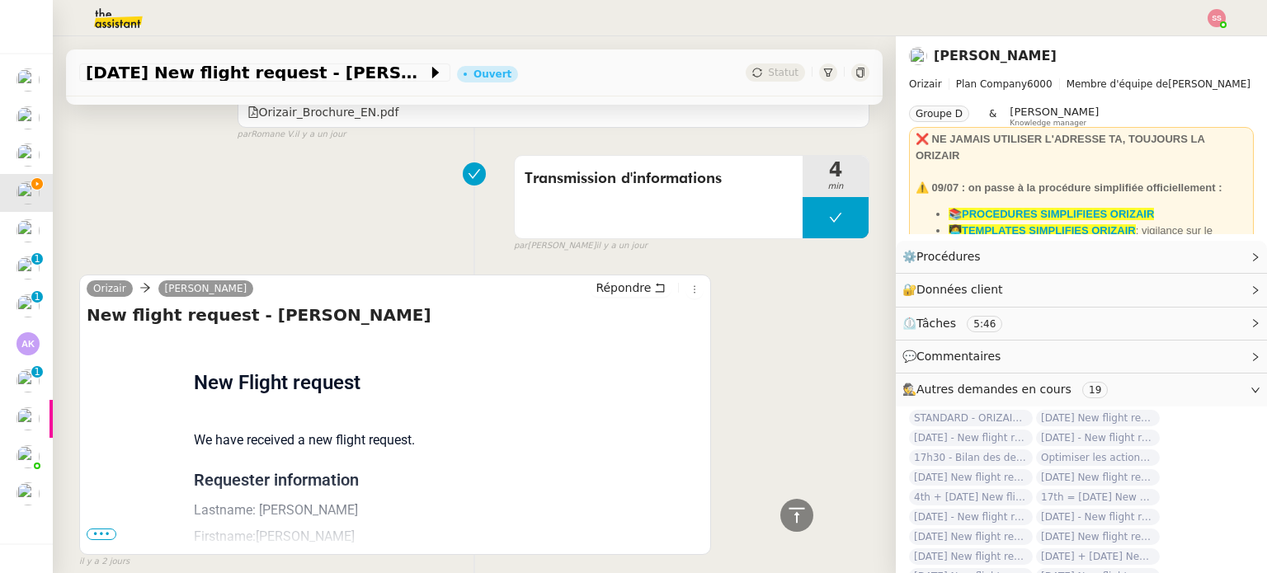
scroll to position [1152, 0]
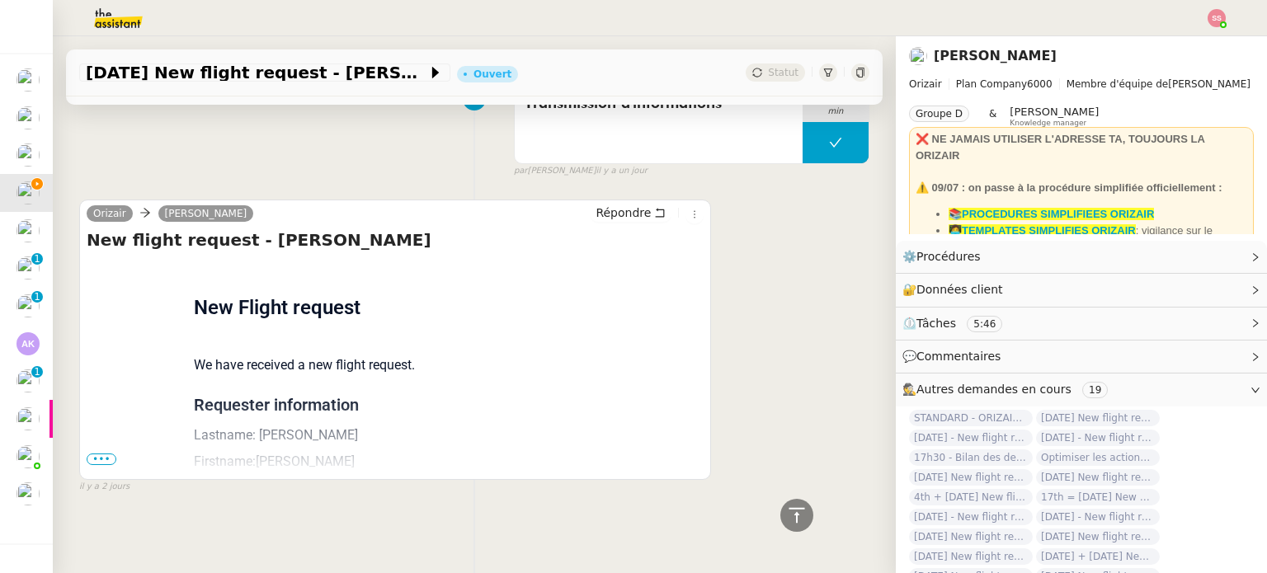
click at [108, 445] on div "Flight request created by [PERSON_NAME] New Flight request We have received a n…" at bounding box center [395, 531] width 617 height 543
click at [107, 454] on span "•••" at bounding box center [102, 460] width 30 height 12
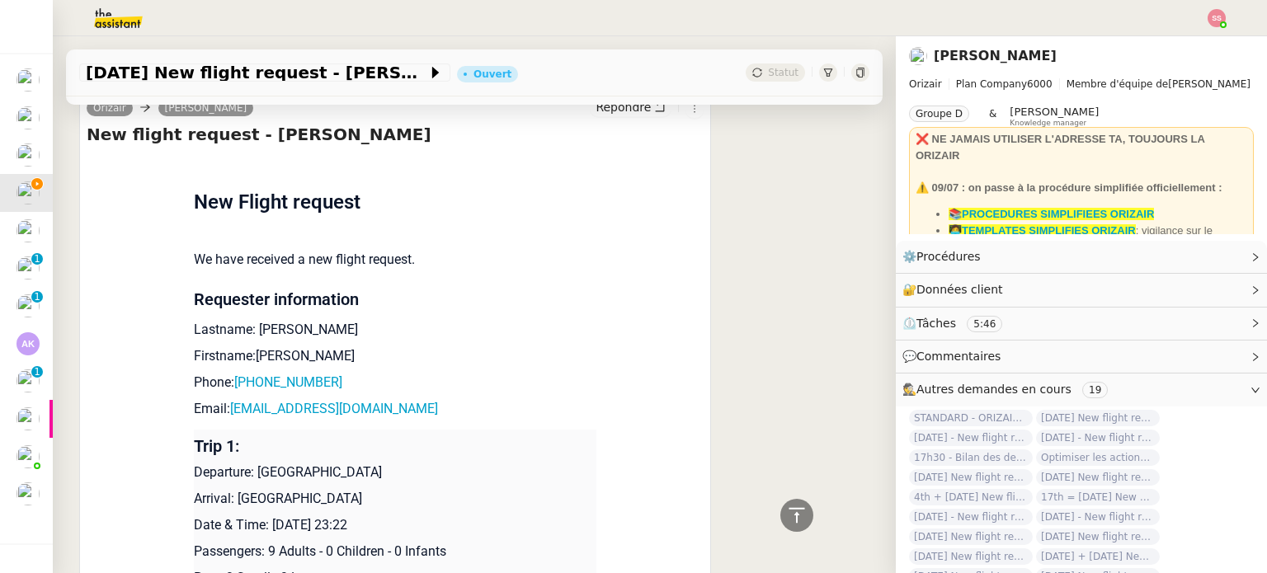
scroll to position [1399, 0]
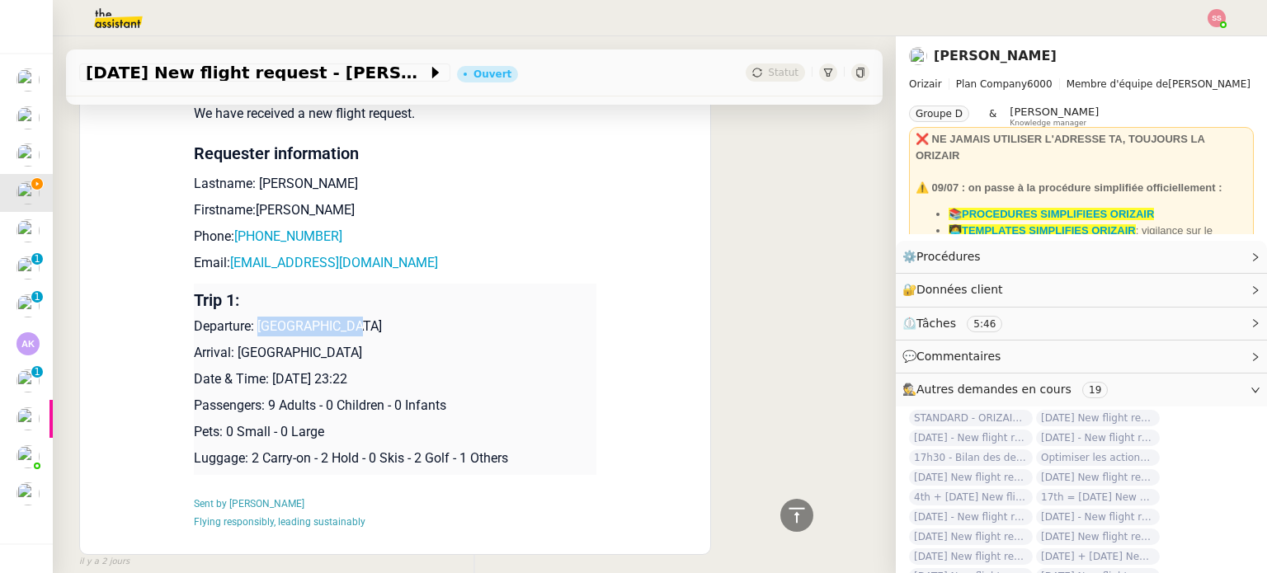
drag, startPoint x: 250, startPoint y: 319, endPoint x: 351, endPoint y: 316, distance: 101.5
click at [351, 317] on p "Departure: [GEOGRAPHIC_DATA]" at bounding box center [395, 327] width 403 height 20
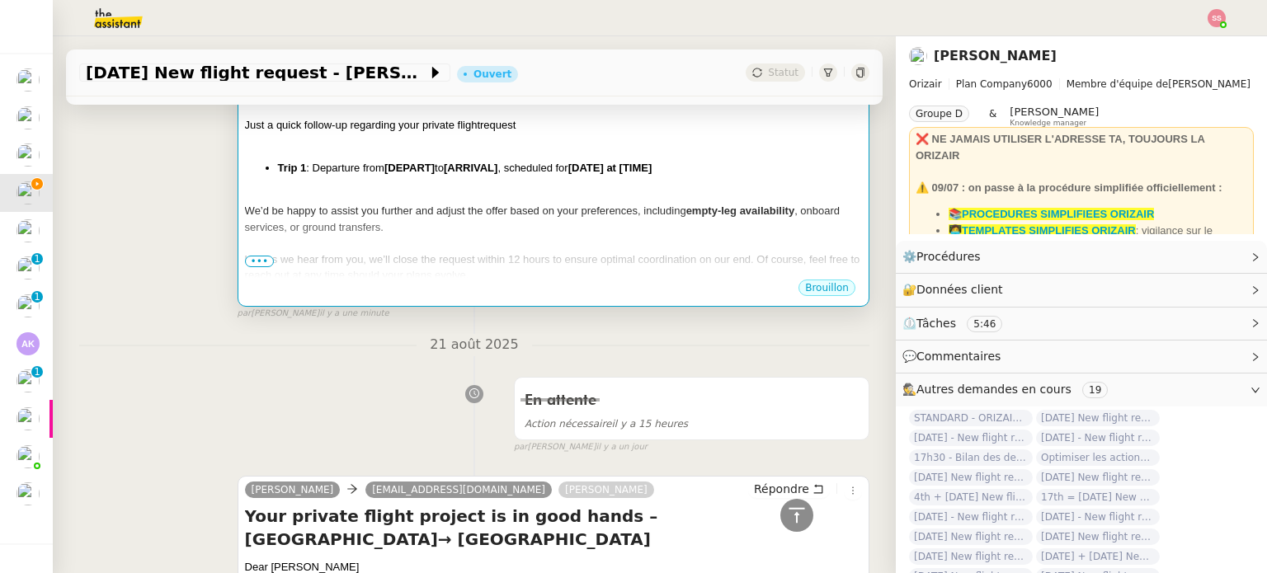
scroll to position [327, 0]
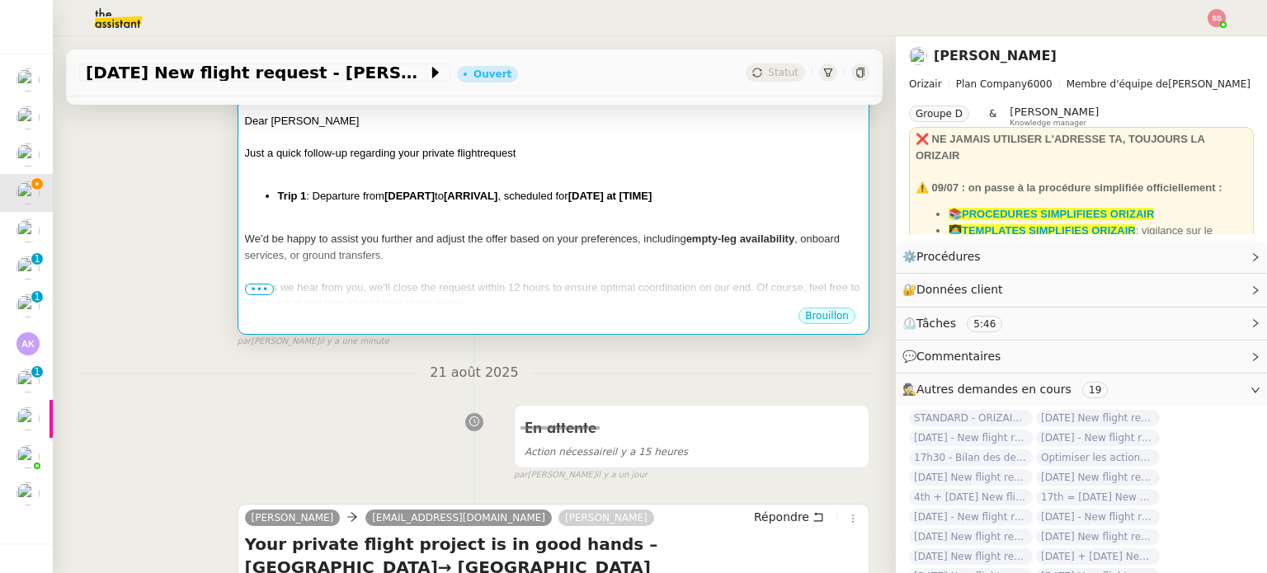
click at [485, 263] on div at bounding box center [553, 271] width 617 height 17
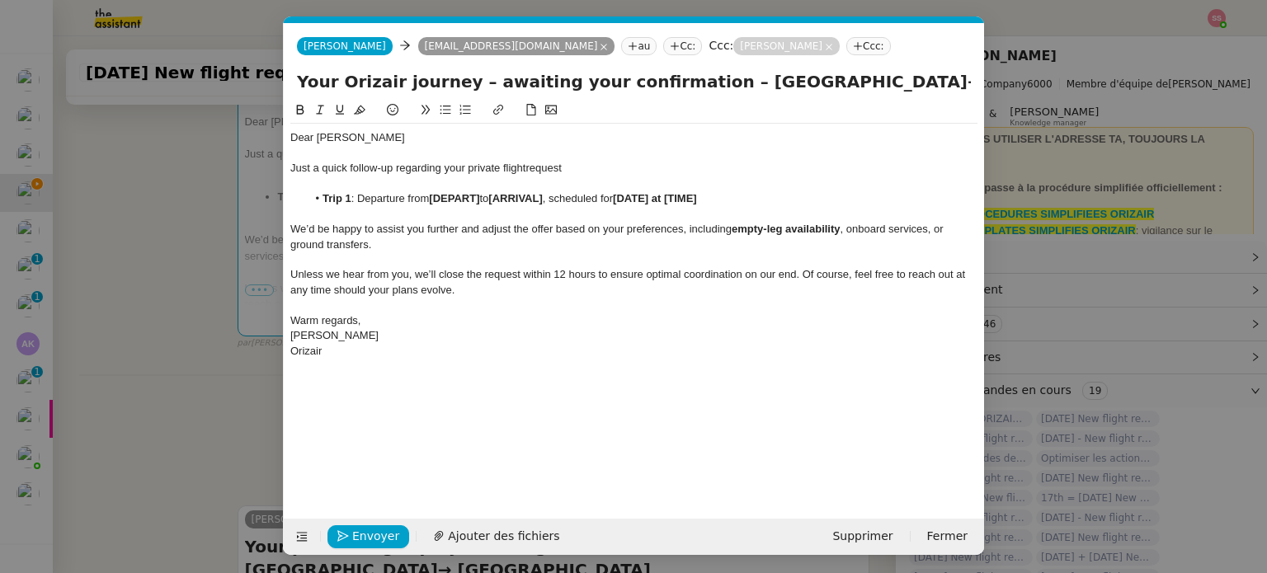
scroll to position [0, 71]
drag, startPoint x: 484, startPoint y: 198, endPoint x: 433, endPoint y: 198, distance: 50.3
click at [433, 198] on li "Trip 1 : Departure from [DEPART] to [ARRIVAL] , scheduled for [DATE] at [TIME]" at bounding box center [643, 198] width 672 height 15
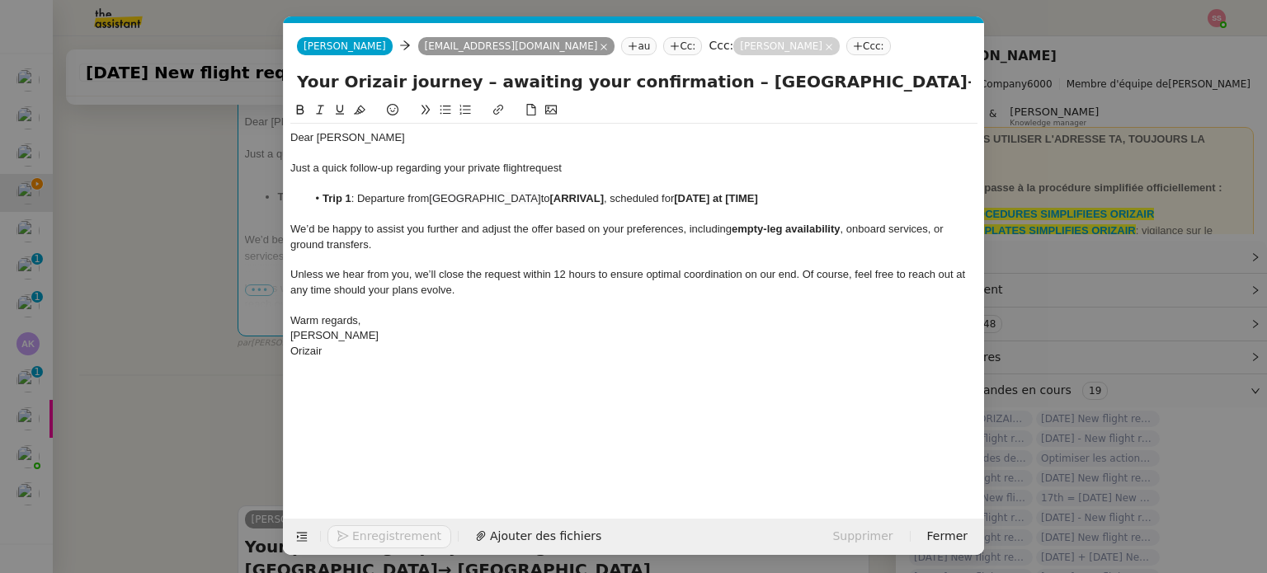
click at [168, 365] on nz-modal-container "relance Service Relance Bon de Commande LBP A utiliser dans le cadre de la proc…" at bounding box center [633, 286] width 1267 height 573
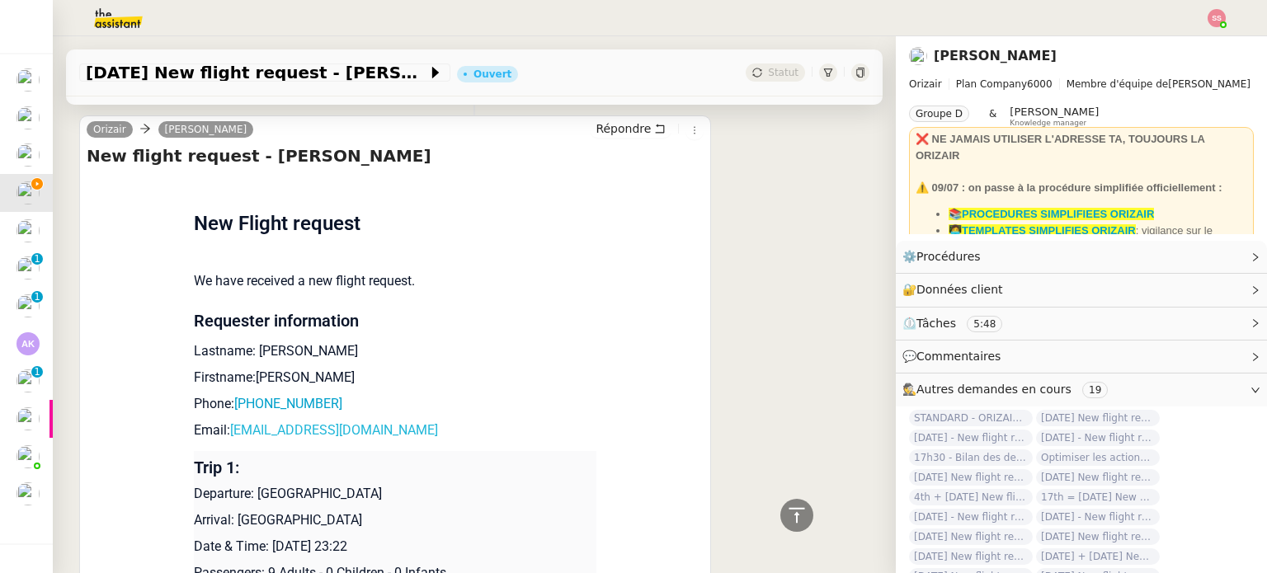
scroll to position [1314, 0]
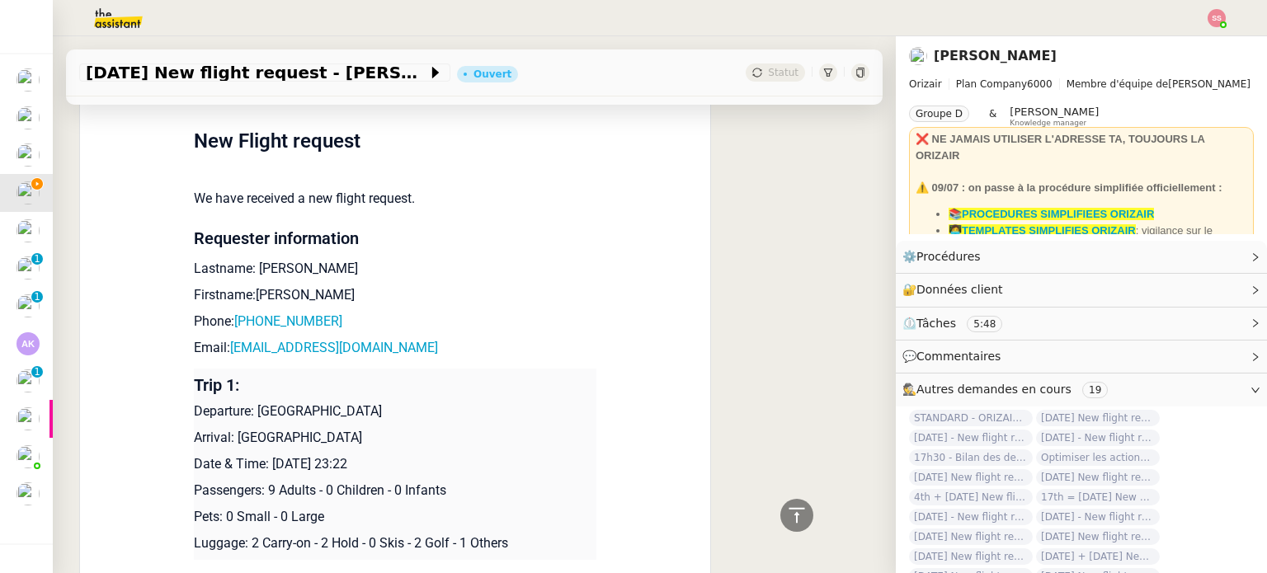
drag, startPoint x: 230, startPoint y: 428, endPoint x: 391, endPoint y: 427, distance: 160.9
click at [391, 428] on p "Arrival: [GEOGRAPHIC_DATA]" at bounding box center [395, 438] width 403 height 20
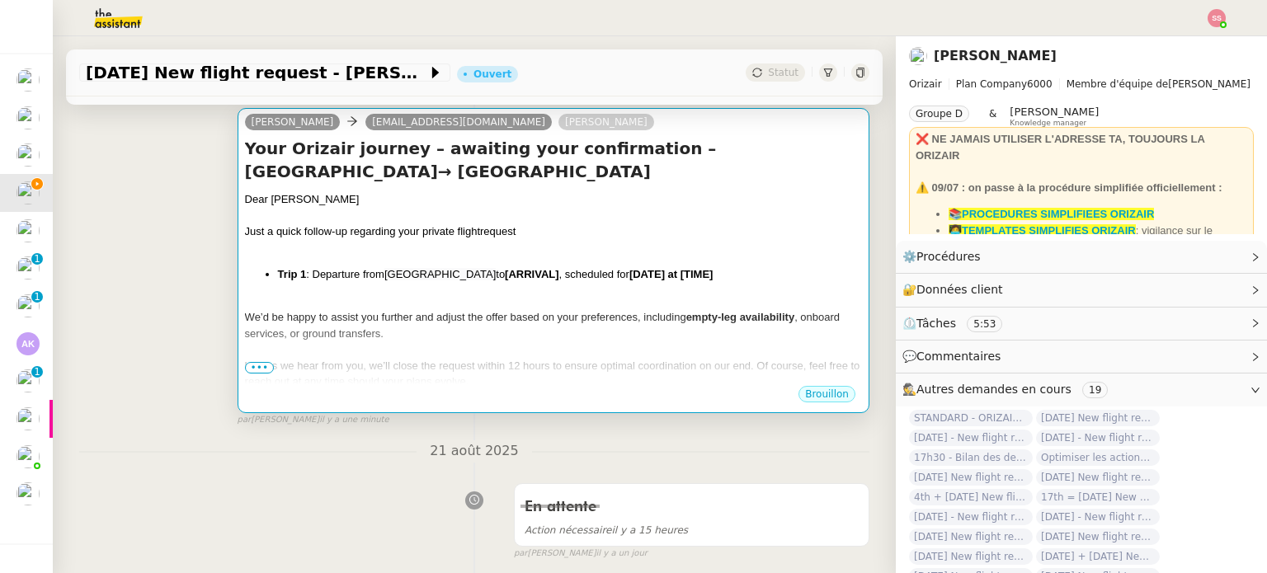
scroll to position [242, 0]
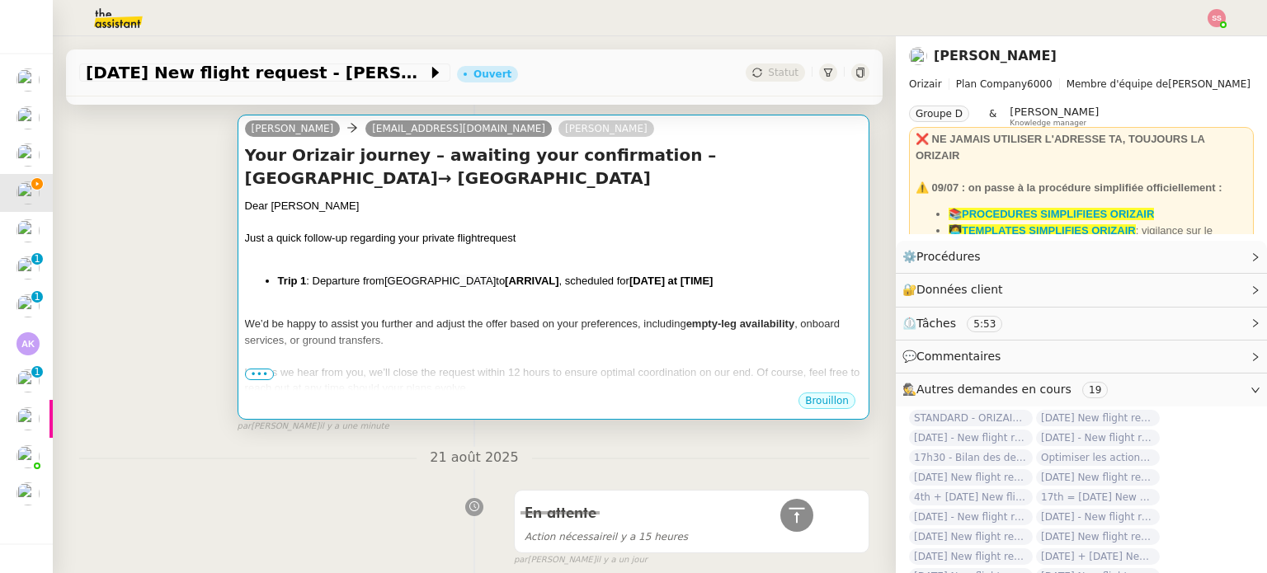
click at [508, 300] on div at bounding box center [553, 308] width 617 height 17
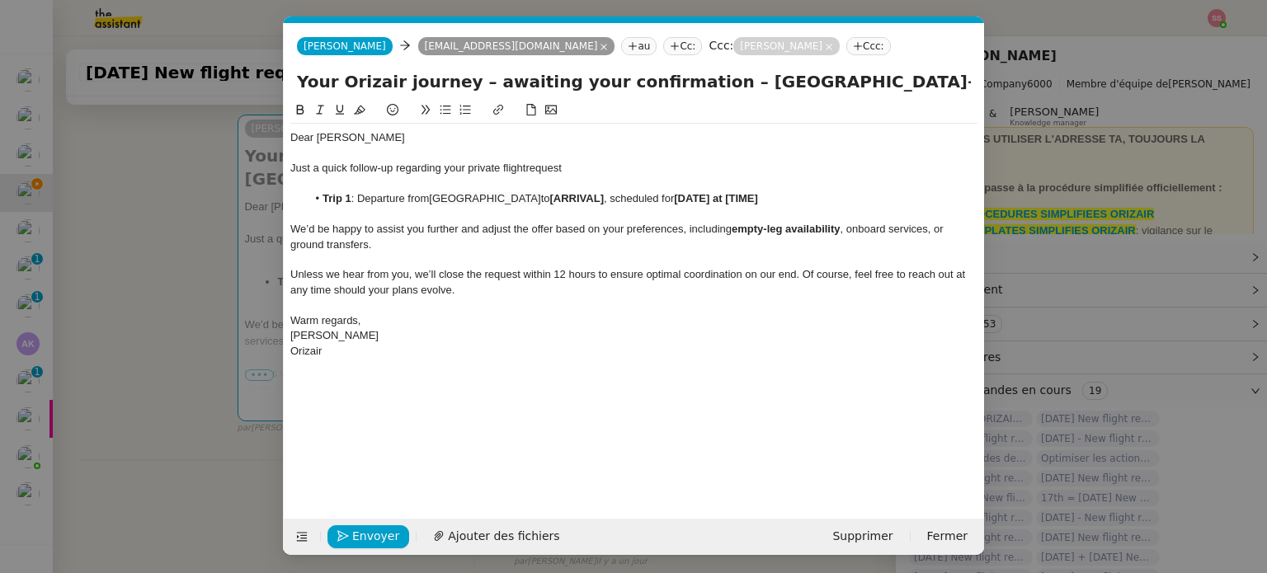
scroll to position [0, 71]
drag, startPoint x: 571, startPoint y: 197, endPoint x: 516, endPoint y: 195, distance: 55.3
click at [516, 195] on li "Trip 1 : Departure from [GEOGRAPHIC_DATA] to [ARRIVAL] , scheduled for [DATE] a…" at bounding box center [643, 198] width 672 height 15
click at [233, 353] on nz-modal-container "relance Service Relance Bon de Commande LBP A utiliser dans le cadre de la proc…" at bounding box center [633, 286] width 1267 height 573
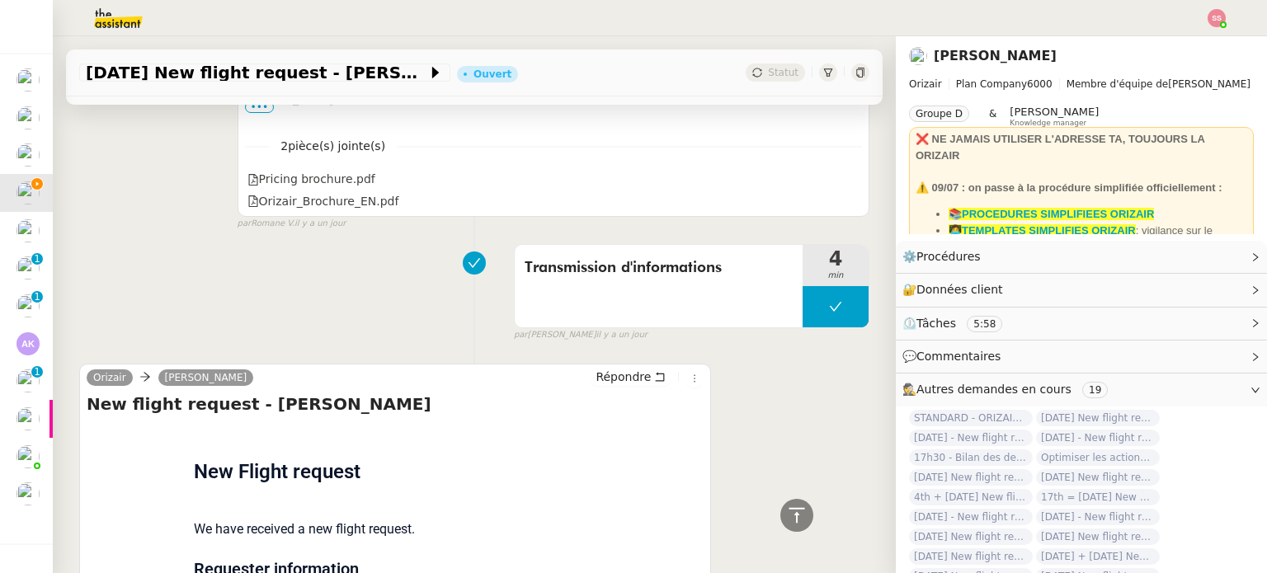
scroll to position [1396, 0]
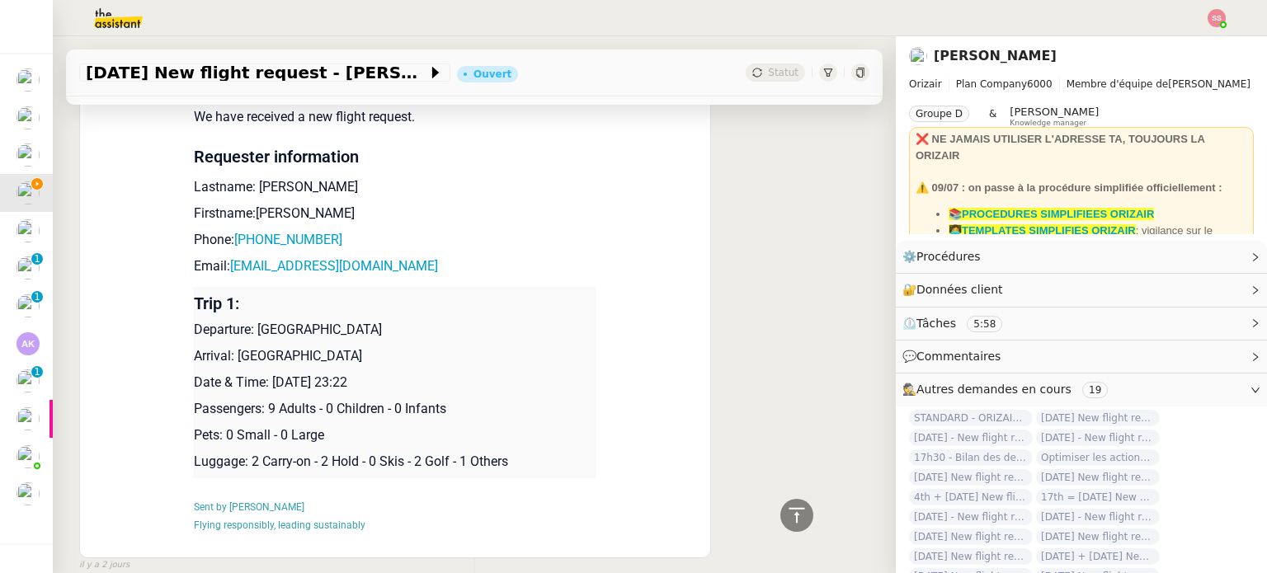
drag, startPoint x: 407, startPoint y: 376, endPoint x: 267, endPoint y: 374, distance: 139.5
click at [267, 374] on p "Date & Time: [DATE] 23:22" at bounding box center [395, 383] width 403 height 20
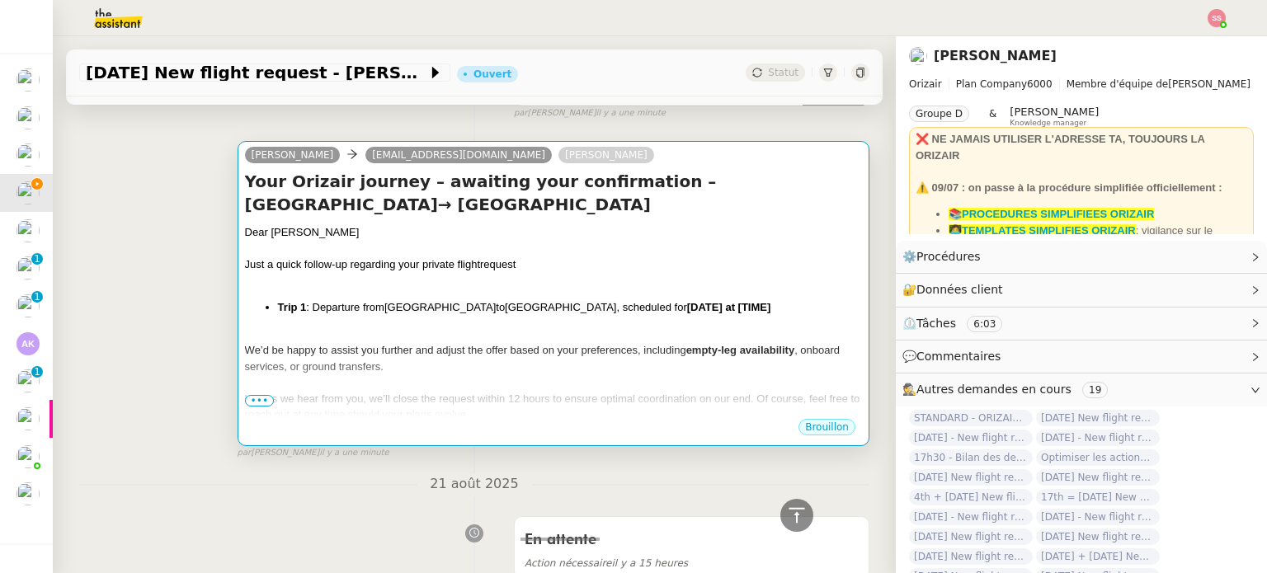
scroll to position [76, 0]
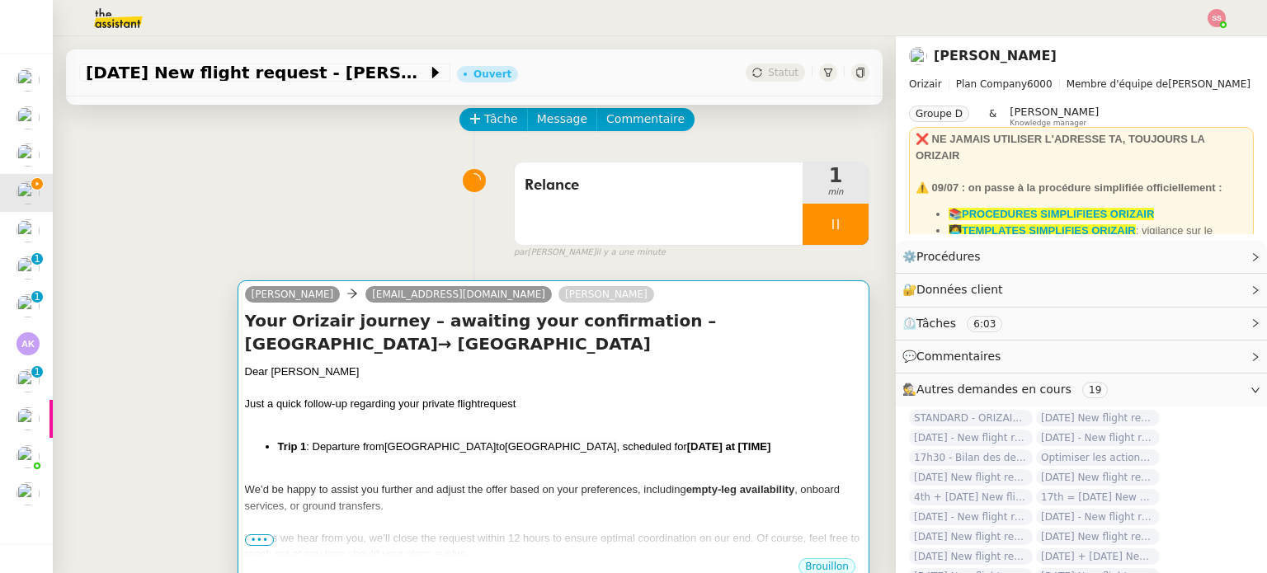
click at [583, 390] on div "Dear [PERSON_NAME] Just a quick follow-up regarding your private flight request…" at bounding box center [553, 495] width 617 height 263
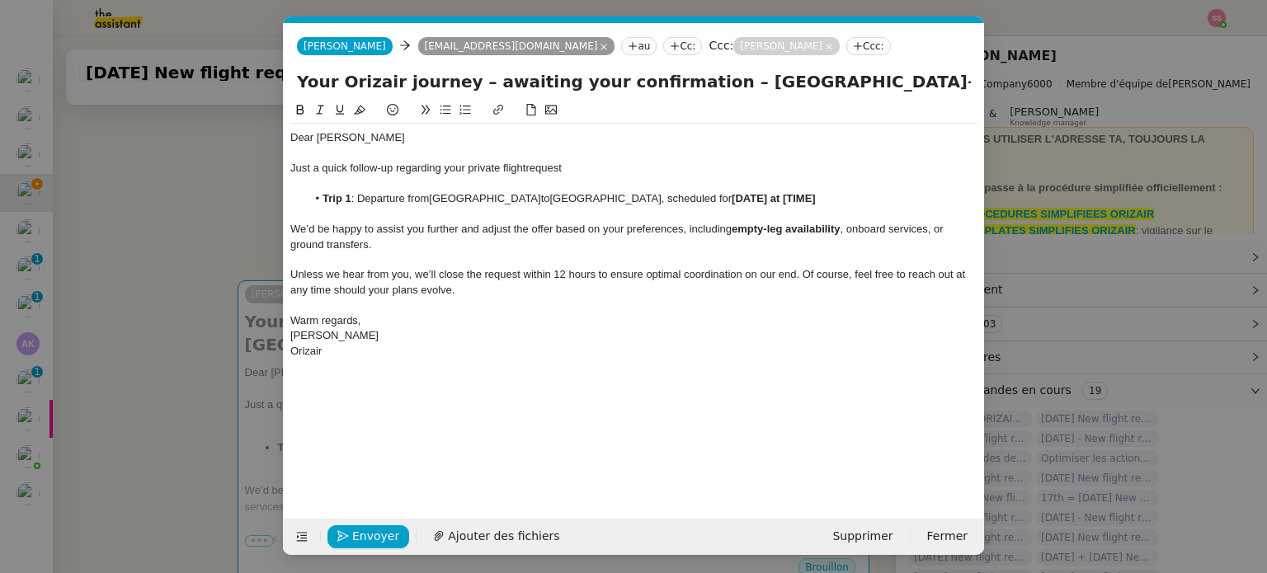
scroll to position [0, 71]
drag, startPoint x: 792, startPoint y: 196, endPoint x: 715, endPoint y: 199, distance: 77.6
click at [715, 199] on li "Trip 1 : Departure from [GEOGRAPHIC_DATA] to [GEOGRAPHIC_DATA] , scheduled for …" at bounding box center [643, 198] width 672 height 15
click at [481, 529] on span "Ajouter des fichiers" at bounding box center [503, 536] width 111 height 19
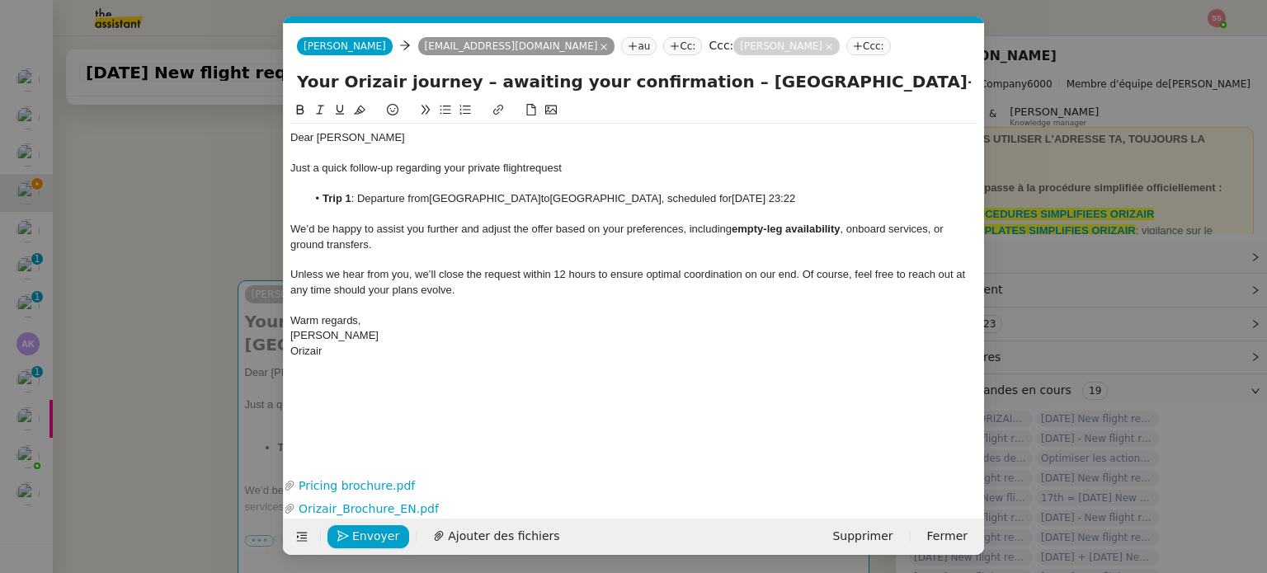
click at [304, 86] on input "Your Orizair journey – awaiting your confirmation – [GEOGRAPHIC_DATA]→ [GEOGRAP…" at bounding box center [634, 81] width 674 height 25
type input "Your Orizair journey – awaiting your confirmation – [GEOGRAPHIC_DATA]→ [GEOGRAP…"
click at [366, 547] on div "Envoyer Ajouter des fichiers" at bounding box center [430, 537] width 280 height 23
click at [367, 541] on span "Envoyer" at bounding box center [375, 536] width 47 height 19
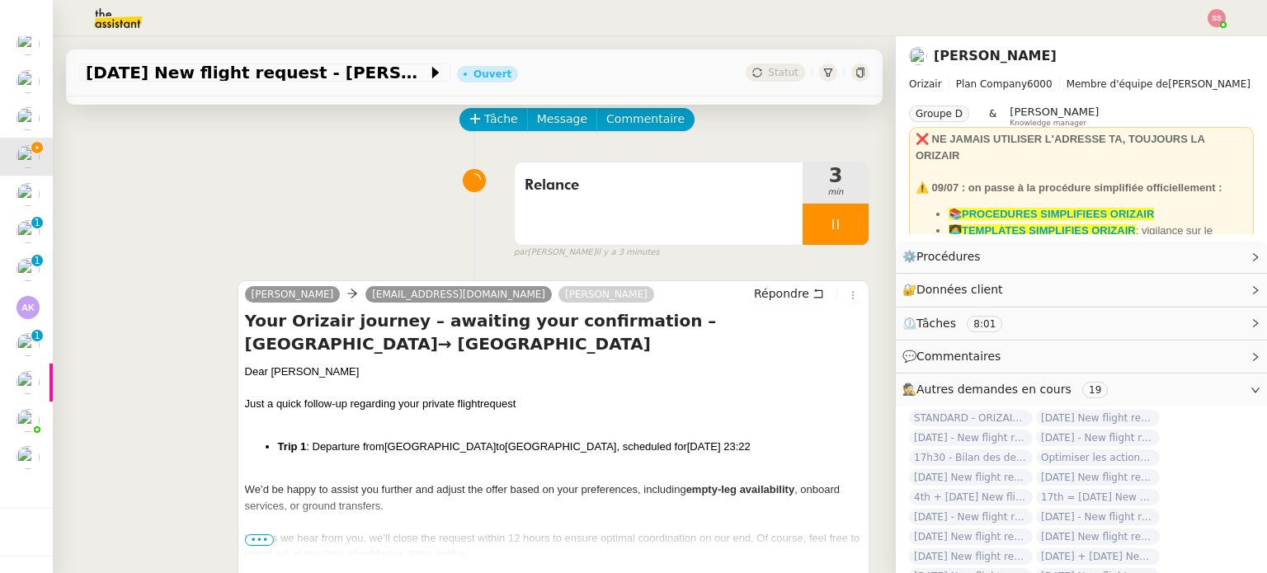
scroll to position [10, 0]
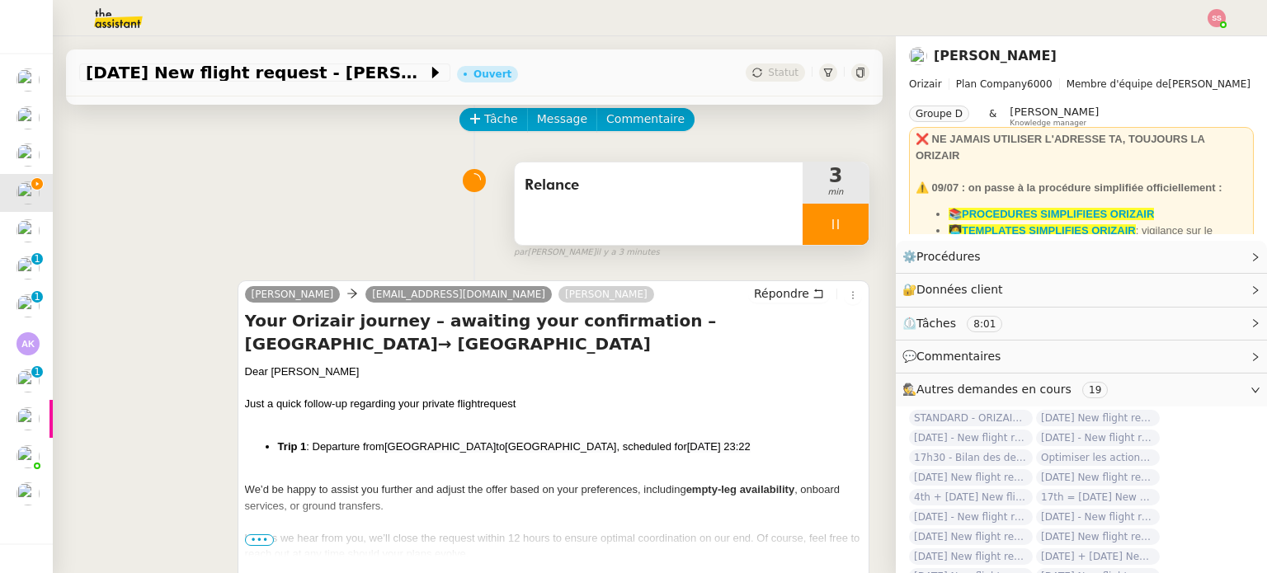
click at [828, 233] on div at bounding box center [836, 224] width 66 height 41
click at [836, 233] on button at bounding box center [852, 224] width 33 height 41
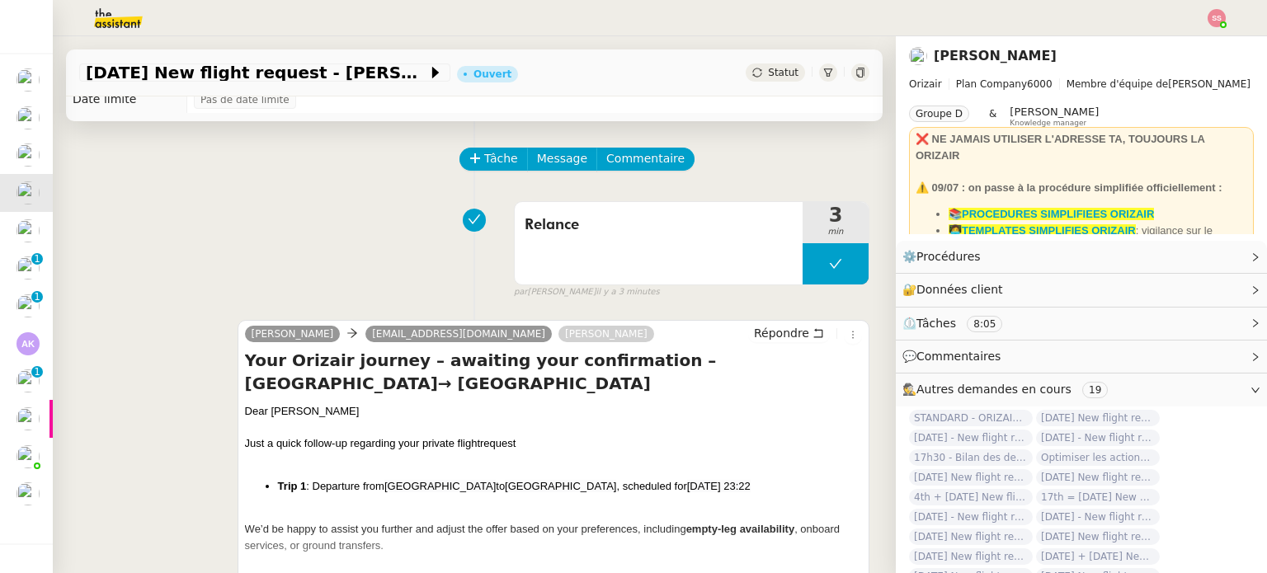
scroll to position [0, 0]
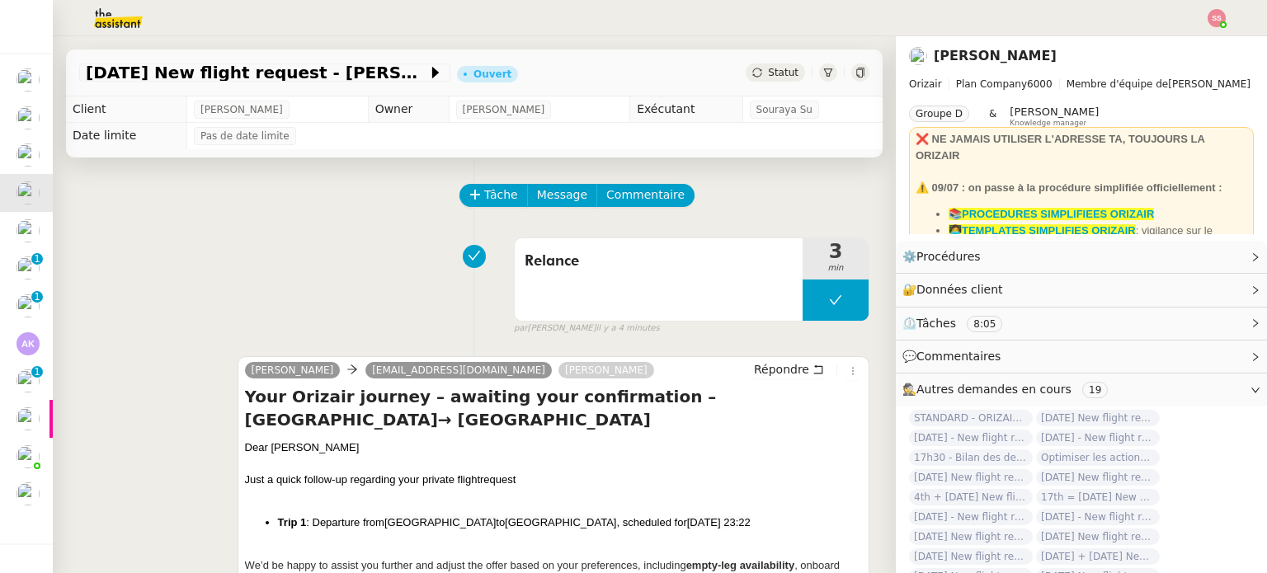
click at [768, 72] on span "Statut" at bounding box center [783, 73] width 31 height 12
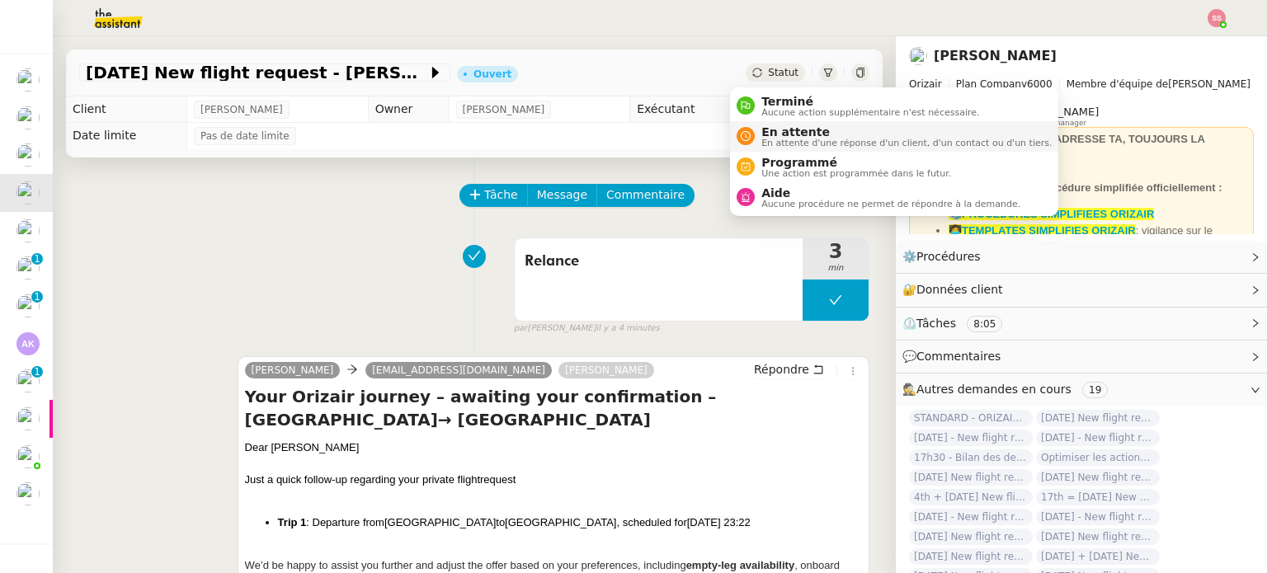
click at [766, 131] on span "En attente" at bounding box center [907, 131] width 290 height 13
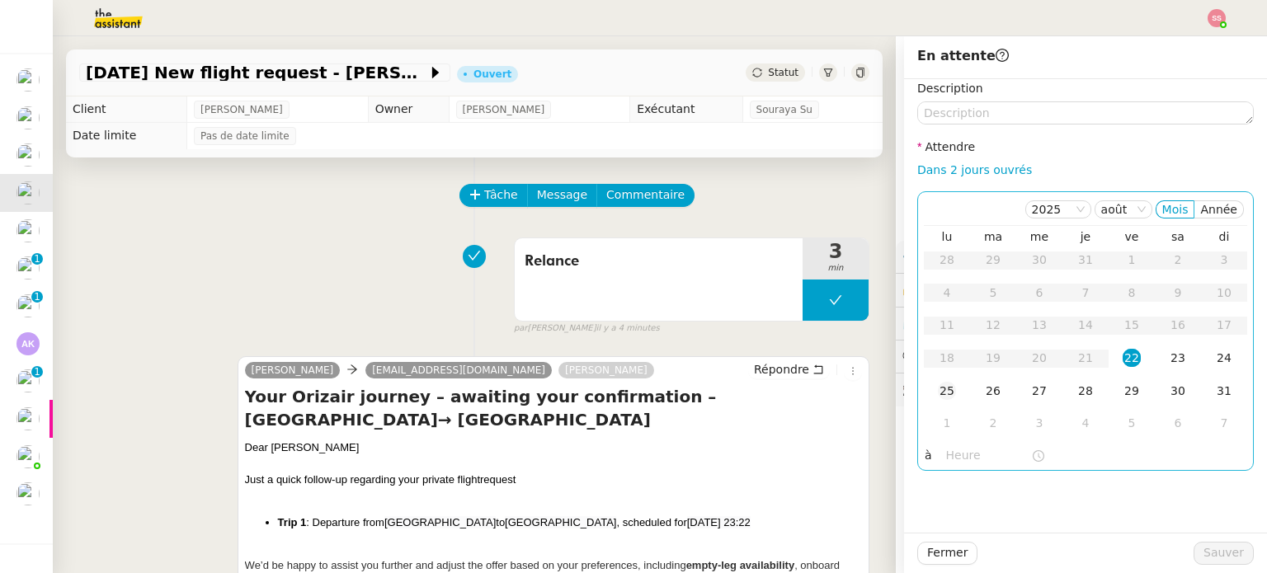
click at [938, 387] on div "25" at bounding box center [947, 391] width 18 height 18
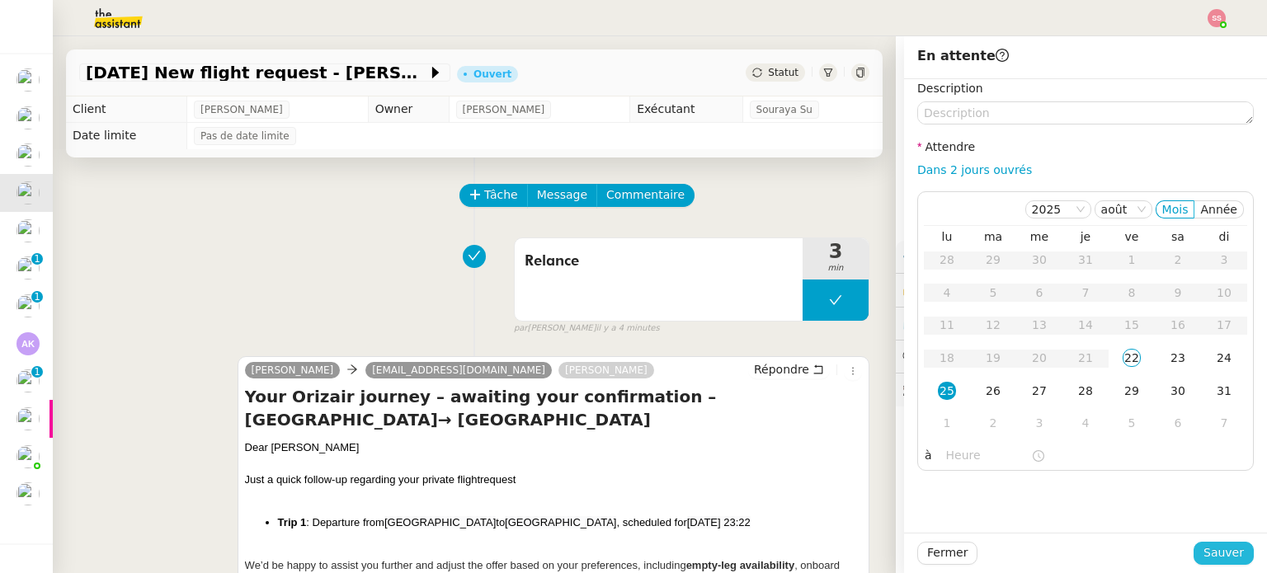
click at [1217, 559] on span "Sauver" at bounding box center [1224, 553] width 40 height 19
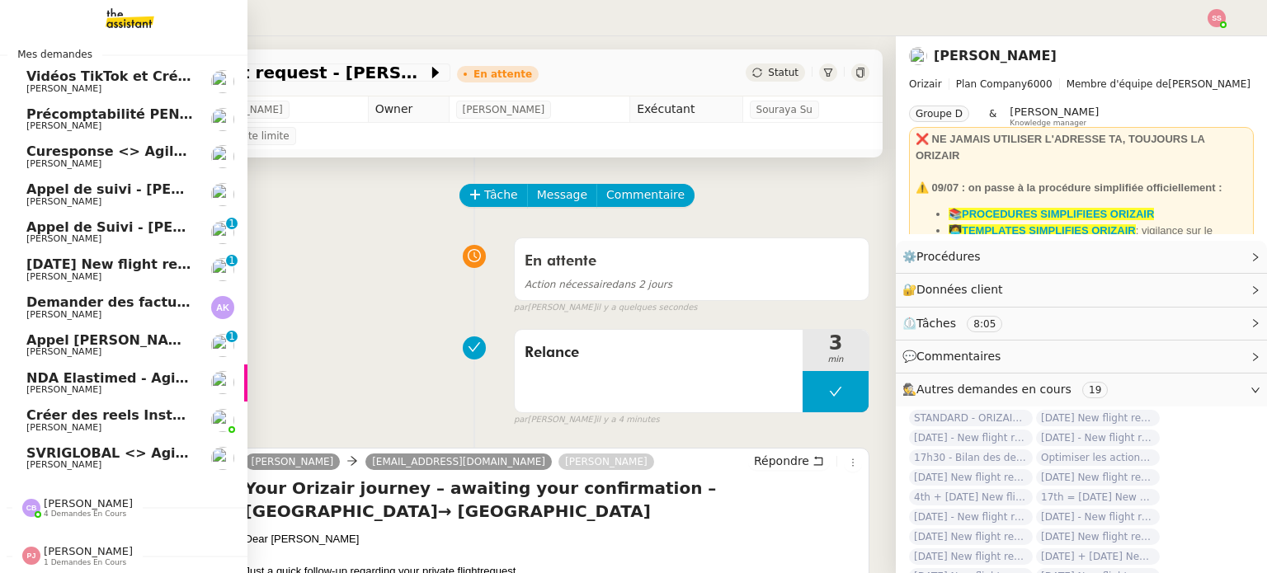
drag, startPoint x: 86, startPoint y: 270, endPoint x: 112, endPoint y: 272, distance: 26.5
click at [86, 272] on span "[PERSON_NAME]" at bounding box center [109, 277] width 167 height 10
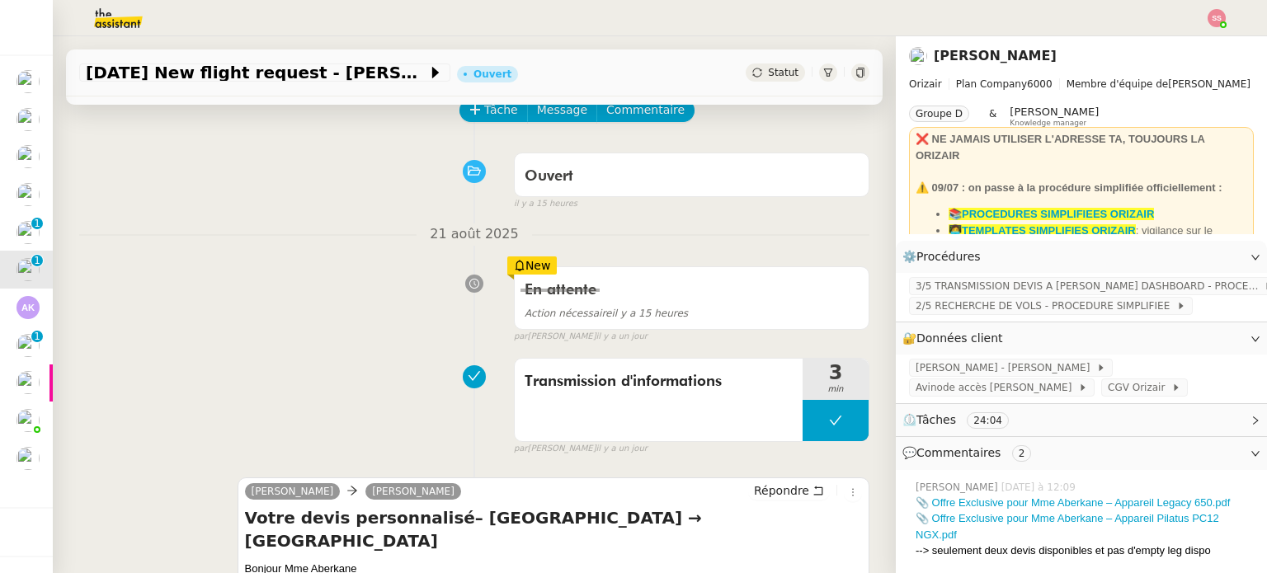
scroll to position [83, 0]
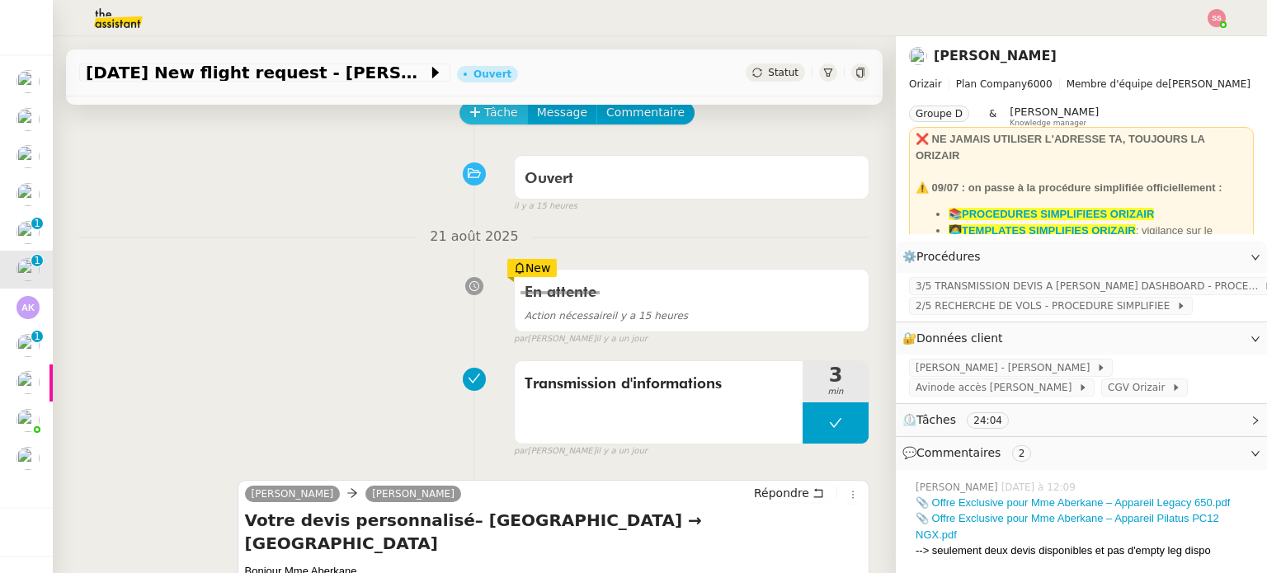
click at [485, 119] on span "Tâche" at bounding box center [501, 112] width 34 height 19
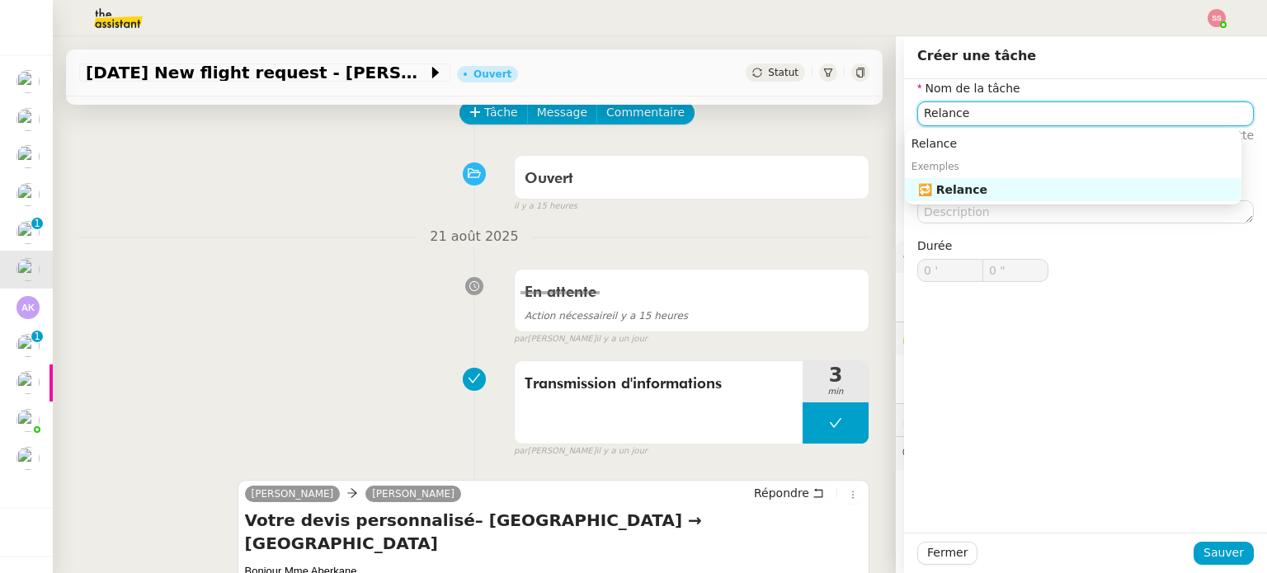
click at [1003, 200] on nz-auto-option "🔁 Relance" at bounding box center [1073, 189] width 337 height 23
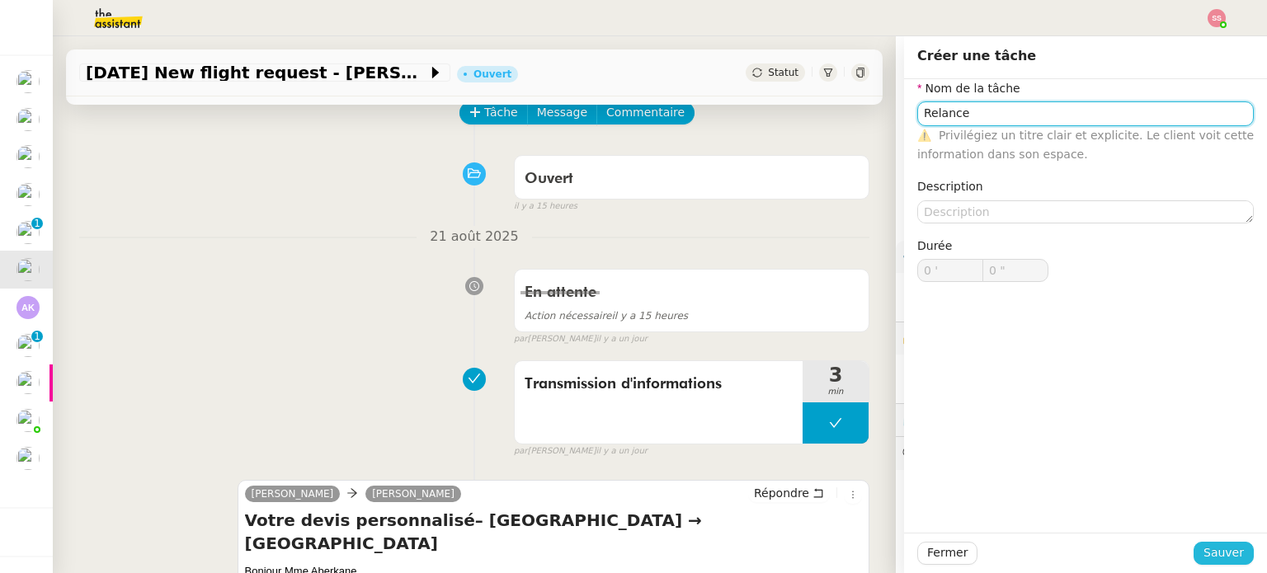
type input "Relance"
click at [1219, 554] on span "Sauver" at bounding box center [1224, 553] width 40 height 19
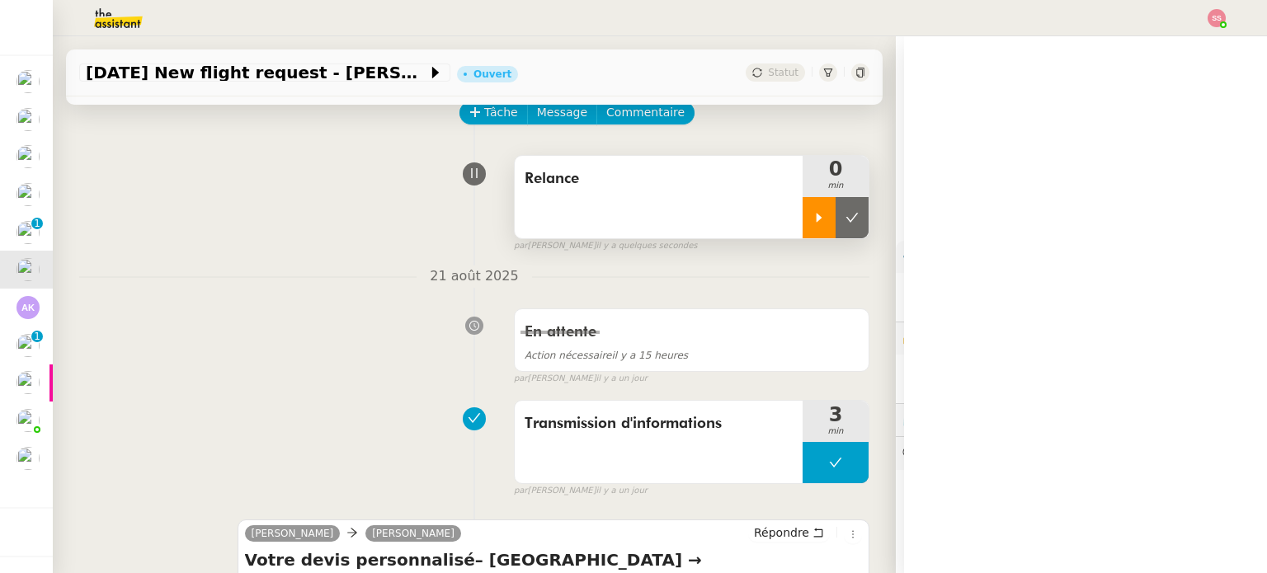
click at [813, 219] on icon at bounding box center [819, 217] width 13 height 13
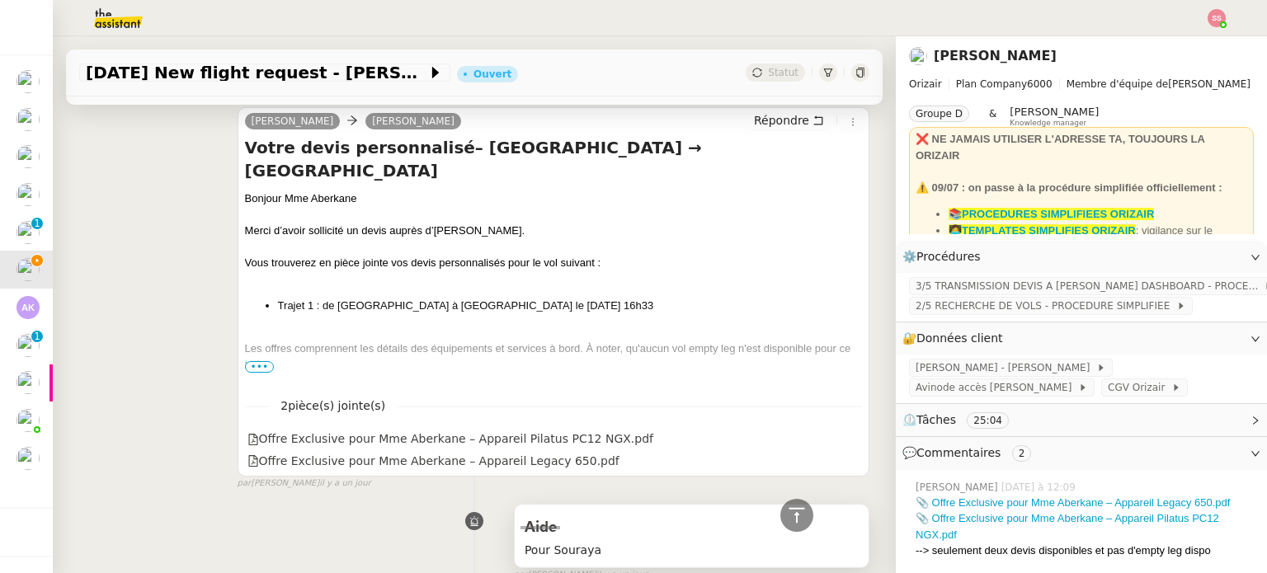
scroll to position [413, 0]
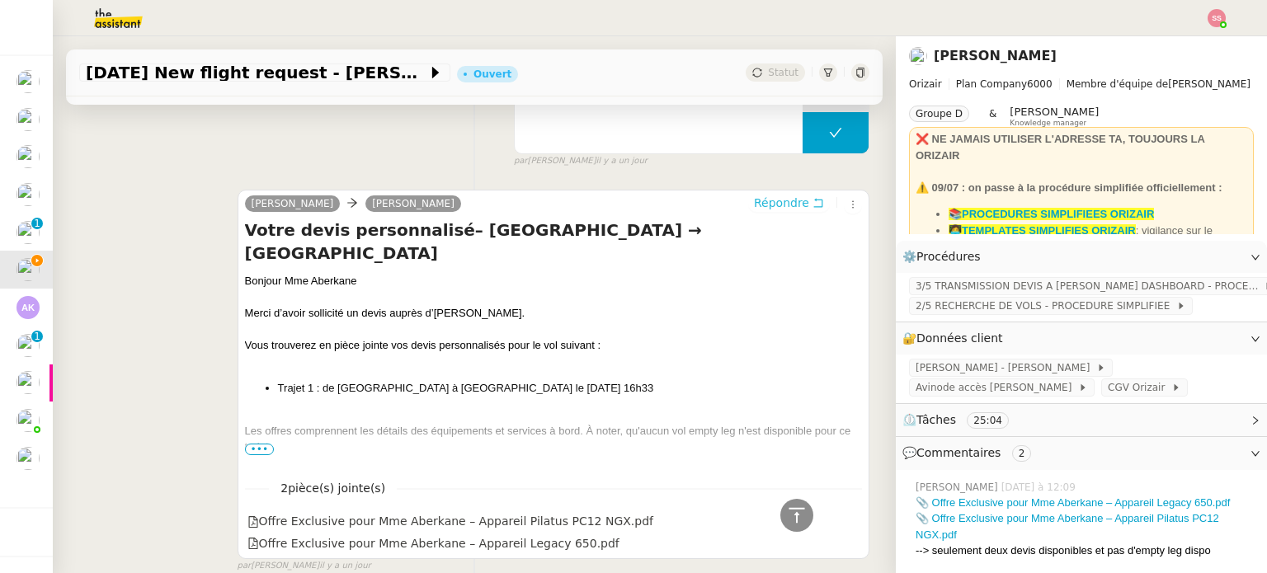
click at [754, 200] on span "Répondre" at bounding box center [781, 203] width 55 height 17
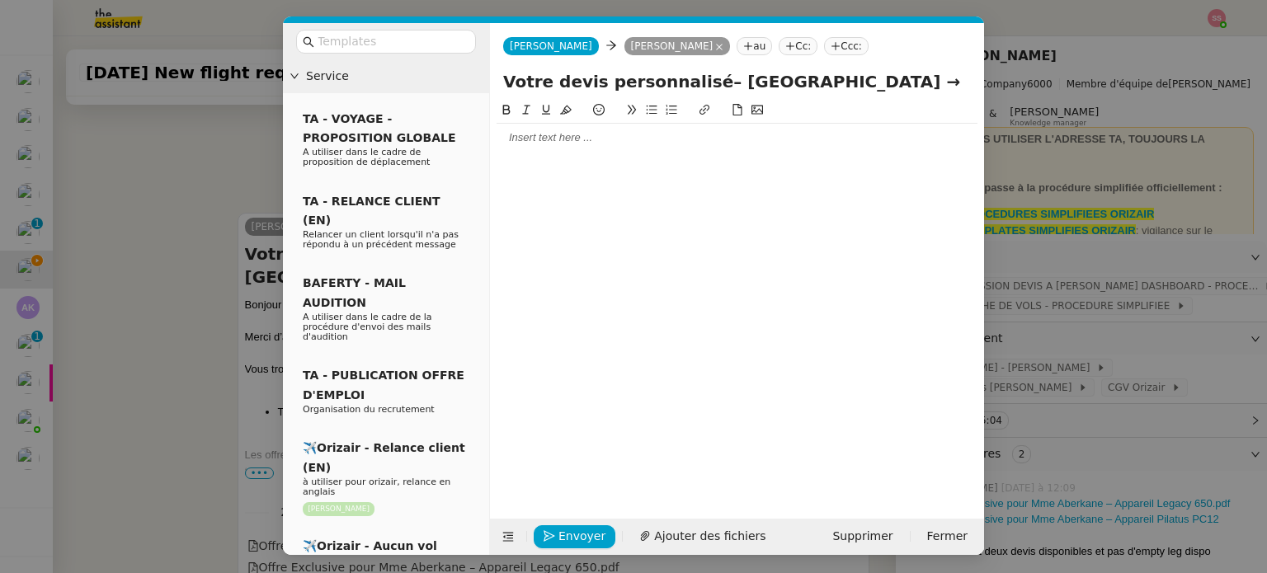
scroll to position [539, 0]
click at [828, 45] on nz-tag "Ccc:" at bounding box center [846, 46] width 45 height 18
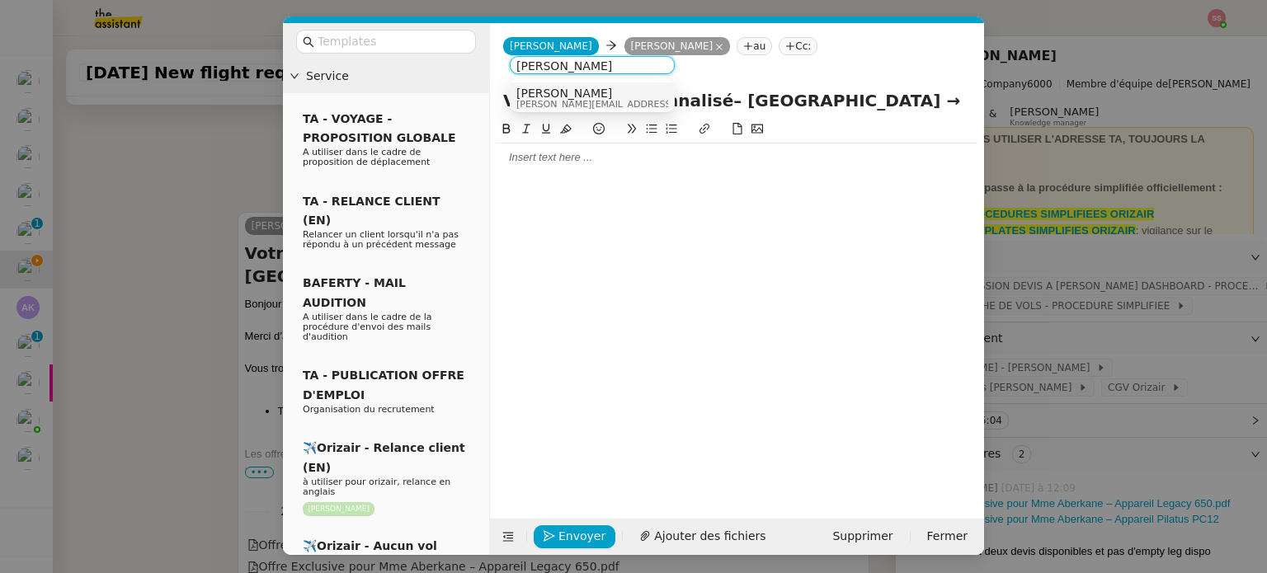
type input "[PERSON_NAME]"
click at [610, 93] on div "[PERSON_NAME] [PERSON_NAME][EMAIL_ADDRESS][DOMAIN_NAME]" at bounding box center [593, 98] width 152 height 22
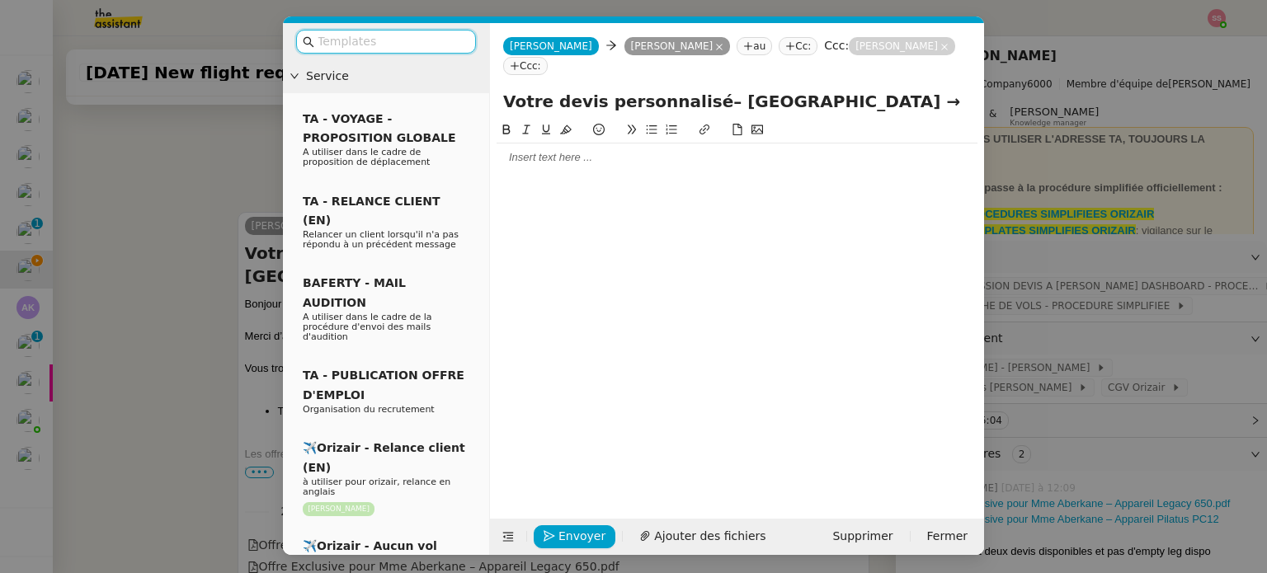
click at [403, 40] on input "text" at bounding box center [392, 41] width 149 height 19
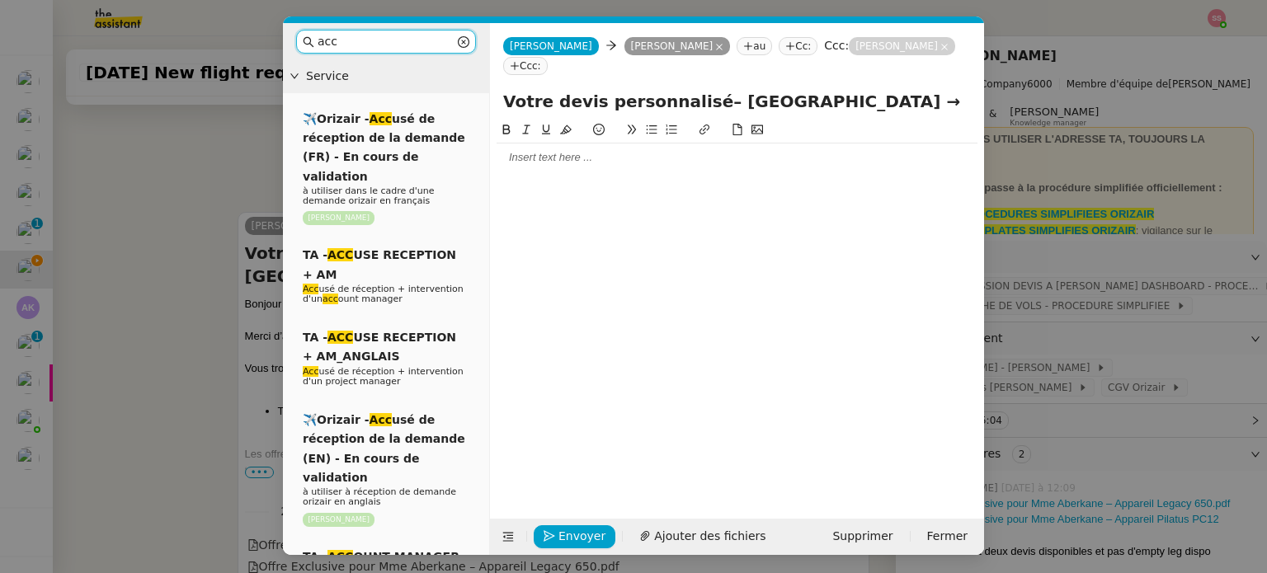
drag, startPoint x: 403, startPoint y: 40, endPoint x: 58, endPoint y: 40, distance: 344.9
click at [58, 40] on nz-modal-container "acc Service ✈️Orizair - Acc usé de réception de la demande (FR) - En cours de v…" at bounding box center [633, 286] width 1267 height 573
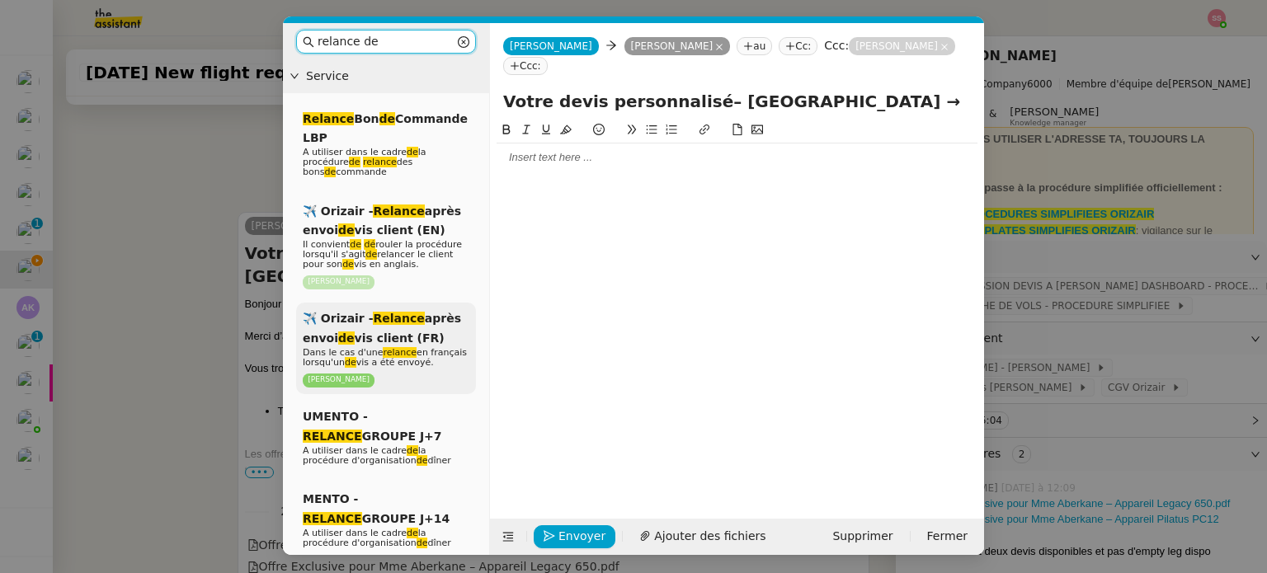
type input "relance de"
click at [413, 333] on span "✈️ Orizair - Relance après envoi de vis client (FR)" at bounding box center [382, 328] width 158 height 32
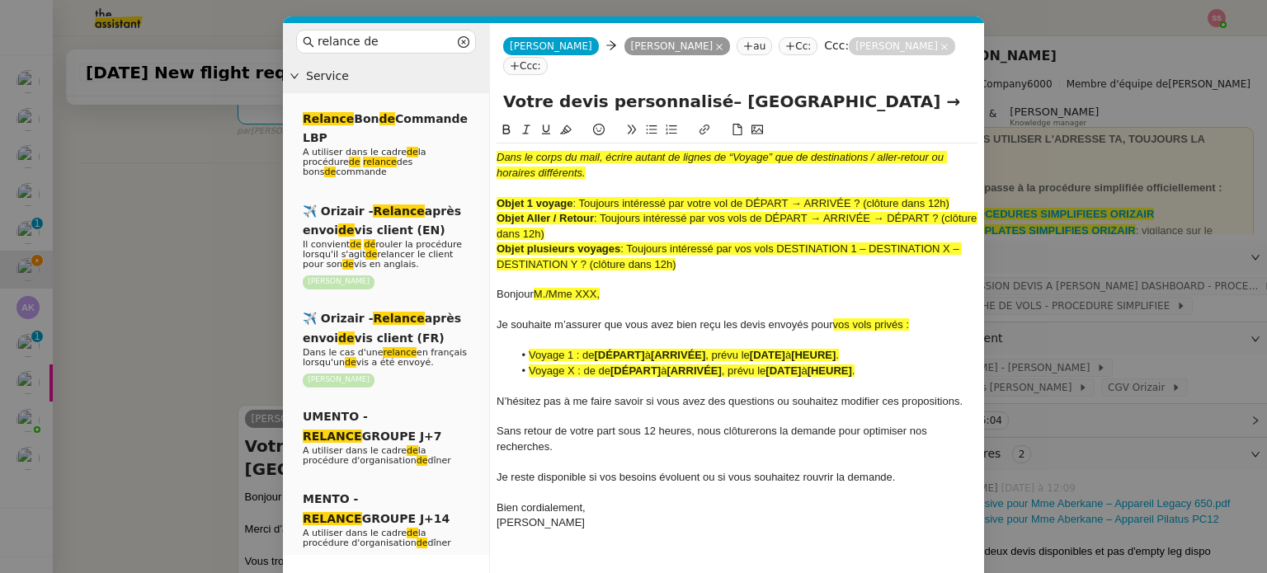
scroll to position [755, 0]
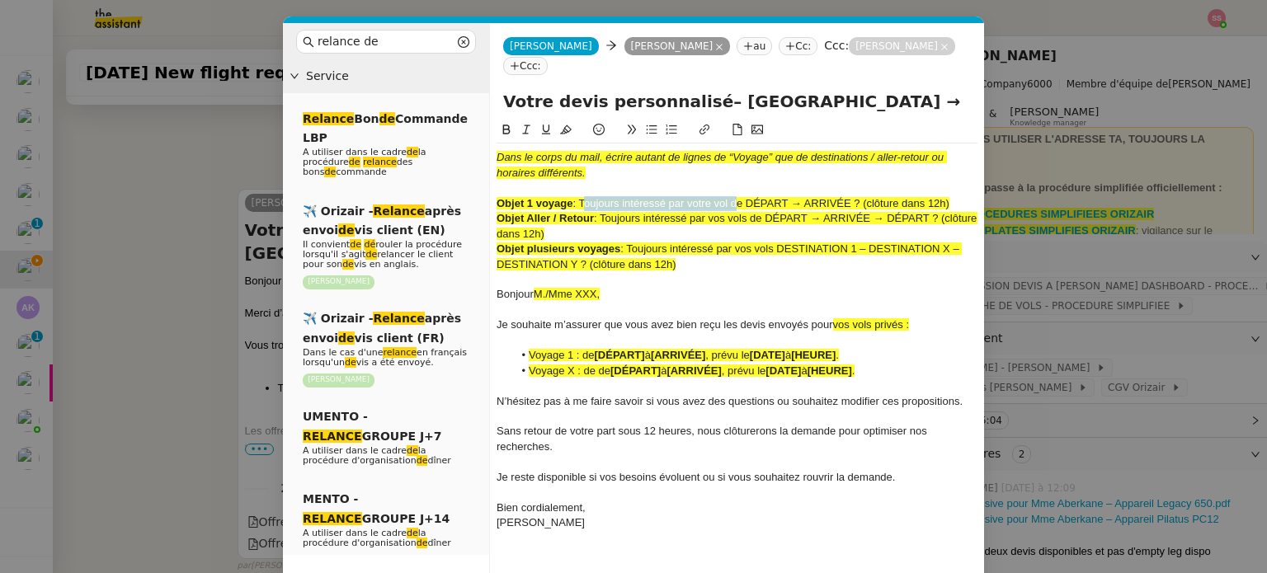
drag, startPoint x: 584, startPoint y: 177, endPoint x: 735, endPoint y: 183, distance: 151.1
click at [735, 196] on div "Objet 1 voyage : Toujours intéressé par votre vol de DÉPART → ARRIVÉE ? (clôtur…" at bounding box center [737, 203] width 481 height 15
drag, startPoint x: 690, startPoint y: 81, endPoint x: 442, endPoint y: 82, distance: 247.5
click at [442, 82] on nz-layout "relance de Service Relance Bon de Commande LBP A utiliser dans le cadre de la p…" at bounding box center [633, 319] width 701 height 592
paste input "Toujours intéressé par votre vol"
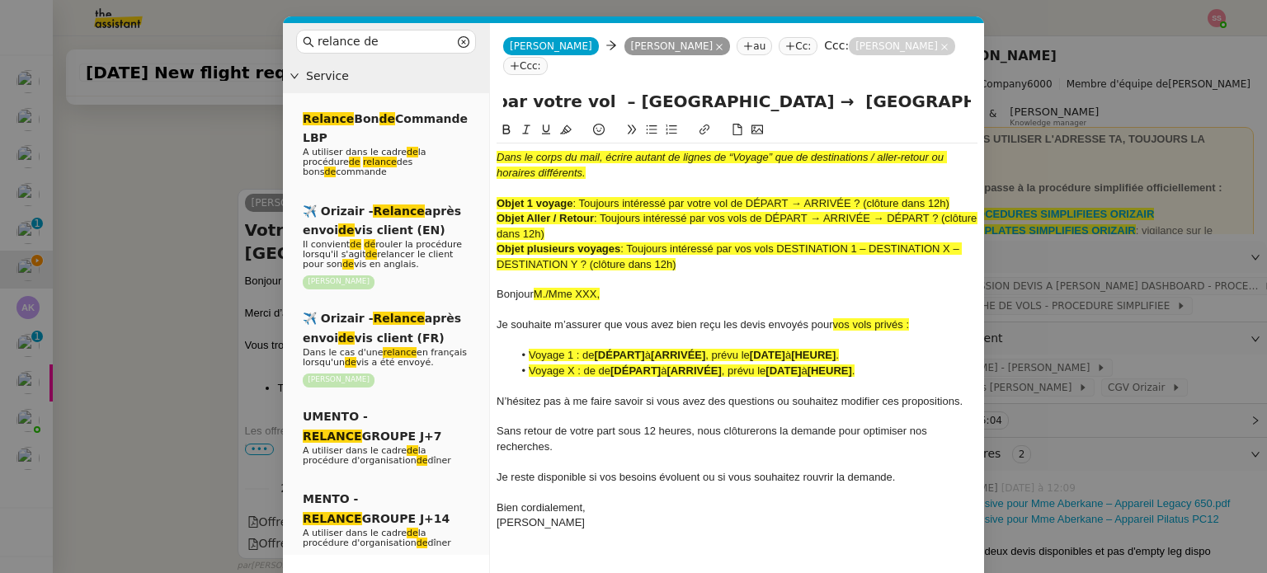
scroll to position [0, 191]
type input "Toujours intéressé par votre vol – [GEOGRAPHIC_DATA] → [GEOGRAPHIC_DATA] ?"
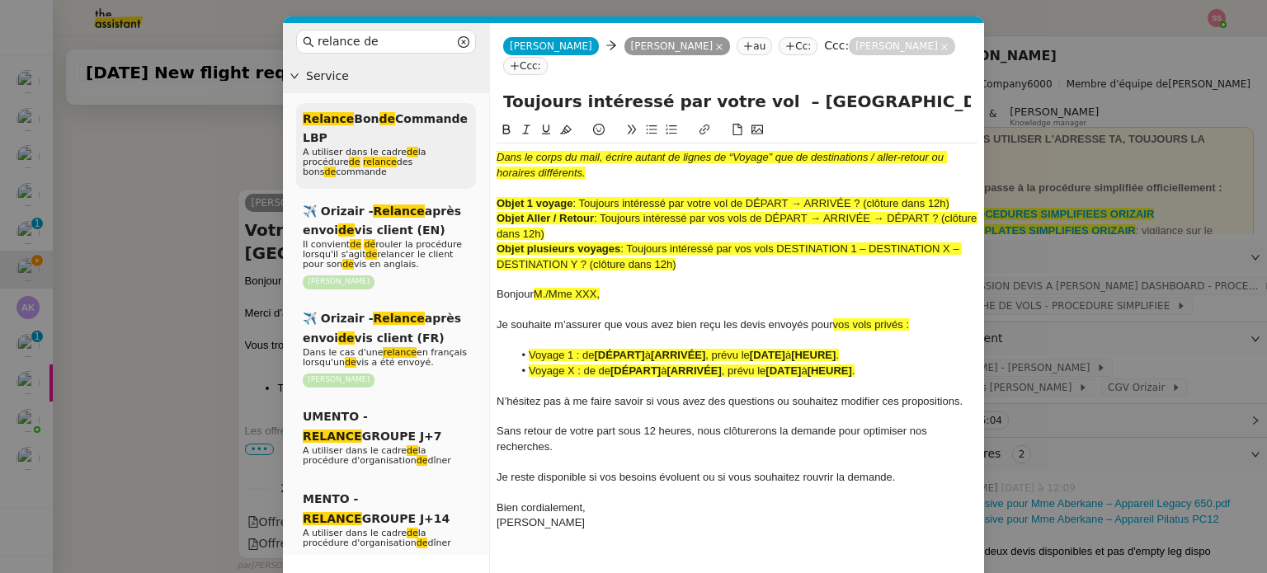
drag, startPoint x: 694, startPoint y: 243, endPoint x: 468, endPoint y: 114, distance: 260.2
click at [468, 114] on nz-layout "relance de Service Relance Bon de Commande LBP A utiliser dans le cadre de la p…" at bounding box center [633, 319] width 701 height 592
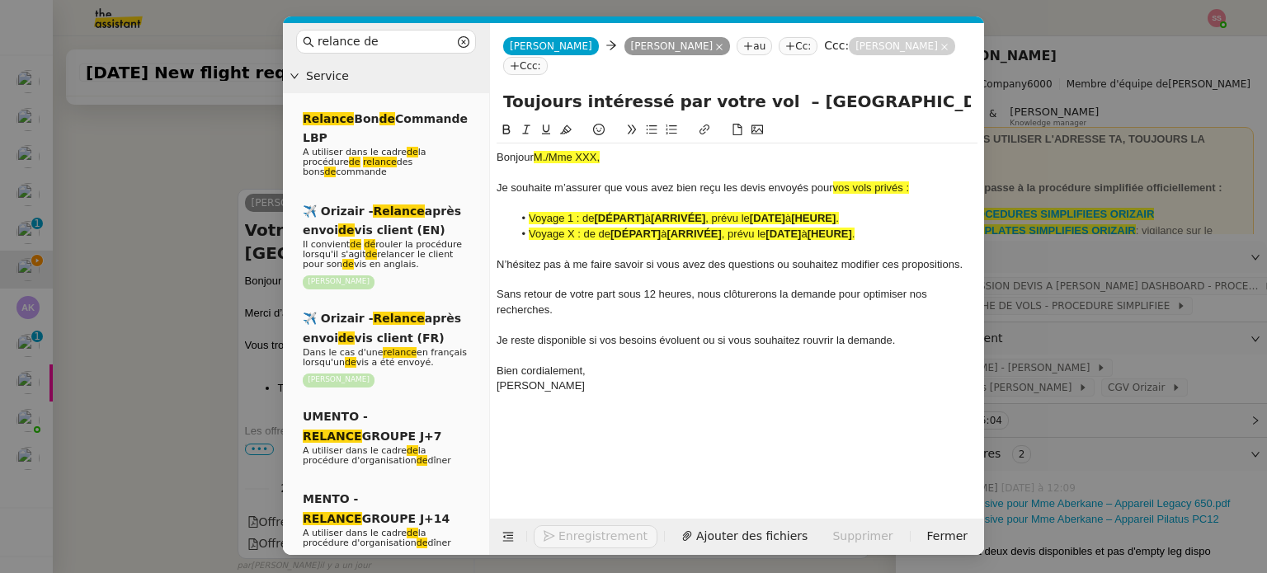
drag, startPoint x: 106, startPoint y: 251, endPoint x: 257, endPoint y: 243, distance: 152.0
click at [107, 251] on nz-modal-container "relance de Service Relance Bon de Commande LBP A utiliser dans le cadre de la p…" at bounding box center [633, 286] width 1267 height 573
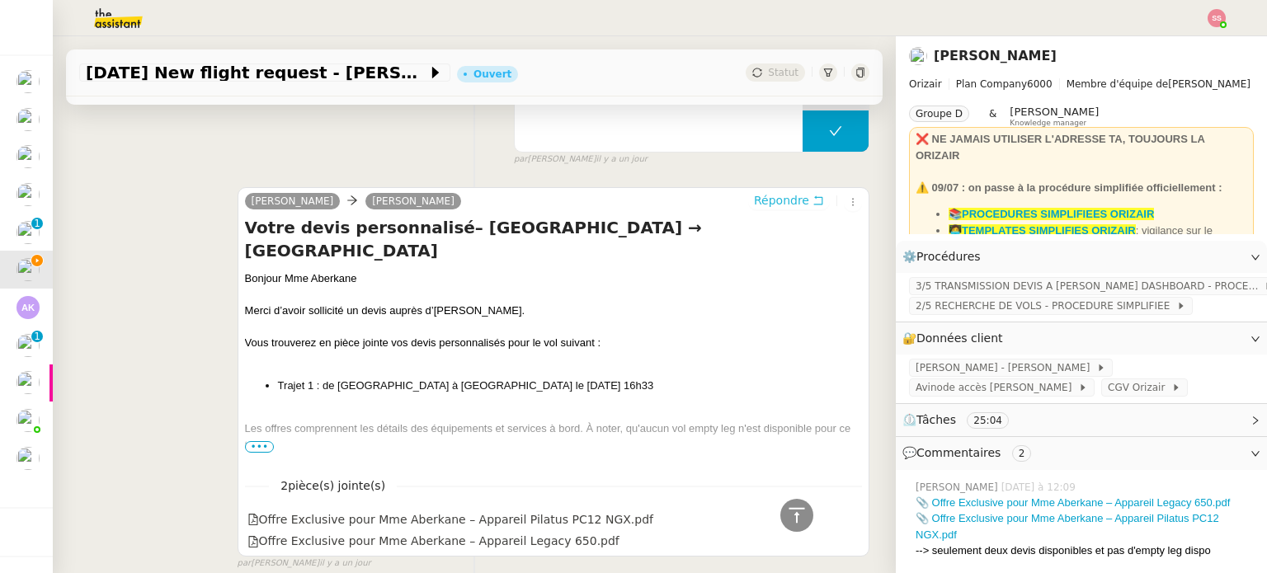
scroll to position [753, 0]
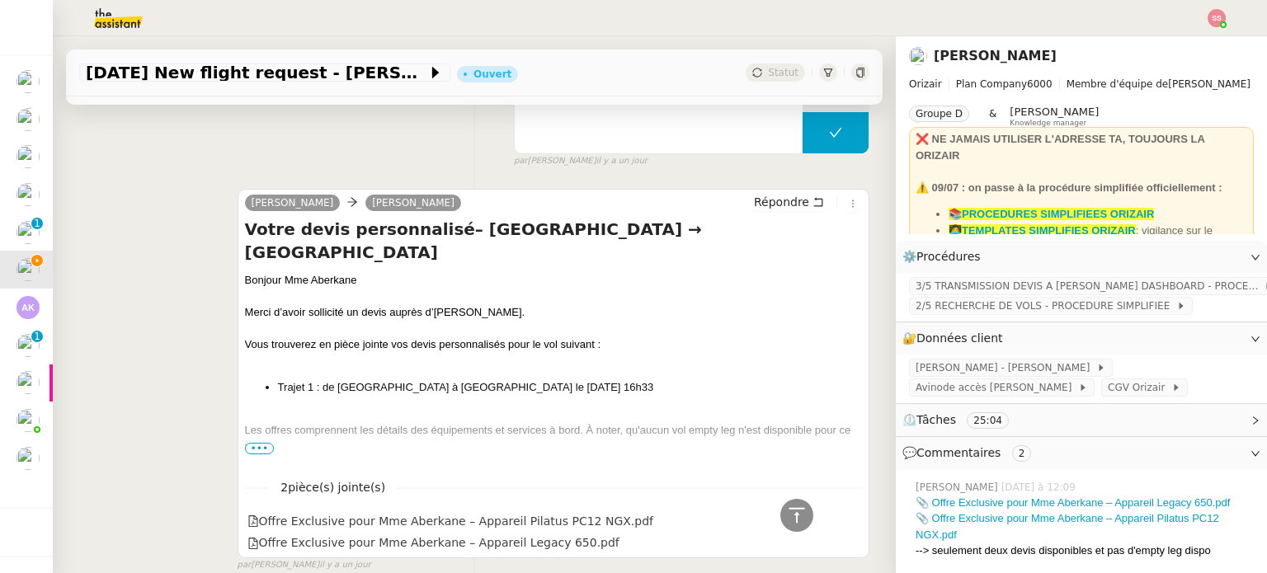
click at [265, 272] on div "Bonjour Mme Aberkane" at bounding box center [553, 280] width 617 height 17
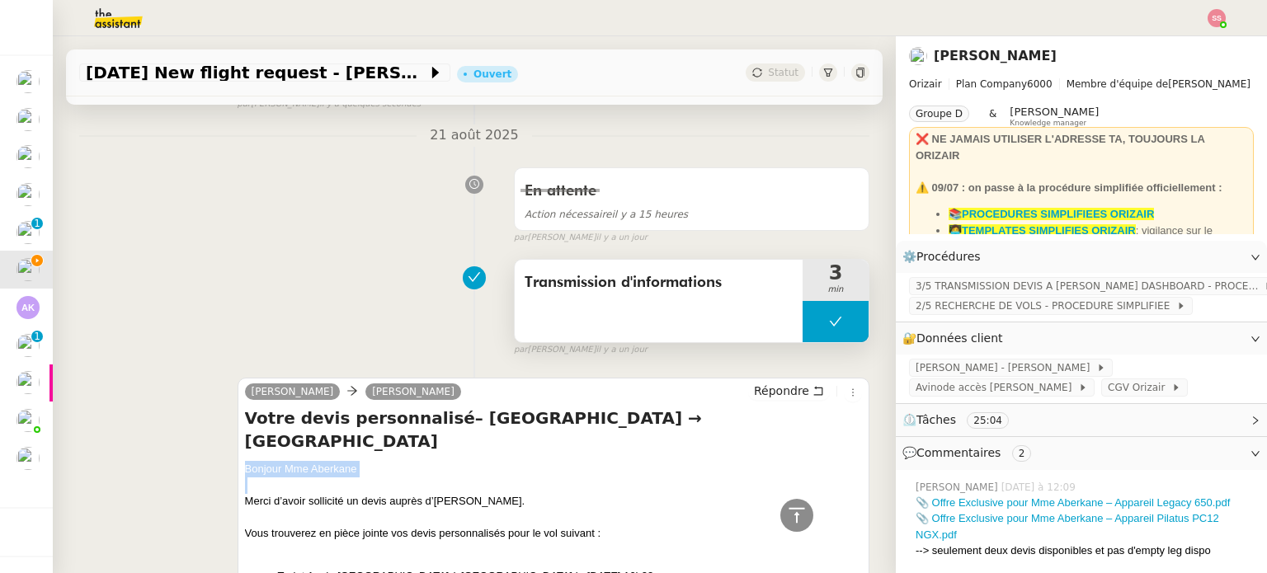
scroll to position [341, 0]
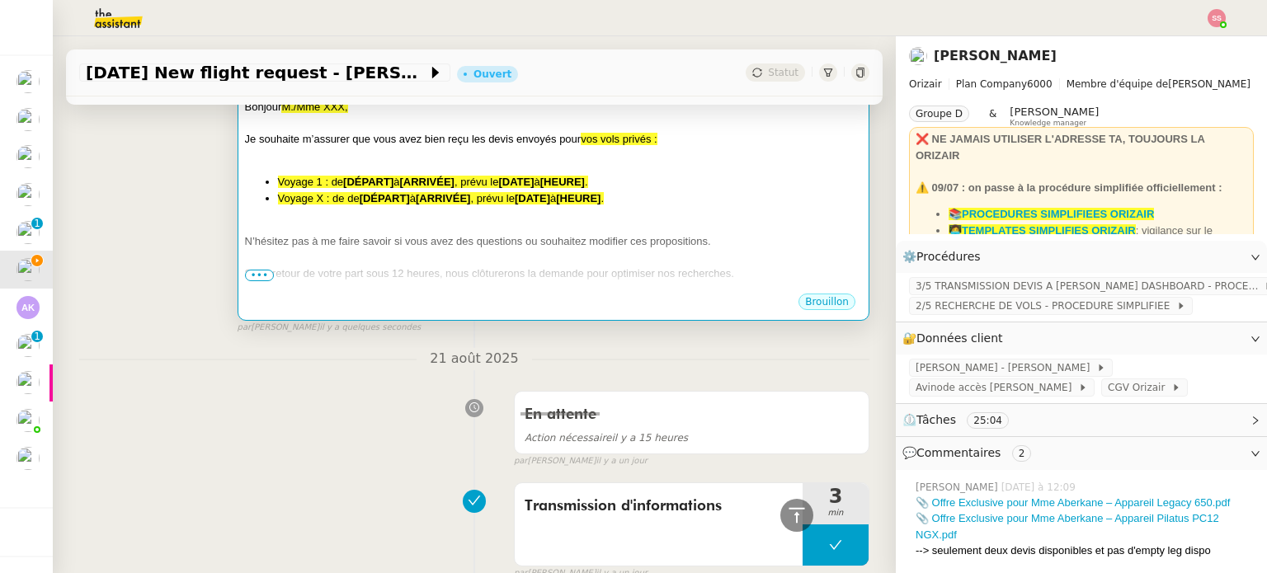
click at [512, 233] on div at bounding box center [553, 225] width 617 height 17
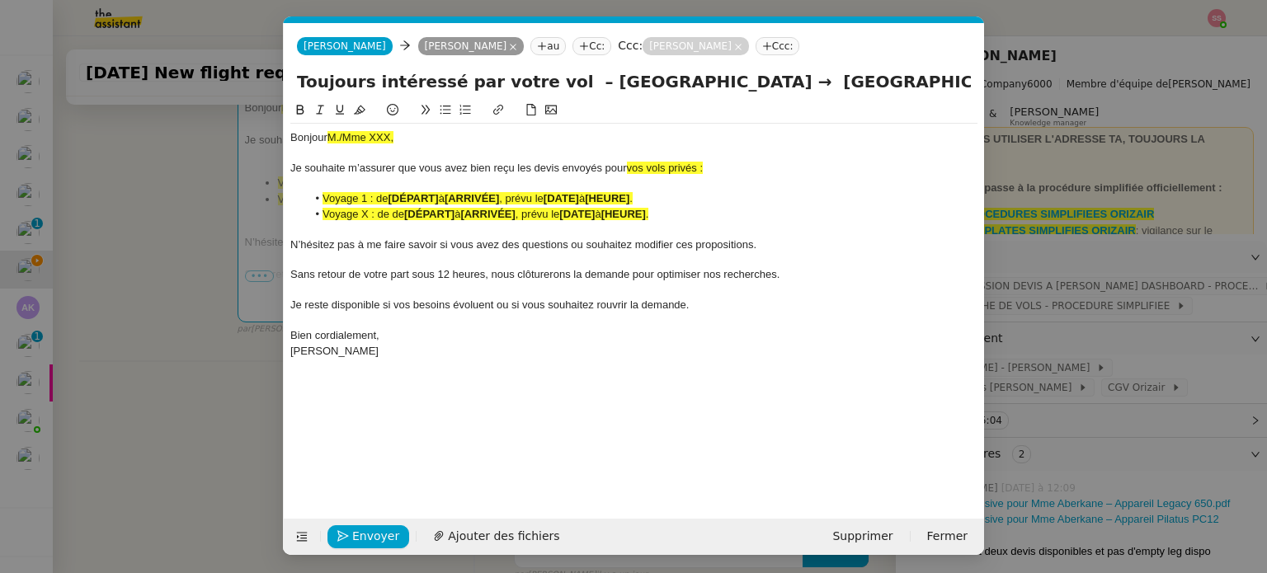
scroll to position [0, 87]
click at [366, 133] on span "M./Mme XXX," at bounding box center [361, 137] width 66 height 12
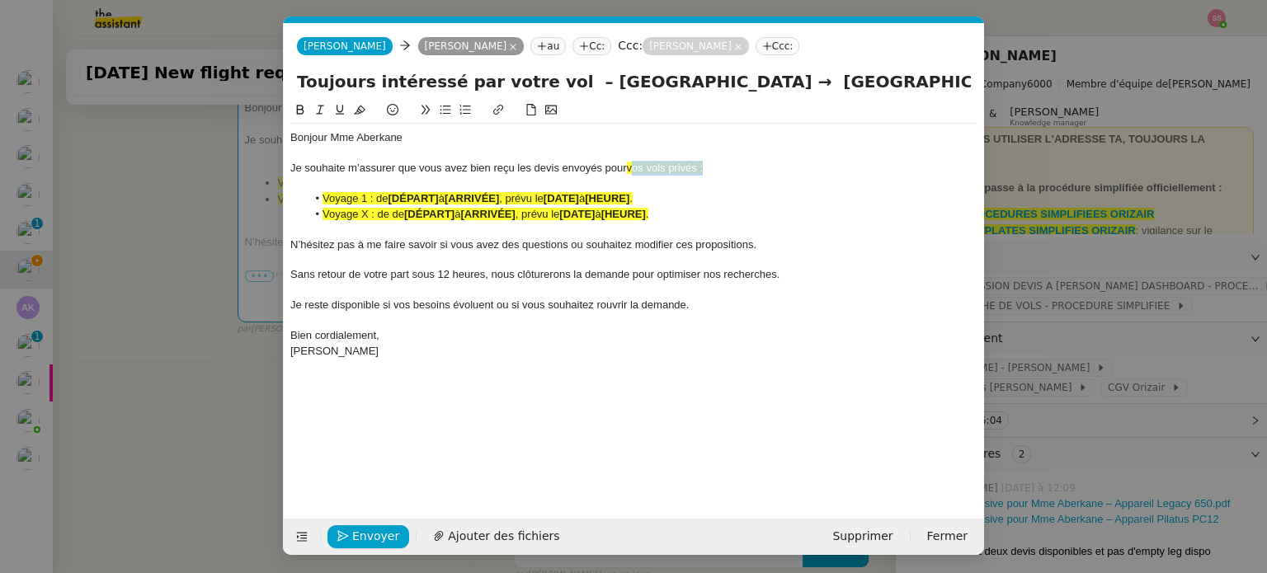
drag, startPoint x: 691, startPoint y: 166, endPoint x: 637, endPoint y: 167, distance: 53.7
click at [637, 167] on div "Je souhaite m’assurer que vous avez bien reçu les devis envoyés pour vos vols p…" at bounding box center [633, 168] width 687 height 15
click at [503, 217] on strong "[ARRIVÉE]" at bounding box center [487, 214] width 54 height 12
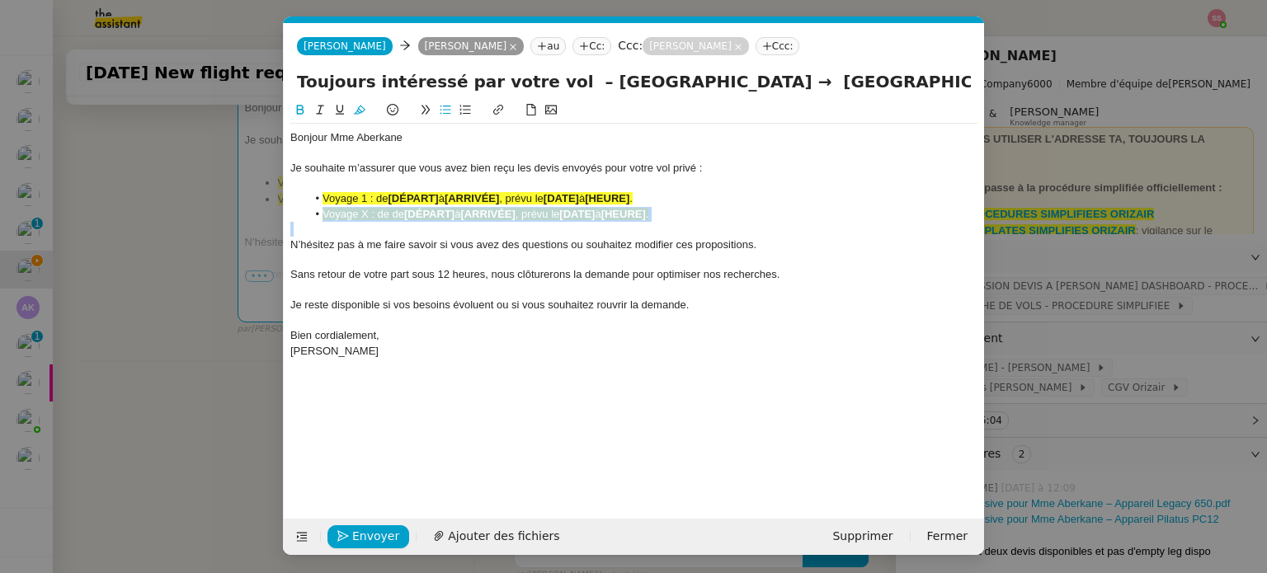
click at [503, 217] on strong "[ARRIVÉE]" at bounding box center [487, 214] width 54 height 12
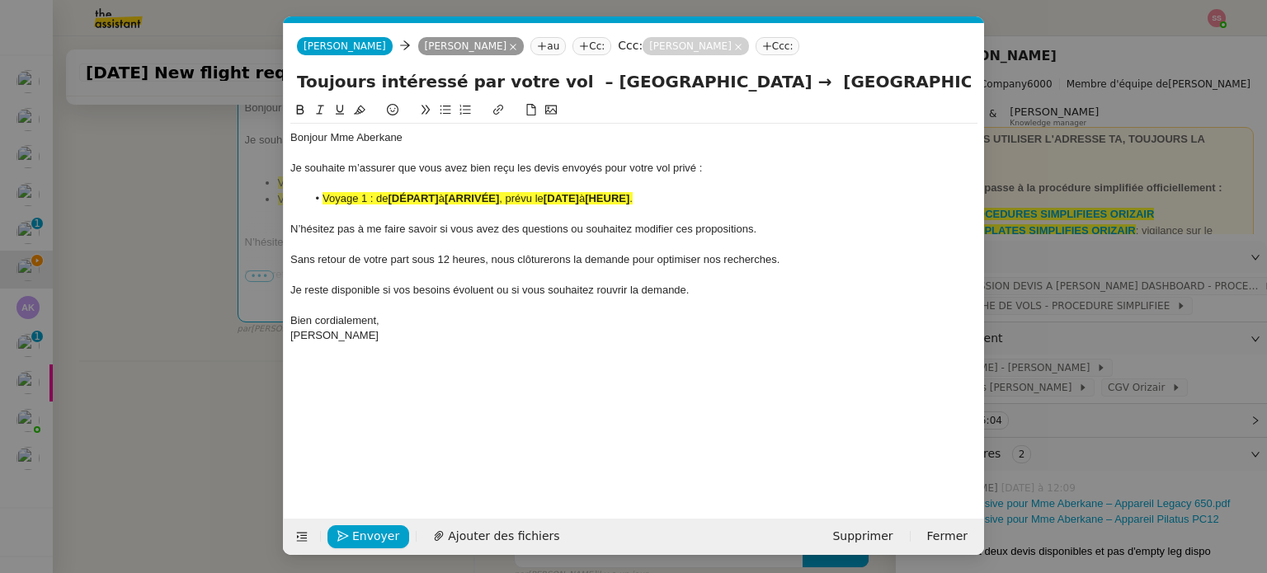
click at [543, 197] on span ", prévu le" at bounding box center [521, 198] width 44 height 12
click at [364, 97] on div "Toujours intéressé par votre vol – [GEOGRAPHIC_DATA] → [GEOGRAPHIC_DATA] ?" at bounding box center [634, 84] width 701 height 31
click at [434, 201] on strong "[DÉPART]" at bounding box center [414, 198] width 50 height 12
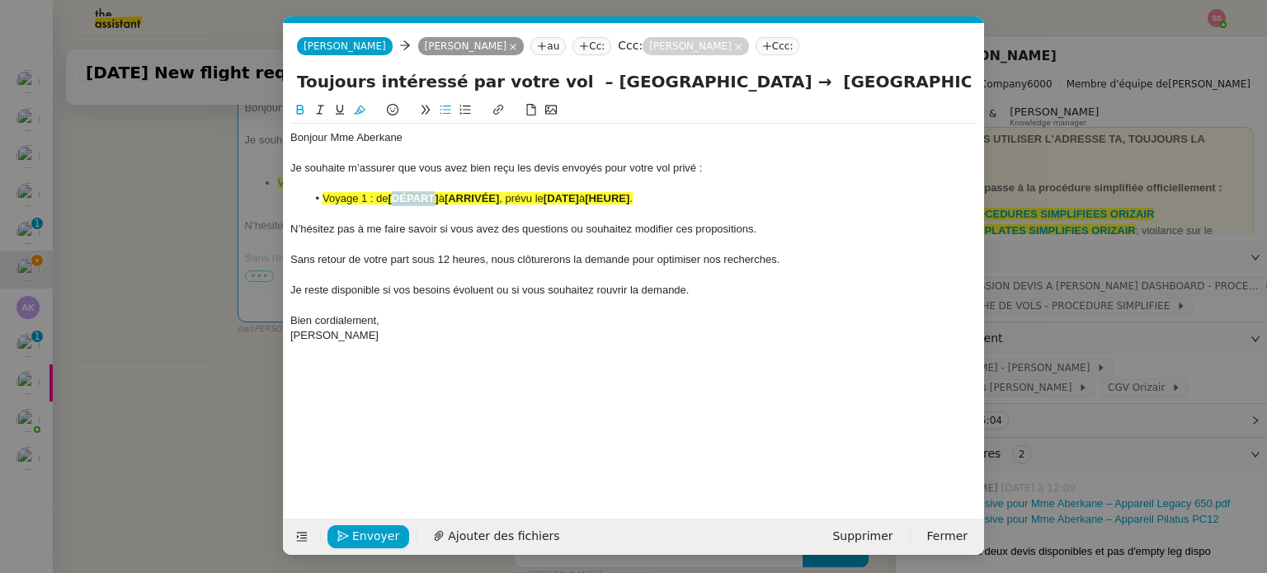
click at [434, 201] on strong "[DÉPART]" at bounding box center [414, 198] width 50 height 12
click at [366, 114] on button at bounding box center [360, 110] width 20 height 19
click at [197, 244] on nz-modal-container "relance de Service Relance Bon de Commande LBP A utiliser dans le cadre de la p…" at bounding box center [633, 286] width 1267 height 573
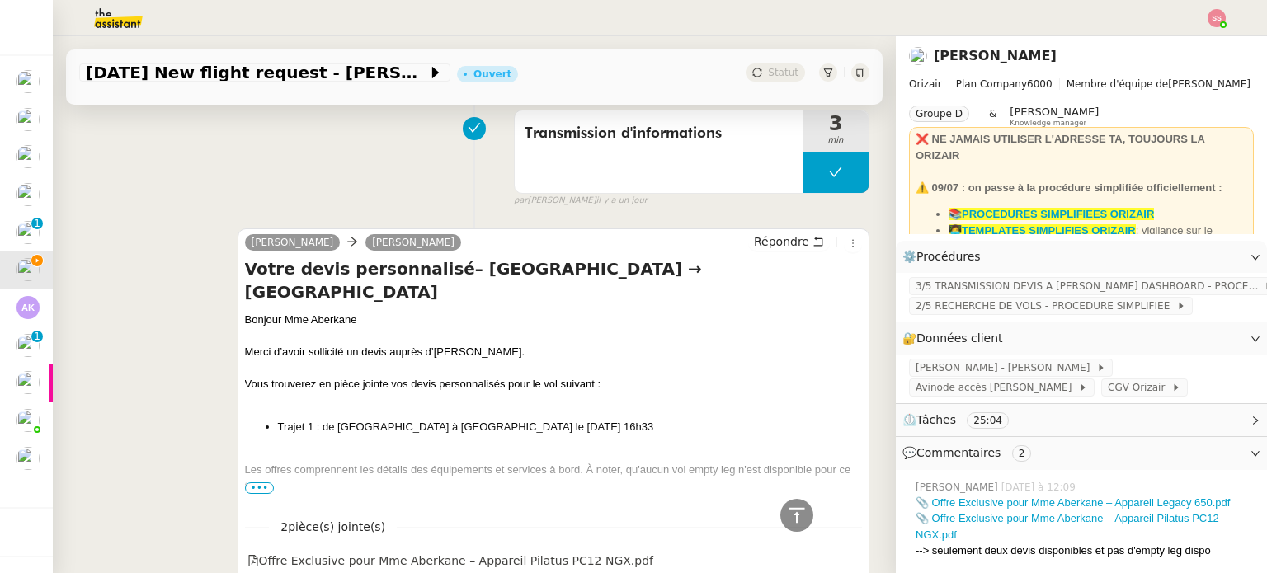
scroll to position [753, 0]
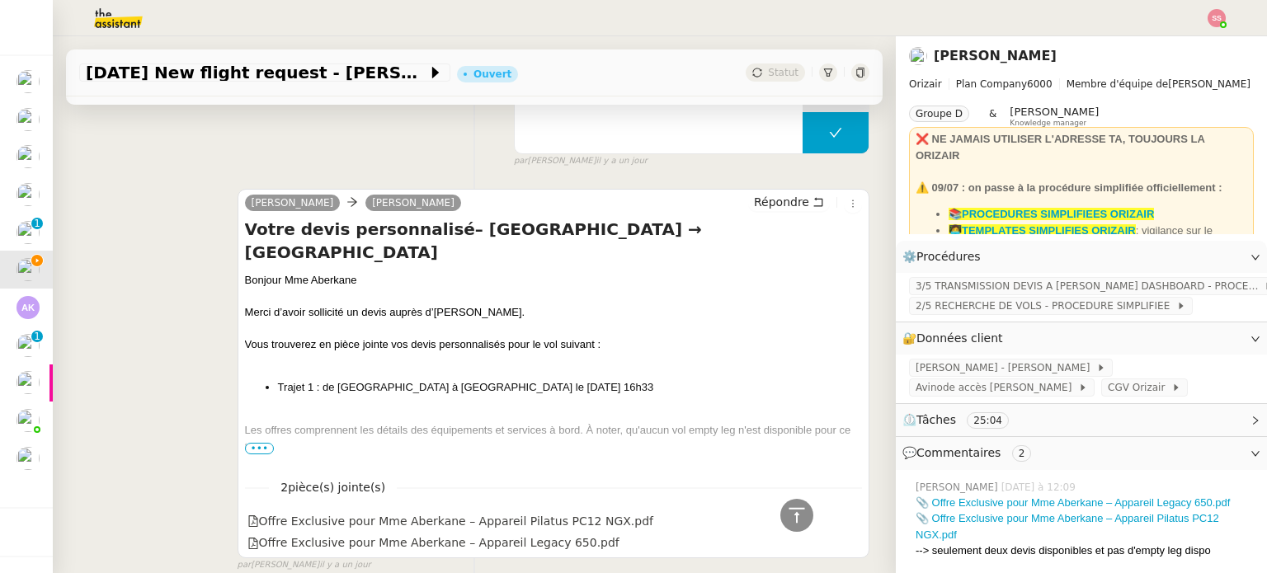
click at [427, 380] on li "Trajet 1 : de [GEOGRAPHIC_DATA] à [GEOGRAPHIC_DATA] le [DATE] 16h33" at bounding box center [570, 388] width 584 height 17
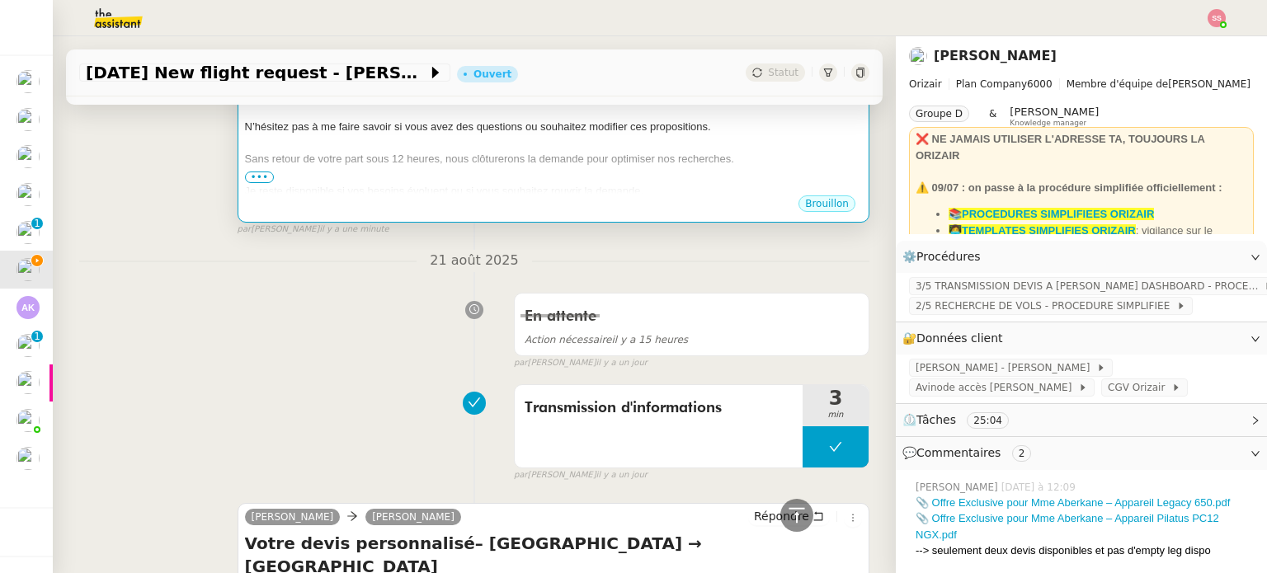
scroll to position [341, 0]
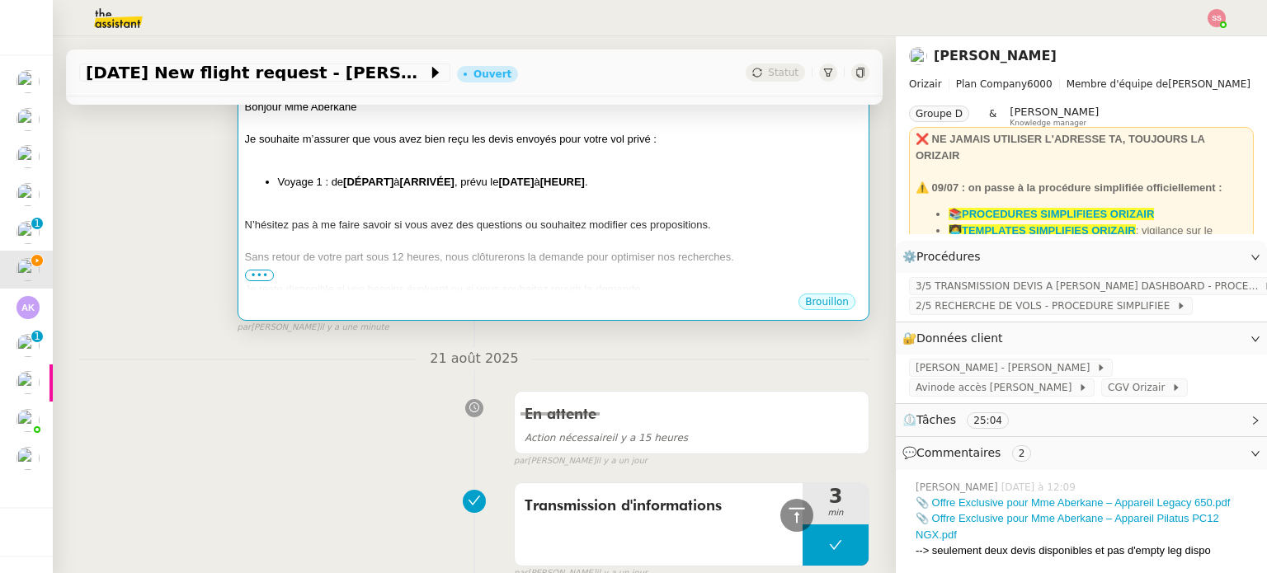
click at [516, 148] on div "Je souhaite m’assurer que vous avez bien reçu les devis envoyés pour votre vol …" at bounding box center [553, 139] width 617 height 17
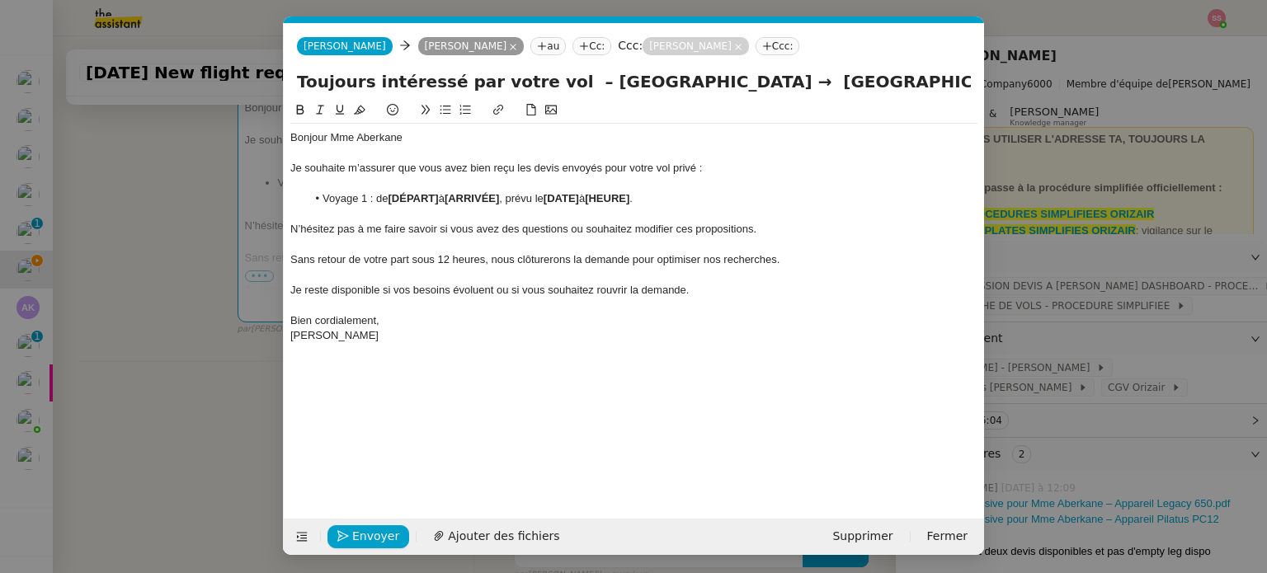
scroll to position [0, 87]
click at [479, 196] on strong "[ARRIVÉE]" at bounding box center [472, 198] width 54 height 12
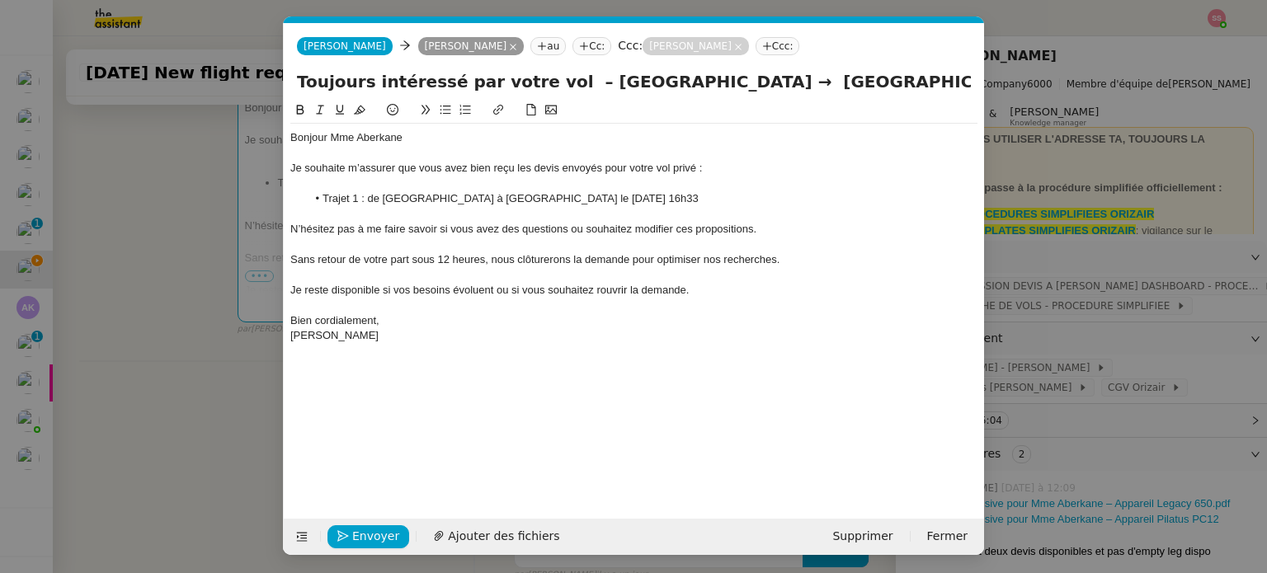
click at [205, 338] on nz-modal-container "relance de Service Relance Bon de Commande LBP A utiliser dans le cadre de la p…" at bounding box center [633, 286] width 1267 height 573
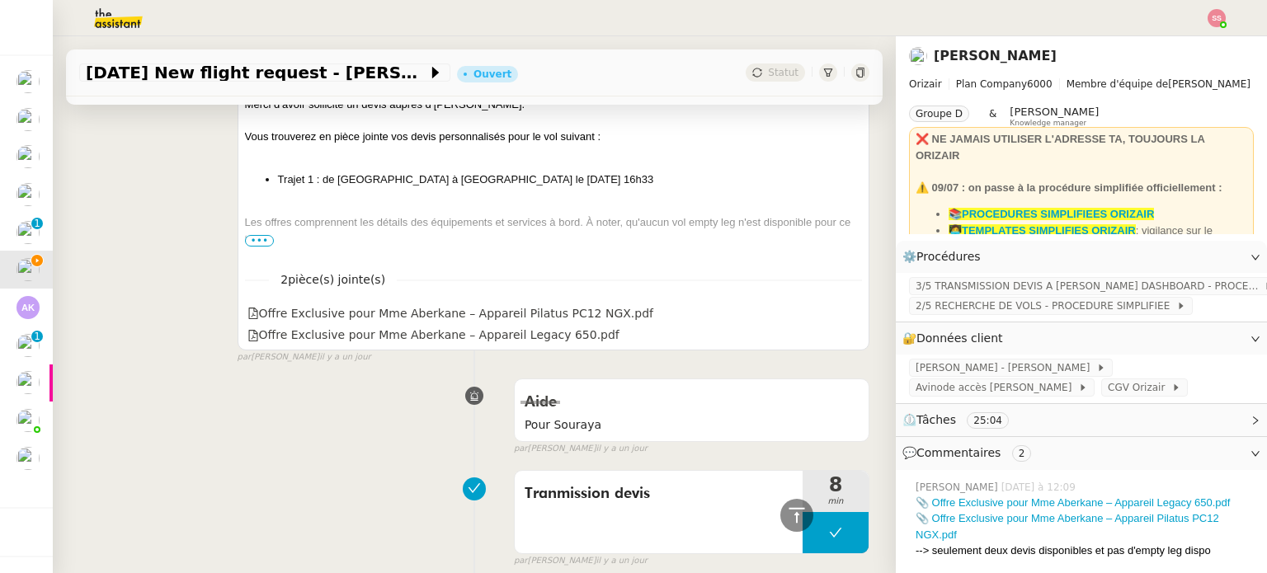
scroll to position [835, 0]
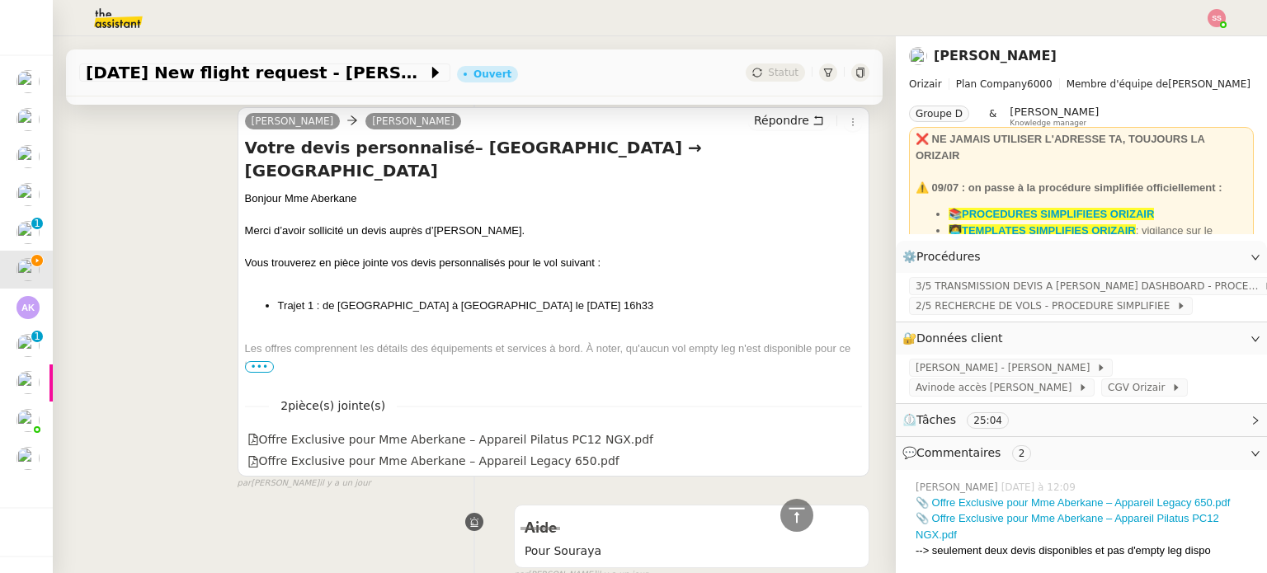
click at [264, 366] on span "•••" at bounding box center [260, 367] width 30 height 12
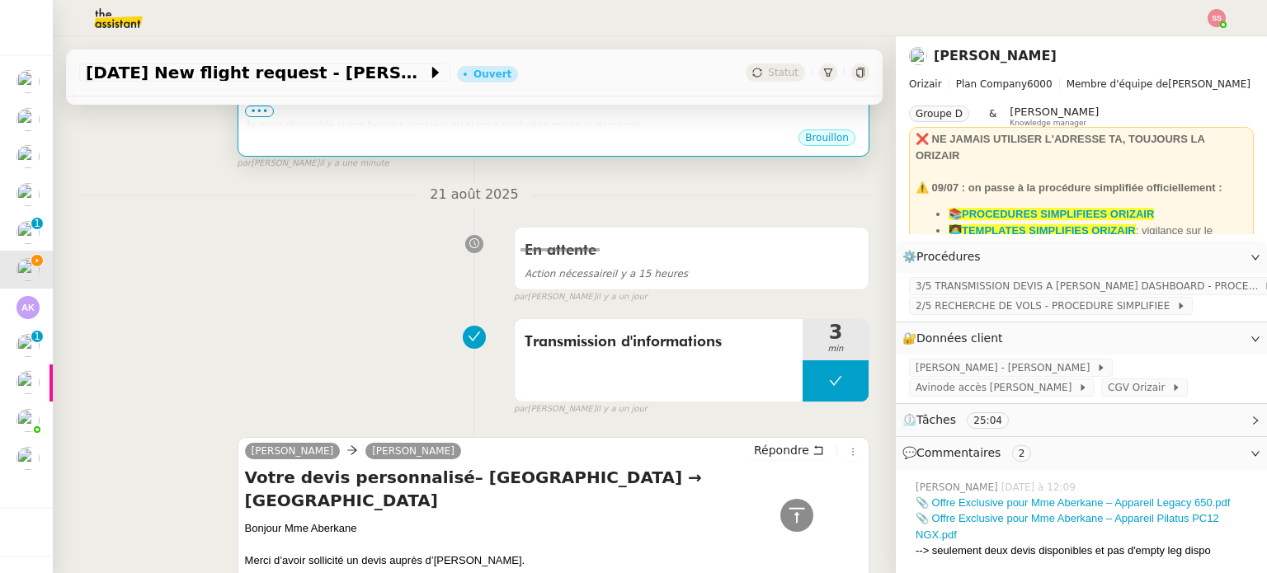
scroll to position [257, 0]
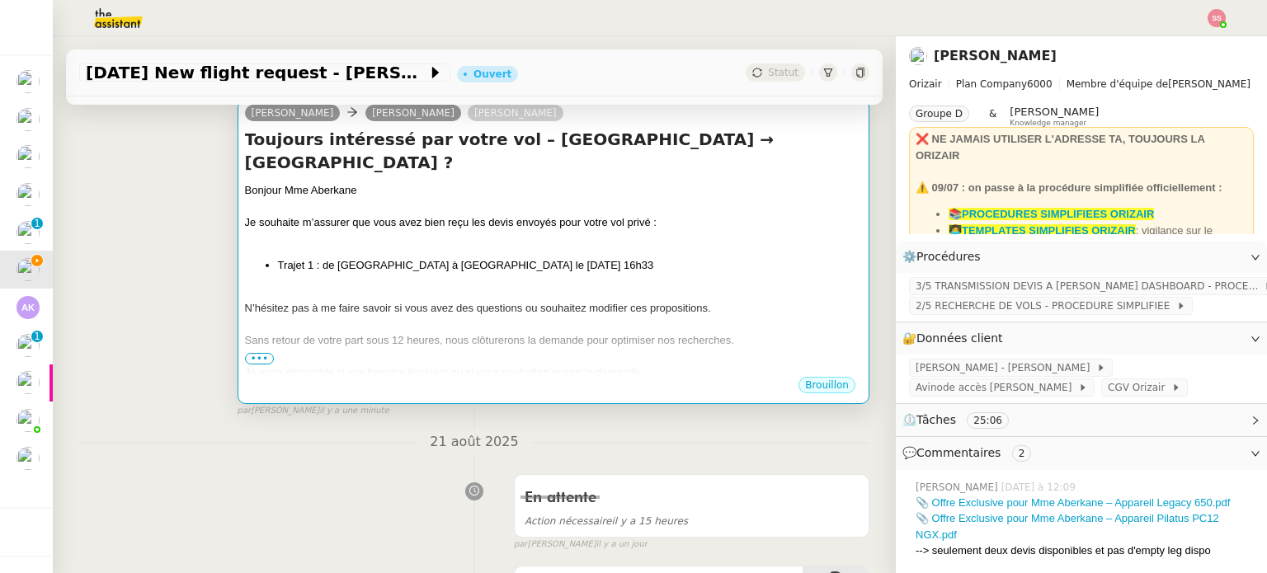
click at [594, 240] on div at bounding box center [553, 239] width 617 height 17
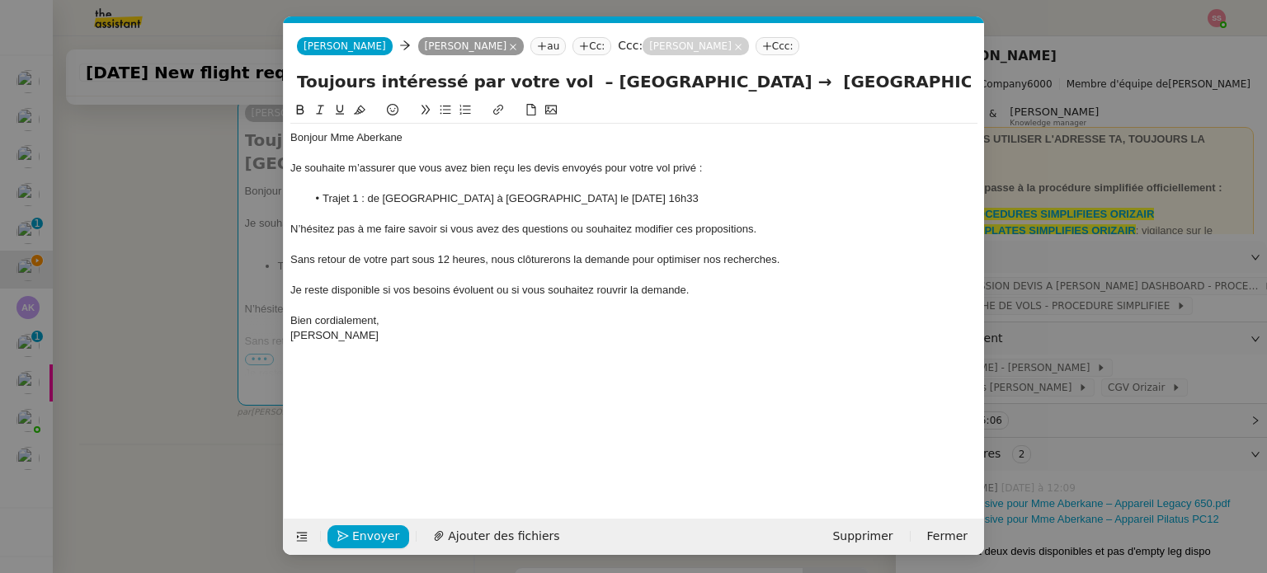
scroll to position [0, 87]
click at [379, 527] on span "Envoyer" at bounding box center [375, 536] width 47 height 19
click at [439, 83] on input "Toujours intéressé par votre vol – [GEOGRAPHIC_DATA] → [GEOGRAPHIC_DATA] ?" at bounding box center [634, 81] width 674 height 25
type input "Toujours intéressée par votre vol – [GEOGRAPHIC_DATA] → [GEOGRAPHIC_DATA] ?"
click at [382, 527] on span "Envoyer" at bounding box center [375, 536] width 47 height 19
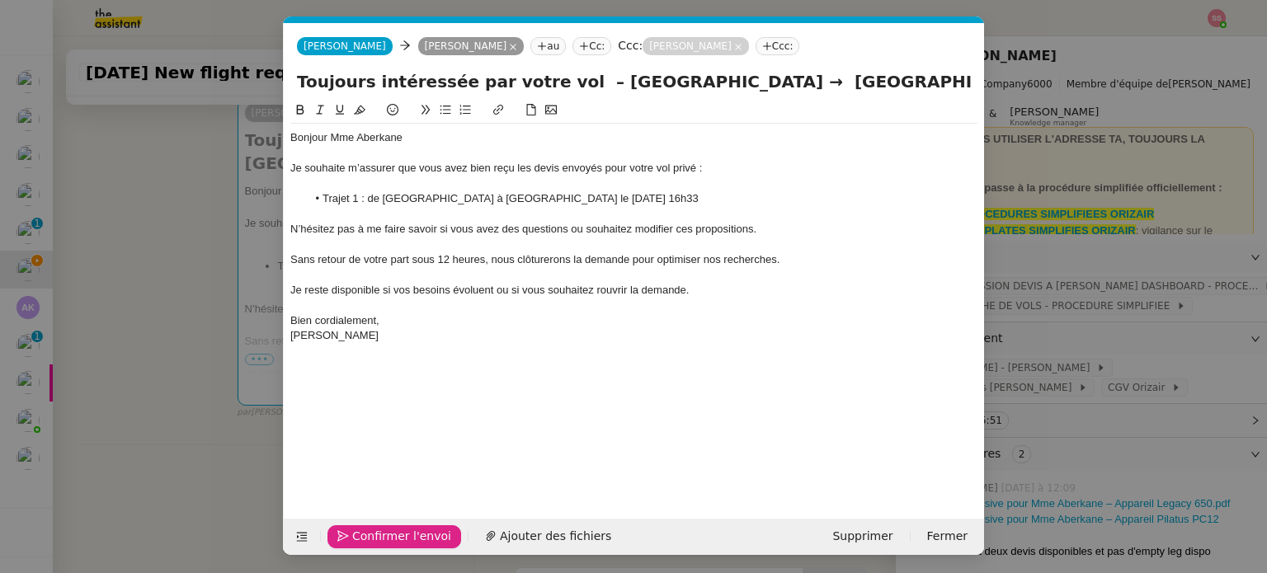
click at [382, 527] on span "Confirmer l'envoi" at bounding box center [401, 536] width 99 height 19
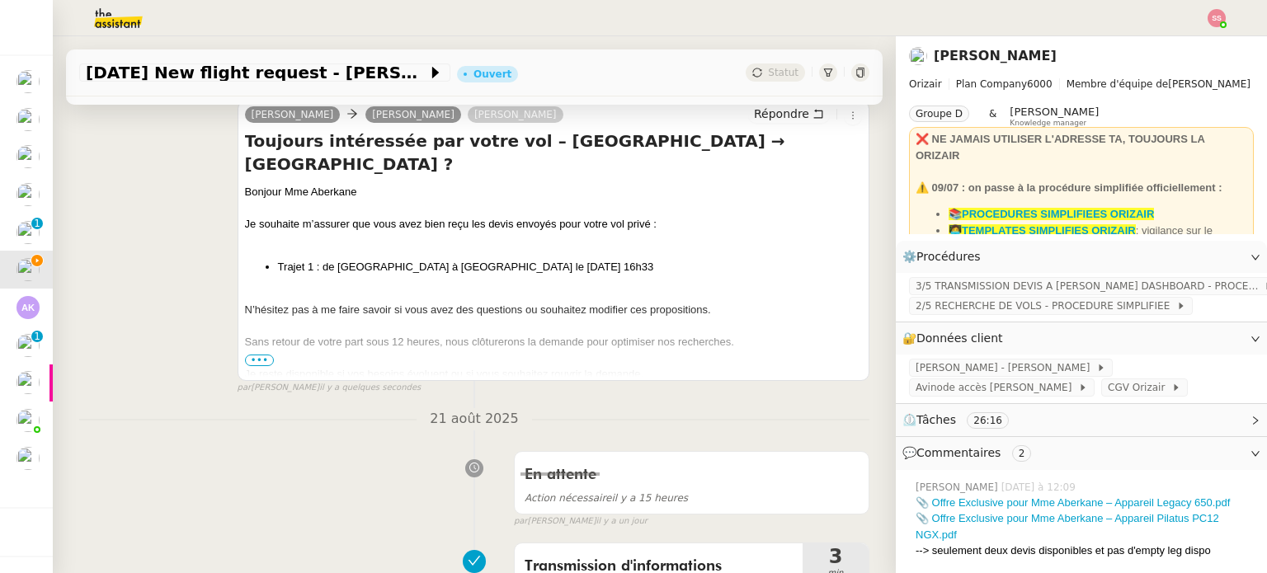
scroll to position [257, 0]
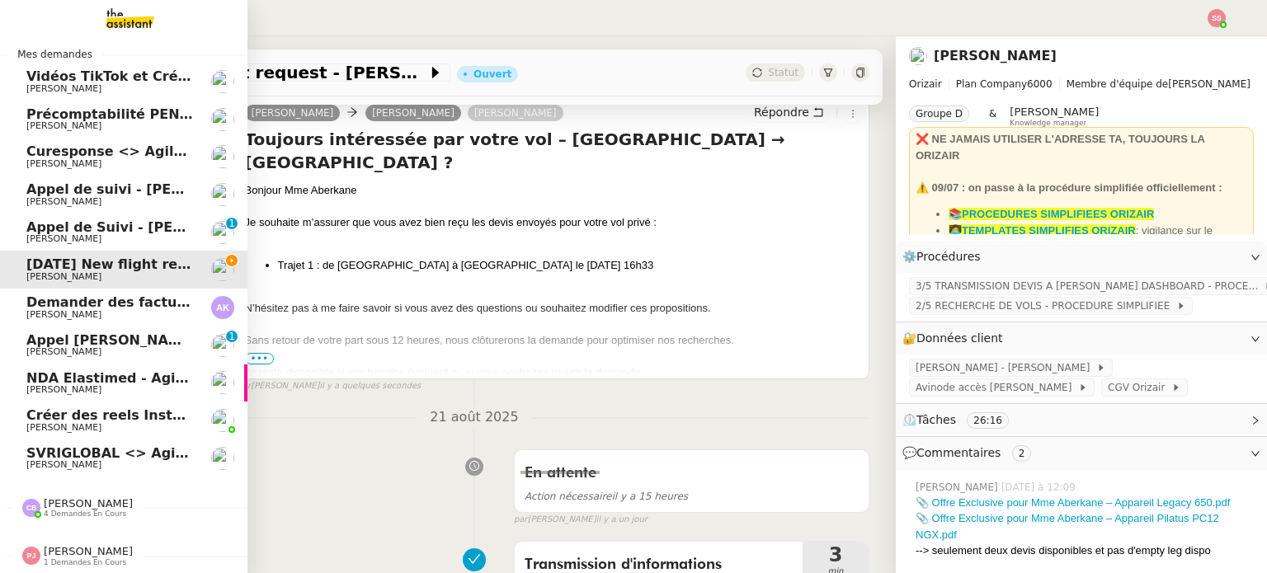
click at [149, 162] on span "[PERSON_NAME]" at bounding box center [109, 164] width 167 height 10
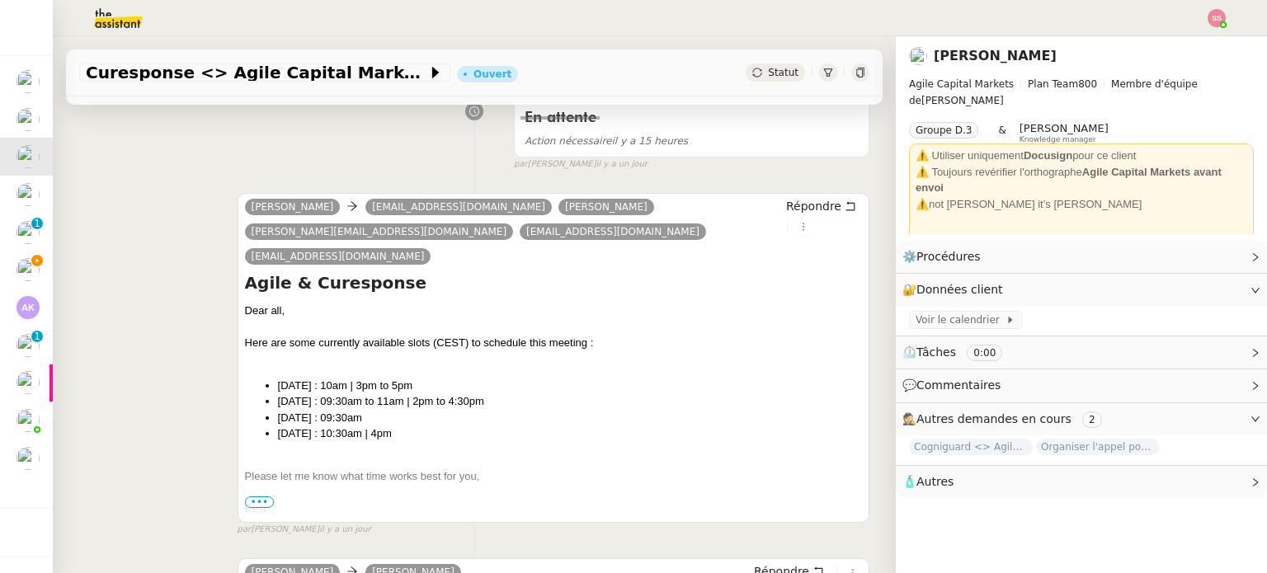
click at [771, 80] on div "Statut" at bounding box center [775, 73] width 59 height 18
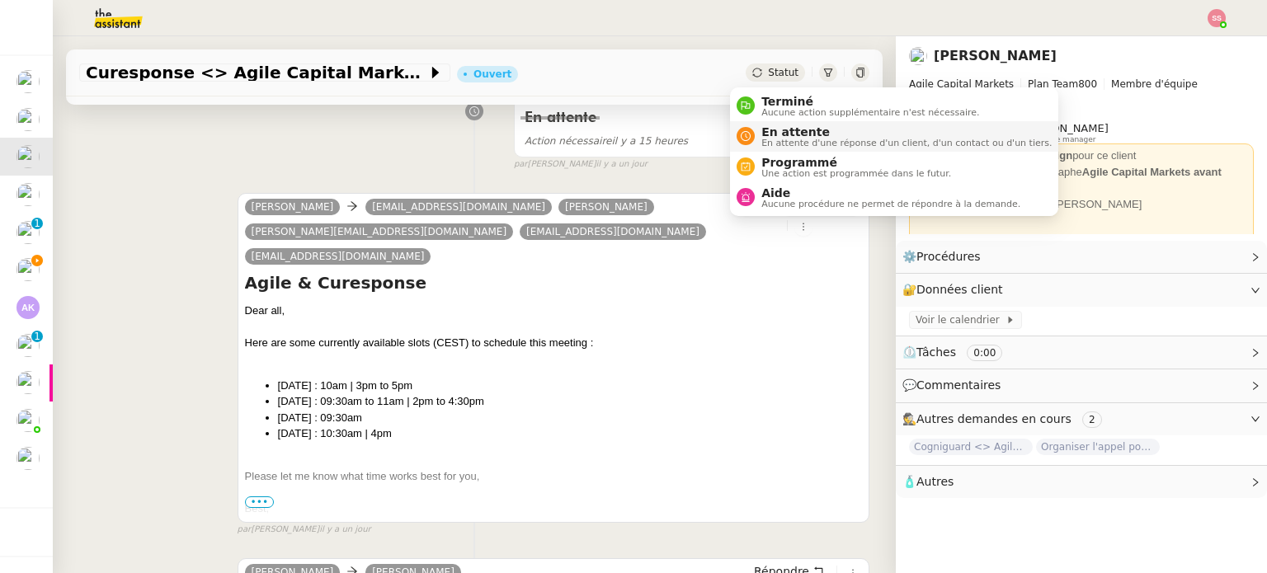
click at [775, 128] on span "En attente" at bounding box center [907, 131] width 290 height 13
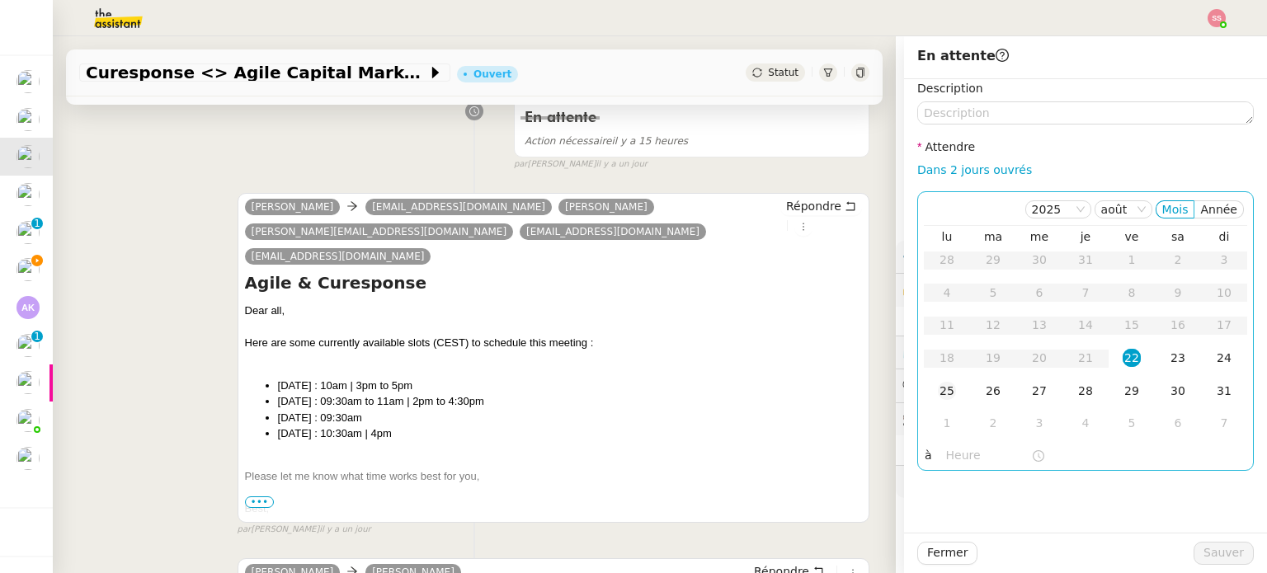
click at [938, 389] on div "25" at bounding box center [947, 391] width 18 height 18
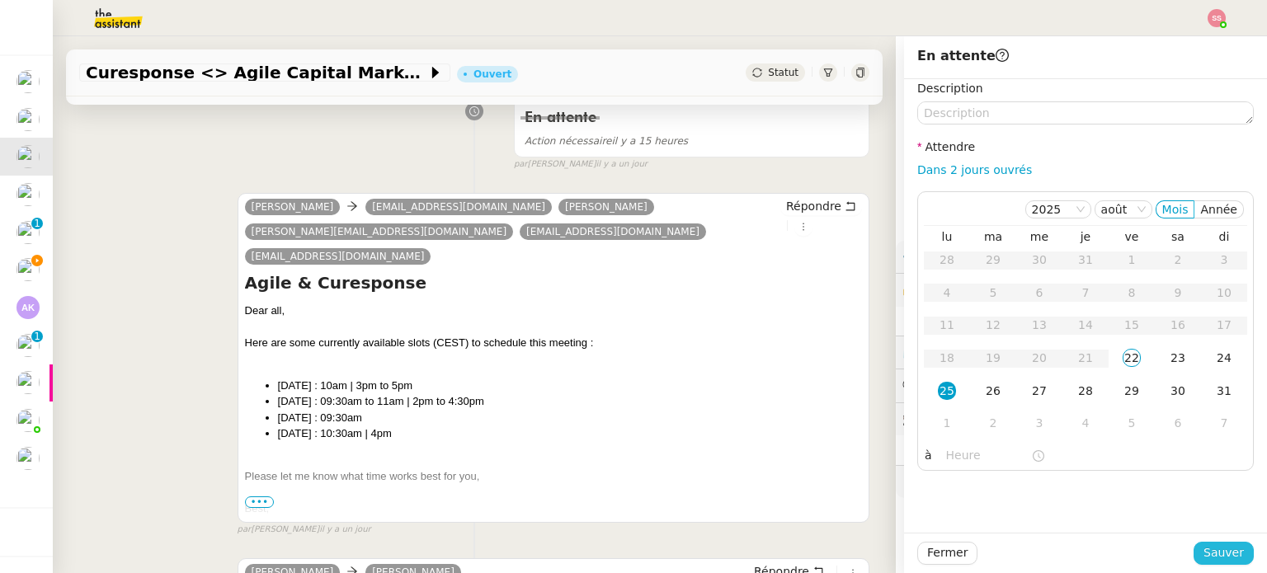
click at [1210, 550] on span "Sauver" at bounding box center [1224, 553] width 40 height 19
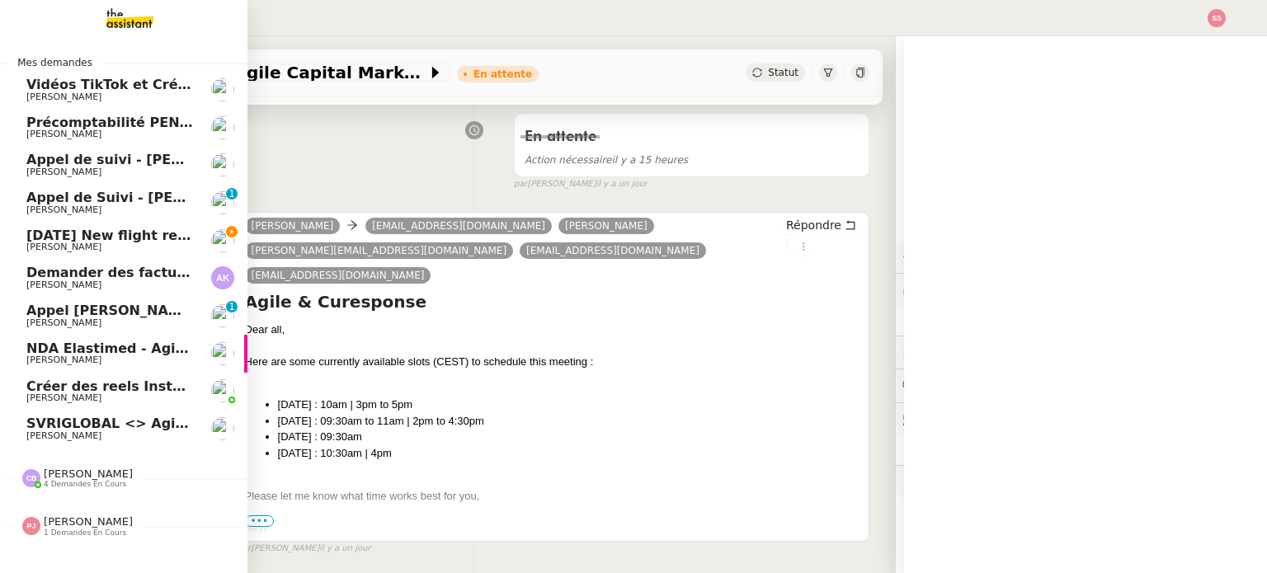
click at [108, 434] on span "[PERSON_NAME]" at bounding box center [109, 437] width 167 height 10
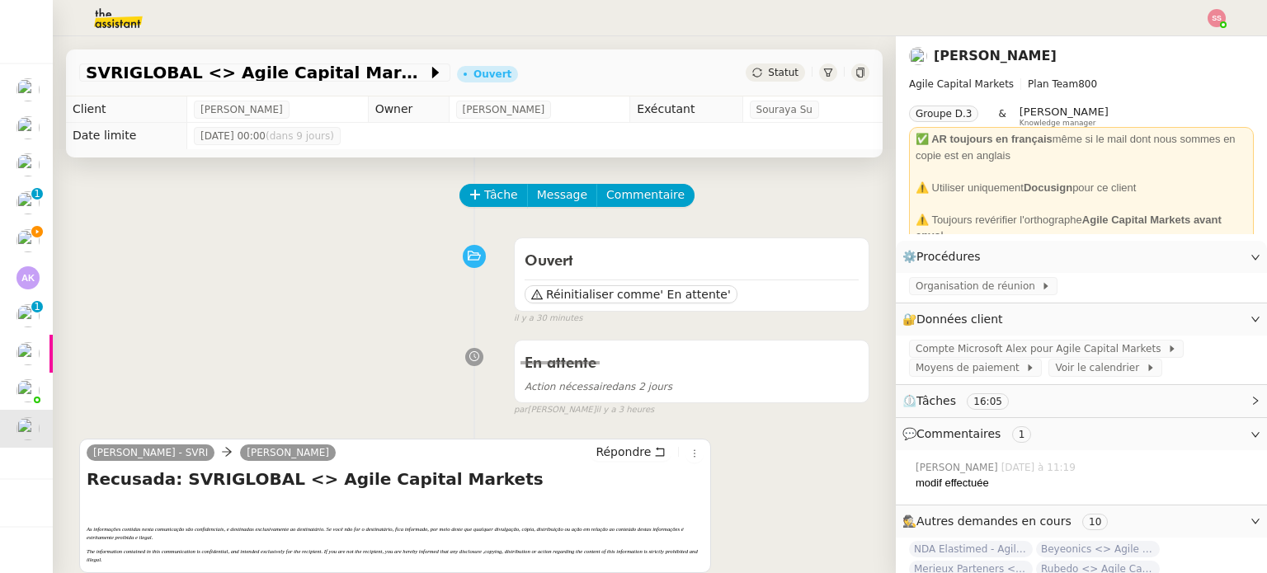
click at [768, 75] on span "Statut" at bounding box center [783, 73] width 31 height 12
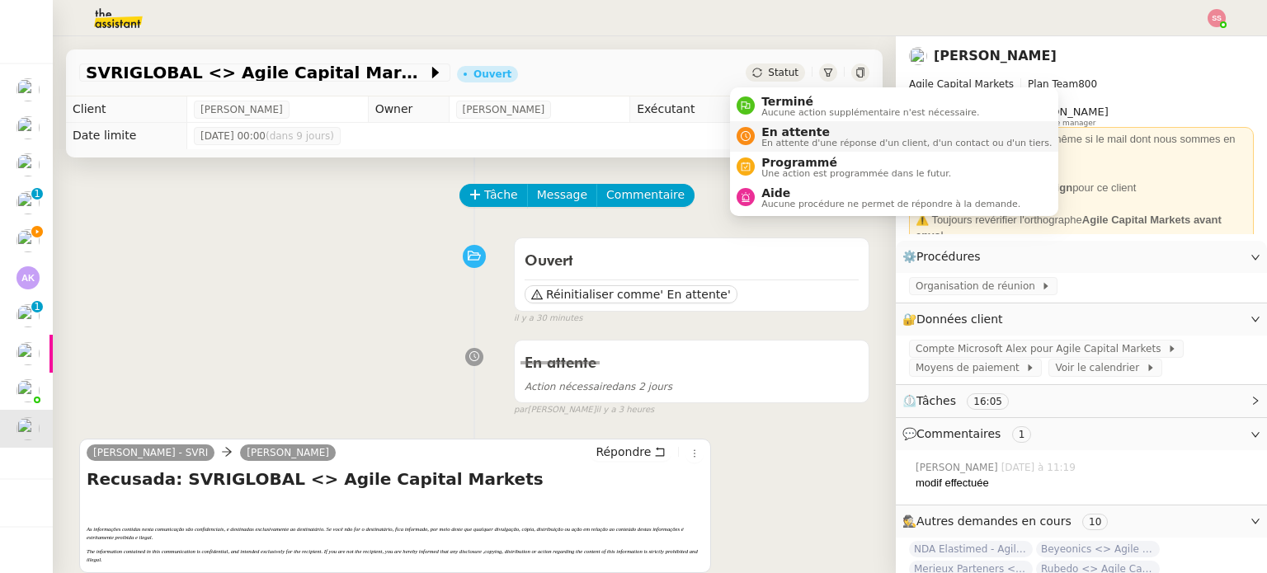
click at [759, 129] on div "En attente En attente d'une réponse d'un client, d'un contact ou d'un tiers." at bounding box center [903, 136] width 297 height 22
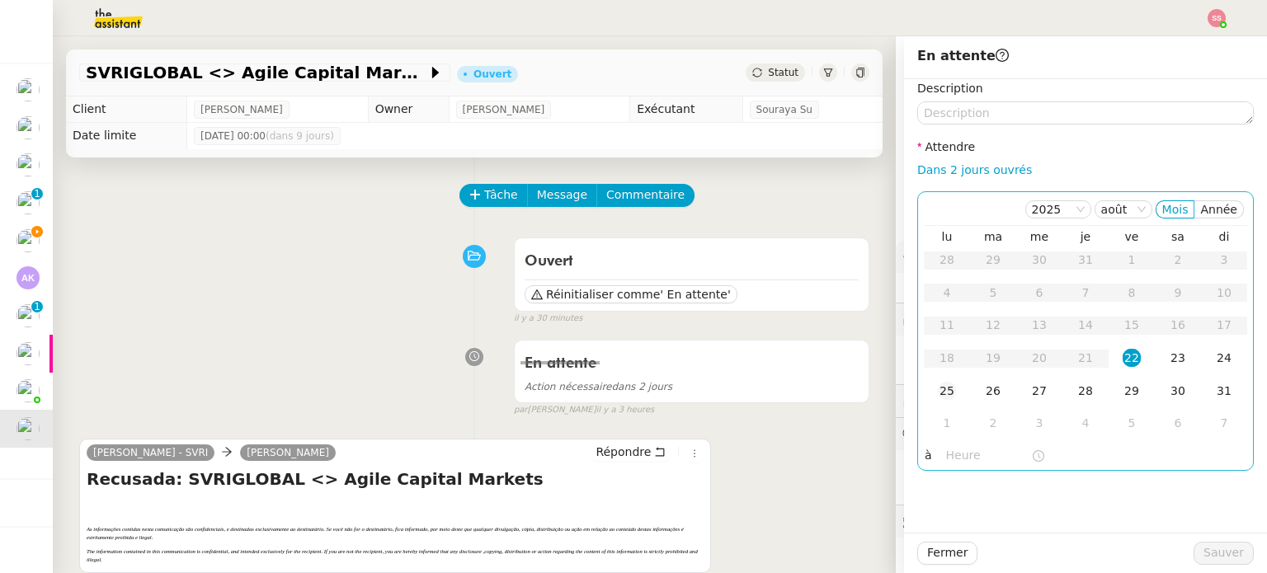
click at [940, 392] on div "25" at bounding box center [947, 391] width 18 height 18
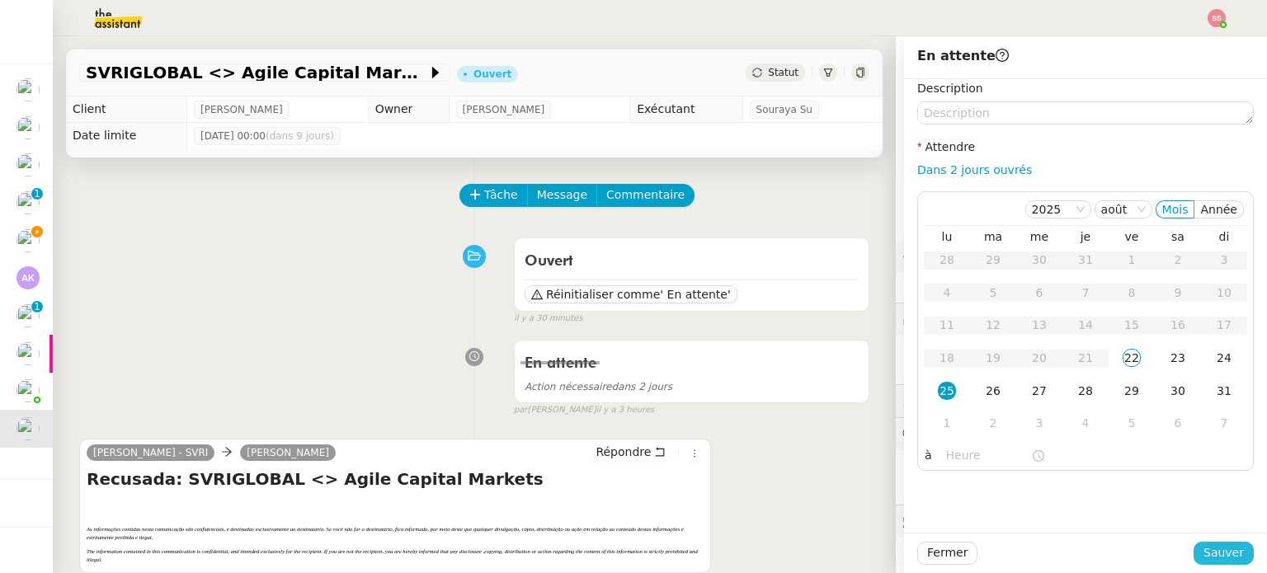
click at [1238, 557] on button "Sauver" at bounding box center [1224, 553] width 60 height 23
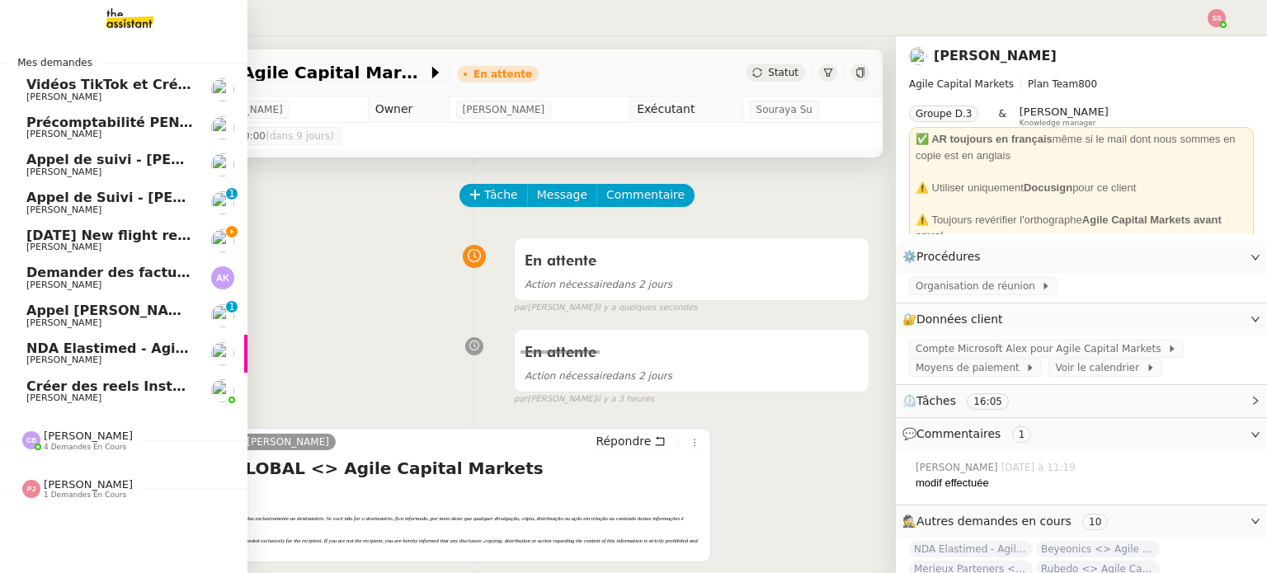
click at [146, 346] on span "NDA Elastimed - Agile Capital Markets" at bounding box center [168, 349] width 284 height 16
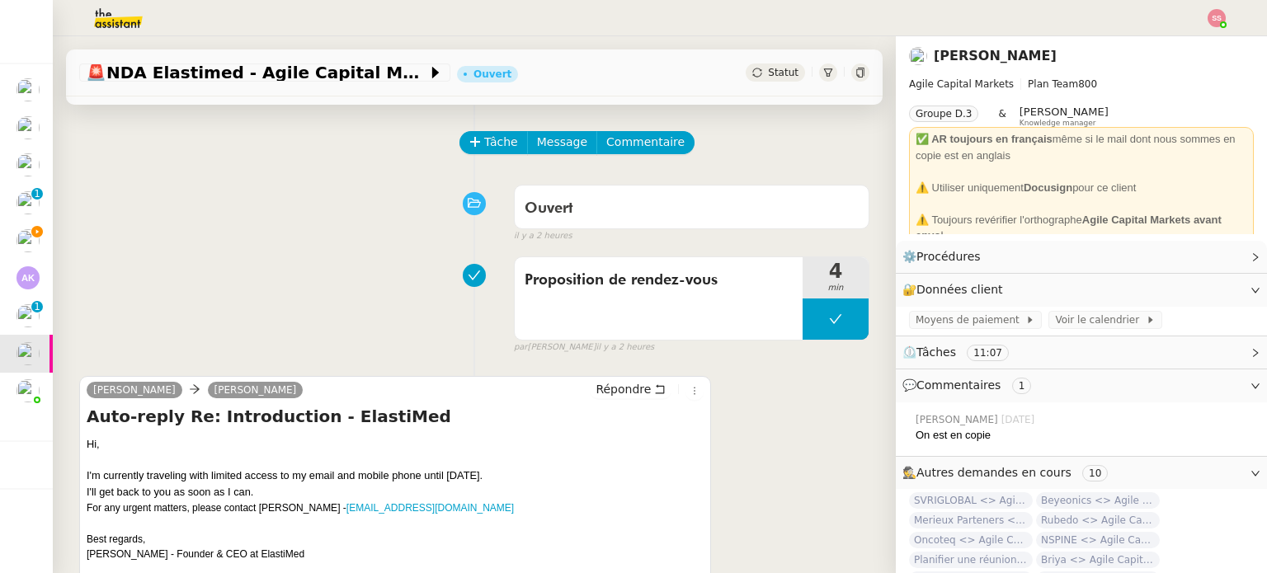
scroll to position [83, 0]
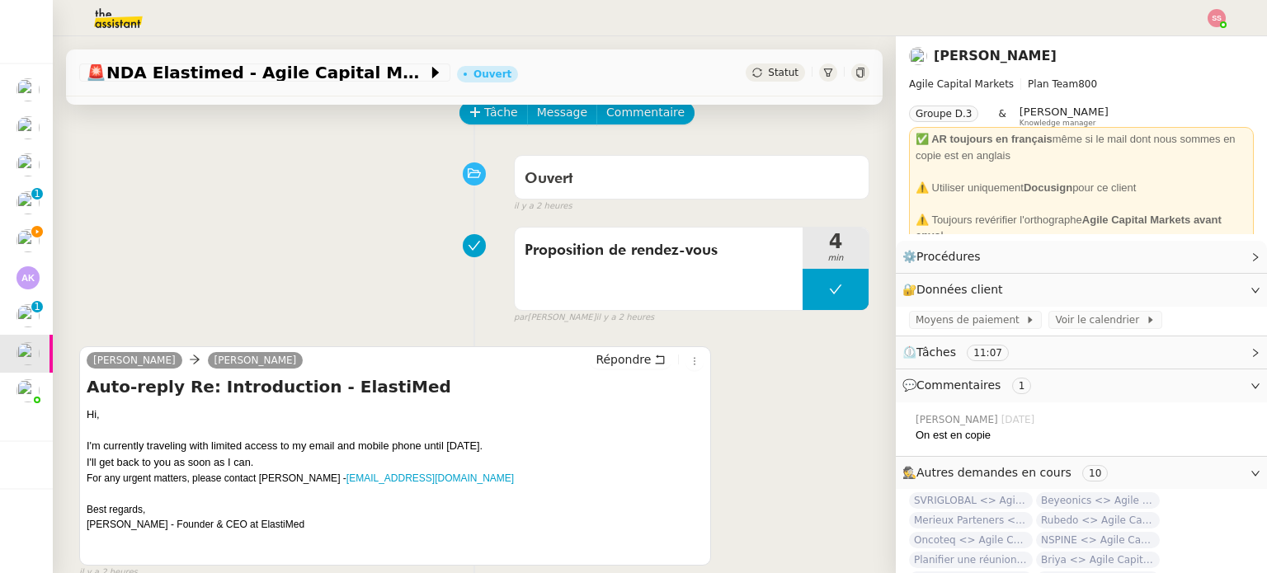
click at [768, 67] on span "Statut" at bounding box center [783, 73] width 31 height 12
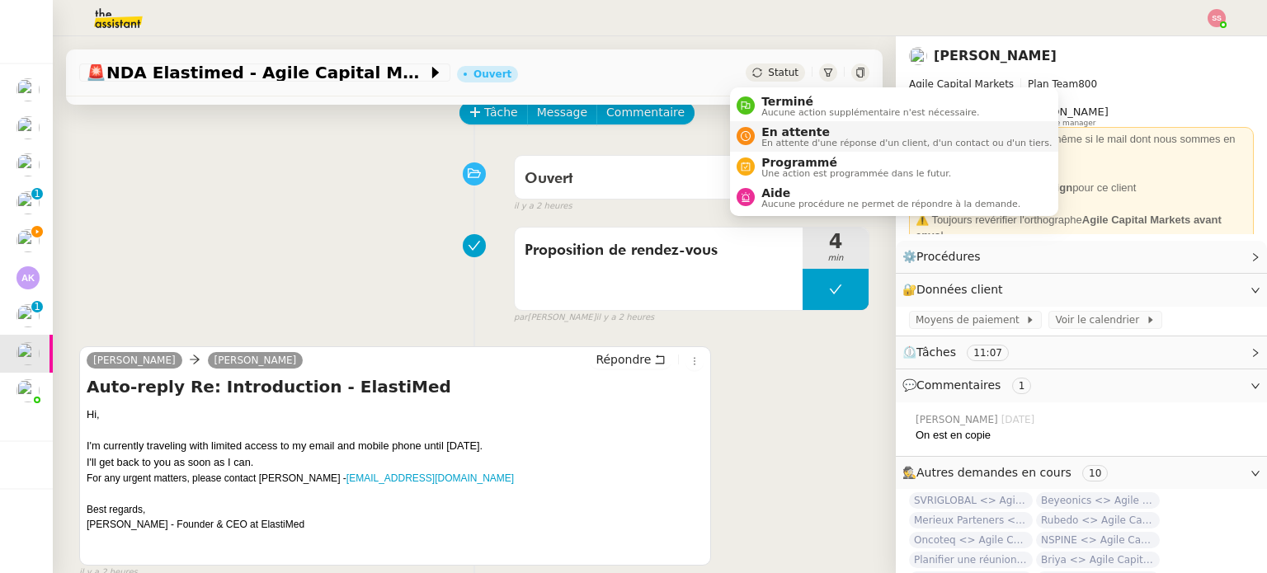
click at [783, 141] on span "En attente d'une réponse d'un client, d'un contact ou d'un tiers." at bounding box center [907, 143] width 290 height 9
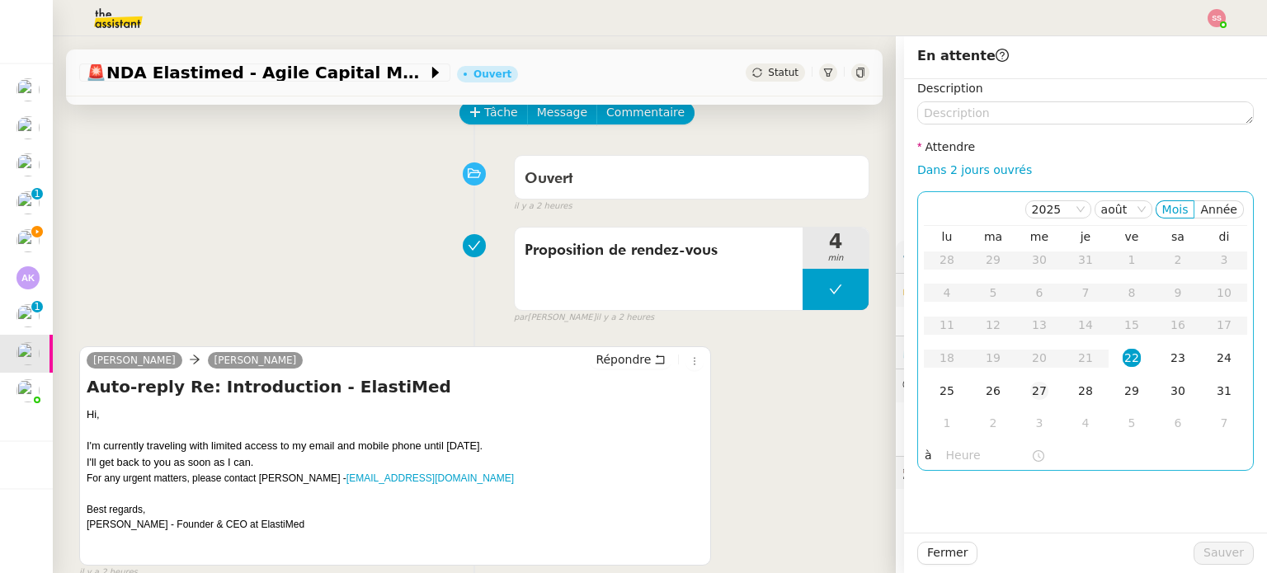
click at [1017, 403] on td "27" at bounding box center [1040, 391] width 46 height 33
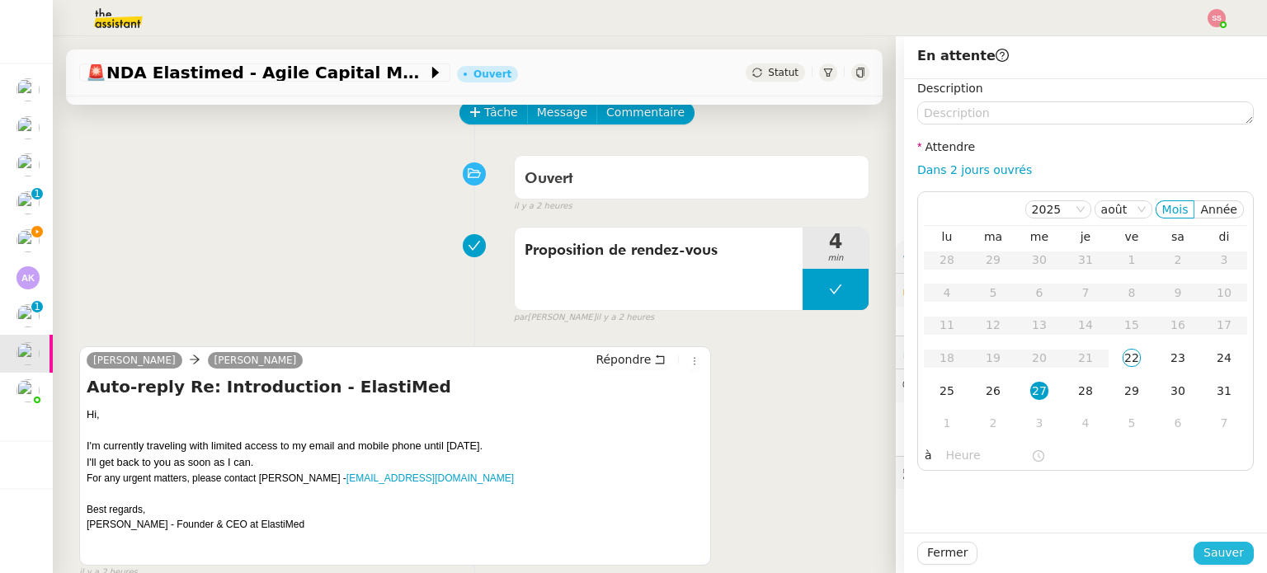
click at [1210, 560] on span "Sauver" at bounding box center [1224, 553] width 40 height 19
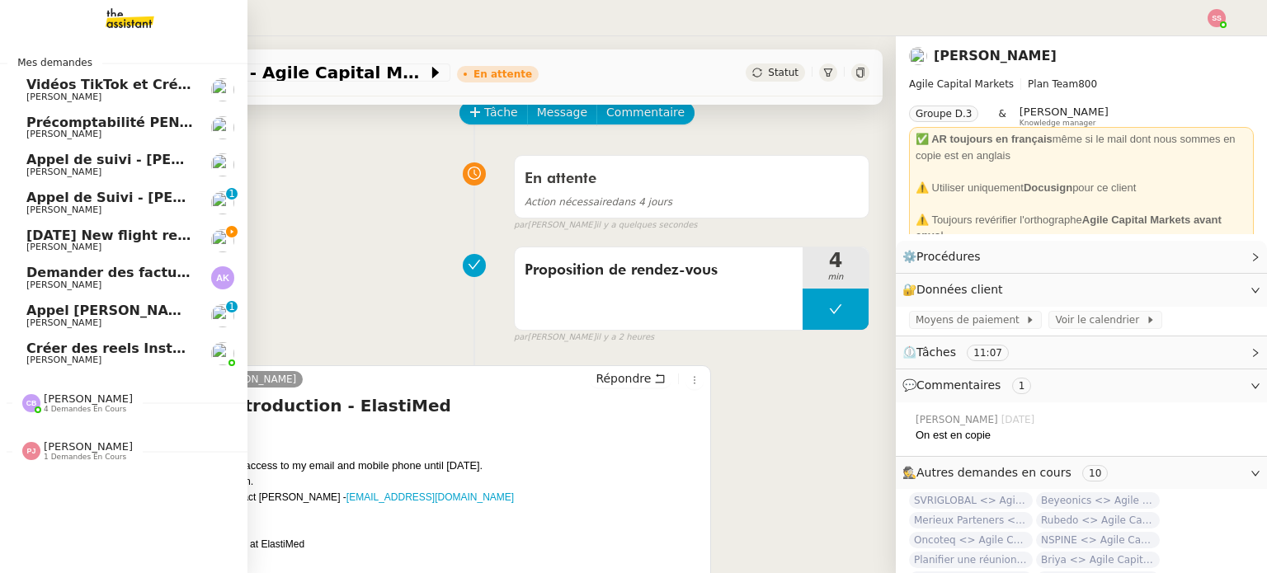
click at [130, 306] on span "Appel [PERSON_NAME] OPP7264 - CERFRANCE RHÔNE & LYON - FORMATION OPCO" at bounding box center [331, 311] width 610 height 16
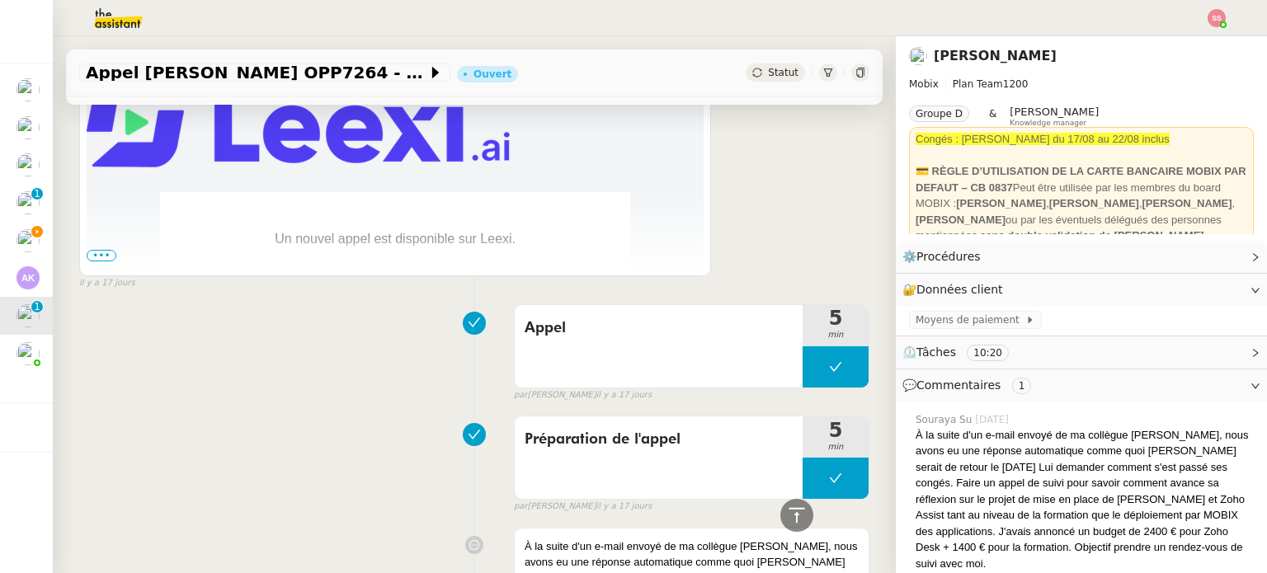
scroll to position [134, 0]
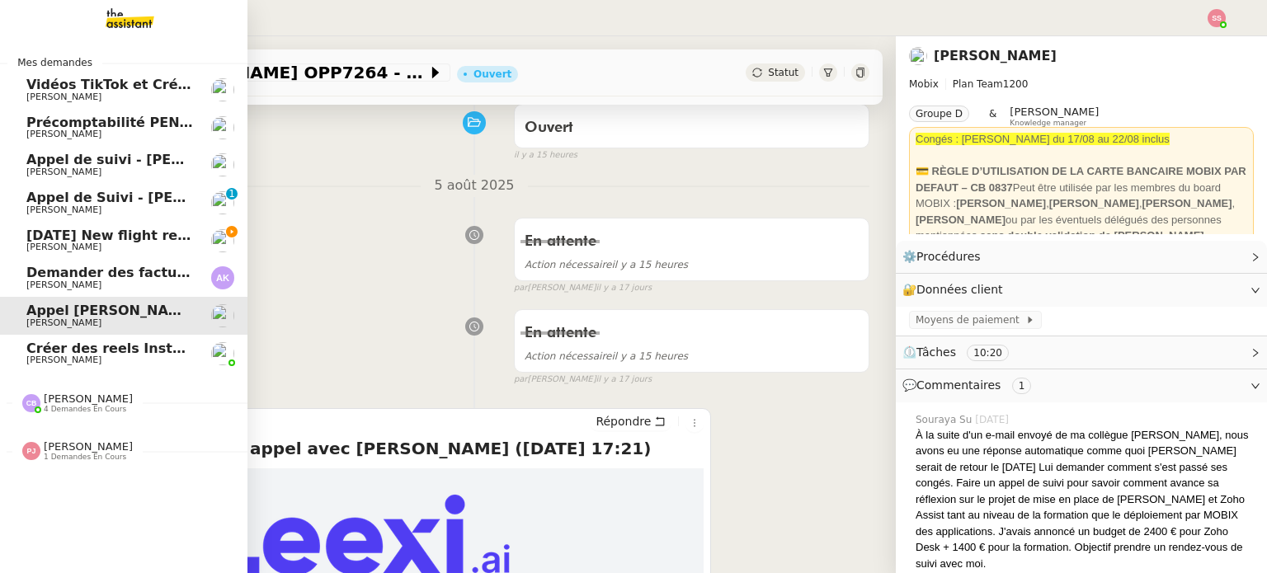
click at [135, 232] on span "[DATE] New flight request - [PERSON_NAME]" at bounding box center [191, 236] width 331 height 16
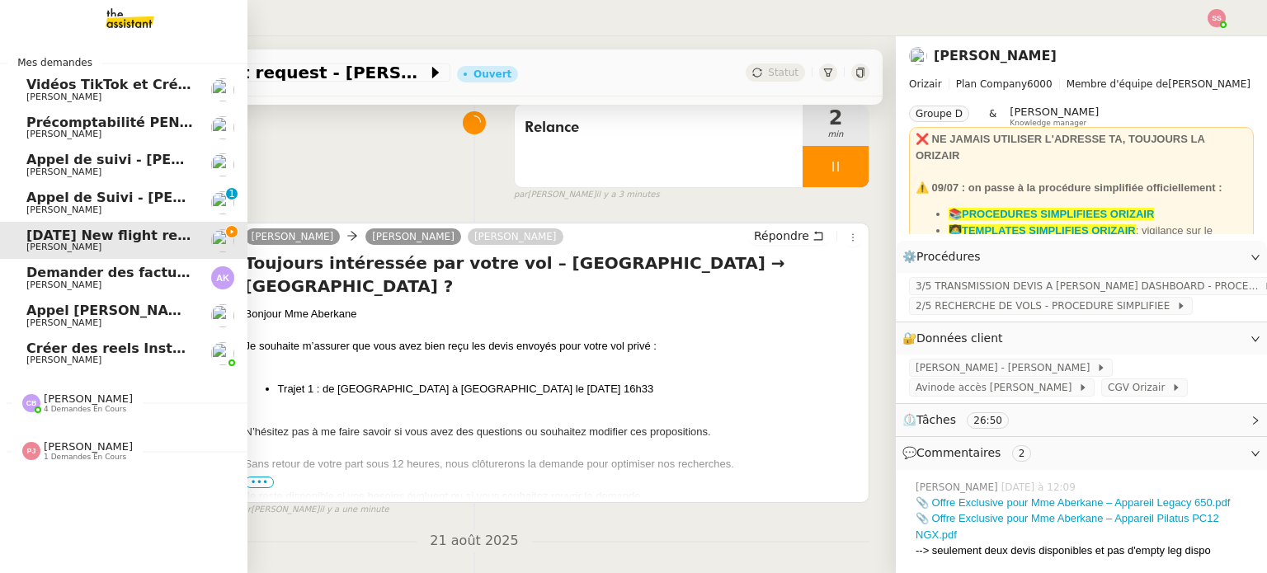
click at [153, 286] on span "[PERSON_NAME]" at bounding box center [109, 286] width 167 height 10
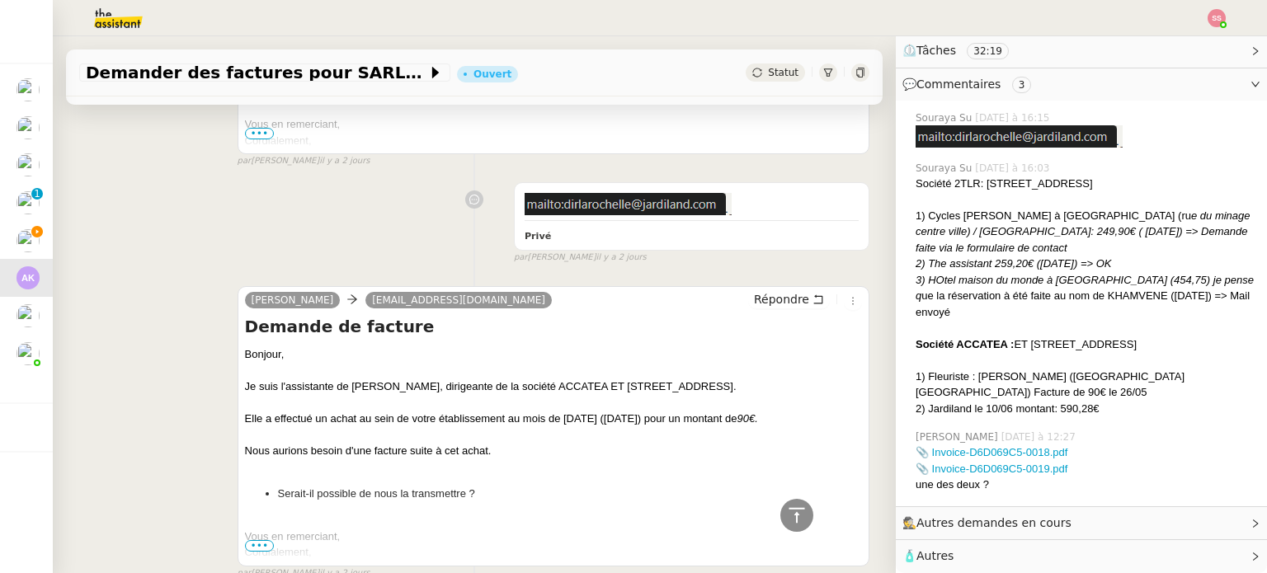
scroll to position [2279, 0]
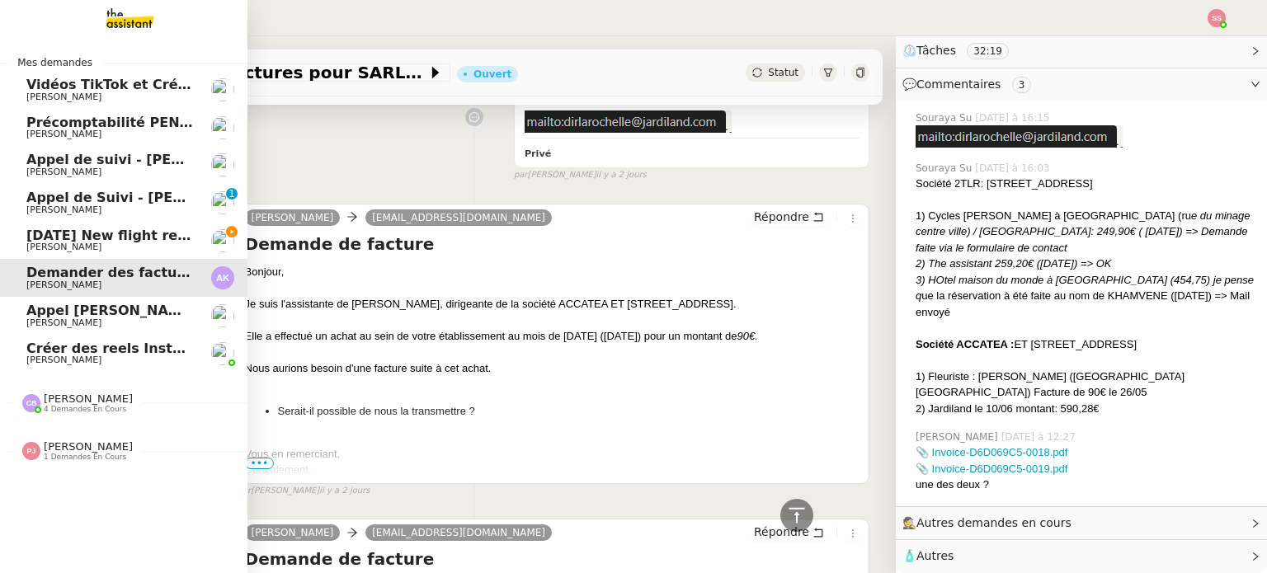
click at [99, 234] on span "[DATE] New flight request - [PERSON_NAME]" at bounding box center [191, 236] width 331 height 16
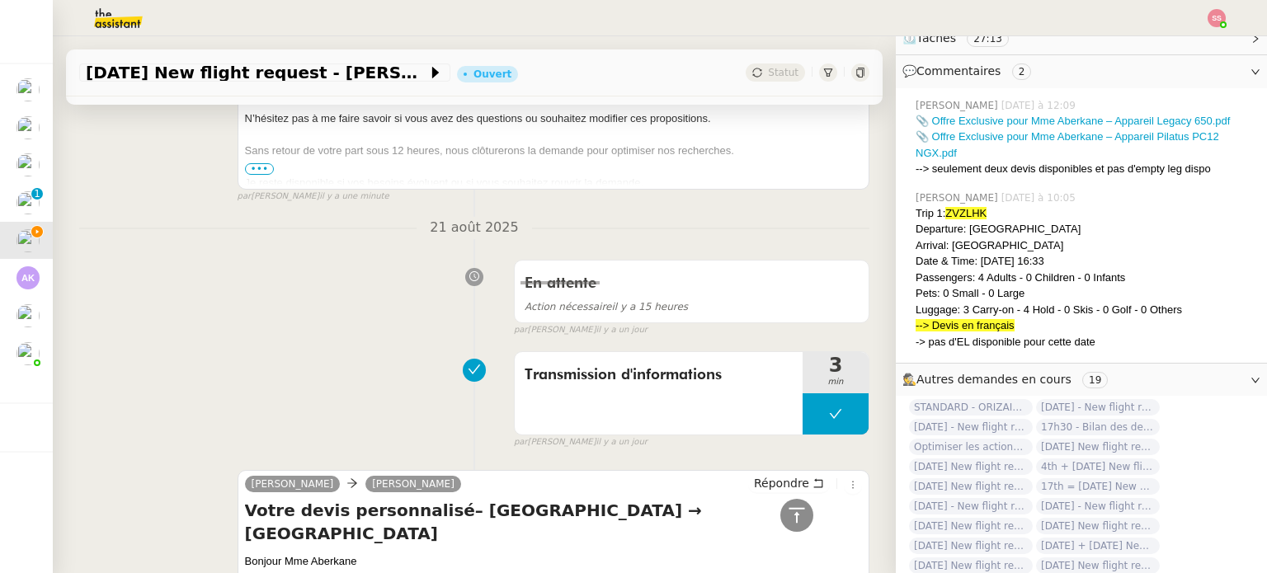
scroll to position [117, 0]
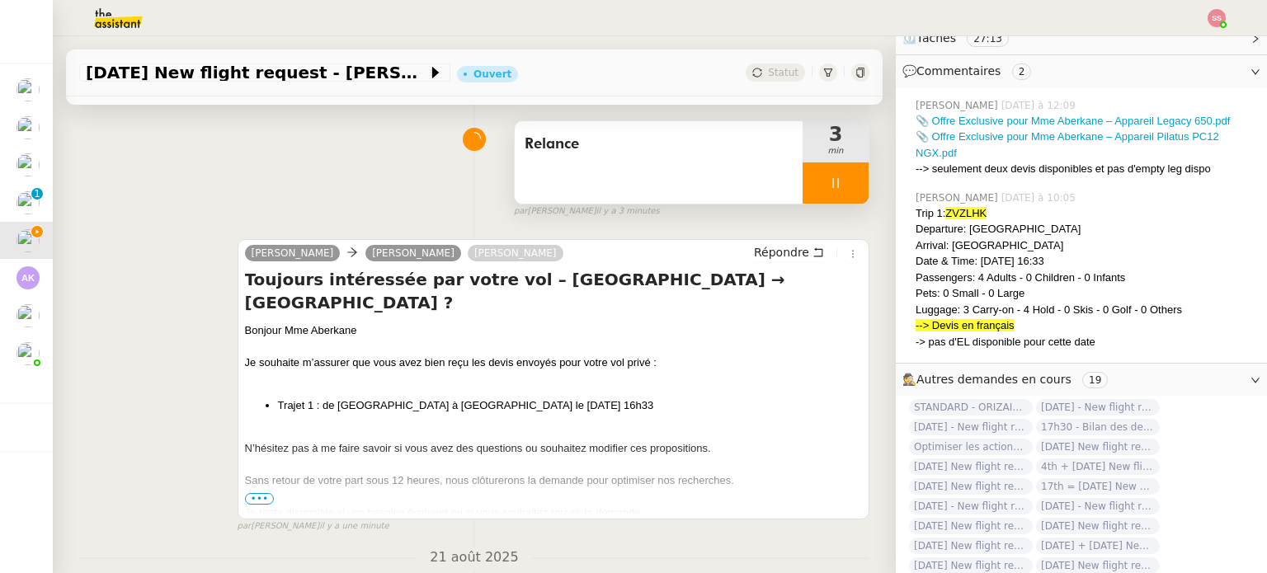
click at [833, 177] on div at bounding box center [836, 183] width 66 height 41
click at [836, 177] on button at bounding box center [852, 183] width 33 height 41
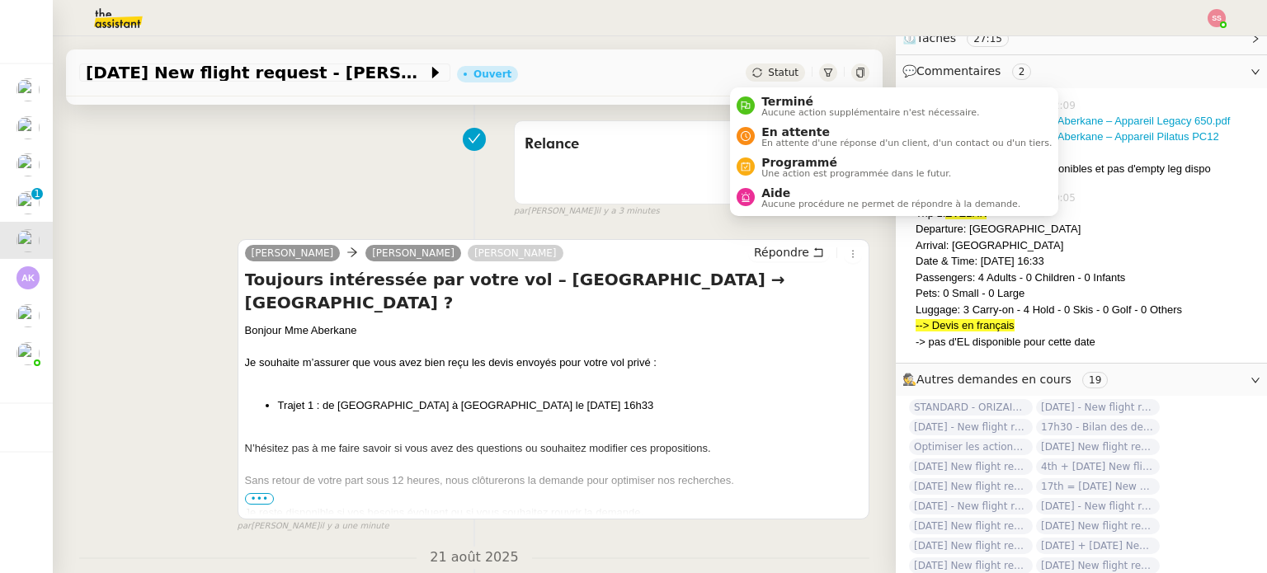
click at [768, 71] on span "Statut" at bounding box center [783, 73] width 31 height 12
click at [775, 131] on span "En attente" at bounding box center [907, 131] width 290 height 13
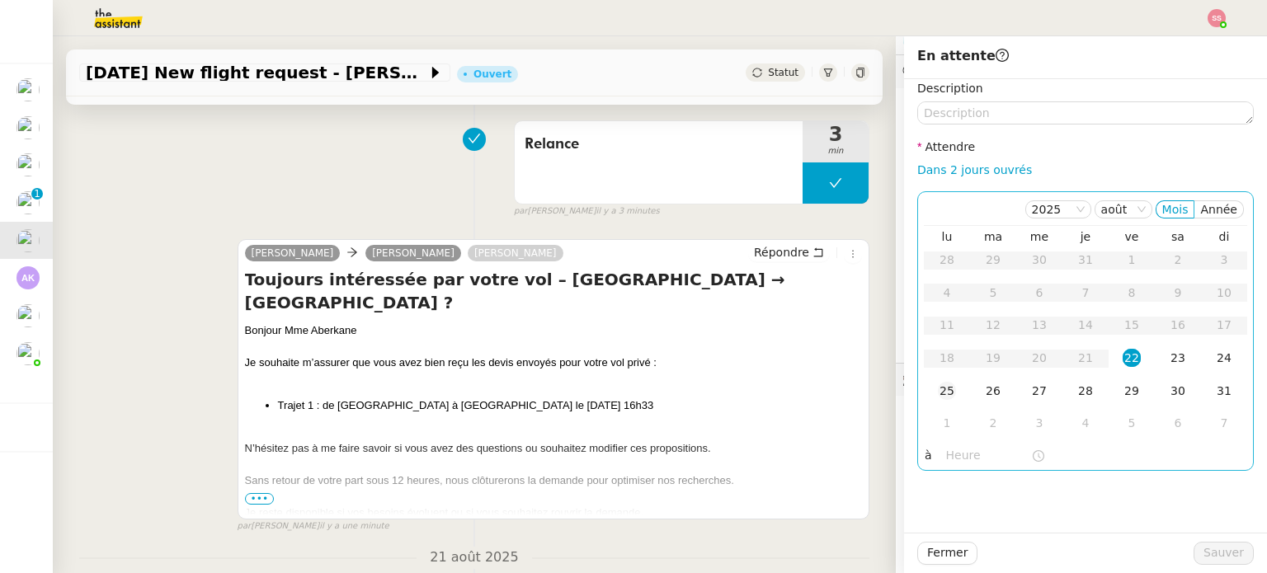
click at [938, 384] on div "25" at bounding box center [947, 391] width 18 height 18
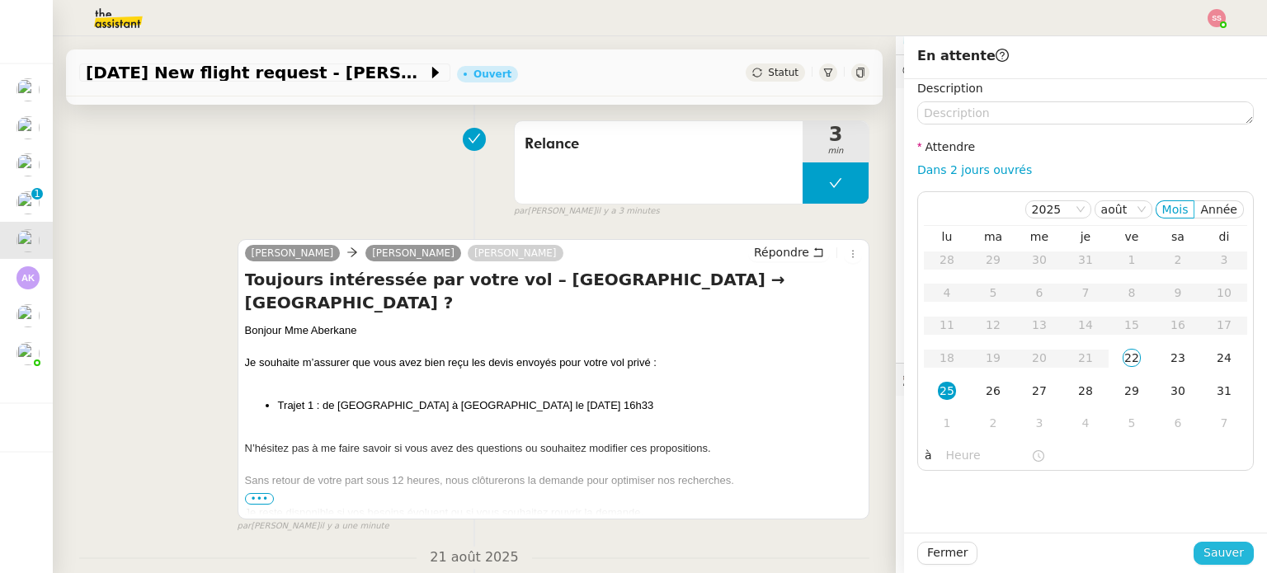
click at [1215, 554] on span "Sauver" at bounding box center [1224, 553] width 40 height 19
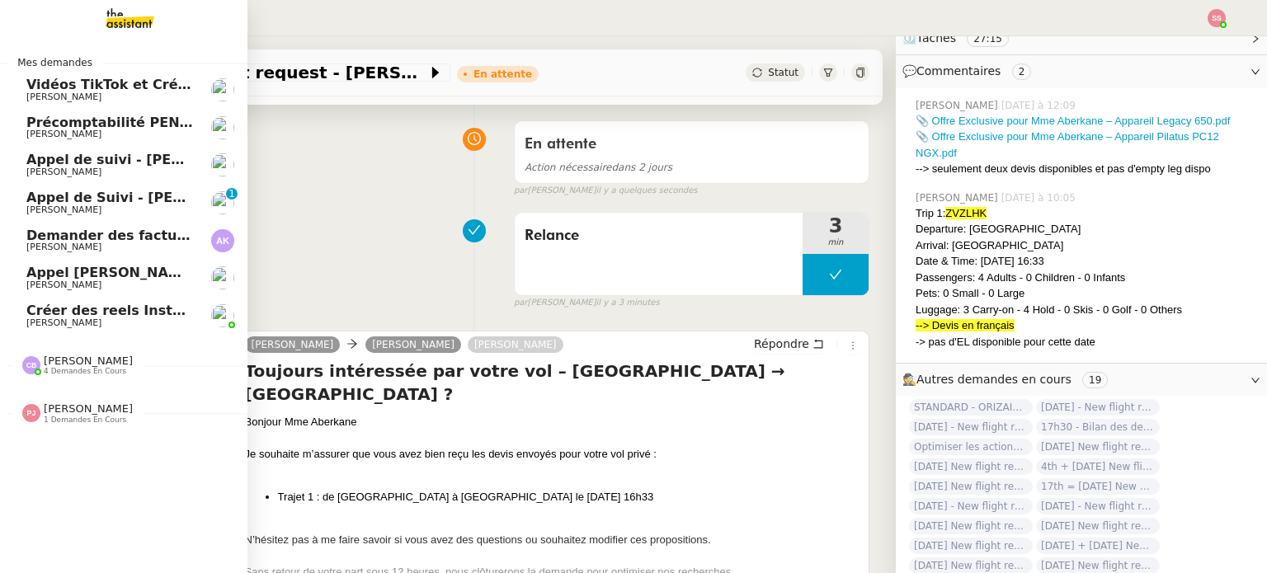
click at [109, 200] on span "Appel de Suivi - [PERSON_NAME] - BS Protection" at bounding box center [206, 198] width 361 height 16
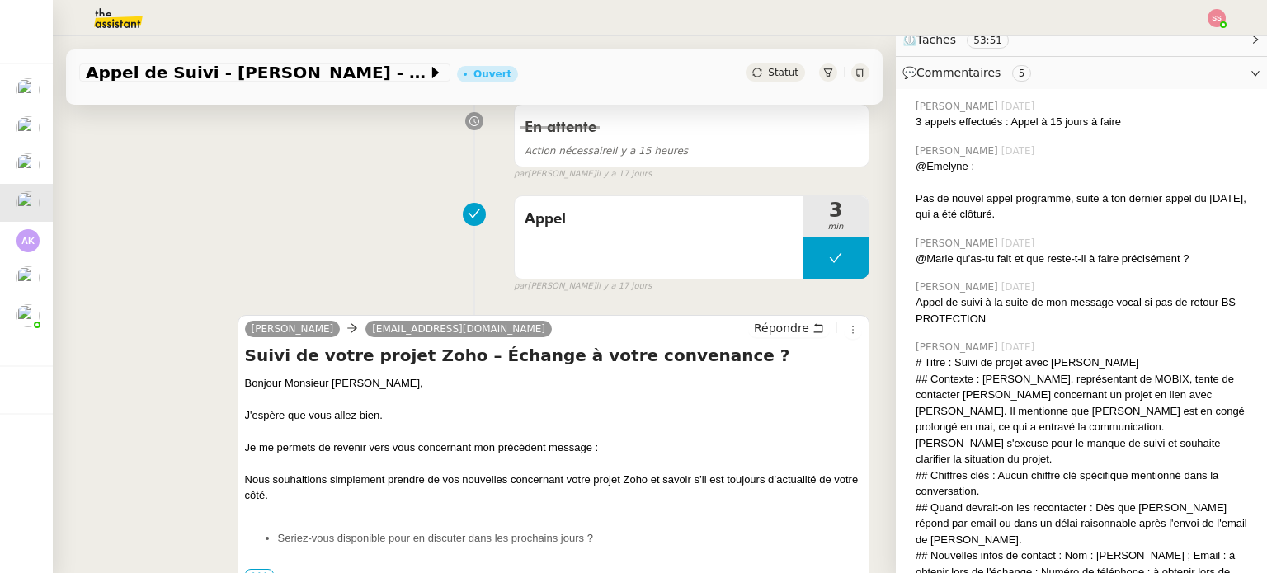
scroll to position [330, 0]
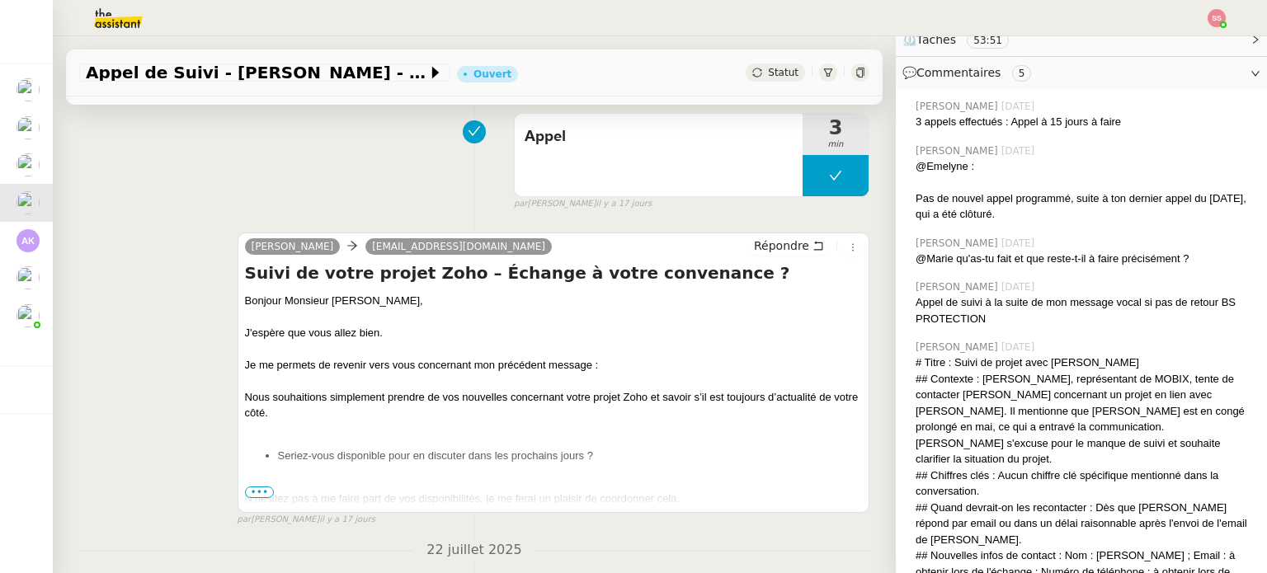
click at [251, 492] on span "•••" at bounding box center [260, 493] width 30 height 12
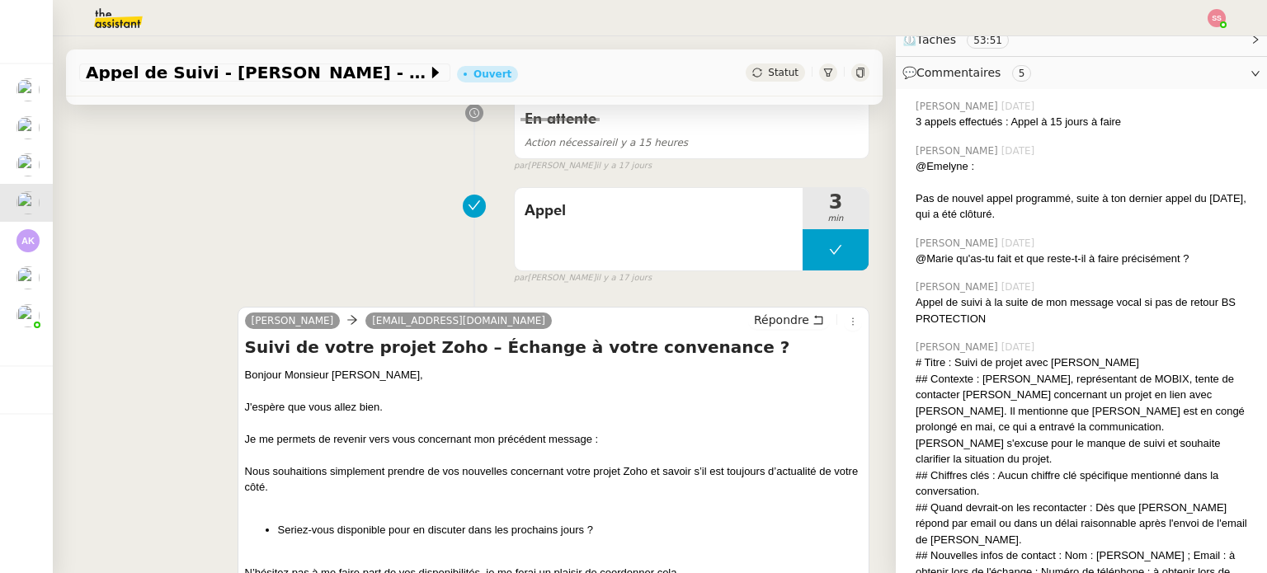
scroll to position [248, 0]
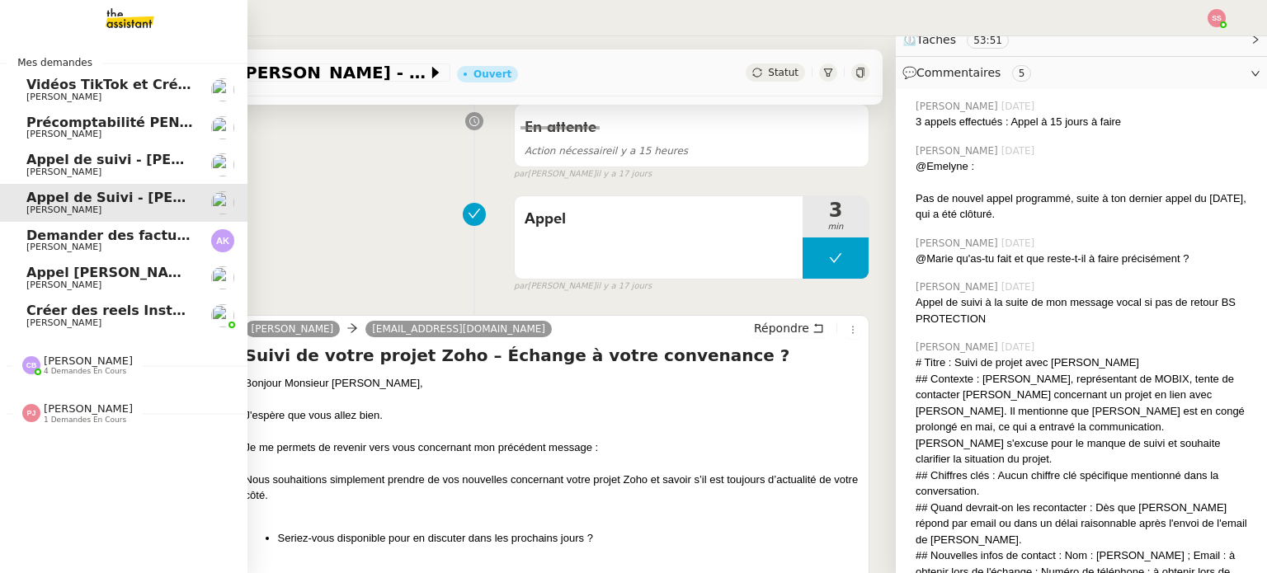
click at [105, 137] on span "[PERSON_NAME]" at bounding box center [109, 135] width 167 height 10
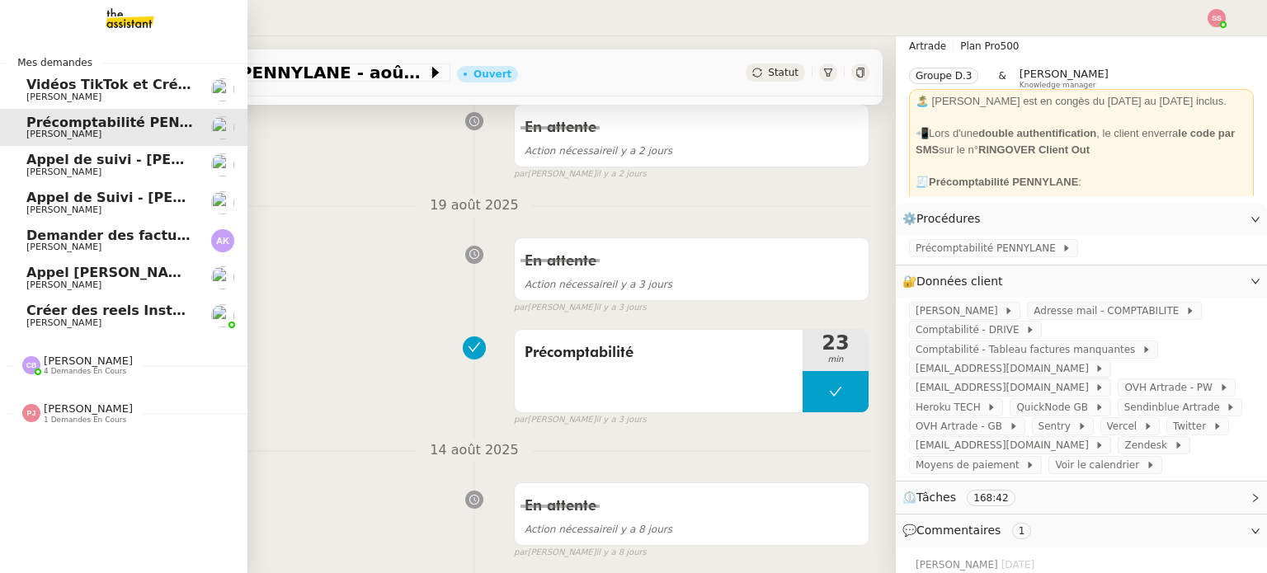
scroll to position [162, 0]
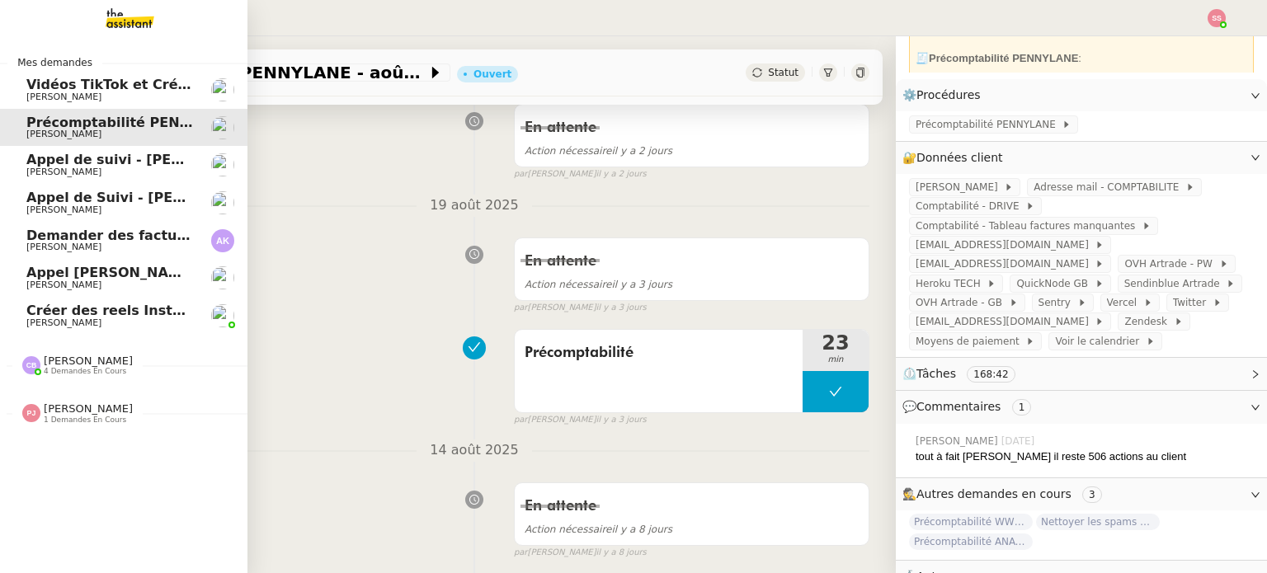
click at [106, 101] on span "[PERSON_NAME]" at bounding box center [109, 97] width 167 height 10
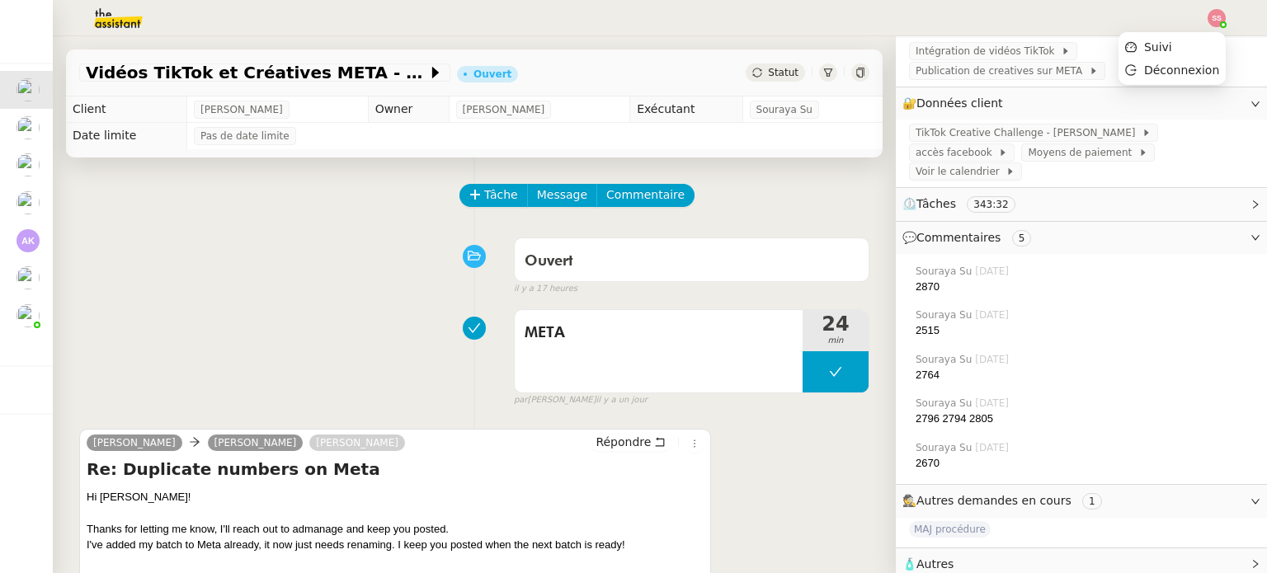
click at [1209, 19] on img at bounding box center [1217, 18] width 18 height 18
click at [1187, 37] on li "Suivi" at bounding box center [1172, 46] width 107 height 23
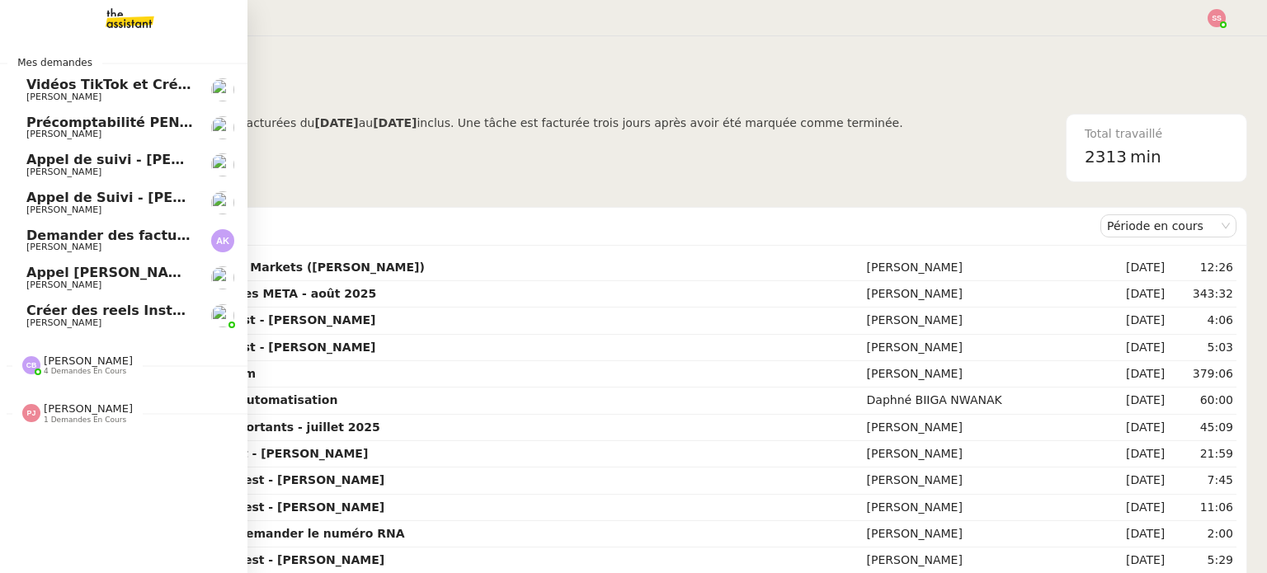
click at [135, 161] on span "Appel de suivi - [PERSON_NAME]" at bounding box center [147, 160] width 243 height 16
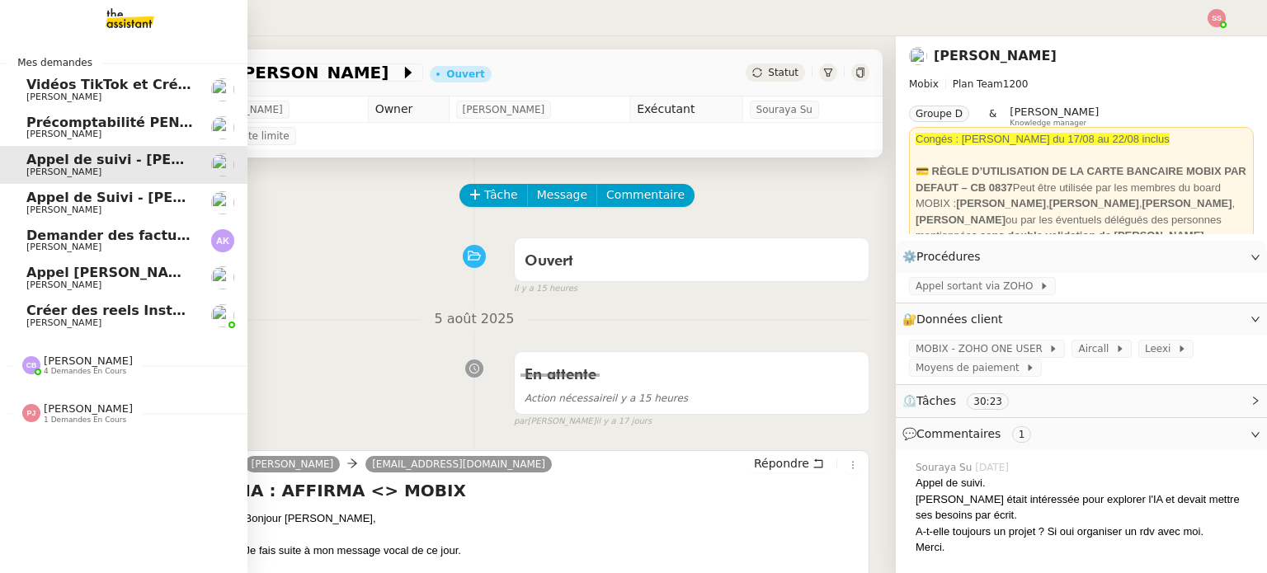
click at [134, 198] on span "Appel de Suivi - [PERSON_NAME] - BS Protection" at bounding box center [206, 198] width 361 height 16
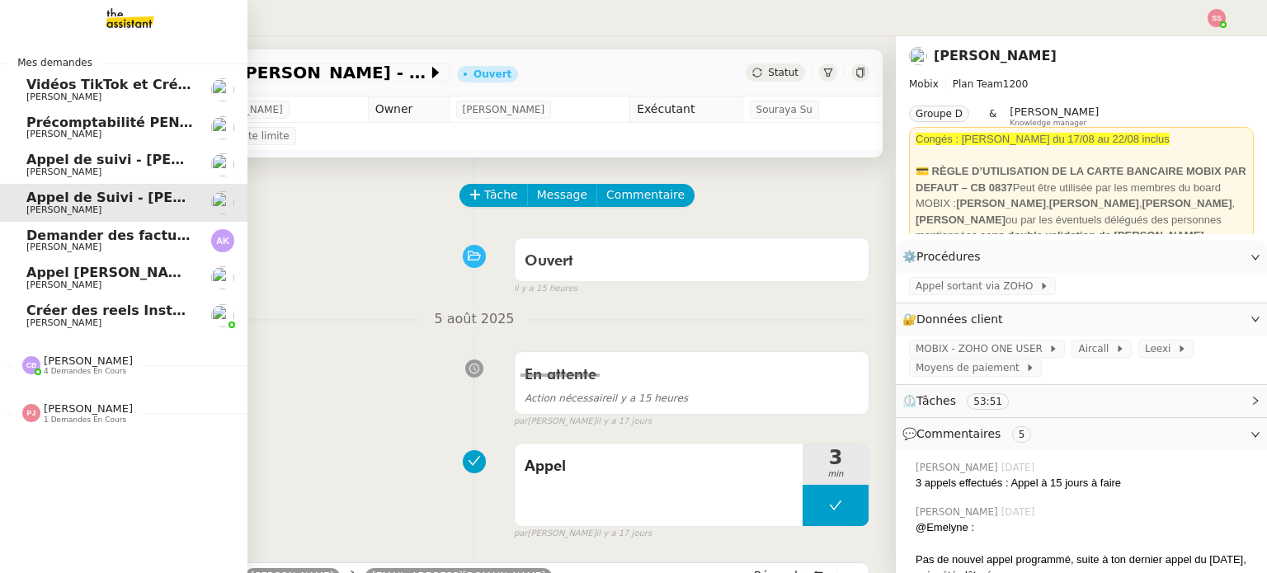
click at [136, 280] on span "Appel [PERSON_NAME] OPP7264 - CERFRANCE RHÔNE & LYON - FORMATION OPCO" at bounding box center [331, 273] width 610 height 16
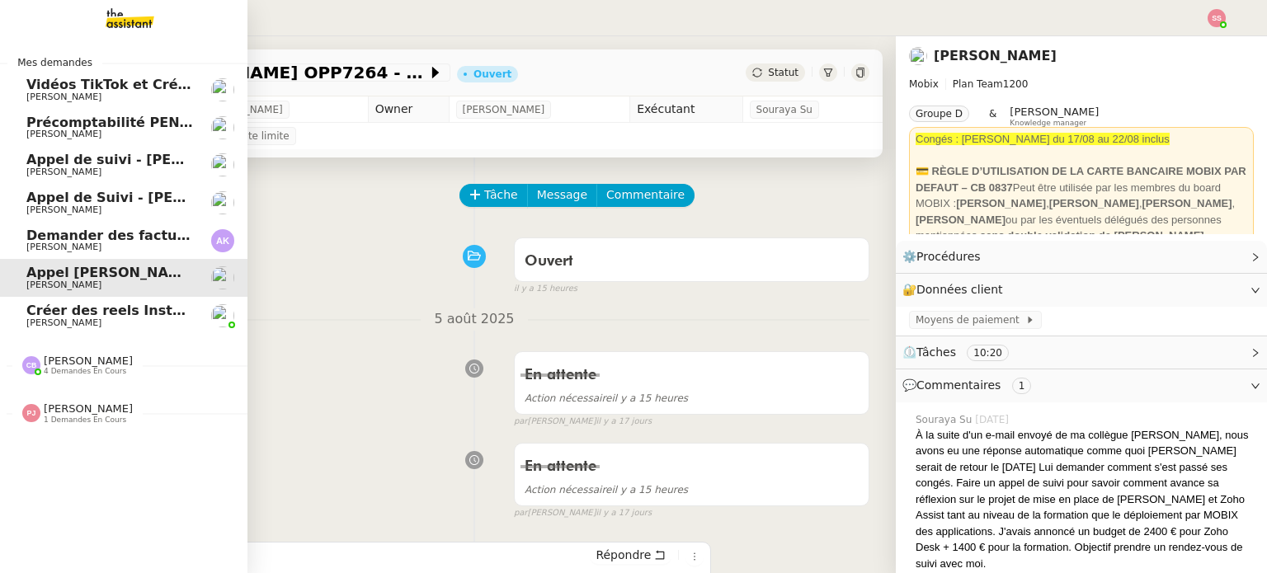
click at [155, 163] on span "Appel de suivi - [PERSON_NAME]" at bounding box center [147, 160] width 243 height 16
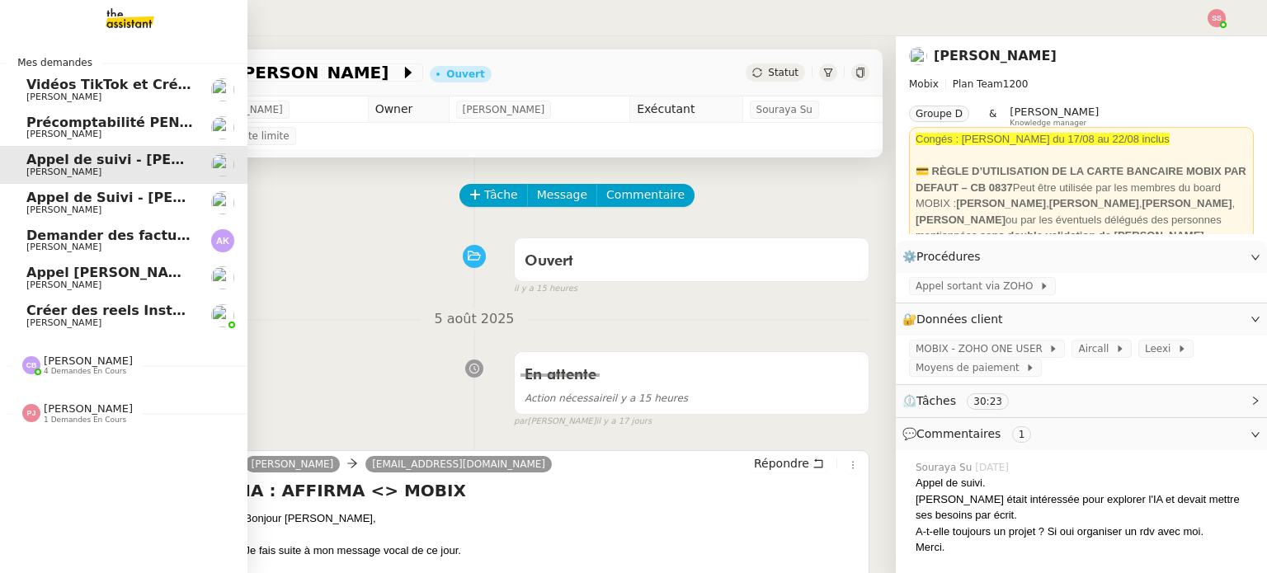
click at [153, 193] on span "Appel de Suivi - [PERSON_NAME] - BS Protection" at bounding box center [206, 198] width 361 height 16
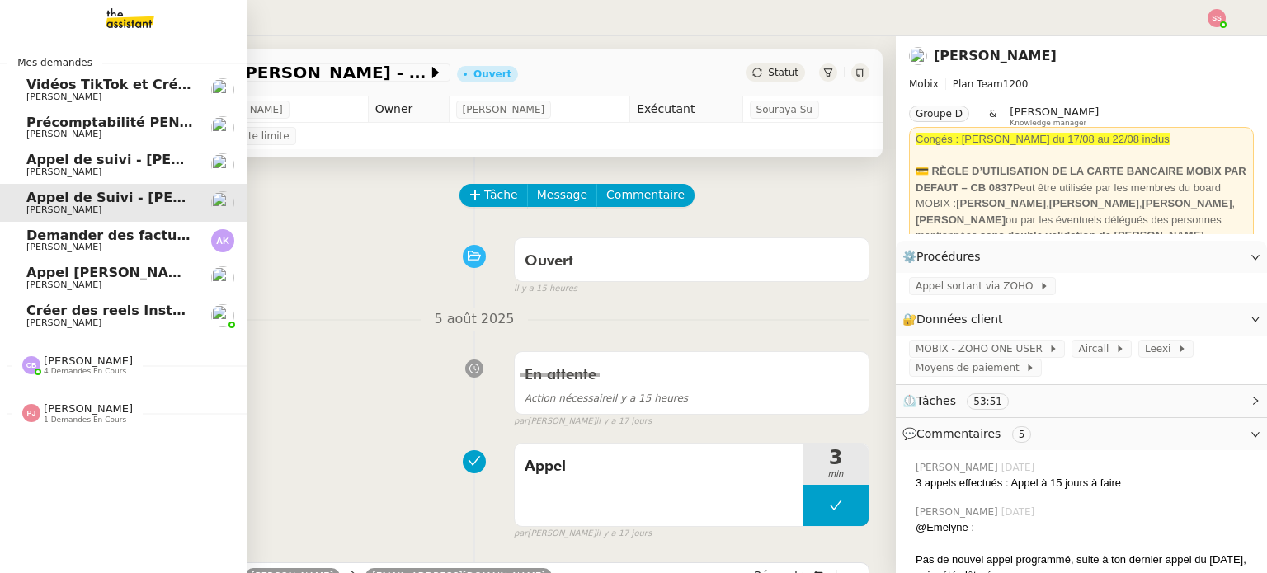
click at [158, 280] on span "Appel [PERSON_NAME] OPP7264 - CERFRANCE RHÔNE & LYON - FORMATION OPCO" at bounding box center [331, 273] width 610 height 16
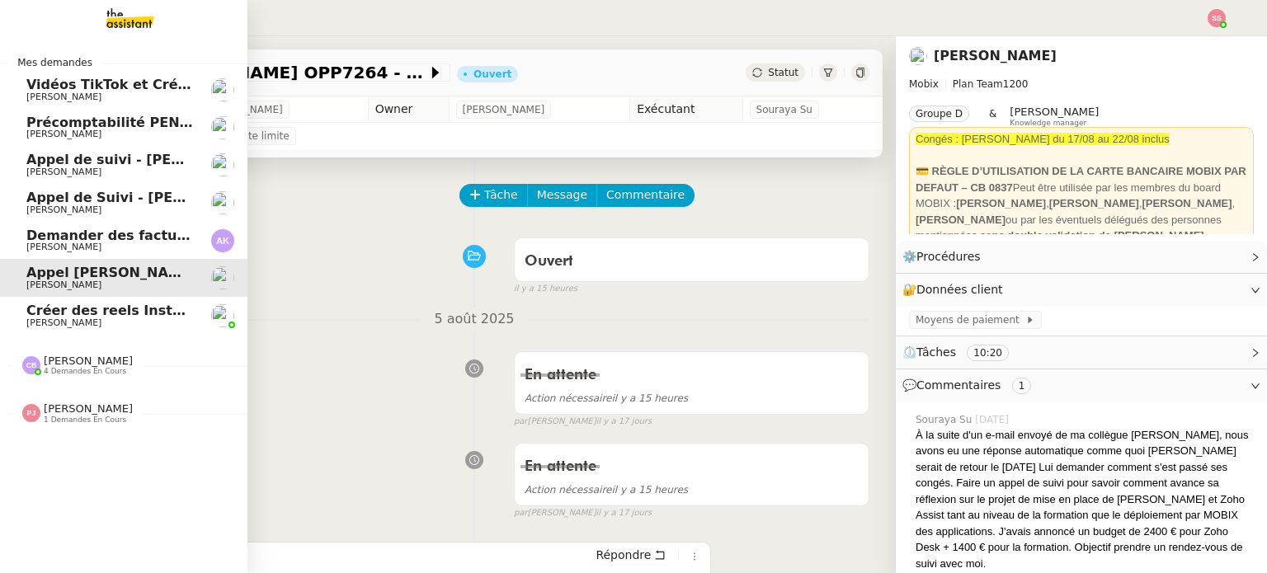
click at [165, 191] on span "Appel de Suivi - [PERSON_NAME] - BS Protection" at bounding box center [206, 198] width 361 height 16
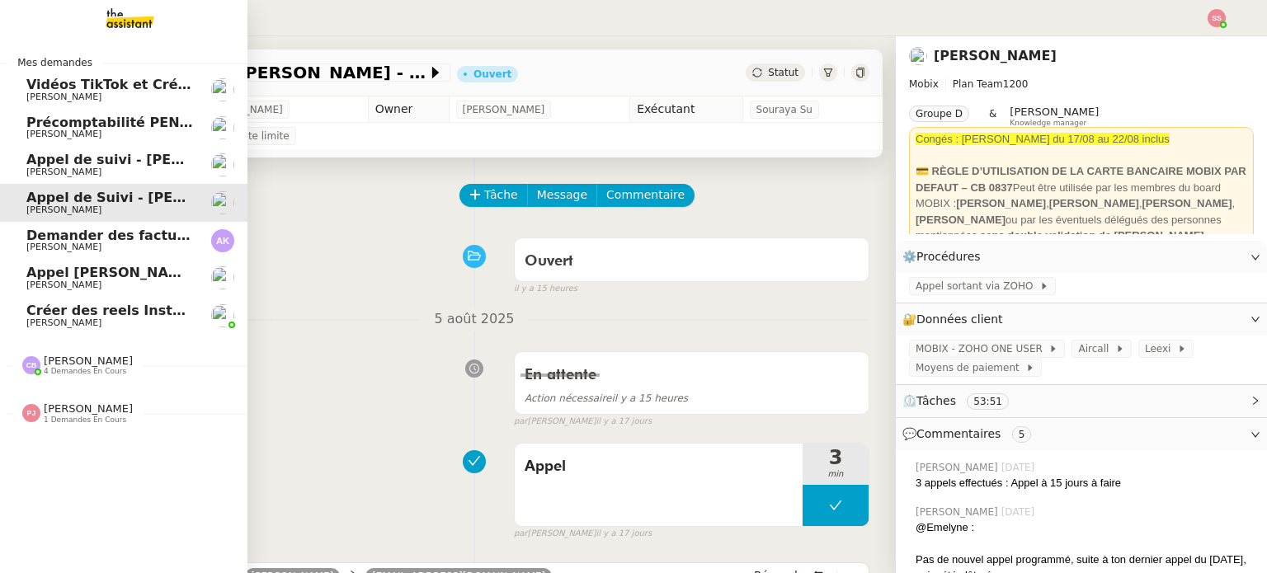
click at [168, 167] on span "[PERSON_NAME]" at bounding box center [109, 172] width 167 height 10
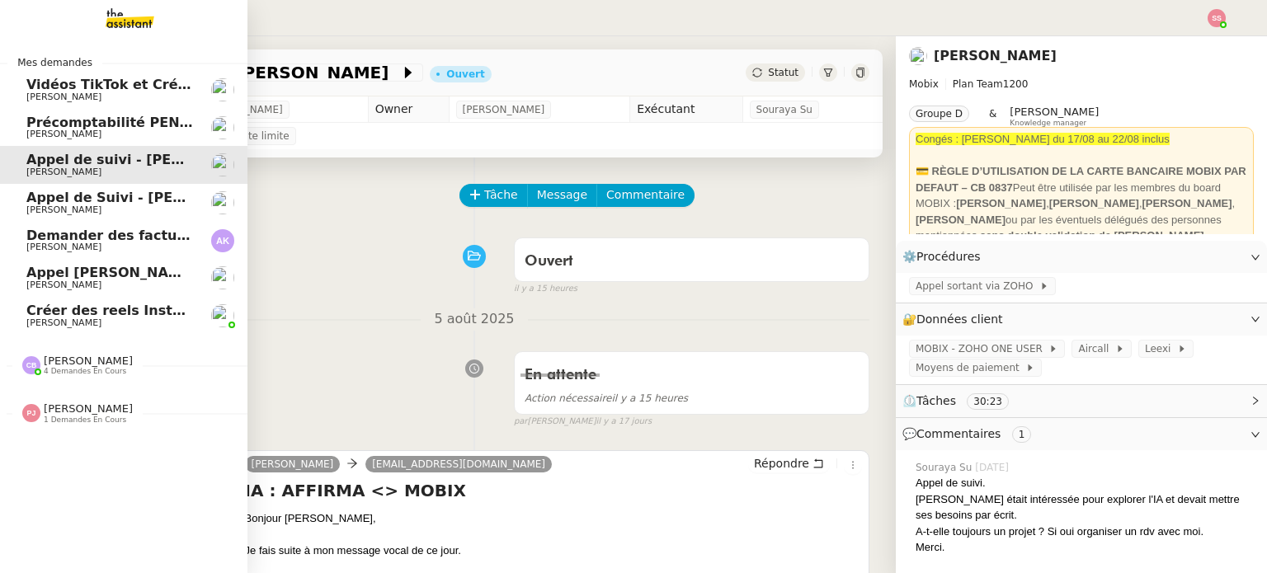
click at [169, 195] on span "Appel de Suivi - [PERSON_NAME] - BS Protection" at bounding box center [206, 198] width 361 height 16
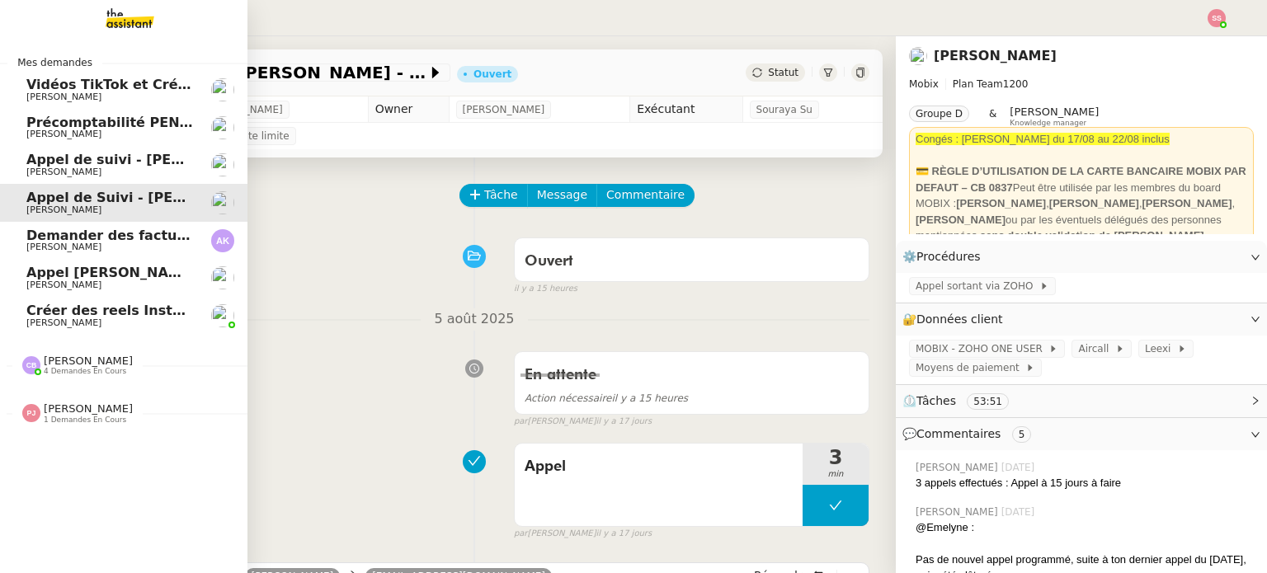
click at [167, 270] on span "Appel [PERSON_NAME] OPP7264 - CERFRANCE RHÔNE & LYON - FORMATION OPCO" at bounding box center [331, 273] width 610 height 16
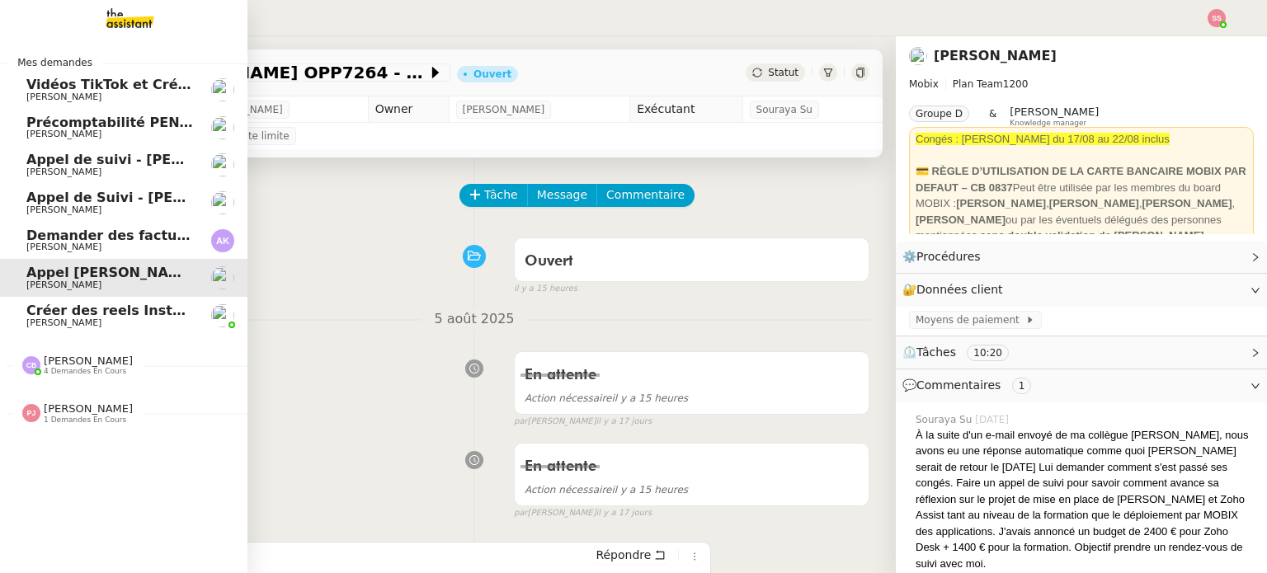
click at [127, 158] on span "Appel de suivi - [PERSON_NAME]" at bounding box center [147, 160] width 243 height 16
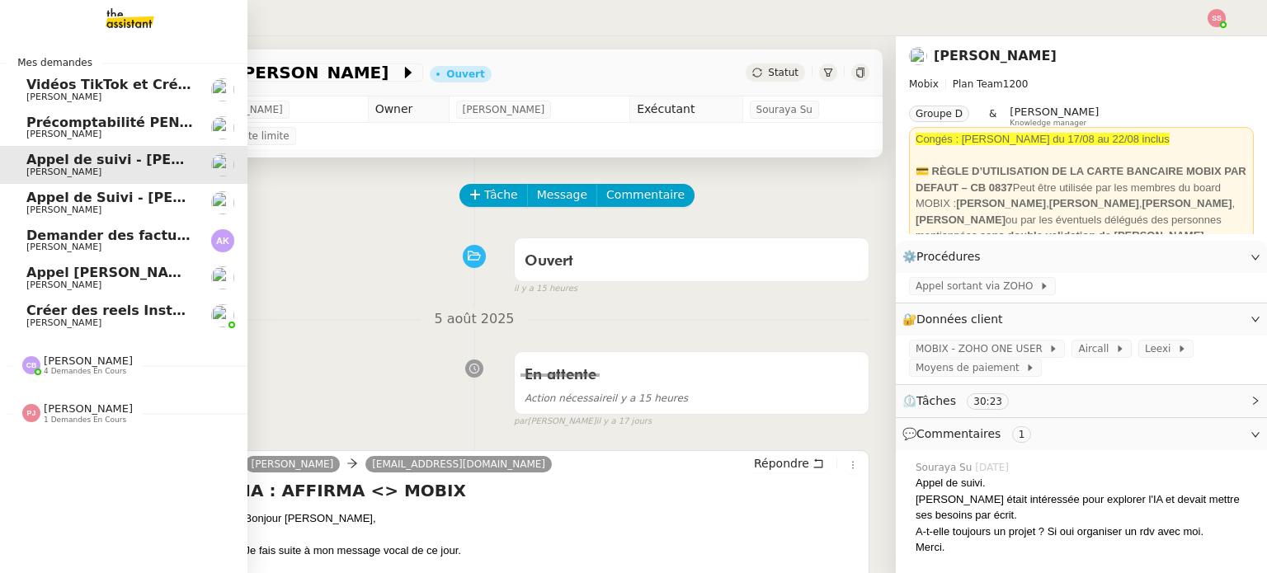
click at [123, 184] on link "Appel de Suivi - [PERSON_NAME] - BS Protection [PERSON_NAME]" at bounding box center [124, 203] width 248 height 38
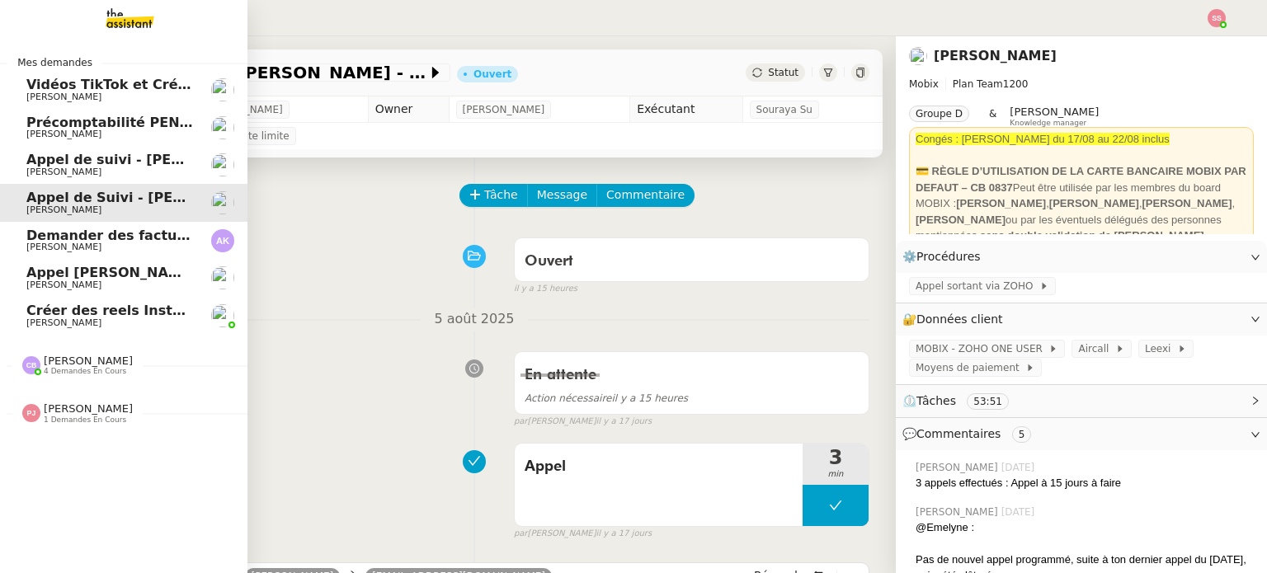
click at [122, 271] on span "Appel [PERSON_NAME] OPP7264 - CERFRANCE RHÔNE & LYON - FORMATION OPCO" at bounding box center [331, 273] width 610 height 16
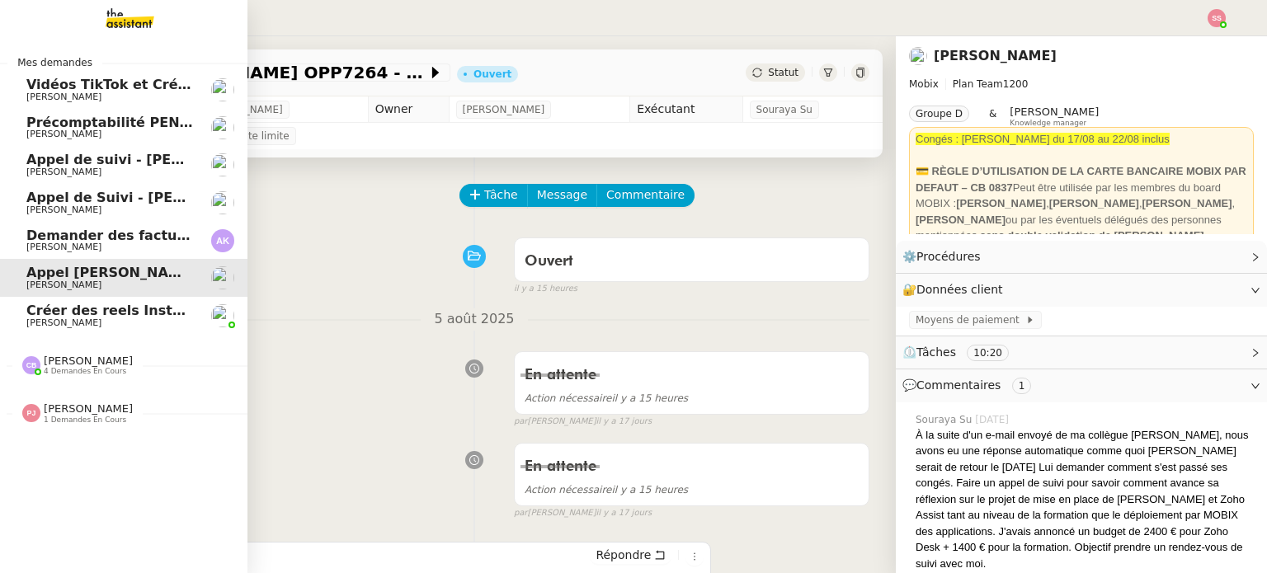
click at [138, 199] on span "Appel de Suivi - [PERSON_NAME] - BS Protection" at bounding box center [206, 198] width 361 height 16
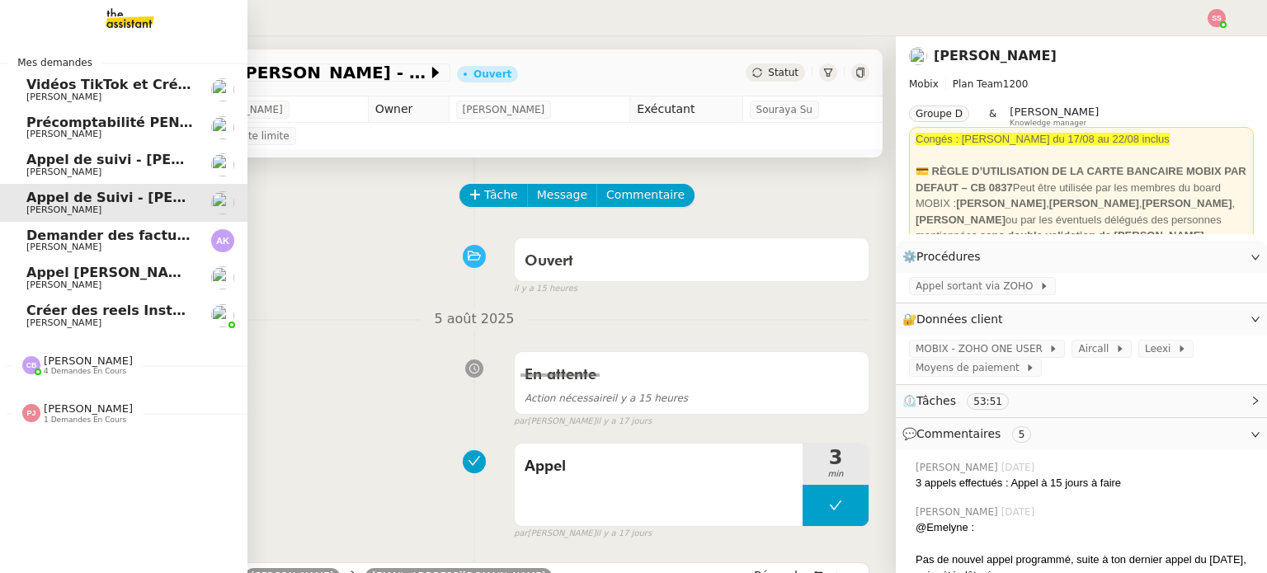
click at [152, 155] on span "Appel de suivi - [PERSON_NAME]" at bounding box center [147, 160] width 243 height 16
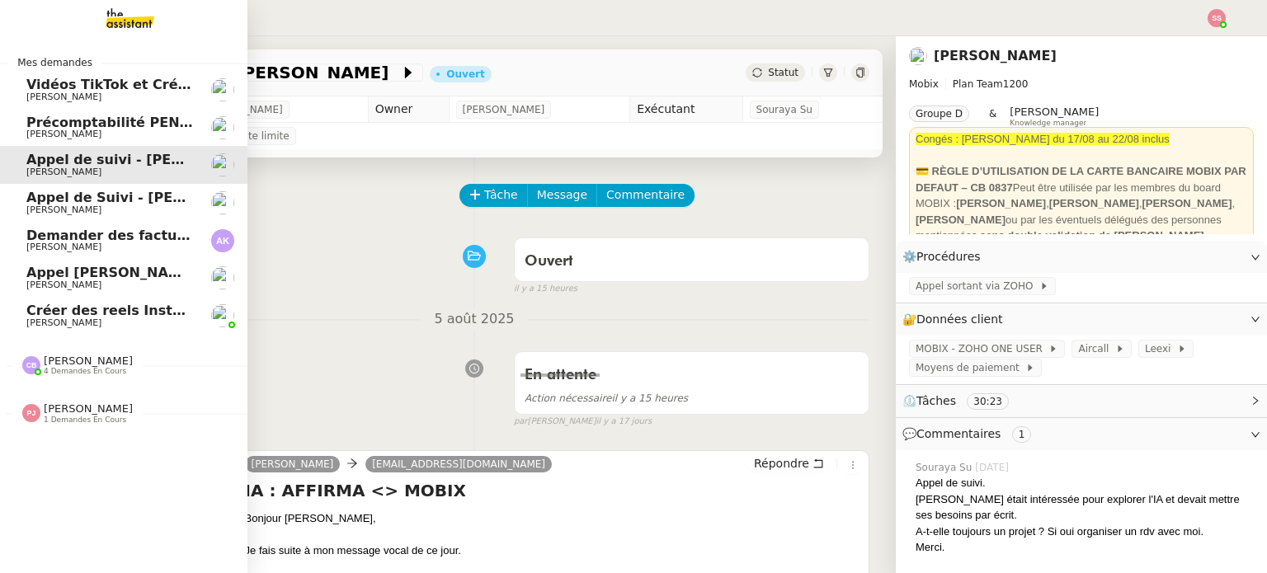
click at [155, 193] on span "Appel de Suivi - [PERSON_NAME] - BS Protection" at bounding box center [206, 198] width 361 height 16
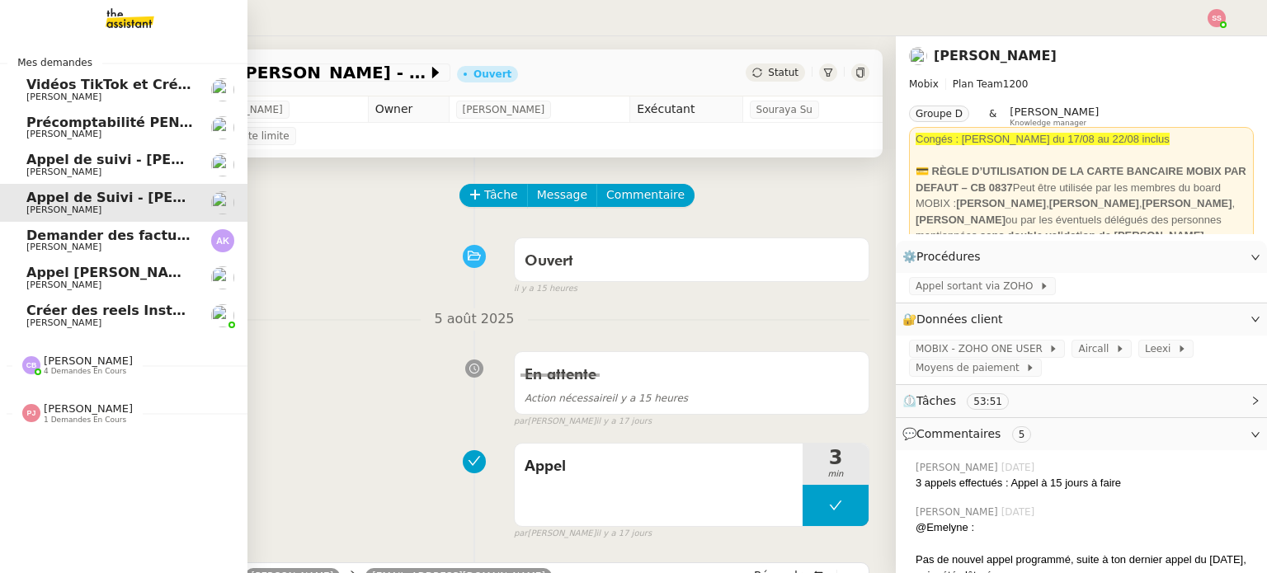
click at [149, 278] on span "Appel [PERSON_NAME] OPP7264 - CERFRANCE RHÔNE & LYON - FORMATION OPCO" at bounding box center [331, 273] width 610 height 16
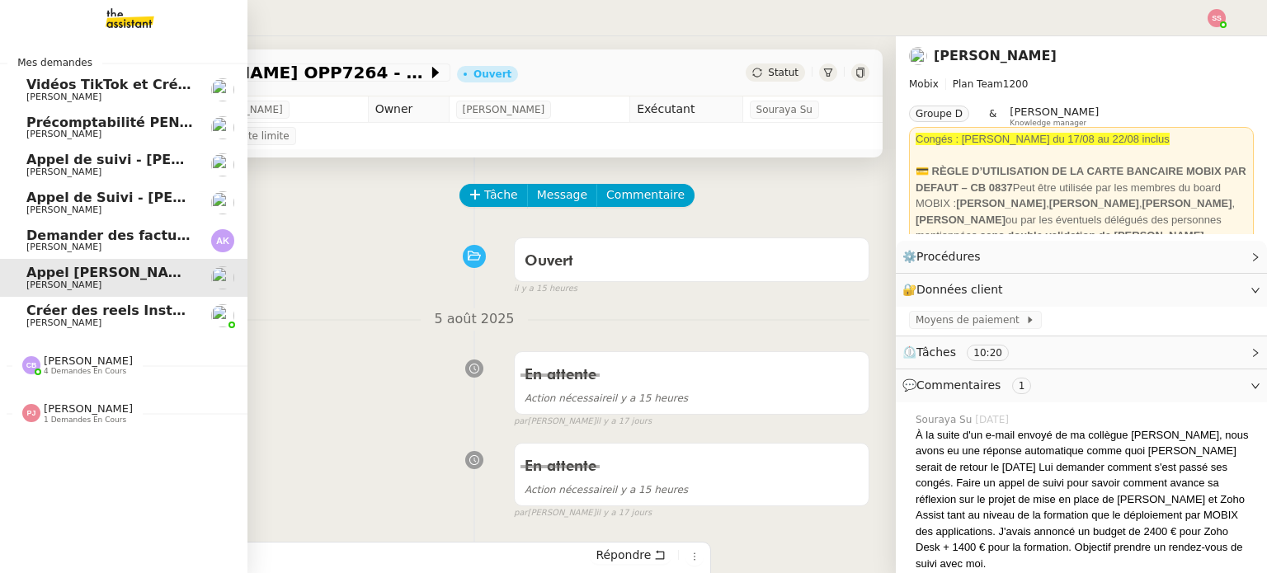
click at [171, 223] on link "Demander des factures pour SARL 2TLR et ACCATEA [PERSON_NAME]" at bounding box center [124, 241] width 248 height 38
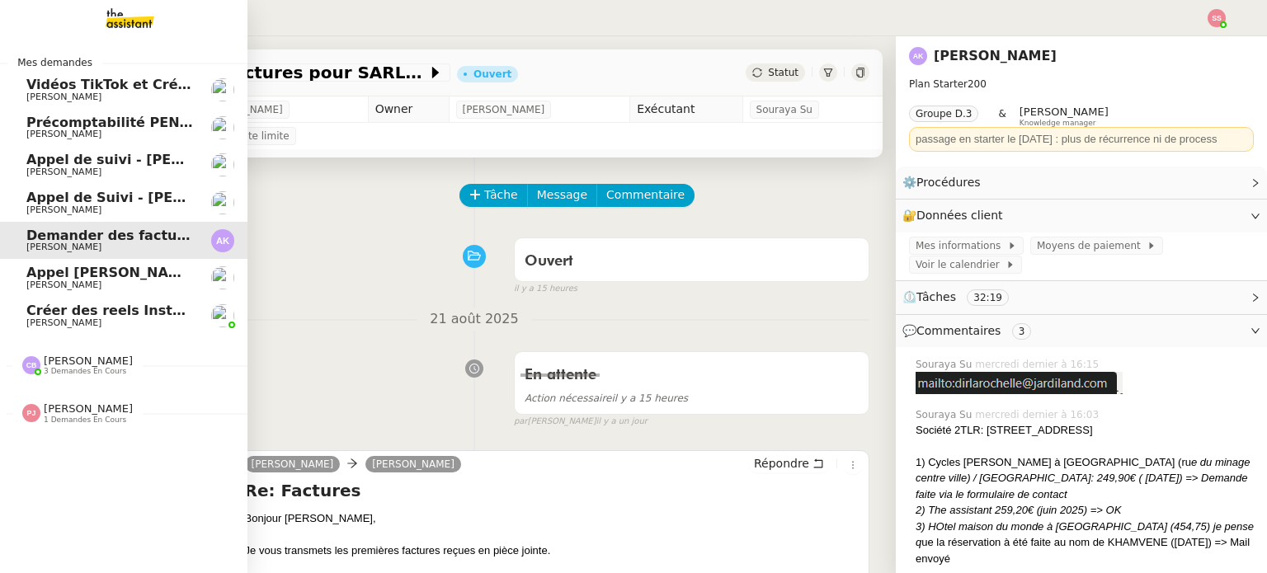
click at [175, 164] on span "Appel de suivi - [PERSON_NAME]" at bounding box center [147, 160] width 243 height 16
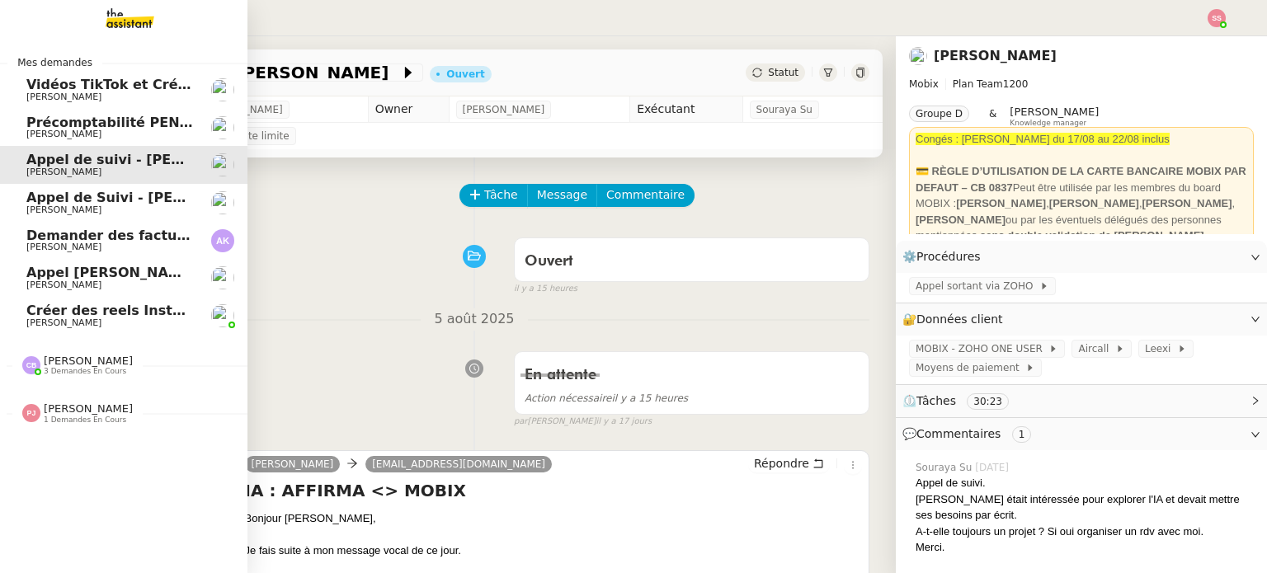
click at [162, 195] on span "Appel de Suivi - [PERSON_NAME] - BS Protection" at bounding box center [206, 198] width 361 height 16
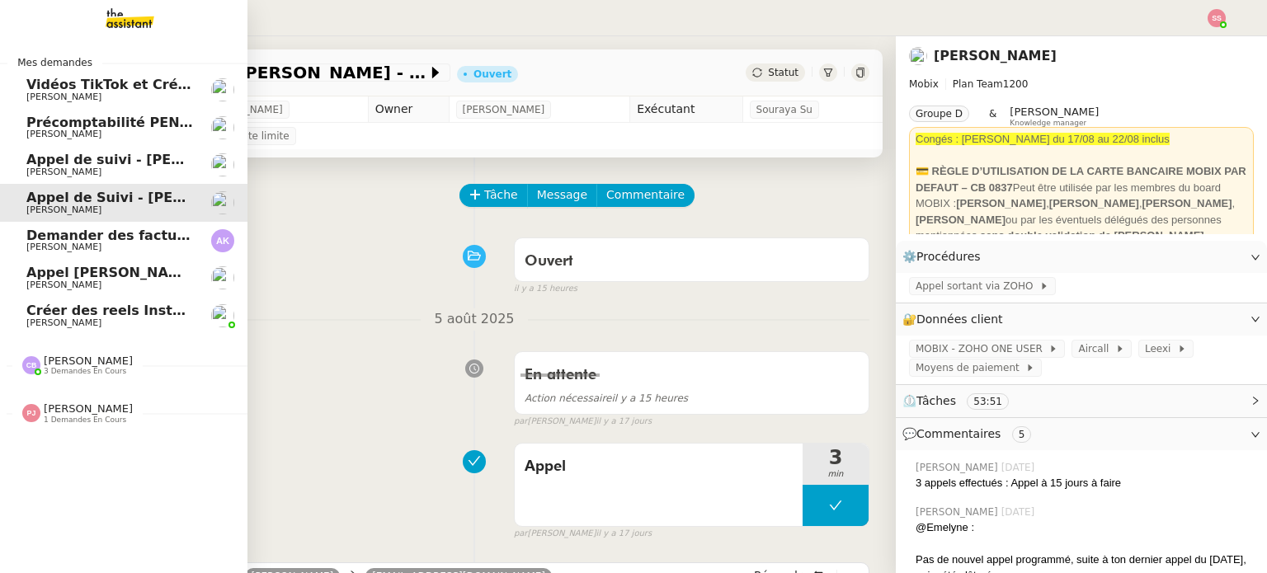
click at [153, 283] on span "[PERSON_NAME]" at bounding box center [109, 286] width 167 height 10
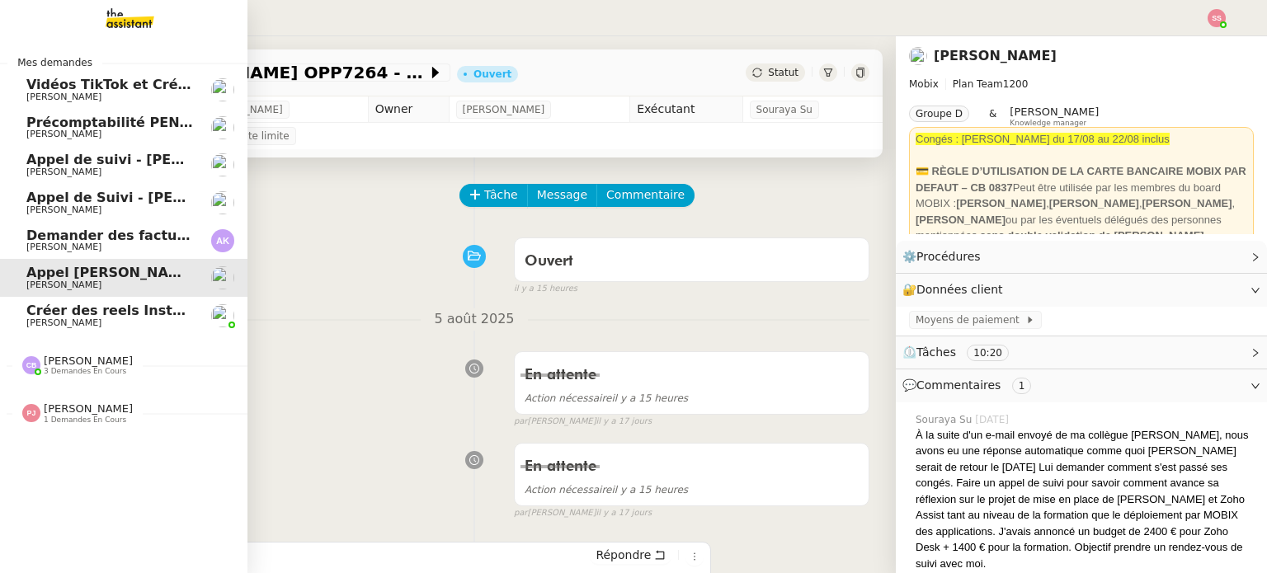
click at [88, 304] on span "Créer des reels Instagram" at bounding box center [123, 311] width 194 height 16
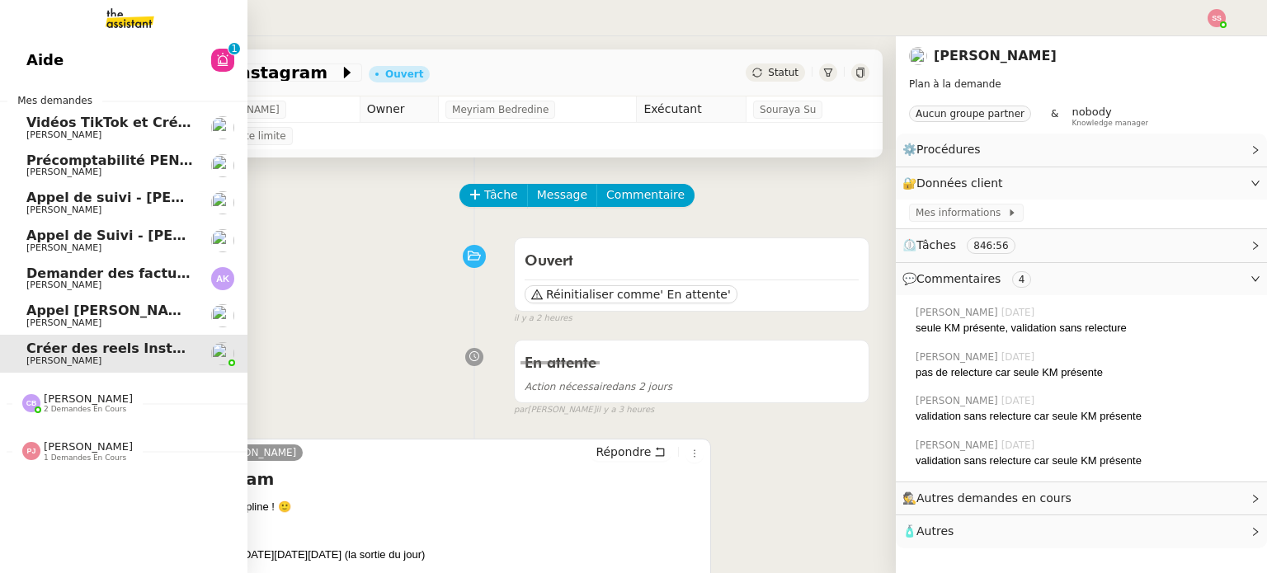
click at [102, 49] on link "Aide 0 1 2 3 4 5 6 7 8 9" at bounding box center [124, 60] width 248 height 38
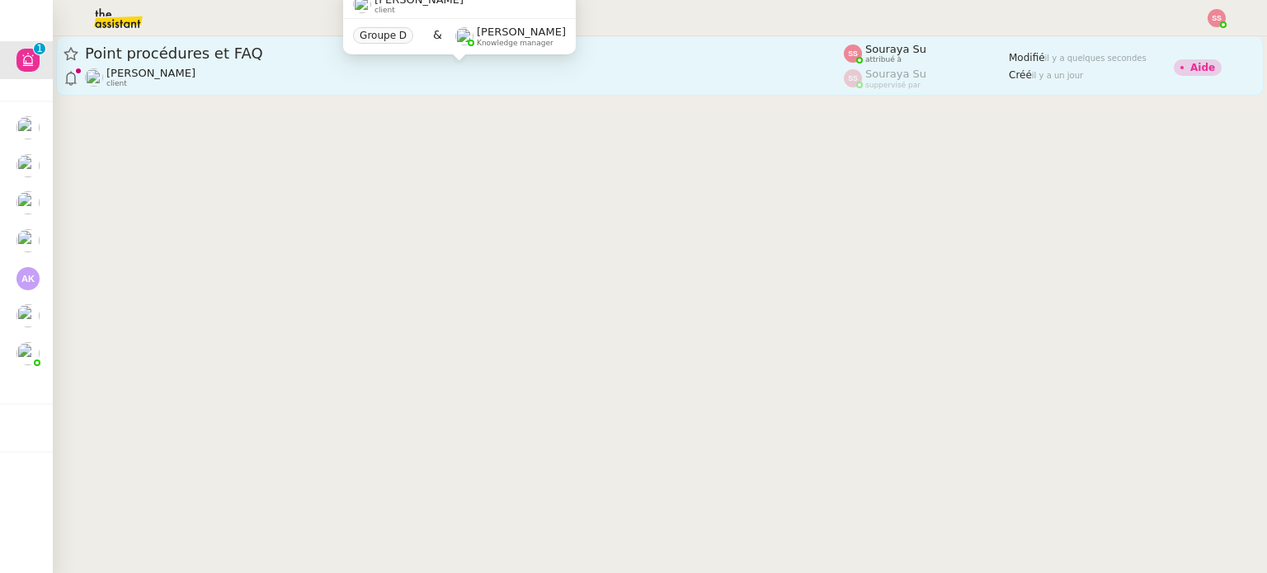
click at [477, 78] on div "Florian Parant client" at bounding box center [464, 77] width 759 height 21
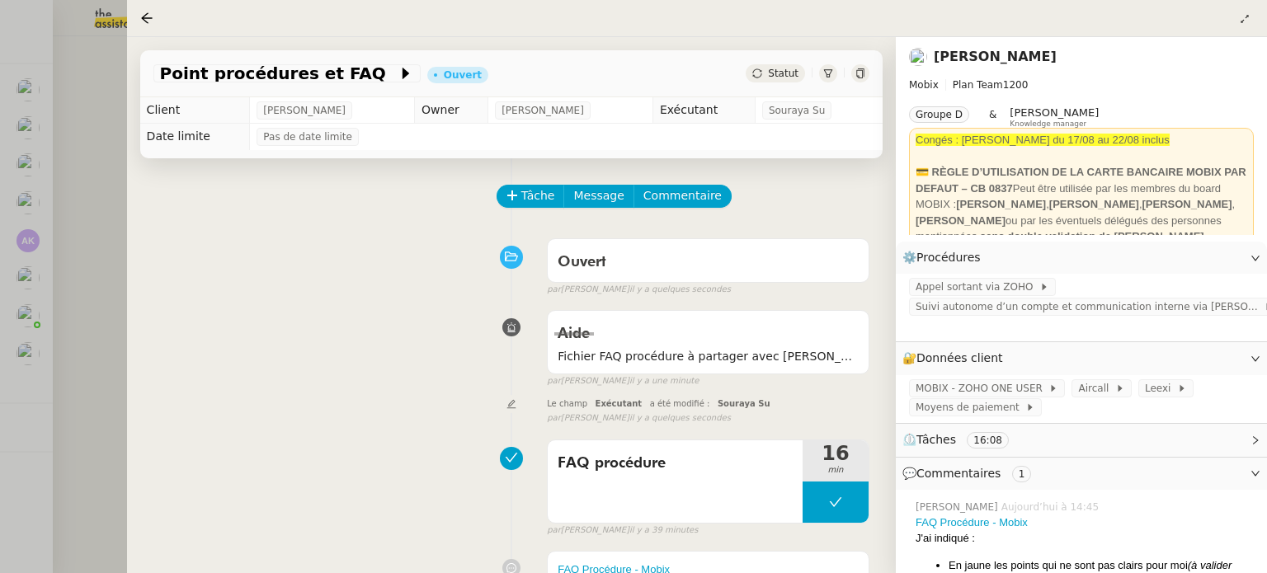
click at [72, 306] on div at bounding box center [633, 286] width 1267 height 573
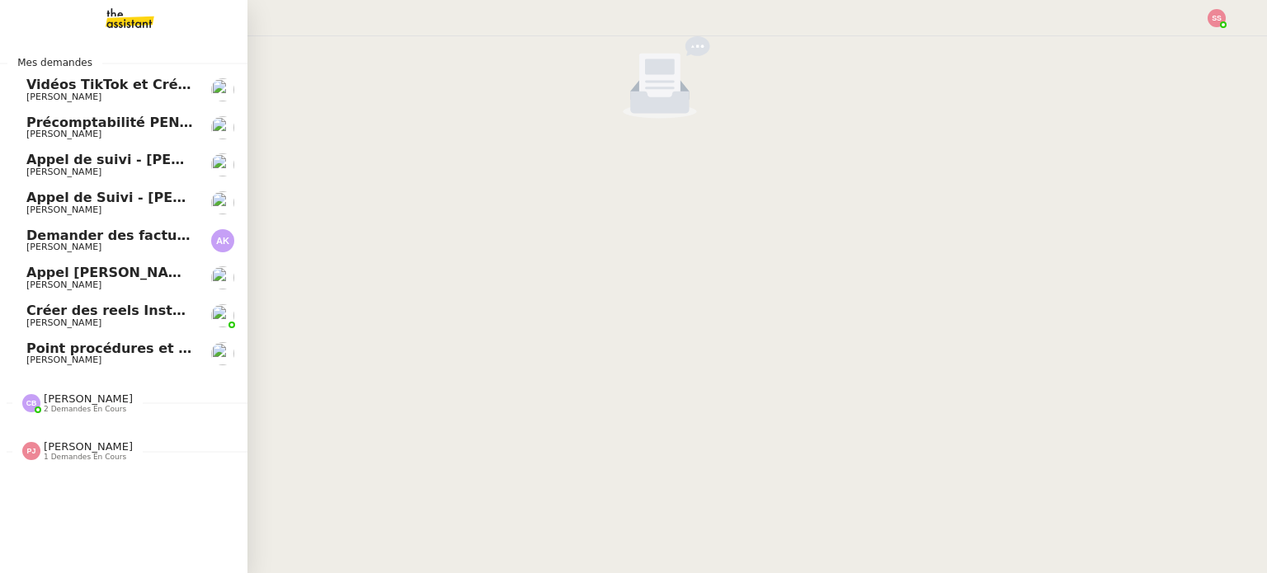
click at [91, 358] on span "[PERSON_NAME]" at bounding box center [109, 361] width 167 height 10
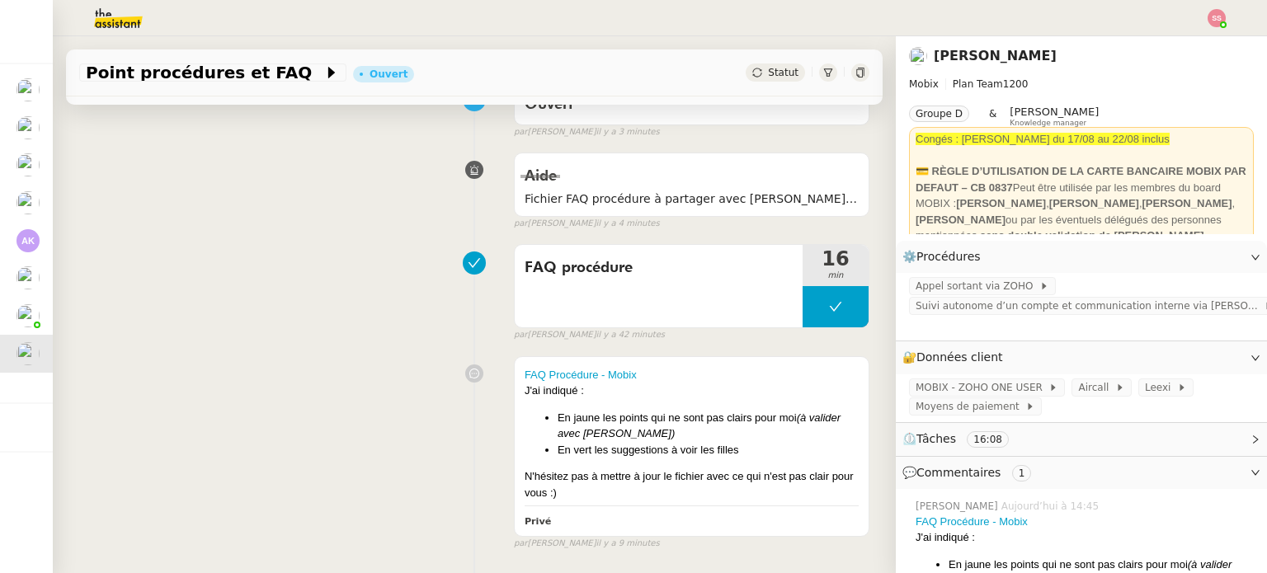
scroll to position [165, 0]
